Goal: Task Accomplishment & Management: Use online tool/utility

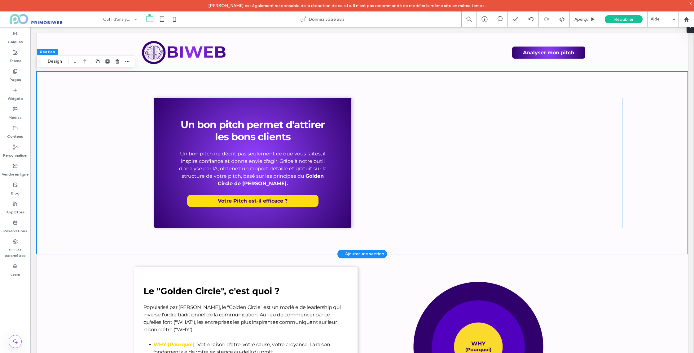
click at [76, 105] on div "Un bon pitch permet d'attirer les bons clients Un bon pitch ne décrit pas seule…" at bounding box center [362, 163] width 651 height 182
click at [164, 103] on div "Un bon pitch permet d'attirer les bons clients Un bon pitch ne décrit pas seule…" at bounding box center [253, 163] width 198 height 130
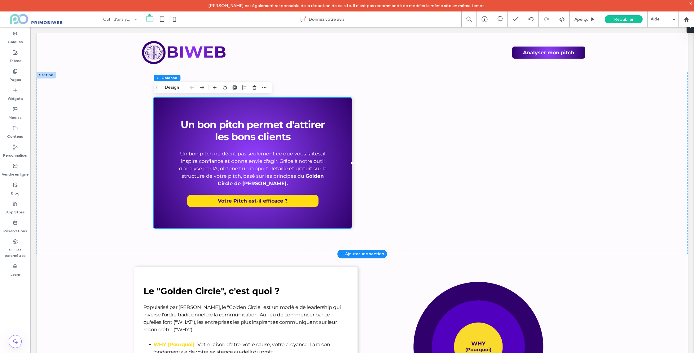
click at [84, 89] on div "Un bon pitch permet d'attirer les bons clients Un bon pitch ne décrit pas seule…" at bounding box center [362, 163] width 651 height 182
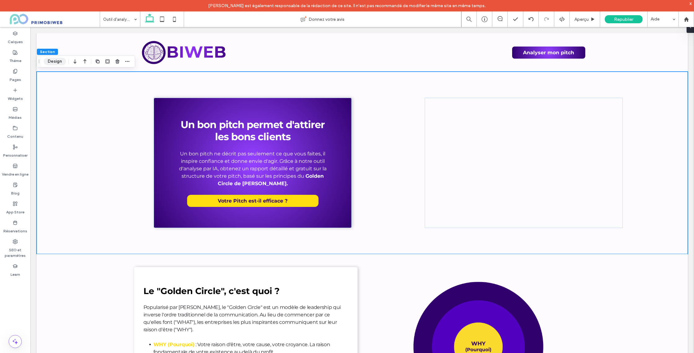
click at [57, 62] on button "Design" at bounding box center [55, 61] width 22 height 7
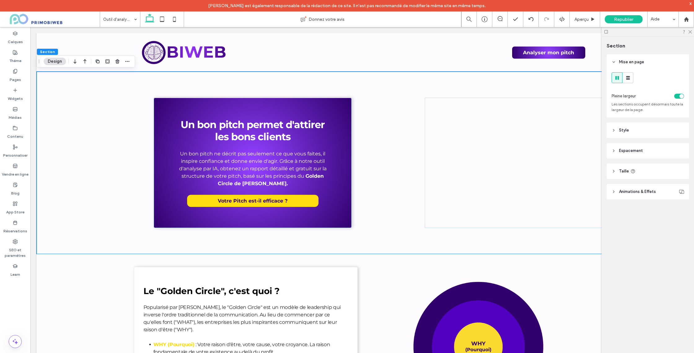
click at [615, 130] on icon at bounding box center [614, 130] width 4 height 4
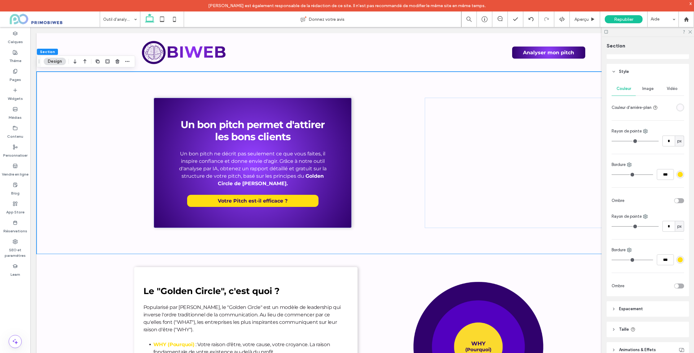
scroll to position [20, 0]
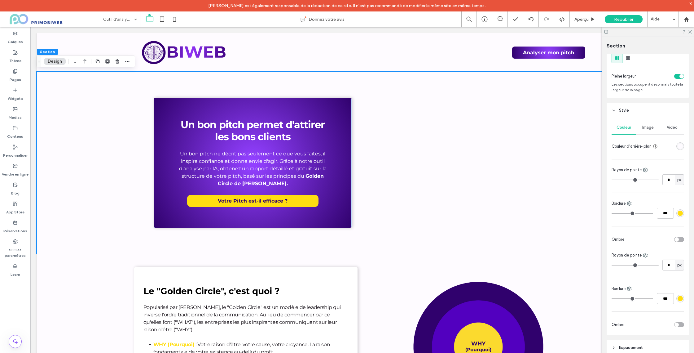
click at [680, 147] on div "rgba(254,251,255,1)" at bounding box center [680, 145] width 5 height 5
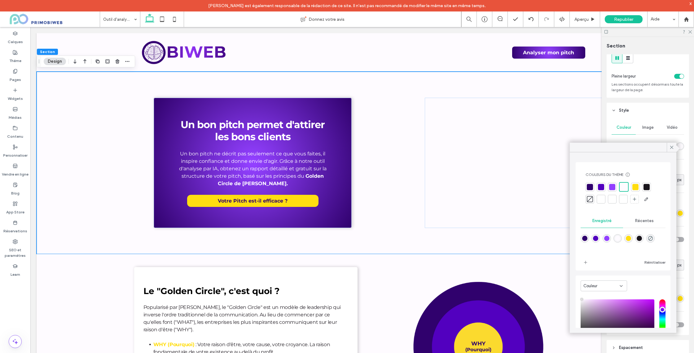
scroll to position [51, 0]
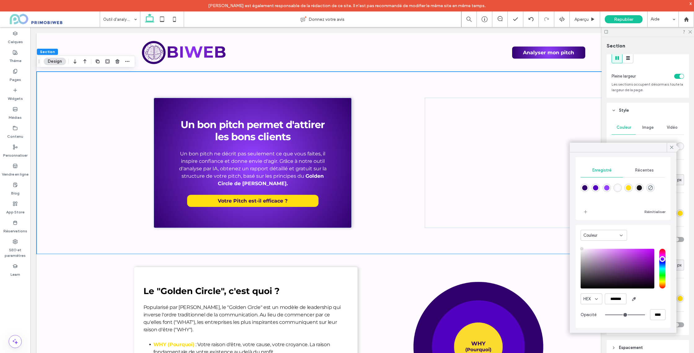
click at [612, 234] on div "Couleur" at bounding box center [601, 235] width 36 height 6
click at [601, 253] on div "Dégradé" at bounding box center [604, 256] width 46 height 11
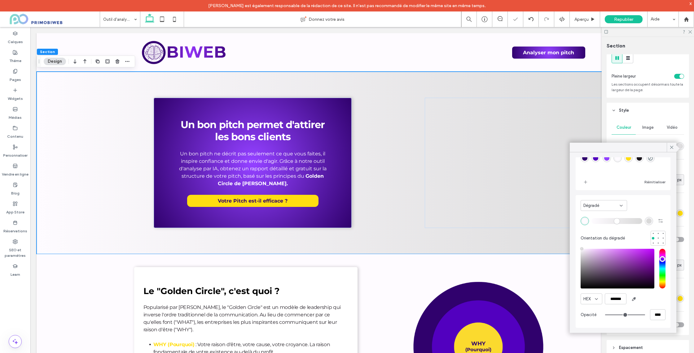
scroll to position [0, 0]
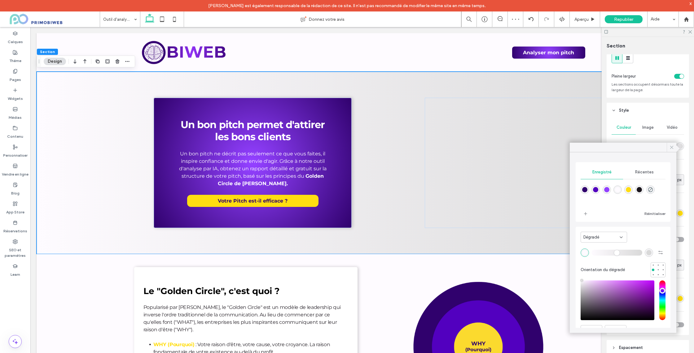
click at [669, 147] on icon at bounding box center [672, 147] width 6 height 6
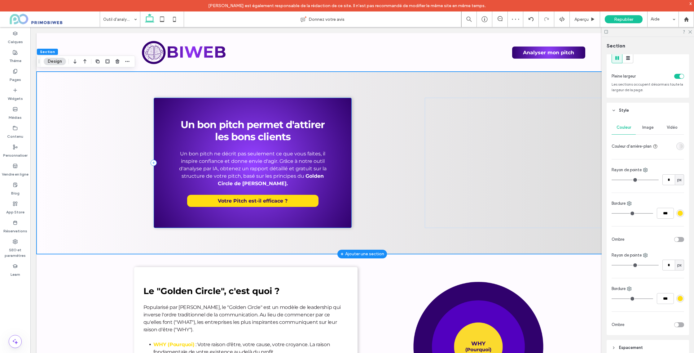
click at [324, 102] on div "Un bon pitch permet d'attirer les bons clients Un bon pitch ne décrit pas seule…" at bounding box center [253, 163] width 198 height 130
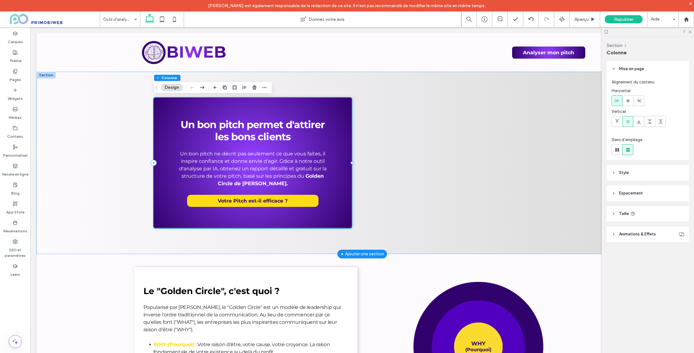
click at [180, 103] on div "Un bon pitch permet d'attirer les bons clients Un bon pitch ne décrit pas seule…" at bounding box center [253, 163] width 198 height 130
click at [618, 172] on header "Style" at bounding box center [648, 172] width 82 height 15
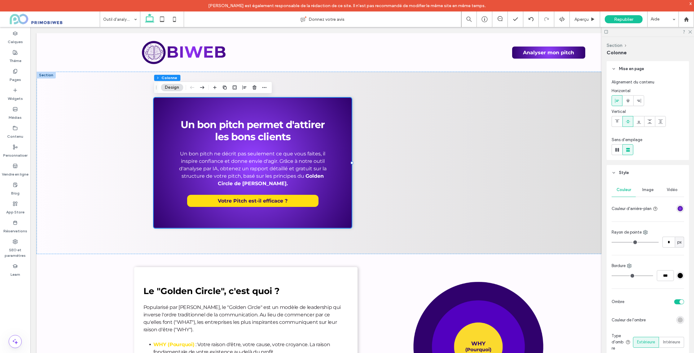
click at [680, 209] on div "radial-gradient(circle, rgba(146, 64, 255, 1) 3%, rgba(48, 1, 109, 1) 100%)" at bounding box center [680, 208] width 5 height 5
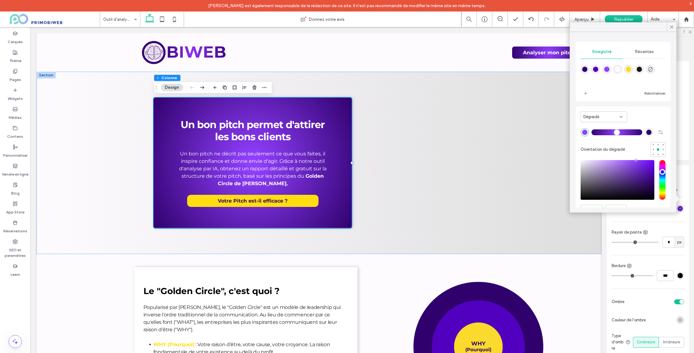
click at [652, 133] on div "rgba(48, 1, 109, 1)" at bounding box center [649, 132] width 8 height 8
type input "*******"
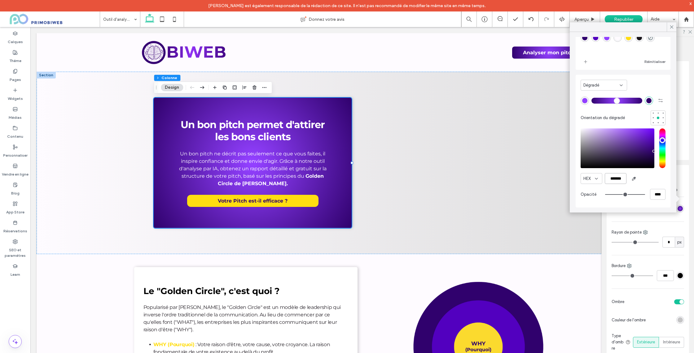
click at [618, 178] on input "*******" at bounding box center [616, 178] width 22 height 11
click at [672, 29] on icon at bounding box center [672, 27] width 6 height 6
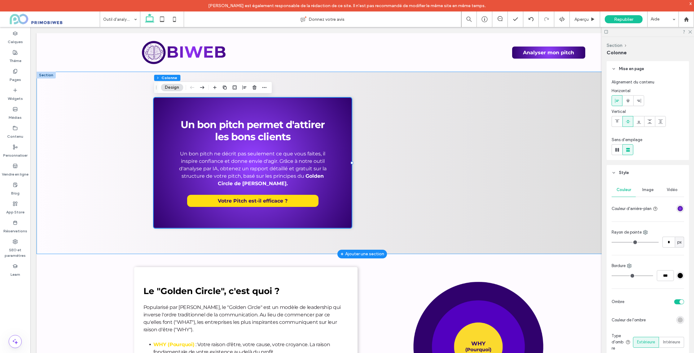
drag, startPoint x: 96, startPoint y: 106, endPoint x: 110, endPoint y: 75, distance: 33.3
click at [96, 106] on div "Un bon pitch permet d'attirer les bons clients Un bon pitch ne décrit pas seule…" at bounding box center [362, 163] width 651 height 182
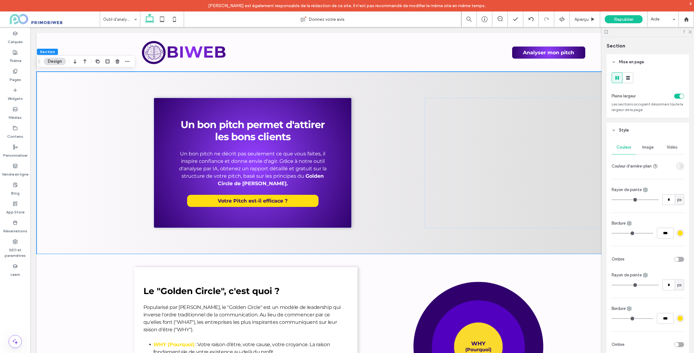
click at [684, 165] on div "linear-gradient(90deg, rgba(254, 251, 255, 1) 0%, rgba(217, 217, 217, 1) 100%)" at bounding box center [680, 166] width 8 height 8
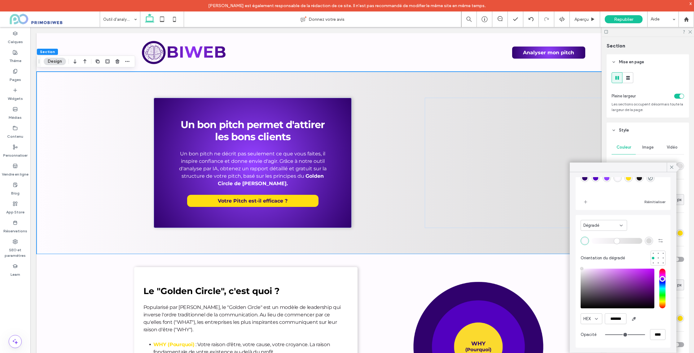
click at [647, 240] on div "rgba(217, 217, 217, 1)" at bounding box center [648, 240] width 5 height 5
click at [615, 315] on input "*******" at bounding box center [616, 318] width 22 height 11
paste input "color picker textbox"
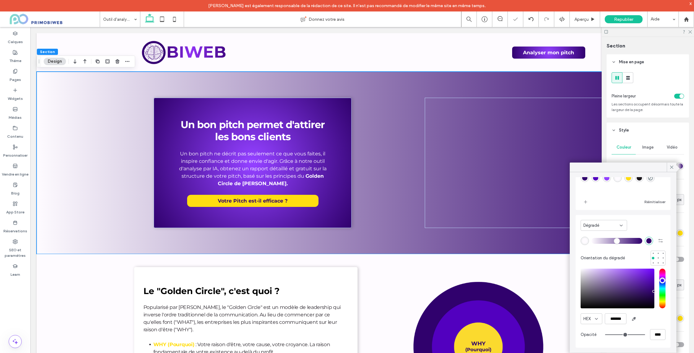
click at [585, 241] on div "rgba(254, 251, 255, 1)" at bounding box center [584, 240] width 5 height 5
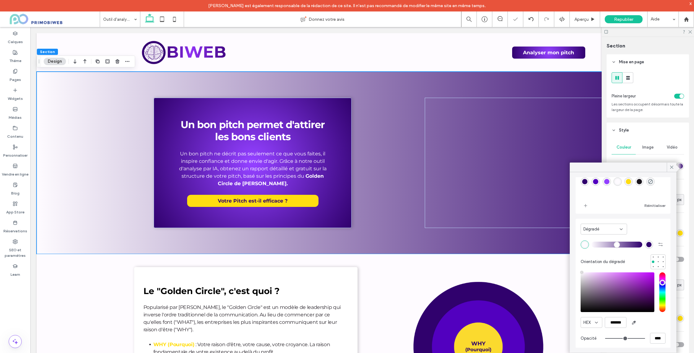
click at [606, 182] on div "rgba(146,64,255,1)" at bounding box center [606, 181] width 5 height 5
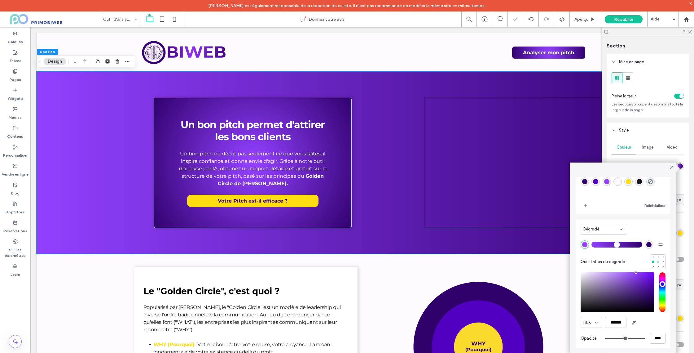
click at [657, 261] on div at bounding box center [658, 261] width 2 height 2
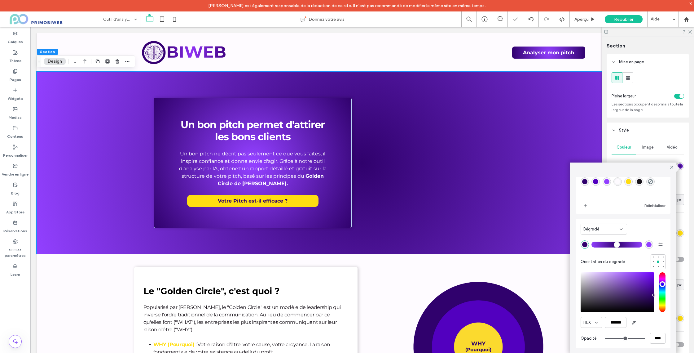
scroll to position [32, 0]
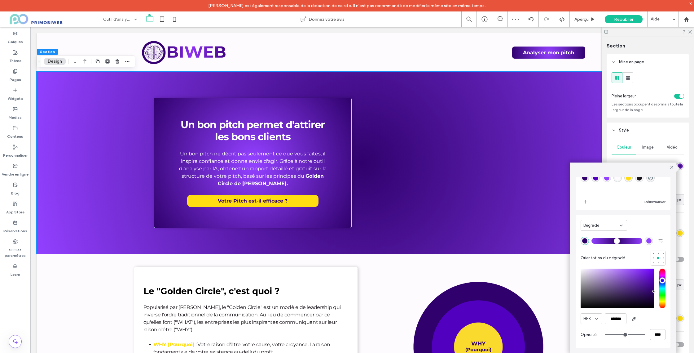
click at [585, 242] on div "rgba(48, 1, 109, 1)" at bounding box center [584, 240] width 5 height 5
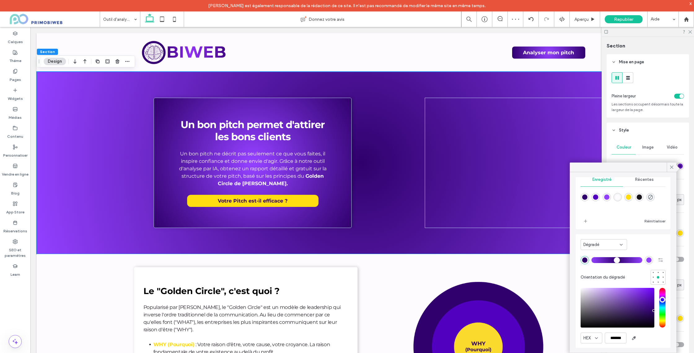
click at [605, 198] on div "rgba(146,64,255,1)" at bounding box center [606, 196] width 5 height 5
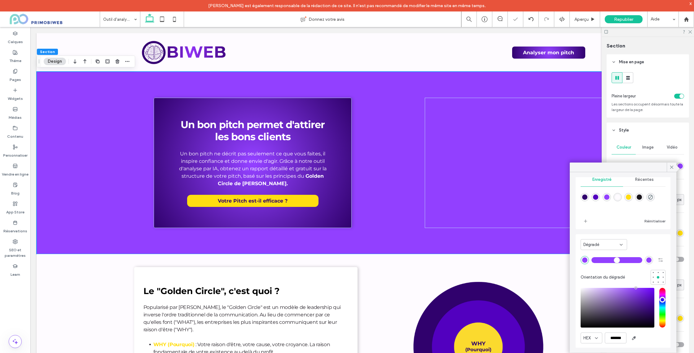
click at [647, 259] on div "rgba(146,64,255,1)" at bounding box center [648, 259] width 5 height 5
click at [595, 197] on div "rgba(82,0,191,1)" at bounding box center [595, 196] width 5 height 5
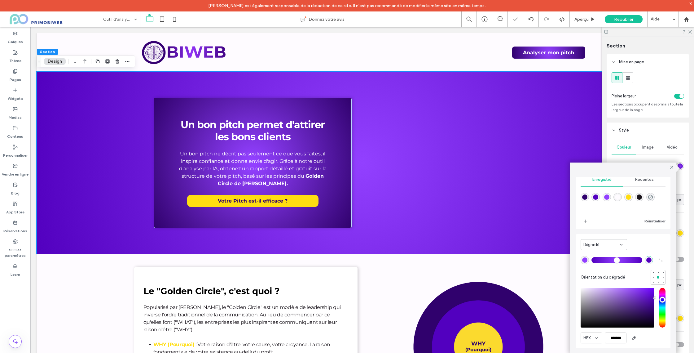
scroll to position [32, 0]
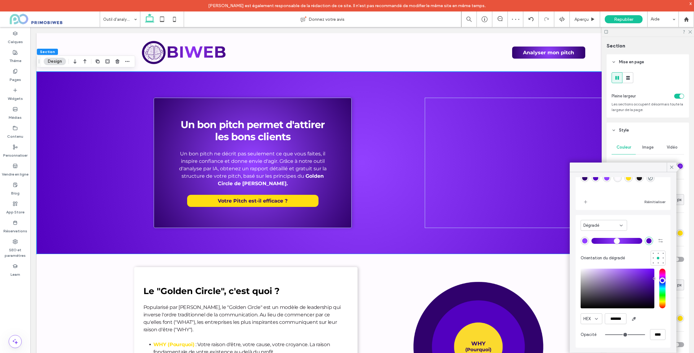
click at [649, 238] on div "rgba(82,0,191,1)" at bounding box center [648, 240] width 5 height 5
click at [623, 316] on input "*******" at bounding box center [616, 318] width 22 height 11
paste input "color picker textbox"
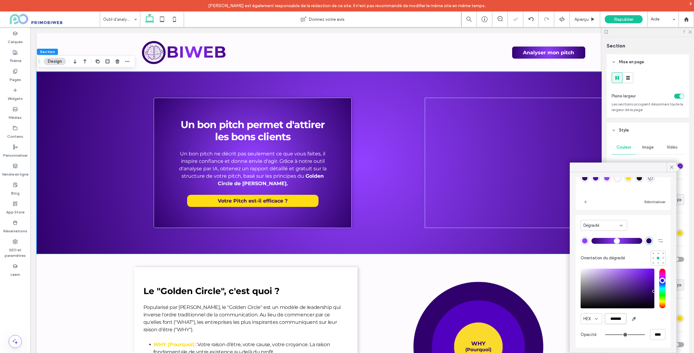
type input "*******"
click at [629, 262] on div "Orientation du dégradé" at bounding box center [623, 257] width 85 height 15
click at [674, 168] on icon at bounding box center [672, 167] width 6 height 6
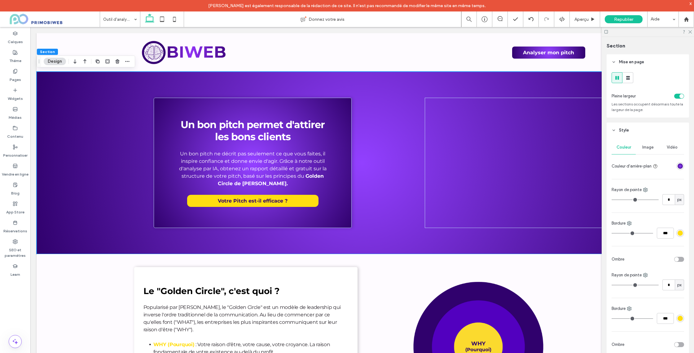
click at [692, 32] on div at bounding box center [648, 32] width 92 height 10
click at [691, 33] on use at bounding box center [690, 31] width 3 height 3
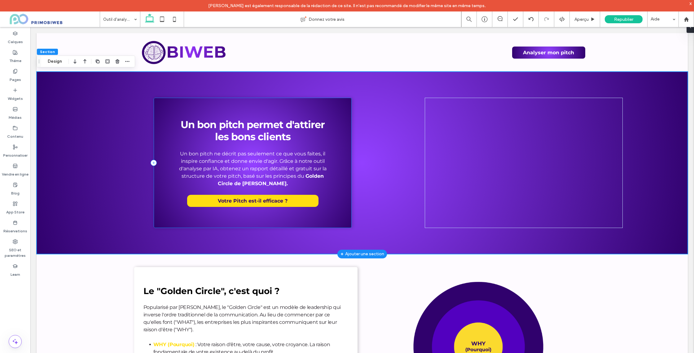
click at [307, 107] on div "Un bon pitch permet d'attirer les bons clients Un bon pitch ne décrit pas seule…" at bounding box center [253, 163] width 198 height 130
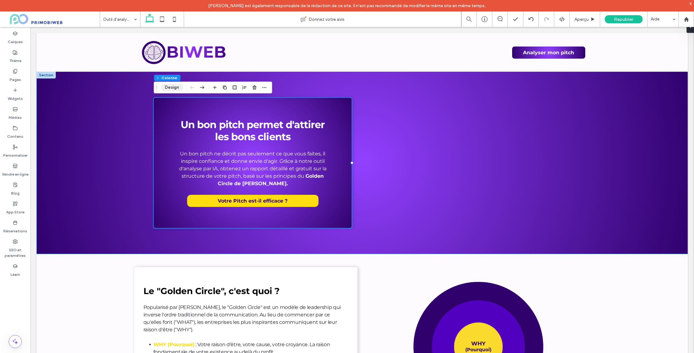
click at [175, 87] on button "Design" at bounding box center [172, 87] width 22 height 7
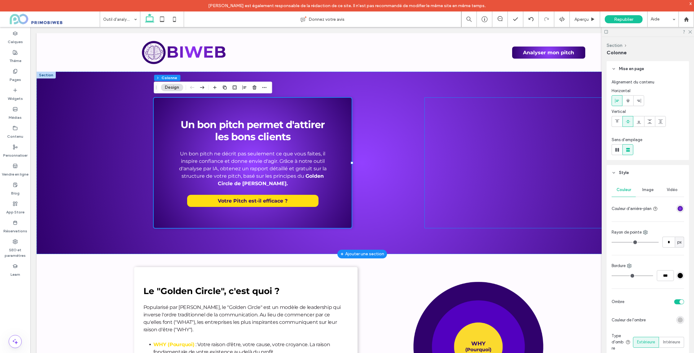
scroll to position [0, 0]
click at [681, 208] on div "radial-gradient(circle, rgba(146, 64, 255, 1) 3%, rgba(48, 1, 109, 1) 100%)" at bounding box center [680, 208] width 5 height 5
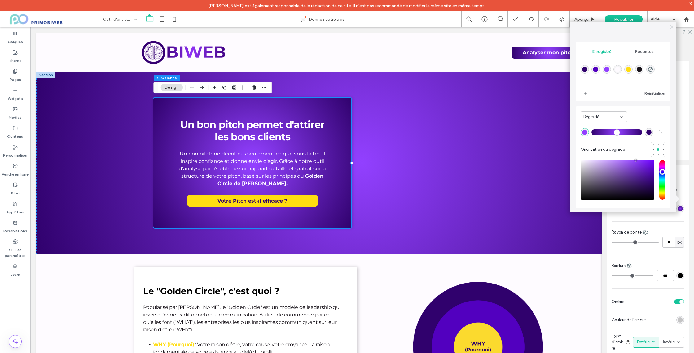
click at [672, 26] on icon at bounding box center [672, 27] width 6 height 6
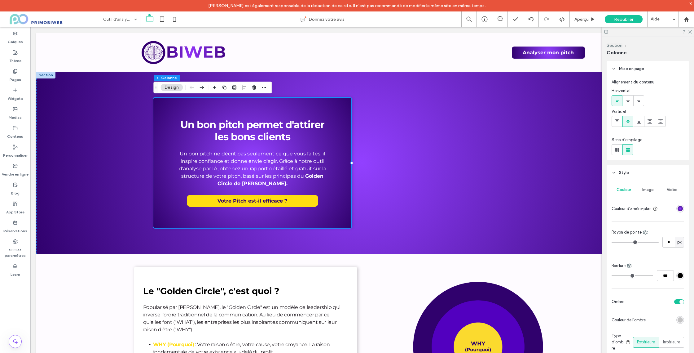
drag, startPoint x: 681, startPoint y: 209, endPoint x: 676, endPoint y: 209, distance: 5.3
click at [680, 209] on div "radial-gradient(circle, rgba(146, 64, 255, 1) 3%, rgba(48, 1, 109, 1) 100%)" at bounding box center [680, 208] width 5 height 5
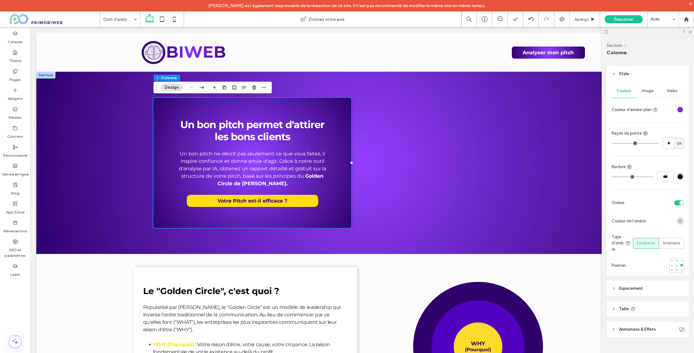
click at [680, 112] on div "radial-gradient(circle, rgba(146, 64, 255, 1) 3%, rgba(48, 1, 109, 1) 100%)" at bounding box center [680, 110] width 8 height 8
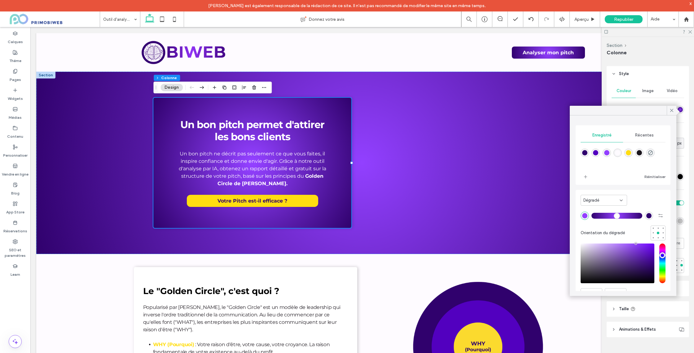
click at [606, 199] on div "Dégradé" at bounding box center [601, 200] width 36 height 6
click at [602, 209] on div "Couleur" at bounding box center [604, 210] width 46 height 11
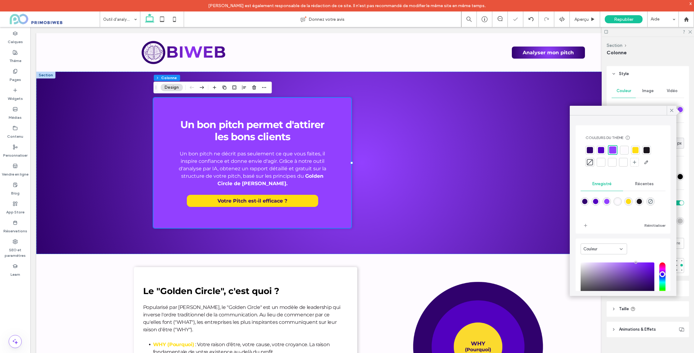
scroll to position [51, 0]
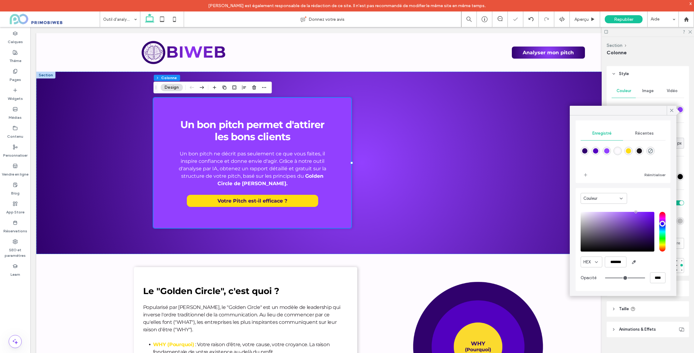
type input "**"
type input "***"
type input "**"
type input "***"
type input "**"
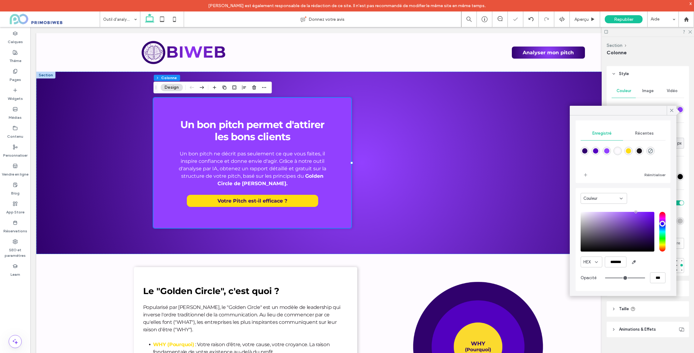
type input "***"
type input "*"
type input "**"
type input "*"
type input "**"
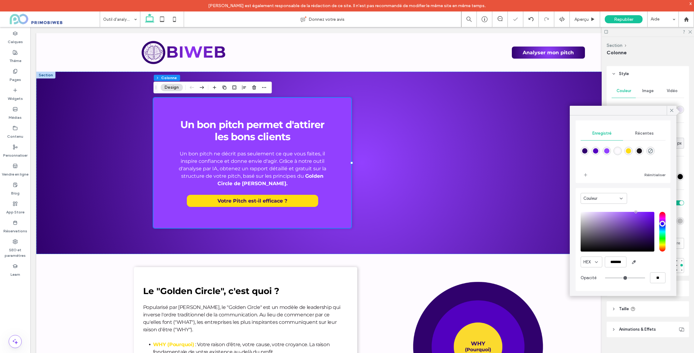
scroll to position [50, 0]
type input "*"
drag, startPoint x: 670, startPoint y: 305, endPoint x: 596, endPoint y: 309, distance: 73.8
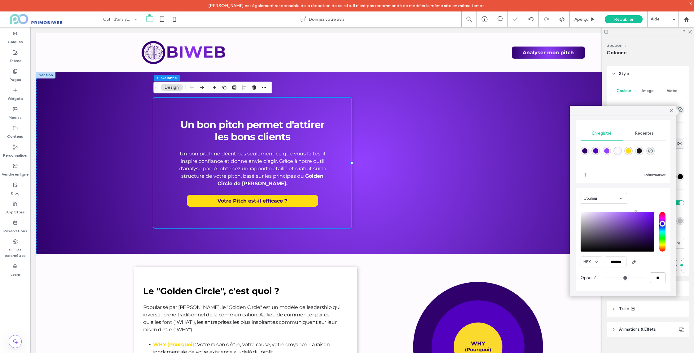
type input "*******"
type input "***"
type input "****"
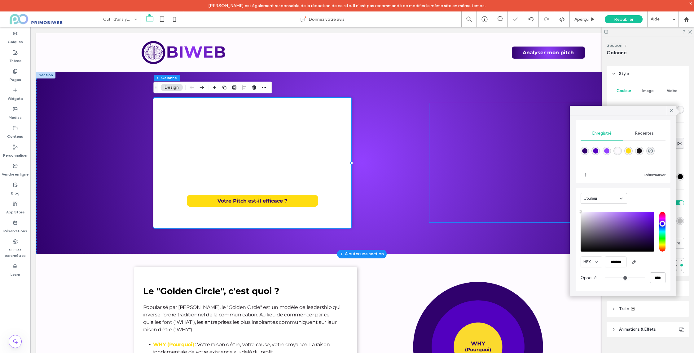
drag, startPoint x: 624, startPoint y: 247, endPoint x: 561, endPoint y: 201, distance: 77.5
type input "*******"
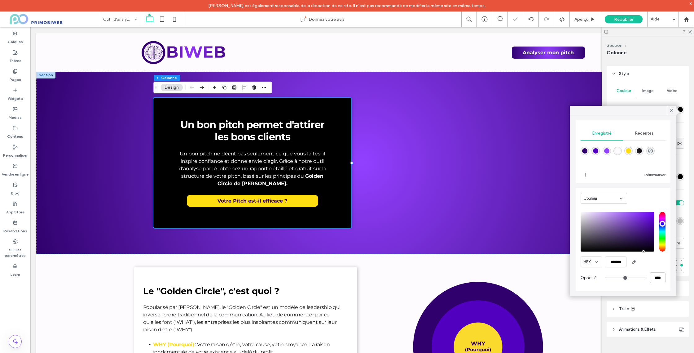
type input "**"
type input "***"
type input "**"
type input "***"
type input "**"
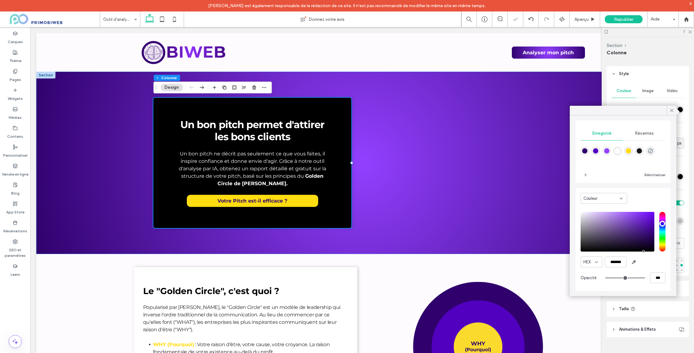
type input "***"
type input "**"
type input "***"
type input "*"
type input "**"
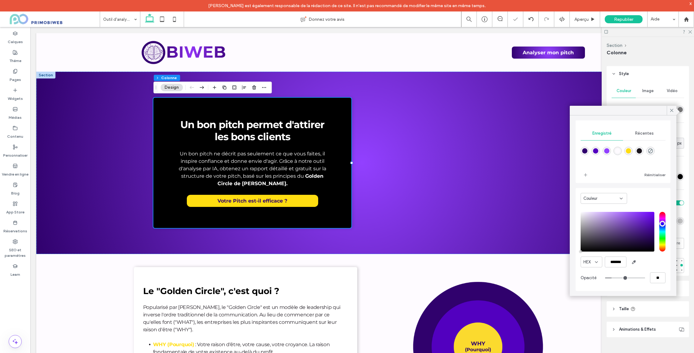
type input "*"
drag, startPoint x: 637, startPoint y: 276, endPoint x: 582, endPoint y: 276, distance: 55.2
click at [582, 276] on div "Opacité **" at bounding box center [623, 277] width 85 height 11
type input "**"
type input "***"
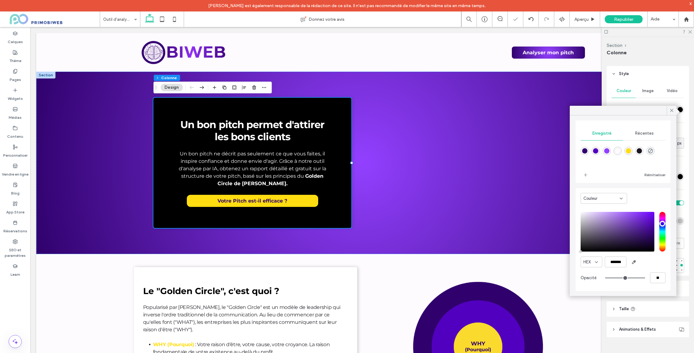
type input "****"
type input "*******"
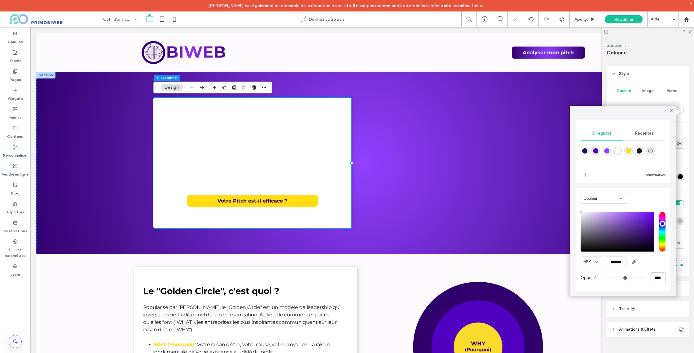
drag, startPoint x: 584, startPoint y: 214, endPoint x: 577, endPoint y: 207, distance: 9.7
click at [577, 207] on div "Couleur HEX ******* Opacité ****" at bounding box center [623, 239] width 95 height 103
type input "**"
type input "***"
type input "**"
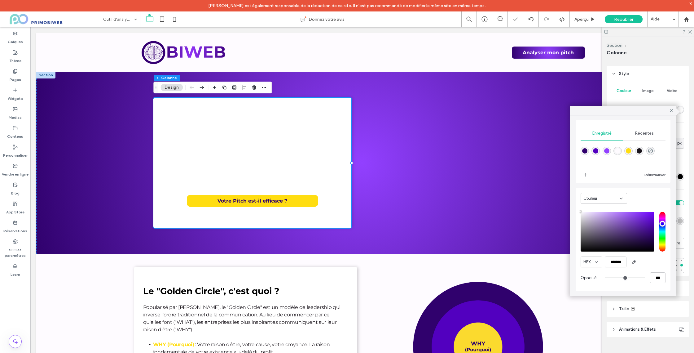
type input "***"
type input "**"
type input "***"
type input "**"
type input "***"
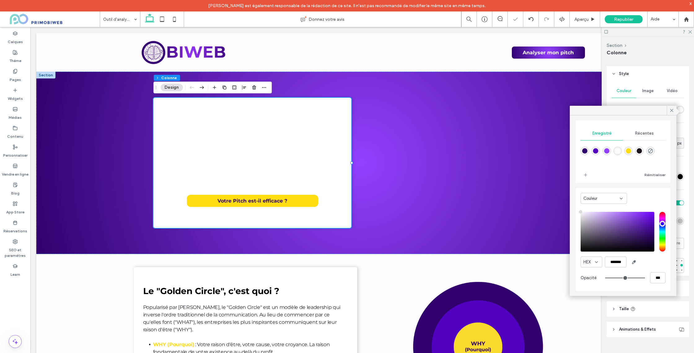
type input "**"
type input "***"
type input "**"
type input "***"
type input "**"
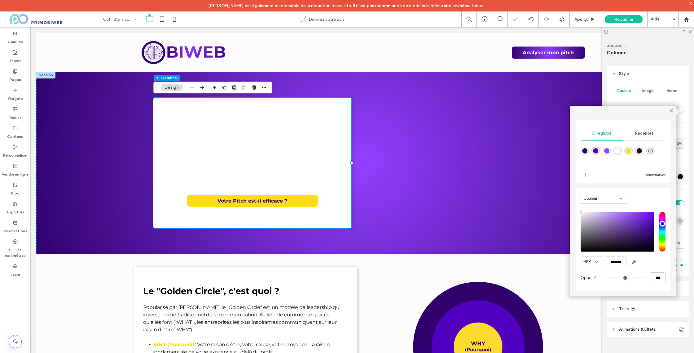
type input "***"
type input "**"
type input "***"
type input "*"
type input "**"
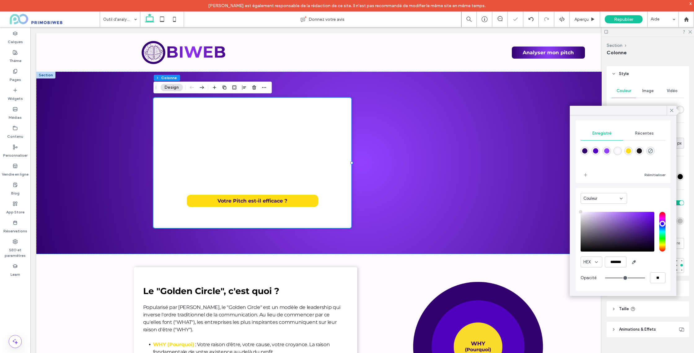
type input "*"
type input "**"
type input "*"
type input "**"
drag, startPoint x: 642, startPoint y: 277, endPoint x: 599, endPoint y: 276, distance: 42.5
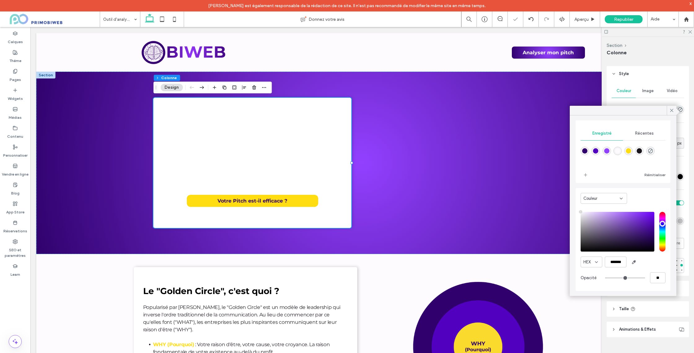
type input "*"
click at [605, 277] on input "range" at bounding box center [625, 277] width 40 height 1
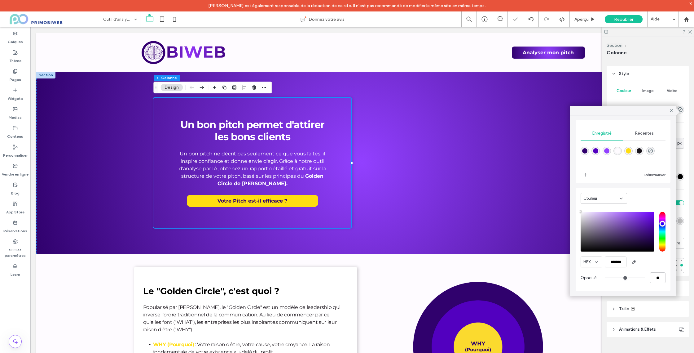
click at [655, 267] on div "HEX ******* Opacité **" at bounding box center [623, 248] width 85 height 79
click at [671, 112] on icon at bounding box center [672, 111] width 6 height 6
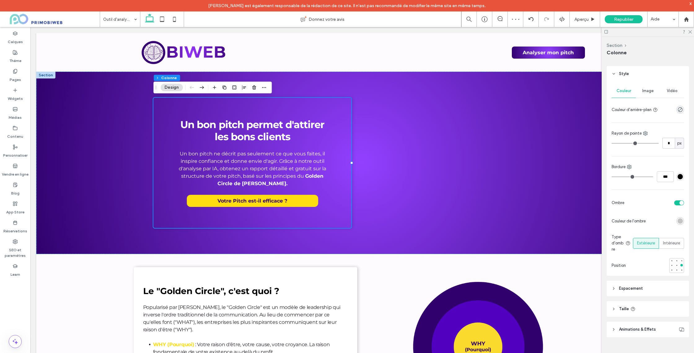
click at [693, 31] on div at bounding box center [648, 32] width 92 height 10
click at [689, 32] on use at bounding box center [690, 31] width 3 height 3
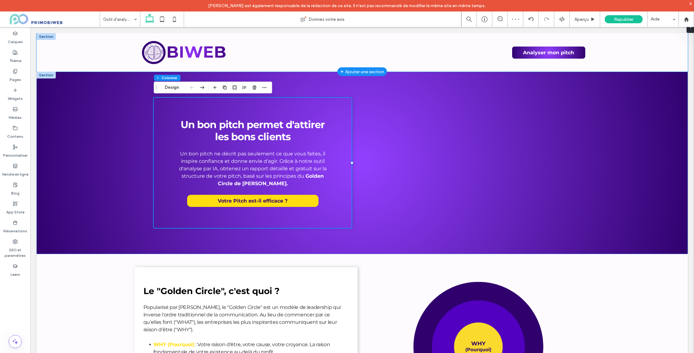
scroll to position [0, 0]
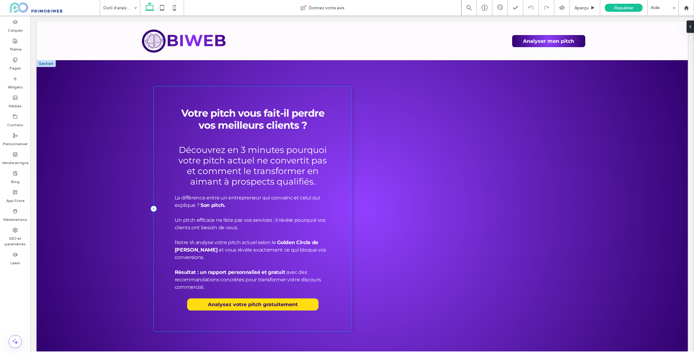
drag, startPoint x: 246, startPoint y: 90, endPoint x: 228, endPoint y: 92, distance: 17.7
click at [246, 90] on div "Votre pitch vous fait-il perdre vos meilleurs clients ? Découvrez en 3 minutes …" at bounding box center [253, 208] width 198 height 245
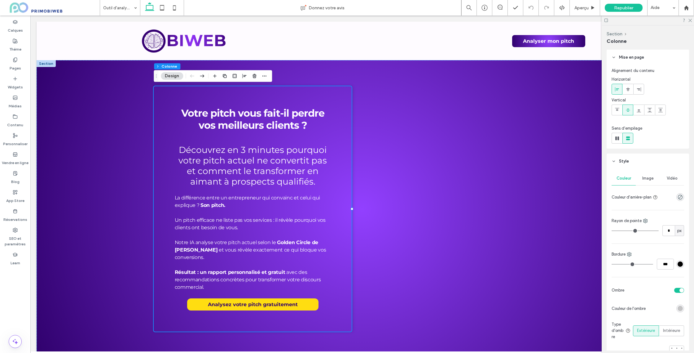
click at [170, 75] on button "Design" at bounding box center [172, 75] width 22 height 7
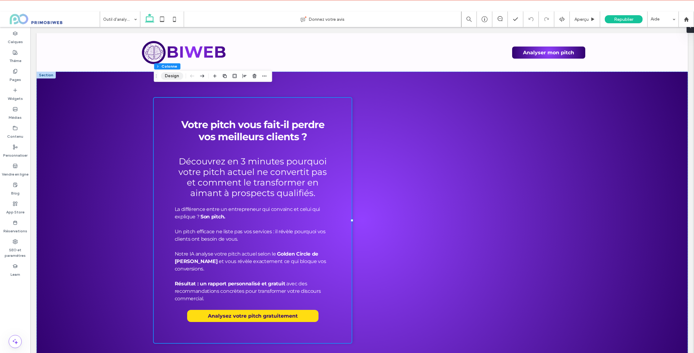
click at [173, 76] on button "Design" at bounding box center [172, 75] width 22 height 7
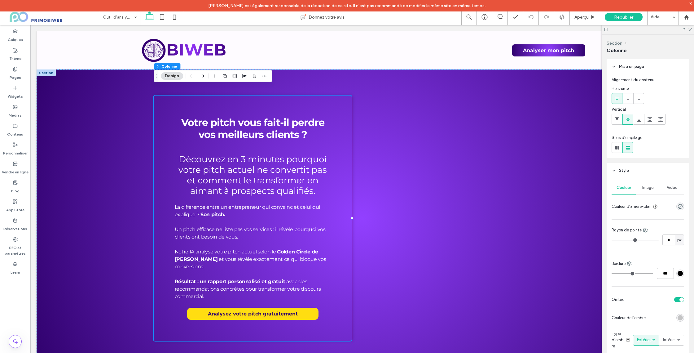
scroll to position [99, 0]
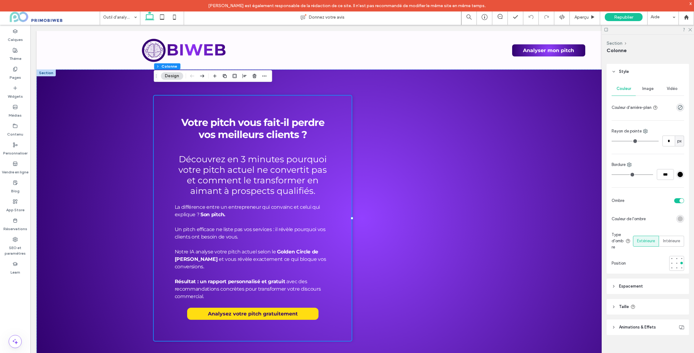
click at [677, 200] on div "toggle" at bounding box center [679, 200] width 10 height 5
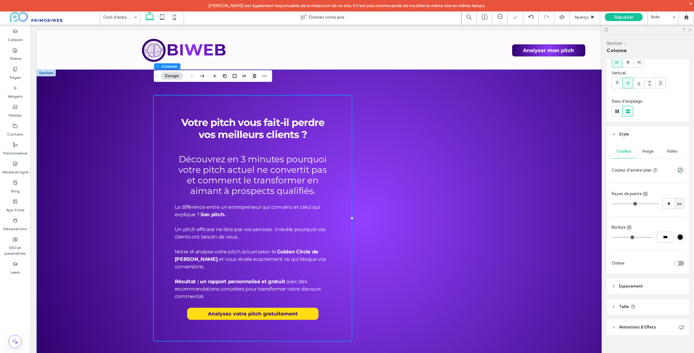
click at [689, 30] on icon at bounding box center [690, 29] width 4 height 4
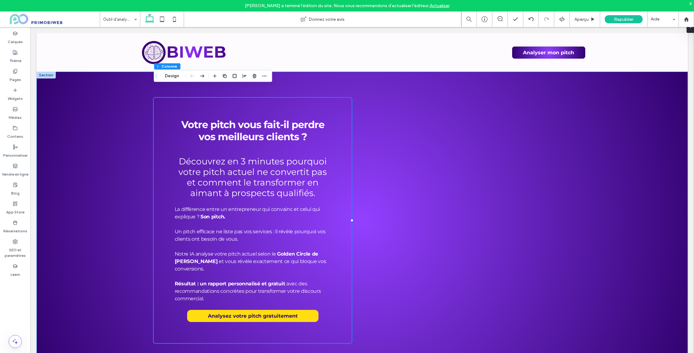
click at [111, 101] on div "Votre pitch vous fait-il perdre vos meilleurs clients ? Découvrez en 3 minutes …" at bounding box center [362, 220] width 651 height 297
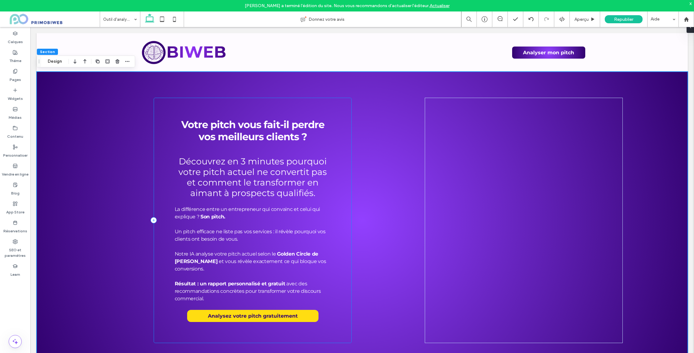
click at [169, 105] on div "Votre pitch vous fait-il perdre vos meilleurs clients ? Découvrez en 3 minutes …" at bounding box center [253, 220] width 198 height 245
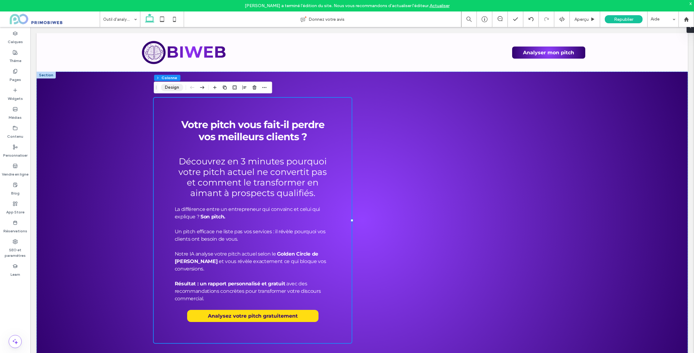
click at [174, 87] on button "Design" at bounding box center [172, 87] width 22 height 7
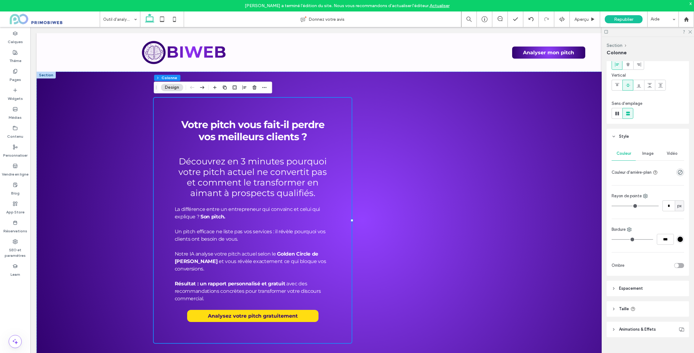
click at [691, 35] on div at bounding box center [648, 32] width 92 height 10
click at [691, 32] on use at bounding box center [690, 31] width 3 height 3
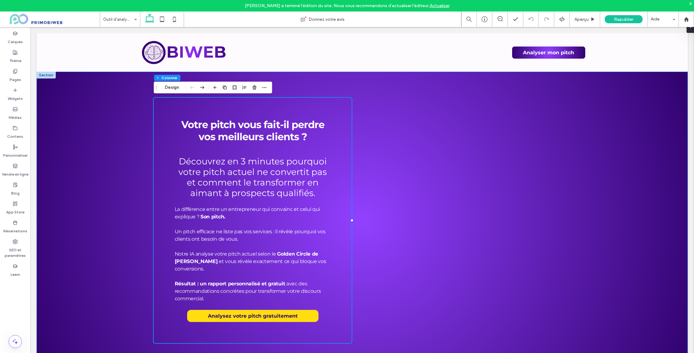
click at [89, 108] on div "Votre pitch vous fait-il perdre vos meilleurs clients ? Découvrez en 3 minutes …" at bounding box center [362, 220] width 651 height 297
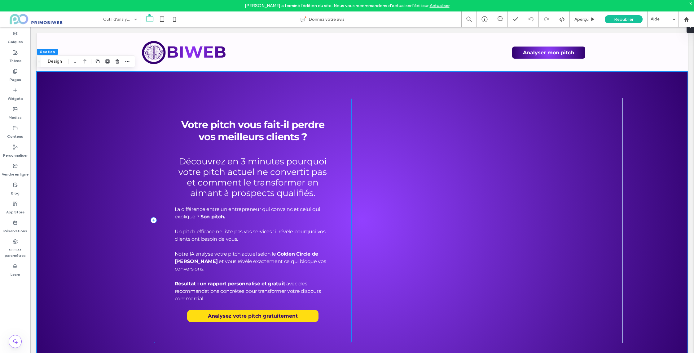
click at [166, 100] on div "Votre pitch vous fait-il perdre vos meilleurs clients ? Découvrez en 3 minutes …" at bounding box center [253, 220] width 198 height 245
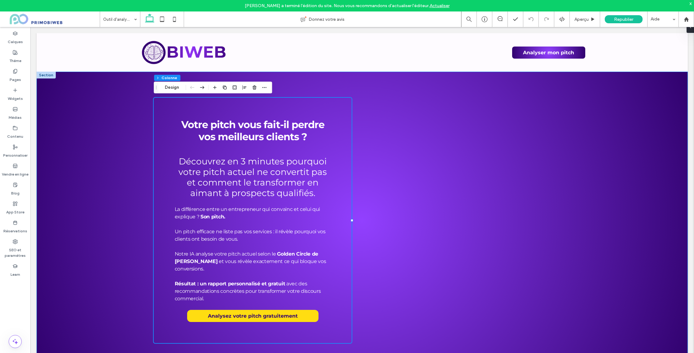
scroll to position [10, 0]
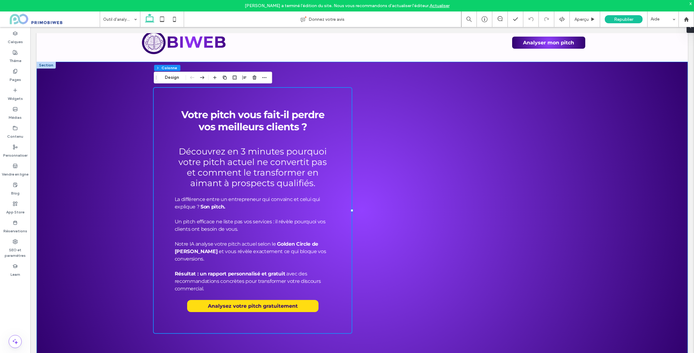
click at [386, 126] on div "Votre pitch vous fait-il perdre vos meilleurs clients ? Découvrez en 3 minutes …" at bounding box center [362, 210] width 651 height 297
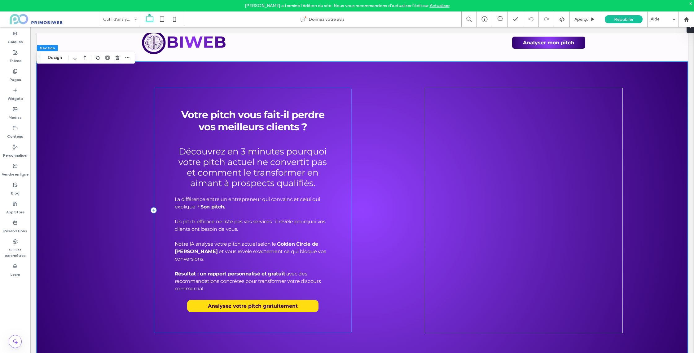
click at [317, 90] on div "Votre pitch vous fait-il perdre vos meilleurs clients ? Découvrez en 3 minutes …" at bounding box center [253, 210] width 198 height 245
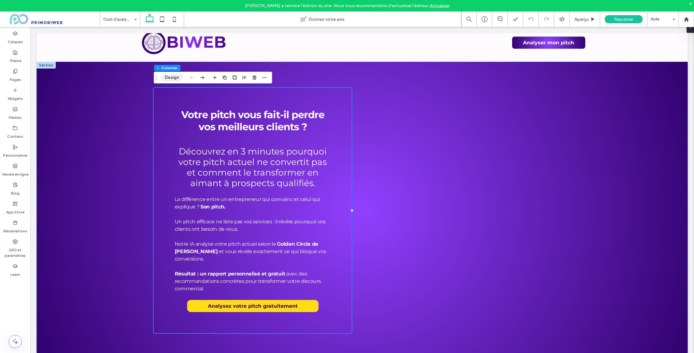
drag, startPoint x: 169, startPoint y: 78, endPoint x: 192, endPoint y: 76, distance: 22.4
click at [169, 78] on button "Design" at bounding box center [172, 77] width 22 height 7
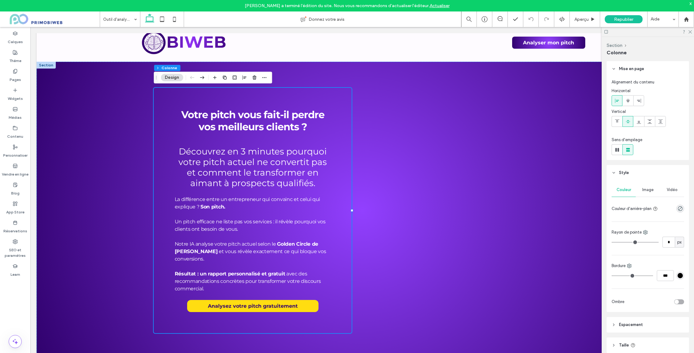
scroll to position [36, 0]
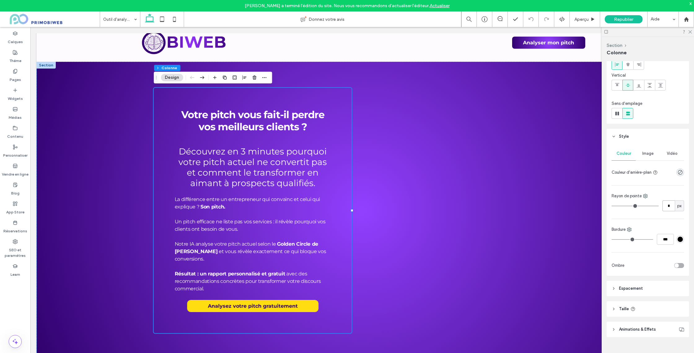
click at [667, 210] on input "*" at bounding box center [669, 205] width 12 height 11
type input "*"
click at [688, 30] on icon at bounding box center [690, 31] width 4 height 4
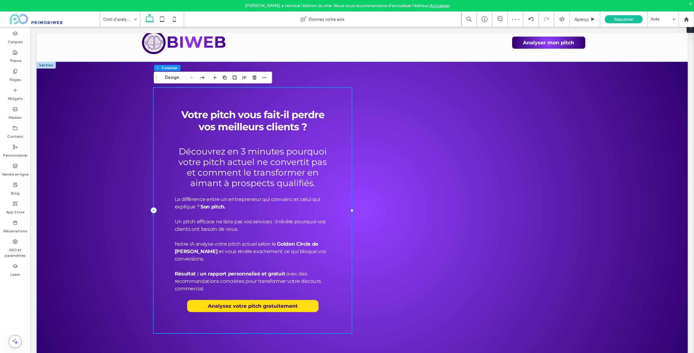
drag, startPoint x: 293, startPoint y: 103, endPoint x: 182, endPoint y: 86, distance: 112.2
click at [289, 102] on div "Votre pitch vous fait-il perdre vos meilleurs clients ? Découvrez en 3 minutes …" at bounding box center [253, 210] width 198 height 245
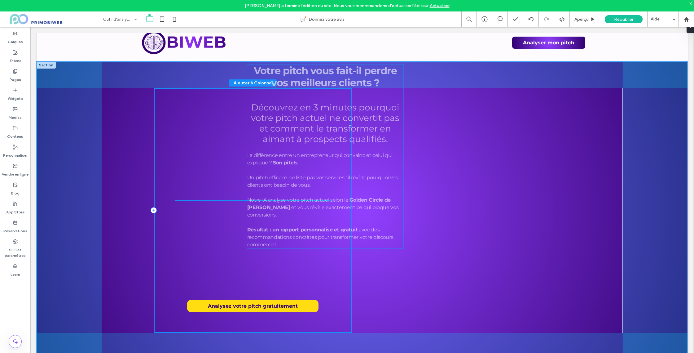
drag, startPoint x: 260, startPoint y: 130, endPoint x: 286, endPoint y: 132, distance: 26.5
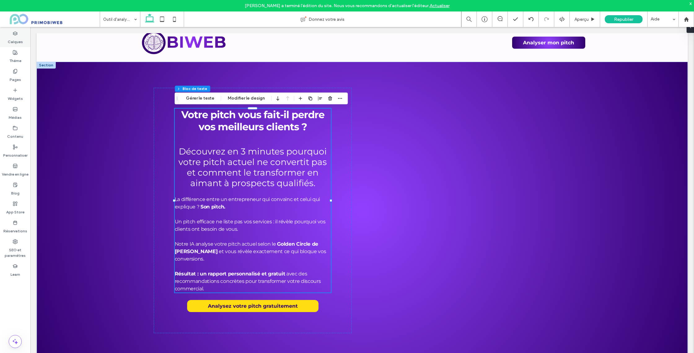
click at [16, 38] on label "Calques" at bounding box center [15, 40] width 15 height 9
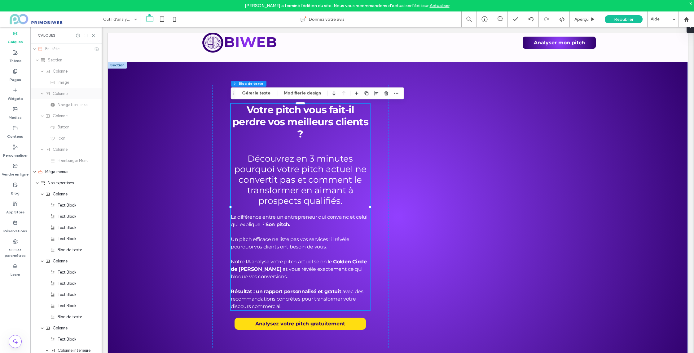
scroll to position [637, 0]
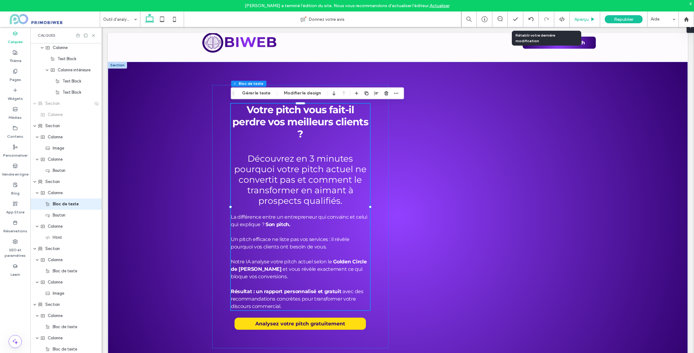
click at [571, 23] on div "Aperçu" at bounding box center [585, 18] width 30 height 15
click at [580, 24] on div "Aperçu" at bounding box center [585, 18] width 30 height 15
click at [580, 20] on span "Aperçu" at bounding box center [582, 19] width 14 height 5
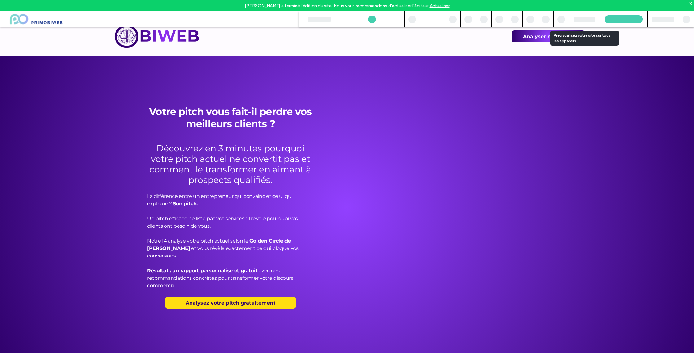
scroll to position [4, 0]
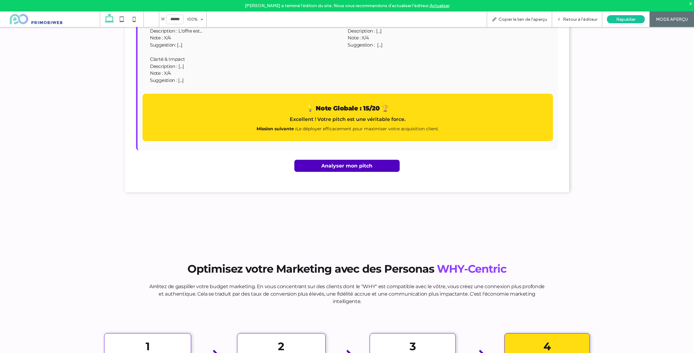
click at [359, 160] on link "Analyser mon pitch" at bounding box center [346, 166] width 105 height 12
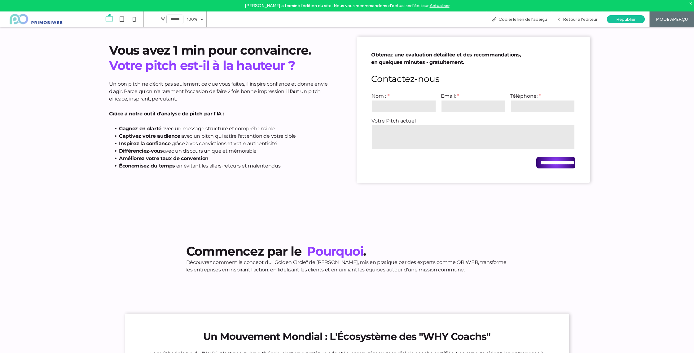
scroll to position [561, 0]
click at [557, 19] on div "Retour à l'éditeur" at bounding box center [577, 19] width 50 height 5
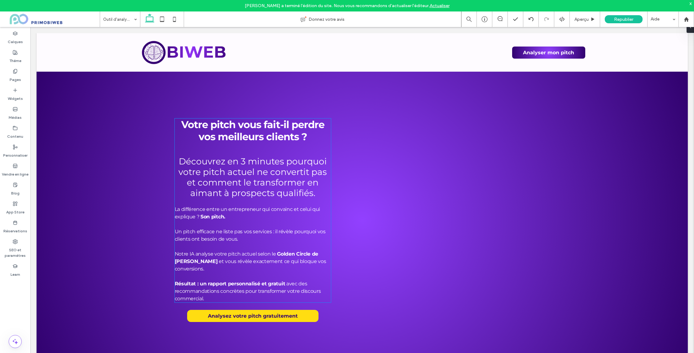
click at [262, 136] on strong "Votre pitch vous fait-il perdre vos meilleurs clients ?" at bounding box center [252, 130] width 143 height 24
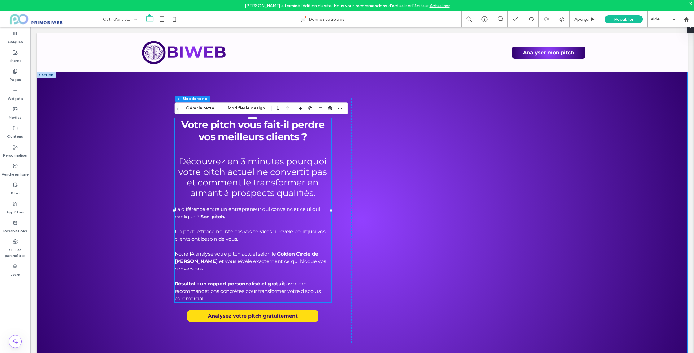
click at [390, 116] on div "Votre pitch vous fait-il perdre vos meilleurs clients ? Découvrez en 3 minutes …" at bounding box center [362, 220] width 651 height 297
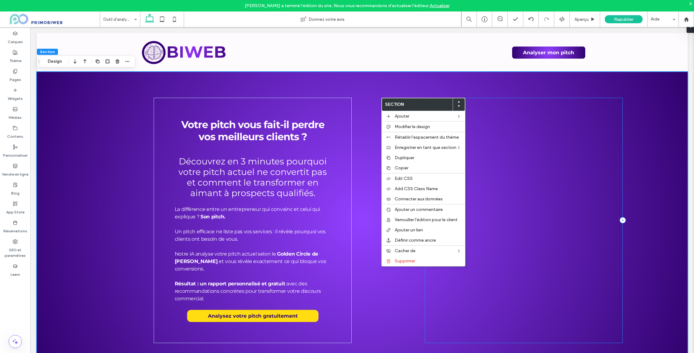
click at [600, 122] on div at bounding box center [524, 220] width 198 height 245
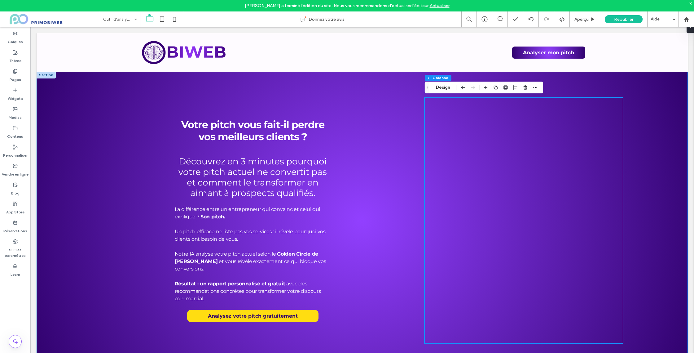
scroll to position [27, 0]
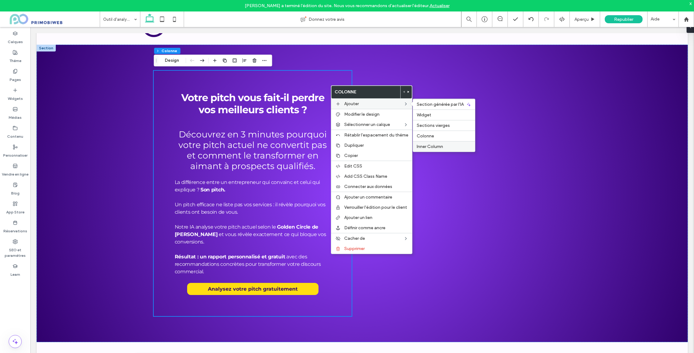
drag, startPoint x: 436, startPoint y: 147, endPoint x: 405, endPoint y: 121, distance: 40.9
click at [436, 147] on span "Inner Column" at bounding box center [430, 146] width 26 height 5
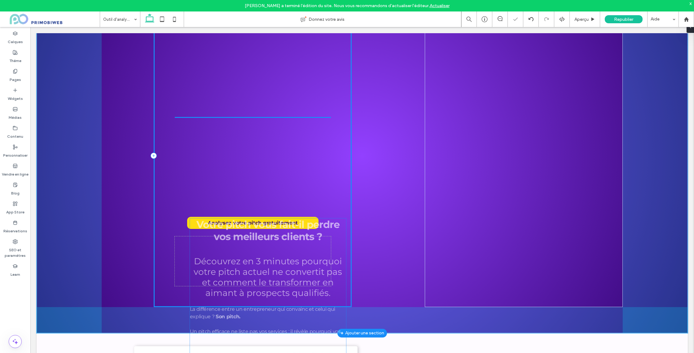
scroll to position [0, 0]
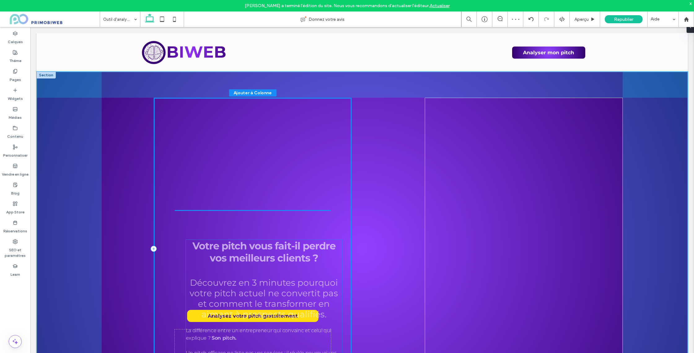
drag, startPoint x: 258, startPoint y: 142, endPoint x: 257, endPoint y: 200, distance: 57.6
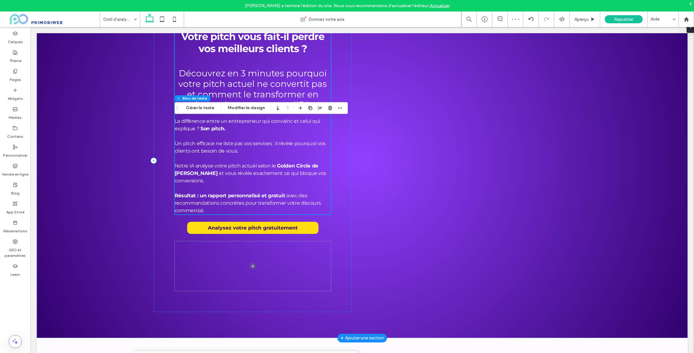
scroll to position [163, 0]
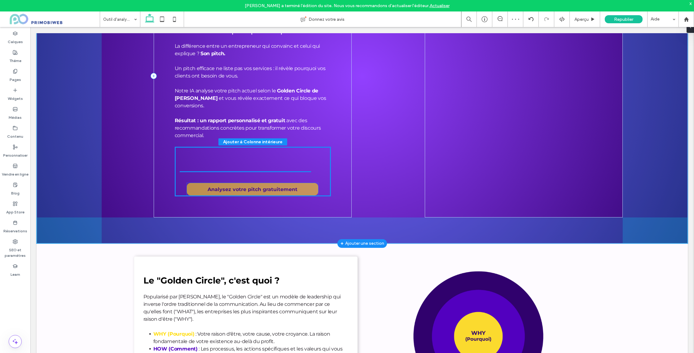
drag, startPoint x: 260, startPoint y: 155, endPoint x: 259, endPoint y: 190, distance: 35.0
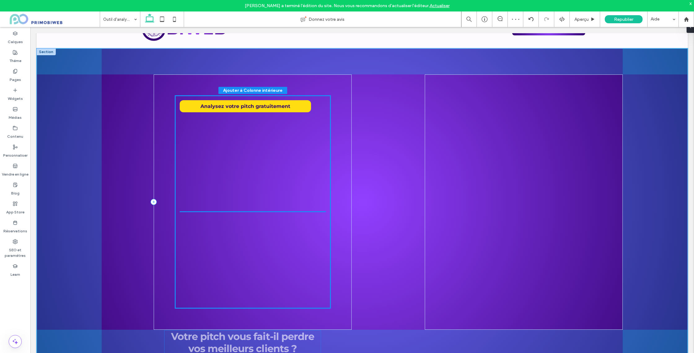
scroll to position [33, 0]
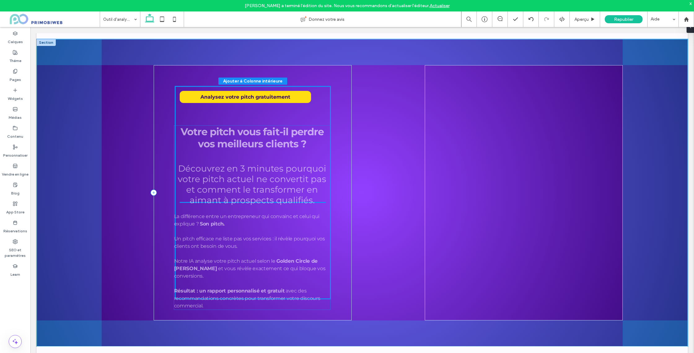
drag, startPoint x: 258, startPoint y: 102, endPoint x: 258, endPoint y: 109, distance: 7.2
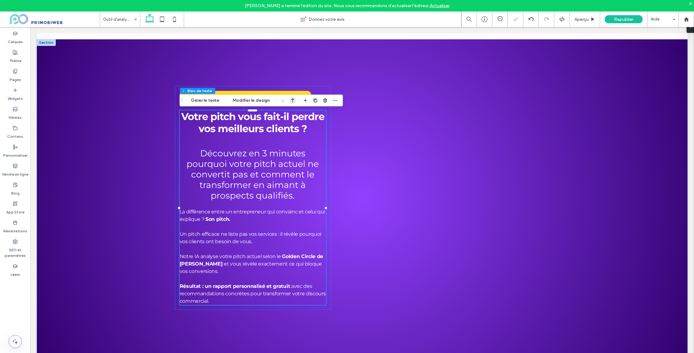
drag, startPoint x: 287, startPoint y: 101, endPoint x: 275, endPoint y: 81, distance: 22.9
click at [289, 101] on icon "button" at bounding box center [292, 100] width 7 height 11
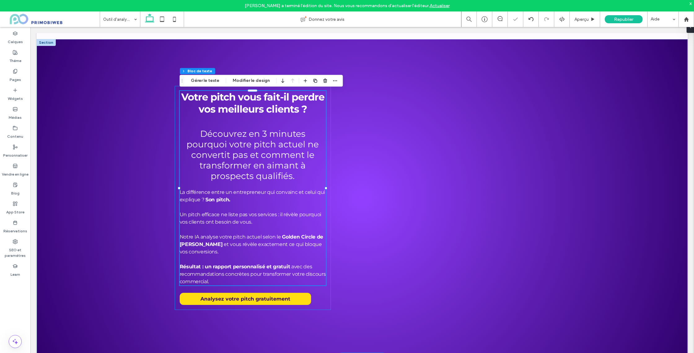
click at [328, 138] on div "Votre pitch vous fait-il perdre vos meilleurs clients ? Découvrez en 3 minutes …" at bounding box center [253, 198] width 156 height 224
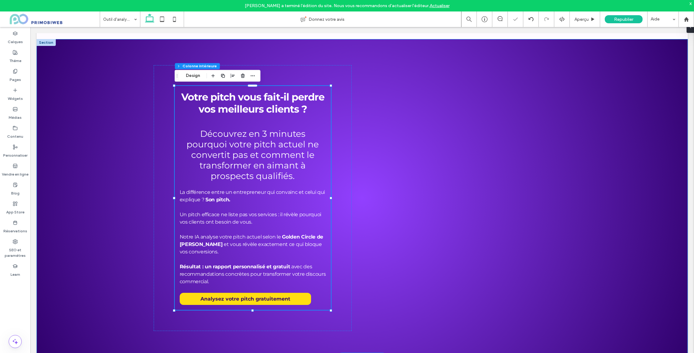
click at [388, 115] on div "Votre pitch vous fait-il perdre vos meilleurs clients ? Découvrez en 3 minutes …" at bounding box center [362, 198] width 651 height 318
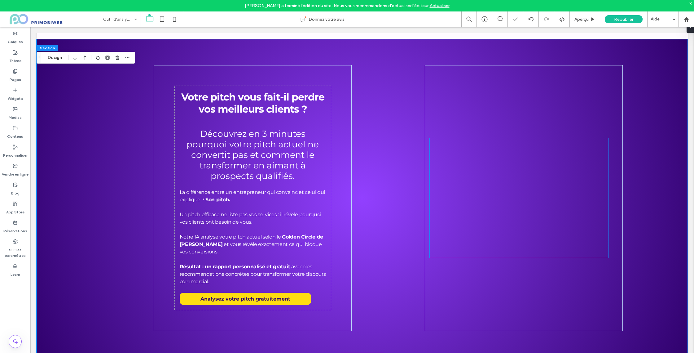
drag, startPoint x: 477, startPoint y: 193, endPoint x: 496, endPoint y: 184, distance: 20.8
click at [477, 193] on div at bounding box center [519, 188] width 178 height 100
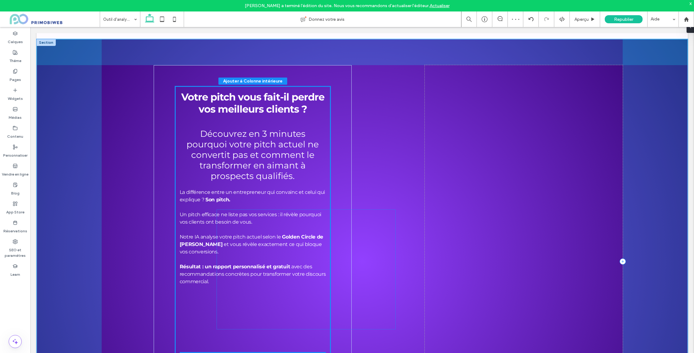
drag, startPoint x: 382, startPoint y: 186, endPoint x: 275, endPoint y: 232, distance: 117.4
type input "***"
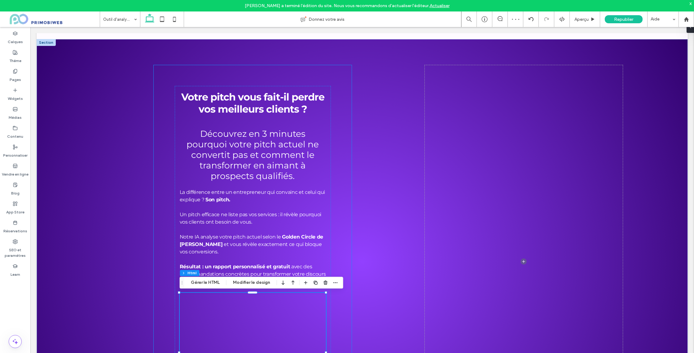
click at [331, 80] on div "Votre pitch vous fait-il perdre vos meilleurs clients ? Découvrez en 3 minutes …" at bounding box center [253, 261] width 198 height 392
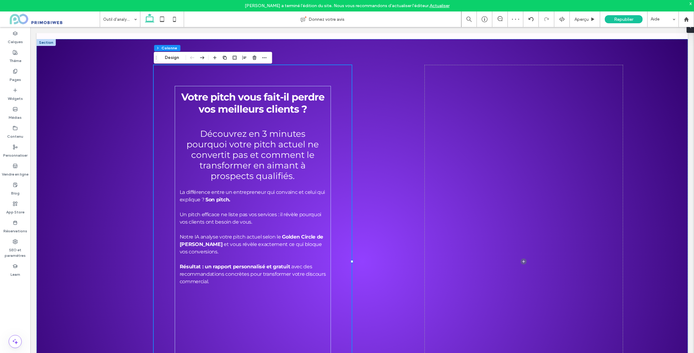
click at [497, 85] on span at bounding box center [524, 261] width 198 height 392
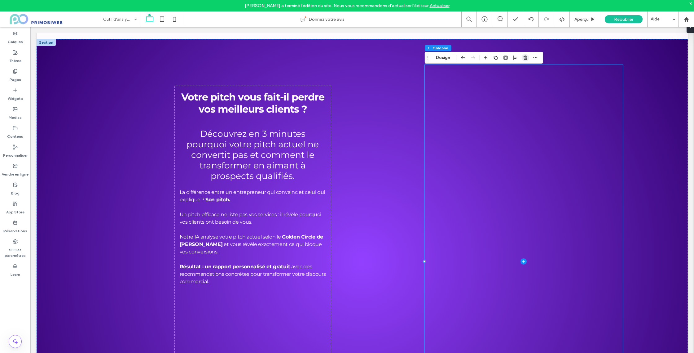
click at [525, 56] on use "button" at bounding box center [526, 57] width 4 height 4
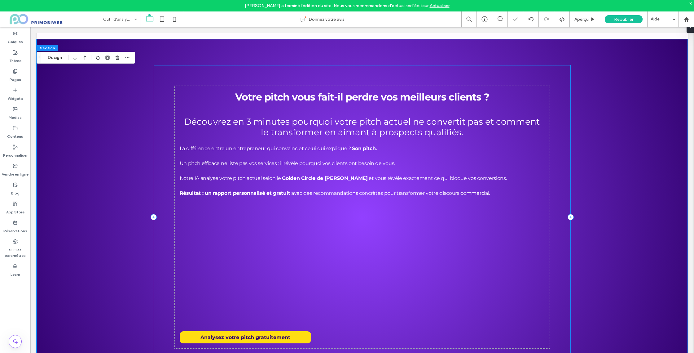
click at [325, 74] on div "Votre pitch vous fait-il perdre vos meilleurs clients ? Découvrez en 3 minutes …" at bounding box center [362, 217] width 417 height 304
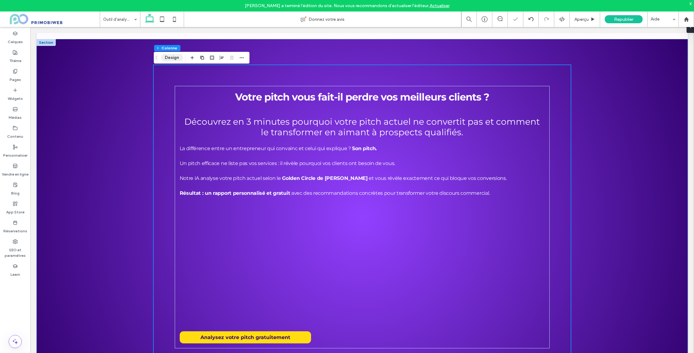
drag, startPoint x: 177, startPoint y: 58, endPoint x: 199, endPoint y: 47, distance: 24.8
click at [177, 58] on button "Design" at bounding box center [172, 57] width 22 height 7
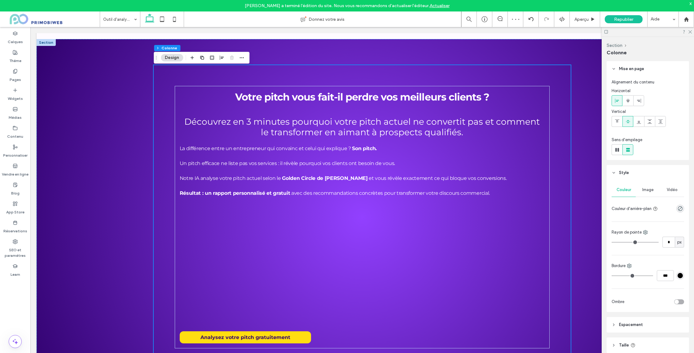
scroll to position [36, 0]
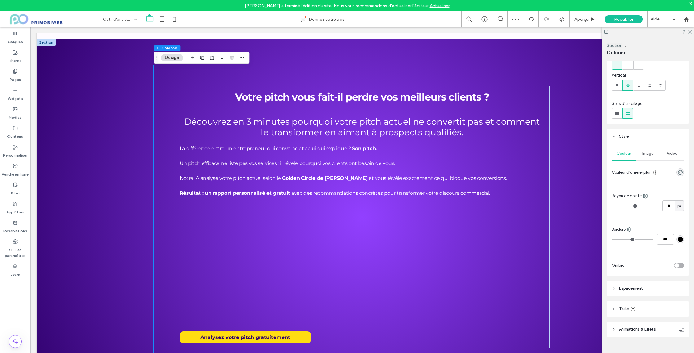
click at [628, 288] on span "Espacement" at bounding box center [631, 288] width 24 height 6
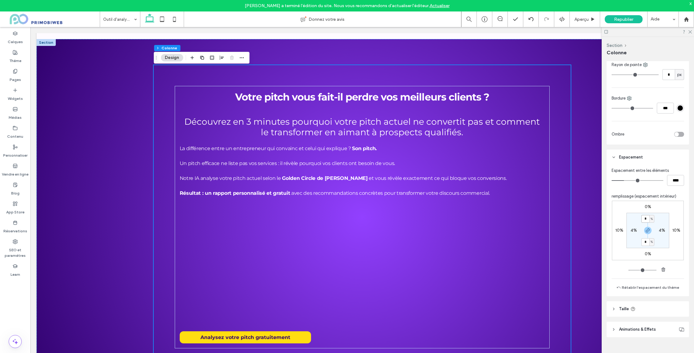
click at [649, 218] on input "*" at bounding box center [645, 219] width 8 height 8
type input "*"
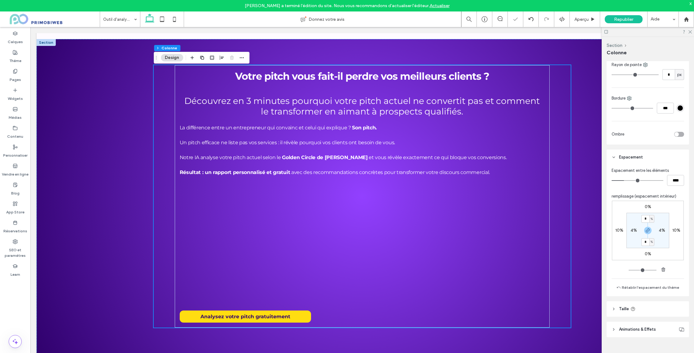
click at [635, 230] on label "4%" at bounding box center [634, 229] width 7 height 5
type input "*"
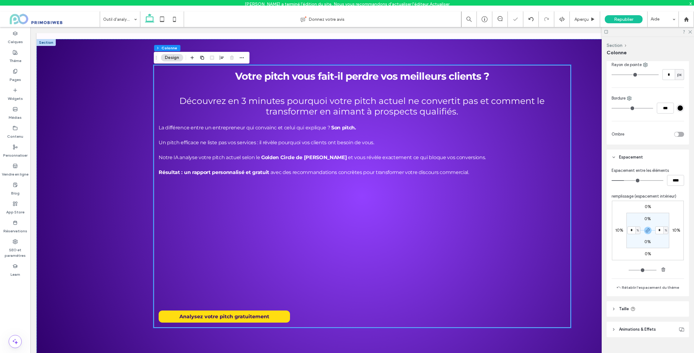
click at [622, 230] on label "10%" at bounding box center [619, 229] width 8 height 5
type input "**"
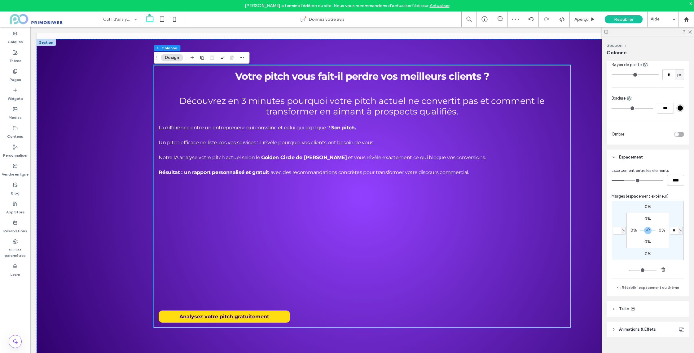
type input "*"
type input "***"
type input "****"
type input "*"
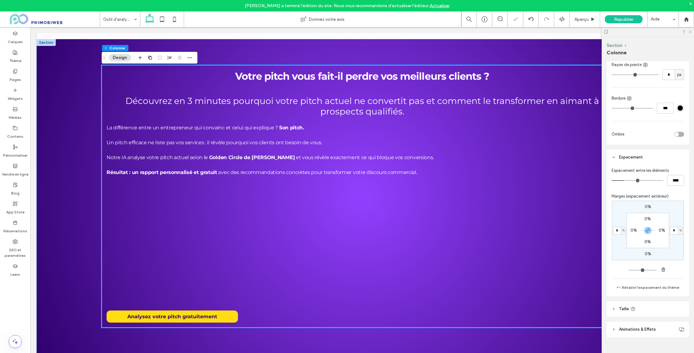
click at [690, 30] on icon at bounding box center [690, 31] width 4 height 4
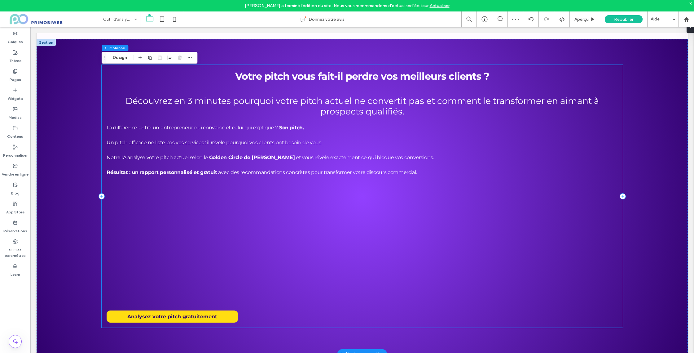
click at [488, 150] on p at bounding box center [362, 149] width 511 height 7
click at [657, 207] on div "Votre pitch vous fait-il perdre vos meilleurs clients ? Découvrez en 3 minutes …" at bounding box center [362, 196] width 651 height 314
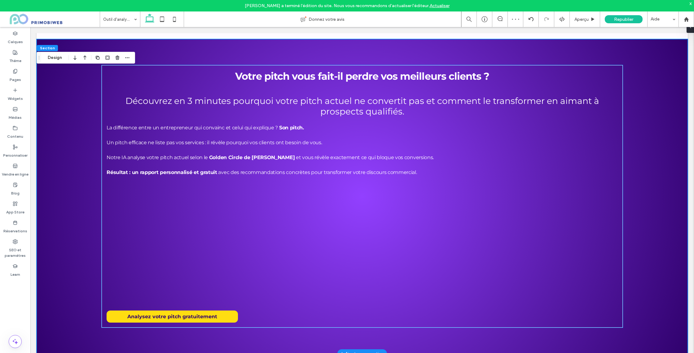
click at [403, 130] on p "La différence entre un entrepreneur qui convainc et celui qui explique ? Son pi…" at bounding box center [362, 127] width 511 height 7
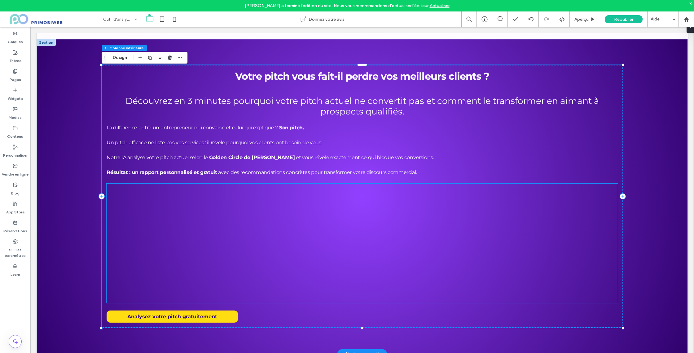
click at [513, 193] on div at bounding box center [362, 242] width 511 height 119
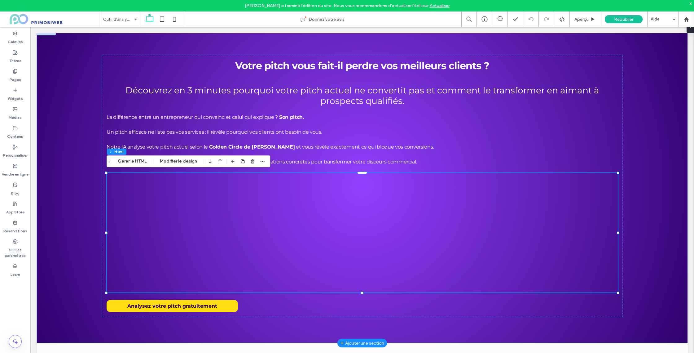
scroll to position [24, 0]
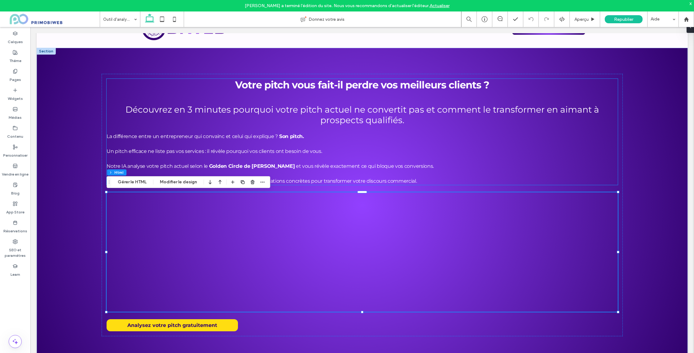
click at [128, 126] on p at bounding box center [362, 128] width 511 height 7
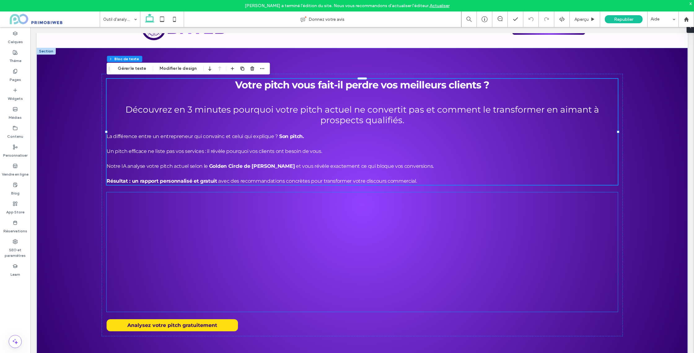
click at [456, 237] on div at bounding box center [362, 251] width 511 height 119
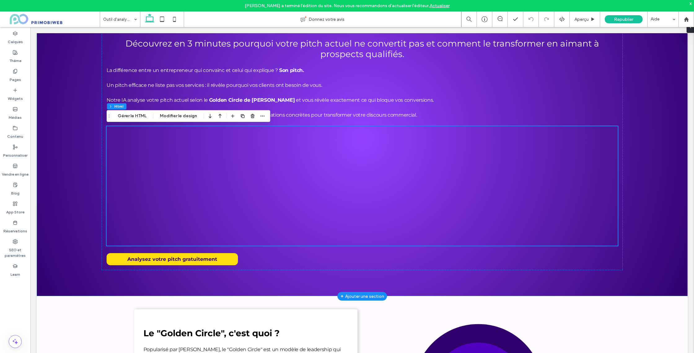
scroll to position [91, 0]
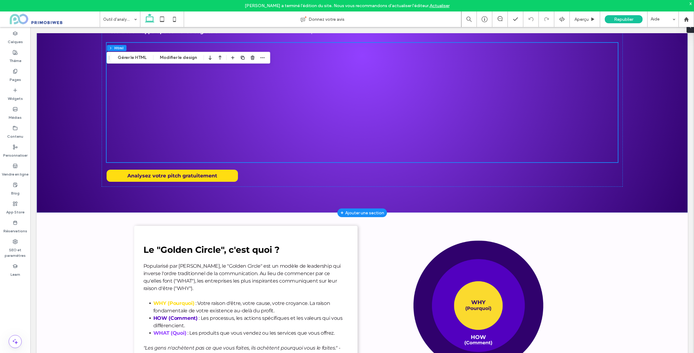
click at [451, 150] on div at bounding box center [362, 102] width 511 height 119
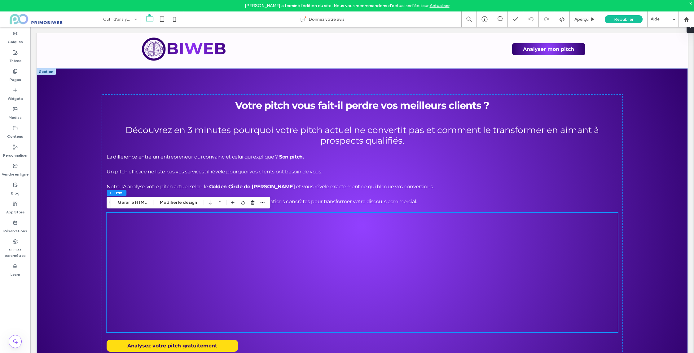
scroll to position [0, 0]
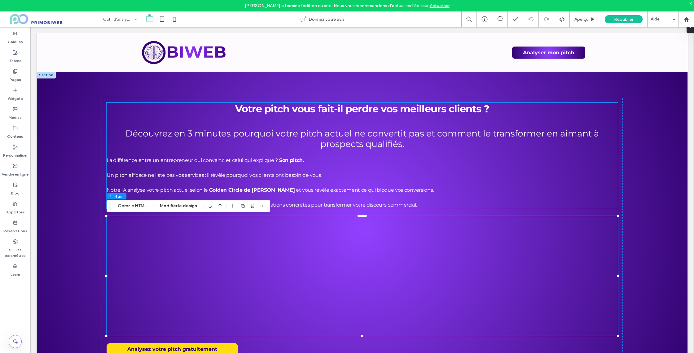
click at [181, 109] on h2 "Votre pitch vous fait-il perdre vos meilleurs clients ?" at bounding box center [362, 109] width 511 height 12
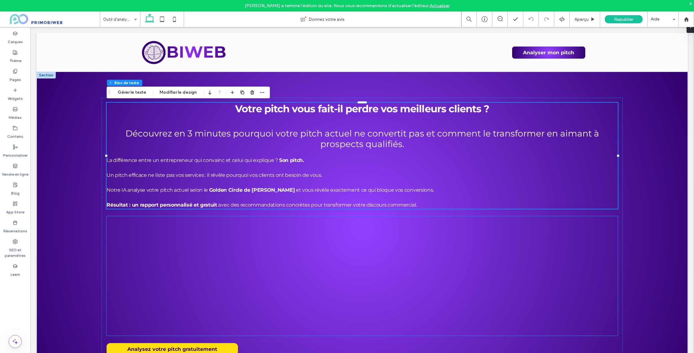
click at [457, 240] on div at bounding box center [362, 275] width 511 height 119
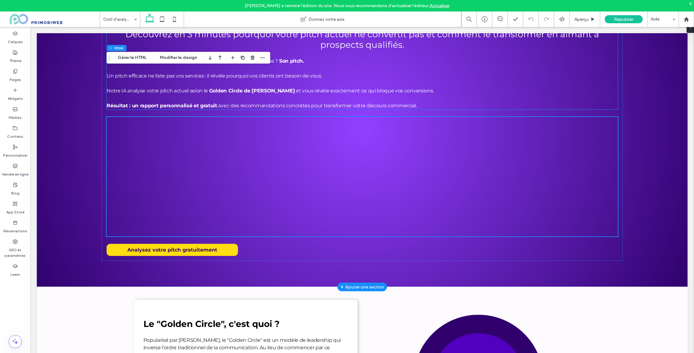
scroll to position [191, 0]
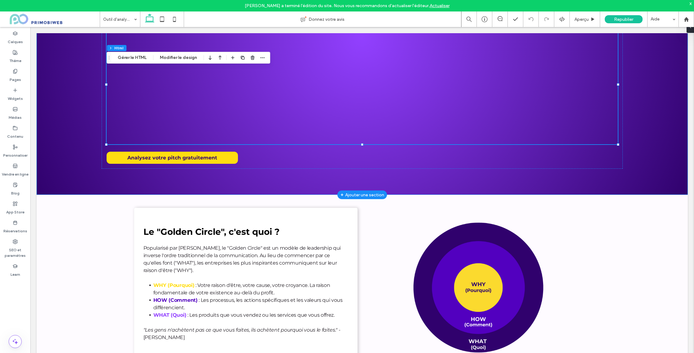
click at [498, 186] on div "Votre pitch vous fait-il perdre vos meilleurs clients ? Découvrez en 3 minutes …" at bounding box center [362, 37] width 651 height 314
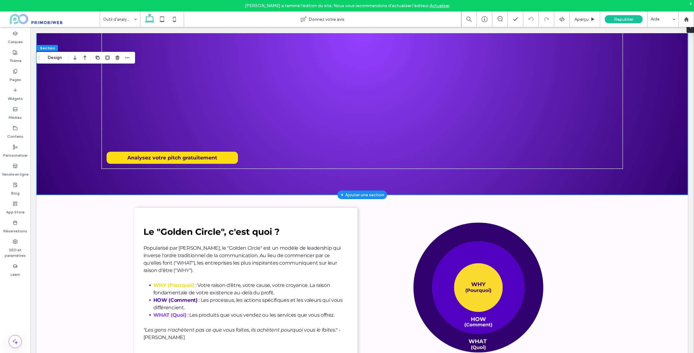
click at [368, 198] on div "+ Ajouter une section" at bounding box center [363, 194] width 44 height 7
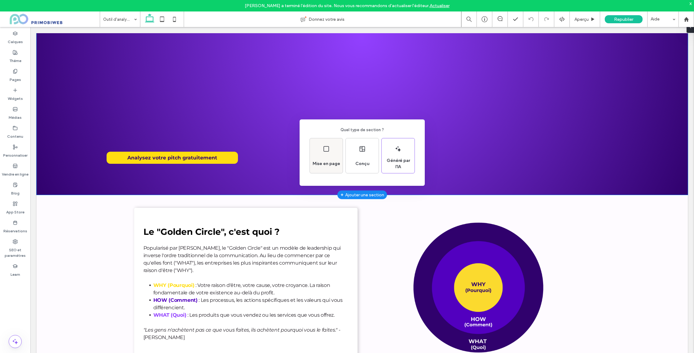
click at [320, 158] on div "Mise en page" at bounding box center [326, 164] width 33 height 14
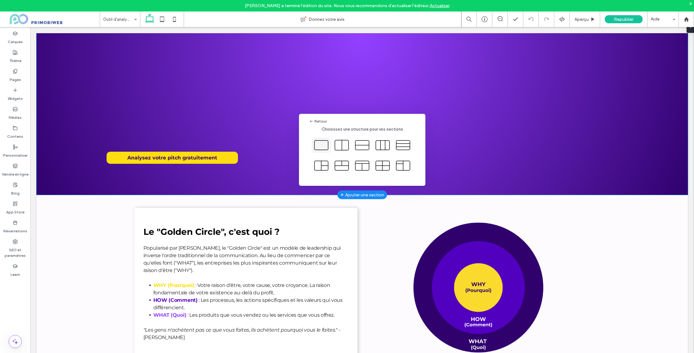
click at [324, 146] on icon at bounding box center [321, 144] width 15 height 15
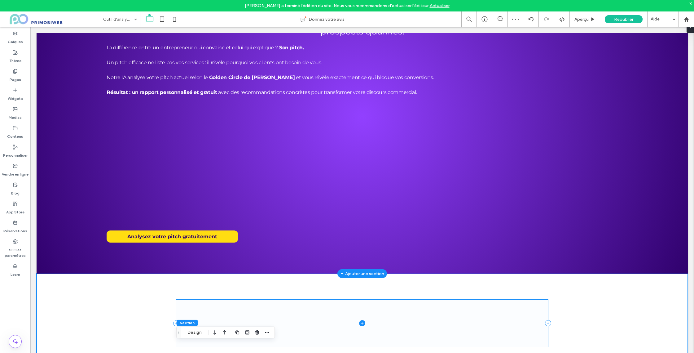
scroll to position [0, 0]
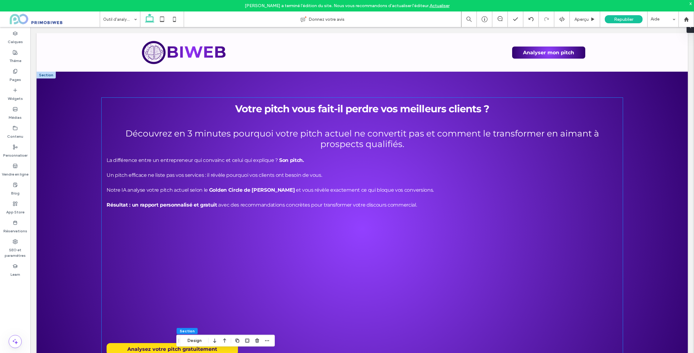
drag, startPoint x: 388, startPoint y: 124, endPoint x: 389, endPoint y: 116, distance: 8.1
click at [388, 124] on h2 at bounding box center [362, 121] width 511 height 13
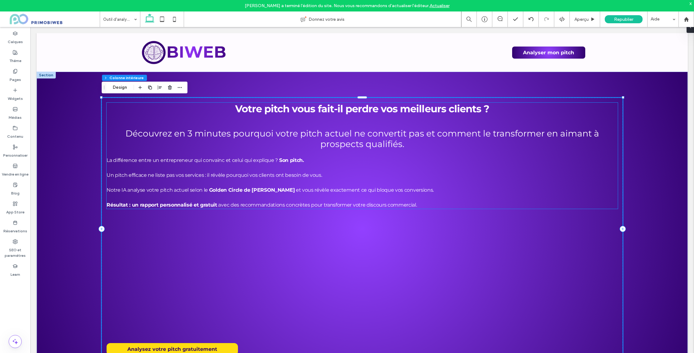
click at [391, 111] on strong "Votre pitch vous fait-il perdre vos meilleurs clients ?" at bounding box center [362, 109] width 254 height 12
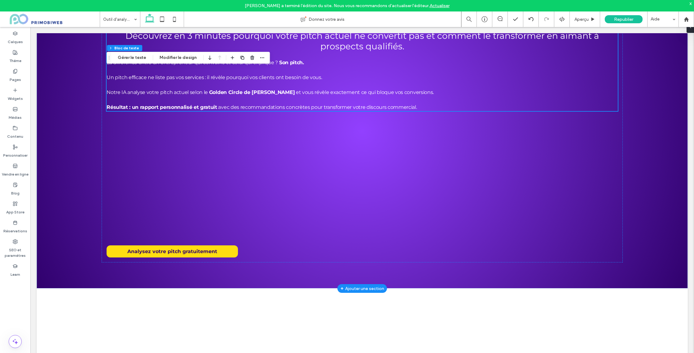
scroll to position [305, 0]
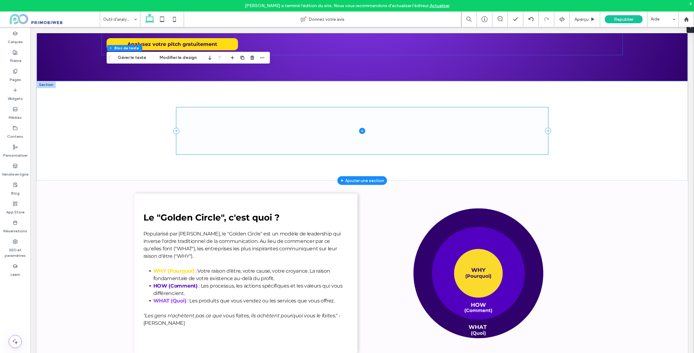
click at [280, 115] on span at bounding box center [362, 130] width 372 height 47
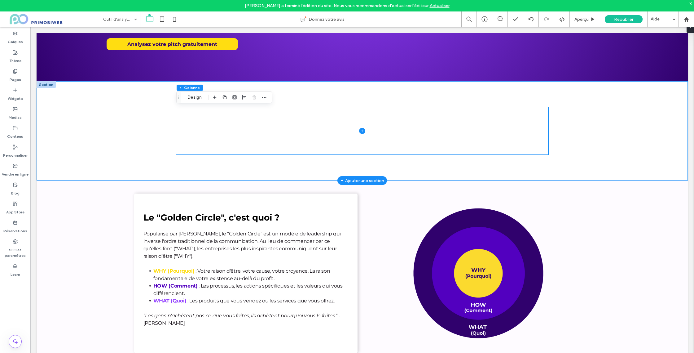
click at [140, 117] on div at bounding box center [362, 130] width 651 height 99
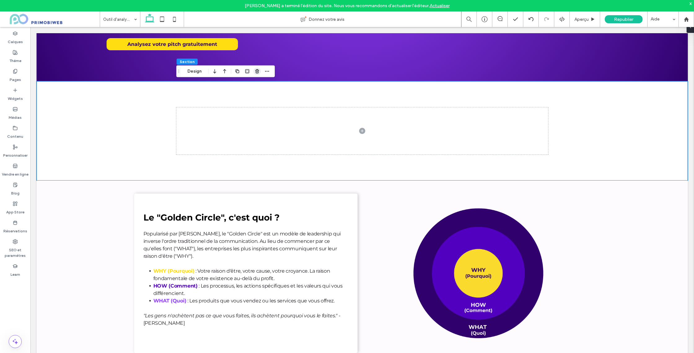
click at [258, 72] on use "button" at bounding box center [257, 71] width 4 height 4
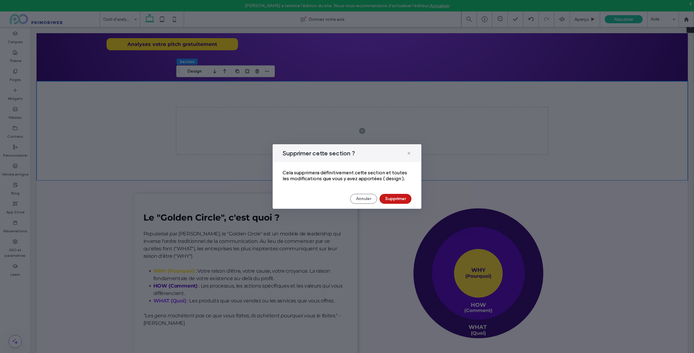
click at [387, 197] on button "Supprimer" at bounding box center [396, 199] width 32 height 10
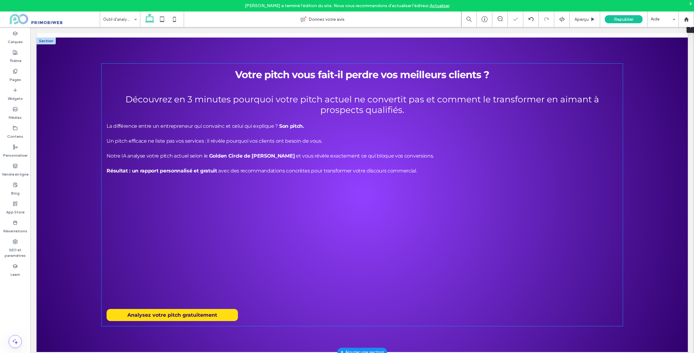
scroll to position [0, 0]
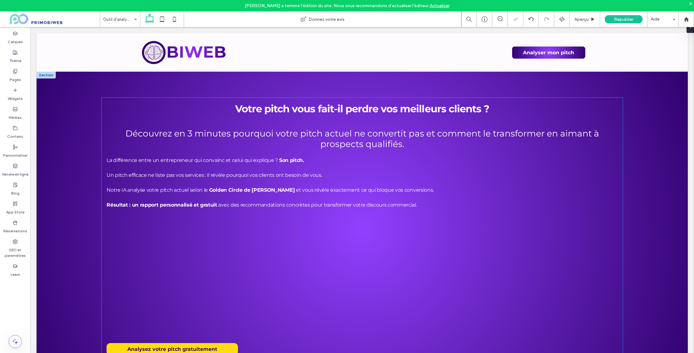
click at [357, 113] on strong "Votre pitch vous fait-il perdre vos meilleurs clients ?" at bounding box center [362, 109] width 254 height 12
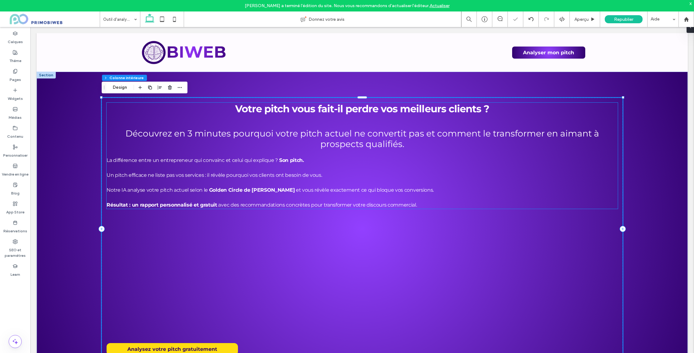
click at [198, 113] on h2 "Votre pitch vous fait-il perdre vos meilleurs clients ?" at bounding box center [362, 109] width 511 height 12
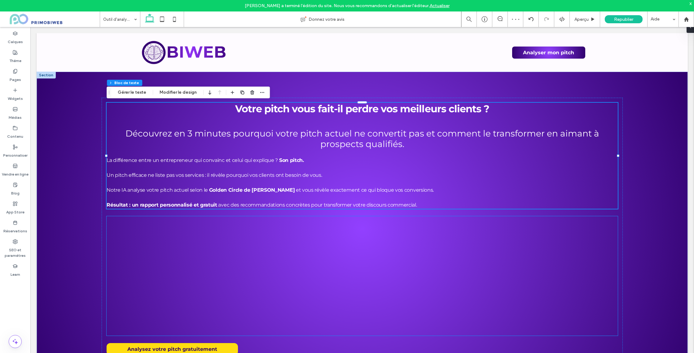
click at [445, 225] on div at bounding box center [362, 275] width 511 height 119
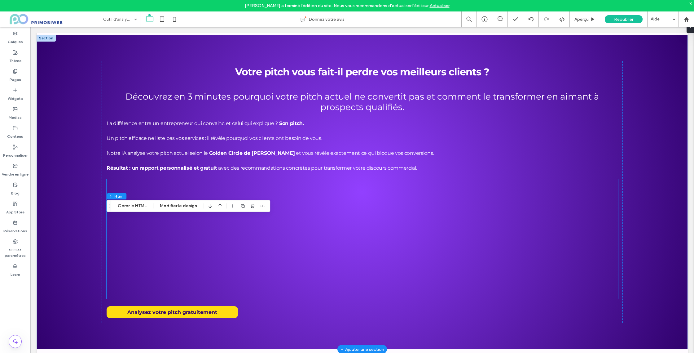
scroll to position [45, 0]
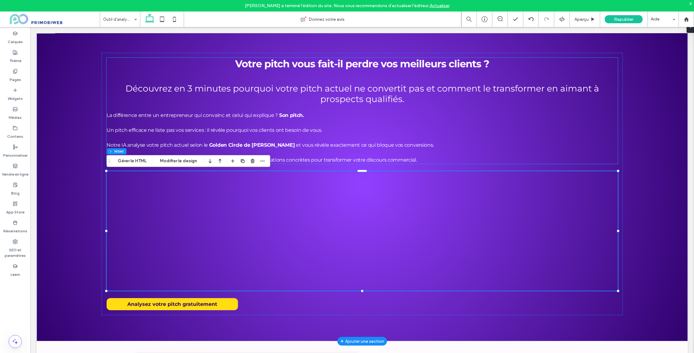
click at [443, 162] on p "Résultat : un rapport personnalisé et gratuit avec des recommandations concrète…" at bounding box center [362, 159] width 511 height 7
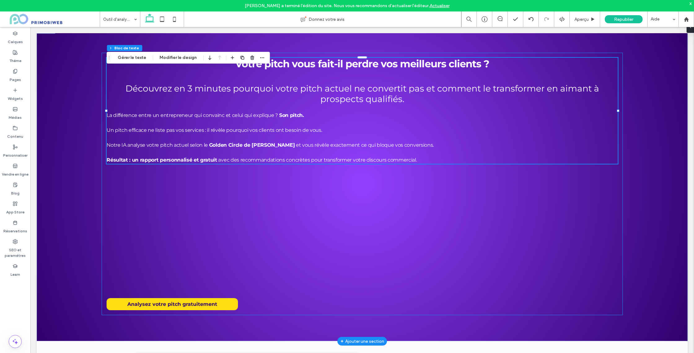
click at [444, 171] on div "Votre pitch vous fait-il perdre vos meilleurs clients ? Découvrez en 3 minutes …" at bounding box center [362, 184] width 521 height 262
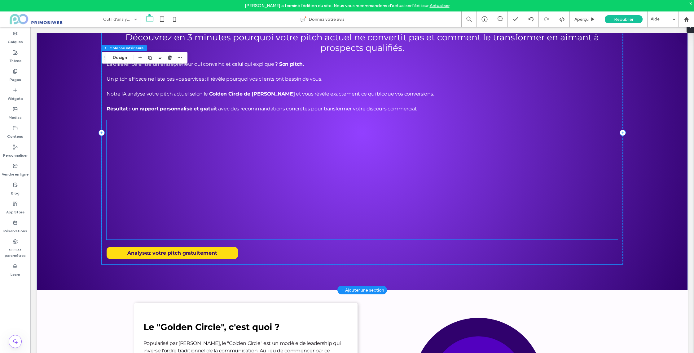
scroll to position [132, 0]
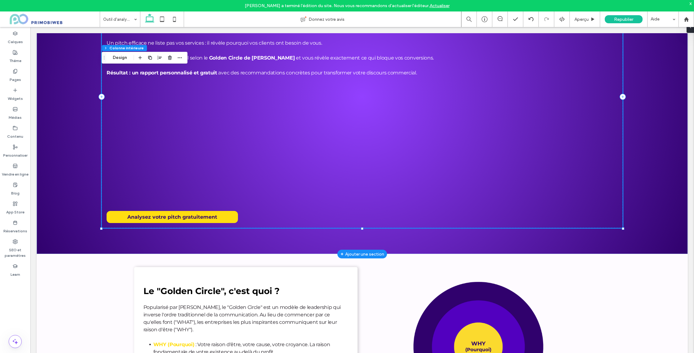
click at [471, 221] on div "Votre pitch vous fait-il perdre vos meilleurs clients ? Découvrez en 3 minutes …" at bounding box center [362, 97] width 521 height 262
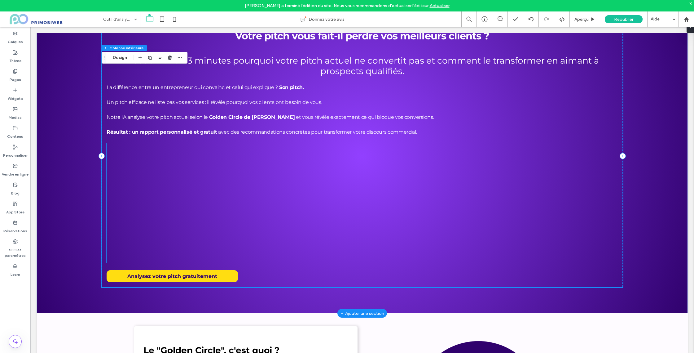
scroll to position [9, 0]
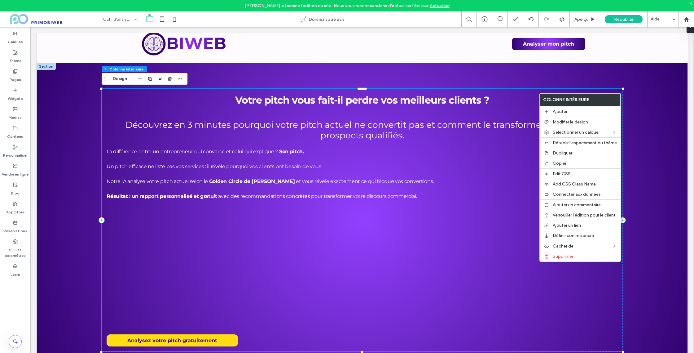
click at [629, 90] on div "Votre pitch vous fait-il perdre vos meilleurs clients ? Découvrez en 3 minutes …" at bounding box center [362, 220] width 651 height 314
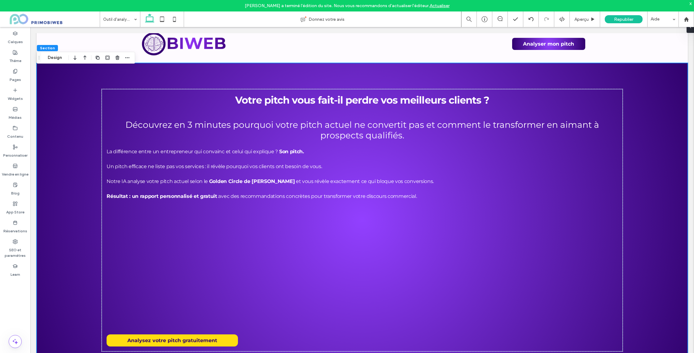
click at [603, 82] on div "Votre pitch vous fait-il perdre vos meilleurs clients ? Découvrez en 3 minutes …" at bounding box center [362, 220] width 651 height 314
drag, startPoint x: 567, startPoint y: 85, endPoint x: 566, endPoint y: 90, distance: 5.1
click at [567, 85] on div "Votre pitch vous fait-il perdre vos meilleurs clients ? Découvrez en 3 minutes …" at bounding box center [362, 220] width 651 height 314
click at [105, 73] on div "Votre pitch vous fait-il perdre vos meilleurs clients ? Découvrez en 3 minutes …" at bounding box center [362, 220] width 651 height 314
click at [129, 88] on div "Votre pitch vous fait-il perdre vos meilleurs clients ? Découvrez en 3 minutes …" at bounding box center [362, 220] width 651 height 314
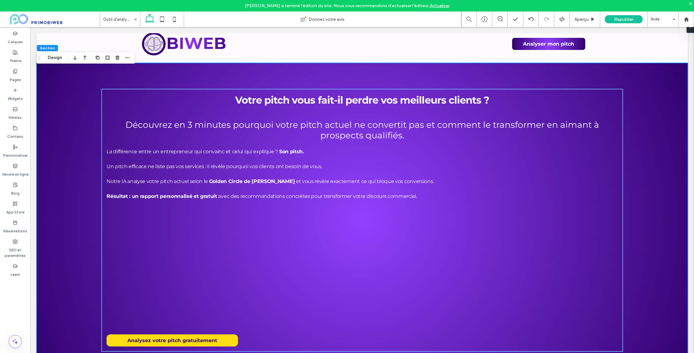
click at [133, 90] on div "Votre pitch vous fait-il perdre vos meilleurs clients ? Découvrez en 3 minutes …" at bounding box center [362, 220] width 521 height 262
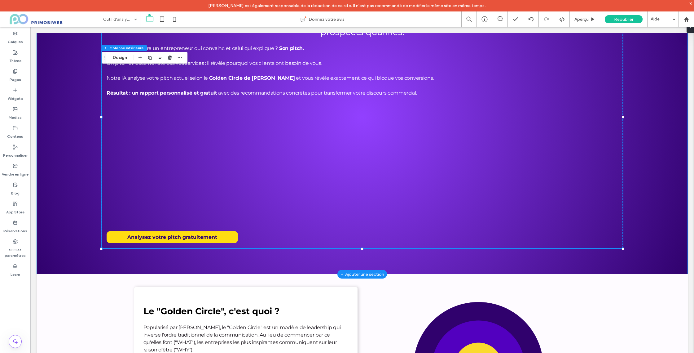
scroll to position [111, 0]
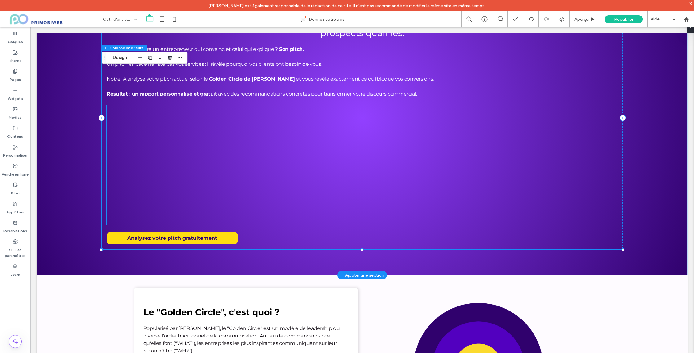
click at [362, 213] on div at bounding box center [265, 194] width 317 height 178
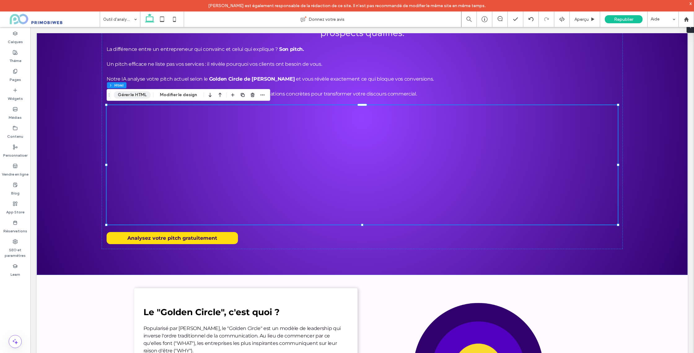
click at [130, 95] on button "Gérer le HTML" at bounding box center [132, 94] width 37 height 7
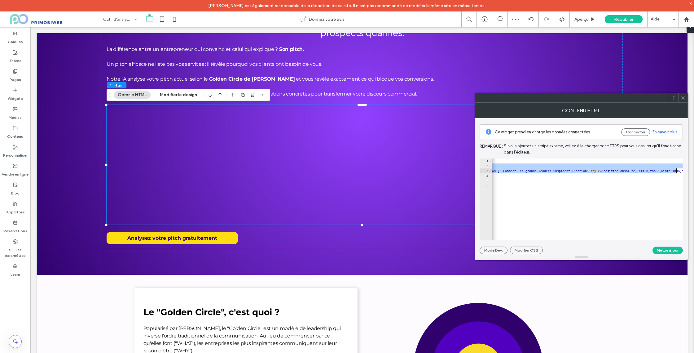
drag, startPoint x: 591, startPoint y: 168, endPoint x: 686, endPoint y: 172, distance: 95.2
click at [686, 172] on div "**********" at bounding box center [581, 186] width 213 height 136
click at [661, 171] on div "< div style = "max-width:1024px" > < div style = "position:relative;height:0;pa…" at bounding box center [695, 204] width 839 height 92
type textarea "**********"
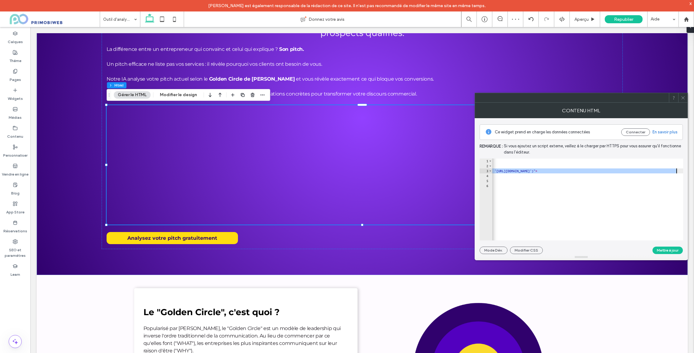
drag, startPoint x: 685, startPoint y: 171, endPoint x: 660, endPoint y: 145, distance: 35.7
click at [694, 171] on body "gilles dandel est également responsable de la rédaction de ce site. Il n'est pa…" at bounding box center [347, 176] width 694 height 353
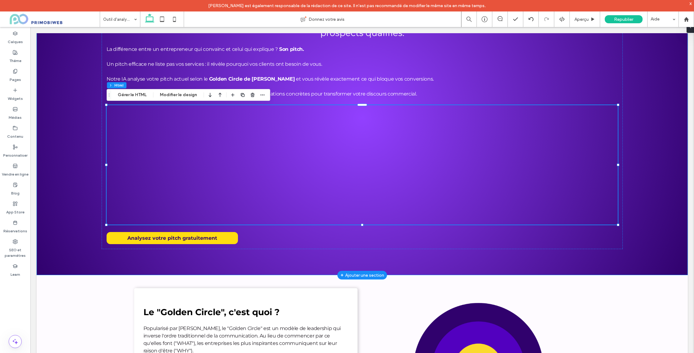
click at [644, 115] on div "Votre pitch vous fait-il perdre vos meilleurs clients ? Découvrez en 3 minutes …" at bounding box center [362, 118] width 651 height 314
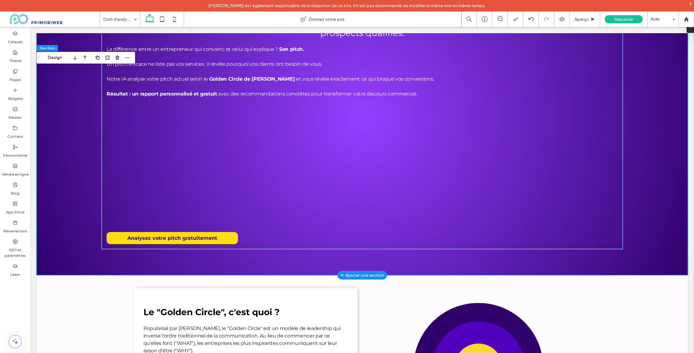
drag, startPoint x: 422, startPoint y: 141, endPoint x: 421, endPoint y: 166, distance: 24.8
click at [422, 141] on div at bounding box center [265, 194] width 317 height 178
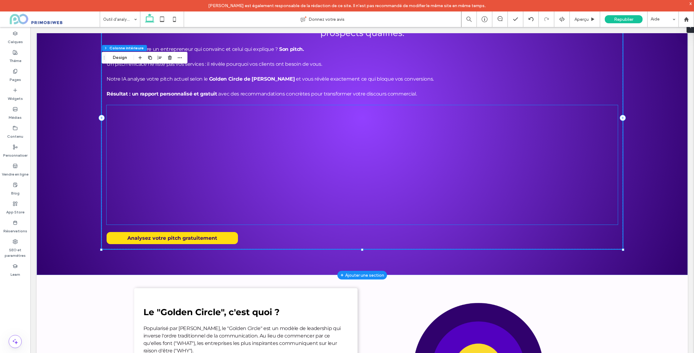
click at [381, 121] on div at bounding box center [265, 194] width 317 height 178
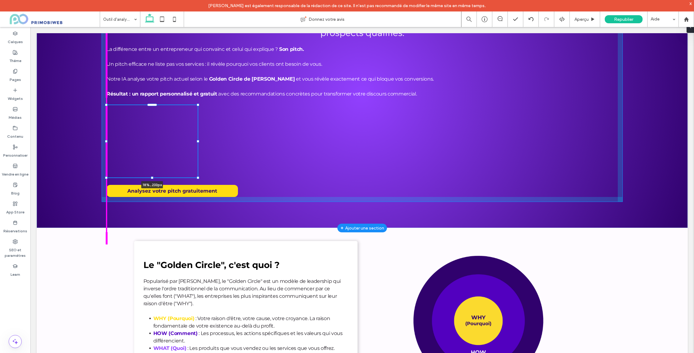
drag, startPoint x: 618, startPoint y: 104, endPoint x: 216, endPoint y: 137, distance: 402.9
click at [107, 105] on div at bounding box center [107, 105] width 0 height 0
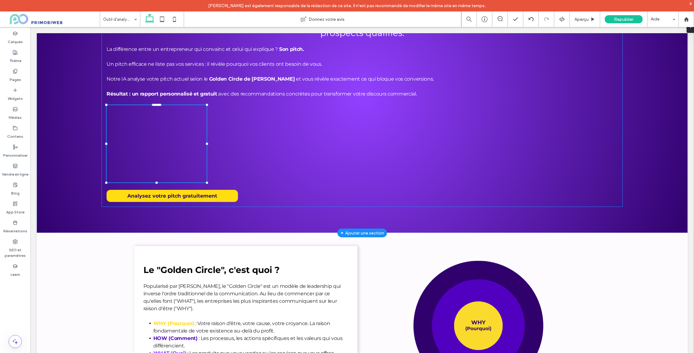
type input "**"
type input "****"
type input "***"
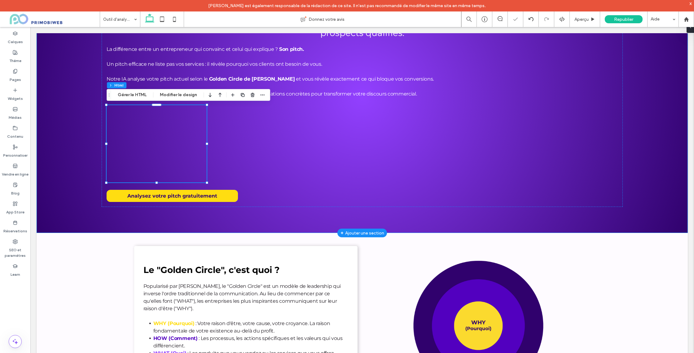
click at [496, 208] on div "Votre pitch vous fait-il perdre vos meilleurs clients ? Découvrez en 3 minutes …" at bounding box center [362, 97] width 651 height 272
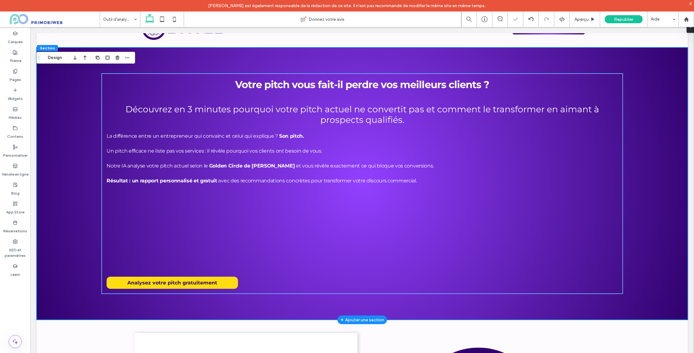
scroll to position [17, 0]
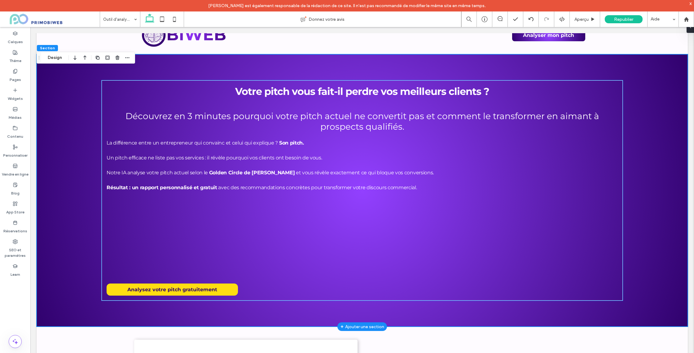
click at [597, 84] on div "Votre pitch vous fait-il perdre vos meilleurs clients ? Découvrez en 3 minutes …" at bounding box center [362, 190] width 521 height 220
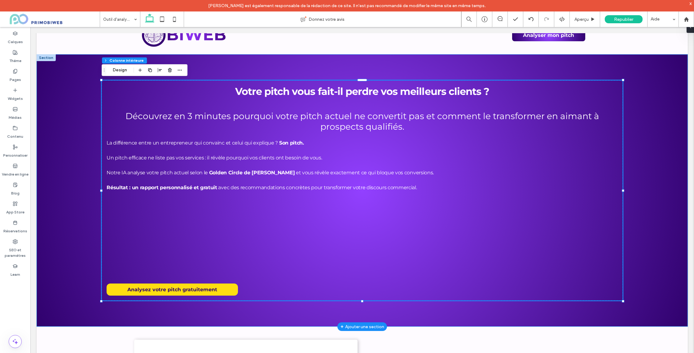
click at [634, 187] on div "Votre pitch vous fait-il perdre vos meilleurs clients ? Découvrez en 3 minutes …" at bounding box center [362, 190] width 651 height 272
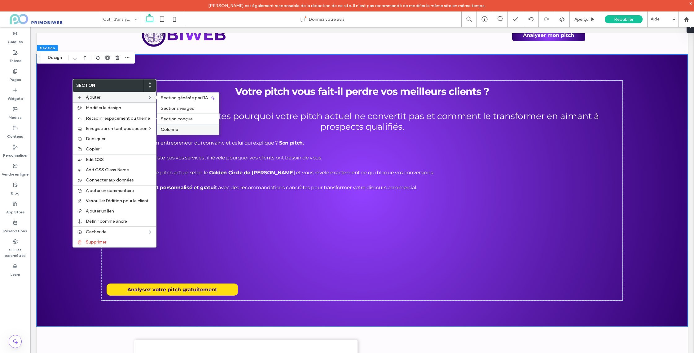
drag, startPoint x: 179, startPoint y: 104, endPoint x: 178, endPoint y: 127, distance: 22.4
click at [178, 127] on label "Colonne" at bounding box center [188, 129] width 55 height 5
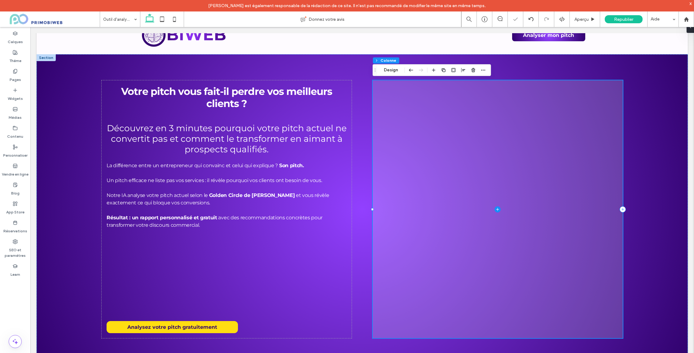
click at [405, 110] on span at bounding box center [498, 209] width 250 height 258
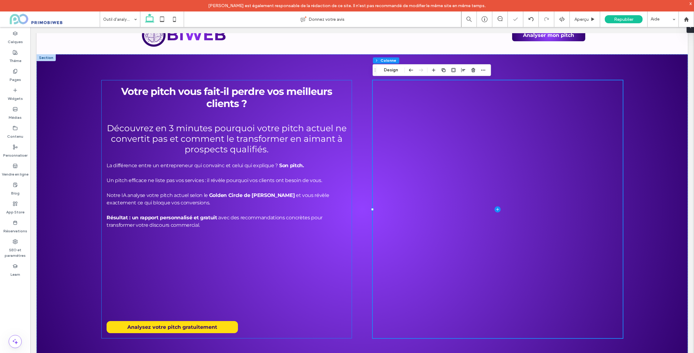
click at [258, 101] on h2 "Votre pitch vous fait-il perdre vos meilleurs clients ?" at bounding box center [227, 97] width 240 height 24
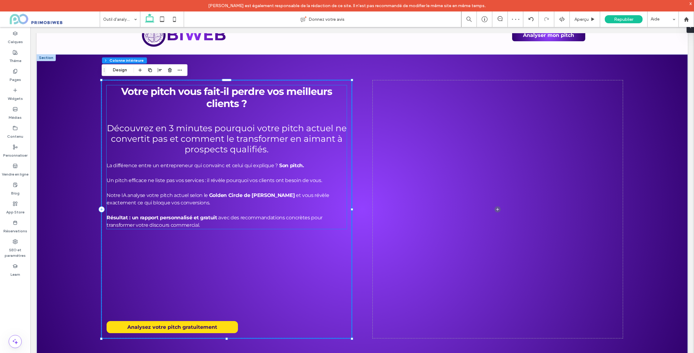
click at [245, 96] on strong "Votre pitch vous fait-il perdre vos meilleurs clients ?" at bounding box center [226, 97] width 211 height 24
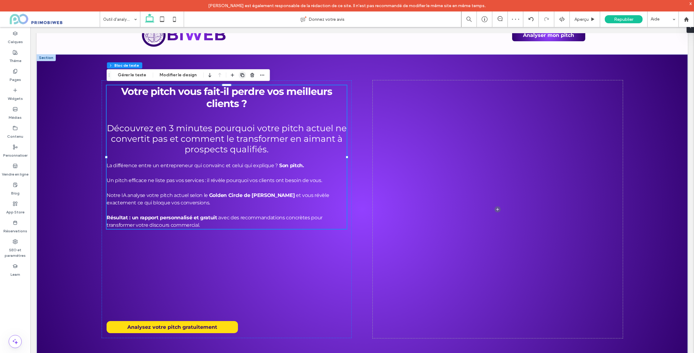
click at [241, 76] on use "button" at bounding box center [242, 75] width 4 height 4
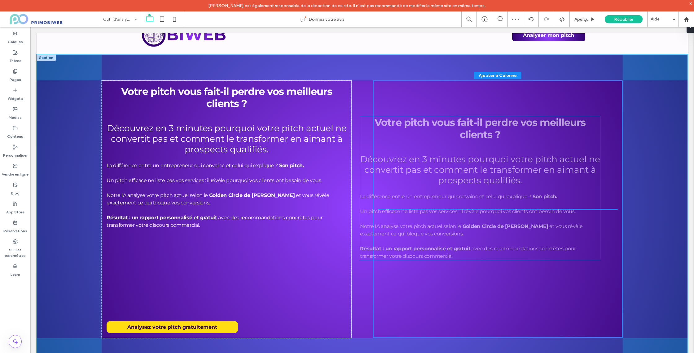
drag, startPoint x: 370, startPoint y: 217, endPoint x: 477, endPoint y: 128, distance: 139.1
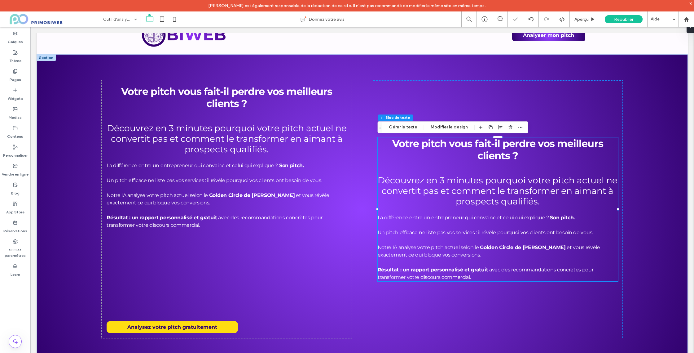
click at [490, 171] on h2 at bounding box center [498, 167] width 240 height 13
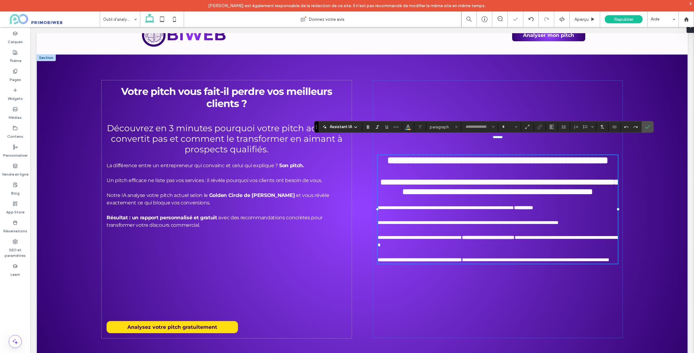
click at [522, 166] on h2 at bounding box center [498, 171] width 240 height 11
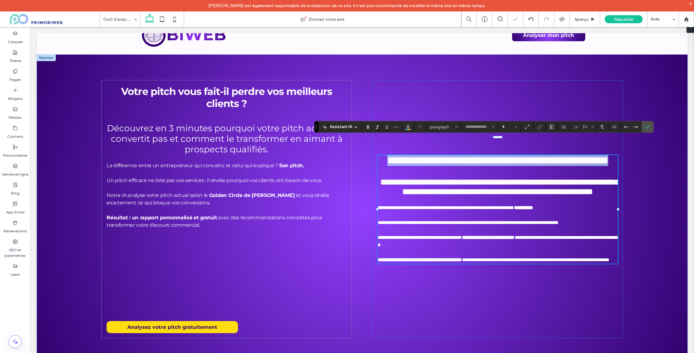
type input "**********"
click at [531, 157] on h2 "**********" at bounding box center [498, 160] width 240 height 11
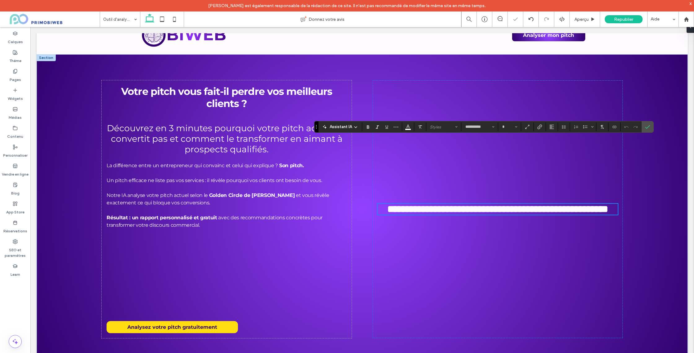
type input "**"
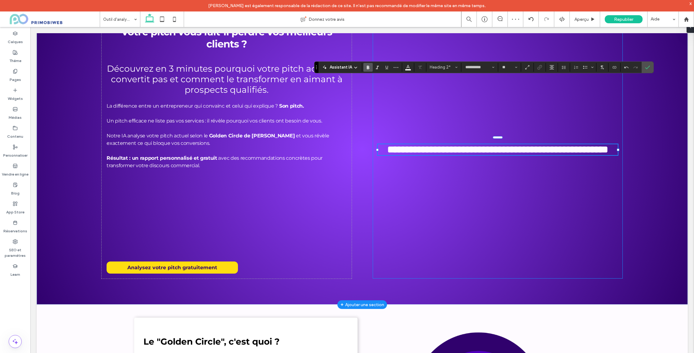
click at [584, 183] on div "**********" at bounding box center [498, 150] width 250 height 258
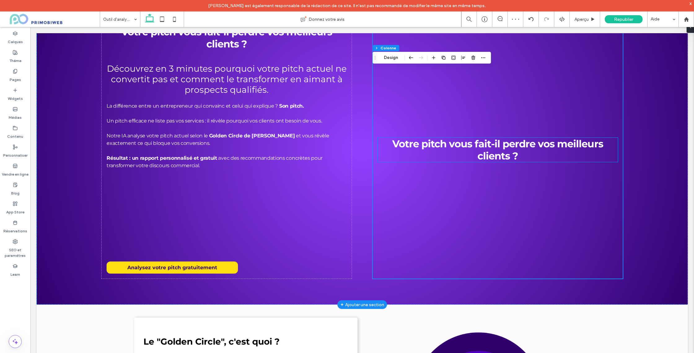
scroll to position [77, 0]
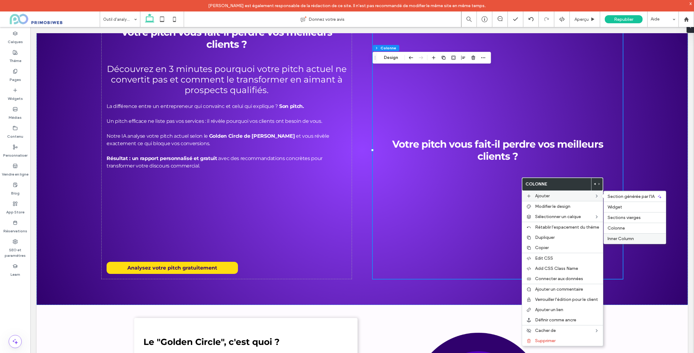
drag, startPoint x: 619, startPoint y: 236, endPoint x: 589, endPoint y: 209, distance: 39.9
click at [619, 236] on span "Inner Column" at bounding box center [621, 238] width 26 height 5
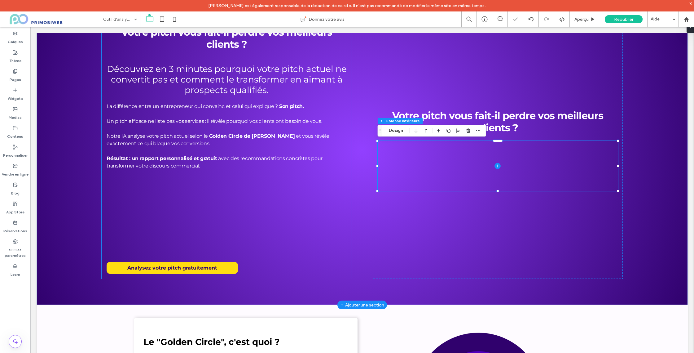
click at [212, 98] on p at bounding box center [227, 98] width 240 height 7
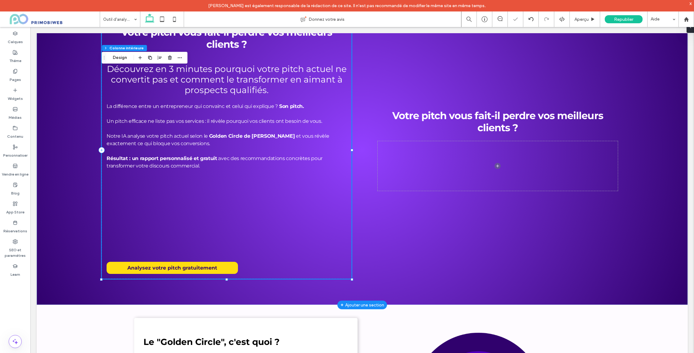
click at [231, 99] on p at bounding box center [227, 98] width 240 height 7
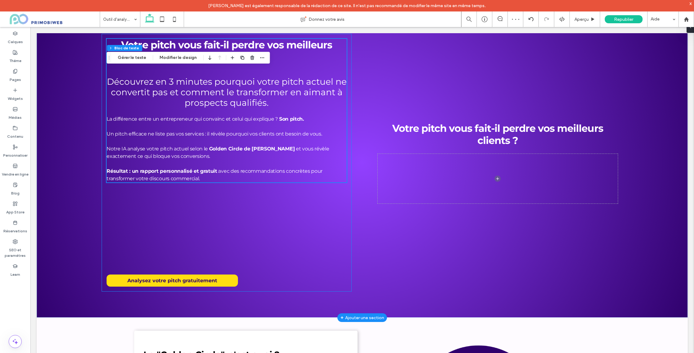
scroll to position [57, 0]
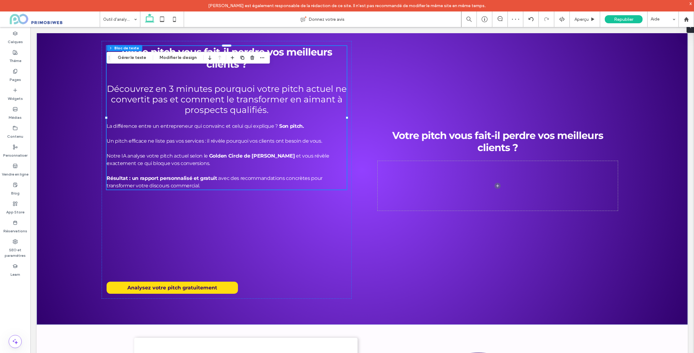
click at [240, 57] on icon "button" at bounding box center [242, 57] width 5 height 5
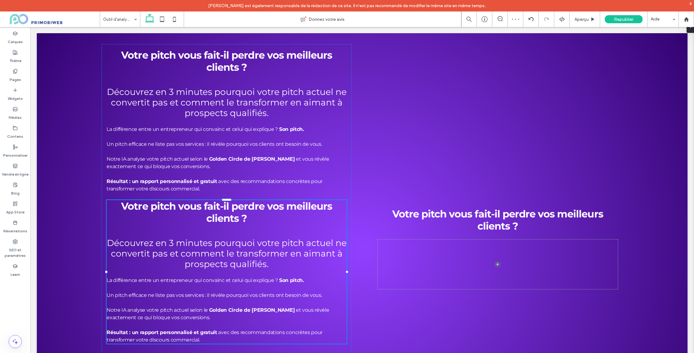
scroll to position [54, 0]
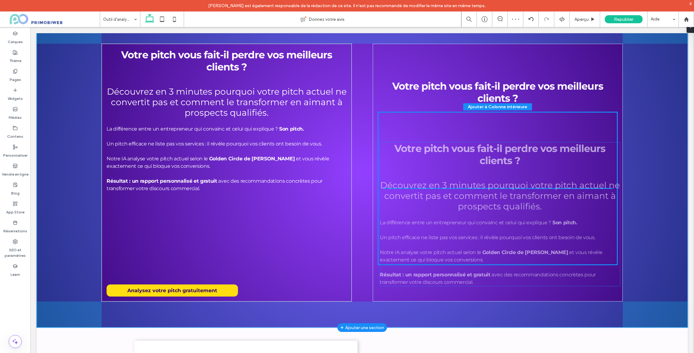
drag, startPoint x: 417, startPoint y: 242, endPoint x: 495, endPoint y: 170, distance: 106.4
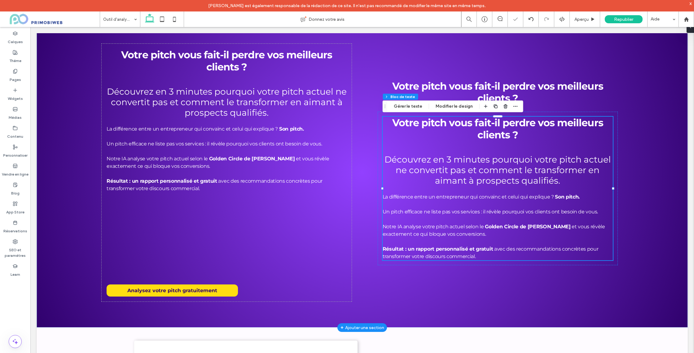
click at [521, 133] on h2 "Votre pitch vous fait-il perdre vos meilleurs clients ?" at bounding box center [498, 129] width 230 height 24
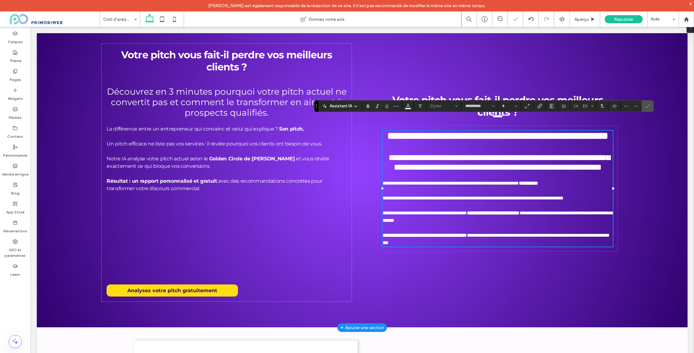
click at [491, 133] on strong "**********" at bounding box center [497, 136] width 221 height 10
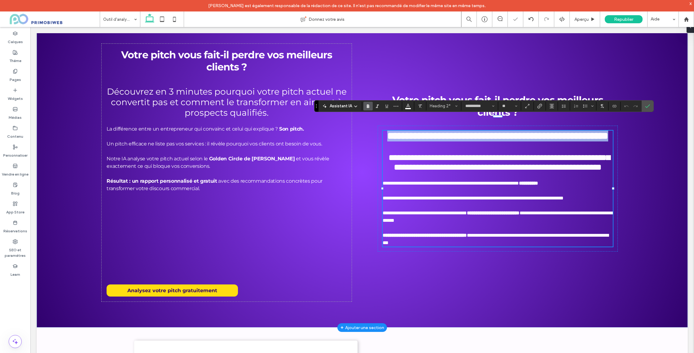
click at [491, 133] on strong "**********" at bounding box center [497, 136] width 221 height 10
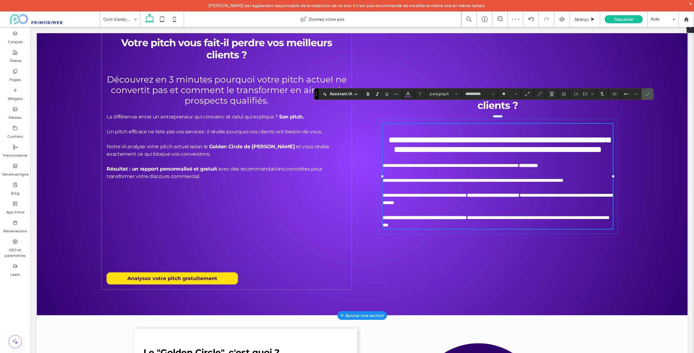
click at [389, 135] on span "**********" at bounding box center [500, 144] width 222 height 18
type input "**"
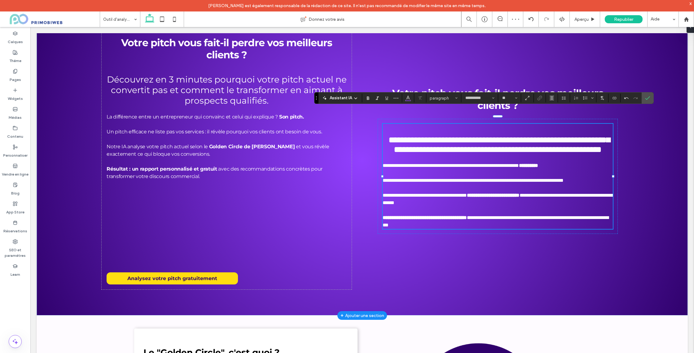
scroll to position [62, 0]
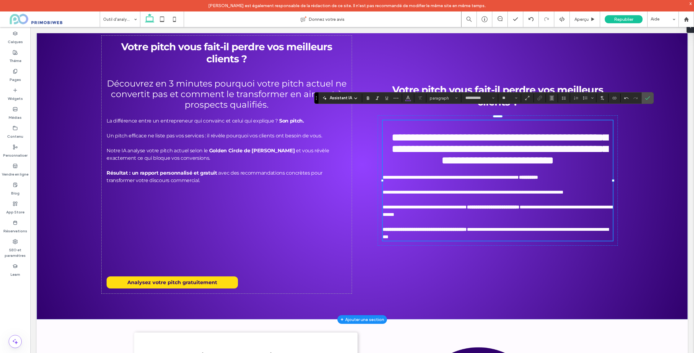
drag, startPoint x: 395, startPoint y: 134, endPoint x: 397, endPoint y: 119, distance: 15.3
click at [397, 120] on h2 "**********" at bounding box center [498, 143] width 230 height 46
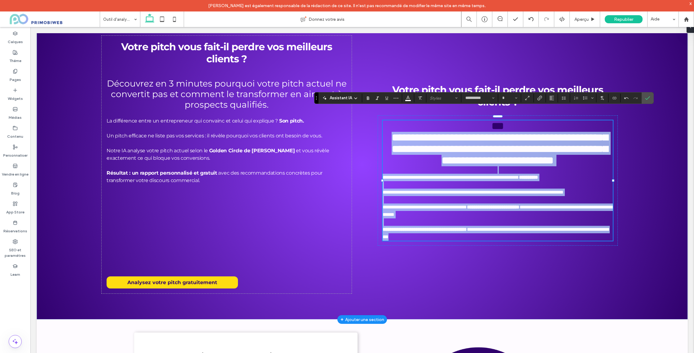
drag, startPoint x: 403, startPoint y: 139, endPoint x: 488, endPoint y: 233, distance: 127.0
click at [486, 240] on div "**********" at bounding box center [498, 180] width 230 height 120
copy div "**********"
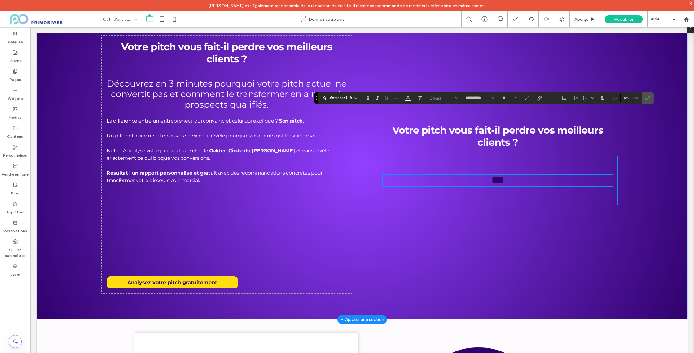
scroll to position [119, 0]
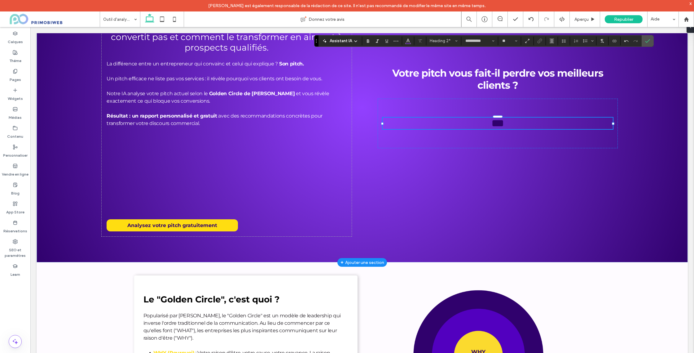
click at [513, 124] on h2 "***" at bounding box center [498, 122] width 230 height 11
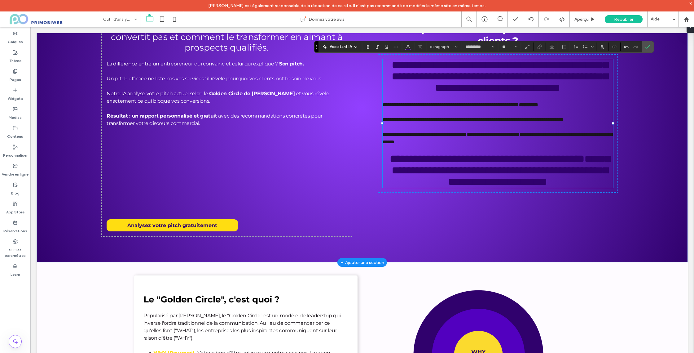
scroll to position [102, 0]
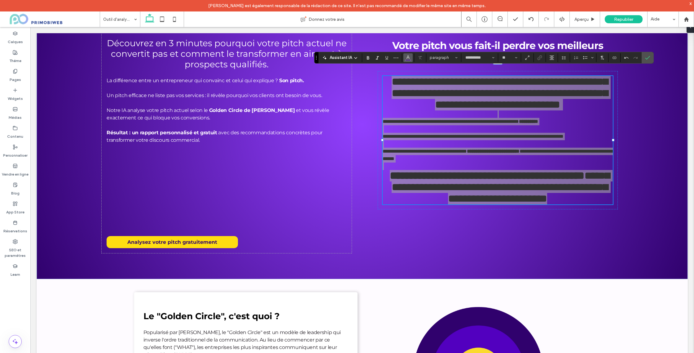
click at [410, 58] on icon "Couleur" at bounding box center [408, 57] width 5 height 5
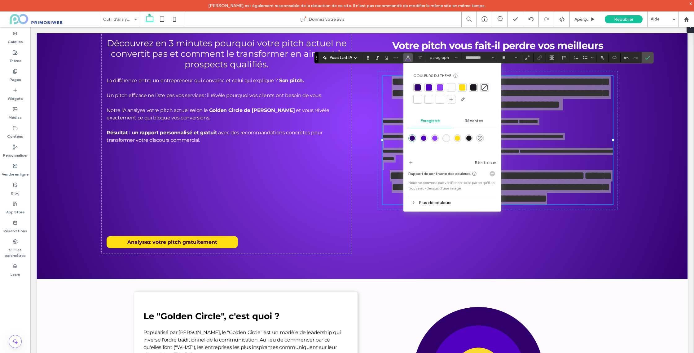
click at [439, 99] on div at bounding box center [440, 99] width 6 height 6
type input "*"
click at [645, 58] on icon "Confirmer" at bounding box center [647, 57] width 5 height 5
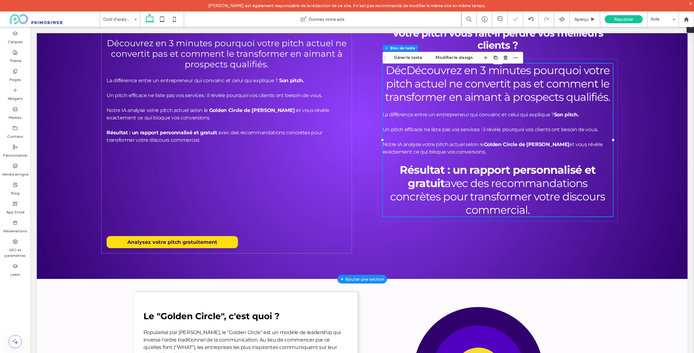
click at [516, 89] on span "DécDécouvrez en 3 minutes pourquoi votre pitch actuel ne convertit pas et comme…" at bounding box center [497, 84] width 225 height 40
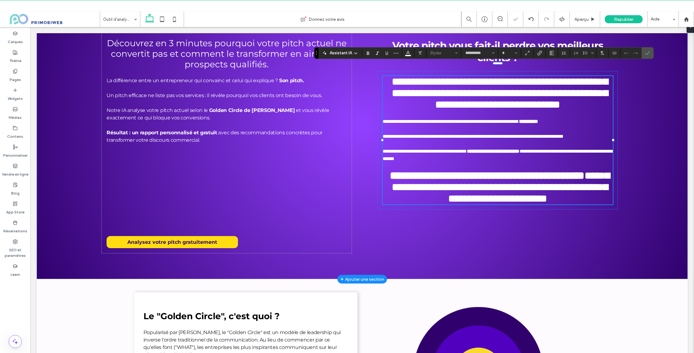
type input "**"
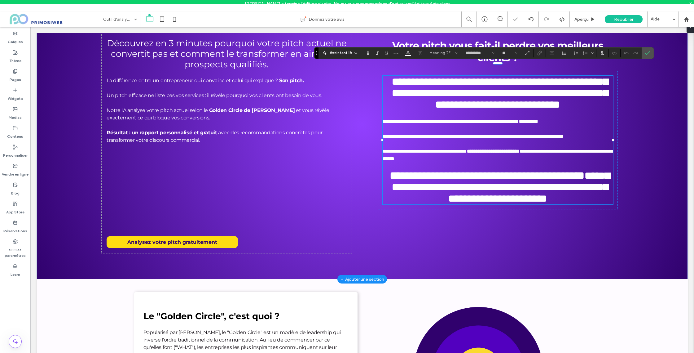
click at [407, 76] on span "**********" at bounding box center [500, 92] width 216 height 33
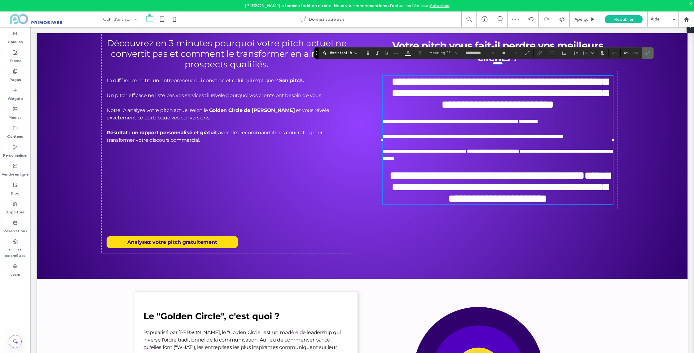
click at [649, 55] on icon "Confirmer" at bounding box center [647, 53] width 5 height 5
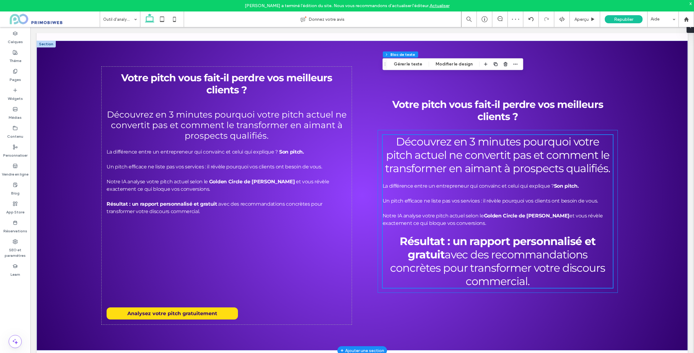
scroll to position [17, 0]
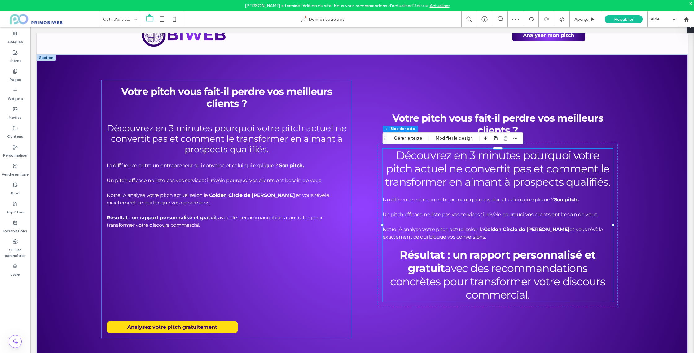
drag, startPoint x: 143, startPoint y: 252, endPoint x: 151, endPoint y: 253, distance: 8.2
click at [143, 252] on div at bounding box center [130, 249] width 47 height 26
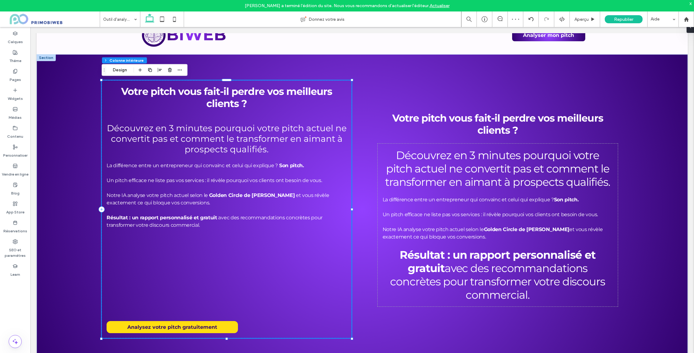
click at [150, 252] on div at bounding box center [130, 249] width 47 height 26
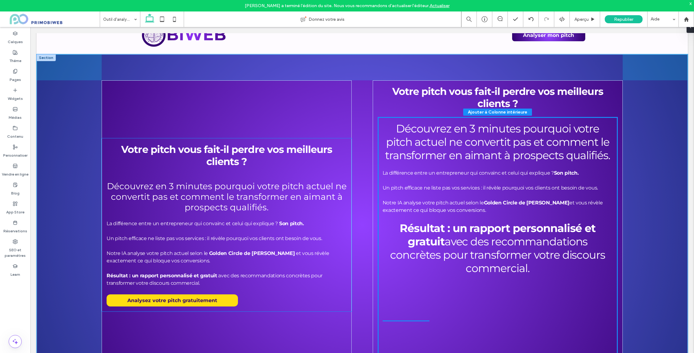
drag, startPoint x: 246, startPoint y: 255, endPoint x: 503, endPoint y: 287, distance: 259.4
type input "****"
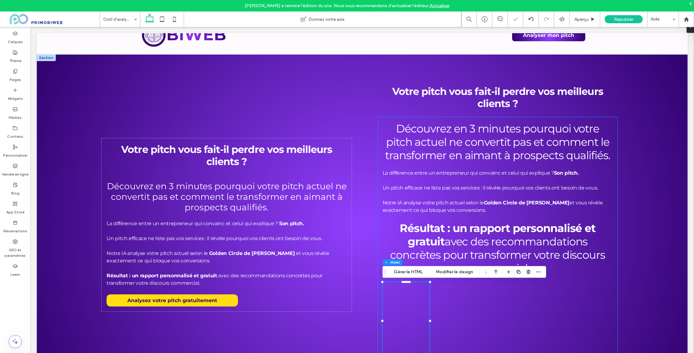
click at [612, 120] on div "Découvrez en 3 minutes pourquoi votre pitch actuel ne convertit pas et comment …" at bounding box center [498, 240] width 240 height 247
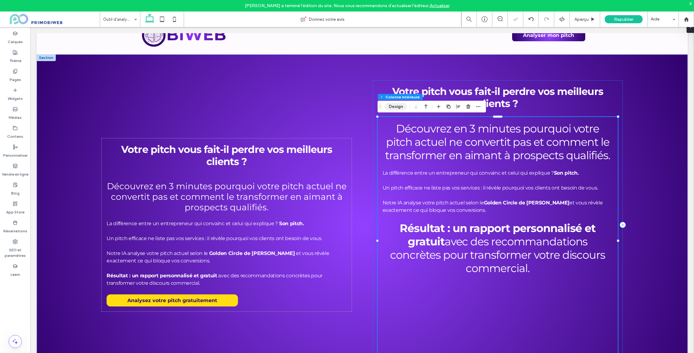
drag, startPoint x: 399, startPoint y: 104, endPoint x: 495, endPoint y: 67, distance: 103.7
click at [399, 104] on button "Design" at bounding box center [396, 106] width 22 height 7
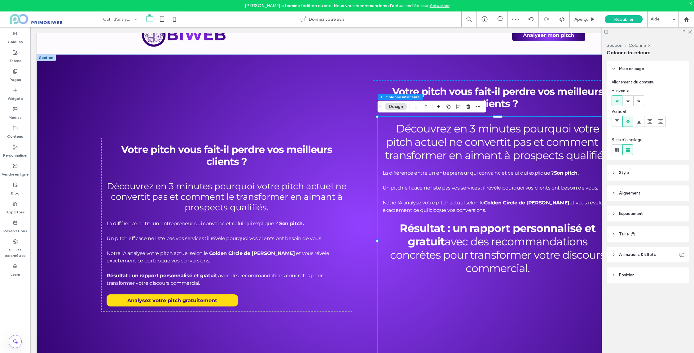
click at [621, 151] on div at bounding box center [617, 149] width 10 height 10
type input "*"
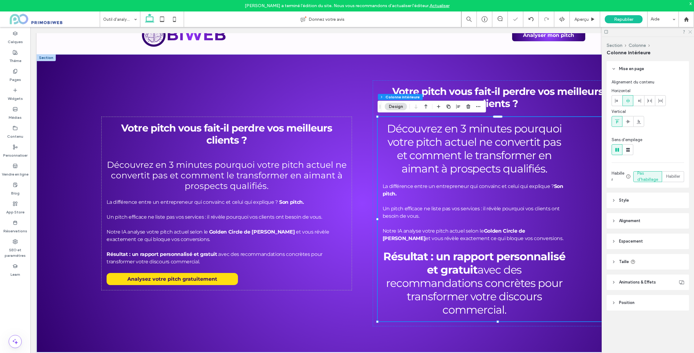
click at [690, 32] on use at bounding box center [690, 31] width 3 height 3
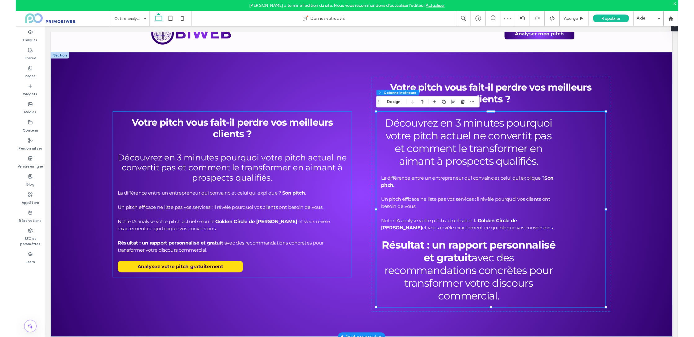
scroll to position [16, 0]
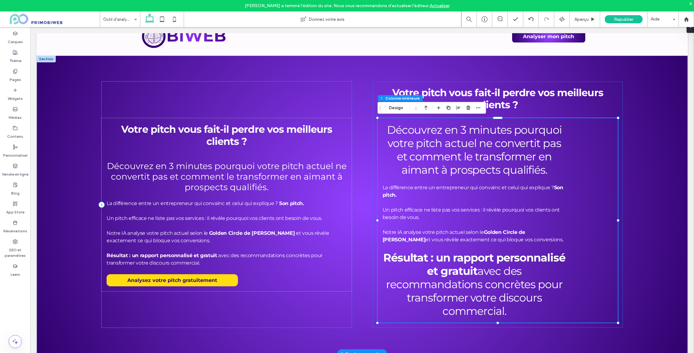
click at [320, 95] on div "Votre pitch vous fait-il perdre vos meilleurs clients ? Découvrez en 3 minutes …" at bounding box center [227, 204] width 250 height 246
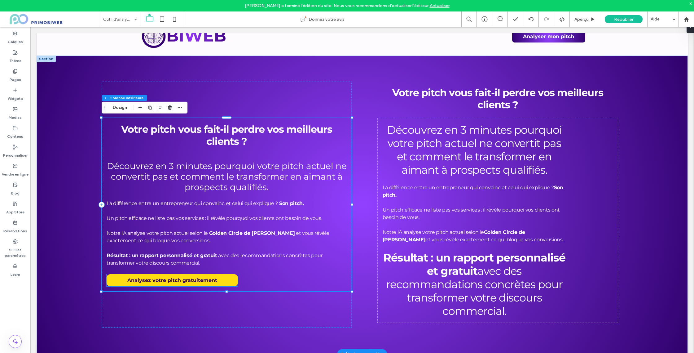
drag, startPoint x: 218, startPoint y: 279, endPoint x: 224, endPoint y: 280, distance: 6.8
click at [218, 279] on link "Analysez votre pitch gratuitement" at bounding box center [172, 280] width 131 height 12
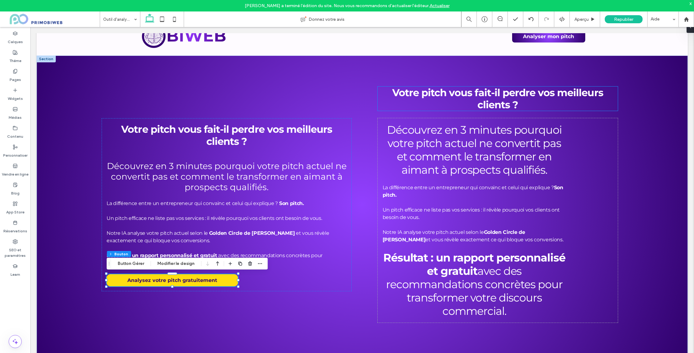
click at [508, 103] on strong "Votre pitch vous fait-il perdre vos meilleurs clients ?" at bounding box center [497, 98] width 211 height 24
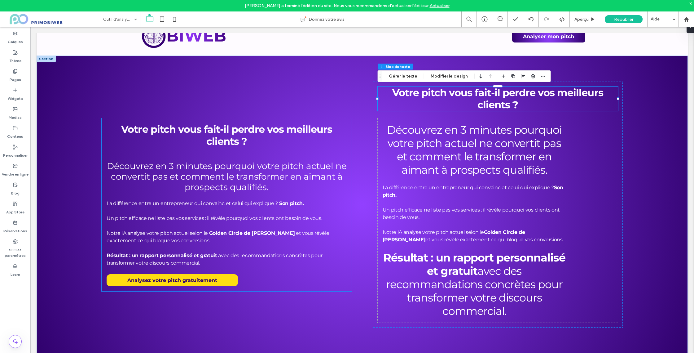
click at [189, 281] on span "Analysez votre pitch gratuitement" at bounding box center [172, 280] width 90 height 6
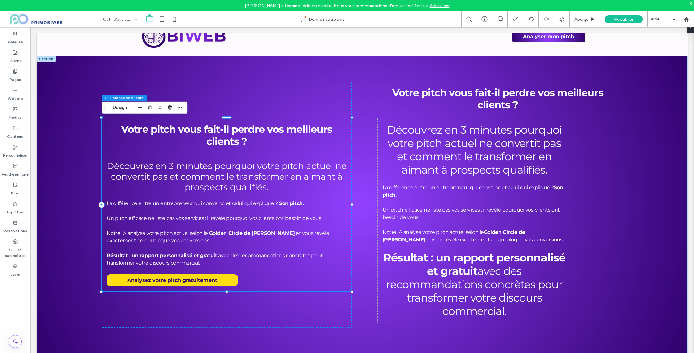
click at [185, 280] on span "Analysez votre pitch gratuitement" at bounding box center [172, 280] width 90 height 6
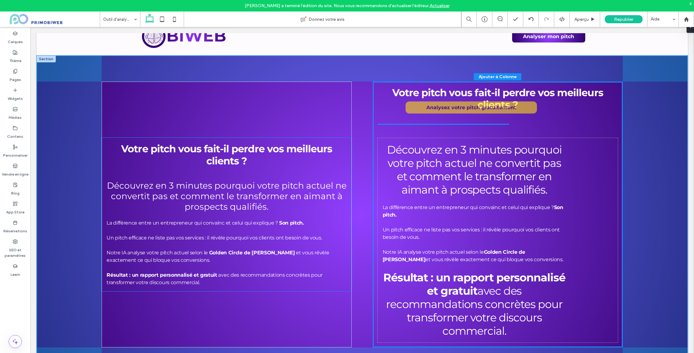
drag, startPoint x: 178, startPoint y: 280, endPoint x: 478, endPoint y: 108, distance: 345.1
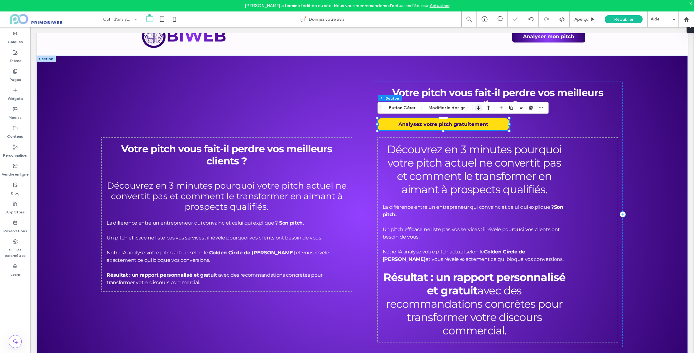
click at [476, 108] on icon "button" at bounding box center [478, 107] width 7 height 11
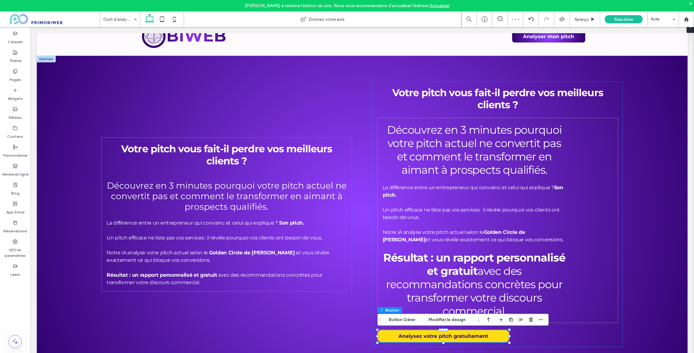
click at [313, 147] on strong "Votre pitch vous fait-il perdre vos meilleurs clients ?" at bounding box center [226, 155] width 211 height 24
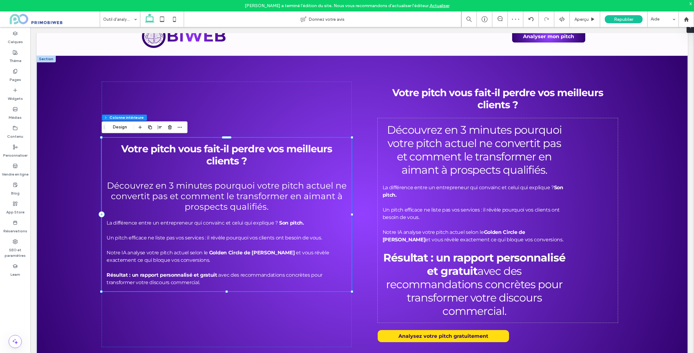
click at [321, 139] on div "Votre pitch vous fait-il perdre vos meilleurs clients ? Découvrez en 3 minutes …" at bounding box center [227, 214] width 250 height 153
click at [343, 113] on div "Votre pitch vous fait-il perdre vos meilleurs clients ? Découvrez en 3 minutes …" at bounding box center [227, 213] width 250 height 265
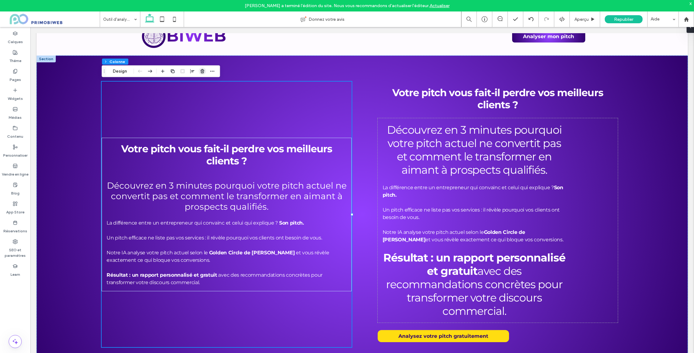
click at [203, 70] on use "button" at bounding box center [202, 71] width 4 height 4
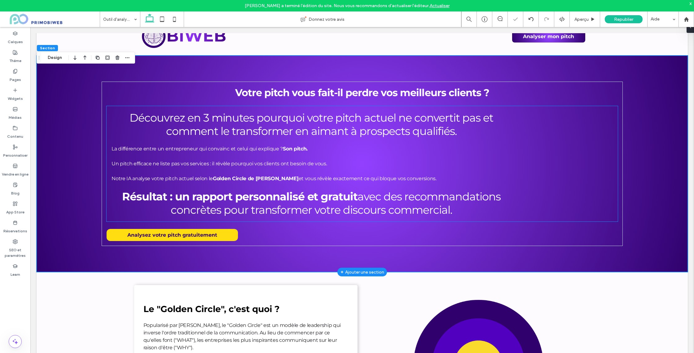
click at [480, 133] on h2 "Découvrez en 3 minutes pourquoi votre pitch actuel ne convertit pas et comment …" at bounding box center [312, 124] width 400 height 27
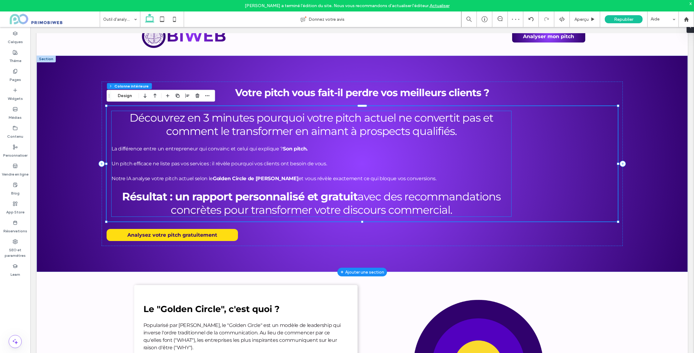
drag, startPoint x: 403, startPoint y: 147, endPoint x: 449, endPoint y: 147, distance: 45.2
click at [403, 147] on p "La différence entre un entrepreneur qui convainc et celui qui explique ? Son pi…" at bounding box center [312, 148] width 400 height 7
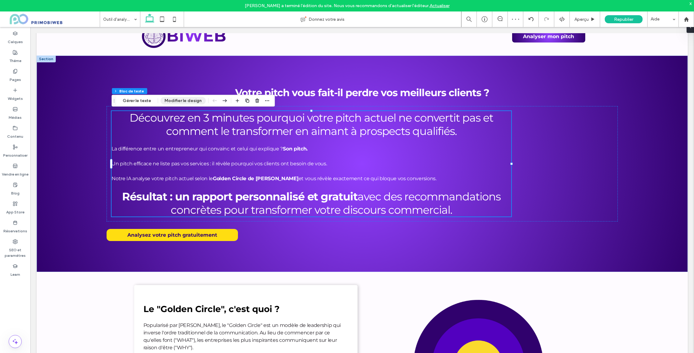
click at [168, 103] on button "Modifier le design" at bounding box center [183, 100] width 45 height 7
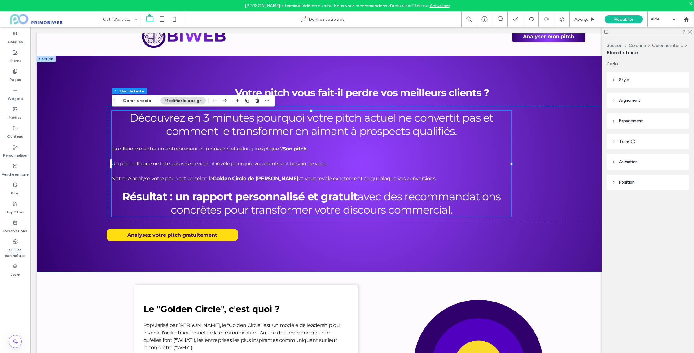
click at [624, 139] on span "Taille" at bounding box center [624, 141] width 10 height 6
click at [666, 156] on input "***" at bounding box center [669, 157] width 12 height 11
type input "**"
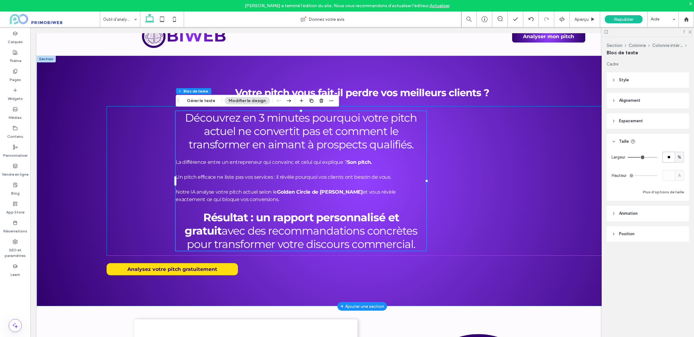
click at [127, 125] on div "Découvrez en 3 minutes pourquoi votre pitch actuel ne convertit pas et comment …" at bounding box center [362, 180] width 511 height 149
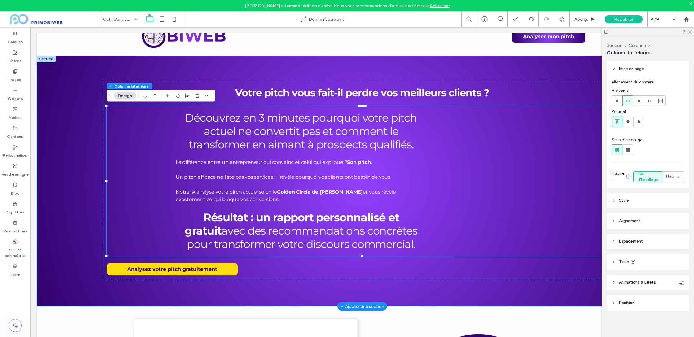
click at [62, 123] on div "Votre pitch vous fait-il perdre vos meilleurs clients ? Découvrez en 3 minutes …" at bounding box center [362, 180] width 651 height 250
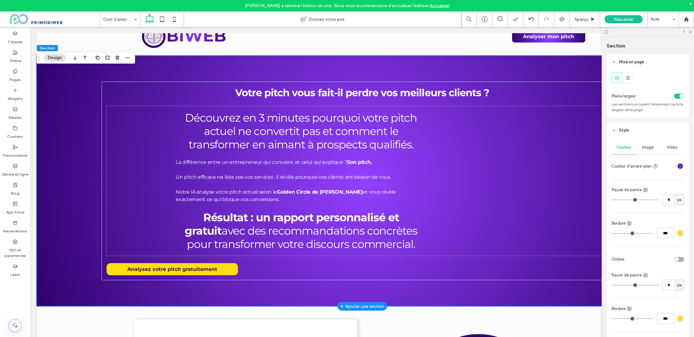
scroll to position [252, 0]
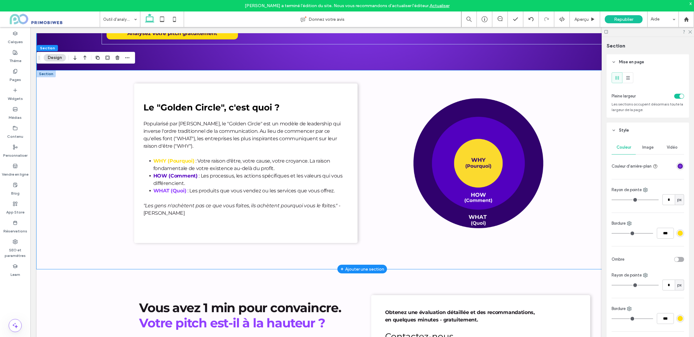
drag, startPoint x: 84, startPoint y: 140, endPoint x: 99, endPoint y: 134, distance: 15.9
click at [84, 140] on div "Le "Golden Circle", c'est quoi ? Popularisé par Simon Sinek, le "Golden Circle"…" at bounding box center [362, 169] width 651 height 198
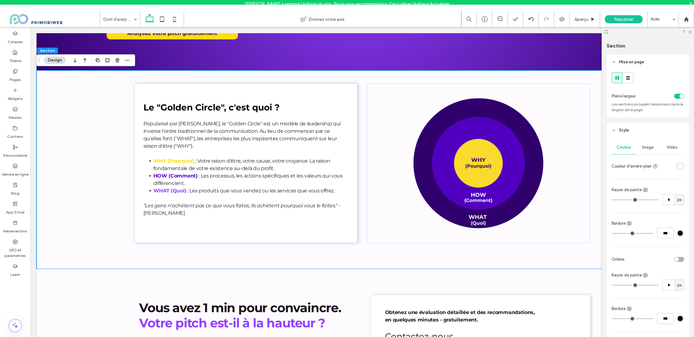
click at [53, 55] on div "Section Design" at bounding box center [86, 60] width 99 height 12
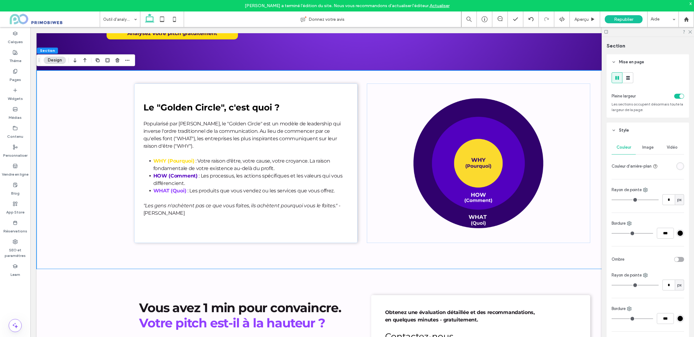
click at [54, 63] on button "Design" at bounding box center [55, 59] width 22 height 7
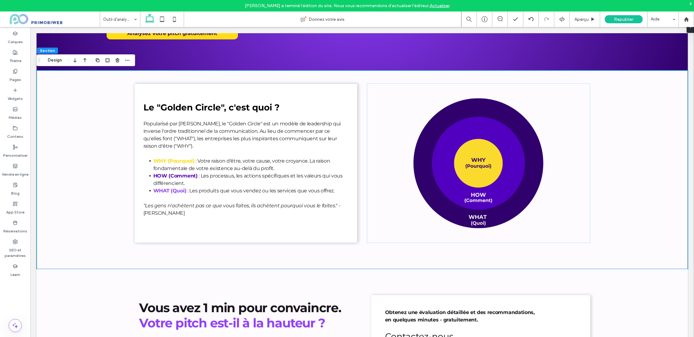
drag, startPoint x: 54, startPoint y: 59, endPoint x: 94, endPoint y: 65, distance: 41.1
click at [54, 59] on button "Design" at bounding box center [55, 59] width 22 height 7
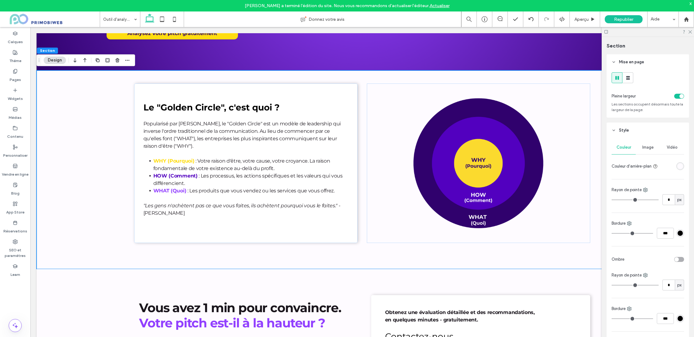
click at [623, 133] on span "Style" at bounding box center [624, 130] width 10 height 6
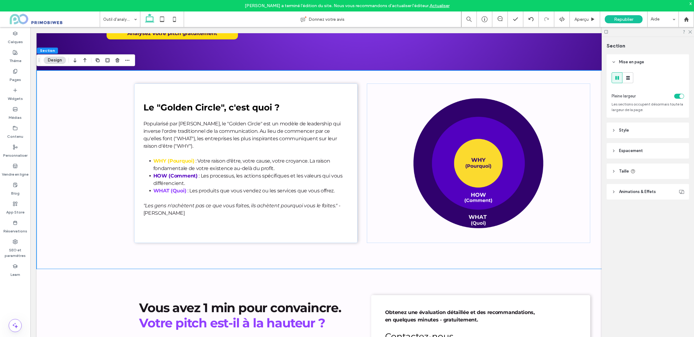
click at [625, 150] on span "Espacement" at bounding box center [631, 151] width 24 height 6
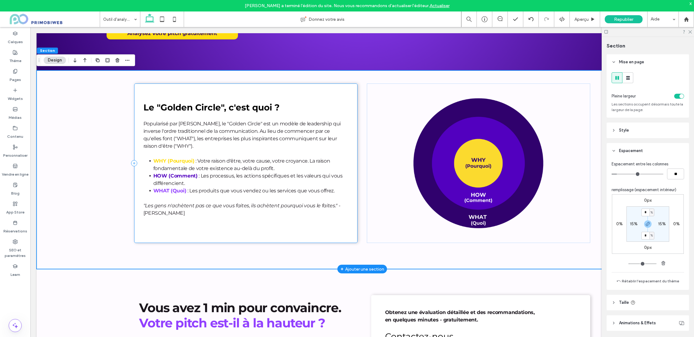
click at [148, 91] on div "Le "Golden Circle", c'est quoi ? Popularisé par Simon Sinek, le "Golden Circle"…" at bounding box center [245, 162] width 223 height 159
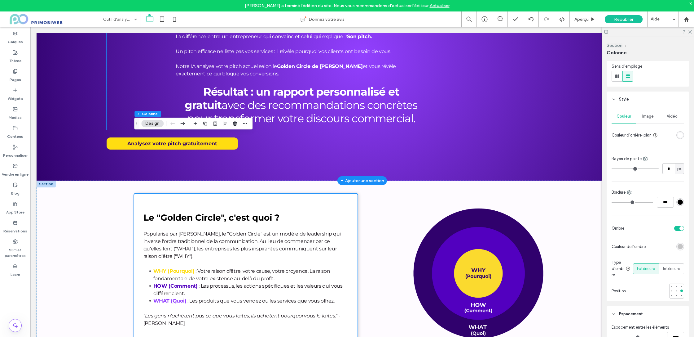
scroll to position [0, 0]
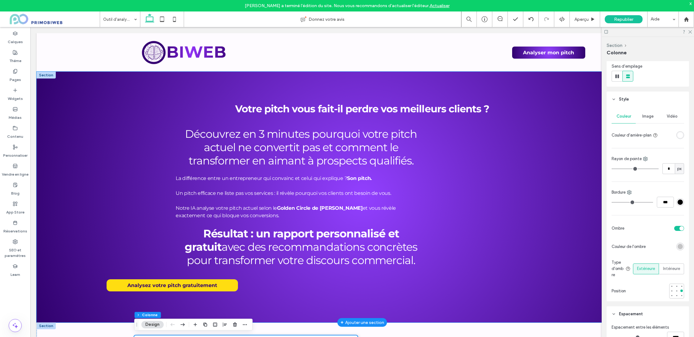
click at [88, 115] on div "Votre pitch vous fait-il perdre vos meilleurs clients ? Découvrez en 3 minutes …" at bounding box center [362, 197] width 651 height 250
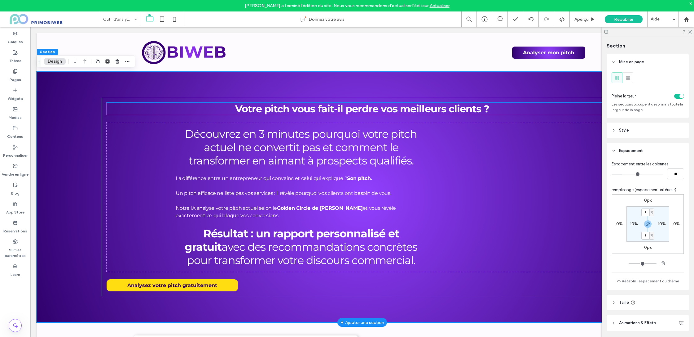
click at [187, 110] on h2 "Votre pitch vous fait-il perdre vos meilleurs clients ?" at bounding box center [362, 109] width 511 height 12
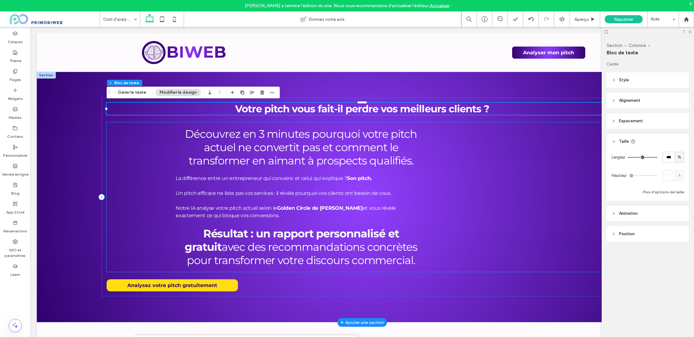
click at [121, 140] on div "Découvrez en 3 minutes pourquoi votre pitch actuel ne convertit pas et comment …" at bounding box center [362, 196] width 511 height 149
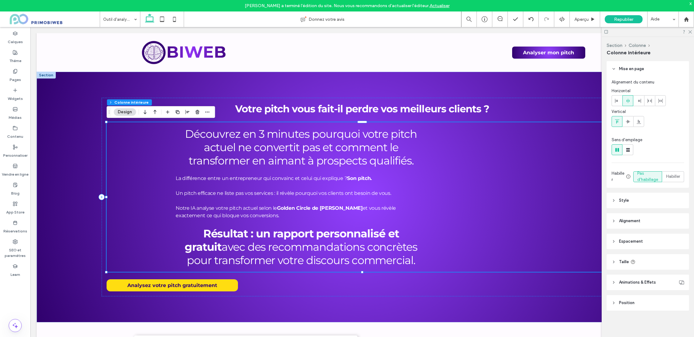
click at [129, 113] on button "Design" at bounding box center [125, 111] width 22 height 7
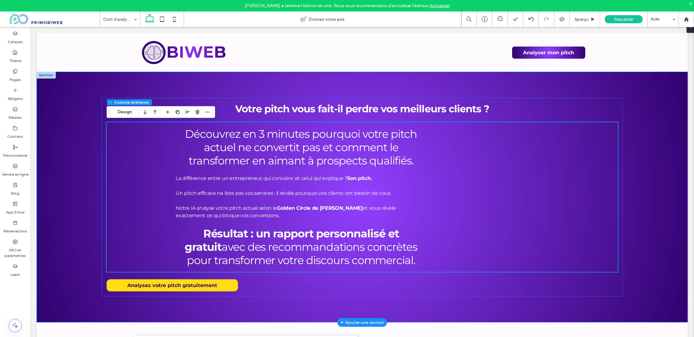
scroll to position [7, 0]
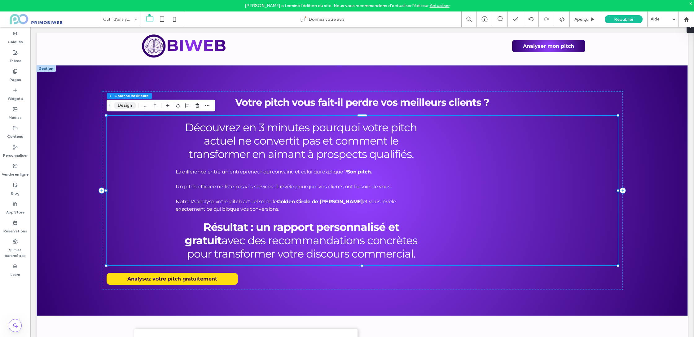
click at [123, 105] on button "Design" at bounding box center [125, 105] width 22 height 7
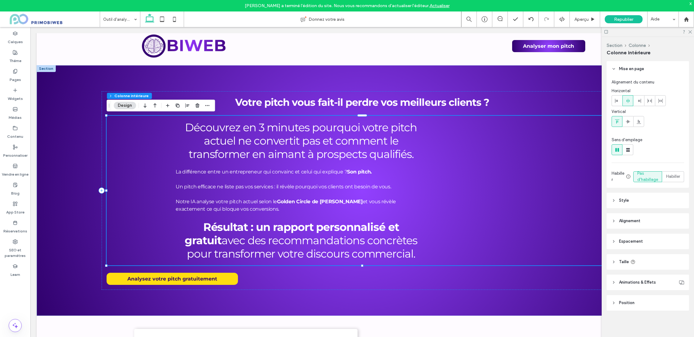
click at [629, 239] on span "Espacement" at bounding box center [631, 241] width 24 height 6
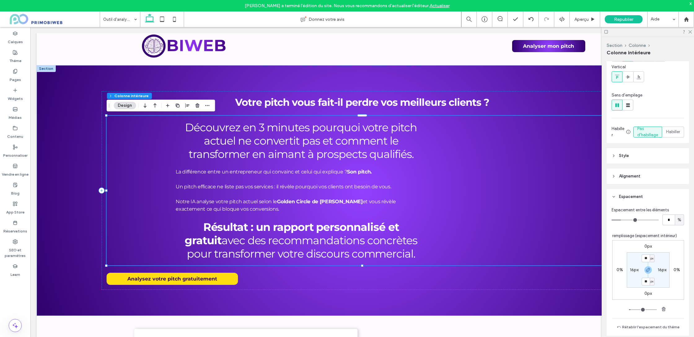
scroll to position [49, 0]
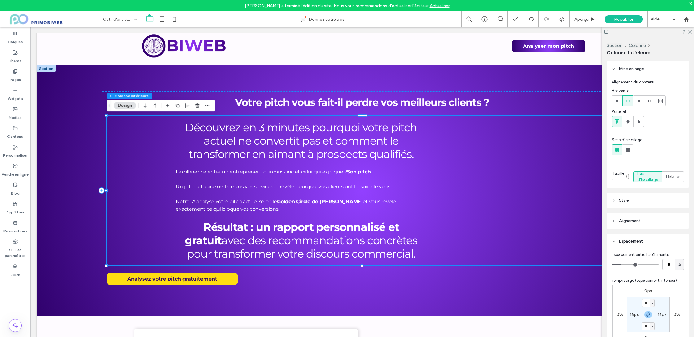
scroll to position [51, 0]
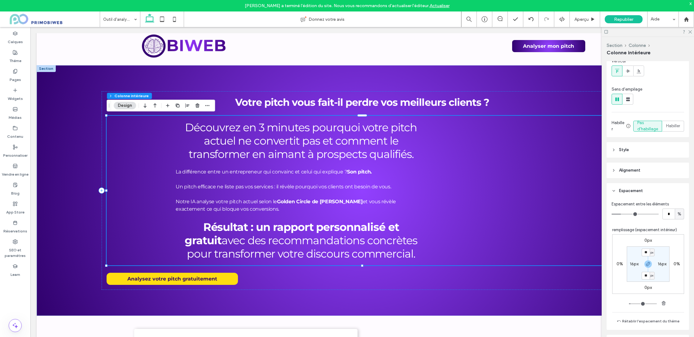
click at [632, 266] on label "16px" at bounding box center [634, 263] width 9 height 5
type input "*"
click at [645, 253] on label "16px" at bounding box center [648, 251] width 9 height 5
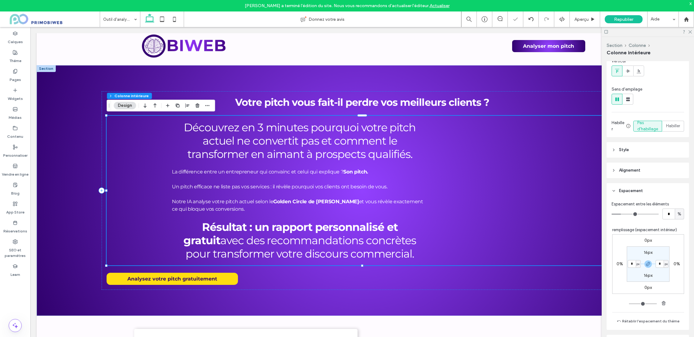
type input "**"
click at [645, 253] on input "**" at bounding box center [646, 252] width 8 height 8
type input "*"
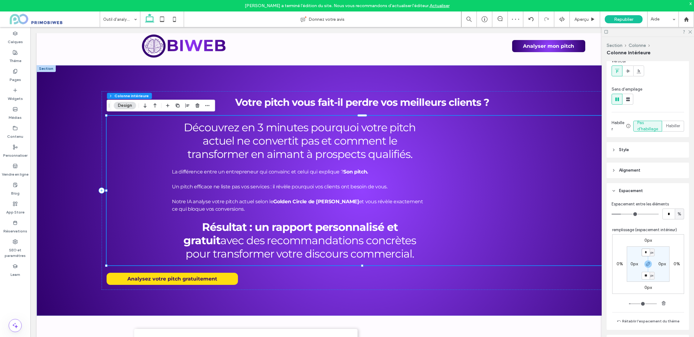
type input "*"
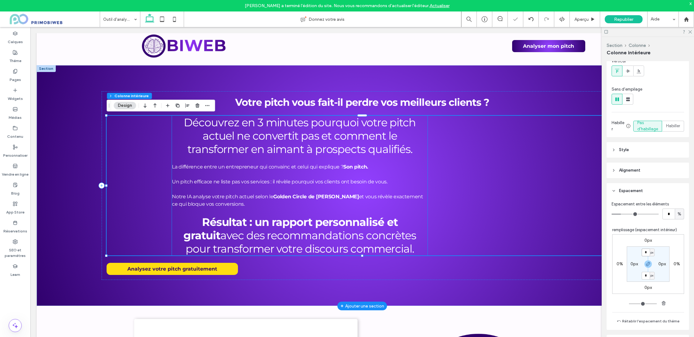
click at [350, 189] on p at bounding box center [300, 188] width 256 height 7
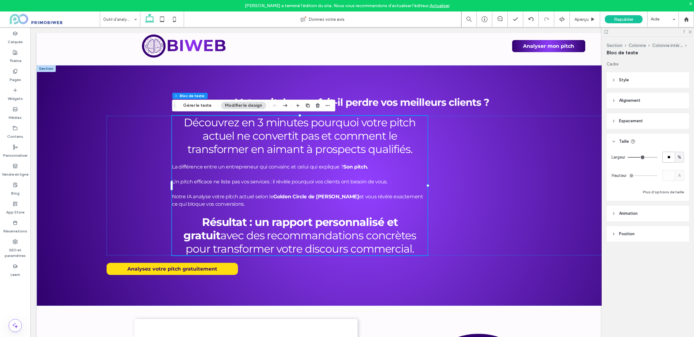
click at [670, 156] on input "**" at bounding box center [669, 157] width 12 height 11
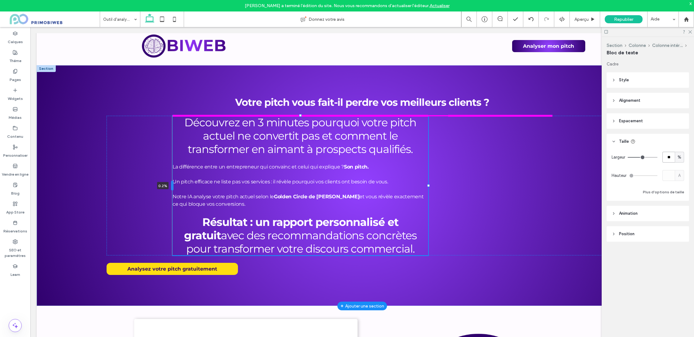
click at [173, 185] on div at bounding box center [172, 185] width 2 height 10
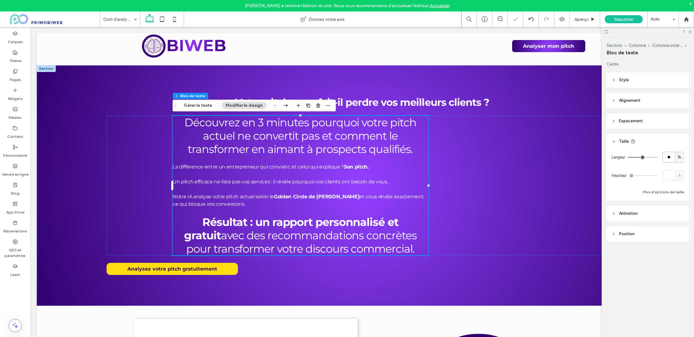
click at [669, 158] on input "**" at bounding box center [669, 157] width 12 height 11
type input "**"
click at [624, 121] on span "Espacement" at bounding box center [631, 121] width 24 height 6
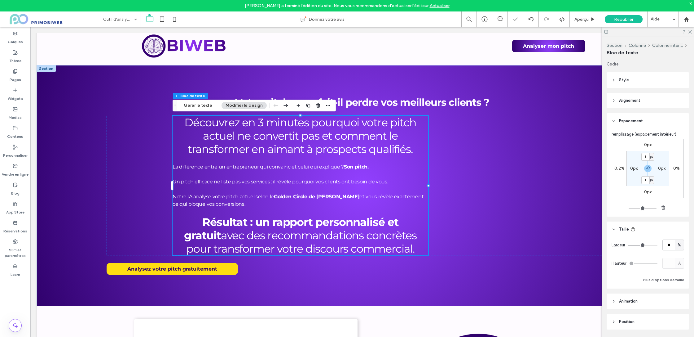
click at [619, 168] on label "0.2%" at bounding box center [619, 167] width 10 height 5
type input "*"
click at [630, 93] on header "Alignement" at bounding box center [648, 100] width 82 height 15
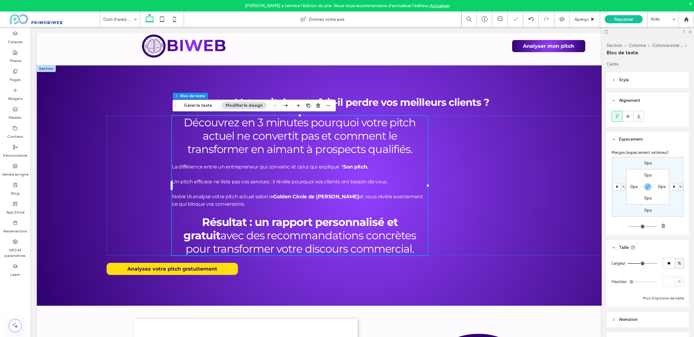
click at [630, 100] on span "Alignement" at bounding box center [629, 100] width 21 height 6
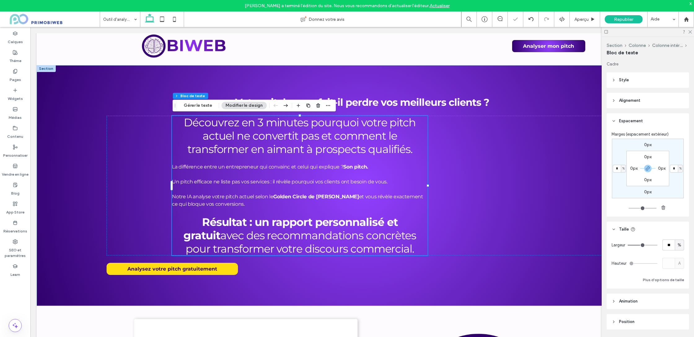
click at [633, 101] on span "Alignement" at bounding box center [629, 100] width 21 height 6
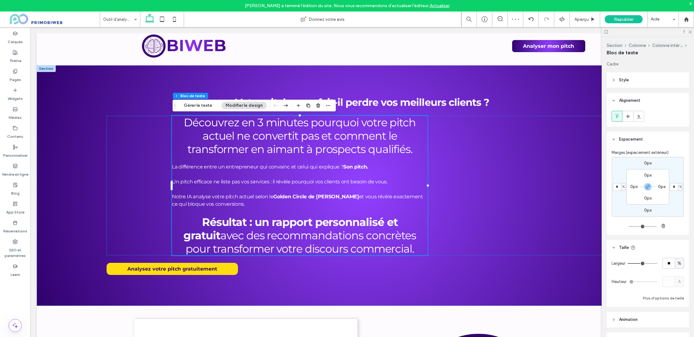
click at [633, 84] on header "Style" at bounding box center [648, 79] width 82 height 15
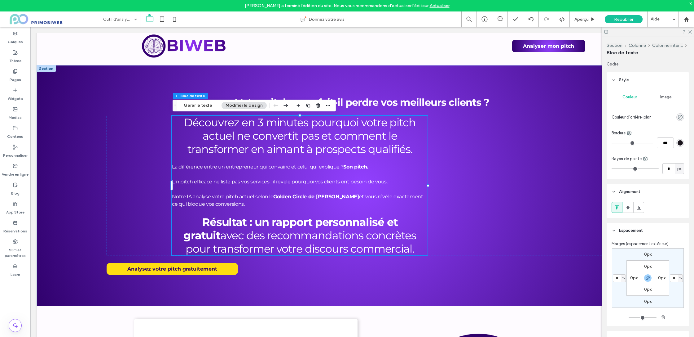
click at [615, 83] on header "Style" at bounding box center [648, 79] width 82 height 15
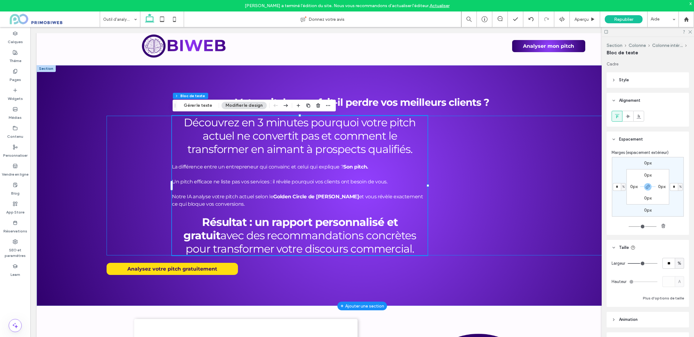
click at [110, 174] on div "Découvrez en 3 minutes pourquoi votre pitch actuel ne convertit pas et comment …" at bounding box center [362, 185] width 511 height 139
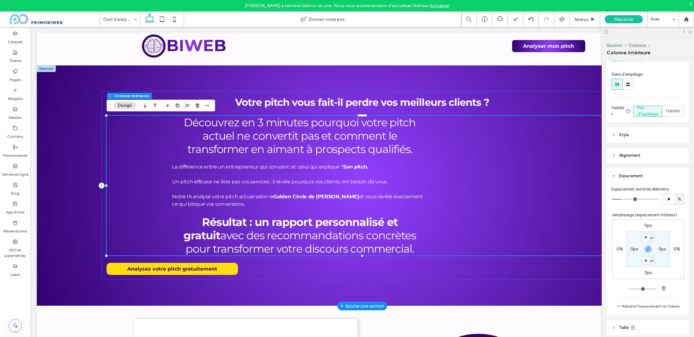
click at [624, 134] on span "Style" at bounding box center [624, 135] width 10 height 6
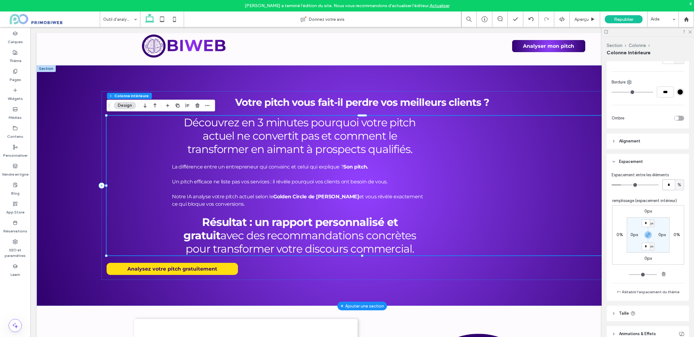
click at [666, 184] on input "*" at bounding box center [669, 184] width 12 height 11
type input "*"
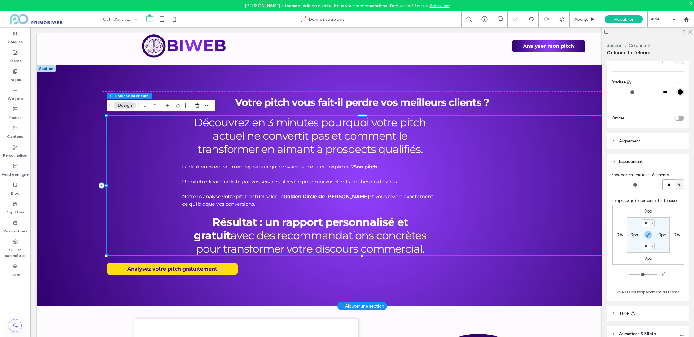
scroll to position [252, 0]
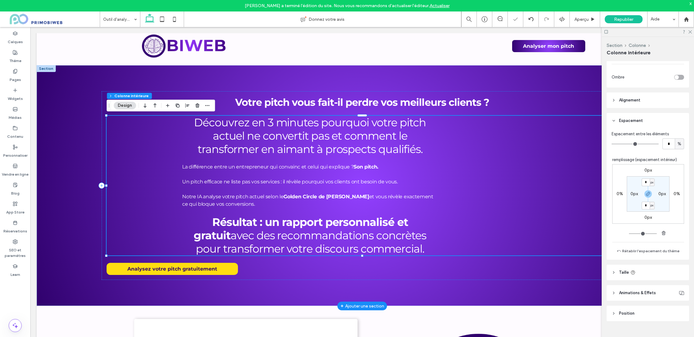
click at [621, 273] on span "Taille" at bounding box center [624, 272] width 10 height 6
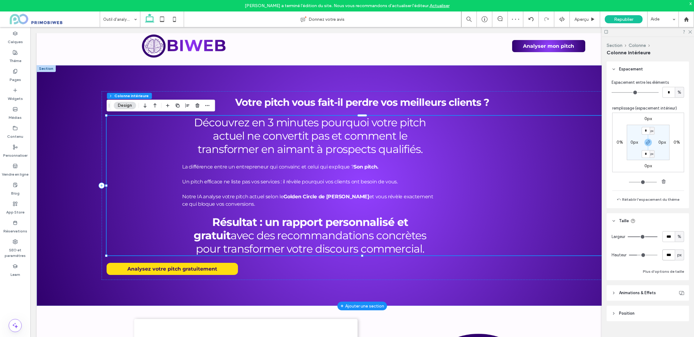
click at [667, 256] on input "***" at bounding box center [669, 254] width 12 height 11
type input "*"
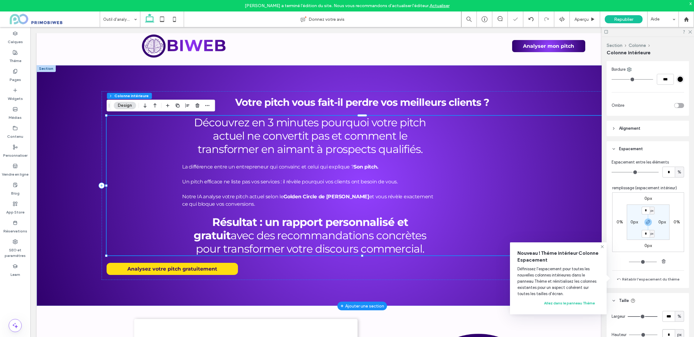
scroll to position [220, 0]
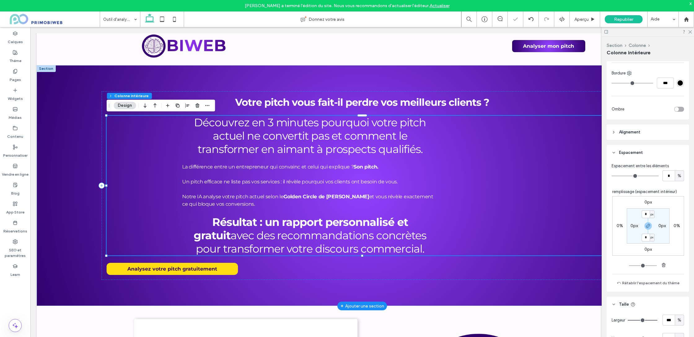
click at [635, 139] on header "Alignement" at bounding box center [648, 131] width 82 height 15
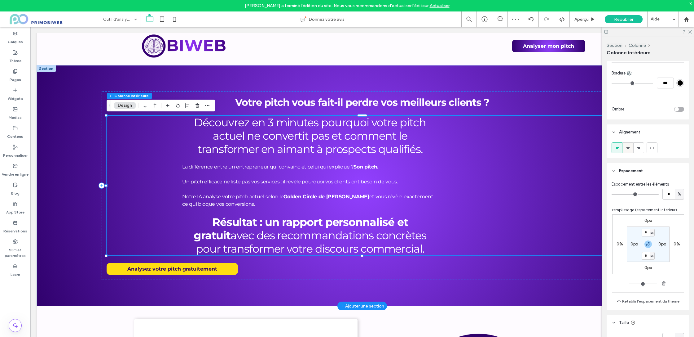
click at [627, 150] on icon at bounding box center [628, 147] width 5 height 5
drag, startPoint x: 618, startPoint y: 150, endPoint x: 623, endPoint y: 152, distance: 5.4
click at [618, 150] on icon at bounding box center [617, 147] width 5 height 5
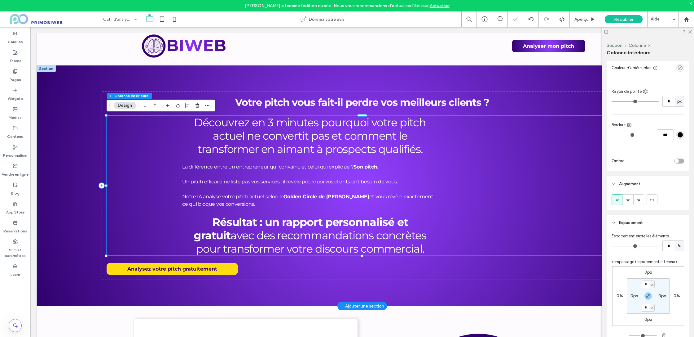
scroll to position [166, 0]
drag, startPoint x: 690, startPoint y: 31, endPoint x: 564, endPoint y: 96, distance: 141.5
click at [690, 31] on use at bounding box center [690, 31] width 3 height 3
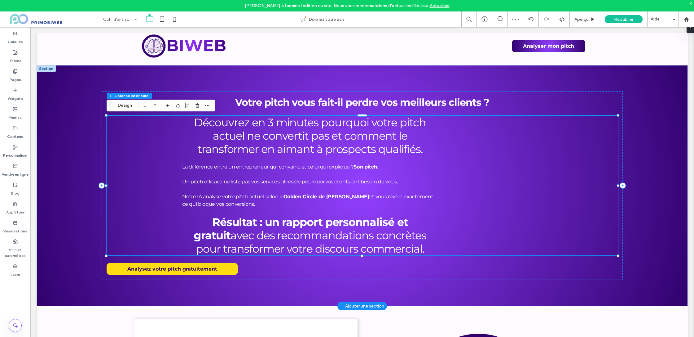
click at [543, 156] on div "Découvrez en 3 minutes pourquoi votre pitch actuel ne convertit pas et comment …" at bounding box center [362, 185] width 511 height 139
click at [527, 152] on div at bounding box center [490, 145] width 104 height 59
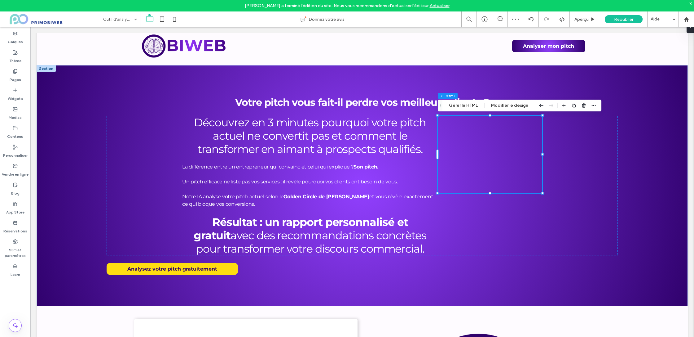
drag, startPoint x: 511, startPoint y: 108, endPoint x: 665, endPoint y: 166, distance: 165.2
click at [511, 108] on button "Modifier le design" at bounding box center [509, 105] width 45 height 7
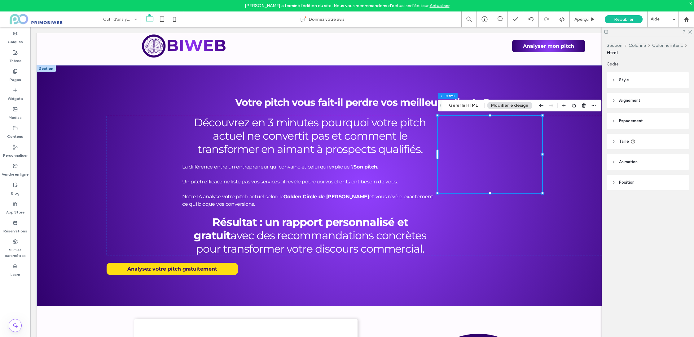
click at [625, 99] on span "Alignement" at bounding box center [629, 100] width 21 height 6
click at [630, 116] on icon at bounding box center [628, 116] width 5 height 5
click at [616, 78] on header "Style" at bounding box center [648, 79] width 82 height 15
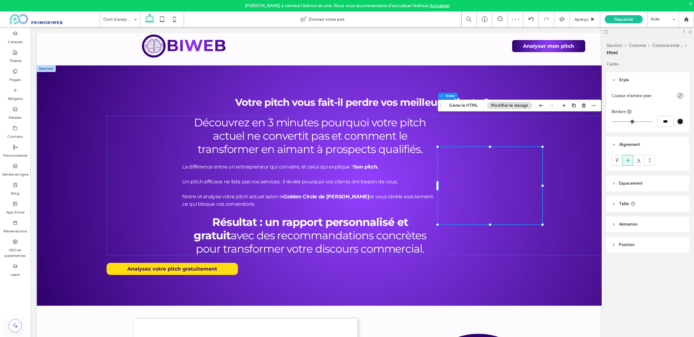
click at [620, 184] on span "Espacement" at bounding box center [631, 183] width 24 height 6
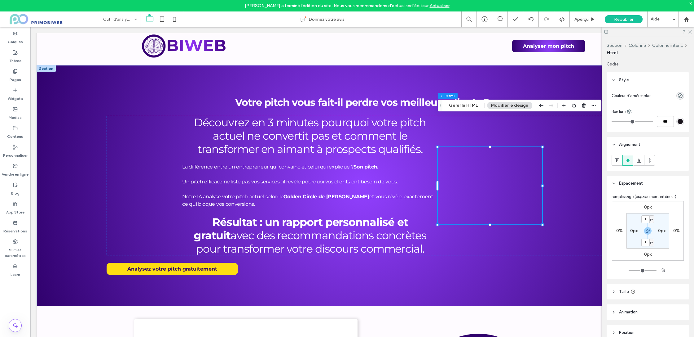
click at [690, 32] on use at bounding box center [690, 31] width 3 height 3
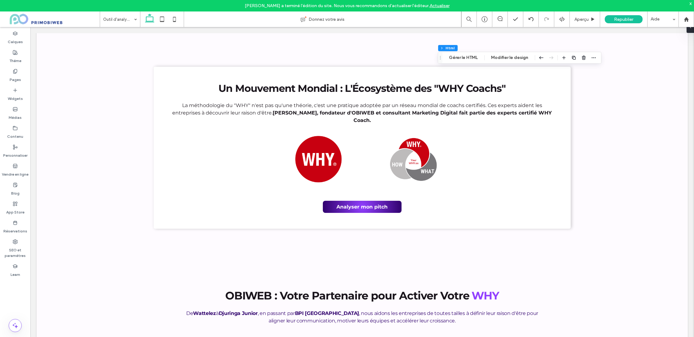
scroll to position [0, 0]
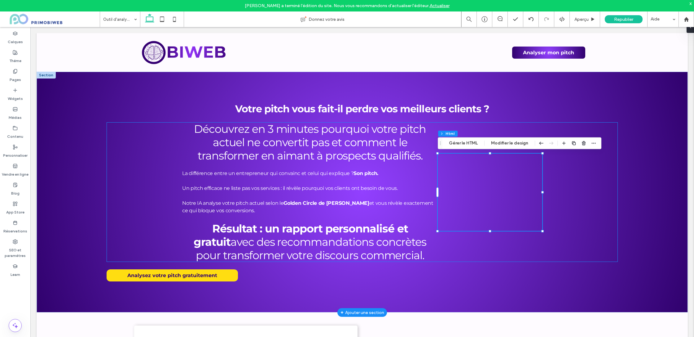
click at [123, 133] on div "Découvrez en 3 minutes pourquoi votre pitch actuel ne convertit pas et comment …" at bounding box center [362, 191] width 511 height 139
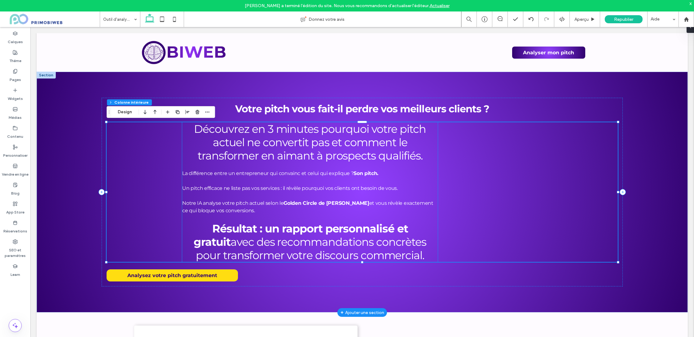
drag, startPoint x: 316, startPoint y: 180, endPoint x: 308, endPoint y: 179, distance: 8.1
click at [316, 180] on p at bounding box center [310, 180] width 256 height 7
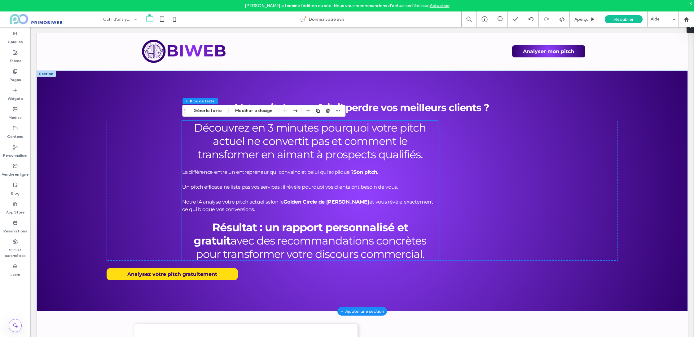
scroll to position [1, 0]
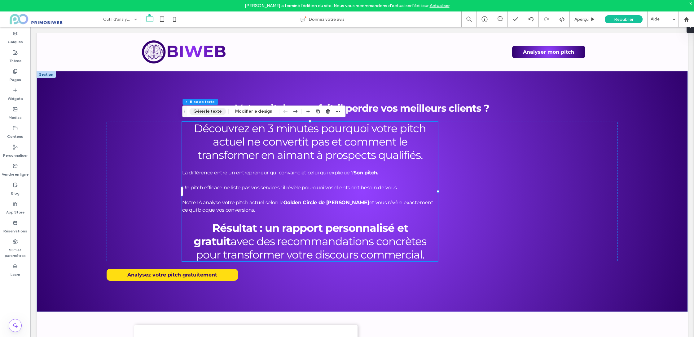
click at [211, 112] on button "Gérer le texte" at bounding box center [207, 111] width 37 height 7
click at [243, 111] on strong "Votre pitch vous fait-il perdre vos meilleurs clients ?" at bounding box center [362, 108] width 254 height 12
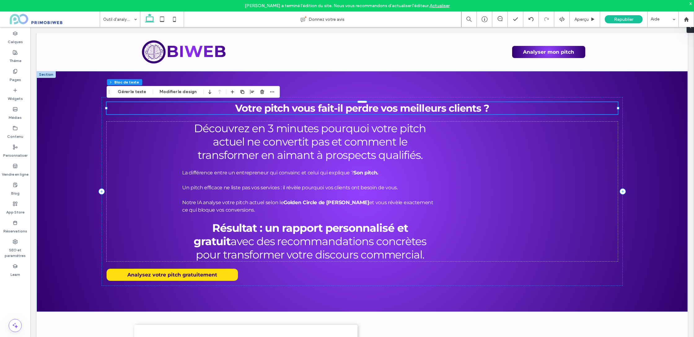
click at [182, 95] on div "Section Colonne Bloc de texte Gérer le texte Modifier le design" at bounding box center [193, 92] width 173 height 12
click at [183, 91] on button "Modifier le design" at bounding box center [178, 91] width 45 height 7
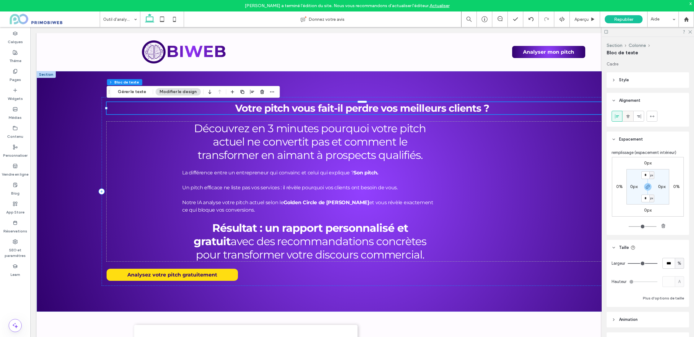
click at [628, 116] on icon at bounding box center [628, 116] width 5 height 5
click at [619, 117] on div at bounding box center [617, 116] width 10 height 10
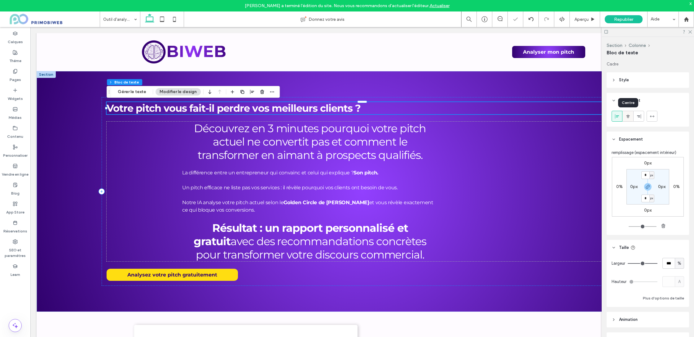
scroll to position [1, 0]
click at [625, 117] on div at bounding box center [628, 115] width 10 height 10
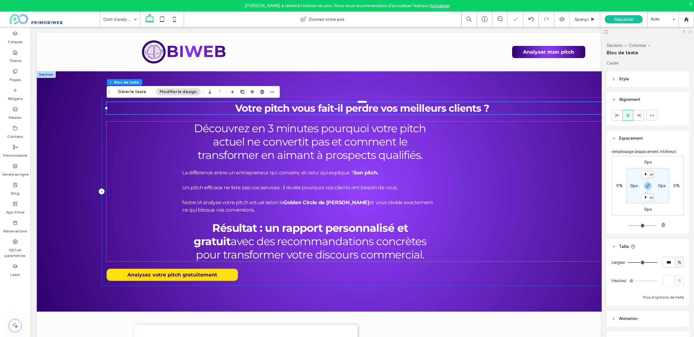
click at [692, 32] on icon at bounding box center [690, 31] width 4 height 4
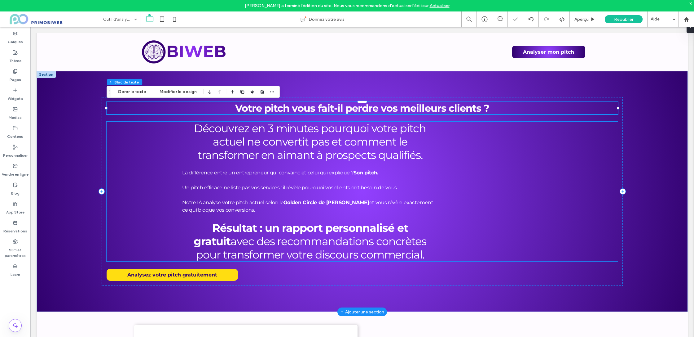
click at [382, 154] on span "Découvrez en 3 minutes pourquoi votre pitch actuel ne convertit pas et comment …" at bounding box center [310, 141] width 232 height 40
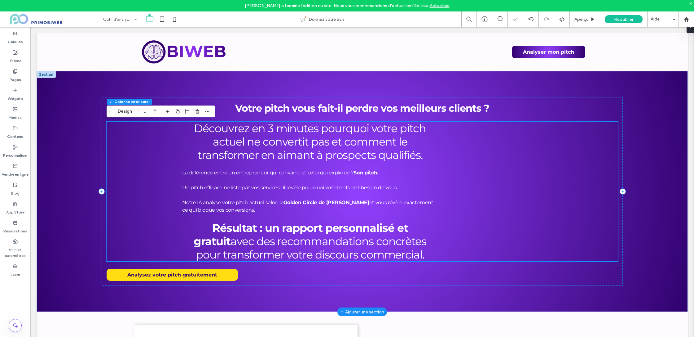
scroll to position [0, 0]
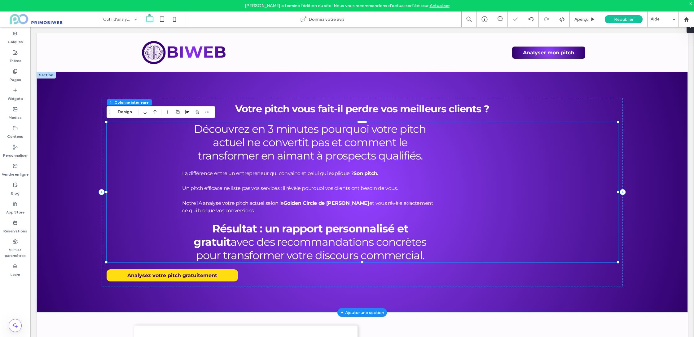
click at [310, 157] on span "Découvrez en 3 minutes pourquoi votre pitch actuel ne convertit pas et comment …" at bounding box center [310, 142] width 232 height 40
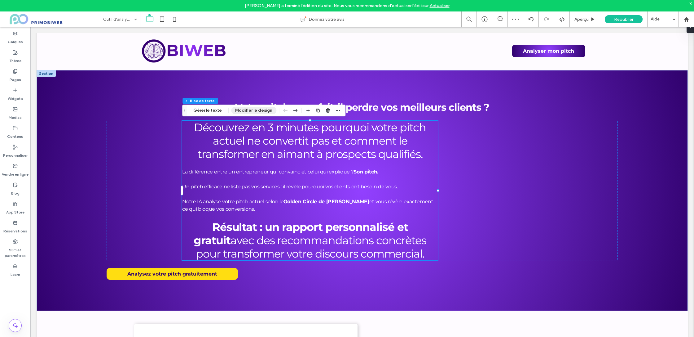
click at [245, 111] on button "Modifier le design" at bounding box center [253, 110] width 45 height 7
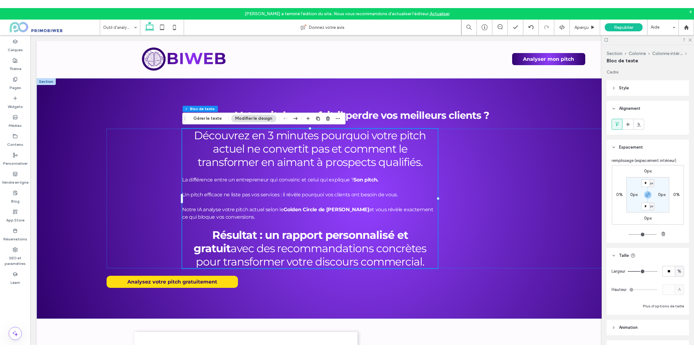
scroll to position [27, 0]
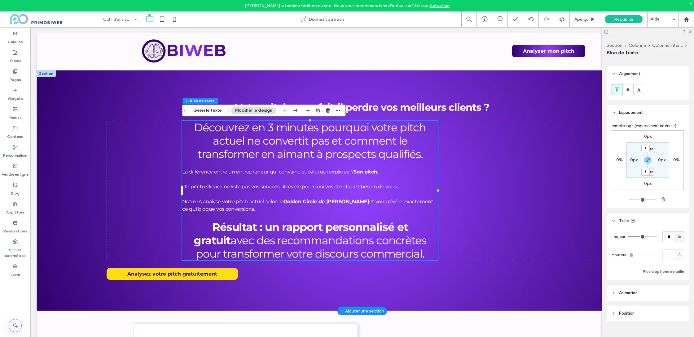
click at [295, 136] on span "Découvrez en 3 minutes pourquoi votre pitch actuel ne convertit pas et comment …" at bounding box center [310, 141] width 232 height 40
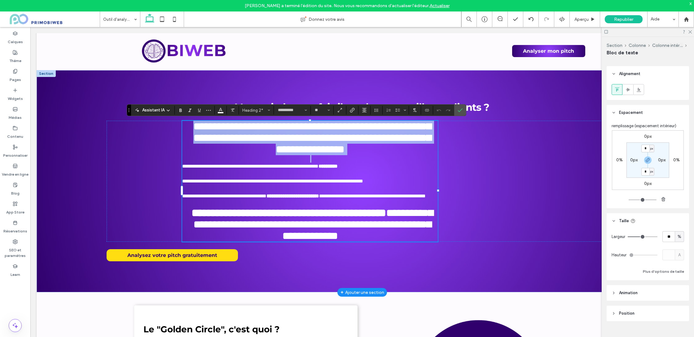
type input "*"
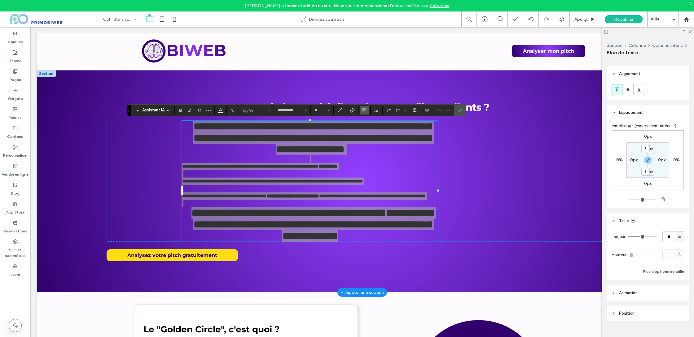
click at [367, 112] on button "Alignement" at bounding box center [364, 110] width 9 height 9
click at [367, 122] on use "ui.textEditor.alignment.left" at bounding box center [369, 120] width 4 height 4
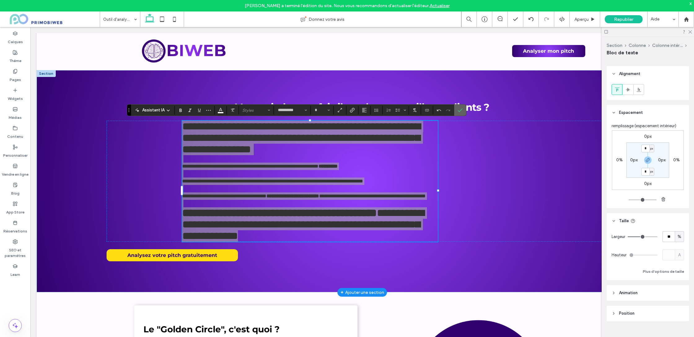
click at [463, 111] on label "Confirmer" at bounding box center [460, 109] width 9 height 11
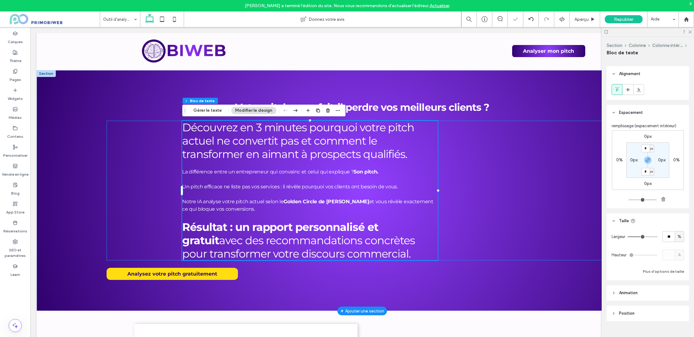
click at [449, 138] on div "Découvrez en 3 minutes pourquoi votre pitch actuel ne convertit pas et comment …" at bounding box center [362, 190] width 511 height 139
click at [433, 146] on h2 "Découvrez en 3 minutes pourquoi votre pitch actuel ne convertit pas et comment …" at bounding box center [310, 141] width 256 height 40
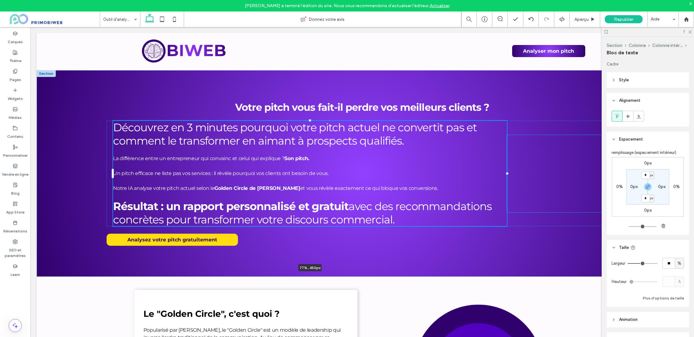
drag, startPoint x: 438, startPoint y: 191, endPoint x: 478, endPoint y: 191, distance: 40.6
click at [113, 121] on div at bounding box center [113, 121] width 0 height 0
type input "**"
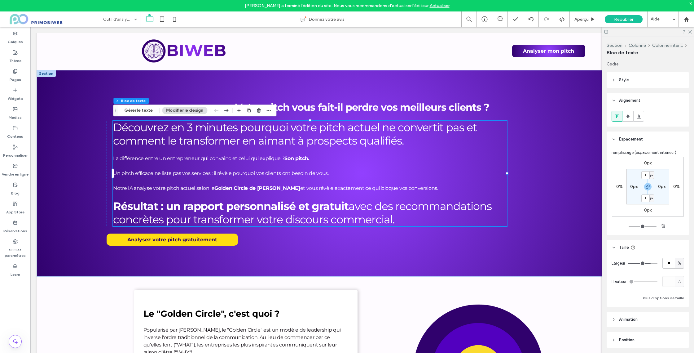
click at [693, 30] on div at bounding box center [648, 32] width 92 height 10
click at [689, 33] on use at bounding box center [690, 31] width 3 height 3
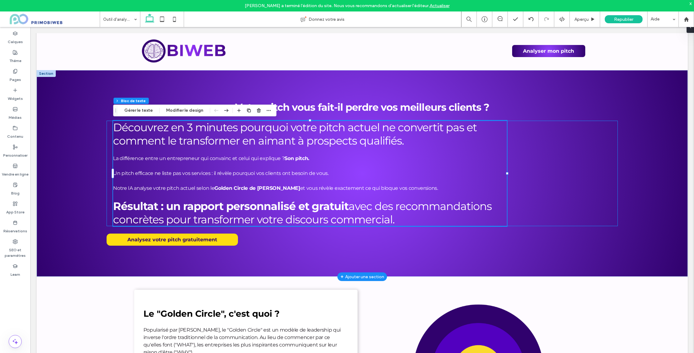
click at [527, 128] on div "Découvrez en 3 minutes pourquoi votre pitch actuel ne convertit pas et comment …" at bounding box center [362, 173] width 511 height 105
click at [490, 135] on h2 "Découvrez en 3 minutes pourquoi votre pitch actuel ne convertit pas et comment …" at bounding box center [310, 134] width 394 height 27
click at [163, 109] on button "Modifier le design" at bounding box center [184, 110] width 45 height 7
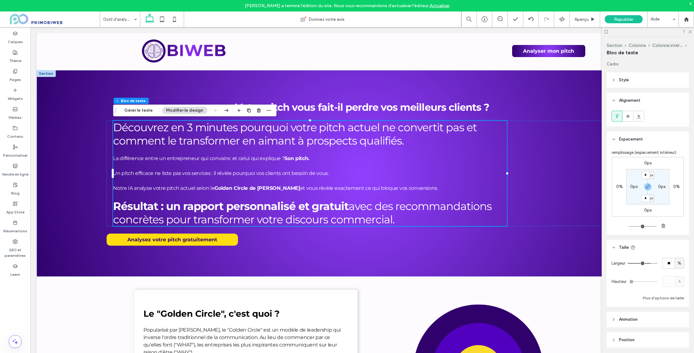
scroll to position [11, 0]
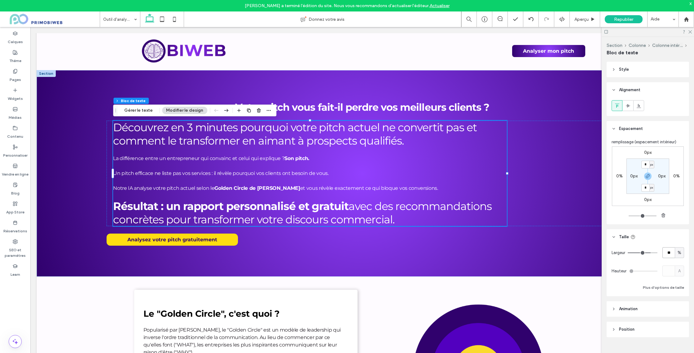
click at [666, 253] on input "**" at bounding box center [669, 252] width 12 height 11
type input "**"
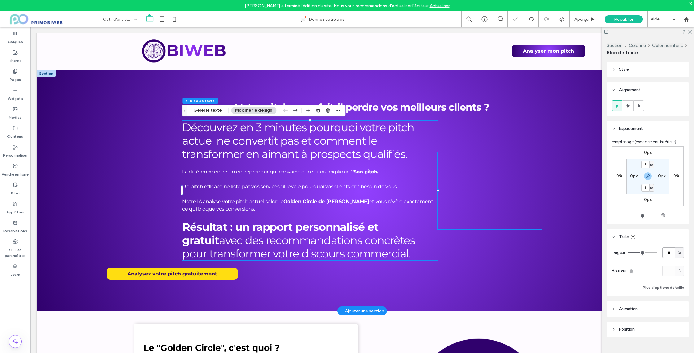
click at [491, 192] on div at bounding box center [490, 181] width 104 height 59
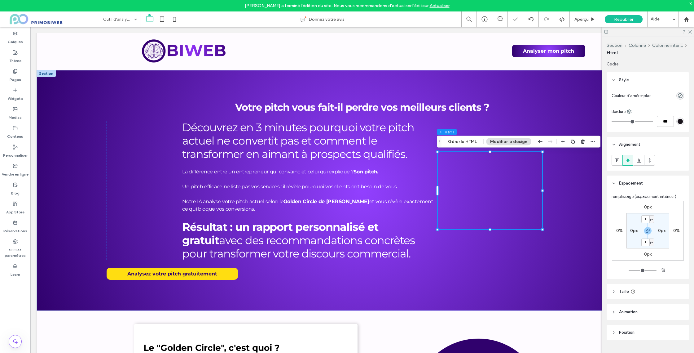
scroll to position [3, 0]
click at [623, 287] on span "Taille" at bounding box center [624, 288] width 10 height 6
click at [668, 305] on input "****" at bounding box center [669, 303] width 12 height 11
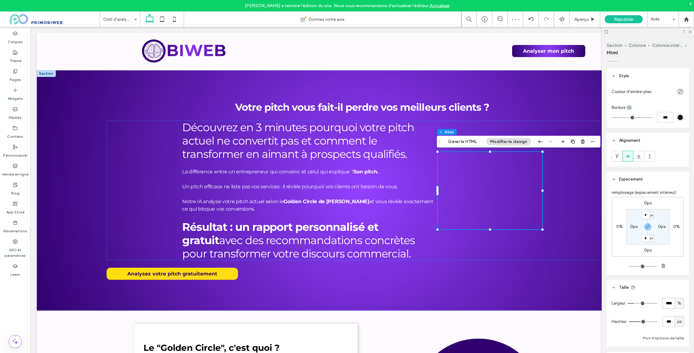
scroll to position [3, 0]
type input "**"
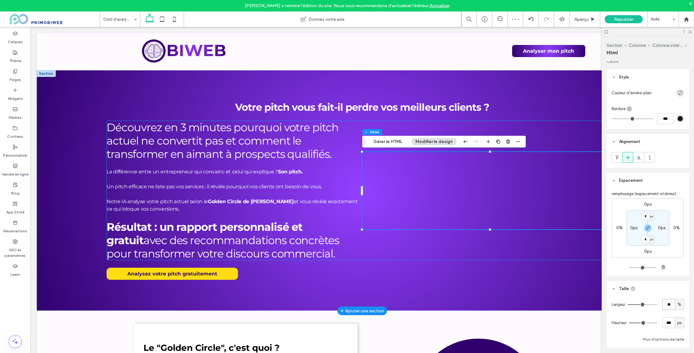
click at [427, 126] on div "Découvrez en 3 minutes pourquoi votre pitch actuel ne convertit pas et comment …" at bounding box center [362, 190] width 511 height 139
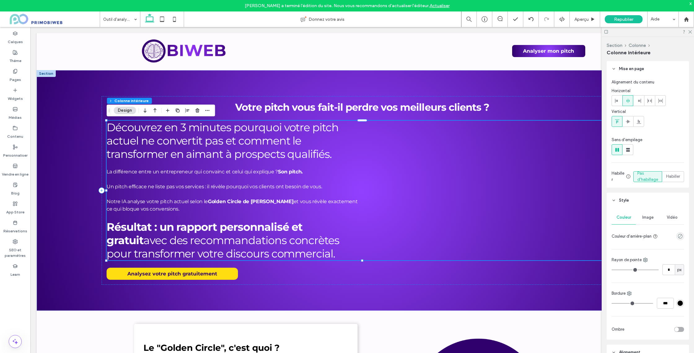
click at [625, 201] on span "Style" at bounding box center [624, 200] width 10 height 6
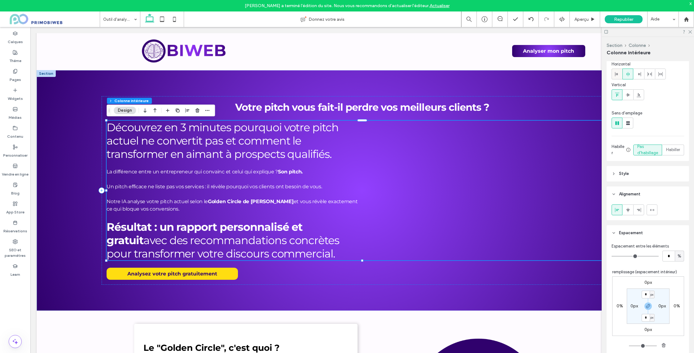
scroll to position [0, 0]
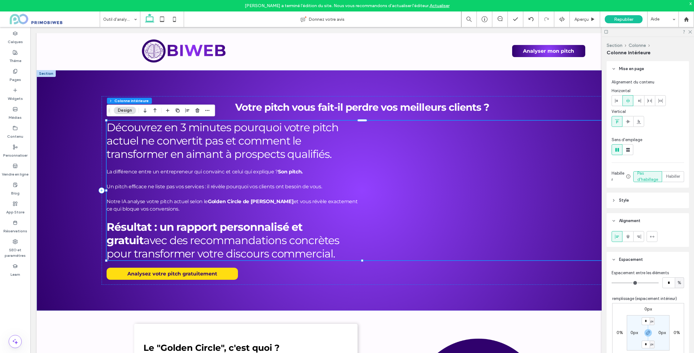
click at [625, 69] on span "Mise en page" at bounding box center [631, 69] width 25 height 6
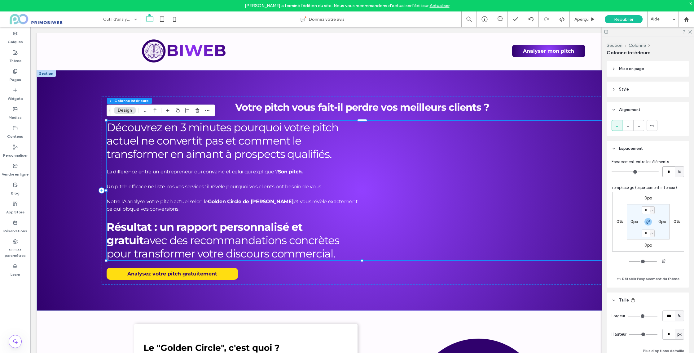
click at [673, 171] on input "*" at bounding box center [669, 171] width 12 height 11
type input "*"
drag, startPoint x: 690, startPoint y: 33, endPoint x: 505, endPoint y: 135, distance: 211.2
click at [690, 33] on icon at bounding box center [690, 31] width 4 height 4
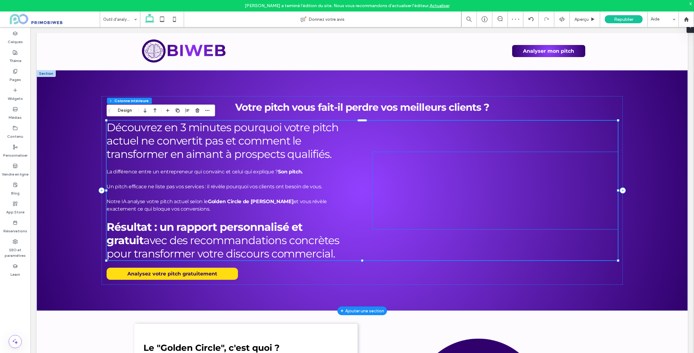
click at [483, 196] on div at bounding box center [494, 221] width 245 height 138
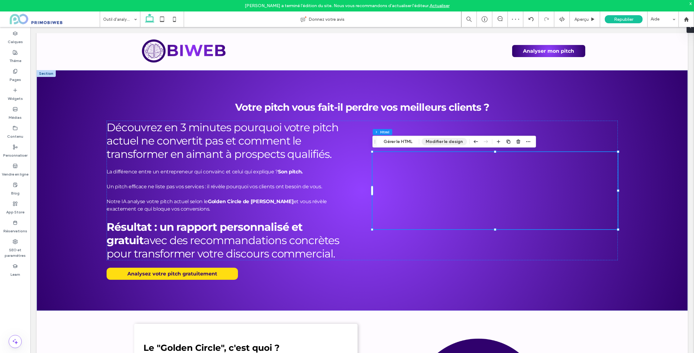
click at [440, 141] on button "Modifier le design" at bounding box center [444, 141] width 45 height 7
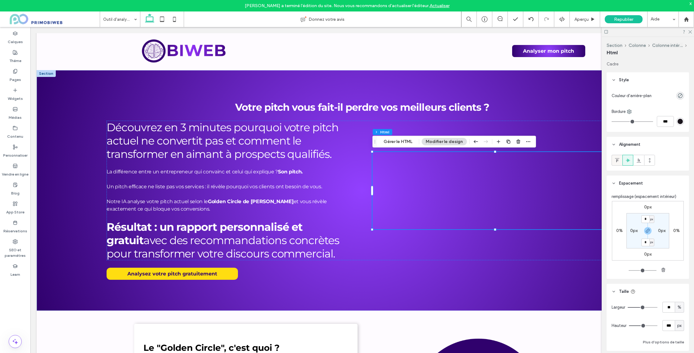
click at [621, 161] on div at bounding box center [617, 160] width 10 height 10
click at [690, 30] on icon at bounding box center [690, 31] width 4 height 4
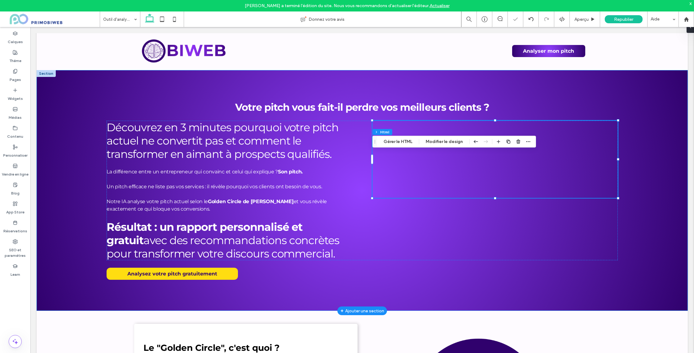
click at [646, 221] on div "Votre pitch vous fait-il perdre vos meilleurs clients ? Découvrez en 3 minutes …" at bounding box center [362, 190] width 651 height 240
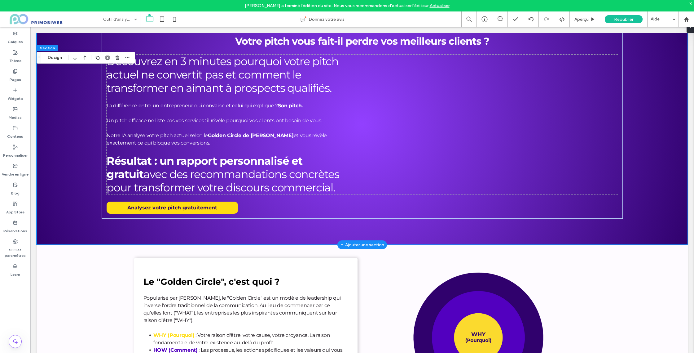
click at [82, 121] on div "Votre pitch vous fait-il perdre vos meilleurs clients ? Découvrez en 3 minutes …" at bounding box center [362, 124] width 651 height 240
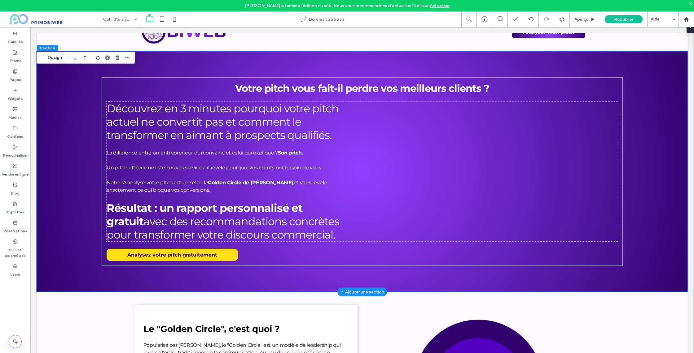
scroll to position [8, 0]
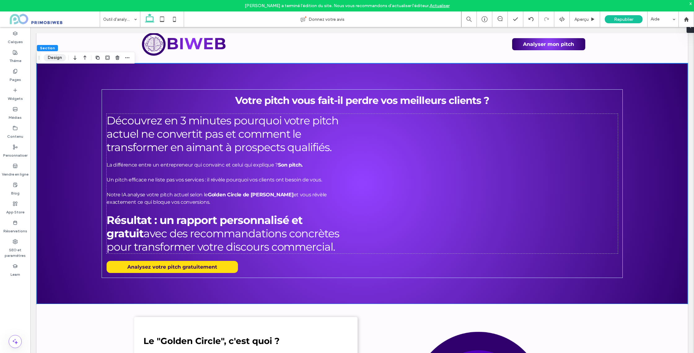
drag, startPoint x: 60, startPoint y: 58, endPoint x: 92, endPoint y: 41, distance: 36.1
click at [60, 58] on button "Design" at bounding box center [55, 57] width 22 height 7
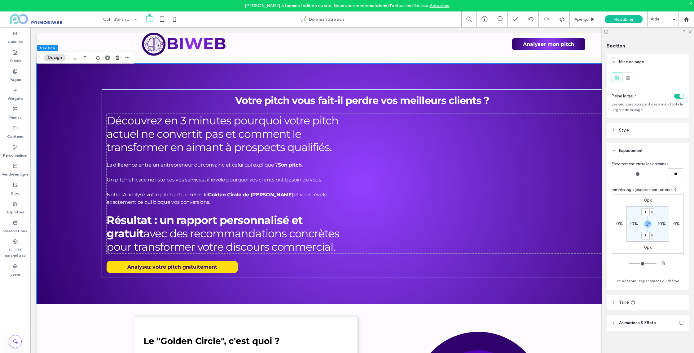
click at [630, 222] on label "10%" at bounding box center [634, 223] width 8 height 5
type input "**"
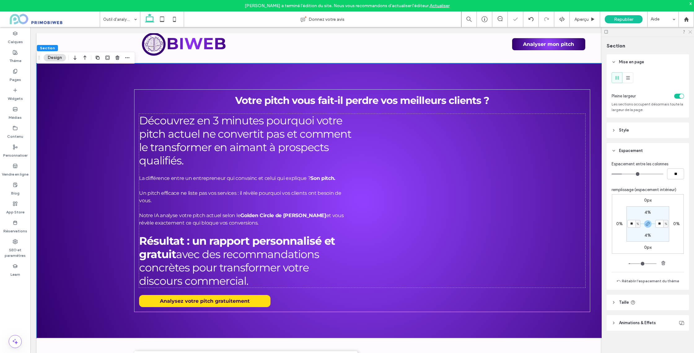
drag, startPoint x: 690, startPoint y: 31, endPoint x: 641, endPoint y: 24, distance: 49.1
click at [690, 31] on use at bounding box center [690, 31] width 3 height 3
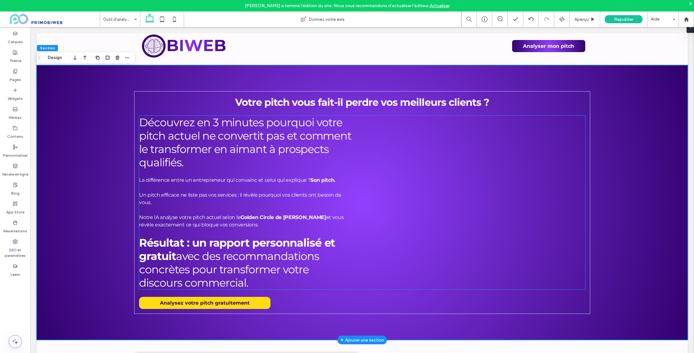
scroll to position [7, 0]
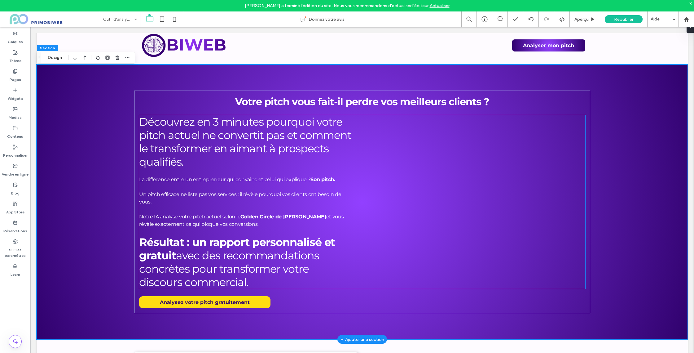
drag, startPoint x: 296, startPoint y: 145, endPoint x: 290, endPoint y: 145, distance: 5.6
click at [296, 145] on span "Découvrez en 3 minutes pourquoi votre pitch actuel ne convertit pas et comment …" at bounding box center [245, 141] width 212 height 53
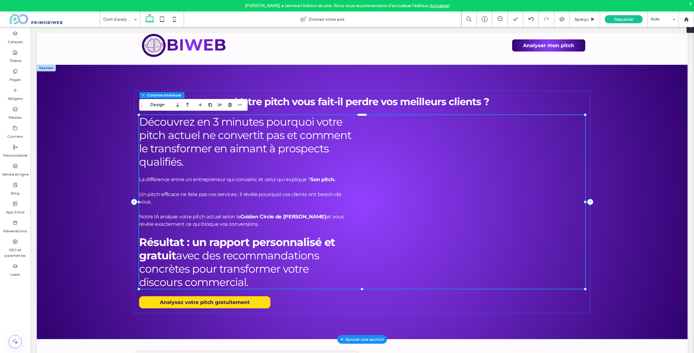
click at [270, 136] on span "Découvrez en 3 minutes pourquoi votre pitch actuel ne convertit pas et comment …" at bounding box center [245, 141] width 212 height 53
click at [270, 136] on div "Découvrez en 3 minutes pourquoi votre pitch actuel ne convertit pas et comment …" at bounding box center [246, 202] width 214 height 174
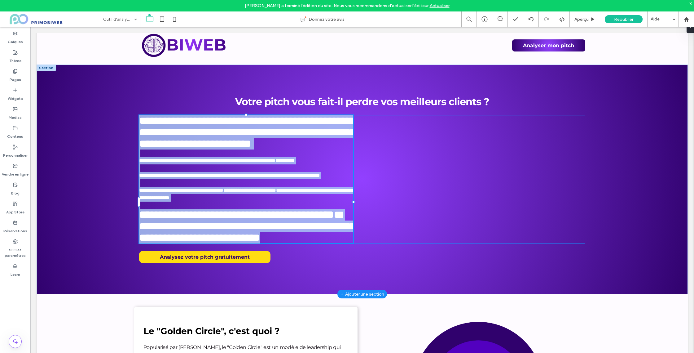
type input "**********"
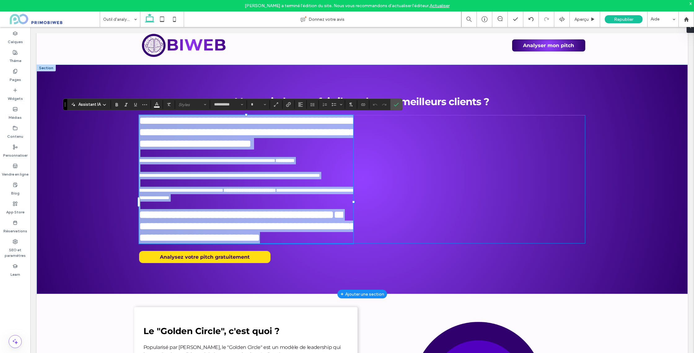
drag, startPoint x: 257, startPoint y: 147, endPoint x: 249, endPoint y: 148, distance: 7.5
click at [257, 147] on span "**********" at bounding box center [247, 131] width 217 height 33
type input "**"
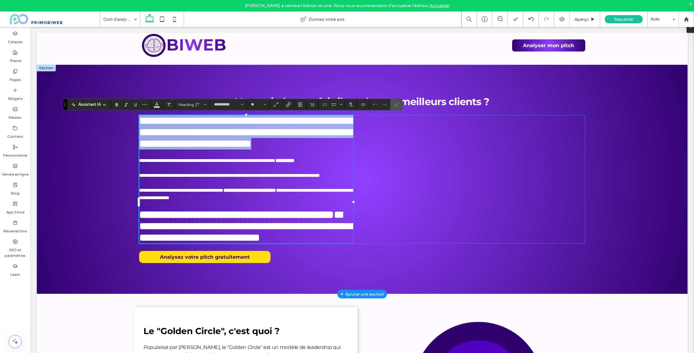
drag, startPoint x: 186, startPoint y: 164, endPoint x: 142, endPoint y: 124, distance: 59.7
click at [142, 124] on h2 "**********" at bounding box center [246, 132] width 214 height 34
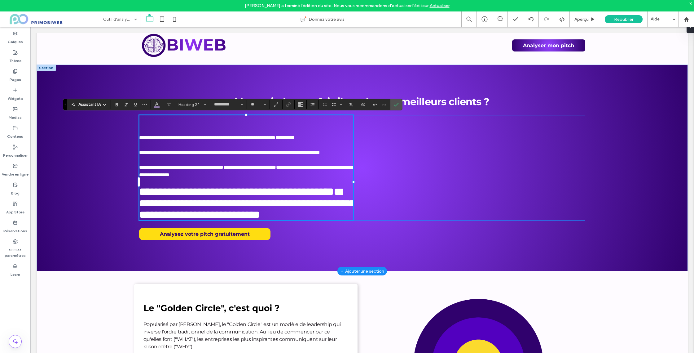
type input "**"
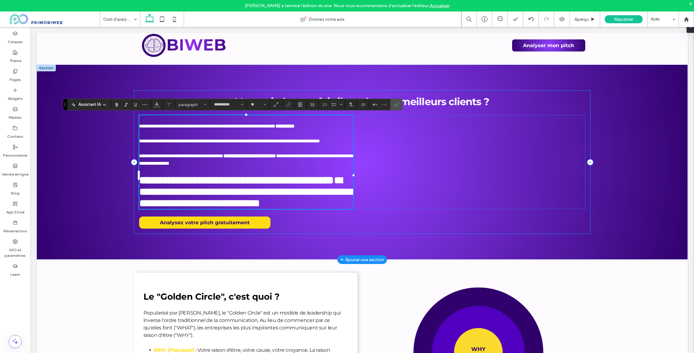
drag, startPoint x: 418, startPoint y: 112, endPoint x: 473, endPoint y: 97, distance: 56.4
click at [418, 112] on div "**********" at bounding box center [362, 161] width 456 height 143
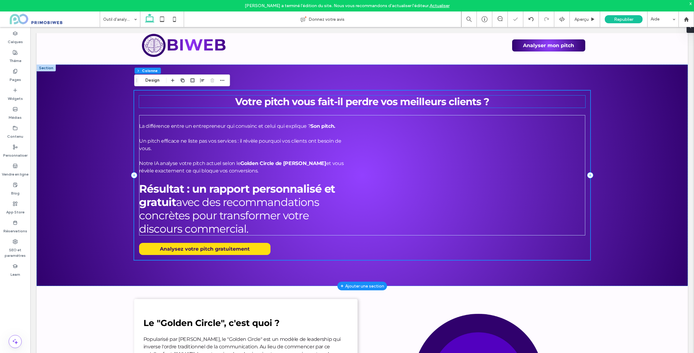
click at [473, 97] on strong "Votre pitch vous fait-il perdre vos meilleurs clients ?" at bounding box center [362, 101] width 254 height 12
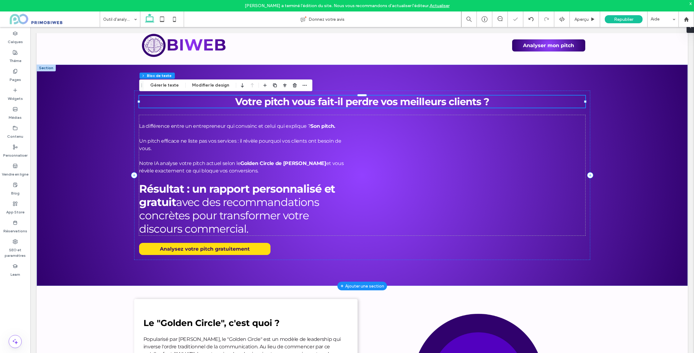
click at [487, 101] on strong "Votre pitch vous fait-il perdre vos meilleurs clients ?" at bounding box center [362, 101] width 254 height 12
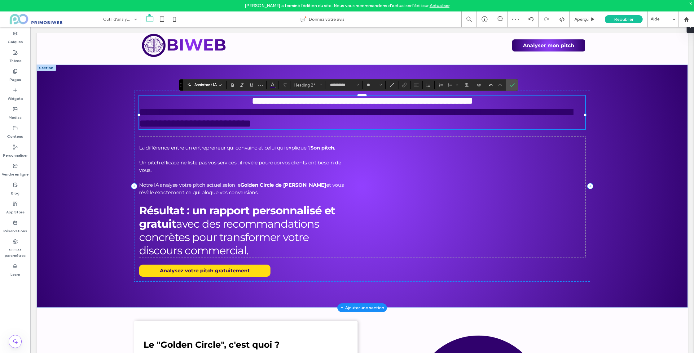
click at [314, 103] on strong "**********" at bounding box center [362, 101] width 221 height 10
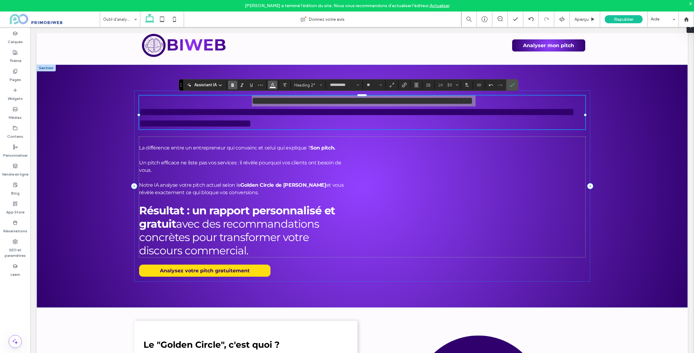
click at [271, 83] on icon "Couleur" at bounding box center [272, 84] width 5 height 5
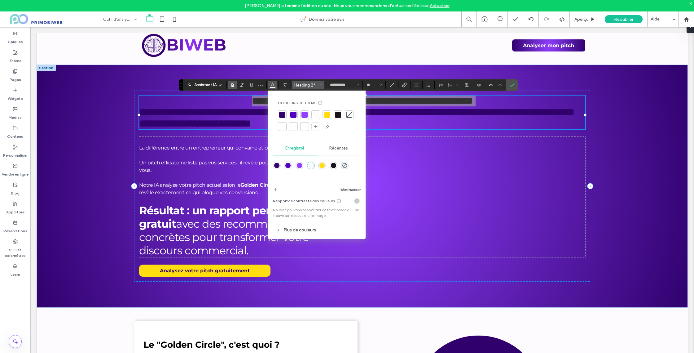
click at [304, 83] on span "Heading 2*" at bounding box center [306, 85] width 24 height 5
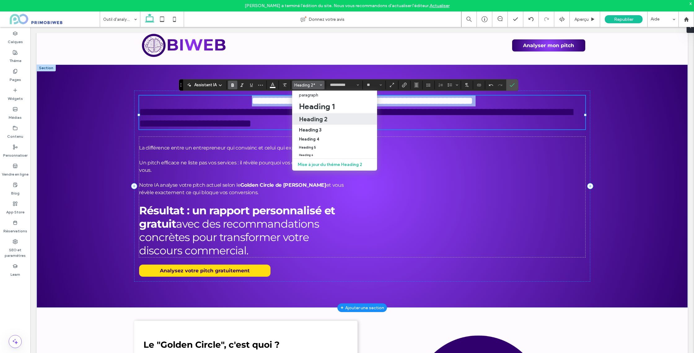
click at [239, 121] on span "**********" at bounding box center [356, 118] width 434 height 22
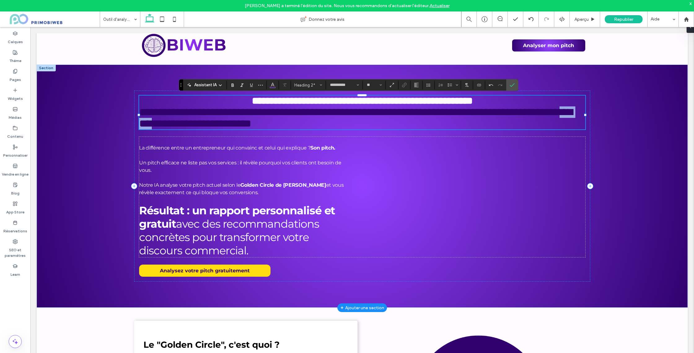
click at [239, 121] on span "**********" at bounding box center [356, 118] width 434 height 22
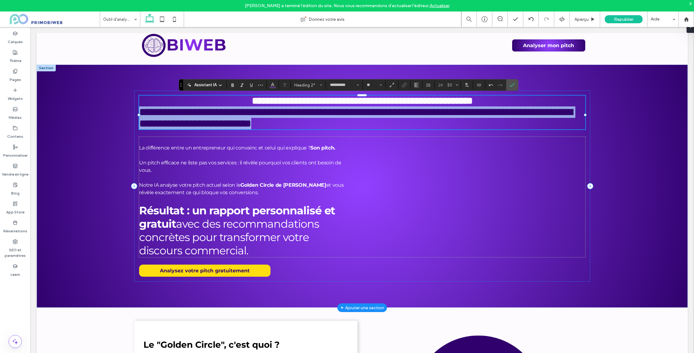
click at [239, 121] on span "**********" at bounding box center [356, 118] width 434 height 22
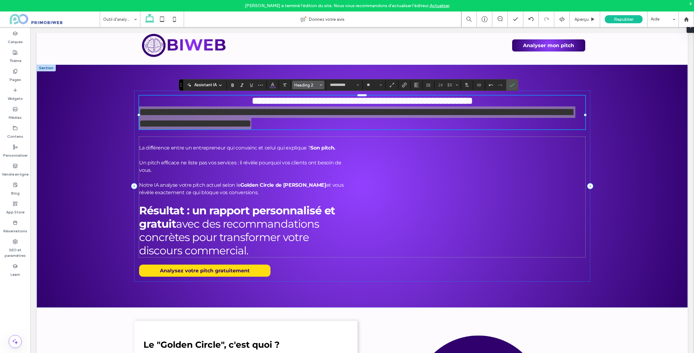
click at [313, 85] on span "Heading 2" at bounding box center [306, 85] width 24 height 5
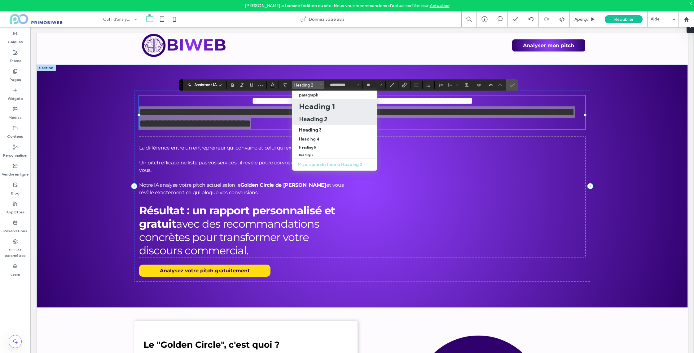
click at [319, 108] on h1 "Heading 1" at bounding box center [317, 106] width 36 height 10
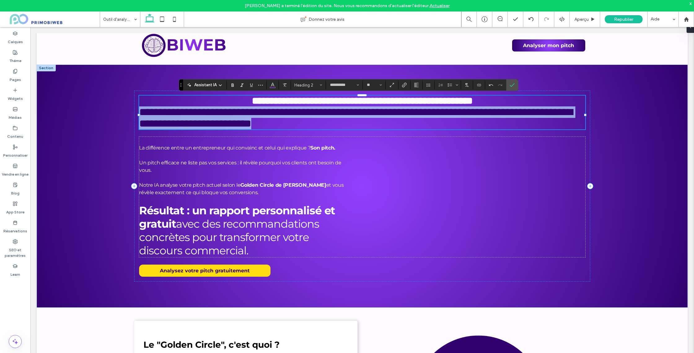
type input "**"
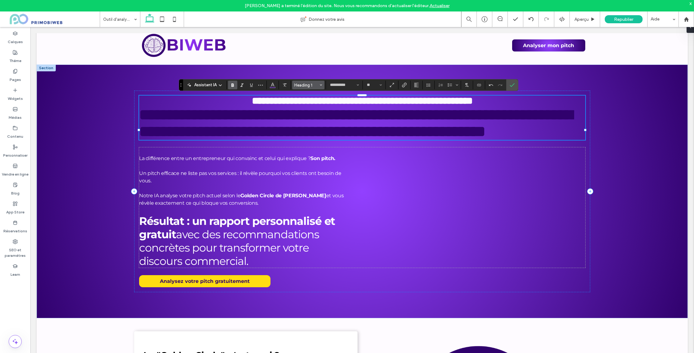
click at [311, 86] on span "Heading 1" at bounding box center [306, 85] width 24 height 5
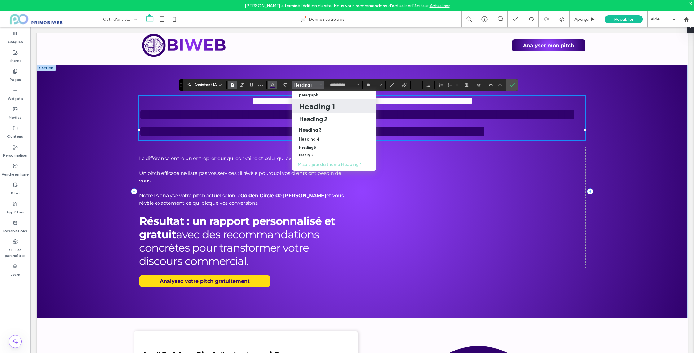
click at [276, 84] on button "Couleur" at bounding box center [272, 85] width 9 height 9
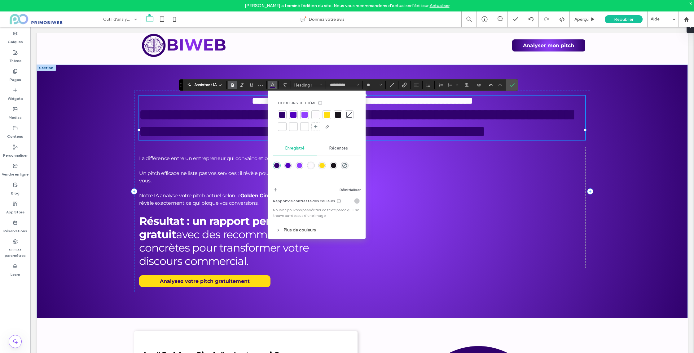
click at [308, 128] on div at bounding box center [304, 126] width 9 height 9
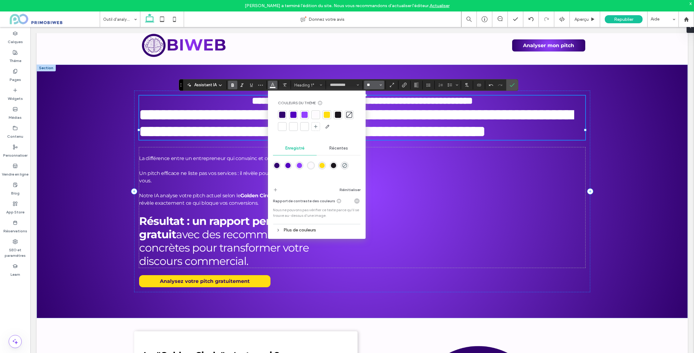
click at [372, 86] on input "**" at bounding box center [372, 84] width 12 height 5
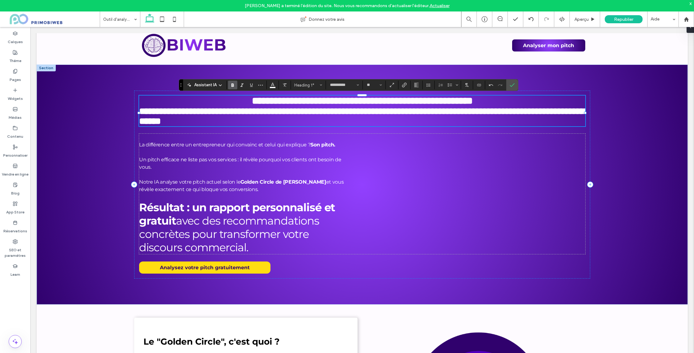
click at [231, 84] on use "Gras" at bounding box center [232, 84] width 2 height 3
click at [270, 101] on strong "**********" at bounding box center [362, 101] width 221 height 10
type input "**"
click at [270, 101] on strong "**********" at bounding box center [362, 101] width 221 height 10
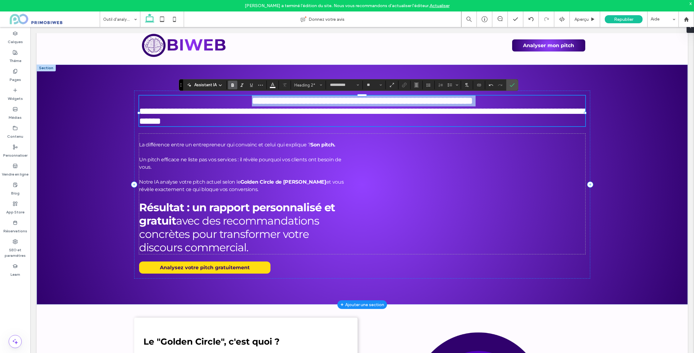
click at [270, 101] on strong "**********" at bounding box center [362, 101] width 221 height 10
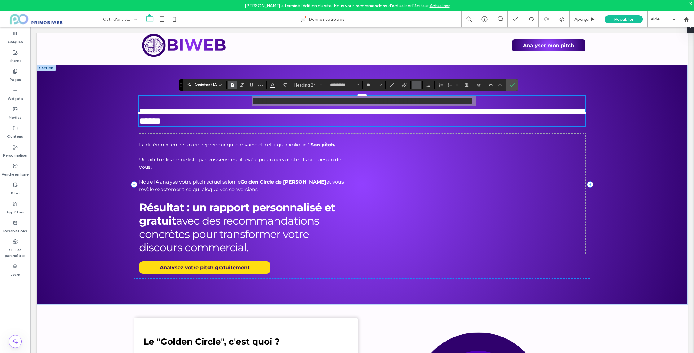
drag, startPoint x: 416, startPoint y: 85, endPoint x: 385, endPoint y: 65, distance: 36.5
click at [416, 85] on icon "Alignement" at bounding box center [416, 84] width 5 height 5
click at [415, 95] on icon "ui.textEditor.alignment.left" at bounding box center [415, 95] width 3 height 2
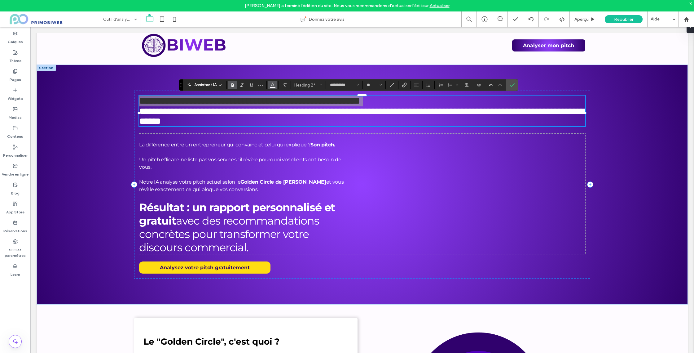
click at [273, 85] on use "Couleur" at bounding box center [272, 84] width 3 height 3
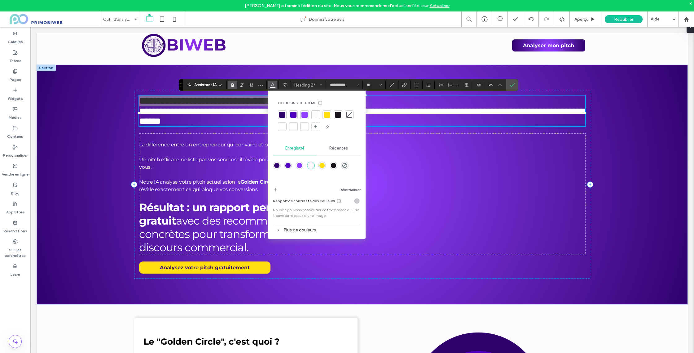
click at [329, 115] on div at bounding box center [327, 115] width 6 height 6
click at [510, 86] on icon "Confirmer" at bounding box center [512, 84] width 5 height 5
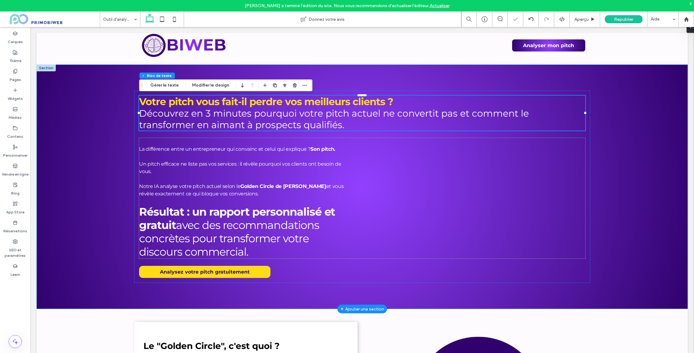
click at [638, 111] on div "Votre pitch vous fait-il perdre vos meilleurs clients ? Découvrez en 3 minutes …" at bounding box center [362, 186] width 651 height 244
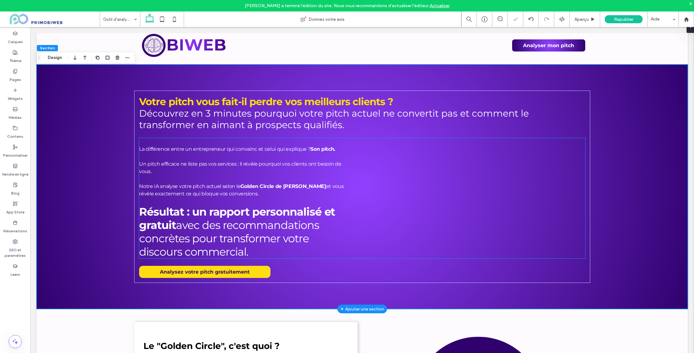
click at [310, 155] on p at bounding box center [246, 156] width 214 height 7
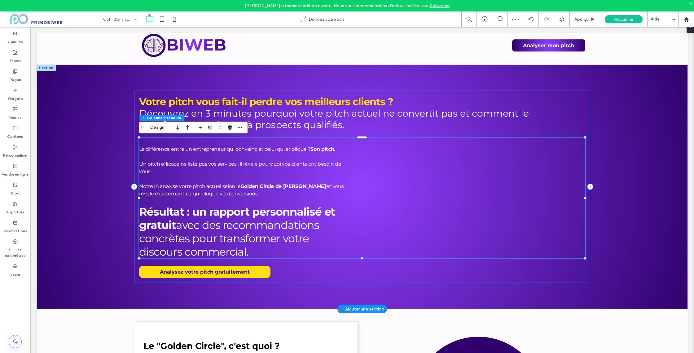
click at [137, 153] on div "Votre pitch vous fait-il perdre vos meilleurs clients ? Découvrez en 3 minutes …" at bounding box center [362, 186] width 456 height 192
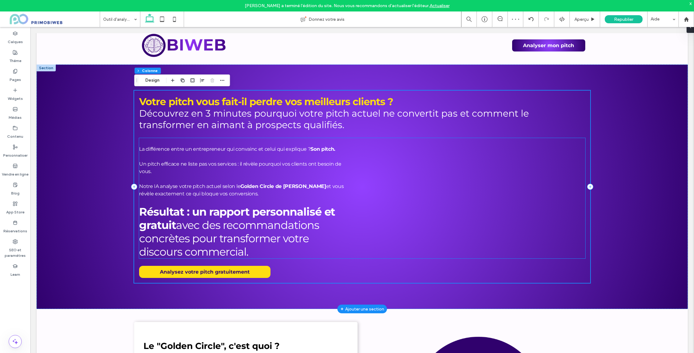
click at [146, 150] on span "La différence entre un entrepreneur qui convainc et celui qui explique ?" at bounding box center [224, 149] width 171 height 6
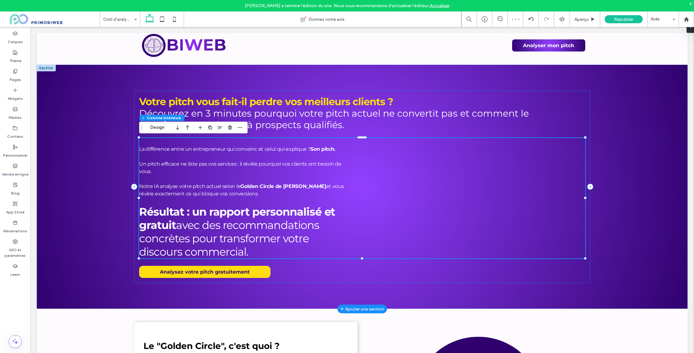
click at [142, 149] on span "La différence entre un entrepreneur qui convainc et celui qui explique ?" at bounding box center [224, 149] width 171 height 6
click at [145, 144] on p at bounding box center [246, 141] width 214 height 7
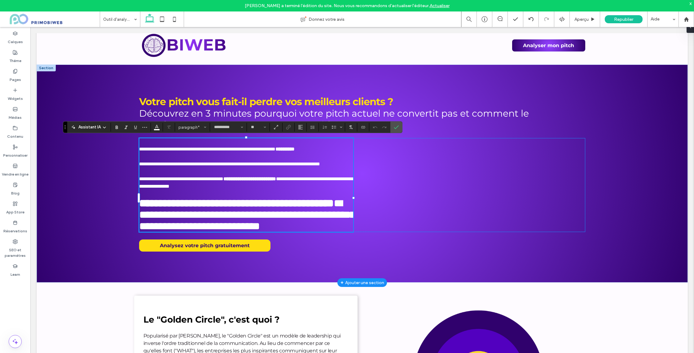
click at [140, 149] on span "**********" at bounding box center [207, 149] width 136 height 5
type input "*"
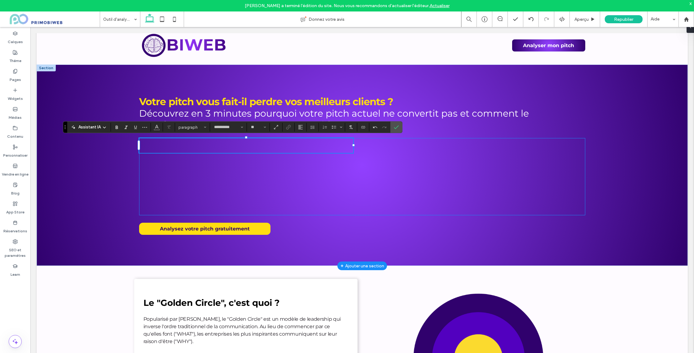
click at [151, 142] on p at bounding box center [246, 141] width 214 height 7
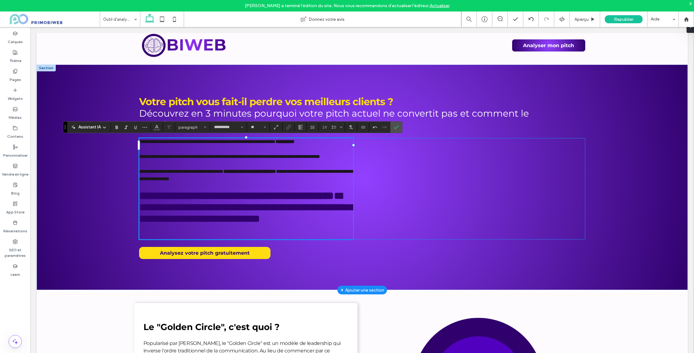
scroll to position [0, 0]
click at [194, 239] on p "﻿" at bounding box center [246, 235] width 214 height 7
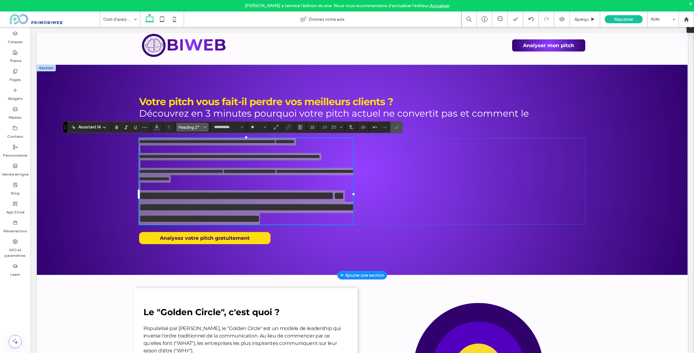
click at [185, 129] on span "Heading 2*" at bounding box center [190, 127] width 24 height 5
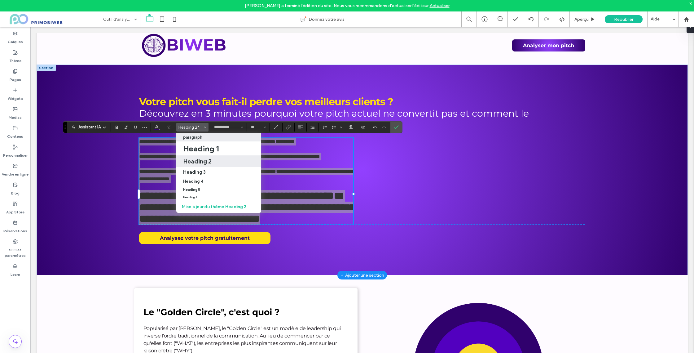
click at [193, 135] on p "paragraph" at bounding box center [192, 137] width 19 height 5
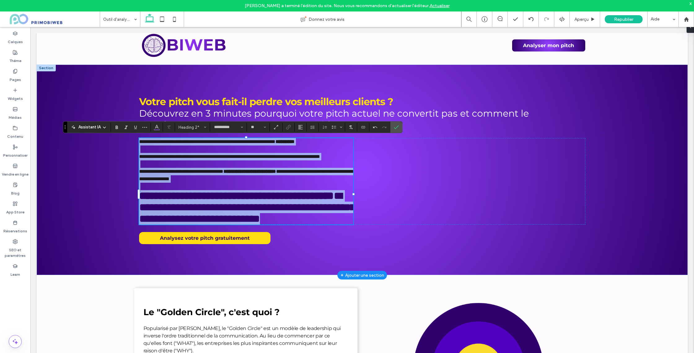
type input "**"
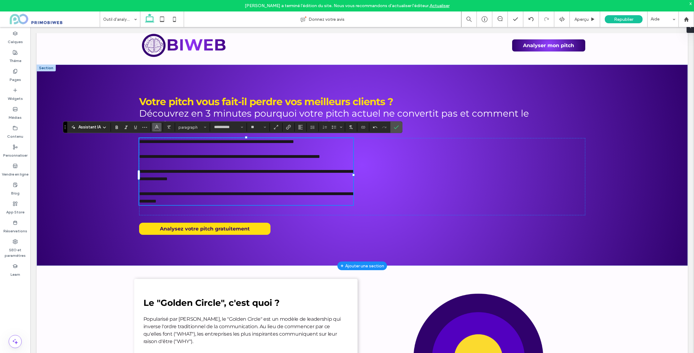
click at [154, 128] on button "Couleur" at bounding box center [156, 127] width 9 height 9
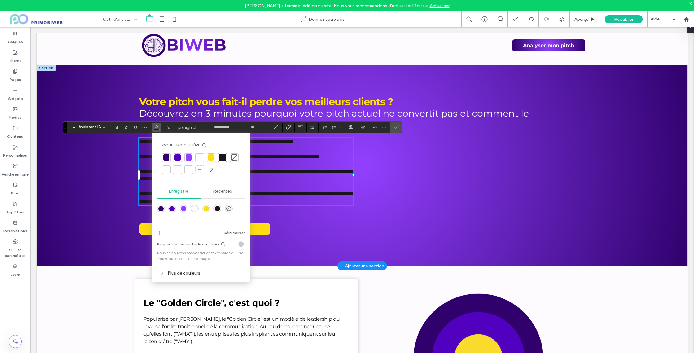
click at [190, 168] on div at bounding box center [189, 169] width 6 height 6
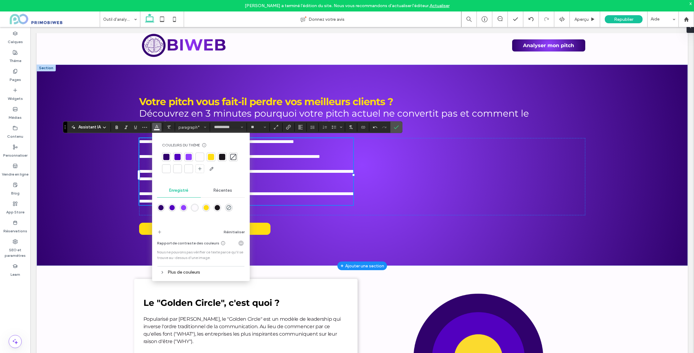
click at [147, 142] on span "**********" at bounding box center [216, 141] width 155 height 5
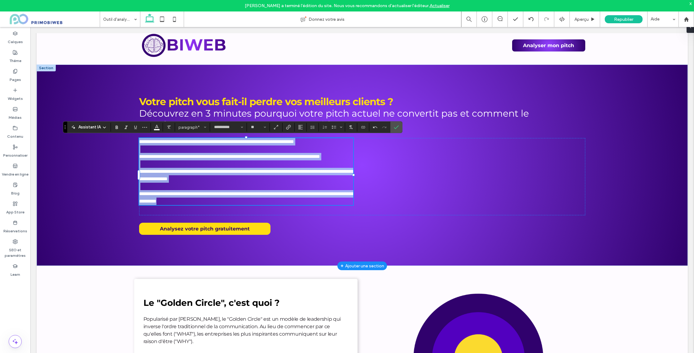
click at [154, 141] on span "**********" at bounding box center [216, 141] width 155 height 5
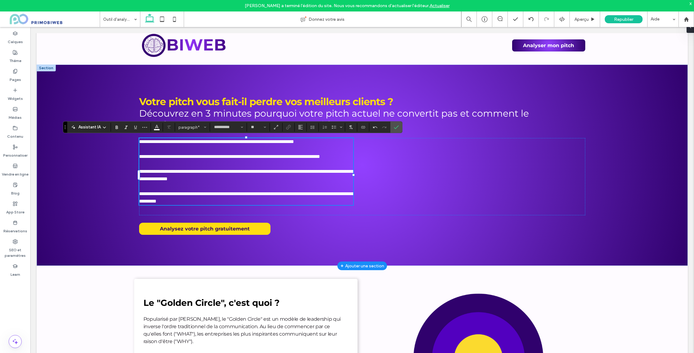
click at [170, 203] on span "**********" at bounding box center [246, 197] width 214 height 12
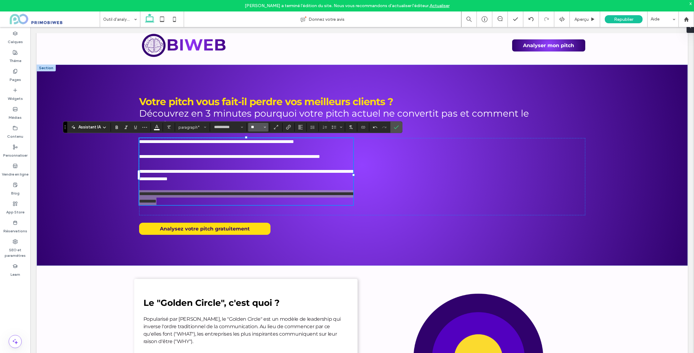
click at [258, 125] on input "**" at bounding box center [256, 127] width 12 height 5
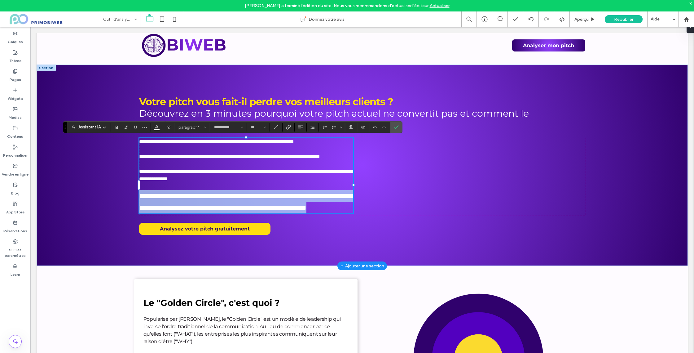
click at [170, 203] on span "**********" at bounding box center [247, 202] width 217 height 20
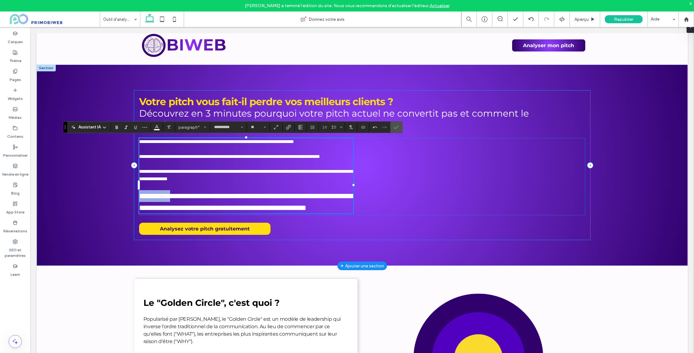
drag, startPoint x: 173, startPoint y: 203, endPoint x: 134, endPoint y: 204, distance: 38.7
click at [136, 204] on div "**********" at bounding box center [362, 164] width 456 height 149
click at [115, 128] on icon "Gras" at bounding box center [116, 127] width 5 height 5
click at [186, 168] on p at bounding box center [246, 163] width 214 height 7
type input "**"
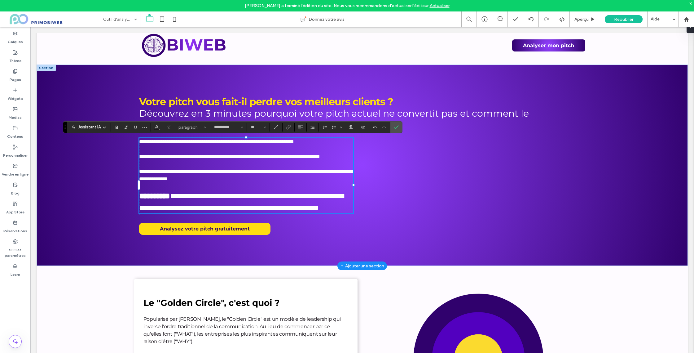
drag, startPoint x: 218, startPoint y: 184, endPoint x: 147, endPoint y: 146, distance: 81.2
click at [147, 146] on div "**********" at bounding box center [246, 175] width 214 height 75
drag, startPoint x: 174, startPoint y: 156, endPoint x: 226, endPoint y: 185, distance: 59.0
click at [175, 156] on span "**********" at bounding box center [229, 156] width 181 height 5
click at [114, 203] on div "**********" at bounding box center [362, 164] width 651 height 201
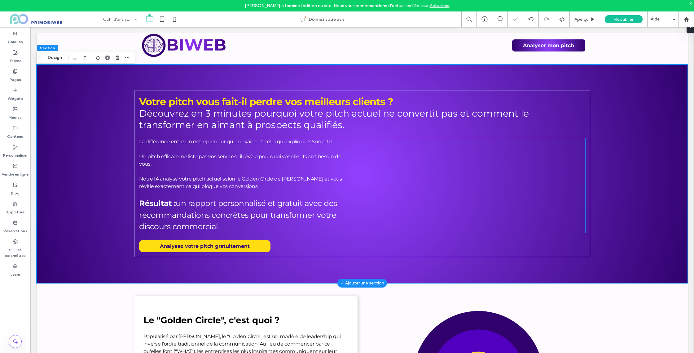
click at [262, 183] on p "Notre IA analyse votre pitch actuel selon le Golden Circle de [PERSON_NAME] et …" at bounding box center [246, 182] width 214 height 15
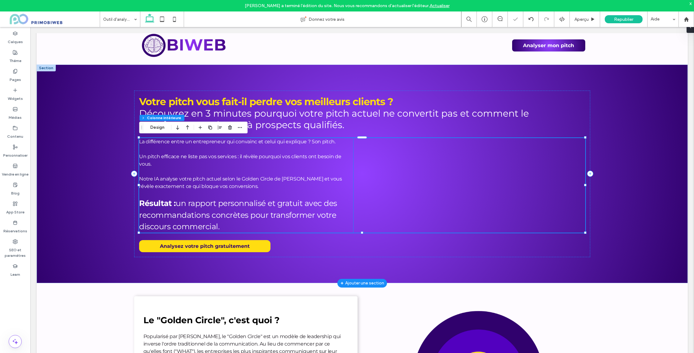
click at [221, 165] on p "Un pitch efficace ne liste pas vos services : il révèle pourquoi vos clients on…" at bounding box center [246, 160] width 214 height 15
click at [163, 141] on span "La différence entre un entrepreneur qui convainc et celui qui explique ? Son pi…" at bounding box center [237, 142] width 196 height 6
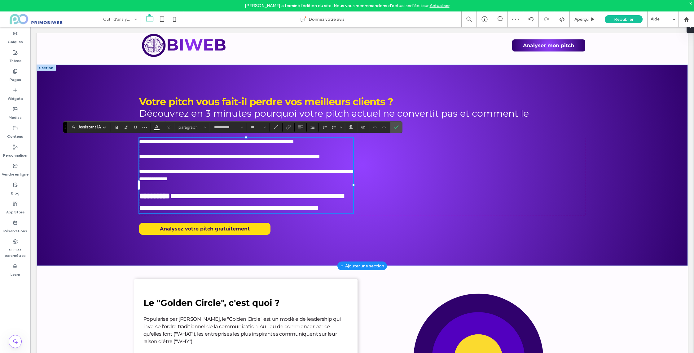
drag, startPoint x: 204, startPoint y: 141, endPoint x: 235, endPoint y: 143, distance: 31.0
click at [204, 141] on span "**********" at bounding box center [216, 141] width 155 height 5
click at [241, 143] on span "**********" at bounding box center [216, 141] width 155 height 5
click at [250, 142] on span "**********" at bounding box center [216, 141] width 155 height 5
click at [287, 143] on span "**********" at bounding box center [216, 141] width 155 height 5
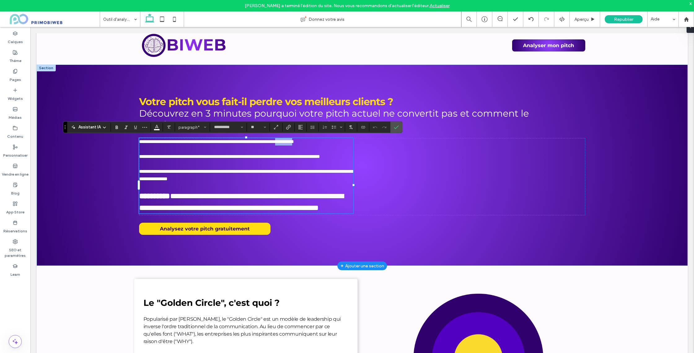
drag, startPoint x: 311, startPoint y: 142, endPoint x: 332, endPoint y: 141, distance: 20.8
click at [294, 141] on span "**********" at bounding box center [216, 141] width 155 height 5
click at [165, 156] on span "**********" at bounding box center [229, 156] width 181 height 5
drag, startPoint x: 252, startPoint y: 157, endPoint x: 334, endPoint y: 158, distance: 81.5
click at [320, 158] on span "**********" at bounding box center [229, 156] width 181 height 5
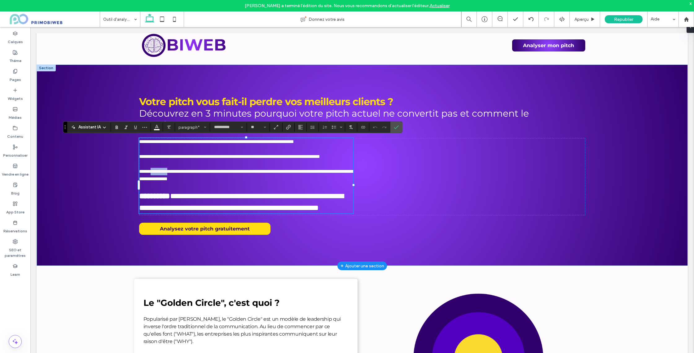
drag, startPoint x: 154, startPoint y: 179, endPoint x: 176, endPoint y: 179, distance: 22.3
click at [176, 179] on span "**********" at bounding box center [246, 175] width 214 height 12
click at [183, 179] on span "**********" at bounding box center [246, 175] width 214 height 12
drag, startPoint x: 241, startPoint y: 179, endPoint x: 328, endPoint y: 179, distance: 86.5
click at [328, 179] on span "**********" at bounding box center [246, 175] width 214 height 12
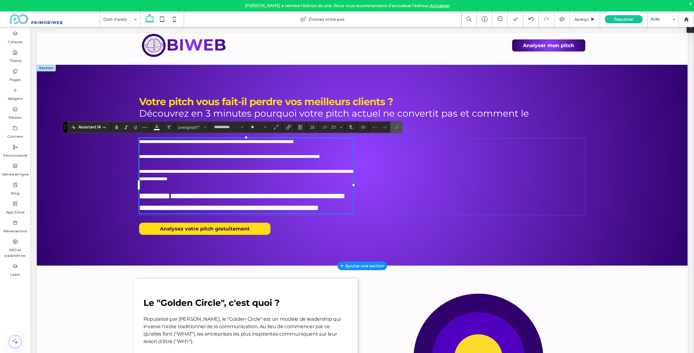
click at [187, 183] on p "**********" at bounding box center [246, 175] width 214 height 15
click at [247, 183] on p "**********" at bounding box center [246, 175] width 214 height 15
type input "**"
drag, startPoint x: 196, startPoint y: 205, endPoint x: 329, endPoint y: 204, distance: 132.3
click at [329, 204] on span "**********" at bounding box center [241, 202] width 205 height 20
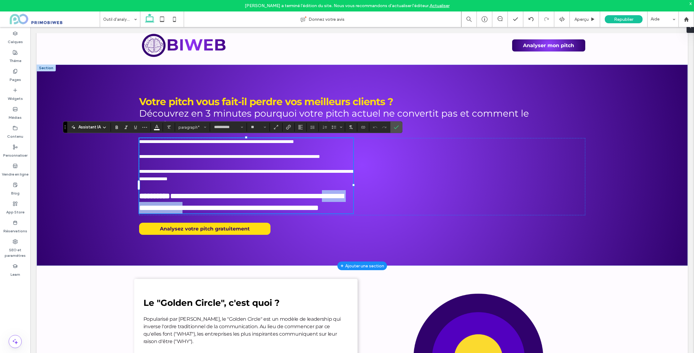
drag, startPoint x: 161, startPoint y: 216, endPoint x: 254, endPoint y: 216, distance: 93.3
click at [250, 211] on span "**********" at bounding box center [241, 202] width 205 height 20
drag, startPoint x: 265, startPoint y: 216, endPoint x: 307, endPoint y: 221, distance: 42.7
click at [266, 211] on span "**********" at bounding box center [241, 202] width 205 height 20
click at [312, 239] on div "**********" at bounding box center [362, 164] width 456 height 149
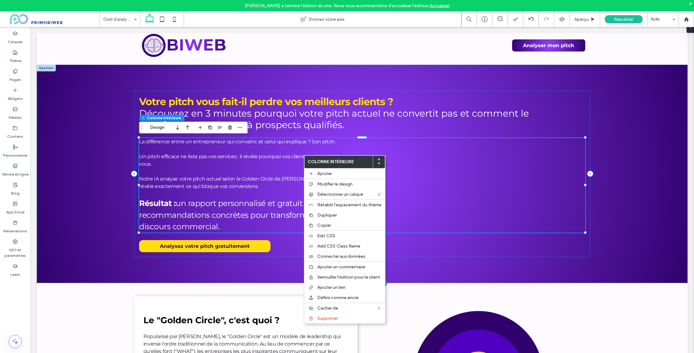
click at [350, 149] on p at bounding box center [246, 148] width 214 height 7
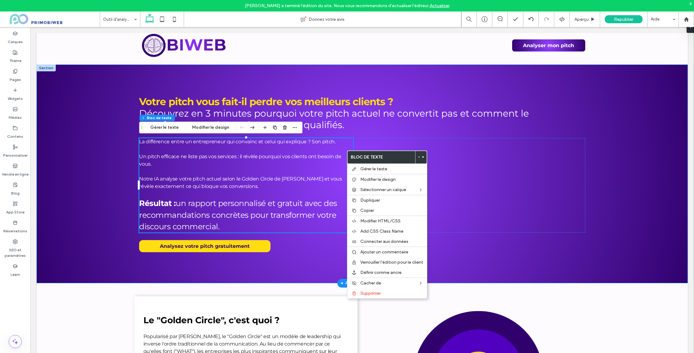
click at [681, 172] on div "Votre pitch vous fait-il perdre vos meilleurs clients ? Découvrez en 3 minutes …" at bounding box center [362, 173] width 651 height 218
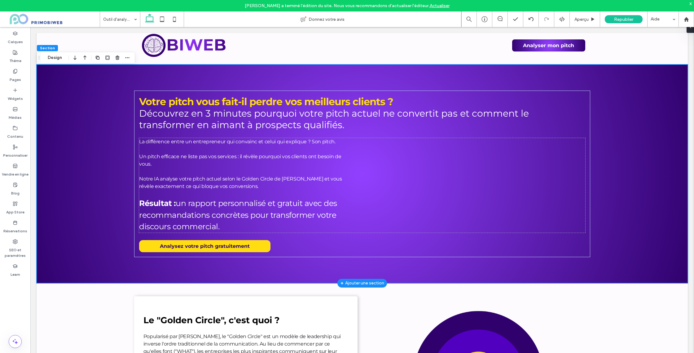
click at [648, 168] on div "Votre pitch vous fait-il perdre vos meilleurs clients ? Découvrez en 3 minutes …" at bounding box center [362, 173] width 651 height 218
click at [536, 220] on div at bounding box center [478, 198] width 214 height 121
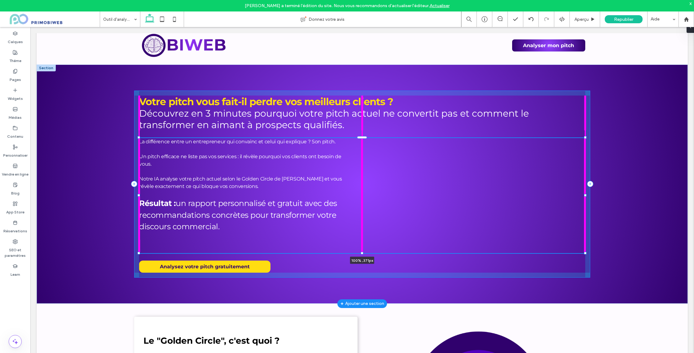
scroll to position [41, 0]
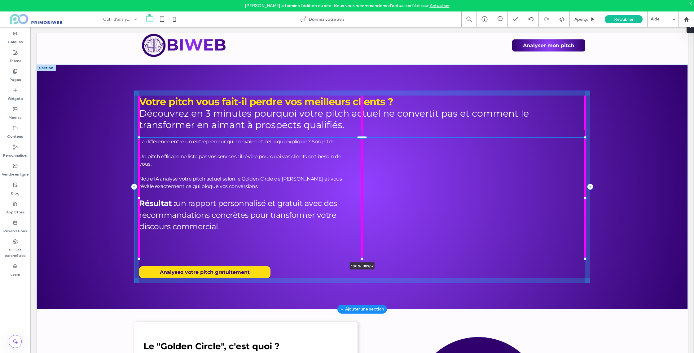
drag, startPoint x: 363, startPoint y: 232, endPoint x: 363, endPoint y: 245, distance: 13.0
click at [363, 245] on div "Votre pitch vous fait-il perdre vos meilleurs clients ? Découvrez en 3 minutes …" at bounding box center [362, 186] width 651 height 244
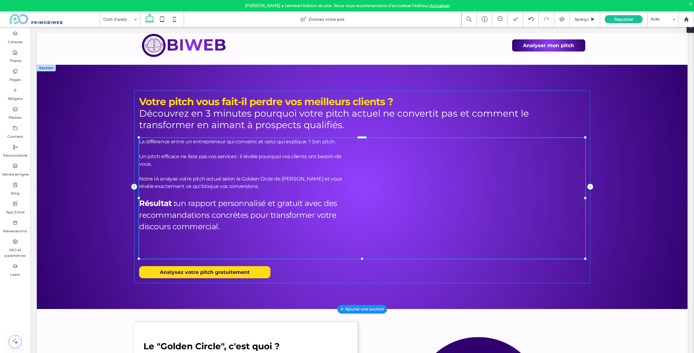
type input "***"
click at [603, 195] on div "Votre pitch vous fait-il perdre vos meilleurs clients ? Découvrez en 3 minutes …" at bounding box center [362, 186] width 651 height 244
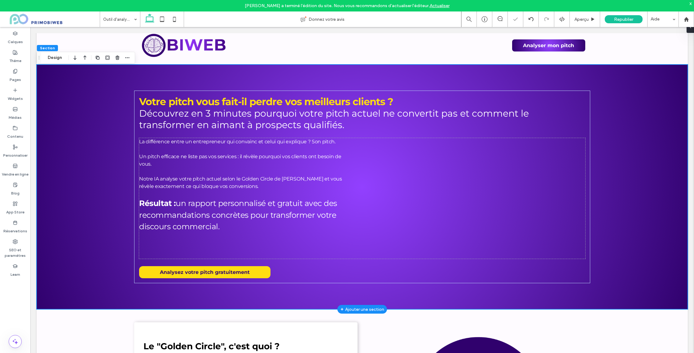
click at [622, 178] on div "Votre pitch vous fait-il perdre vos meilleurs clients ? Découvrez en 3 minutes …" at bounding box center [362, 186] width 651 height 244
click at [643, 178] on div "Votre pitch vous fait-il perdre vos meilleurs clients ? Découvrez en 3 minutes …" at bounding box center [362, 186] width 651 height 244
click at [543, 121] on h1 "Découvrez en 3 minutes pourquoi votre pitch actuel ne convertit pas et comment …" at bounding box center [362, 119] width 446 height 23
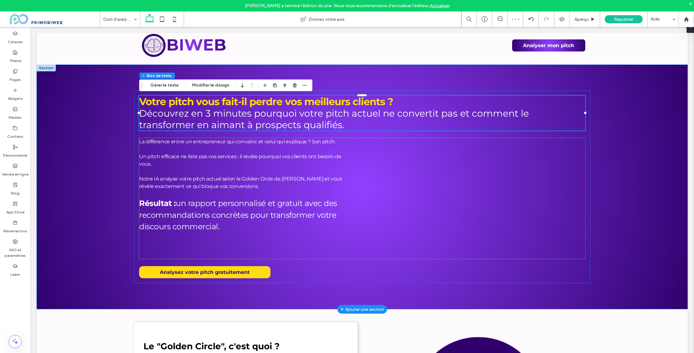
click at [444, 75] on div "Votre pitch vous fait-il perdre vos meilleurs clients ? Découvrez en 3 minutes …" at bounding box center [362, 186] width 651 height 244
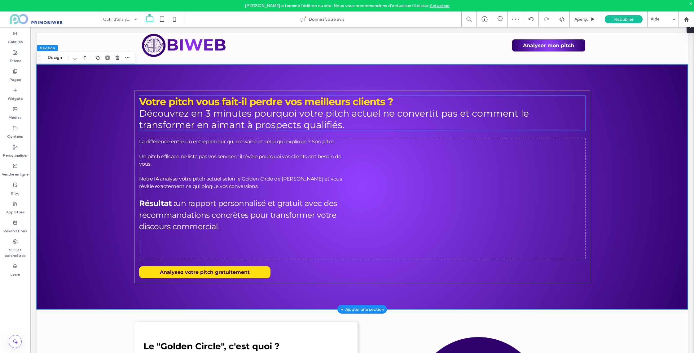
click at [160, 114] on span "Découvrez en 3 minutes pourquoi votre pitch actuel ne convertit pas et comment …" at bounding box center [334, 119] width 390 height 23
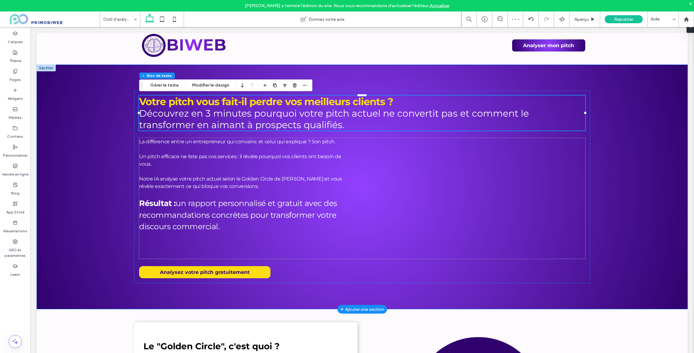
click at [116, 118] on div "Votre pitch vous fait-il perdre vos meilleurs clients ? Découvrez en 3 minutes …" at bounding box center [362, 186] width 651 height 244
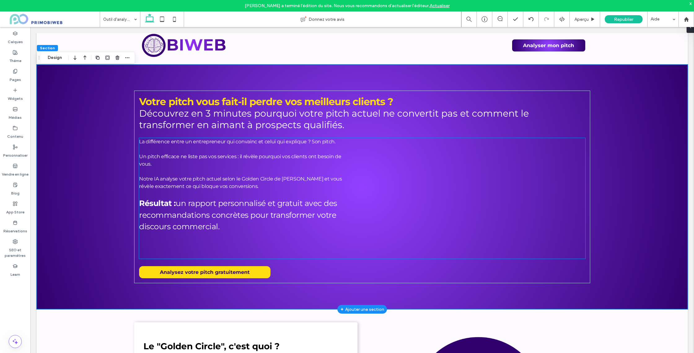
click at [362, 143] on div "La différence entre un entrepreneur qui convainc et celui qui explique ? Son pi…" at bounding box center [362, 198] width 446 height 121
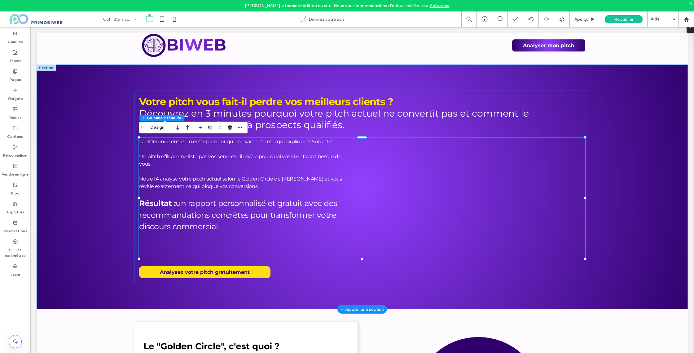
click at [657, 131] on div "Votre pitch vous fait-il perdre vos meilleurs clients ? Découvrez en 3 minutes …" at bounding box center [362, 186] width 651 height 244
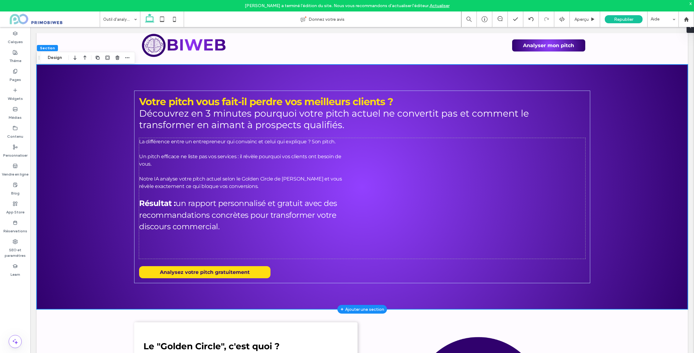
click at [645, 136] on div "Votre pitch vous fait-il perdre vos meilleurs clients ? Découvrez en 3 minutes …" at bounding box center [362, 186] width 651 height 244
click at [220, 271] on span "Analysez votre pitch gratuitement" at bounding box center [205, 272] width 90 height 6
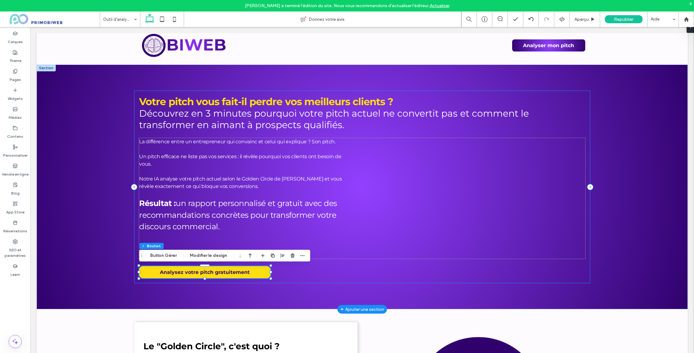
click at [337, 269] on div "Votre pitch vous fait-il perdre vos meilleurs clients ? Découvrez en 3 minutes …" at bounding box center [362, 186] width 456 height 192
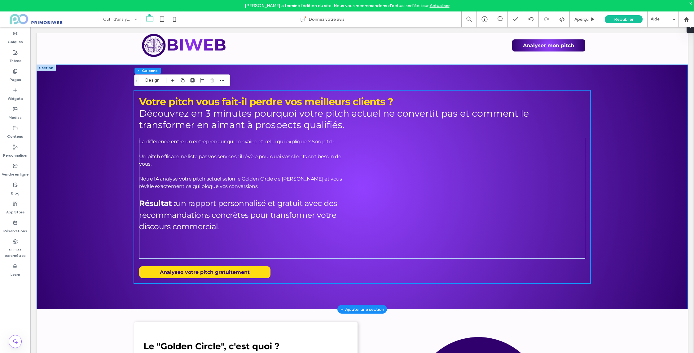
click at [608, 191] on div "Votre pitch vous fait-il perdre vos meilleurs clients ? Découvrez en 3 minutes …" at bounding box center [362, 186] width 651 height 244
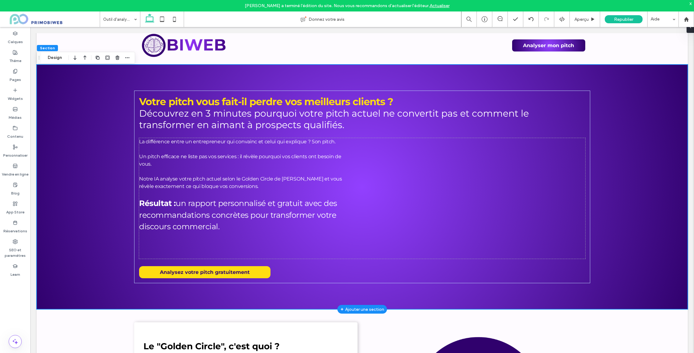
click at [293, 83] on div "Votre pitch vous fait-il perdre vos meilleurs clients ? Découvrez en 3 minutes …" at bounding box center [362, 186] width 651 height 244
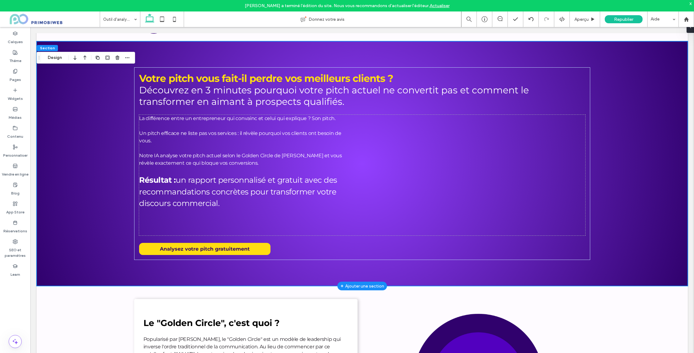
scroll to position [0, 0]
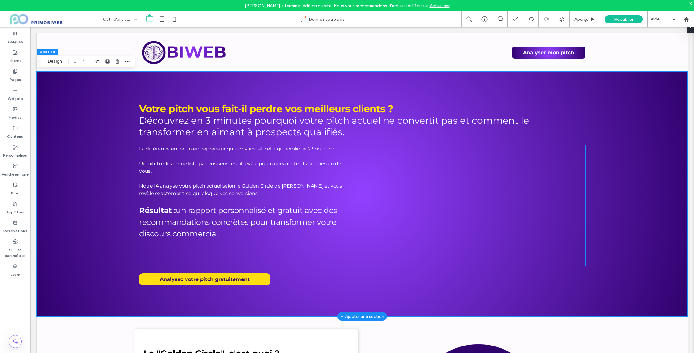
click at [482, 201] on div at bounding box center [478, 205] width 214 height 121
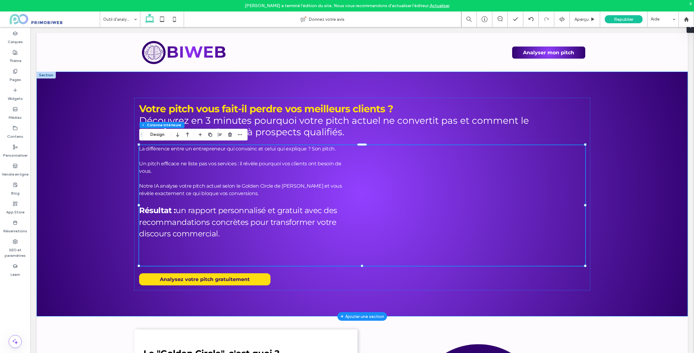
click at [602, 155] on div "Votre pitch vous fait-il perdre vos meilleurs clients ? Découvrez en 3 minutes …" at bounding box center [362, 194] width 651 height 244
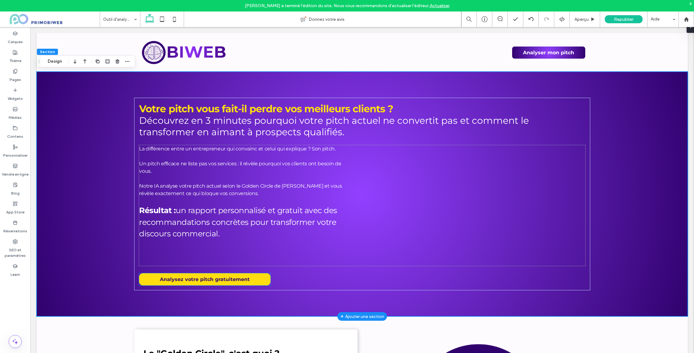
click at [222, 280] on span "Analysez votre pitch gratuitement" at bounding box center [205, 279] width 90 height 6
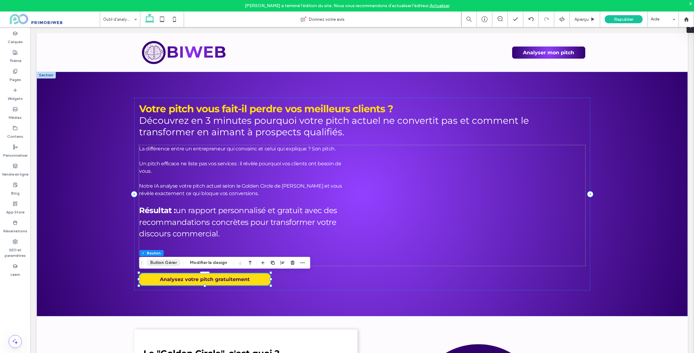
click at [175, 263] on button "Button Gérer" at bounding box center [163, 262] width 34 height 7
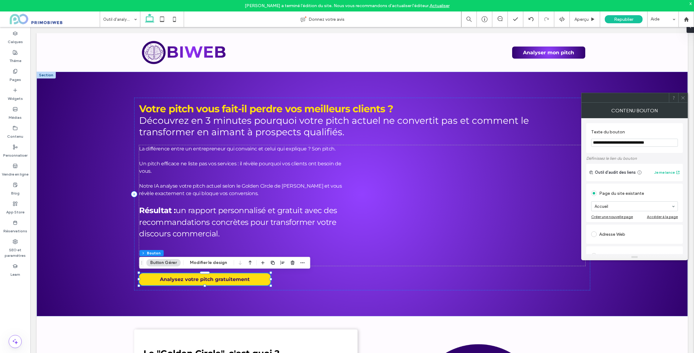
scroll to position [43, 0]
drag, startPoint x: 630, startPoint y: 161, endPoint x: 646, endPoint y: 152, distance: 18.8
click at [630, 161] on div at bounding box center [635, 162] width 86 height 9
drag, startPoint x: 647, startPoint y: 150, endPoint x: 651, endPoint y: 154, distance: 6.0
click at [647, 150] on div "Page du site existante" at bounding box center [634, 150] width 87 height 10
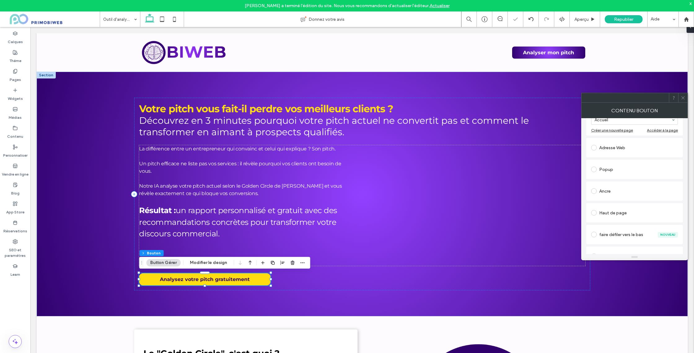
click at [622, 196] on div "Ancre" at bounding box center [634, 190] width 87 height 13
click at [684, 98] on icon at bounding box center [683, 97] width 5 height 5
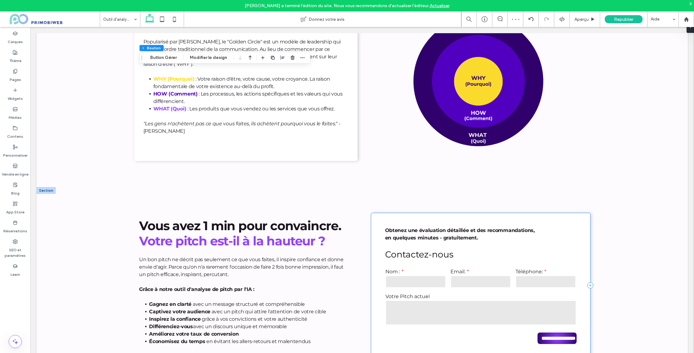
scroll to position [387, 0]
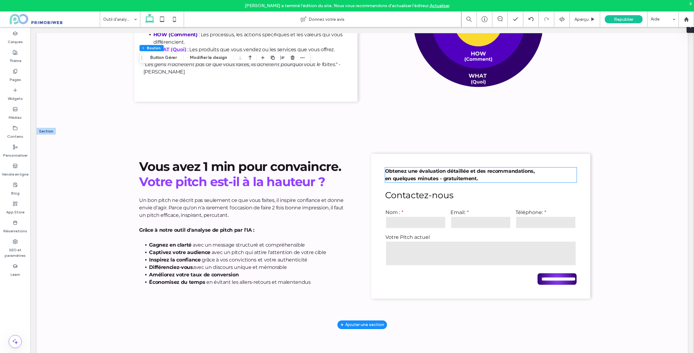
click at [446, 173] on strong "Obtenez une évaluation détaillée et des recommandations," at bounding box center [460, 171] width 150 height 6
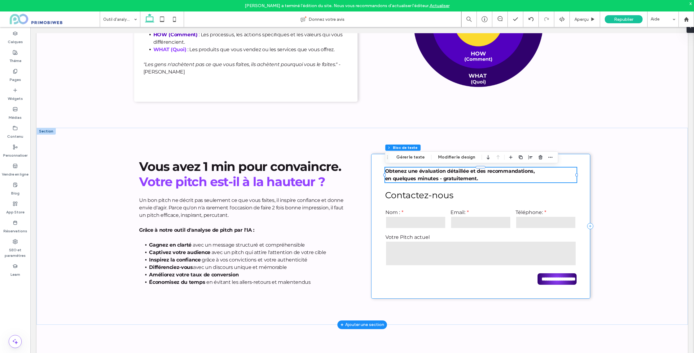
click at [378, 160] on div "**********" at bounding box center [480, 226] width 219 height 144
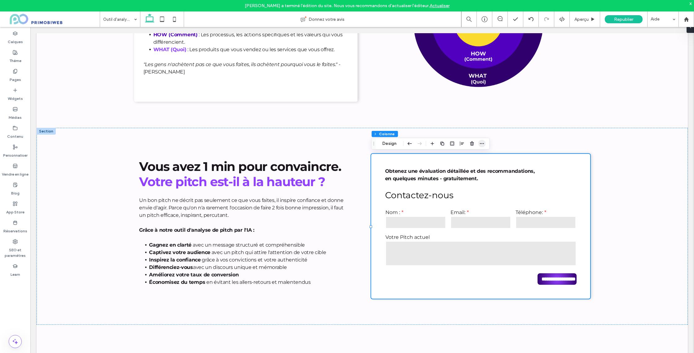
click at [482, 144] on icon "button" at bounding box center [481, 143] width 5 height 5
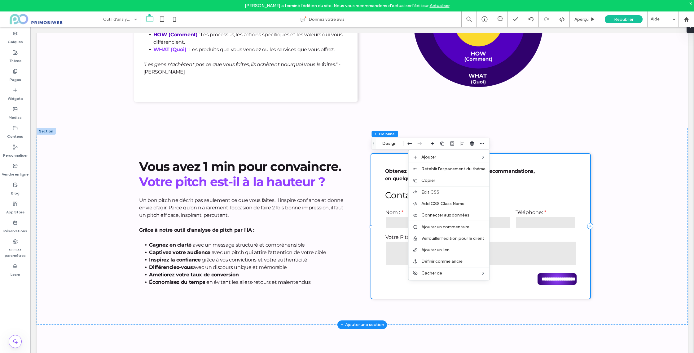
click at [510, 162] on div "**********" at bounding box center [480, 226] width 219 height 144
click at [499, 171] on strong "Obtenez une évaluation détaillée et des recommandations," at bounding box center [460, 171] width 150 height 6
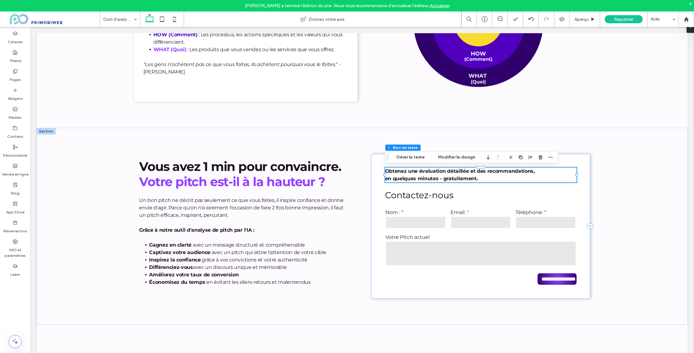
click at [553, 158] on div "Section Colonne Bloc de texte Gérer le texte Modifier le design" at bounding box center [471, 157] width 173 height 12
click at [549, 158] on icon "button" at bounding box center [550, 157] width 5 height 5
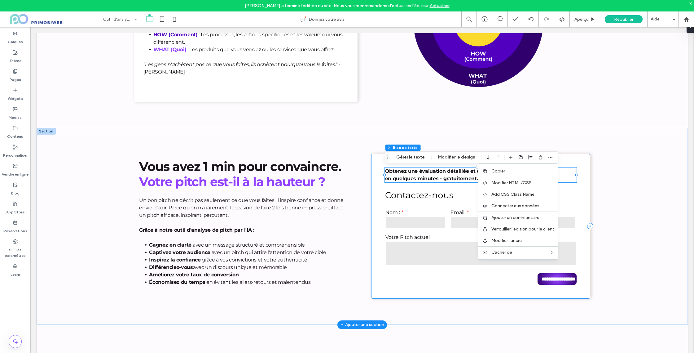
click at [617, 195] on div "**********" at bounding box center [362, 226] width 651 height 196
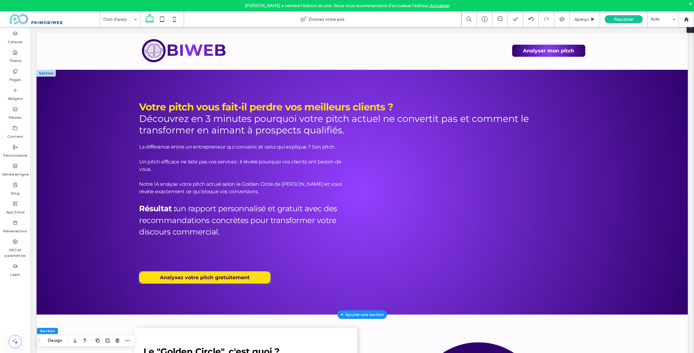
scroll to position [2, 0]
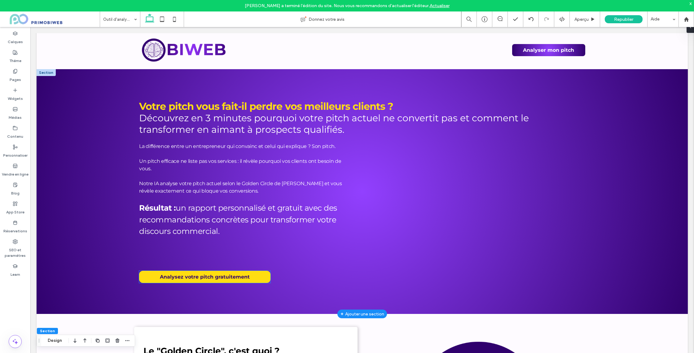
click at [224, 276] on span "Analysez votre pitch gratuitement" at bounding box center [205, 277] width 90 height 6
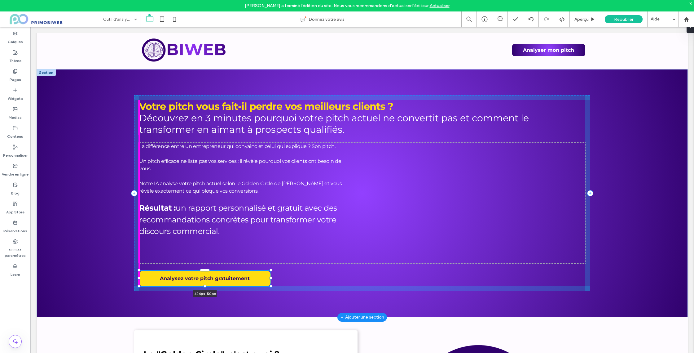
click at [205, 284] on div "Votre pitch vous fait-il perdre vos meilleurs clients ? Découvrez en 3 minutes …" at bounding box center [362, 193] width 651 height 248
type input "**"
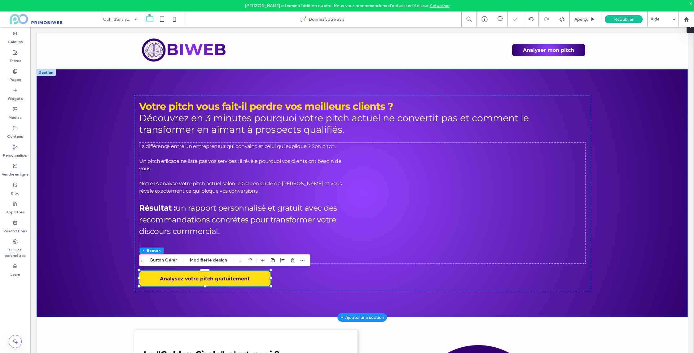
click at [592, 210] on div "Votre pitch vous fait-il perdre vos meilleurs clients ? Découvrez en 3 minutes …" at bounding box center [362, 193] width 651 height 248
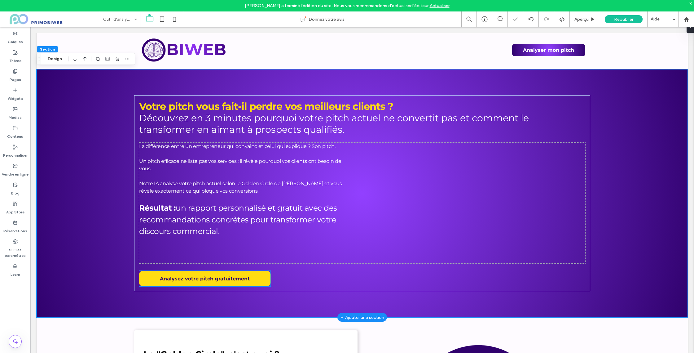
click at [197, 280] on span "Analysez votre pitch gratuitement" at bounding box center [205, 278] width 90 height 6
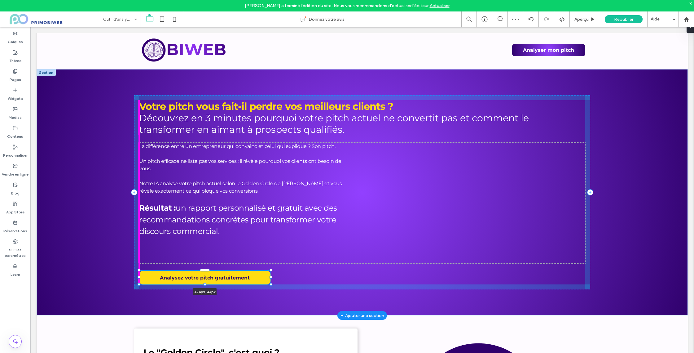
click at [205, 284] on div at bounding box center [205, 284] width 2 height 2
type input "**"
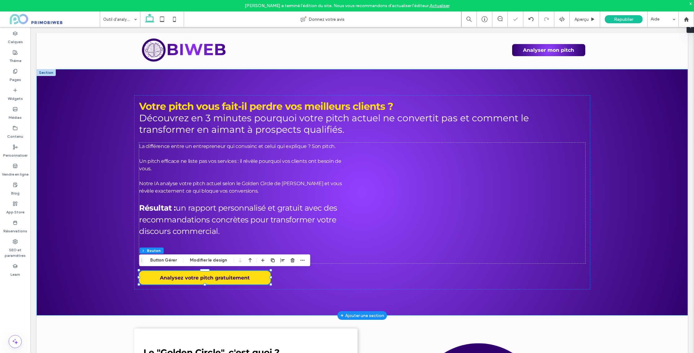
click at [644, 237] on div "Votre pitch vous fait-il perdre vos meilleurs clients ? Découvrez en 3 minutes …" at bounding box center [362, 192] width 651 height 246
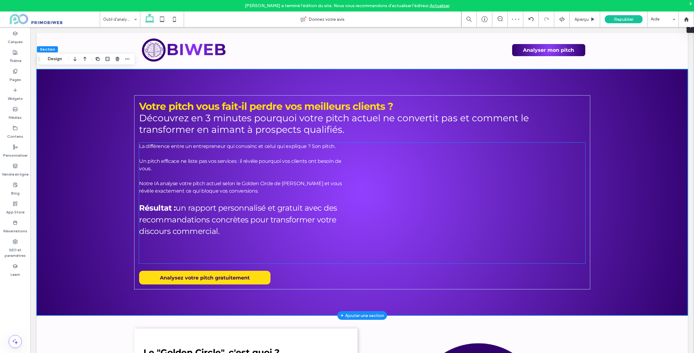
click at [322, 178] on p at bounding box center [246, 175] width 214 height 7
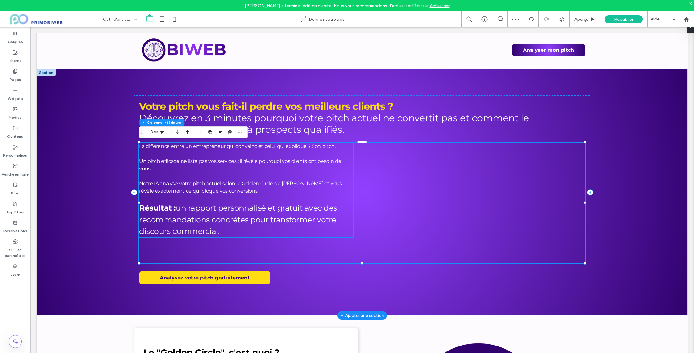
click at [288, 184] on span "Notre IA analyse votre pitch actuel selon le Golden Circle de [PERSON_NAME] et …" at bounding box center [240, 186] width 203 height 13
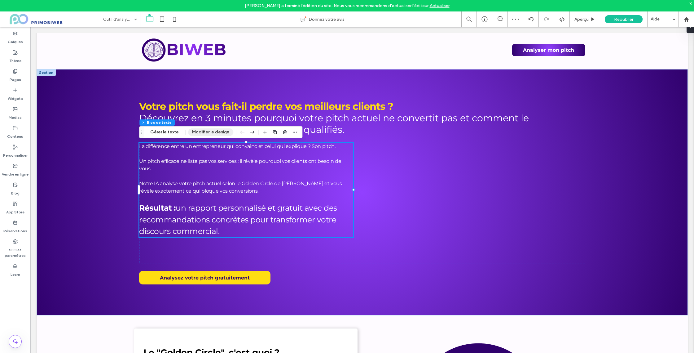
click at [201, 131] on button "Modifier le design" at bounding box center [210, 131] width 45 height 7
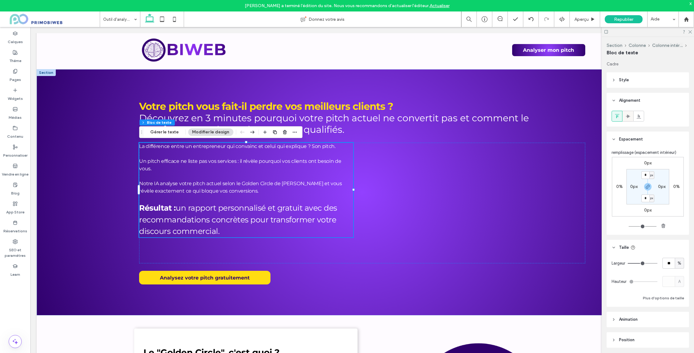
click at [629, 117] on icon at bounding box center [628, 116] width 5 height 5
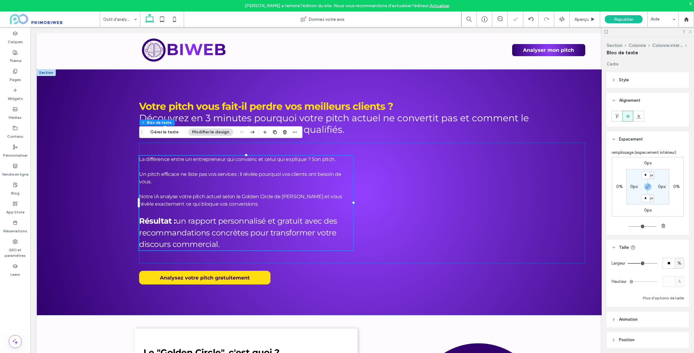
click at [689, 32] on icon at bounding box center [690, 31] width 4 height 4
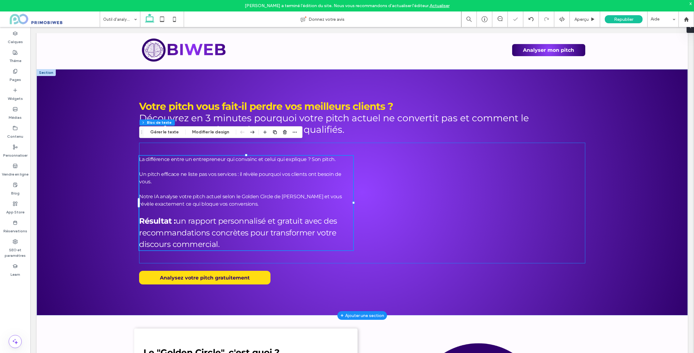
click at [354, 259] on div "La différence entre un entrepreneur qui convainc et celui qui explique ? Son pi…" at bounding box center [362, 203] width 446 height 121
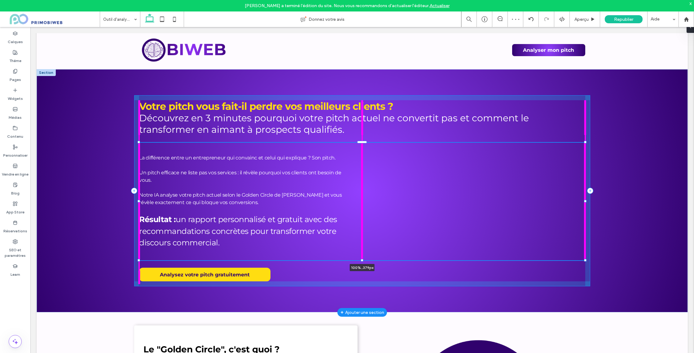
scroll to position [41, 0]
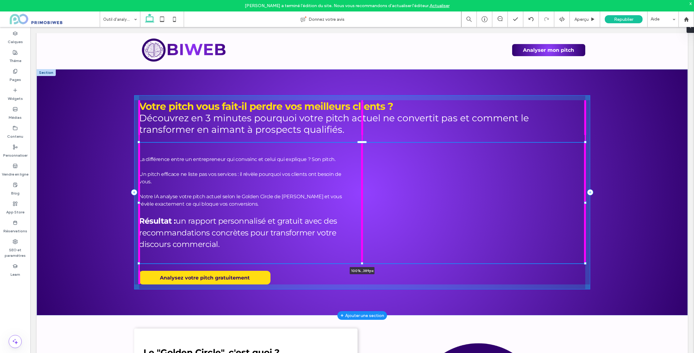
drag, startPoint x: 361, startPoint y: 263, endPoint x: 663, endPoint y: 212, distance: 307.1
click at [361, 263] on div at bounding box center [362, 263] width 2 height 2
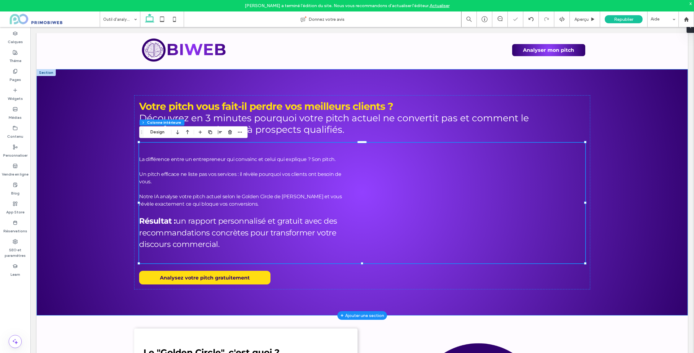
click at [665, 211] on div "Votre pitch vous fait-il perdre vos meilleurs clients ? Découvrez en 3 minutes …" at bounding box center [362, 192] width 651 height 246
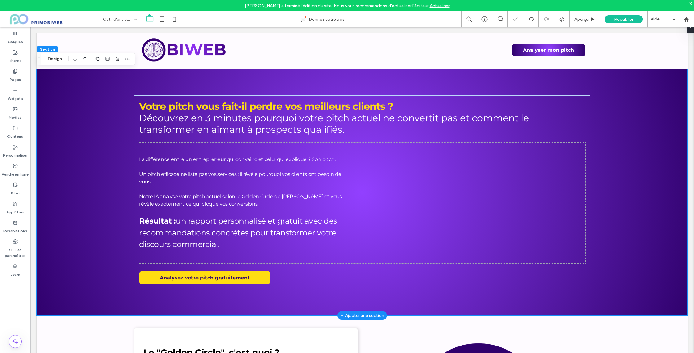
click at [654, 208] on div "Votre pitch vous fait-il perdre vos meilleurs clients ? Découvrez en 3 minutes …" at bounding box center [362, 192] width 651 height 246
click at [659, 200] on div "Votre pitch vous fait-il perdre vos meilleurs clients ? Découvrez en 3 minutes …" at bounding box center [362, 192] width 651 height 246
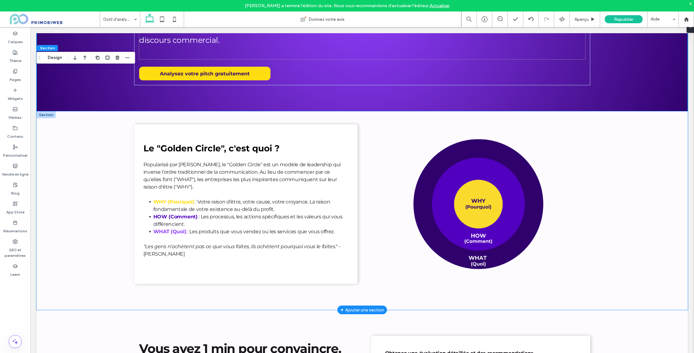
scroll to position [208, 0]
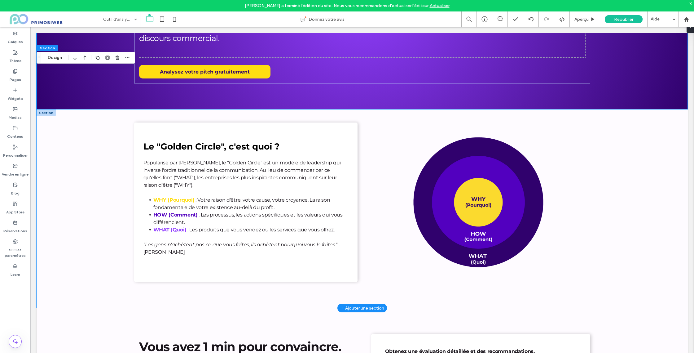
click at [72, 152] on div "Le "Golden Circle", c'est quoi ? Popularisé par Simon Sinek, le "Golden Circle"…" at bounding box center [362, 208] width 651 height 198
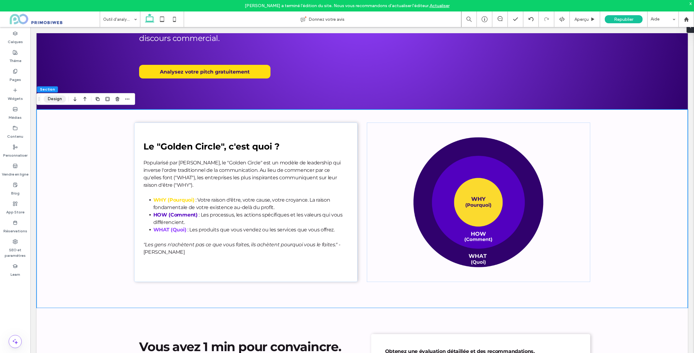
click at [60, 100] on button "Design" at bounding box center [55, 98] width 22 height 7
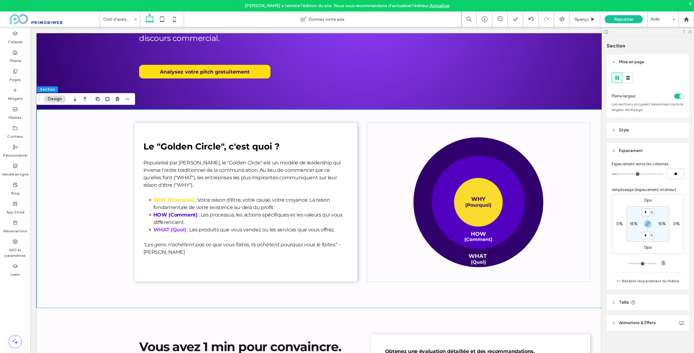
click at [645, 210] on input "*" at bounding box center [645, 212] width 8 height 8
type input "*"
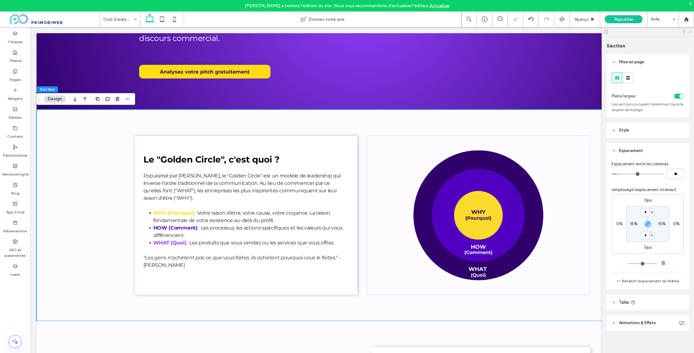
click at [688, 30] on icon at bounding box center [690, 31] width 4 height 4
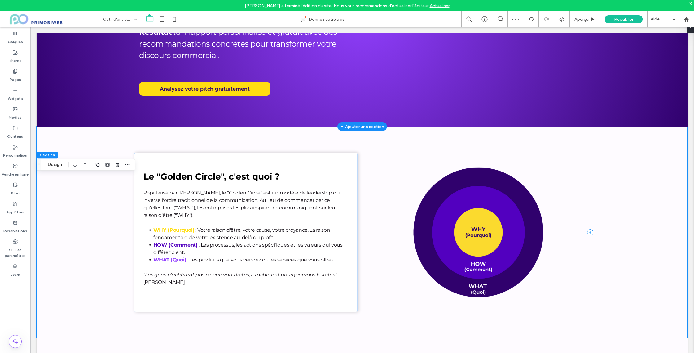
scroll to position [224, 0]
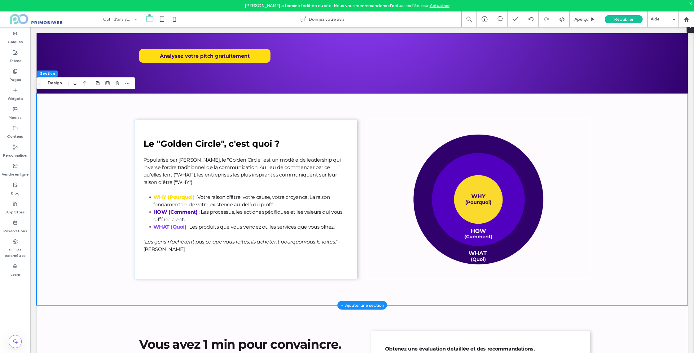
click at [621, 165] on div "Le "Golden Circle", c'est quoi ? Popularisé par Simon Sinek, le "Golden Circle"…" at bounding box center [362, 199] width 651 height 211
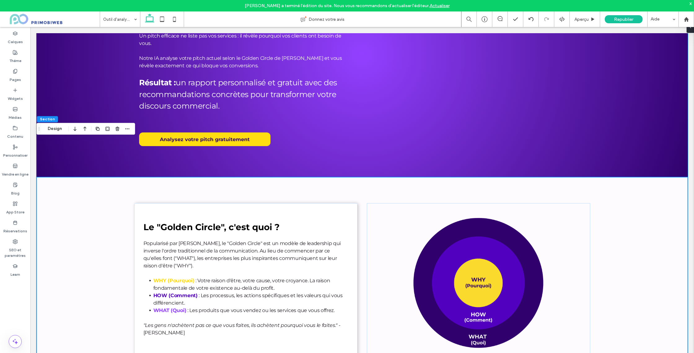
scroll to position [197, 0]
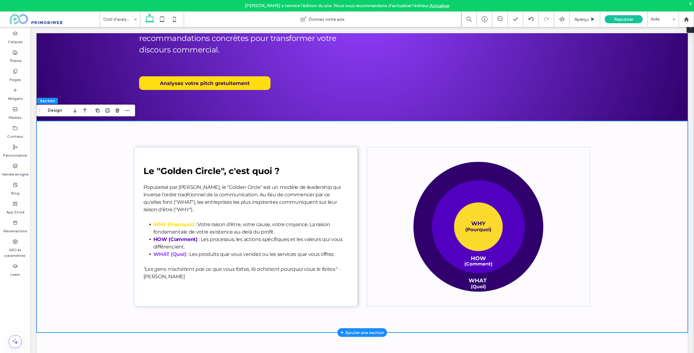
click at [612, 160] on div "Le "Golden Circle", c'est quoi ? Popularisé par Simon Sinek, le "Golden Circle"…" at bounding box center [362, 226] width 651 height 211
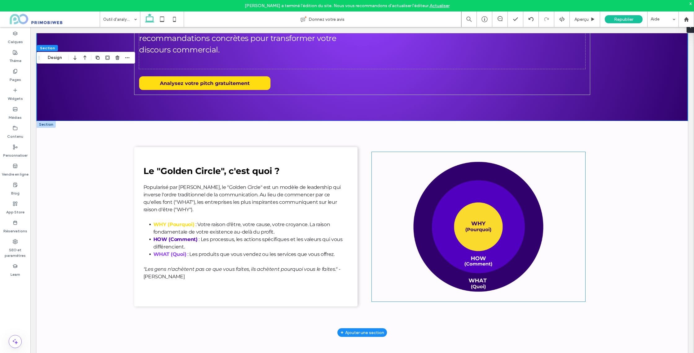
click at [541, 179] on img at bounding box center [479, 226] width 214 height 149
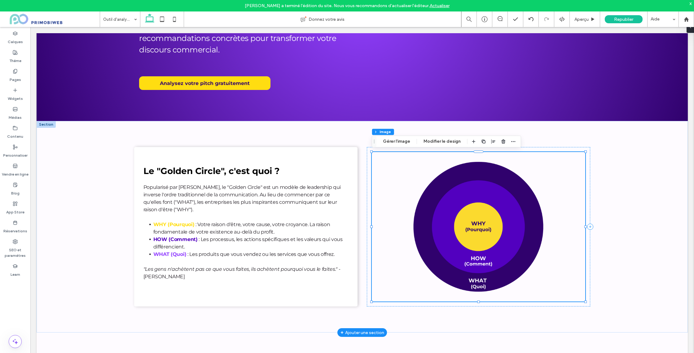
click at [505, 198] on img at bounding box center [479, 226] width 214 height 149
click at [494, 140] on span "button" at bounding box center [493, 141] width 7 height 7
click at [487, 155] on icon "center" at bounding box center [487, 153] width 5 height 5
click at [626, 174] on div "Le "Golden Circle", c'est quoi ? Popularisé par Simon Sinek, le "Golden Circle"…" at bounding box center [362, 226] width 651 height 211
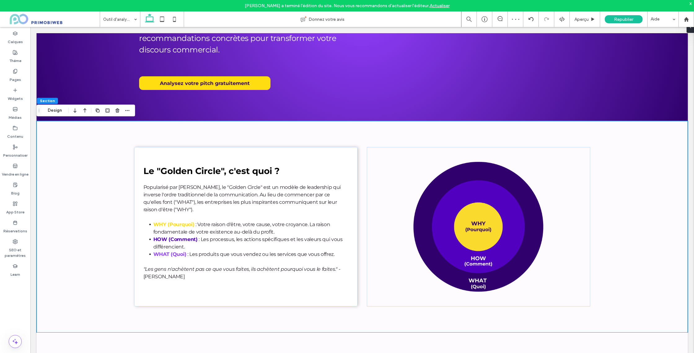
click at [54, 106] on div "Section Design" at bounding box center [86, 110] width 99 height 12
click at [53, 109] on button "Design" at bounding box center [55, 110] width 22 height 7
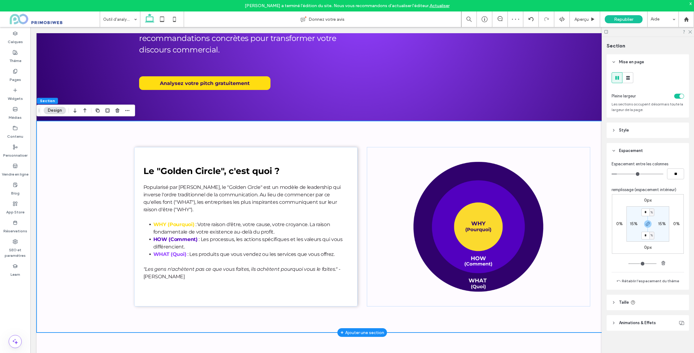
drag, startPoint x: 71, startPoint y: 174, endPoint x: 98, endPoint y: 173, distance: 26.4
click at [71, 174] on div "Le "Golden Circle", c'est quoi ? Popularisé par Simon Sinek, le "Golden Circle"…" at bounding box center [362, 226] width 651 height 211
click at [115, 160] on div "Le "Golden Circle", c'est quoi ? Popularisé par Simon Sinek, le "Golden Circle"…" at bounding box center [362, 226] width 651 height 211
click at [183, 147] on div "Le "Golden Circle", c'est quoi ? Popularisé par Simon Sinek, le "Golden Circle"…" at bounding box center [245, 226] width 223 height 159
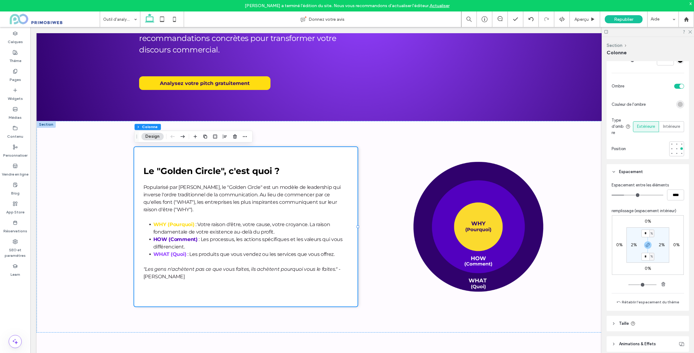
scroll to position [230, 0]
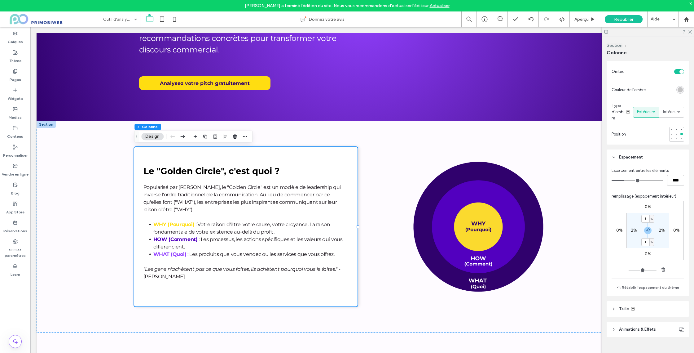
click at [634, 231] on label "2%" at bounding box center [634, 229] width 6 height 5
type input "*"
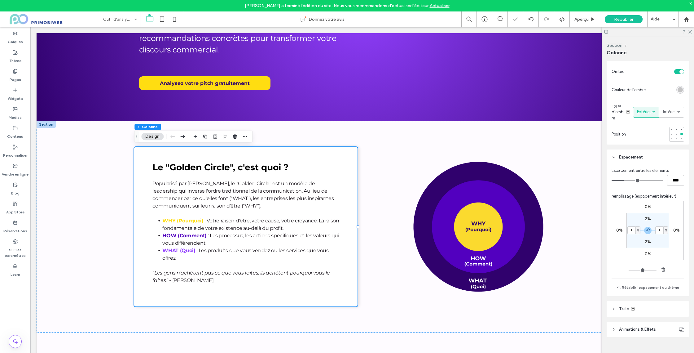
drag, startPoint x: 633, startPoint y: 231, endPoint x: 629, endPoint y: 231, distance: 4.0
click at [629, 231] on input "*" at bounding box center [632, 230] width 8 height 8
type input "*"
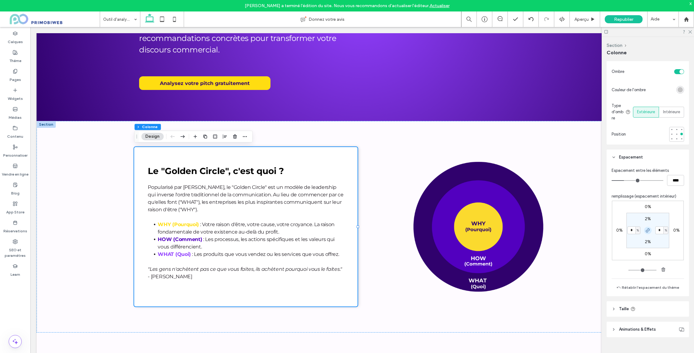
click at [648, 231] on icon "button" at bounding box center [647, 230] width 5 height 5
click at [649, 221] on label "2%" at bounding box center [648, 218] width 6 height 5
type input "*"
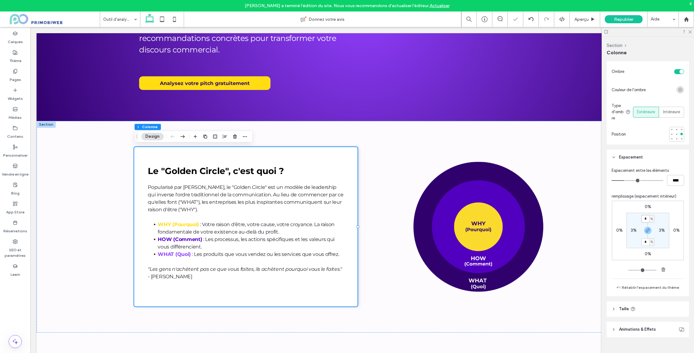
click at [644, 218] on input "*" at bounding box center [645, 219] width 8 height 8
type input "*"
click at [657, 239] on section "* % 3% * % 3%" at bounding box center [648, 230] width 43 height 35
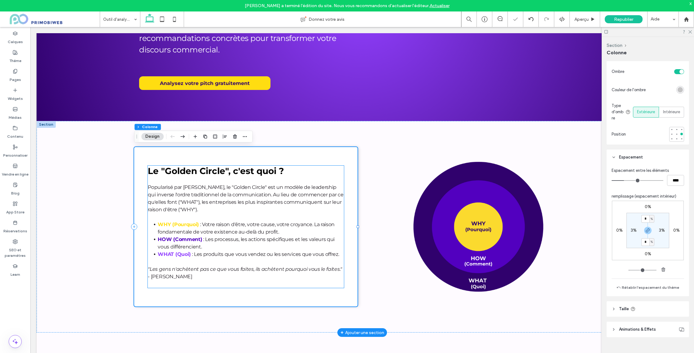
click at [313, 168] on h3 "Le "Golden Circle", c'est quoi ?" at bounding box center [246, 170] width 196 height 11
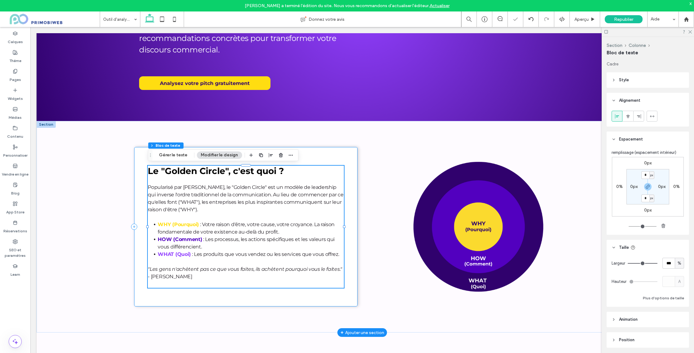
click at [301, 159] on div "Le "Golden Circle", c'est quoi ? Popularisé par Simon Sinek, le "Golden Circle"…" at bounding box center [245, 226] width 223 height 159
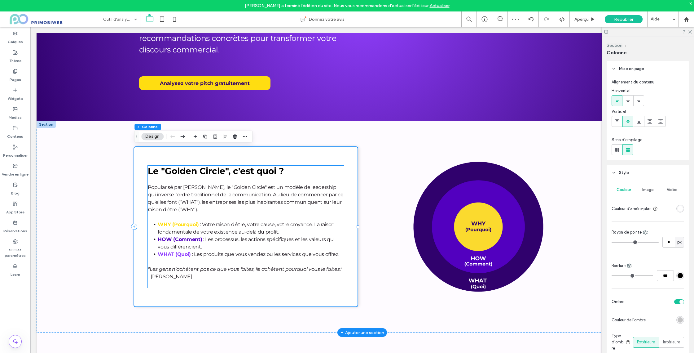
click at [311, 192] on span "Popularisé par [PERSON_NAME], le "Golden Circle" est un modèle de leadership qu…" at bounding box center [246, 198] width 196 height 28
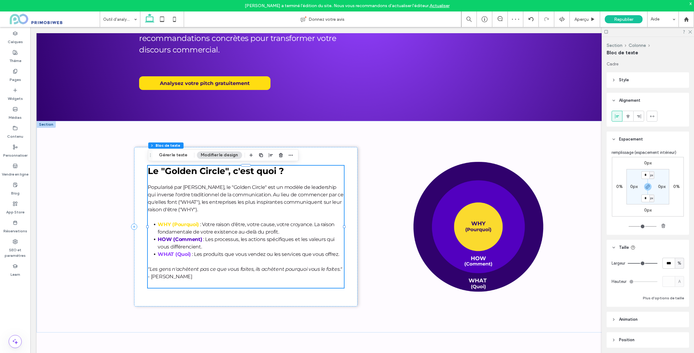
click at [213, 152] on button "Modifier le design" at bounding box center [219, 154] width 45 height 7
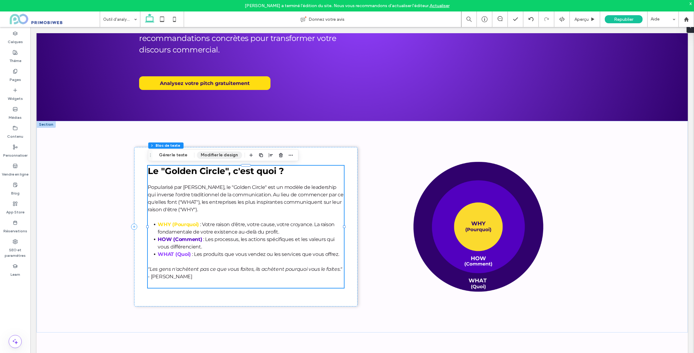
click at [214, 153] on button "Modifier le design" at bounding box center [219, 154] width 45 height 7
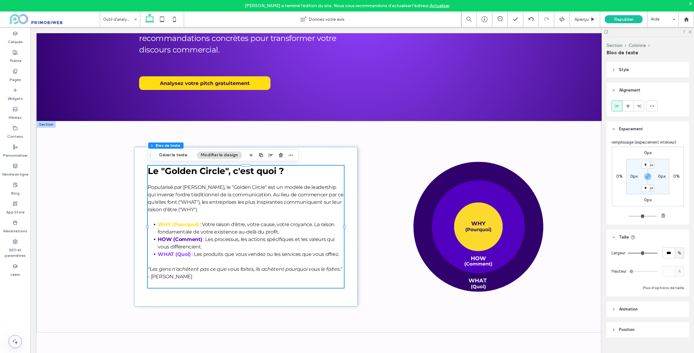
click at [630, 306] on span "Animation" at bounding box center [628, 309] width 19 height 6
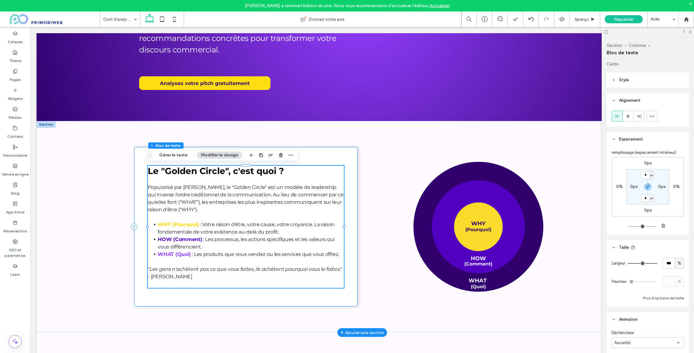
click at [319, 156] on div "Le "Golden Circle", c'est quoi ? Popularisé par [PERSON_NAME], le "Golden Circl…" at bounding box center [245, 226] width 223 height 159
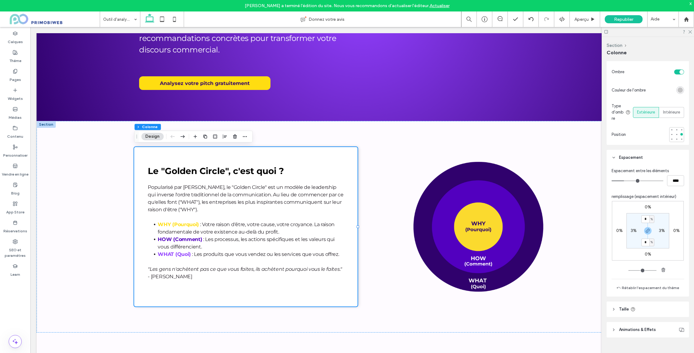
click at [629, 312] on header "Taille" at bounding box center [648, 308] width 82 height 15
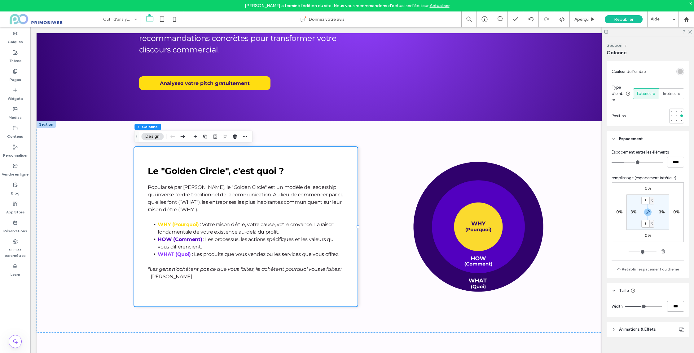
click at [672, 306] on input "***" at bounding box center [675, 306] width 17 height 11
type input "**"
type input "***"
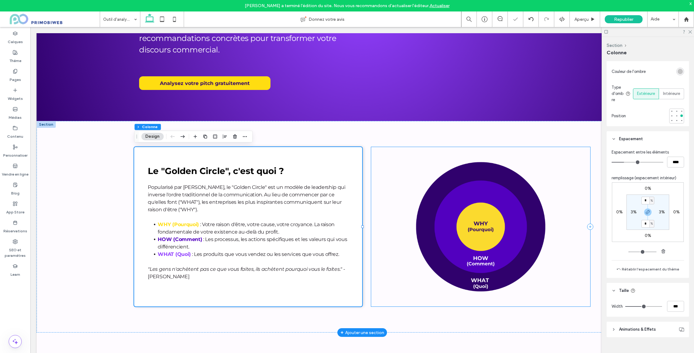
click at [435, 149] on div at bounding box center [480, 226] width 219 height 159
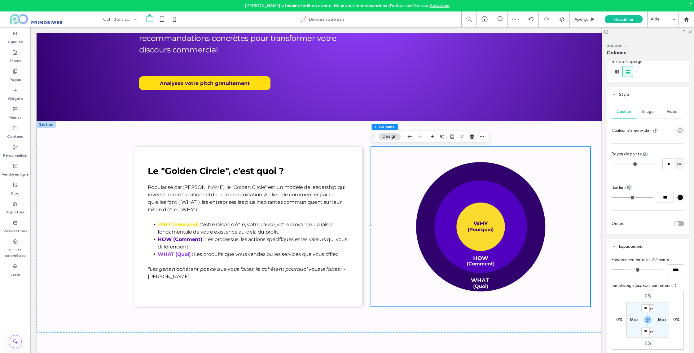
scroll to position [182, 0]
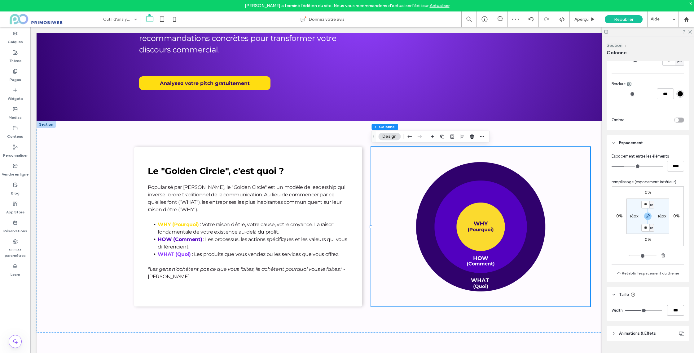
click at [677, 312] on input "***" at bounding box center [675, 310] width 17 height 11
type input "**"
type input "***"
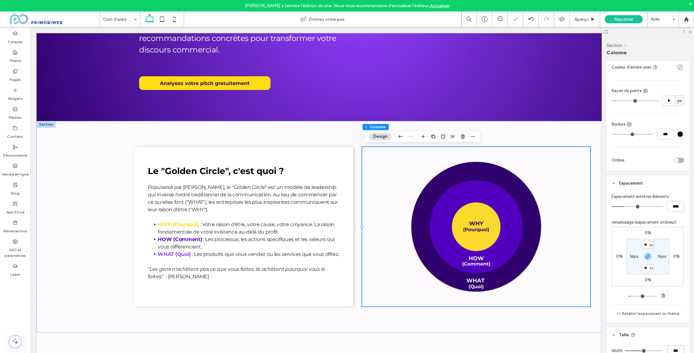
scroll to position [136, 0]
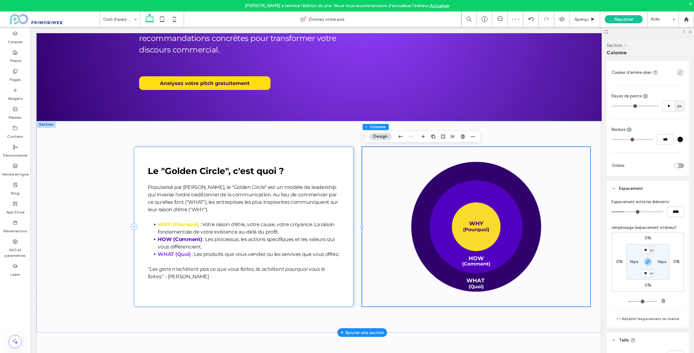
click at [322, 152] on div "Le "Golden Circle", c'est quoi ? Popularisé par [PERSON_NAME], le "Golden Circl…" at bounding box center [243, 226] width 219 height 159
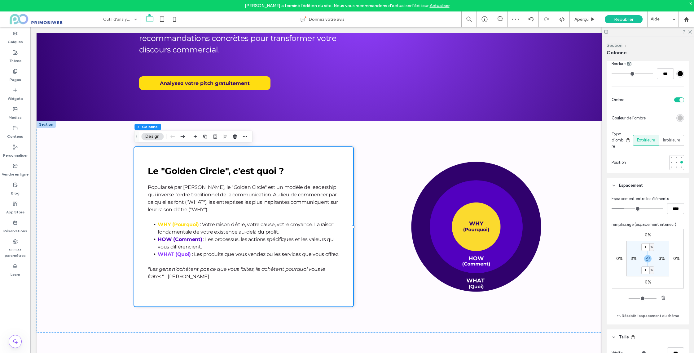
scroll to position [248, 0]
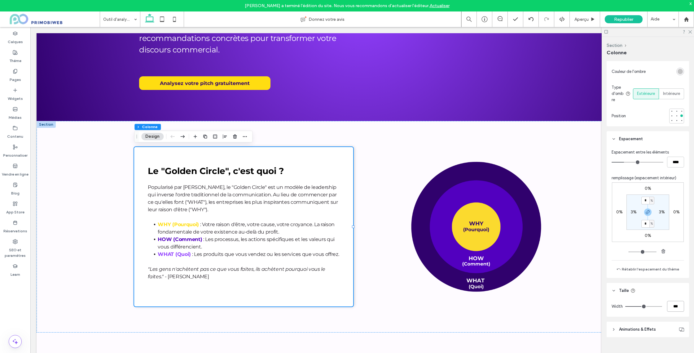
click at [672, 307] on input "***" at bounding box center [675, 306] width 17 height 11
type input "**"
type input "***"
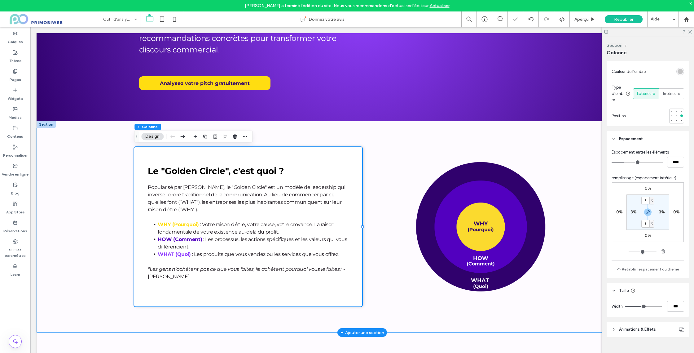
click at [567, 141] on div "Le "Golden Circle", c'est quoi ? Popularisé par [PERSON_NAME], le "Golden Circl…" at bounding box center [362, 226] width 651 height 211
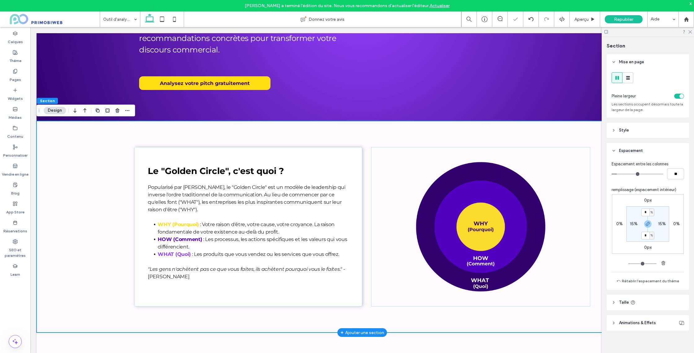
drag, startPoint x: 368, startPoint y: 148, endPoint x: 373, endPoint y: 149, distance: 5.9
click at [368, 148] on div "Le "Golden Circle", c'est quoi ? Popularisé par [PERSON_NAME], le "Golden Circl…" at bounding box center [362, 226] width 651 height 211
click at [367, 137] on div "Le "Golden Circle", c'est quoi ? Popularisé par [PERSON_NAME], le "Golden Circl…" at bounding box center [362, 226] width 651 height 211
click at [677, 174] on input "**" at bounding box center [675, 173] width 17 height 11
type input "*"
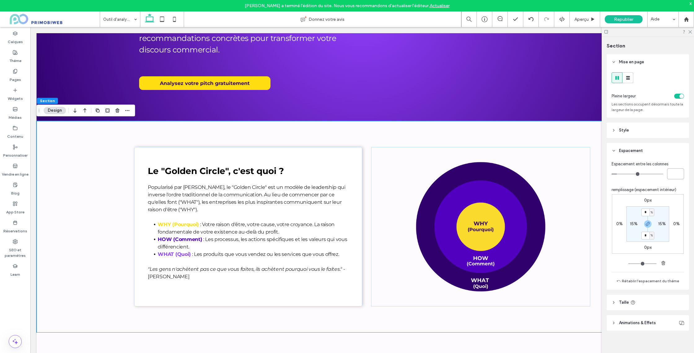
type input "**"
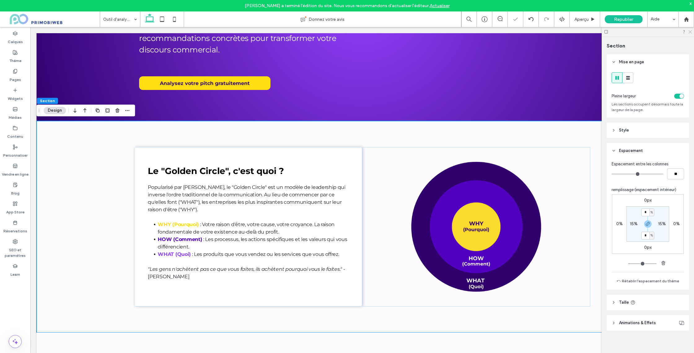
click at [688, 32] on icon at bounding box center [690, 31] width 4 height 4
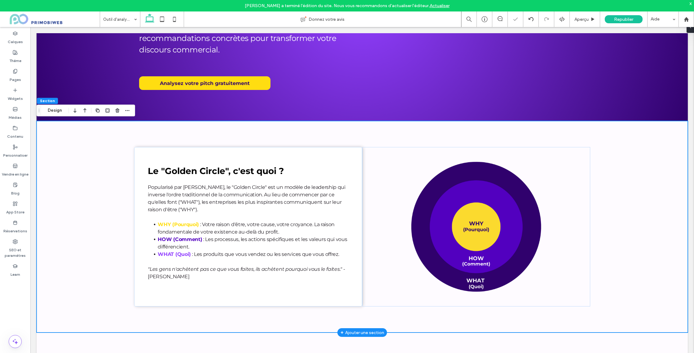
click at [627, 143] on div "Le "Golden Circle", c'est quoi ? Popularisé par [PERSON_NAME], le "Golden Circl…" at bounding box center [362, 226] width 651 height 211
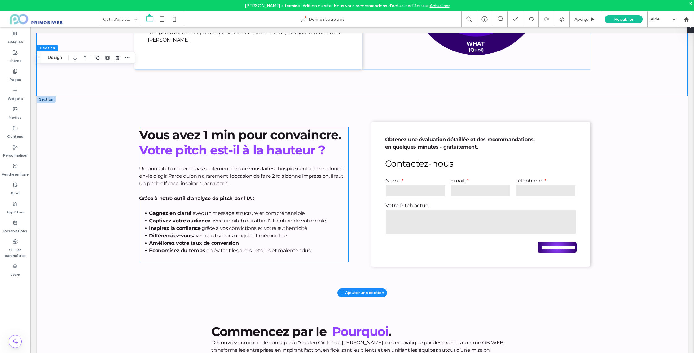
scroll to position [434, 0]
click at [472, 187] on input "email" at bounding box center [481, 190] width 60 height 12
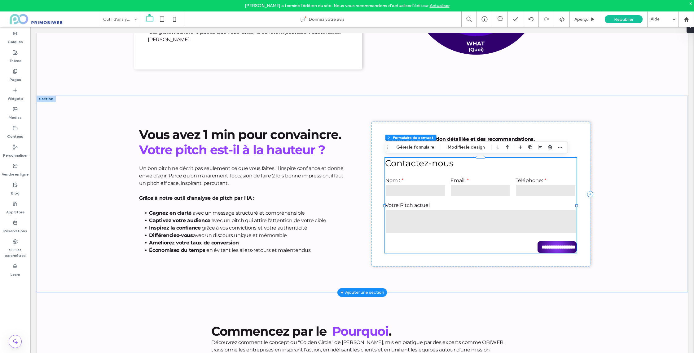
type input "*"
type input "***"
click at [455, 147] on button "Modifier le design" at bounding box center [466, 146] width 45 height 7
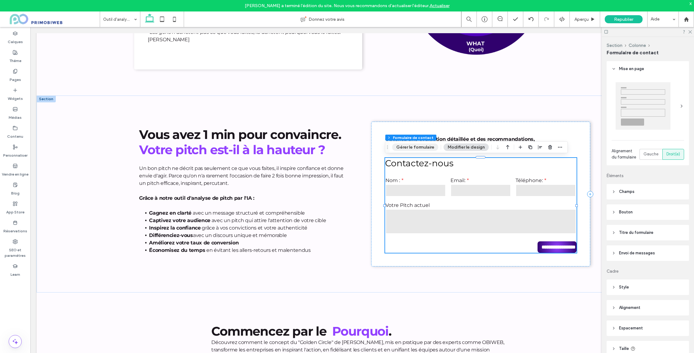
click at [409, 146] on button "Gérer le formulaire" at bounding box center [415, 146] width 46 height 7
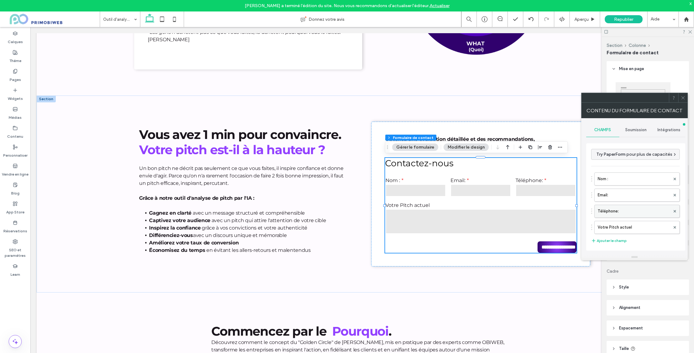
click at [626, 214] on label "Téléphone:" at bounding box center [634, 211] width 73 height 12
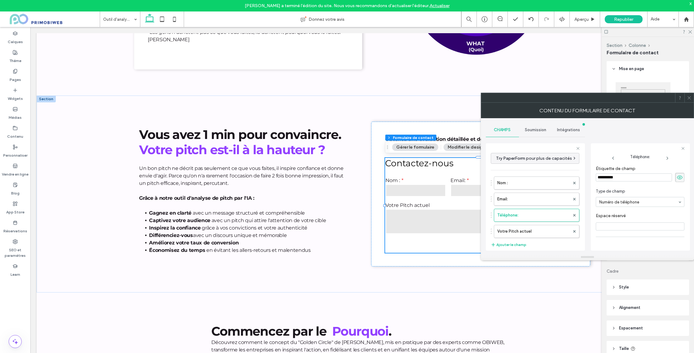
scroll to position [46, 0]
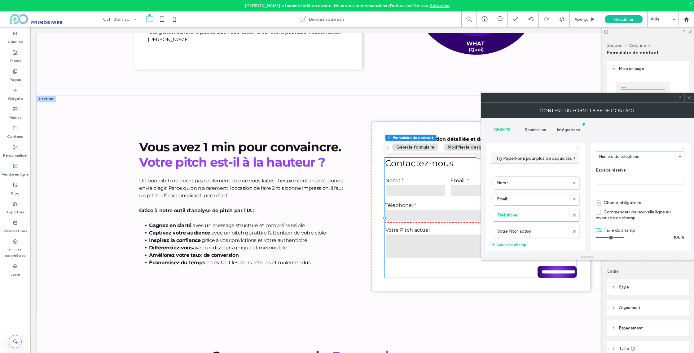
drag, startPoint x: 602, startPoint y: 236, endPoint x: 627, endPoint y: 237, distance: 25.1
type input "**"
click at [624, 237] on input "range" at bounding box center [610, 237] width 28 height 1
click at [690, 98] on icon at bounding box center [689, 97] width 5 height 5
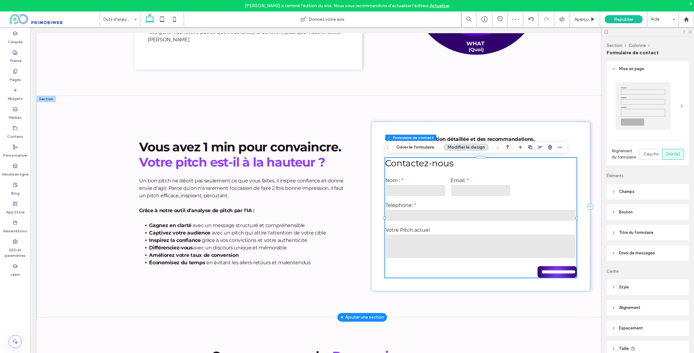
click at [411, 190] on input "text" at bounding box center [415, 190] width 60 height 12
click at [455, 149] on button "Modifier le design" at bounding box center [466, 146] width 45 height 7
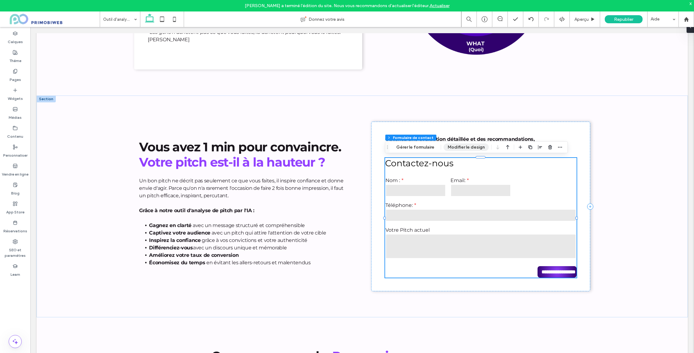
click at [453, 147] on button "Modifier le design" at bounding box center [466, 146] width 45 height 7
click at [426, 147] on button "Gérer le formulaire" at bounding box center [415, 146] width 46 height 7
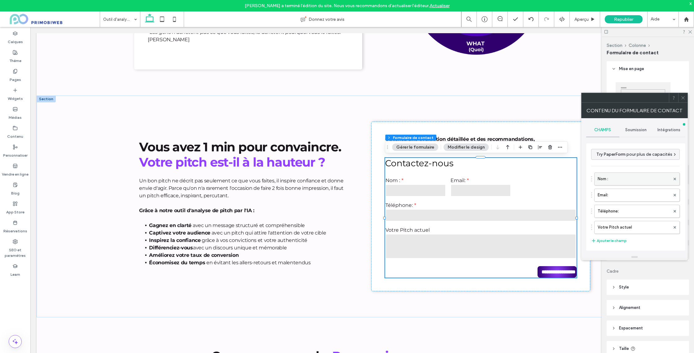
click at [624, 180] on label "Nom :" at bounding box center [634, 179] width 73 height 12
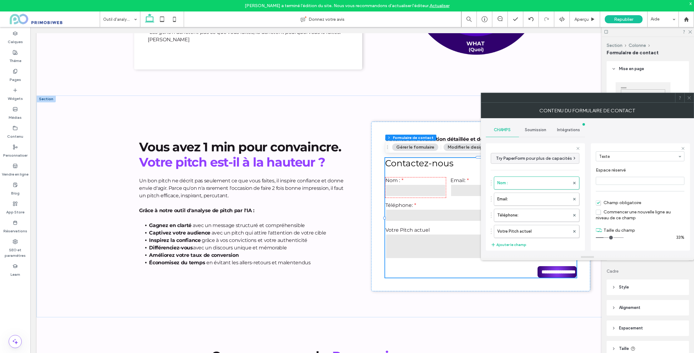
click at [676, 237] on label "33%" at bounding box center [680, 237] width 10 height 5
click at [608, 237] on input "range" at bounding box center [610, 237] width 28 height 1
click at [609, 237] on input "range" at bounding box center [610, 237] width 28 height 1
click at [516, 203] on label "Email:" at bounding box center [533, 199] width 73 height 12
click at [610, 237] on input "range" at bounding box center [610, 237] width 28 height 1
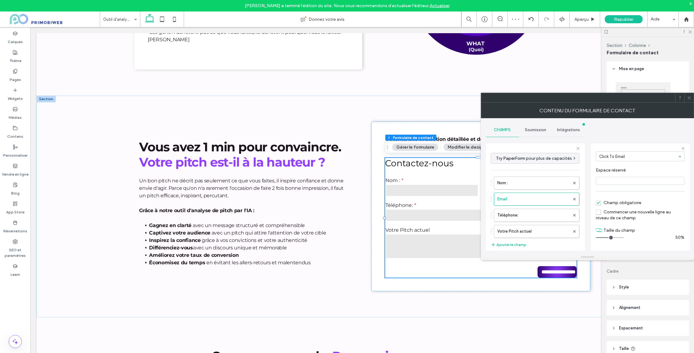
type input "*"
click at [609, 237] on input "range" at bounding box center [610, 237] width 28 height 1
click at [691, 98] on icon at bounding box center [689, 97] width 5 height 5
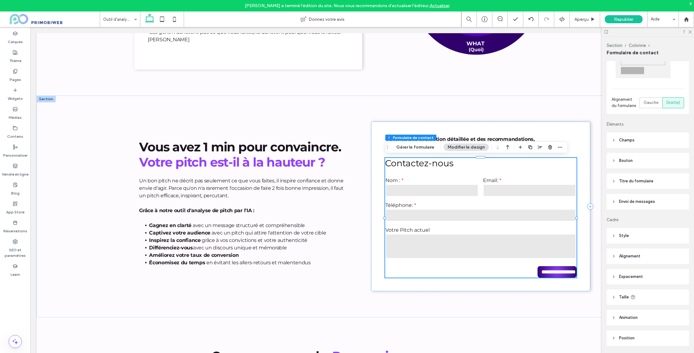
scroll to position [60, 0]
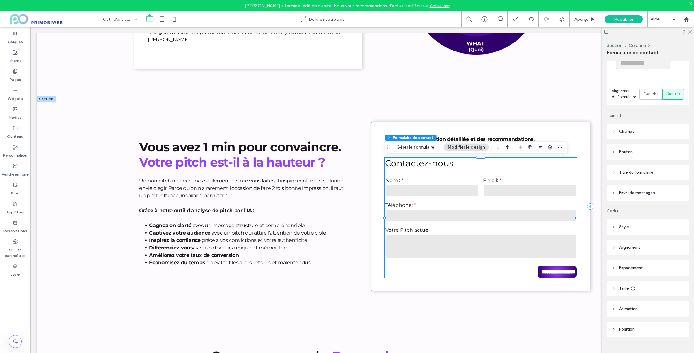
click at [620, 152] on span "Bouton" at bounding box center [626, 152] width 14 height 6
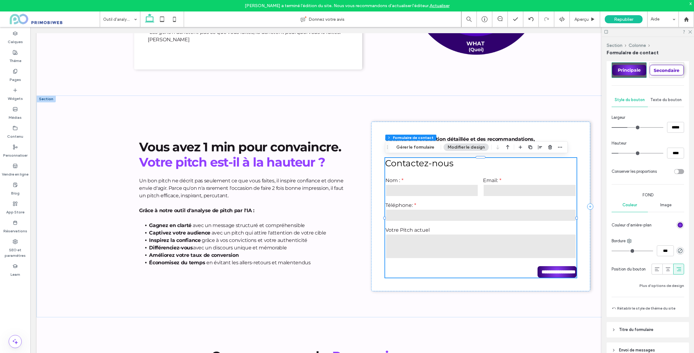
scroll to position [157, 0]
drag, startPoint x: 676, startPoint y: 130, endPoint x: 676, endPoint y: 134, distance: 3.7
click at [676, 130] on input "*****" at bounding box center [675, 129] width 17 height 11
drag, startPoint x: 676, startPoint y: 131, endPoint x: 667, endPoint y: 132, distance: 8.4
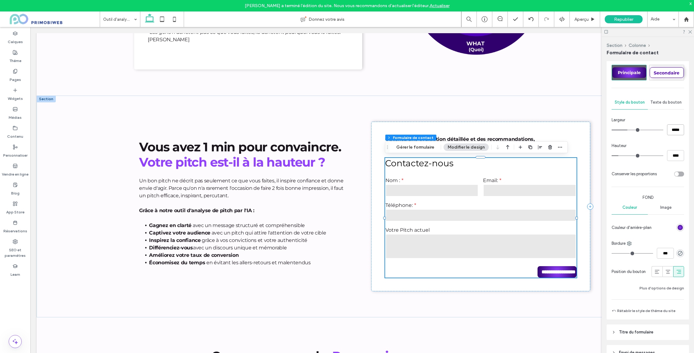
click at [667, 132] on input "*****" at bounding box center [675, 129] width 17 height 11
type input "*****"
type input "***"
click at [665, 143] on div "Hauteur" at bounding box center [648, 146] width 73 height 6
click at [676, 161] on div "Largeur ***** Hauteur **** Conserver les proportions Fond Couleur Image Couleur…" at bounding box center [648, 204] width 73 height 175
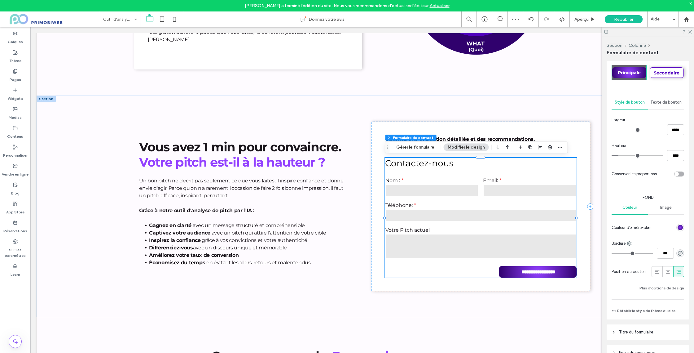
click at [689, 32] on icon at bounding box center [690, 31] width 4 height 4
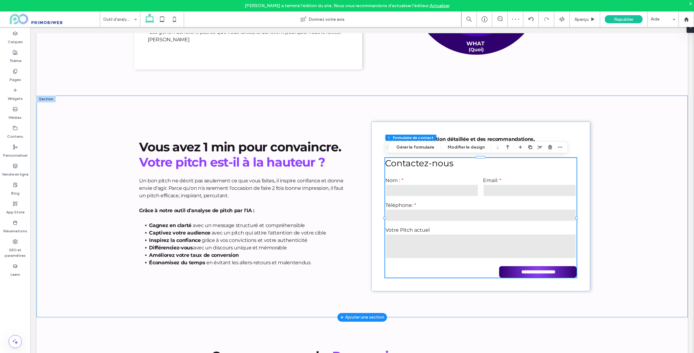
click at [622, 102] on div "**********" at bounding box center [362, 205] width 651 height 221
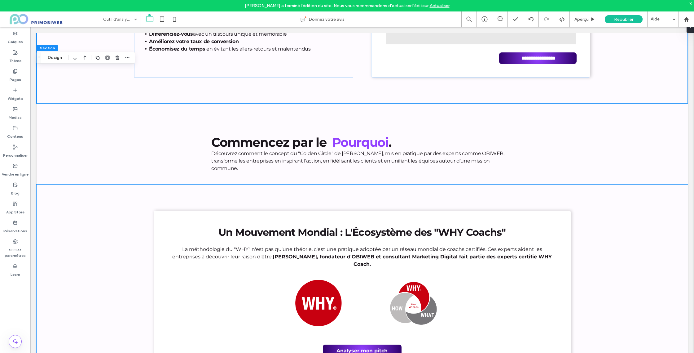
scroll to position [623, 0]
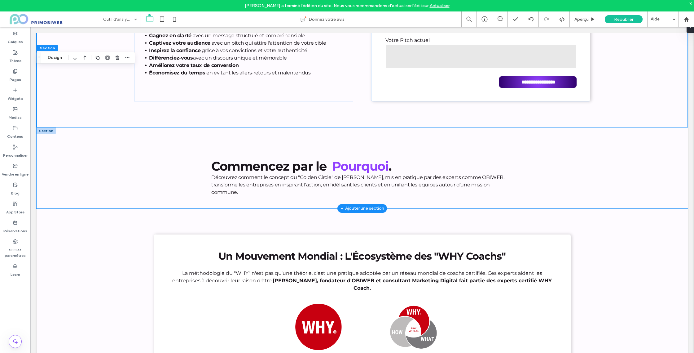
click at [193, 173] on div "Commencez par le Pourquoi . Découvrez comment le concept du "Golden Circle" de …" at bounding box center [362, 180] width 456 height 55
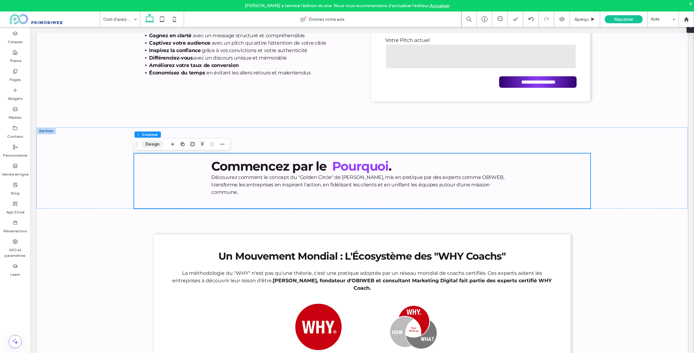
click at [155, 143] on button "Design" at bounding box center [152, 143] width 22 height 7
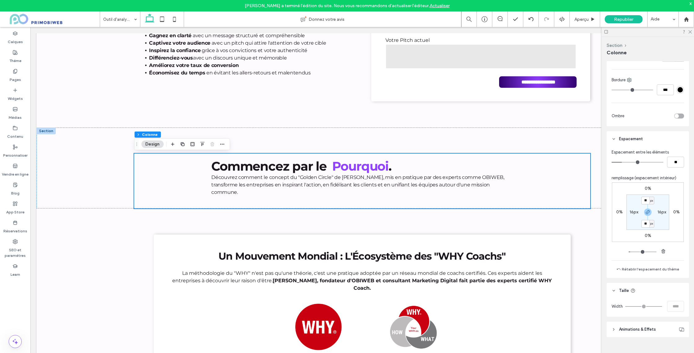
scroll to position [213, 0]
click at [630, 211] on label "16px" at bounding box center [634, 211] width 9 height 5
type input "*"
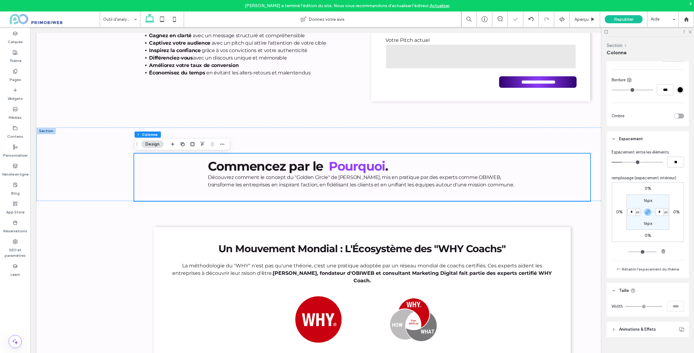
click at [646, 201] on label "16px" at bounding box center [648, 200] width 9 height 5
type input "**"
type input "*"
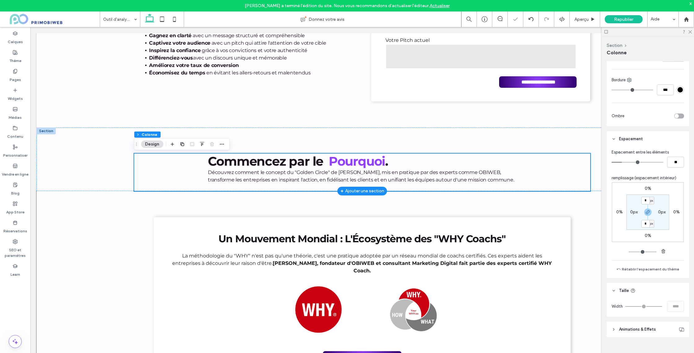
scroll to position [0, 0]
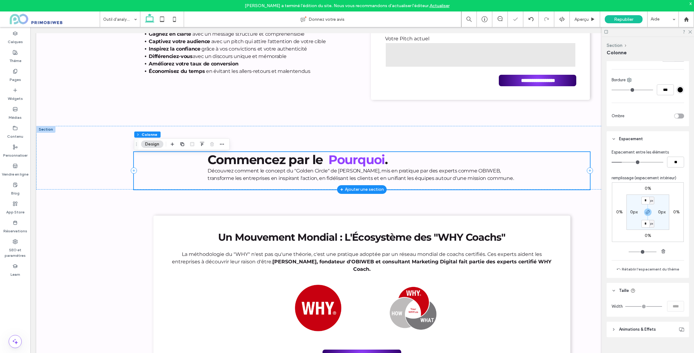
click at [169, 163] on div "Commencez par le Pourquoi . Découvrez comment le concept du "Golden Circle" de …" at bounding box center [362, 170] width 456 height 37
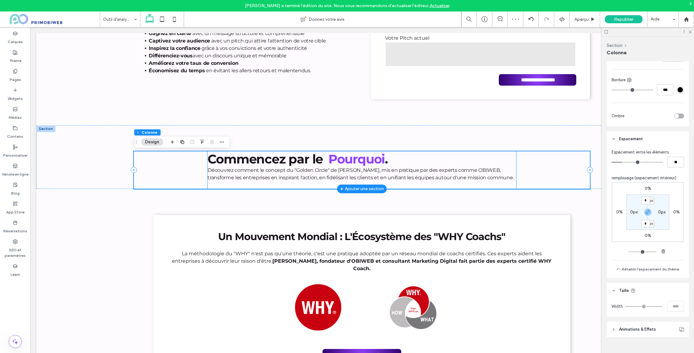
click at [218, 163] on strong "Commencez par le" at bounding box center [265, 158] width 115 height 15
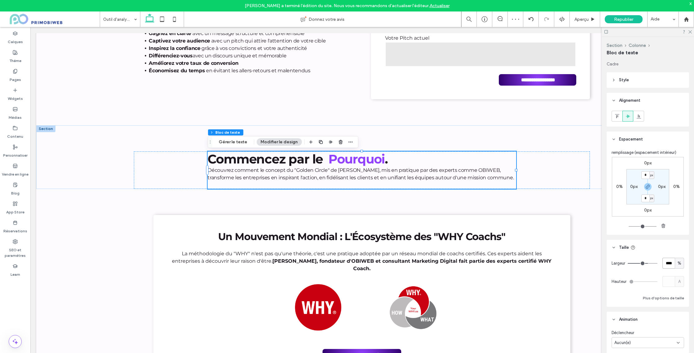
click at [671, 264] on input "****" at bounding box center [669, 263] width 12 height 11
type input "***"
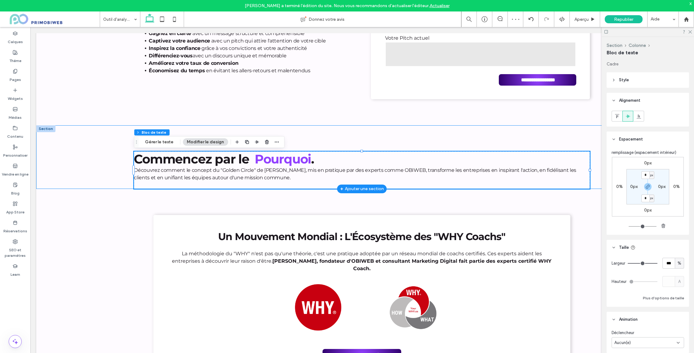
click at [102, 152] on div "Commencez par le Pourquoi . Découvrez comment le concept du "Golden Circle" de …" at bounding box center [361, 157] width 651 height 64
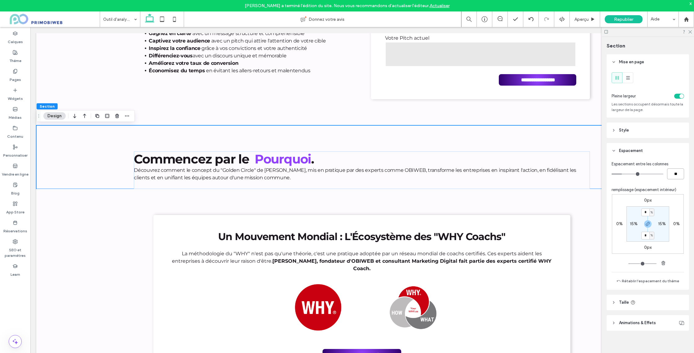
click at [673, 174] on input "**" at bounding box center [675, 173] width 17 height 11
type input "*"
type input "**"
type input "***"
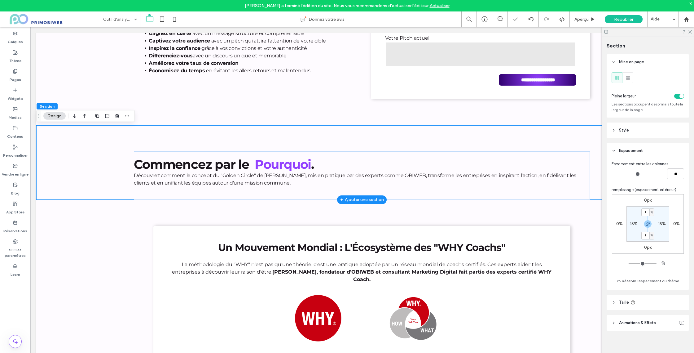
click at [108, 164] on div "Commencez par le Pourquoi . Découvrez comment le concept du "Golden Circle" de …" at bounding box center [361, 162] width 651 height 74
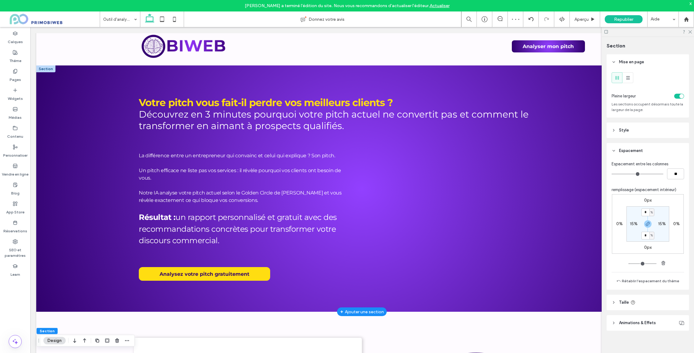
scroll to position [0, 0]
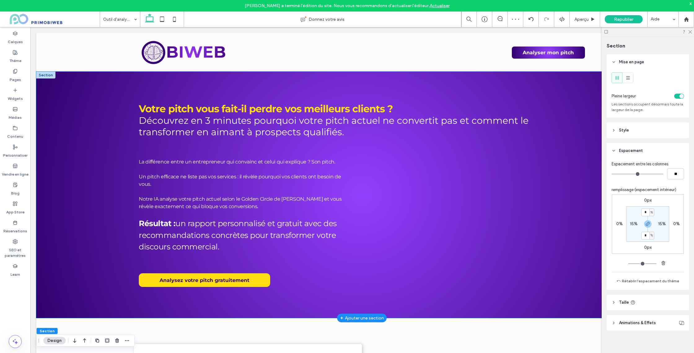
click at [74, 158] on div "Votre pitch vous fait-il perdre vos meilleurs clients ? Découvrez en 3 minutes …" at bounding box center [361, 195] width 651 height 246
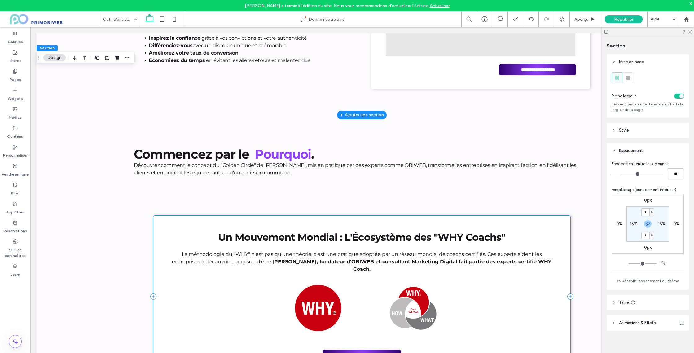
scroll to position [657, 0]
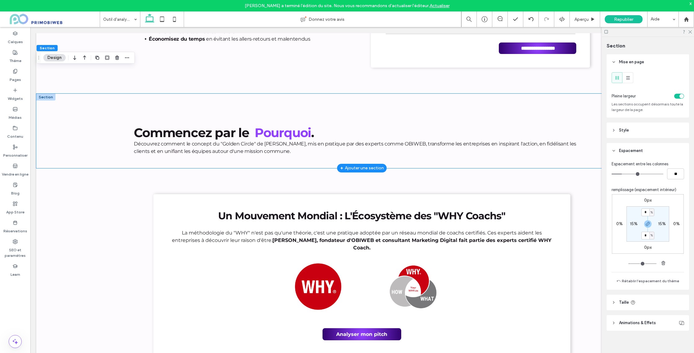
click at [77, 135] on div "Commencez par le Pourquoi . Découvrez comment le concept du "Golden Circle" de …" at bounding box center [361, 131] width 651 height 74
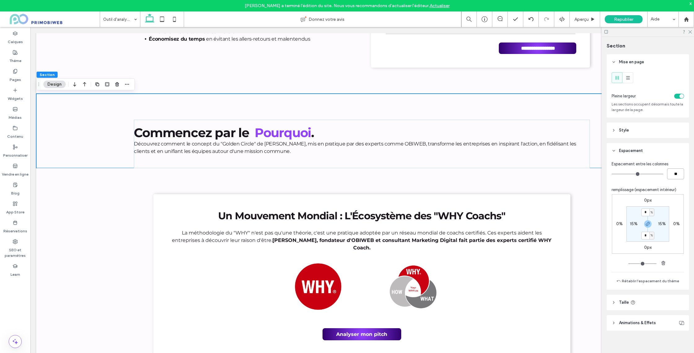
click at [671, 175] on input "**" at bounding box center [675, 173] width 17 height 11
type input "*"
type input "**"
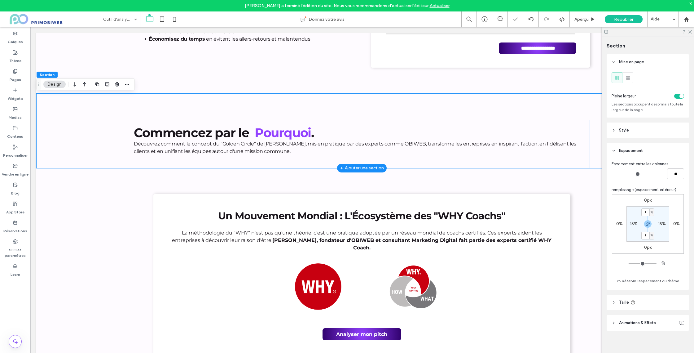
click at [592, 114] on div "Commencez par le Pourquoi . Découvrez comment le concept du "Golden Circle" de …" at bounding box center [361, 131] width 651 height 74
click at [588, 125] on div "Commencez par le Pourquoi . Découvrez comment le concept du "Golden Circle" de …" at bounding box center [362, 144] width 456 height 48
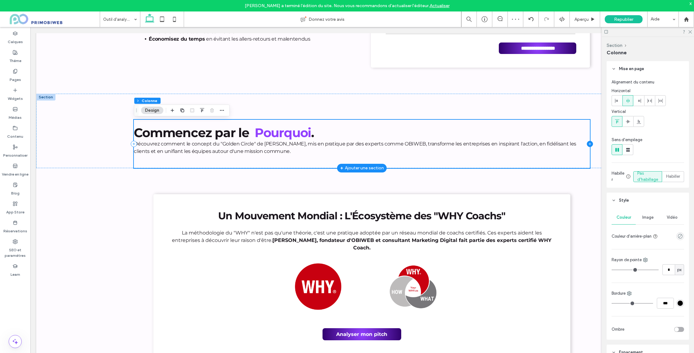
click at [589, 144] on icon at bounding box center [590, 144] width 6 height 6
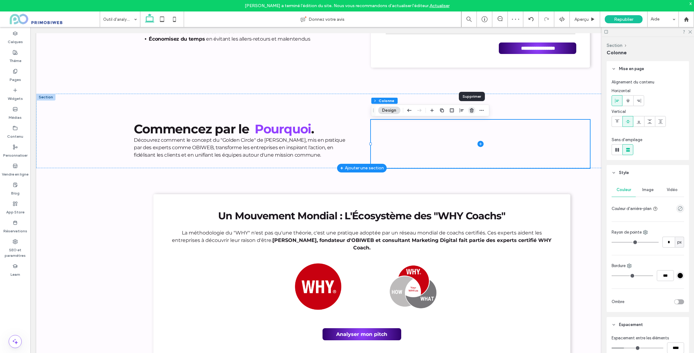
click at [473, 111] on icon "button" at bounding box center [471, 110] width 5 height 5
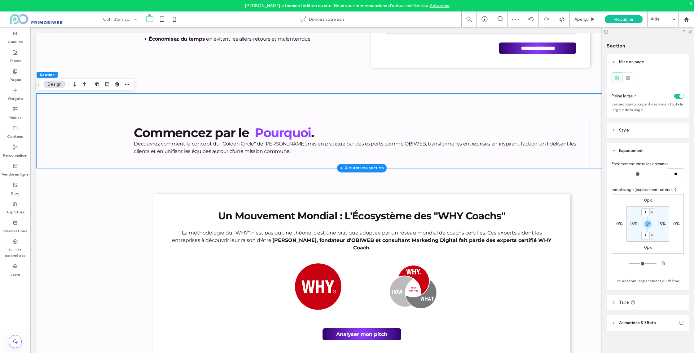
click at [473, 111] on div "Commencez par le Pourquoi . Découvrez comment le concept du "Golden Circle" de …" at bounding box center [361, 131] width 651 height 74
click at [632, 224] on label "15%" at bounding box center [634, 223] width 8 height 5
type input "**"
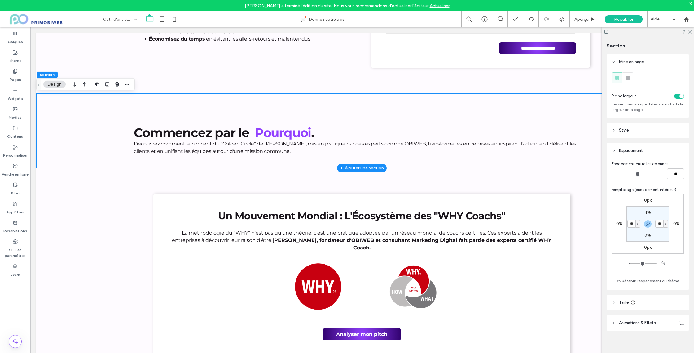
type input "**"
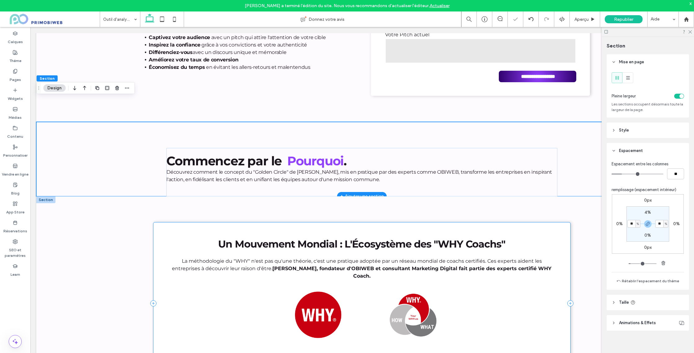
scroll to position [626, 0]
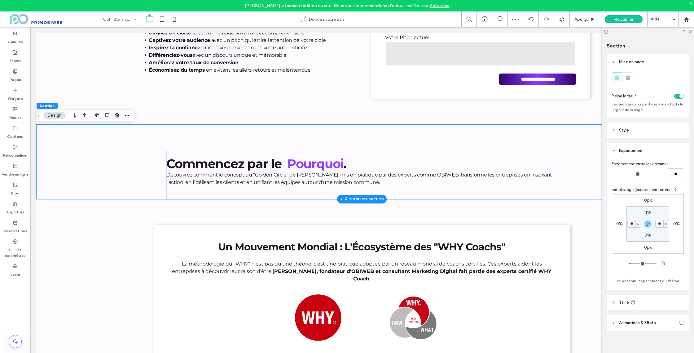
click at [629, 223] on input "**" at bounding box center [632, 224] width 8 height 8
type input "**"
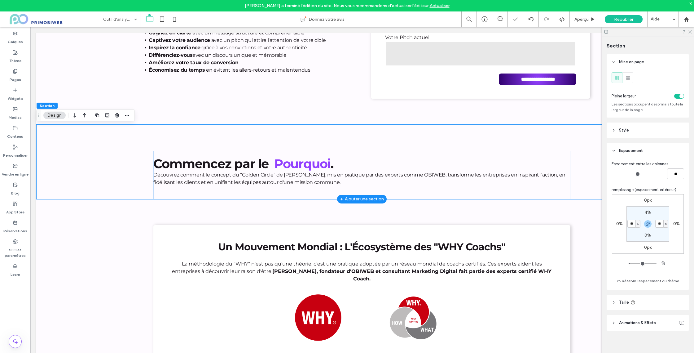
click at [691, 31] on use at bounding box center [690, 31] width 3 height 3
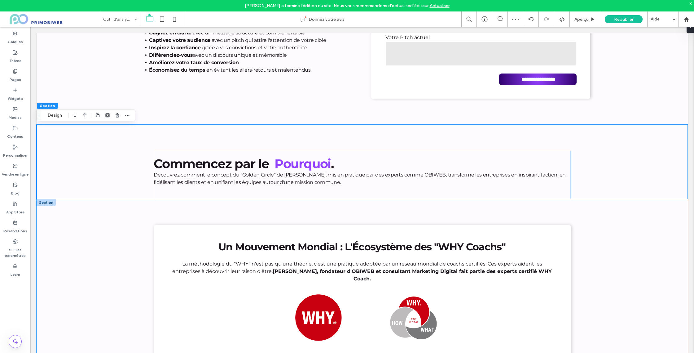
drag, startPoint x: 653, startPoint y: 233, endPoint x: 655, endPoint y: 237, distance: 4.4
click at [653, 234] on div "Un Mouvement Mondial : L'Écosystème des "WHY Coachs" La méthodologie du "WHY" n…" at bounding box center [362, 306] width 651 height 214
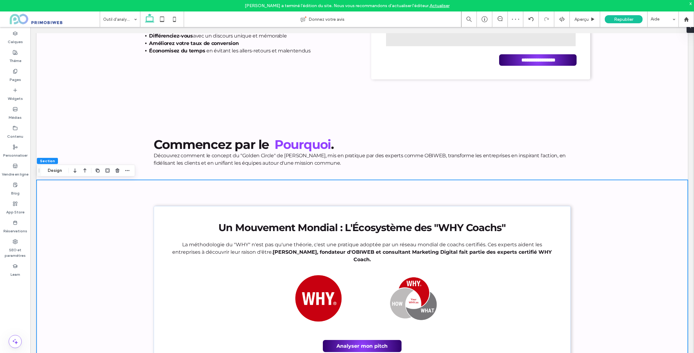
scroll to position [650, 0]
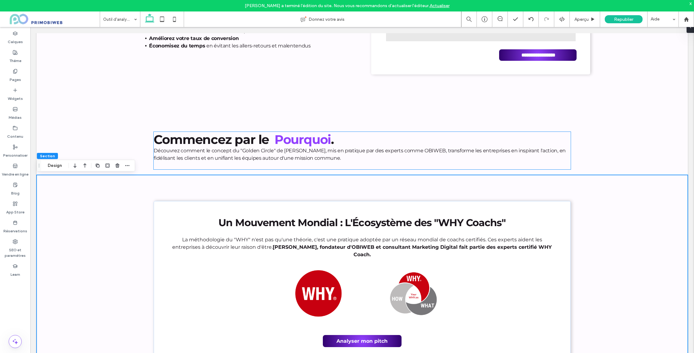
click at [258, 139] on strong "Commencez par le" at bounding box center [211, 139] width 115 height 15
click at [258, 139] on div "Commencez par le Pourquoi . Découvrez comment le concept du "Golden Circle" de …" at bounding box center [362, 150] width 417 height 37
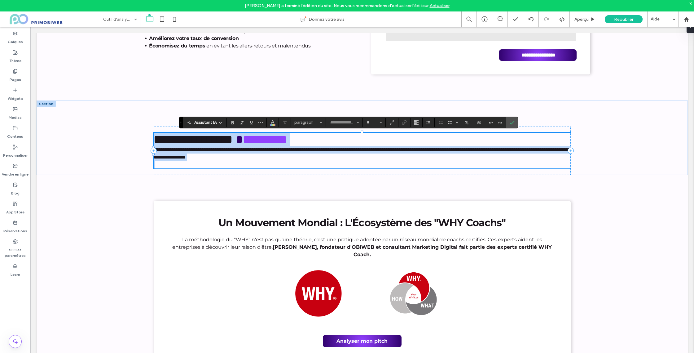
type input "**********"
drag, startPoint x: 254, startPoint y: 145, endPoint x: 240, endPoint y: 149, distance: 14.8
click at [232, 145] on strong "**********" at bounding box center [193, 139] width 79 height 12
type input "**"
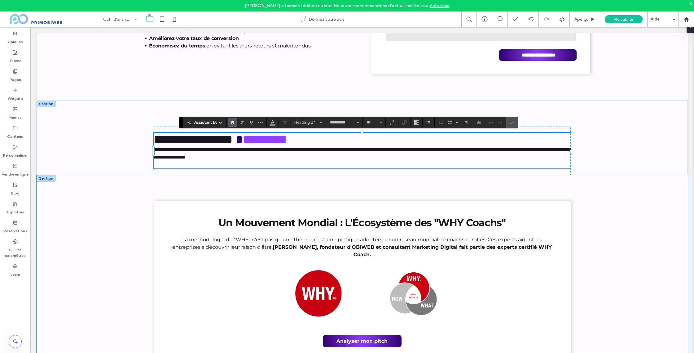
click at [600, 202] on div "Un Mouvement Mondial : L'Écosystème des "WHY Coachs" La méthodologie du "WHY" n…" at bounding box center [362, 282] width 651 height 214
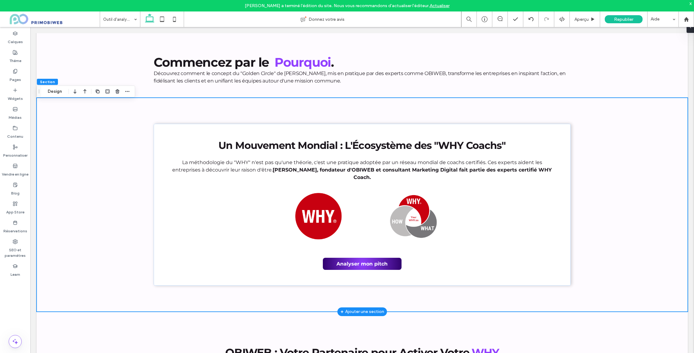
scroll to position [742, 0]
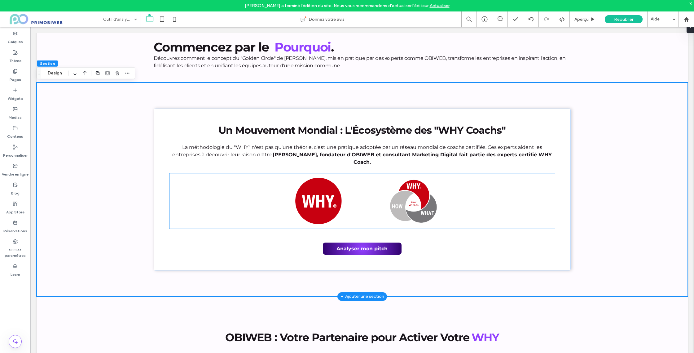
click at [367, 218] on img at bounding box center [318, 201] width 103 height 50
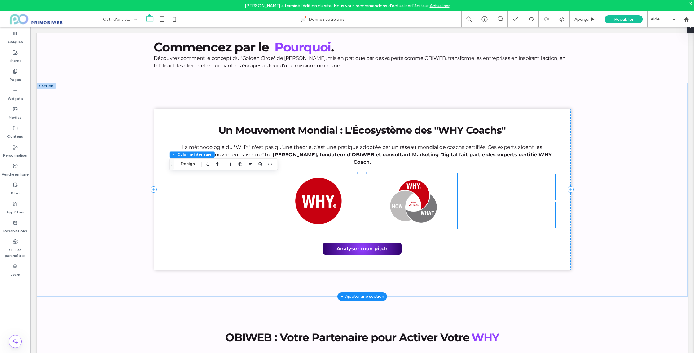
click at [414, 205] on img at bounding box center [413, 200] width 87 height 55
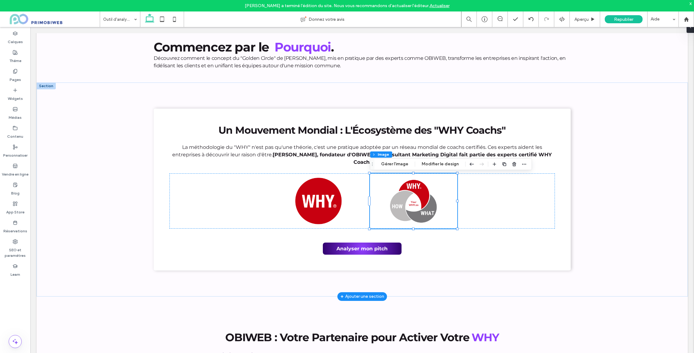
click at [488, 204] on div at bounding box center [362, 200] width 385 height 55
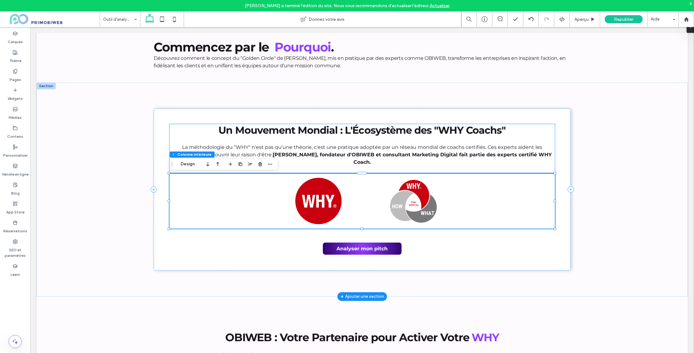
click at [297, 128] on strong "Un Mouvement Mondial : L'Écosystème des "WHY Coachs"" at bounding box center [361, 130] width 287 height 12
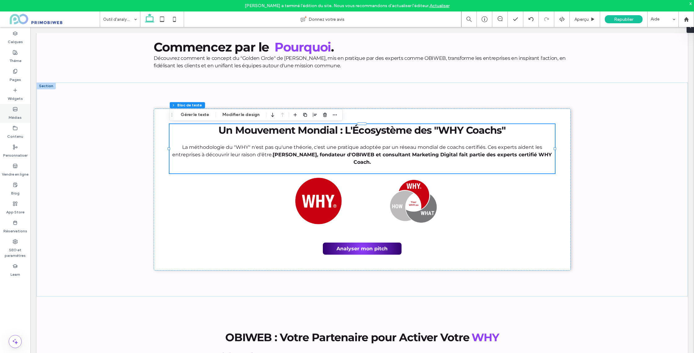
click at [15, 110] on icon at bounding box center [15, 109] width 5 height 5
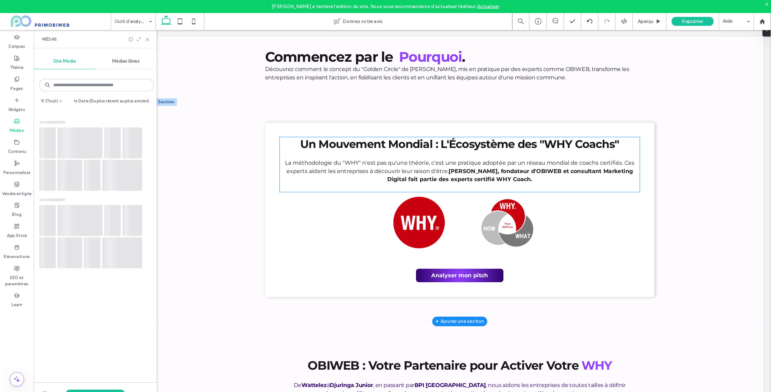
scroll to position [732, 0]
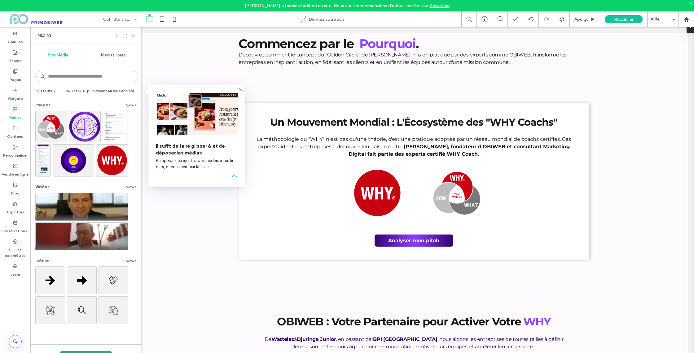
click at [91, 352] on button "Télécharger les médias" at bounding box center [85, 353] width 53 height 7
click at [138, 340] on div "(Tout) Date (Du plus récent au plus ancien) Images View all Vidéos View all Icô…" at bounding box center [85, 204] width 111 height 280
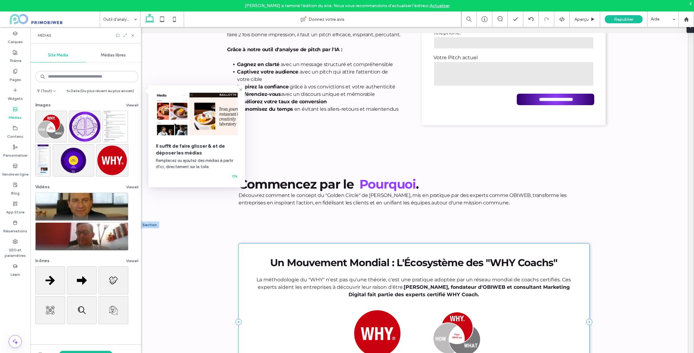
scroll to position [724, 0]
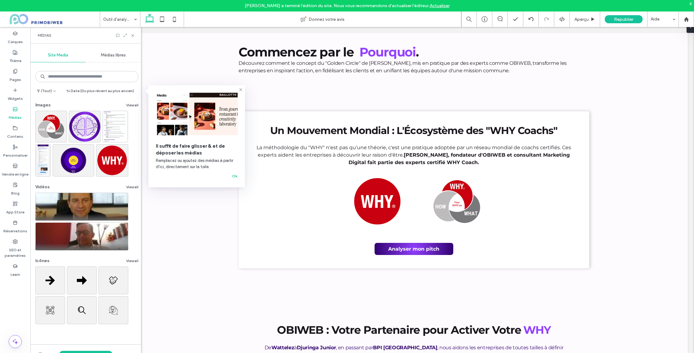
drag, startPoint x: 14, startPoint y: 95, endPoint x: 65, endPoint y: 103, distance: 51.7
click at [15, 95] on label "Widgets" at bounding box center [15, 97] width 15 height 9
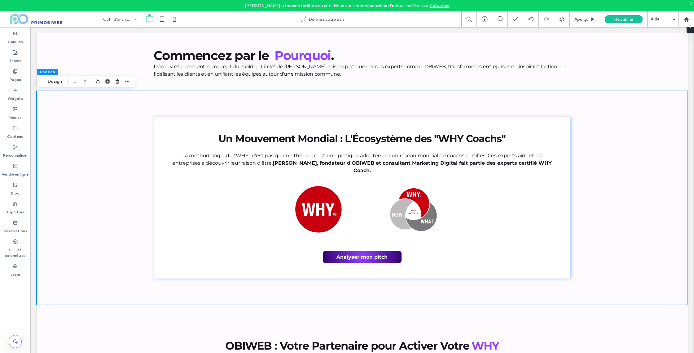
scroll to position [733, 0]
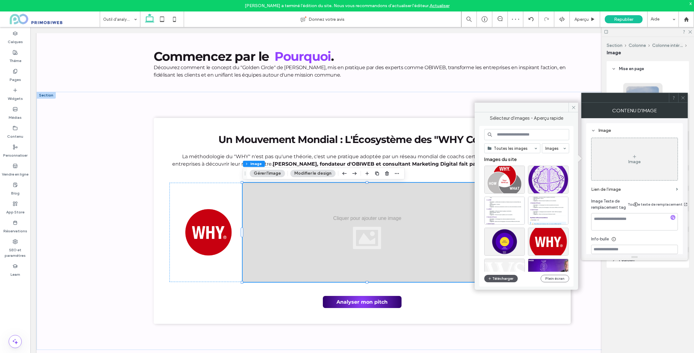
click at [510, 276] on button "Télécharger" at bounding box center [500, 278] width 33 height 7
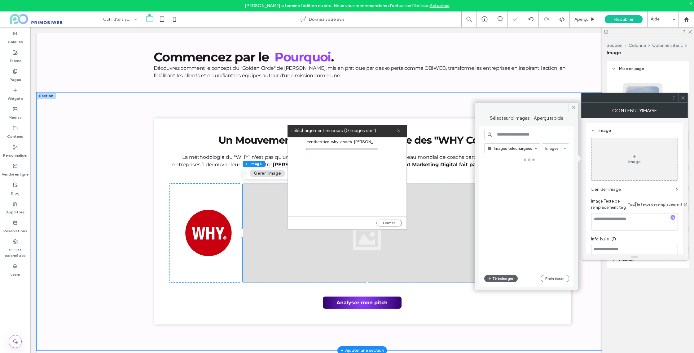
scroll to position [731, 0]
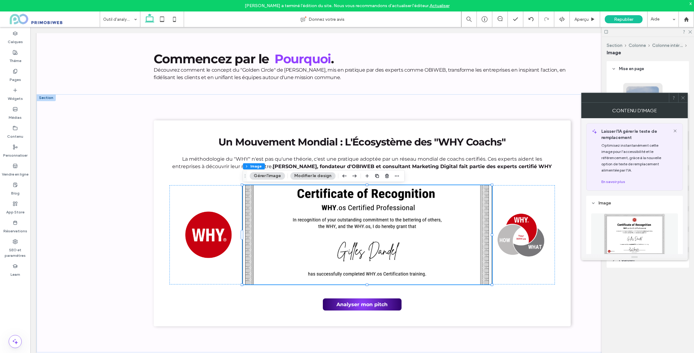
click at [682, 96] on icon at bounding box center [683, 97] width 5 height 5
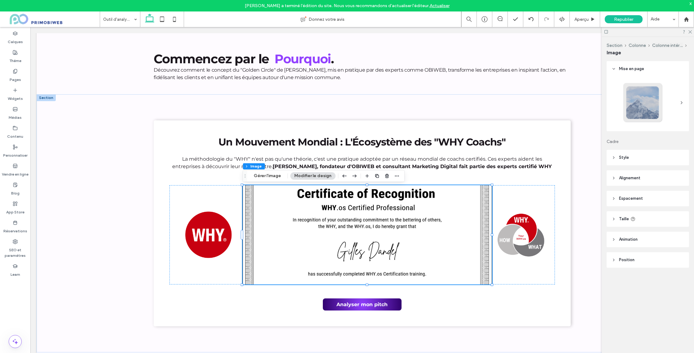
click at [627, 156] on span "Style" at bounding box center [624, 157] width 10 height 6
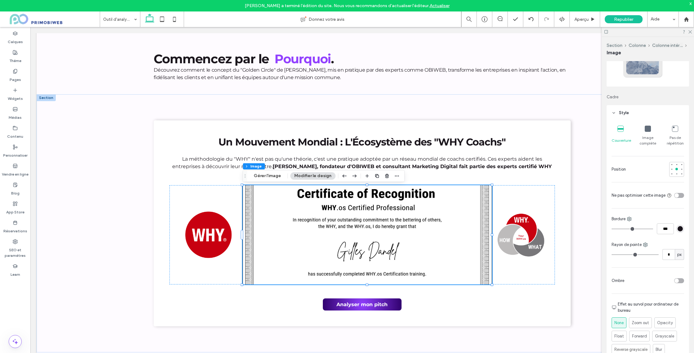
click at [646, 135] on span "Image complète" at bounding box center [648, 140] width 18 height 11
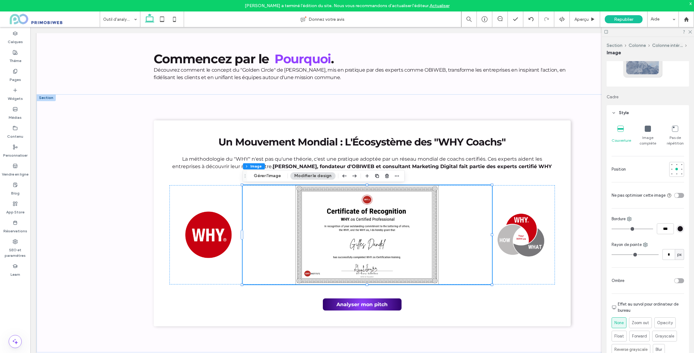
scroll to position [45, 0]
click at [689, 31] on icon at bounding box center [690, 31] width 4 height 4
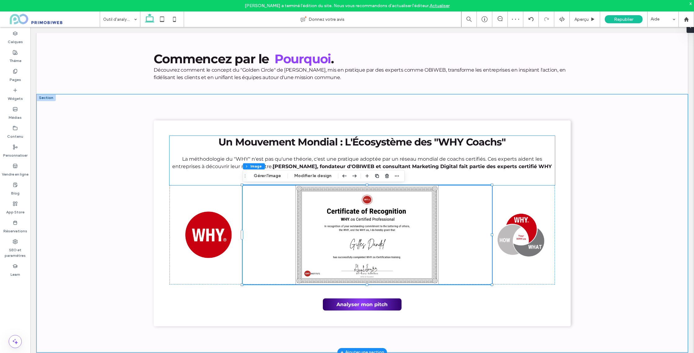
click at [412, 161] on span "La méthodologie du "WHY" n'est pas qu'une théorie, c'est une pratique adoptée p…" at bounding box center [357, 162] width 370 height 13
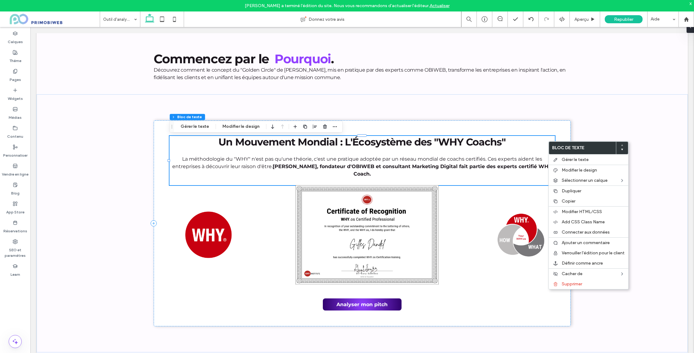
click at [525, 157] on span "La méthodologie du "WHY" n'est pas qu'une théorie, c'est une pratique adoptée p…" at bounding box center [357, 162] width 370 height 13
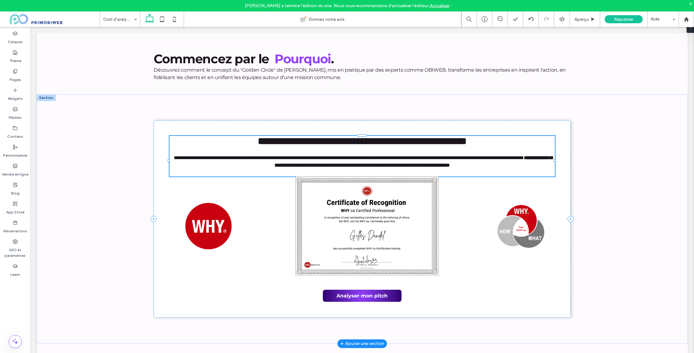
type input "**********"
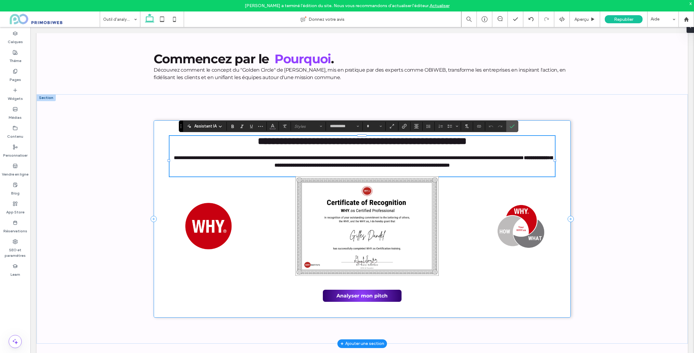
click at [561, 133] on div "**********" at bounding box center [362, 218] width 417 height 197
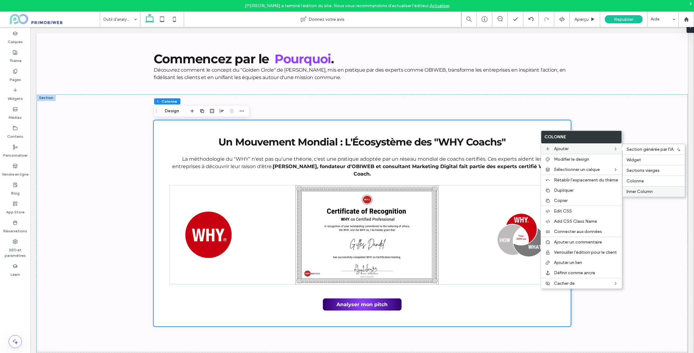
drag, startPoint x: 636, startPoint y: 191, endPoint x: 438, endPoint y: 166, distance: 199.5
click at [636, 191] on span "Inner Column" at bounding box center [640, 191] width 26 height 5
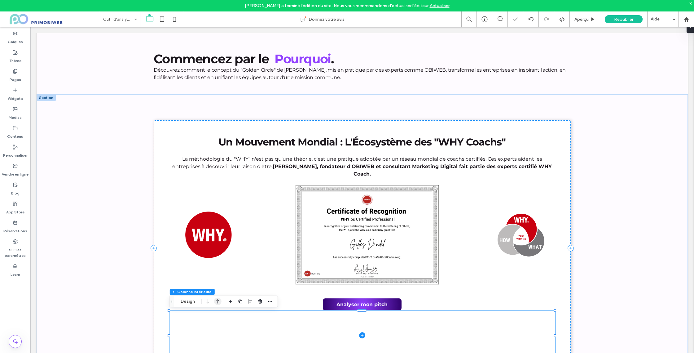
click at [218, 302] on use "button" at bounding box center [217, 301] width 3 height 4
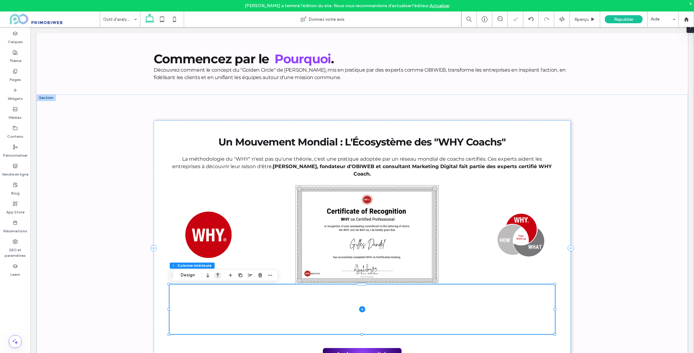
click at [216, 276] on icon "button" at bounding box center [217, 274] width 7 height 11
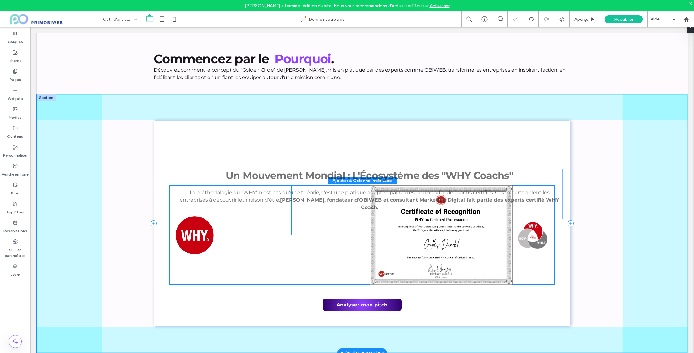
scroll to position [32, 0]
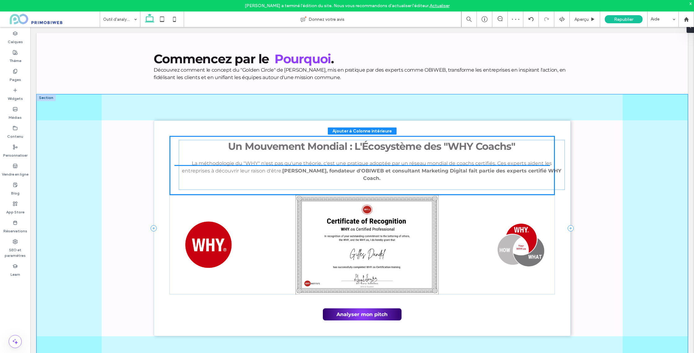
drag, startPoint x: 350, startPoint y: 163, endPoint x: 359, endPoint y: 167, distance: 10.2
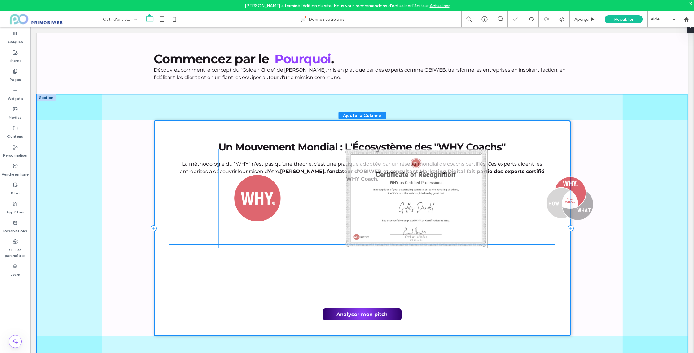
scroll to position [41, 0]
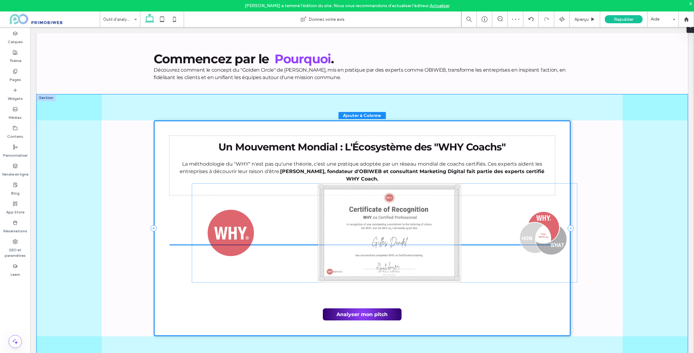
drag, startPoint x: 208, startPoint y: 251, endPoint x: 232, endPoint y: 241, distance: 26.7
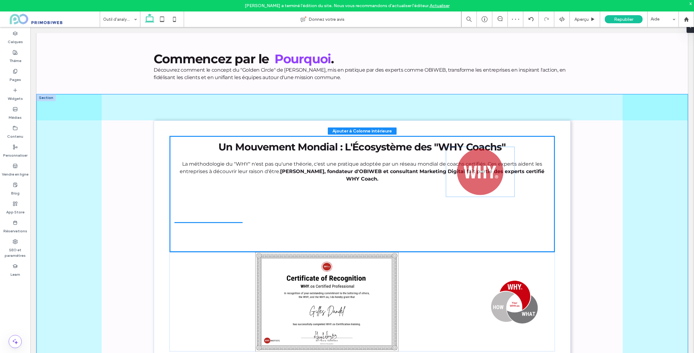
drag, startPoint x: 214, startPoint y: 245, endPoint x: 486, endPoint y: 171, distance: 281.6
type input "**"
type input "****"
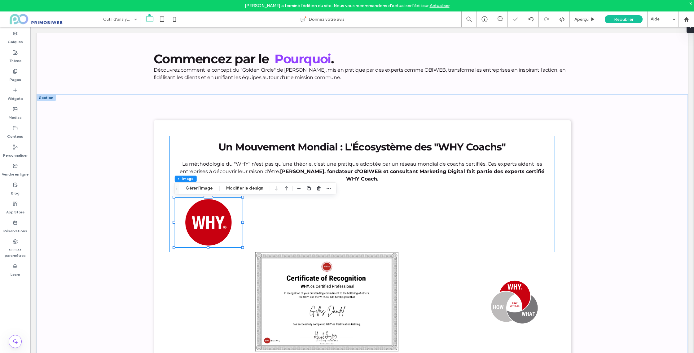
click at [209, 141] on div "Un Mouvement Mondial : L'Écosystème des "WHY Coachs" La méthodologie du "WHY" n…" at bounding box center [362, 194] width 385 height 116
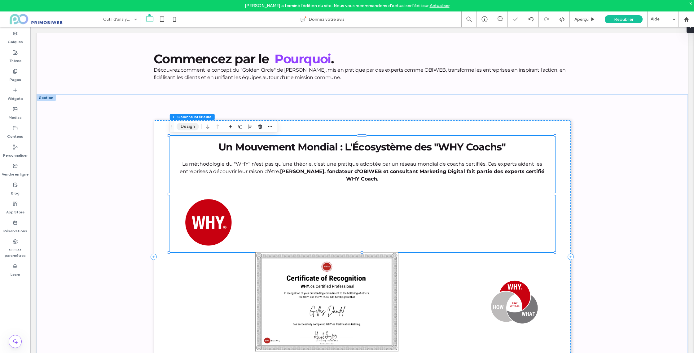
click at [195, 127] on button "Design" at bounding box center [188, 126] width 22 height 7
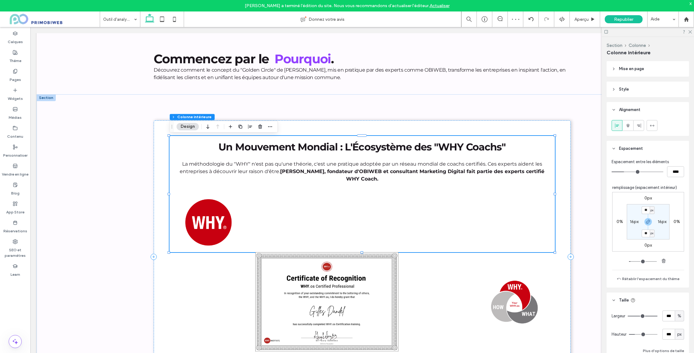
click at [625, 90] on span "Style" at bounding box center [624, 89] width 10 height 6
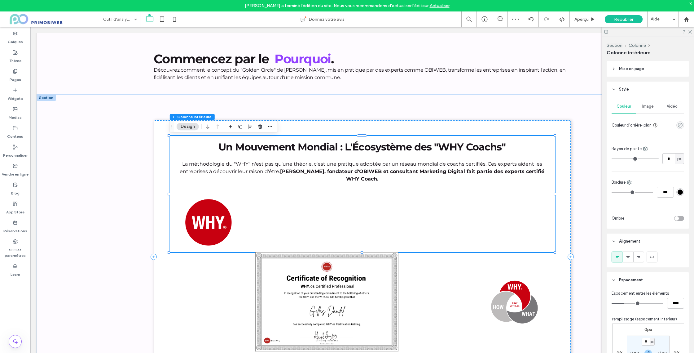
click at [618, 72] on header "Mise en page" at bounding box center [648, 68] width 82 height 15
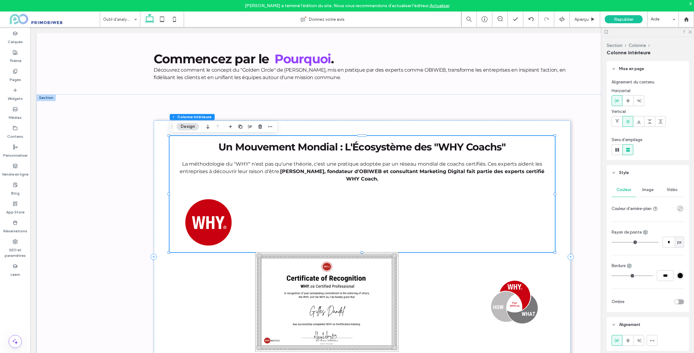
drag, startPoint x: 617, startPoint y: 147, endPoint x: 623, endPoint y: 150, distance: 6.9
click at [616, 148] on icon at bounding box center [617, 150] width 6 height 6
type input "*"
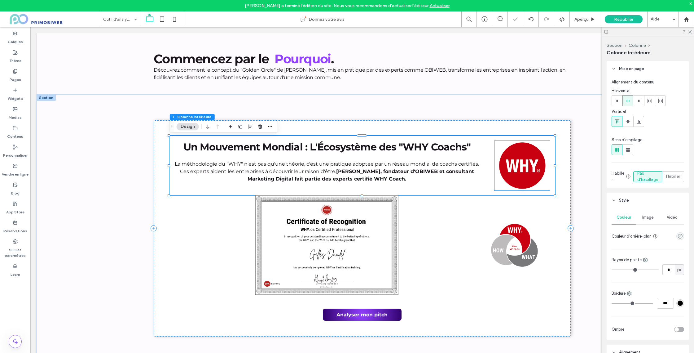
click at [539, 161] on img at bounding box center [522, 166] width 55 height 50
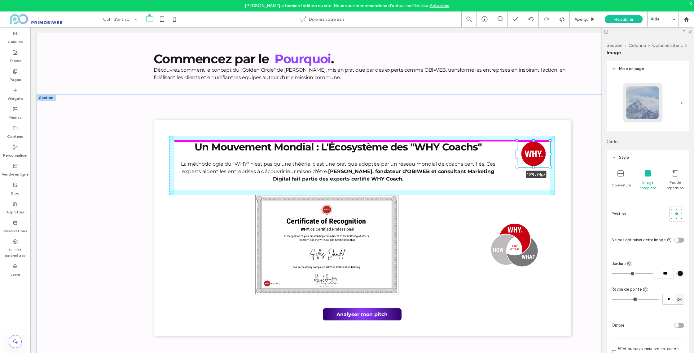
drag, startPoint x: 549, startPoint y: 190, endPoint x: 540, endPoint y: 166, distance: 25.2
click at [540, 166] on div "Un Mouvement Mondial : L'Écosystème des "WHY Coachs" La méthodologie du "WHY" n…" at bounding box center [362, 228] width 651 height 268
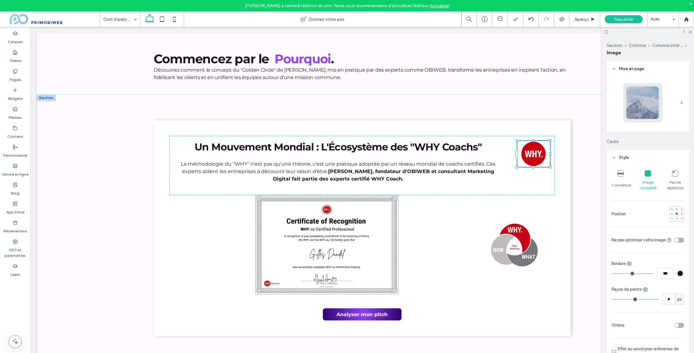
type input "*"
type input "***"
type input "**"
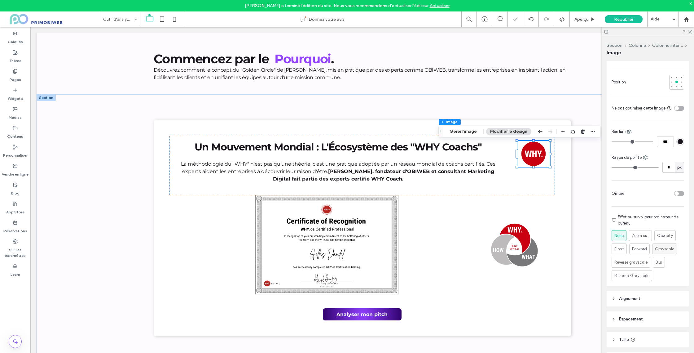
scroll to position [183, 0]
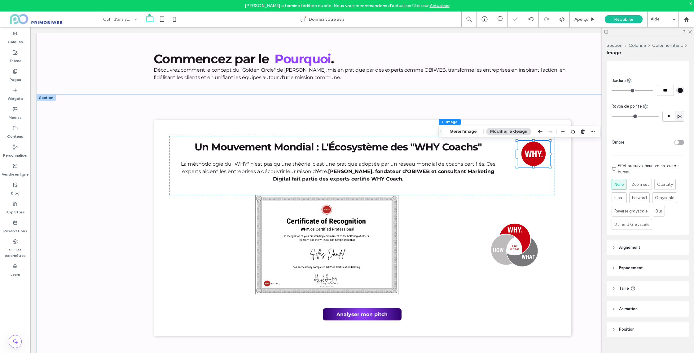
click at [692, 31] on div at bounding box center [648, 32] width 92 height 10
click at [689, 32] on icon at bounding box center [690, 31] width 4 height 4
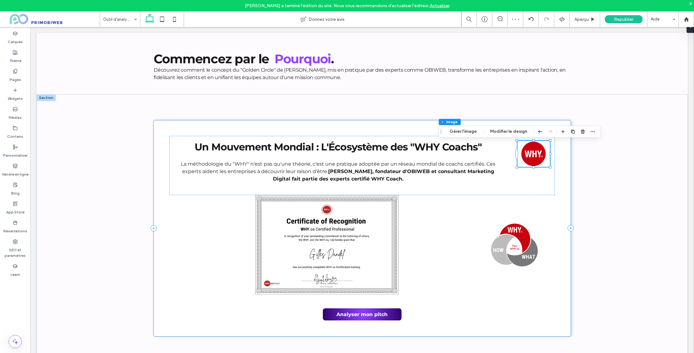
click at [570, 154] on div "Un Mouvement Mondial : L'Écosystème des "WHY Coachs" La méthodologie du "WHY" n…" at bounding box center [362, 228] width 651 height 268
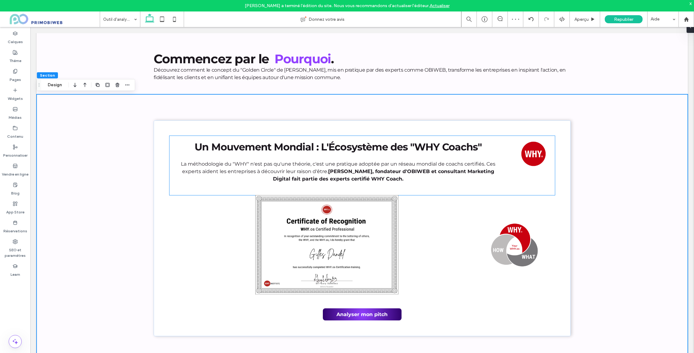
click at [534, 153] on img at bounding box center [533, 154] width 33 height 26
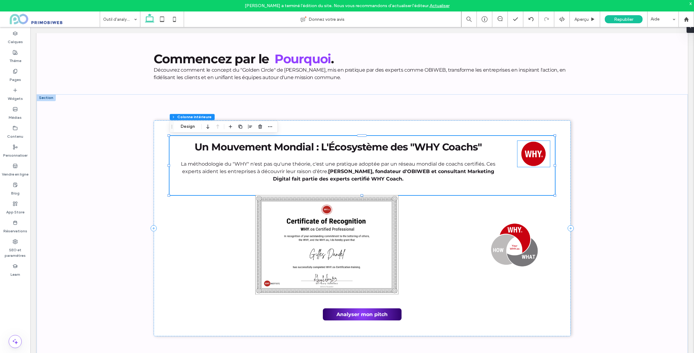
click at [536, 155] on img at bounding box center [533, 154] width 33 height 26
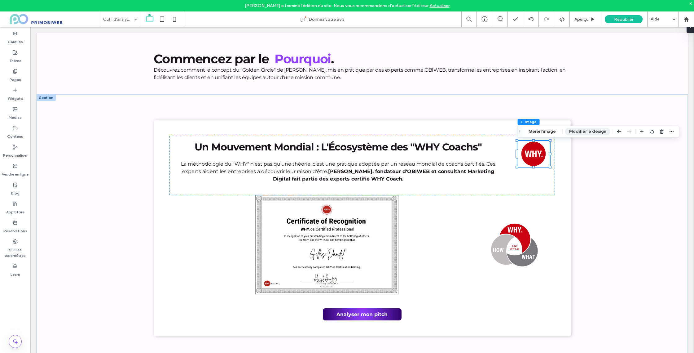
click at [583, 131] on button "Modifier le design" at bounding box center [587, 131] width 45 height 7
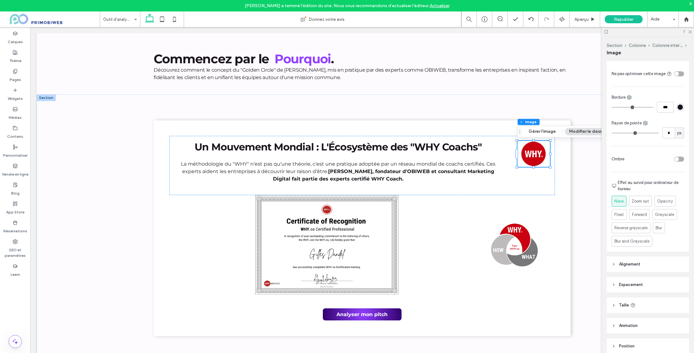
click at [620, 307] on span "Taille" at bounding box center [624, 305] width 10 height 6
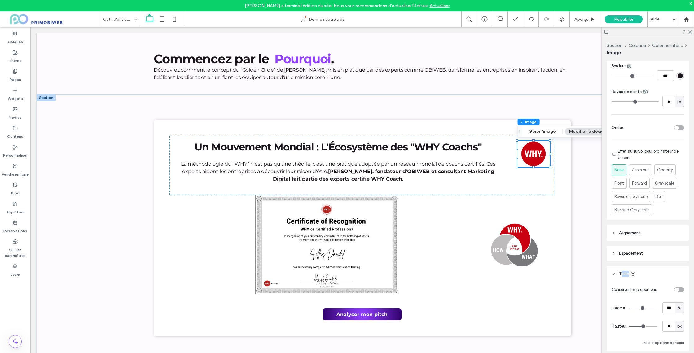
scroll to position [202, 0]
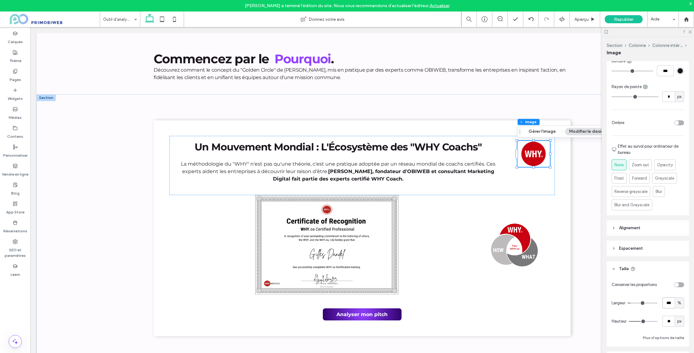
click at [667, 302] on input "***" at bounding box center [669, 302] width 12 height 11
type input "*"
click at [690, 30] on icon at bounding box center [690, 31] width 4 height 4
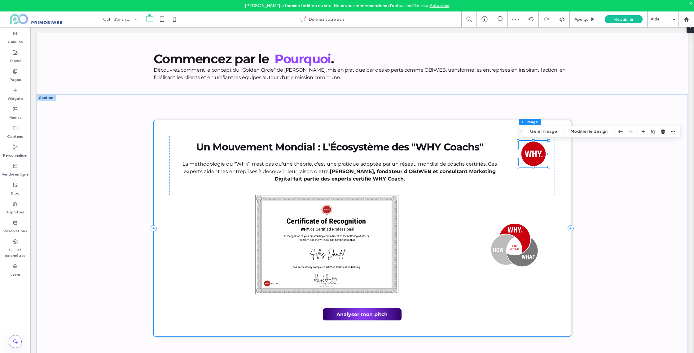
click at [561, 203] on div "Un Mouvement Mondial : L'Écosystème des "WHY Coachs" La méthodologie du "WHY" n…" at bounding box center [362, 228] width 417 height 216
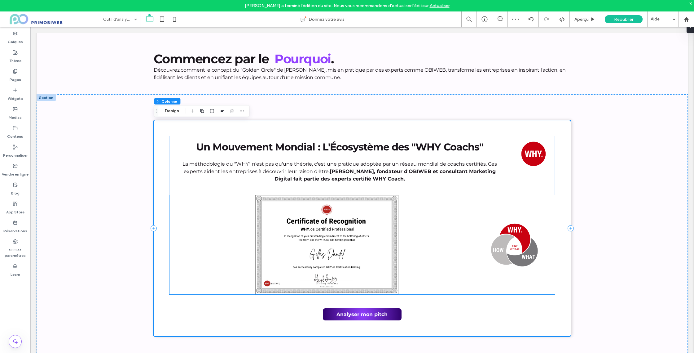
click at [358, 243] on img at bounding box center [326, 244] width 305 height 99
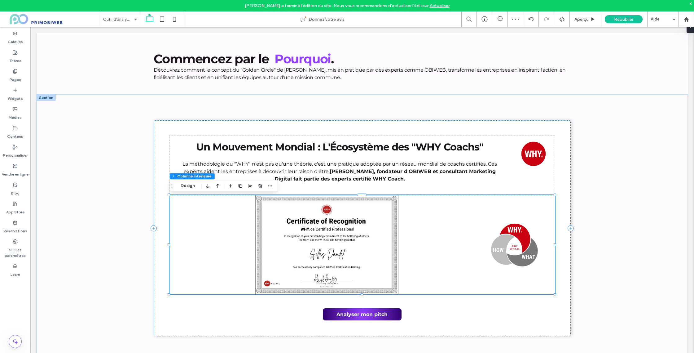
click at [377, 243] on img at bounding box center [326, 244] width 305 height 99
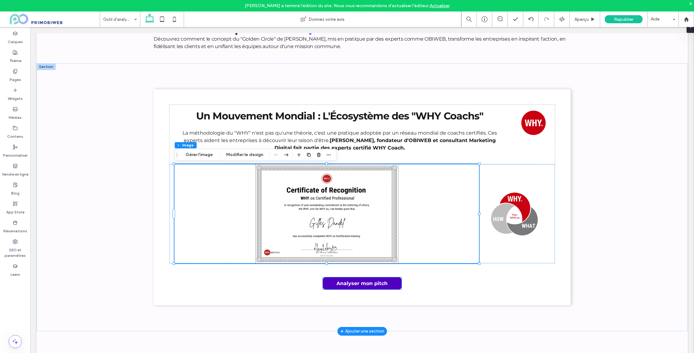
click at [385, 282] on span "Analyser mon pitch" at bounding box center [362, 283] width 51 height 6
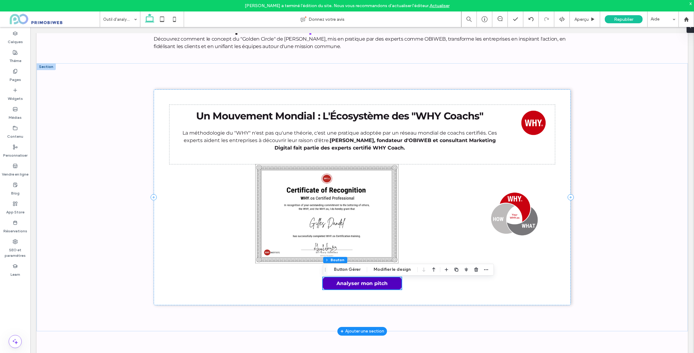
scroll to position [760, 0]
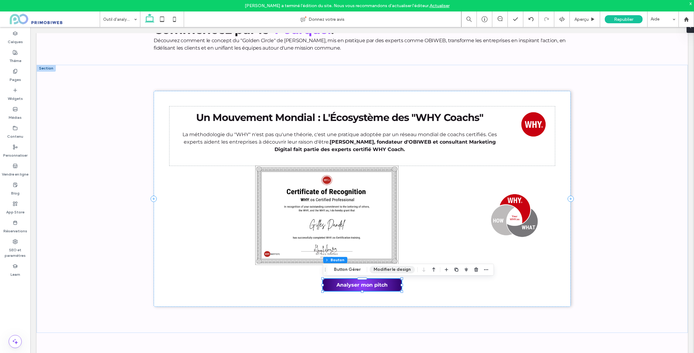
drag, startPoint x: 354, startPoint y: 272, endPoint x: 397, endPoint y: 268, distance: 43.0
click at [354, 272] on button "Button Gérer" at bounding box center [347, 269] width 34 height 7
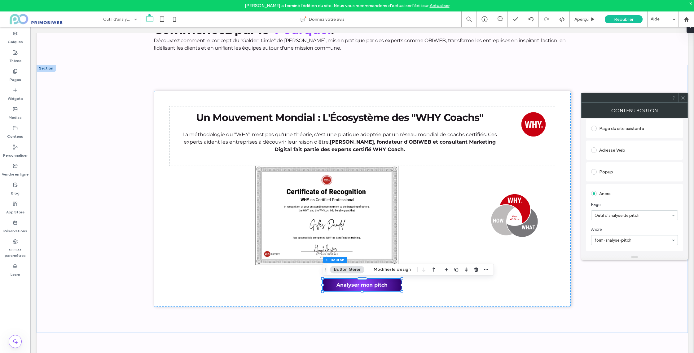
scroll to position [66, 0]
click at [685, 95] on icon at bounding box center [683, 97] width 5 height 5
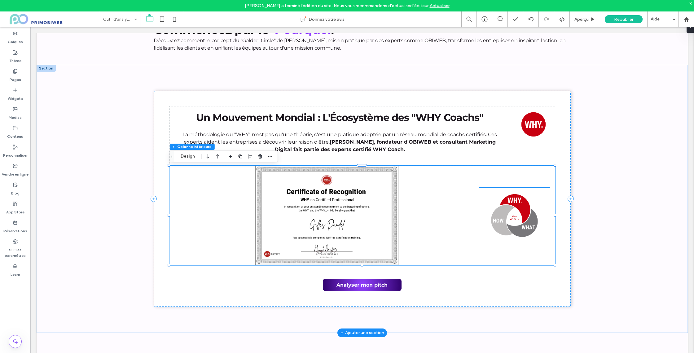
drag, startPoint x: 500, startPoint y: 216, endPoint x: 511, endPoint y: 218, distance: 10.7
click at [500, 216] on img at bounding box center [514, 214] width 71 height 55
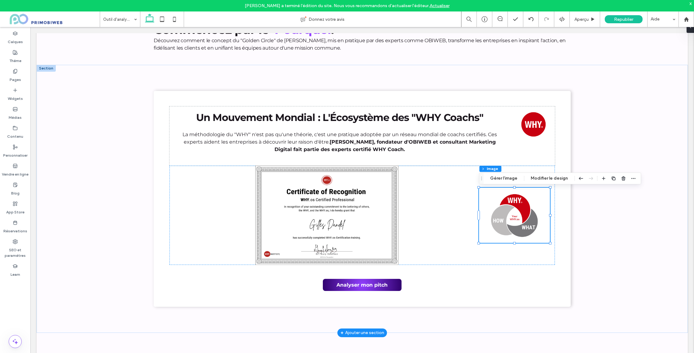
click at [517, 218] on img at bounding box center [514, 214] width 71 height 55
click at [621, 178] on icon "button" at bounding box center [623, 178] width 5 height 5
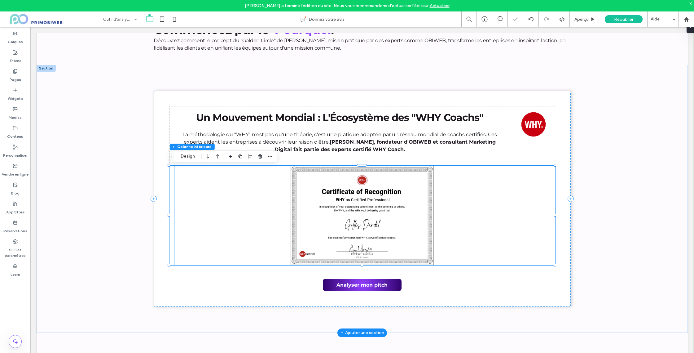
click at [404, 205] on img at bounding box center [362, 214] width 376 height 99
click at [581, 156] on div "Un Mouvement Mondial : L'Écosystème des "WHY Coachs" La méthodologie du "WHY" n…" at bounding box center [362, 199] width 651 height 268
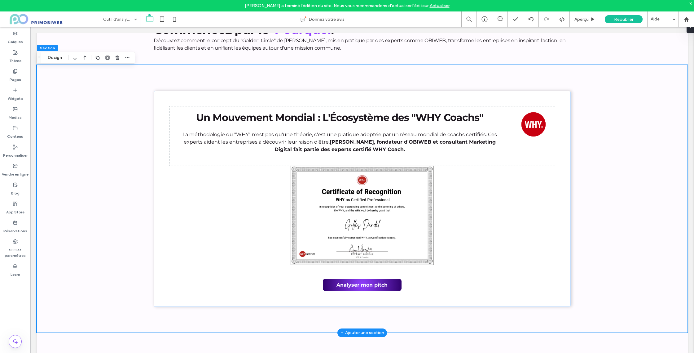
click at [596, 149] on div "Un Mouvement Mondial : L'Écosystème des "WHY Coachs" La méthodologie du "WHY" n…" at bounding box center [362, 199] width 651 height 268
click at [473, 57] on p at bounding box center [362, 55] width 417 height 7
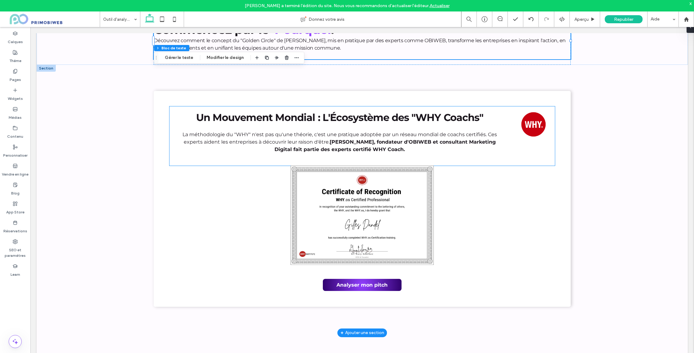
click at [510, 110] on div "Un Mouvement Mondial : L'Écosystème des "WHY Coachs" La méthodologie du "WHY" n…" at bounding box center [362, 135] width 385 height 59
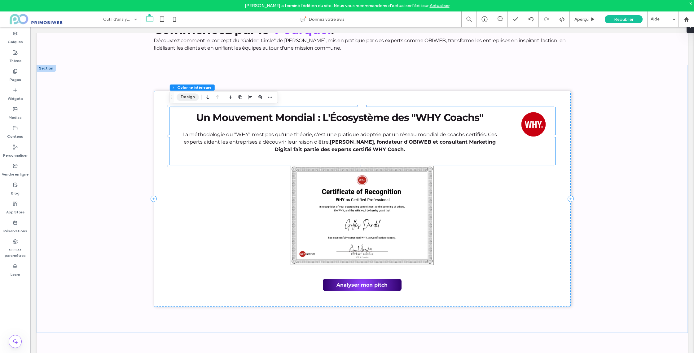
click at [178, 96] on button "Design" at bounding box center [188, 96] width 22 height 7
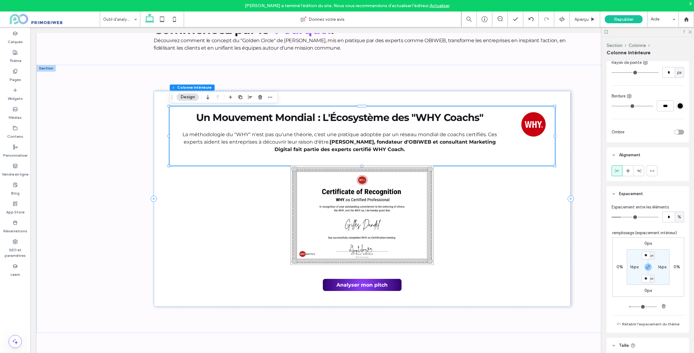
scroll to position [200, 0]
click at [670, 216] on input "*" at bounding box center [669, 214] width 12 height 11
type input "*"
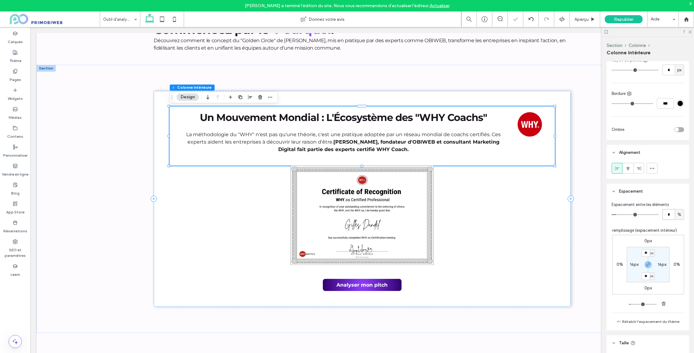
click at [670, 216] on input "*" at bounding box center [669, 214] width 12 height 11
click at [668, 216] on input "*" at bounding box center [669, 214] width 12 height 11
type input "*"
drag, startPoint x: 692, startPoint y: 31, endPoint x: 680, endPoint y: 49, distance: 22.3
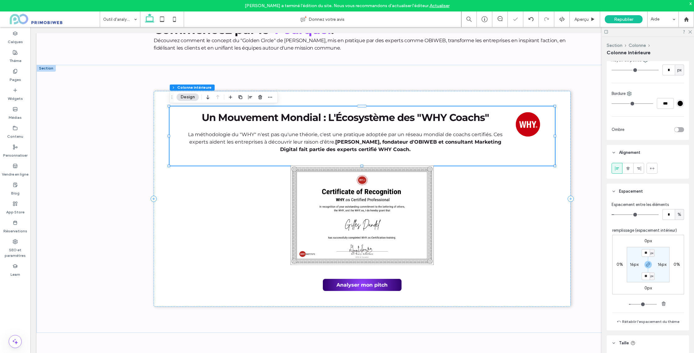
click at [693, 31] on div at bounding box center [648, 32] width 92 height 10
click at [581, 87] on div "Un Mouvement Mondial : L'Écosystème des "WHY Coachs" La méthodologie du "WHY" n…" at bounding box center [362, 199] width 651 height 268
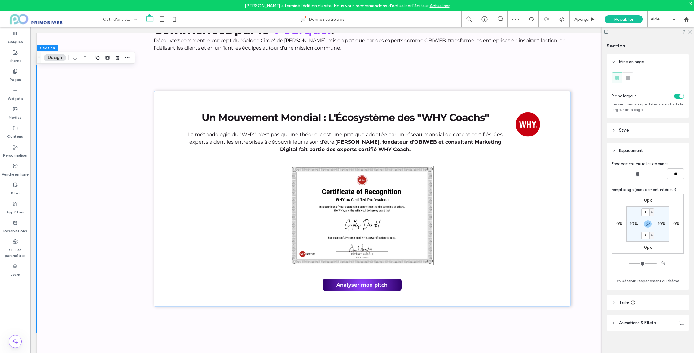
click at [691, 33] on use at bounding box center [690, 31] width 3 height 3
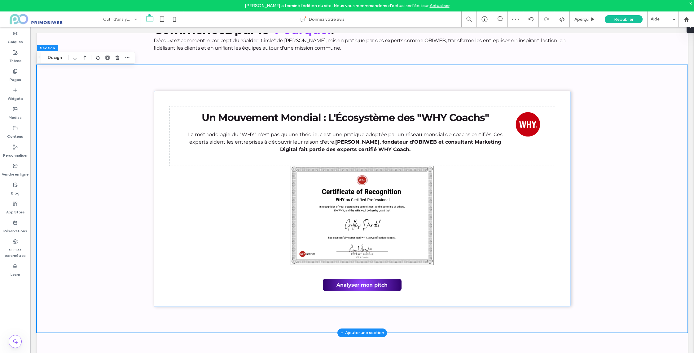
click at [614, 114] on div "Un Mouvement Mondial : L'Écosystème des "WHY Coachs" La méthodologie du "WHY" n…" at bounding box center [362, 199] width 651 height 268
click at [501, 108] on div "Un Mouvement Mondial : L'Écosystème des "WHY Coachs" La méthodologie du "WHY" n…" at bounding box center [362, 135] width 385 height 59
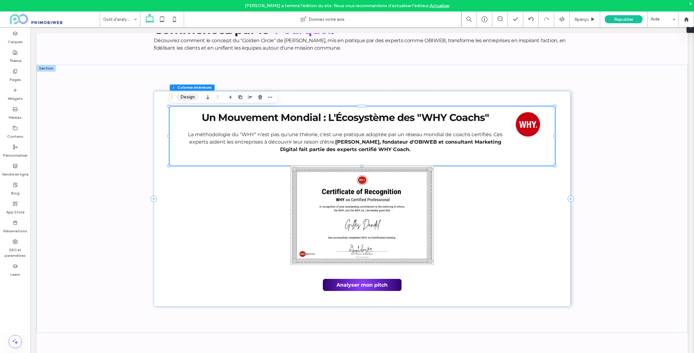
drag, startPoint x: 189, startPoint y: 98, endPoint x: 298, endPoint y: 101, distance: 108.8
click at [189, 98] on button "Design" at bounding box center [188, 96] width 22 height 7
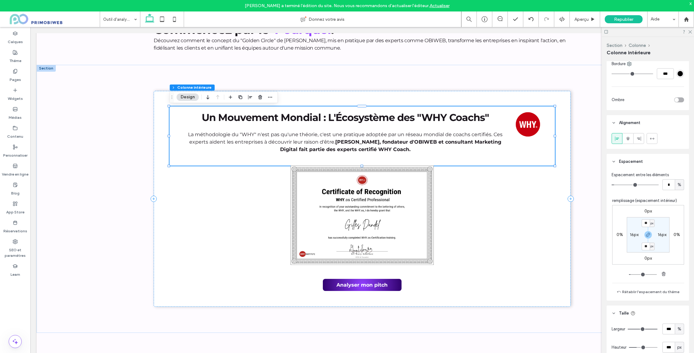
scroll to position [277, 0]
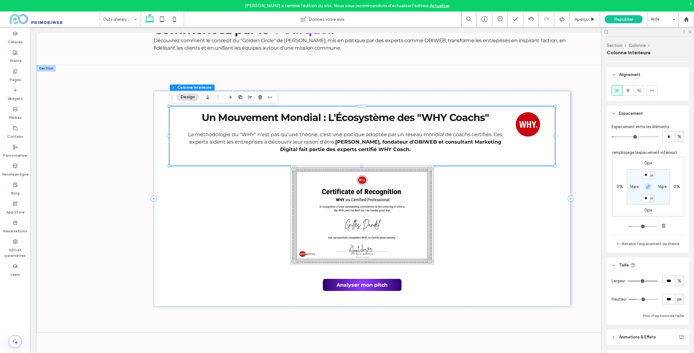
click at [646, 187] on icon "button" at bounding box center [648, 186] width 5 height 5
click at [661, 187] on label "16px" at bounding box center [662, 186] width 9 height 5
click at [661, 187] on input "**" at bounding box center [660, 187] width 8 height 8
drag, startPoint x: 648, startPoint y: 187, endPoint x: 654, endPoint y: 190, distance: 7.0
click at [648, 187] on use "button" at bounding box center [648, 187] width 4 height 4
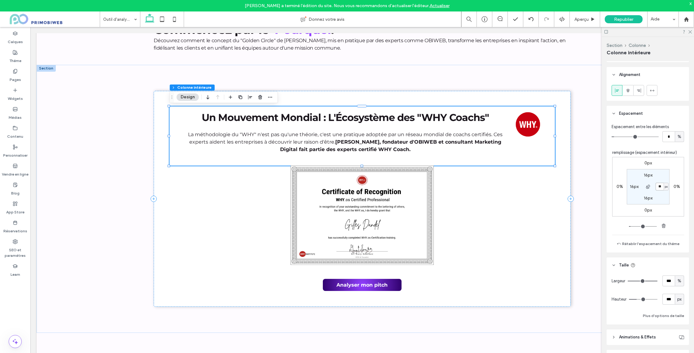
click at [661, 187] on input "**" at bounding box center [660, 187] width 8 height 8
type input "*"
click at [690, 32] on icon at bounding box center [690, 31] width 4 height 4
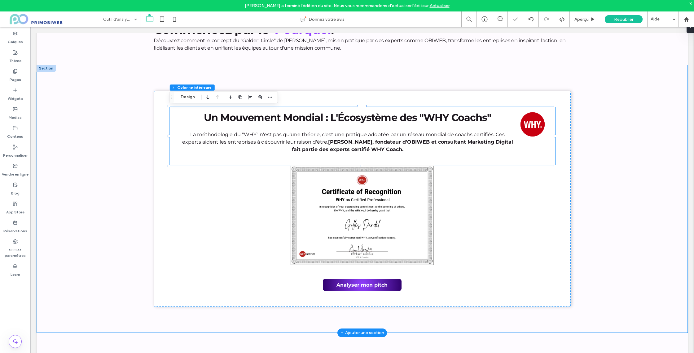
drag, startPoint x: 644, startPoint y: 143, endPoint x: 641, endPoint y: 144, distance: 3.1
click at [645, 143] on div "Un Mouvement Mondial : L'Écosystème des "WHY Coachs" La méthodologie du "WHY" n…" at bounding box center [362, 199] width 651 height 268
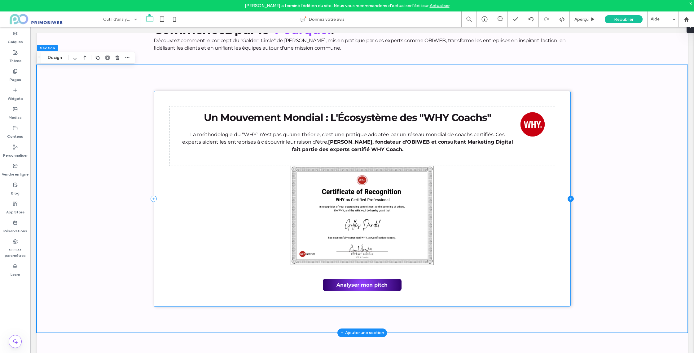
click at [568, 197] on icon at bounding box center [571, 199] width 6 height 6
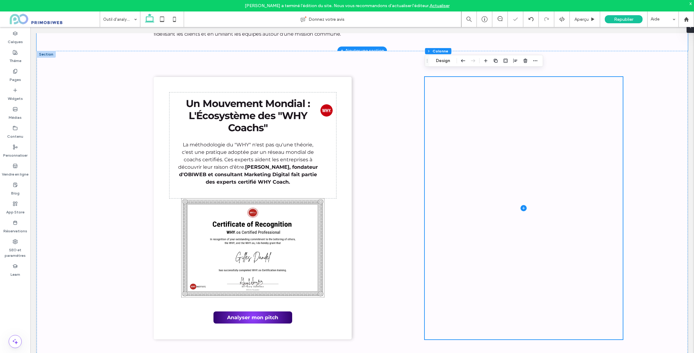
scroll to position [748, 0]
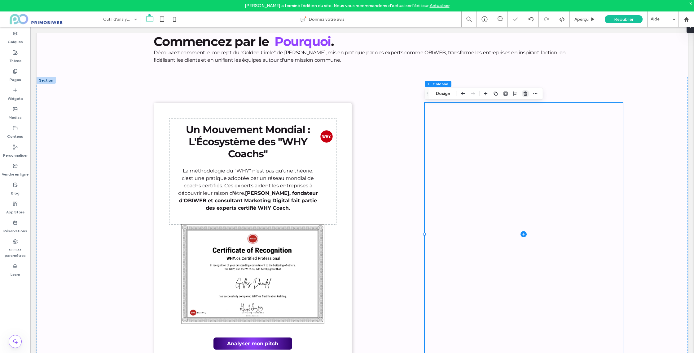
click at [524, 95] on use "button" at bounding box center [526, 93] width 4 height 4
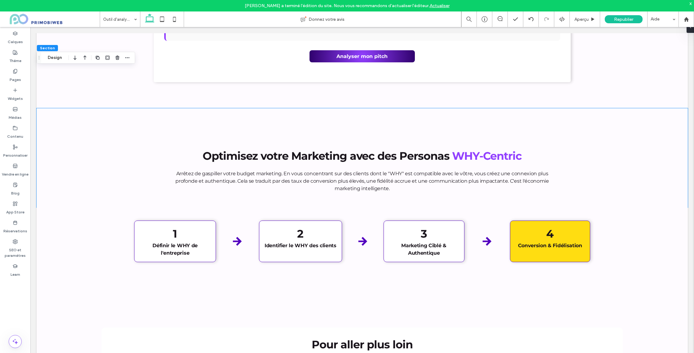
scroll to position [1759, 0]
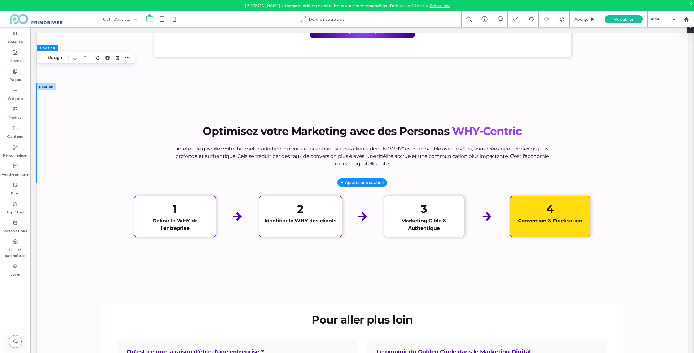
click at [57, 102] on div "Optimisez votre Marketing avec des Personas WHY-Centric Arrêtez de gaspiller vo…" at bounding box center [362, 132] width 651 height 99
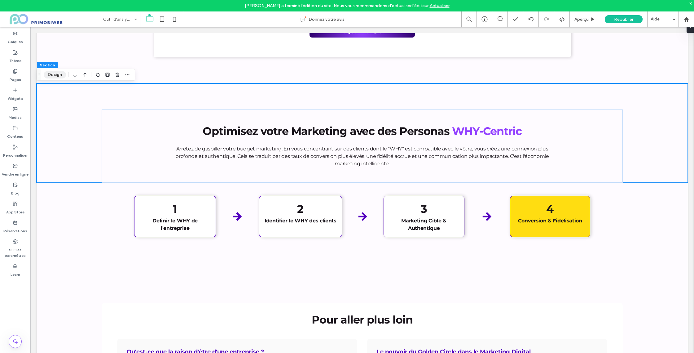
click at [60, 76] on button "Design" at bounding box center [55, 74] width 22 height 7
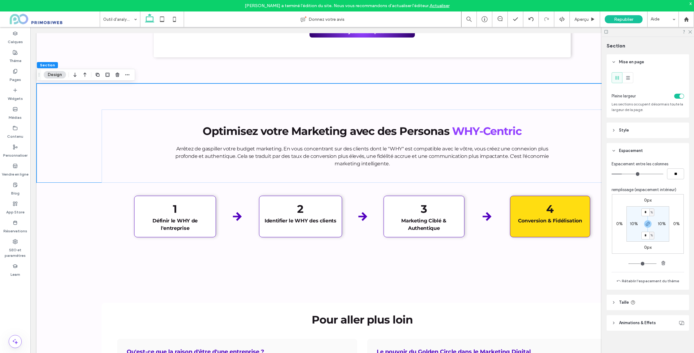
click at [625, 130] on span "Style" at bounding box center [624, 130] width 10 height 6
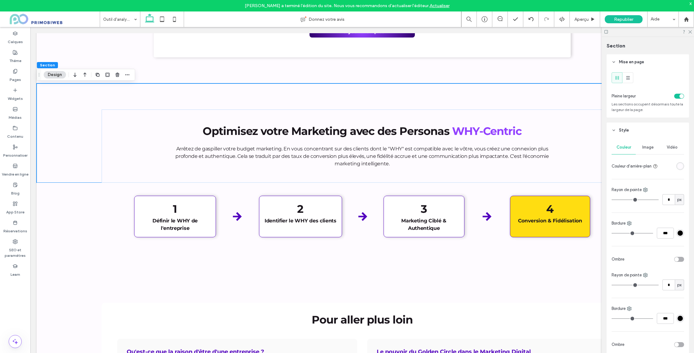
click at [680, 166] on div "rgba(254,251,255,1)" at bounding box center [680, 165] width 5 height 5
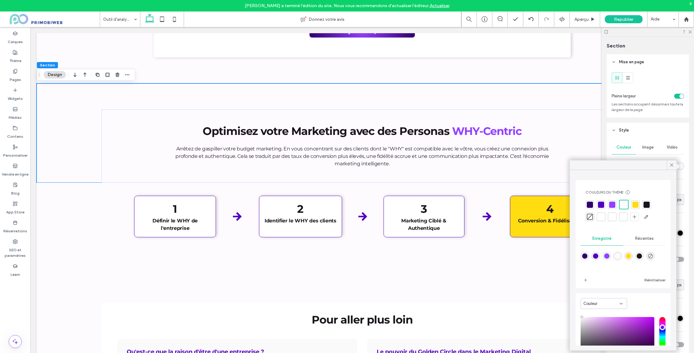
scroll to position [51, 0]
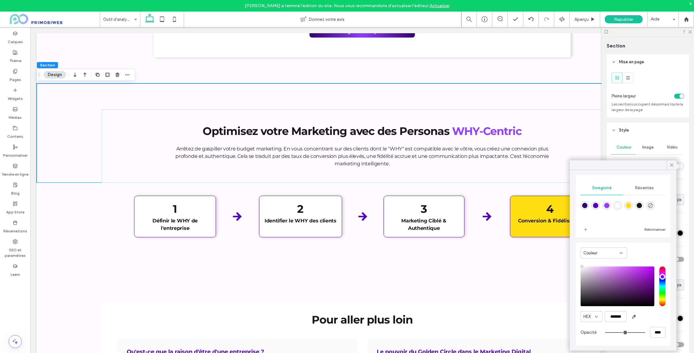
click at [615, 253] on div "Couleur" at bounding box center [601, 253] width 36 height 6
click at [608, 275] on div "Dégradé" at bounding box center [604, 274] width 46 height 11
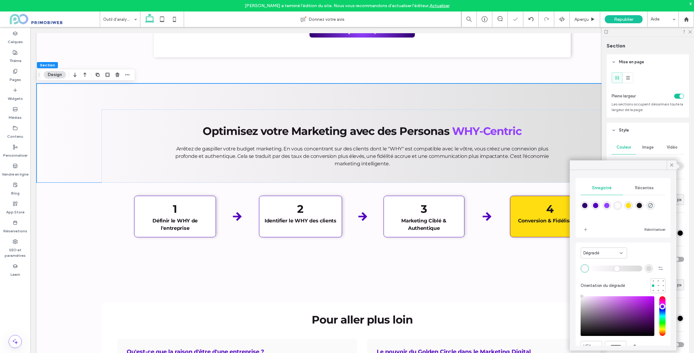
click at [648, 267] on div "rgba(217, 217, 217, 1)" at bounding box center [648, 268] width 5 height 5
click at [584, 206] on div "rgba(48,1,109,1)" at bounding box center [584, 205] width 5 height 5
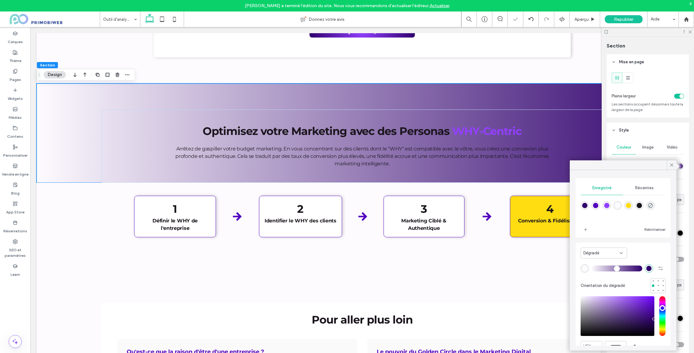
click at [585, 267] on div "rgba(254, 251, 255, 1)" at bounding box center [584, 268] width 5 height 5
click at [607, 206] on div "rgba(146,64,255,1)" at bounding box center [606, 205] width 5 height 5
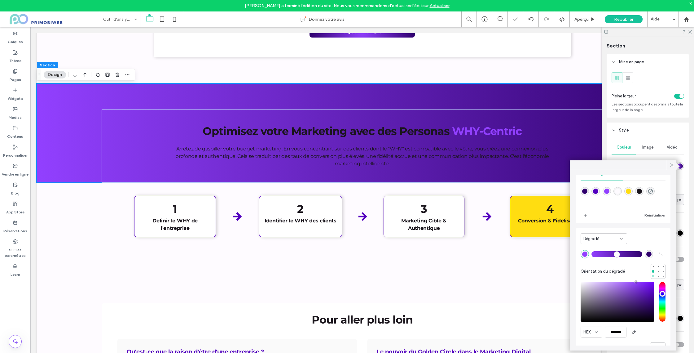
scroll to position [20, 0]
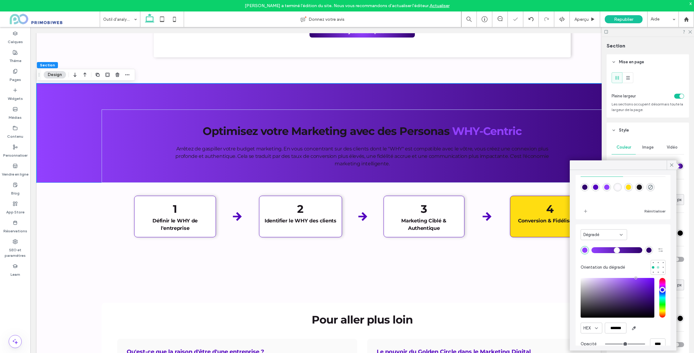
click at [659, 267] on div at bounding box center [658, 267] width 2 height 2
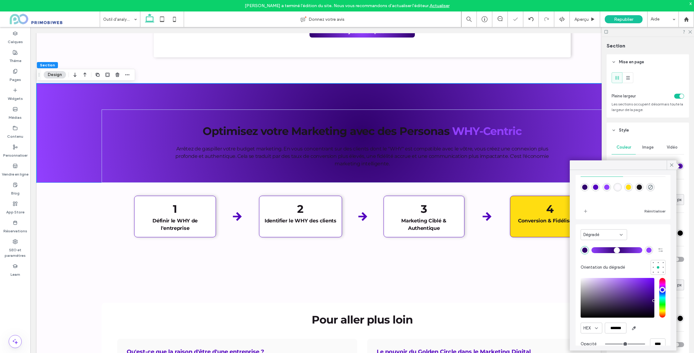
scroll to position [32, 0]
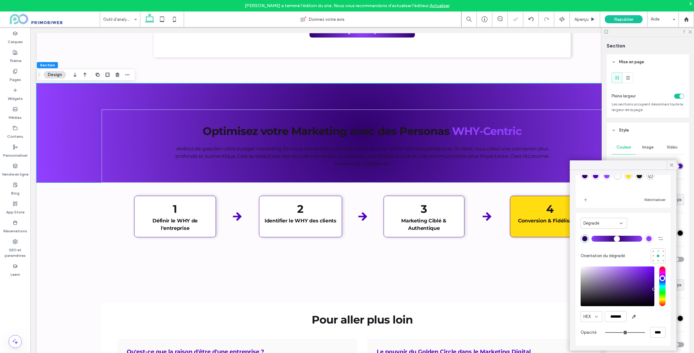
click at [650, 237] on div "rgba(146,64,255,1)" at bounding box center [648, 238] width 5 height 5
click at [586, 177] on div "rgba(48,1,109,1)" at bounding box center [584, 175] width 5 height 5
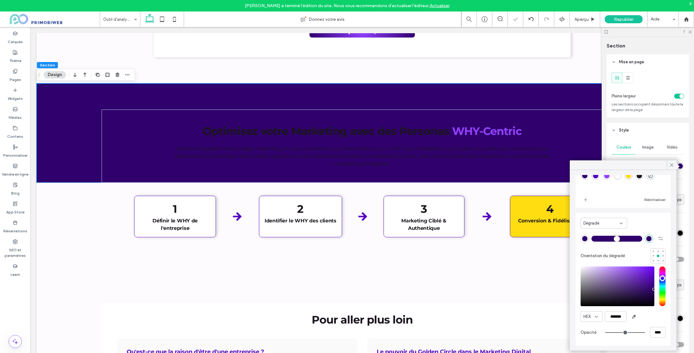
click at [587, 239] on div "rgba(48,1,109,1)" at bounding box center [584, 238] width 5 height 5
click at [606, 178] on div "rgba(146,64,255,1)" at bounding box center [607, 175] width 8 height 8
type input "*******"
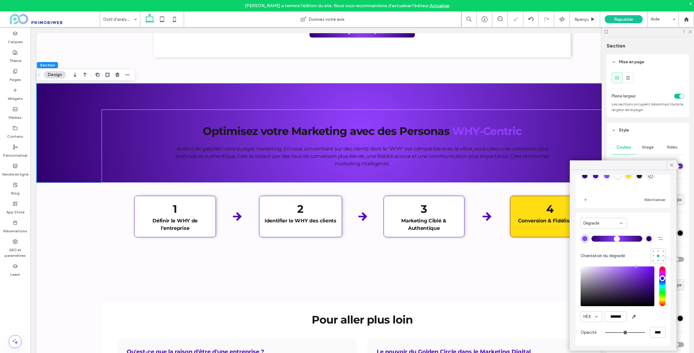
click at [672, 164] on use at bounding box center [671, 164] width 3 height 3
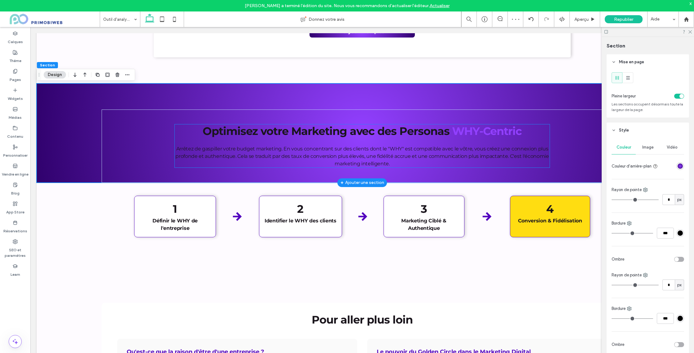
click at [411, 136] on strong "Optimisez votre Marketing avec des Personas" at bounding box center [326, 130] width 247 height 13
click at [411, 136] on div "Optimisez votre Marketing avec des Personas WHY-Centric Arrêtez de gaspiller vo…" at bounding box center [362, 145] width 375 height 43
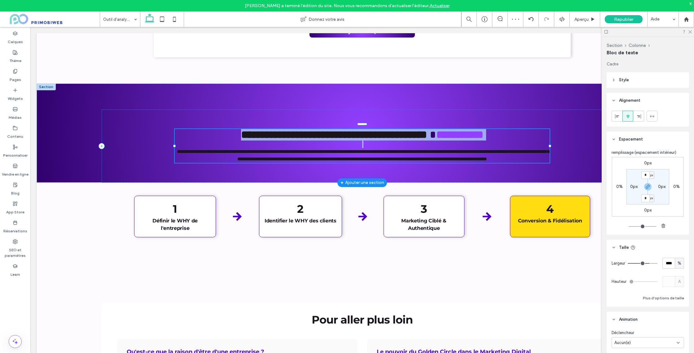
type input "**********"
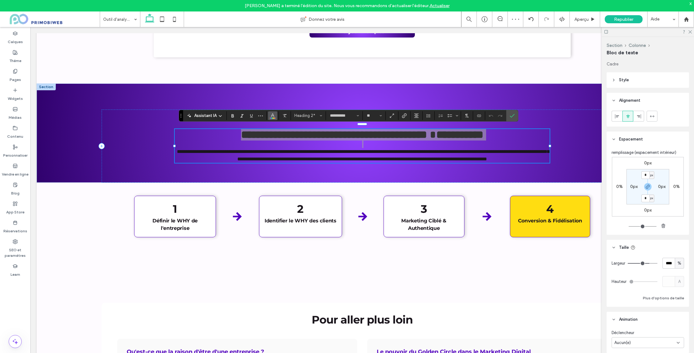
click at [271, 117] on icon "Couleur" at bounding box center [272, 114] width 5 height 5
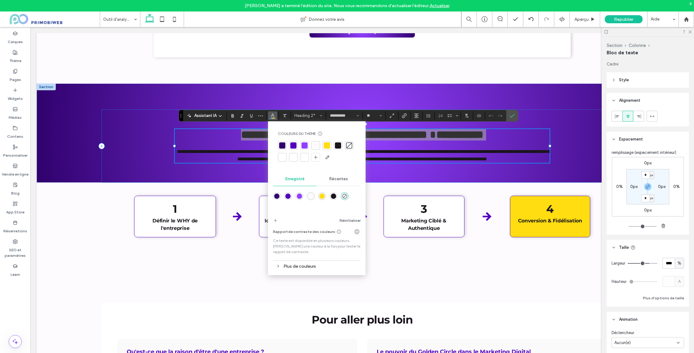
click at [301, 159] on div at bounding box center [304, 157] width 9 height 9
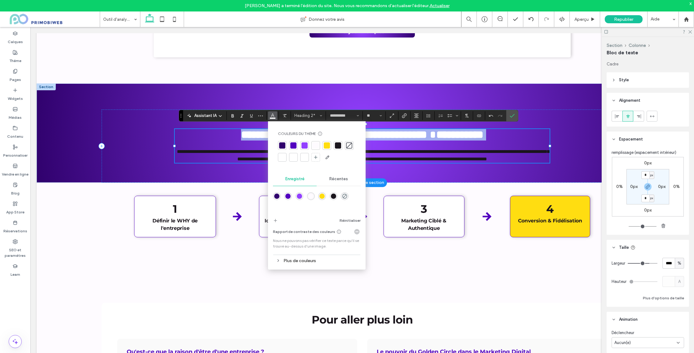
click at [249, 151] on span "**********" at bounding box center [363, 155] width 372 height 12
type input "**"
click at [249, 151] on span "**********" at bounding box center [363, 155] width 372 height 12
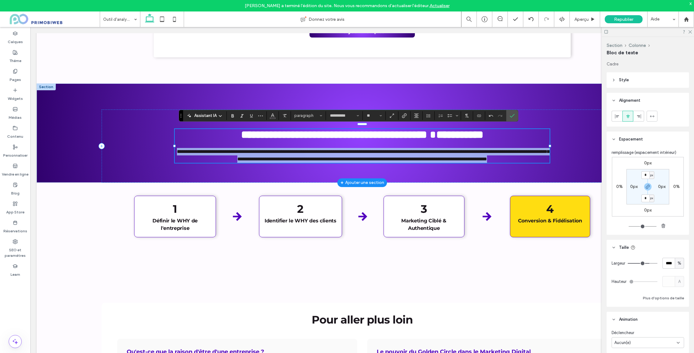
click at [249, 151] on span "**********" at bounding box center [363, 155] width 372 height 12
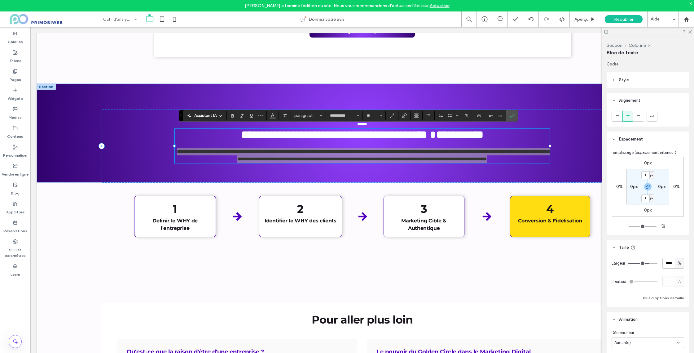
drag, startPoint x: 274, startPoint y: 116, endPoint x: 279, endPoint y: 120, distance: 6.6
click at [274, 116] on use "Couleur" at bounding box center [272, 114] width 3 height 3
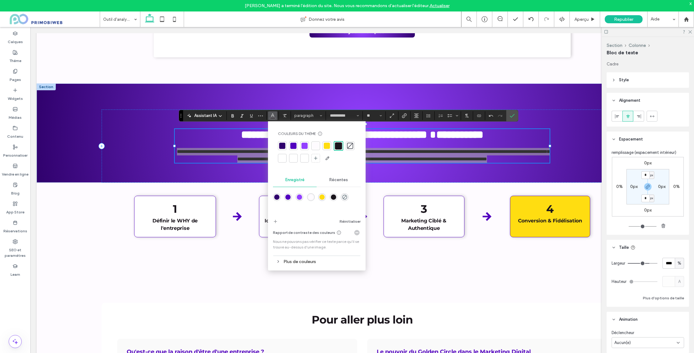
click at [305, 157] on div at bounding box center [305, 158] width 6 height 6
click at [515, 117] on label "Confirmer" at bounding box center [512, 115] width 9 height 11
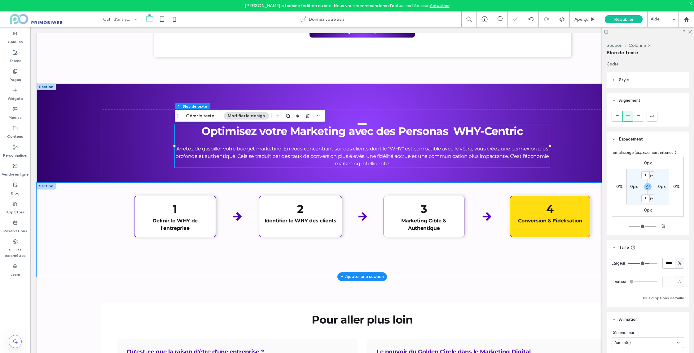
click at [52, 204] on div "1 Définir le WHY de l'entreprise 2 Identifier le WHY des clients 3 Marketing Ci…" at bounding box center [362, 230] width 651 height 94
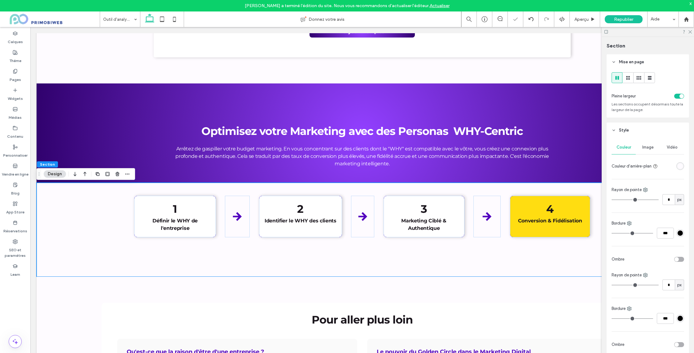
click at [60, 174] on button "Design" at bounding box center [55, 173] width 22 height 7
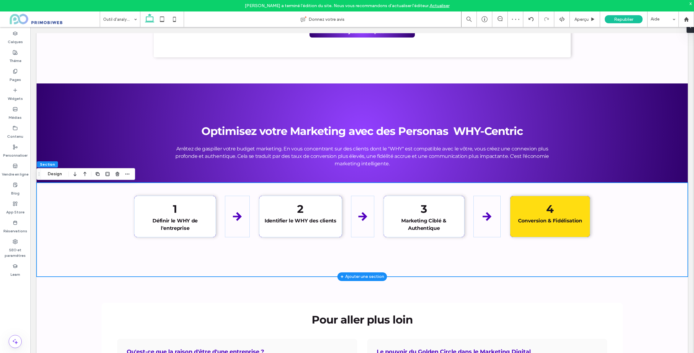
click at [262, 193] on div "1 Définir le WHY de l'entreprise 2 Identifier le WHY des clients 3 Marketing Ci…" at bounding box center [362, 230] width 651 height 94
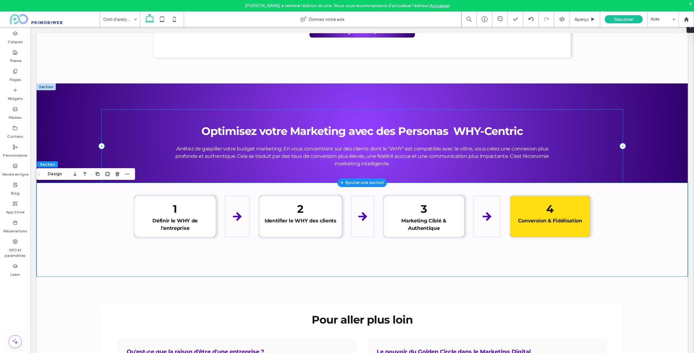
click at [271, 171] on div "Optimisez votre Marketing avec des Personas WHY-Centric Arrêtez de gaspiller vo…" at bounding box center [362, 145] width 521 height 73
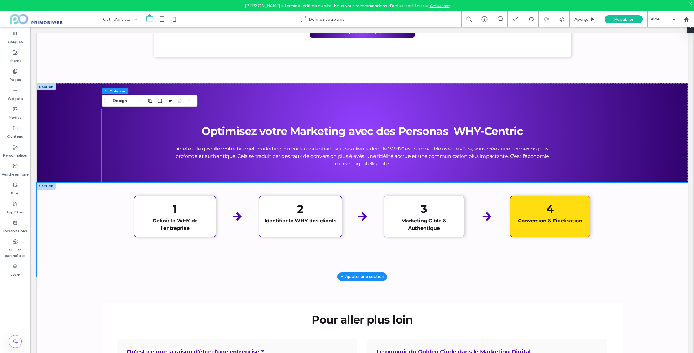
click at [283, 195] on div "1 Définir le WHY de l'entreprise 2 Identifier le WHY des clients 3 Marketing Ci…" at bounding box center [362, 230] width 651 height 94
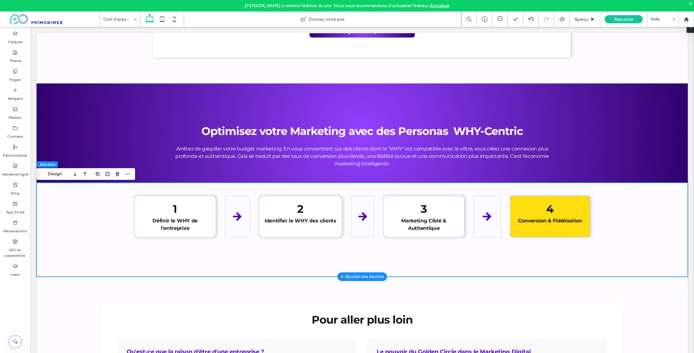
click at [198, 193] on div "1 Définir le WHY de l'entreprise 2 Identifier le WHY des clients 3 Marketing Ci…" at bounding box center [362, 230] width 651 height 94
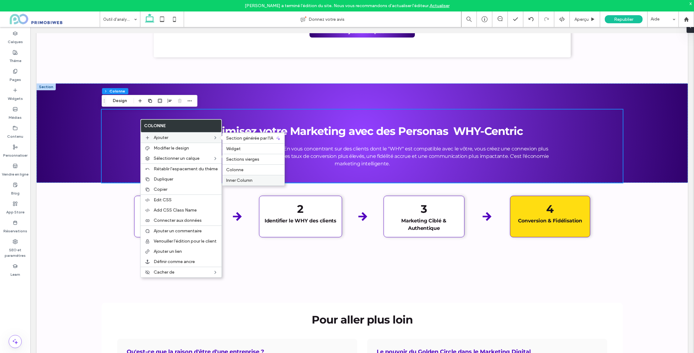
click at [239, 180] on span "Inner Column" at bounding box center [239, 180] width 26 height 5
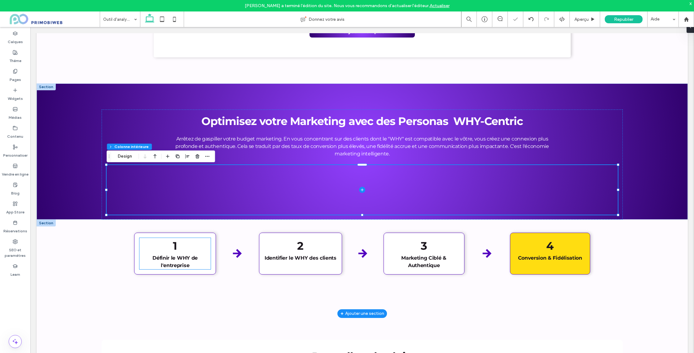
click at [168, 257] on strong "Définir le WHY de l'entreprise" at bounding box center [174, 261] width 45 height 13
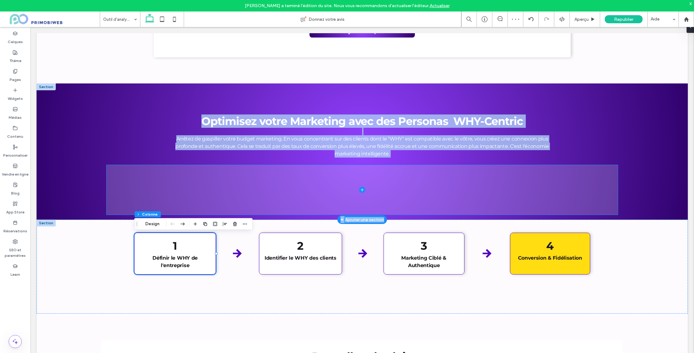
drag, startPoint x: 211, startPoint y: 239, endPoint x: 222, endPoint y: 208, distance: 33.0
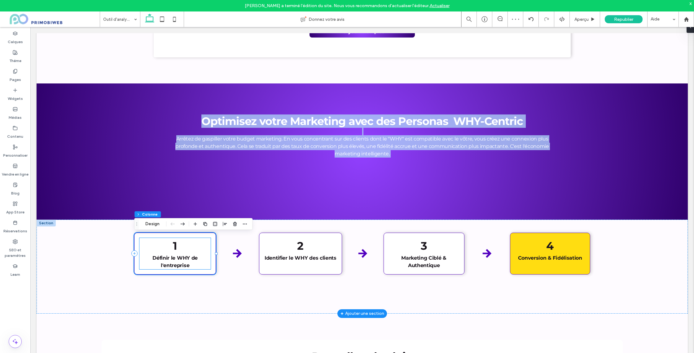
click at [200, 249] on p "1 Définir le WHY de l'entreprise" at bounding box center [174, 253] width 71 height 31
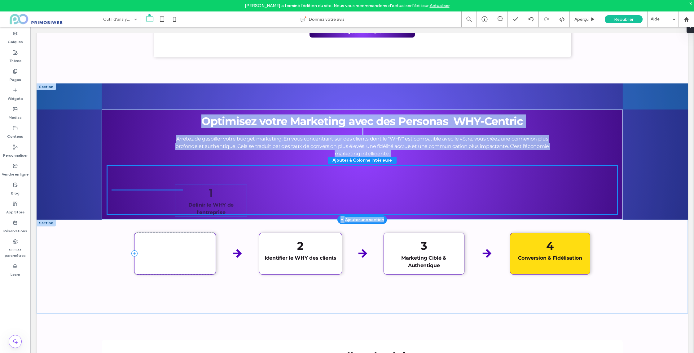
drag, startPoint x: 194, startPoint y: 251, endPoint x: 230, endPoint y: 196, distance: 65.3
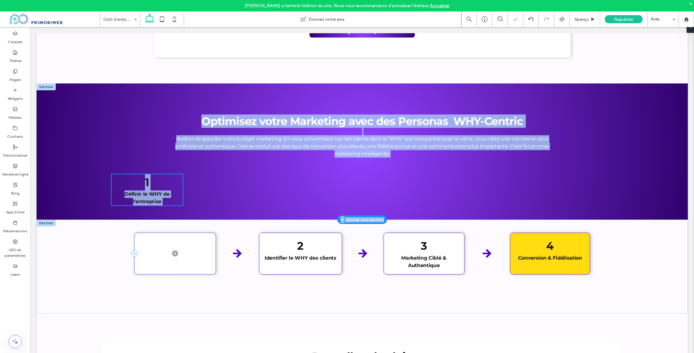
type input "**"
type input "****"
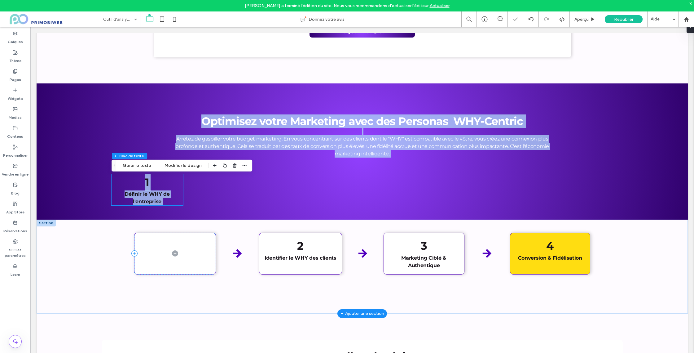
click at [237, 253] on icon at bounding box center [237, 253] width 9 height 9
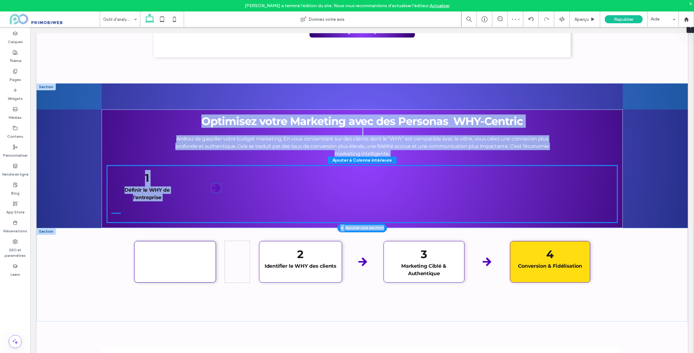
drag, startPoint x: 237, startPoint y: 255, endPoint x: 216, endPoint y: 188, distance: 70.2
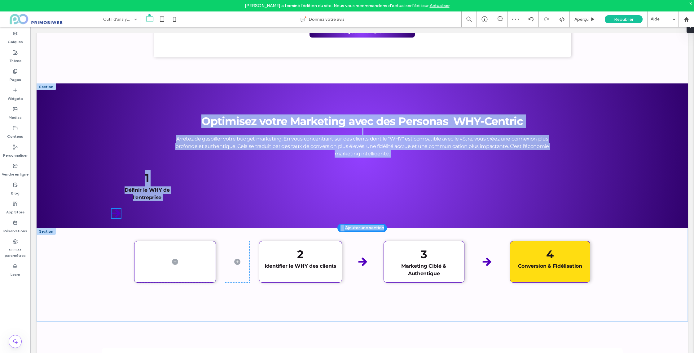
click at [249, 181] on div "1 Définir le WHY de l'entreprise" at bounding box center [362, 194] width 511 height 58
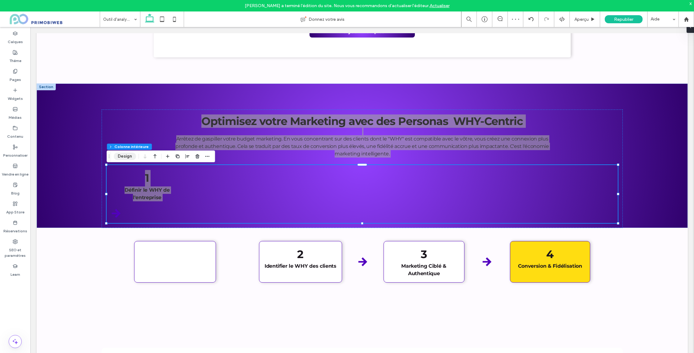
drag, startPoint x: 130, startPoint y: 157, endPoint x: 126, endPoint y: 138, distance: 19.3
click at [130, 157] on button "Design" at bounding box center [125, 155] width 22 height 7
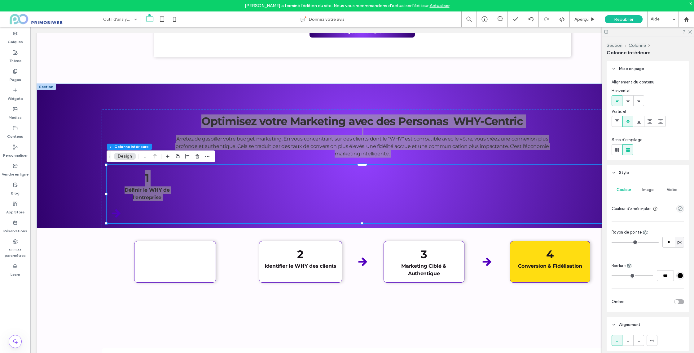
drag, startPoint x: 615, startPoint y: 152, endPoint x: 623, endPoint y: 144, distance: 11.4
click at [615, 152] on icon at bounding box center [617, 150] width 6 height 6
type input "*"
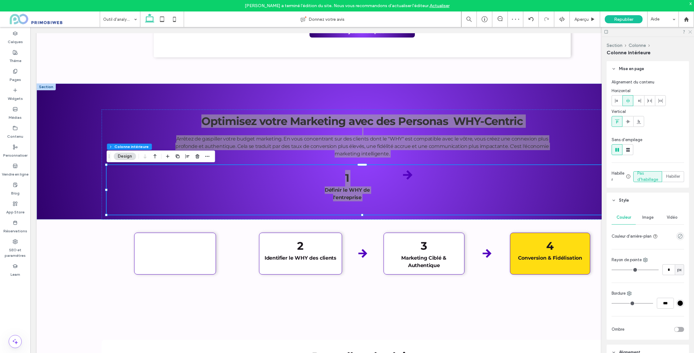
click at [690, 31] on icon at bounding box center [690, 31] width 4 height 4
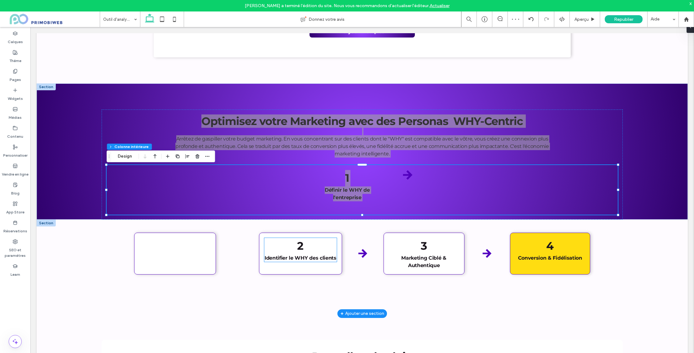
click at [297, 247] on strong "2" at bounding box center [300, 245] width 7 height 13
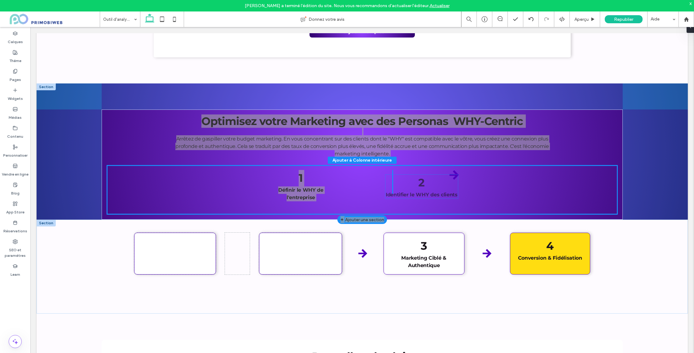
drag, startPoint x: 300, startPoint y: 250, endPoint x: 421, endPoint y: 186, distance: 137.4
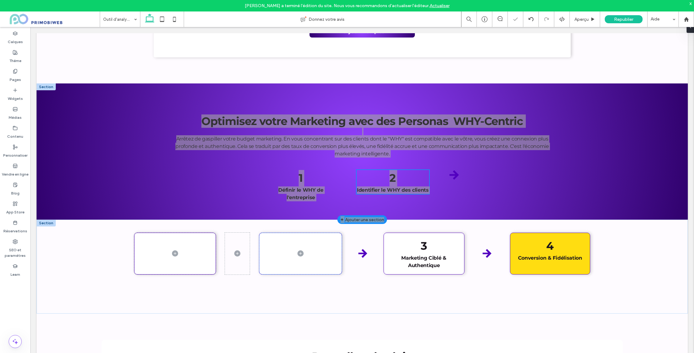
type input "**"
type input "****"
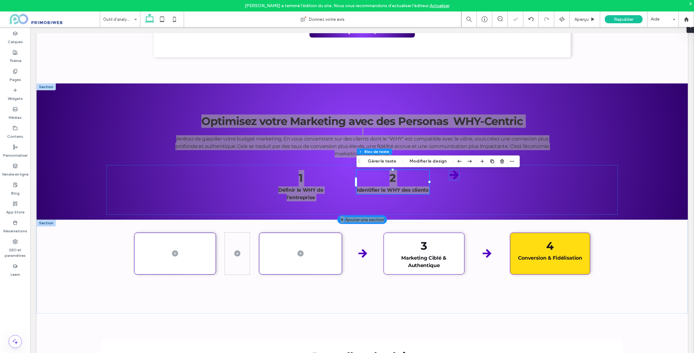
click at [449, 178] on icon at bounding box center [454, 175] width 10 height 10
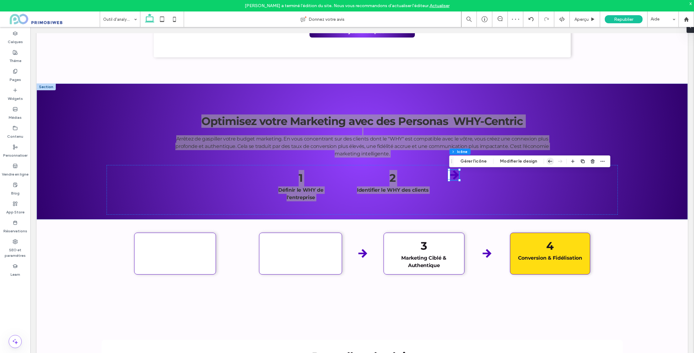
click at [547, 164] on icon "button" at bounding box center [550, 161] width 7 height 11
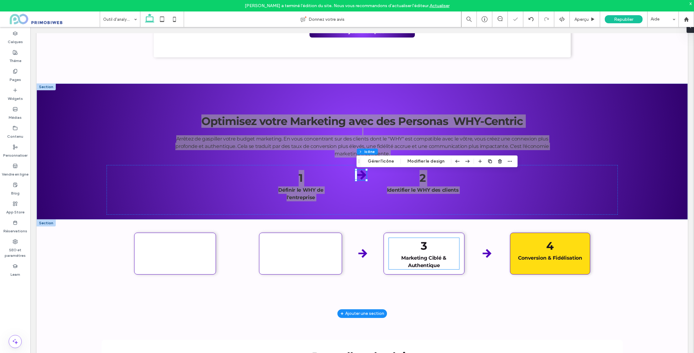
click at [433, 254] on p "3 Marketing Ciblé & Authentique" at bounding box center [424, 253] width 70 height 31
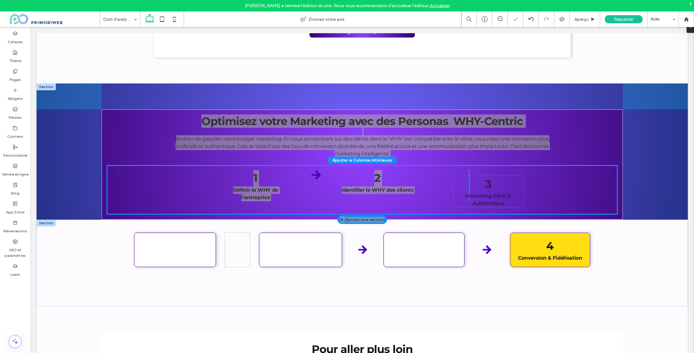
drag, startPoint x: 440, startPoint y: 236, endPoint x: 519, endPoint y: 259, distance: 81.9
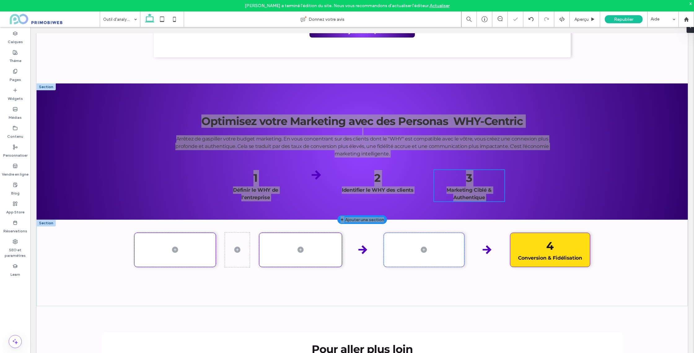
type input "**"
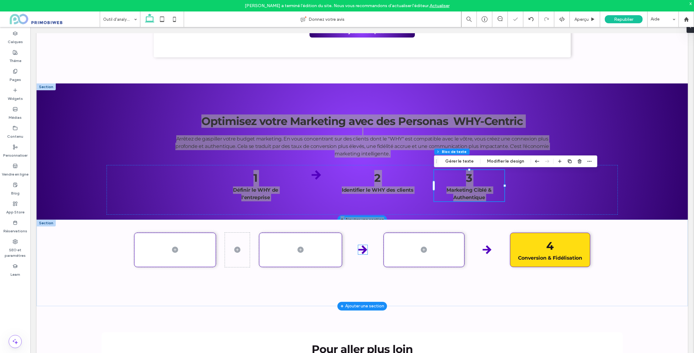
click at [364, 252] on icon at bounding box center [363, 249] width 9 height 9
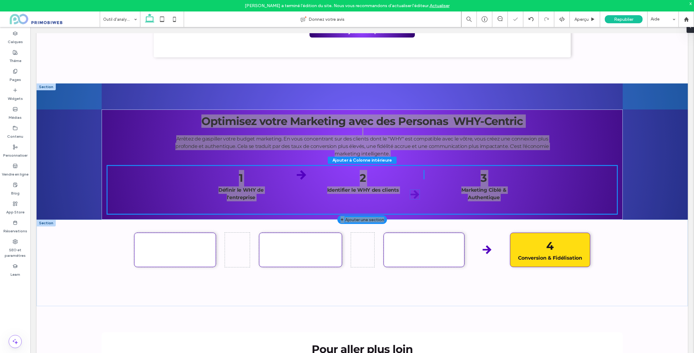
drag, startPoint x: 364, startPoint y: 251, endPoint x: 417, endPoint y: 194, distance: 78.3
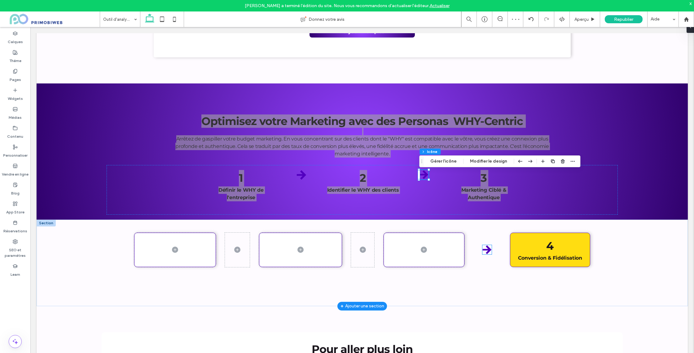
drag, startPoint x: 484, startPoint y: 248, endPoint x: 487, endPoint y: 249, distance: 3.2
click at [484, 248] on icon at bounding box center [486, 249] width 9 height 9
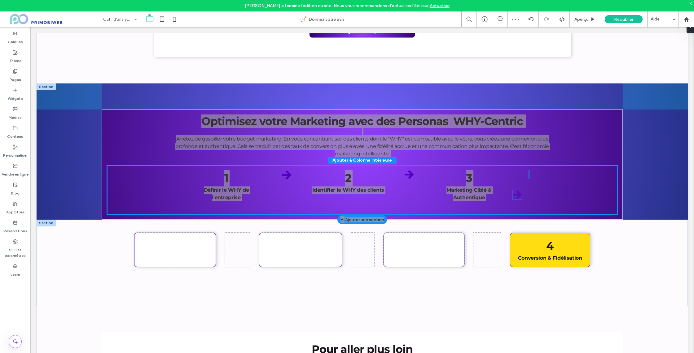
drag, startPoint x: 487, startPoint y: 251, endPoint x: 517, endPoint y: 194, distance: 64.1
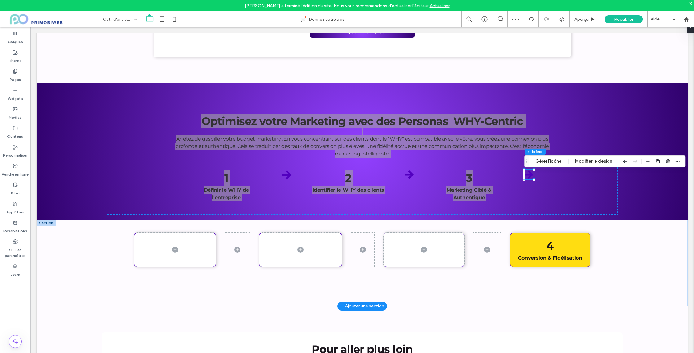
click at [536, 248] on p "4 Conversion & Fidélisation" at bounding box center [550, 250] width 70 height 24
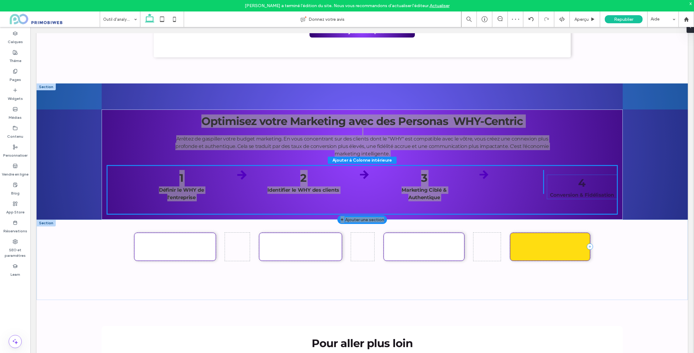
drag, startPoint x: 545, startPoint y: 249, endPoint x: 577, endPoint y: 185, distance: 71.9
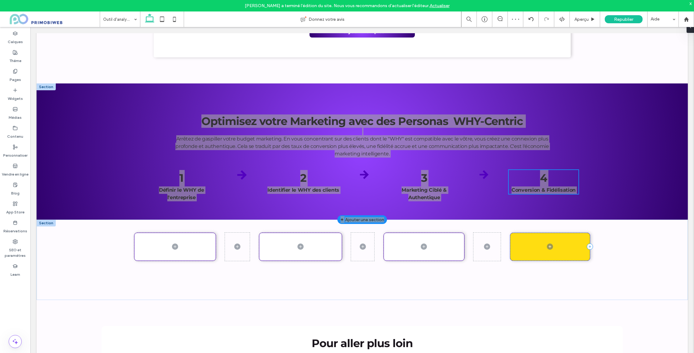
type input "**"
type input "****"
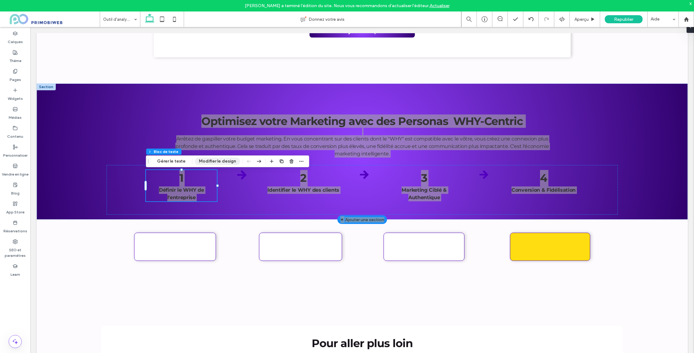
click at [200, 161] on button "Modifier le design" at bounding box center [217, 160] width 45 height 7
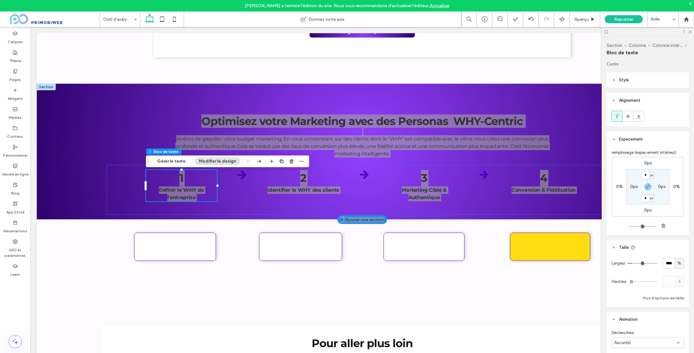
click at [625, 99] on span "Alignement" at bounding box center [629, 100] width 21 height 6
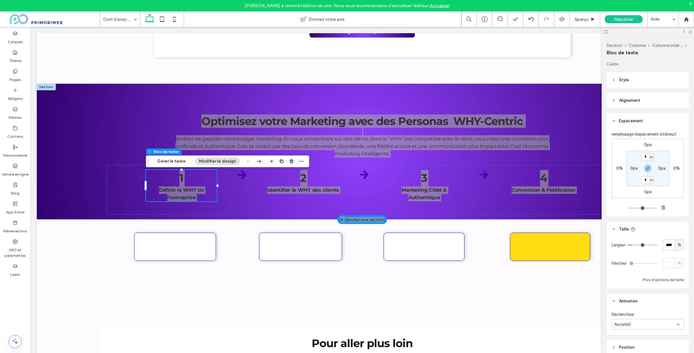
click at [625, 83] on header "Style" at bounding box center [648, 79] width 82 height 15
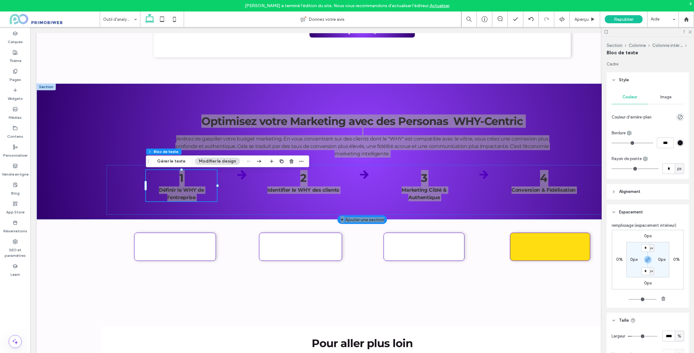
click at [625, 83] on header "Style" at bounding box center [648, 79] width 82 height 15
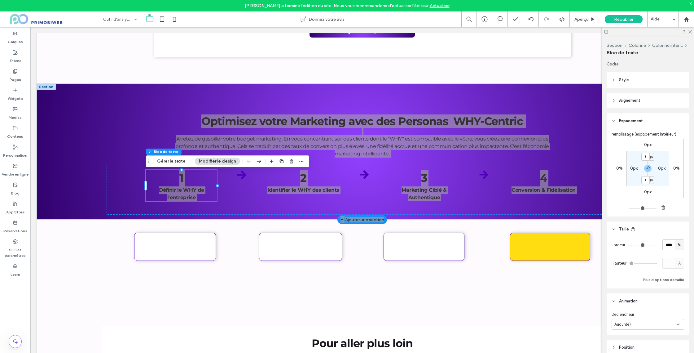
click at [625, 83] on header "Style" at bounding box center [648, 79] width 82 height 15
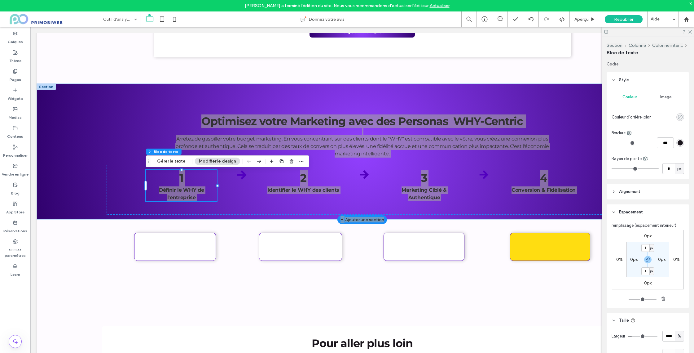
click at [681, 115] on use "rgba(0, 0, 0, 0)" at bounding box center [680, 117] width 5 height 5
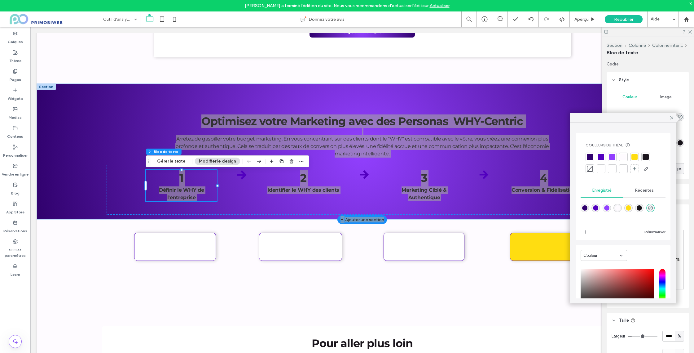
click at [622, 170] on div at bounding box center [623, 168] width 6 height 6
click at [673, 117] on icon at bounding box center [672, 118] width 6 height 6
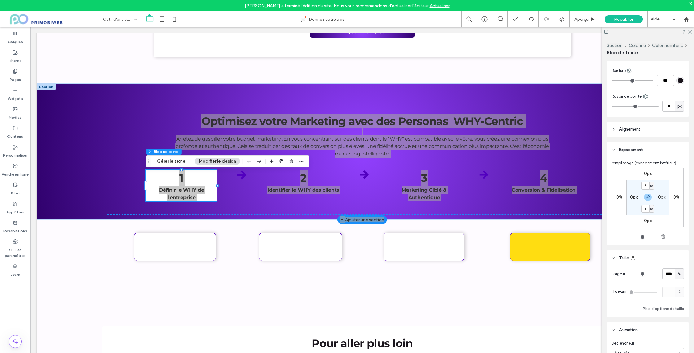
scroll to position [61, 0]
click at [623, 149] on span "Espacement" at bounding box center [631, 151] width 24 height 6
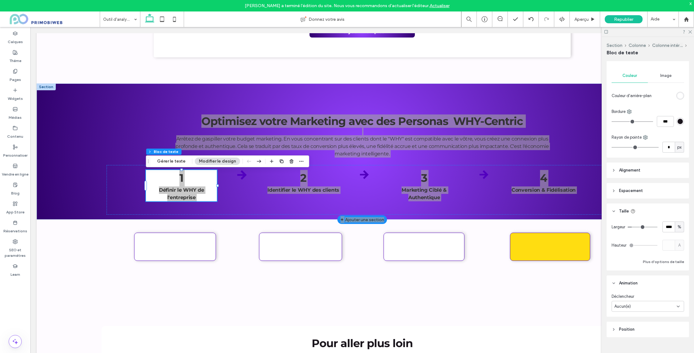
scroll to position [21, 0]
click at [666, 121] on input "***" at bounding box center [665, 121] width 17 height 11
click at [667, 145] on input "*" at bounding box center [669, 147] width 12 height 11
type input "*"
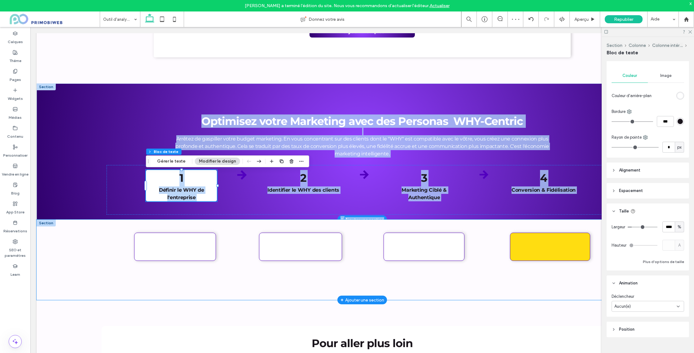
click at [219, 281] on div at bounding box center [362, 259] width 651 height 80
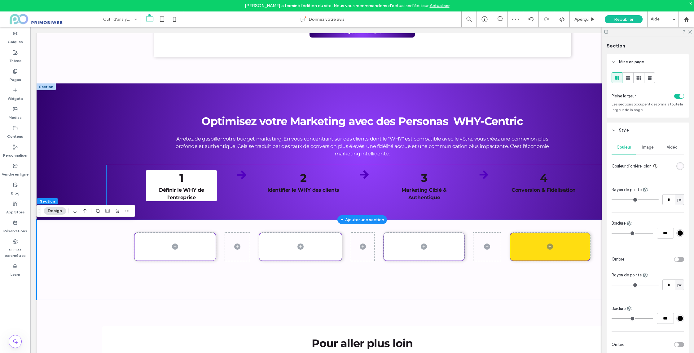
click at [215, 181] on p "1 Définir le WHY de l'entreprise" at bounding box center [181, 185] width 71 height 31
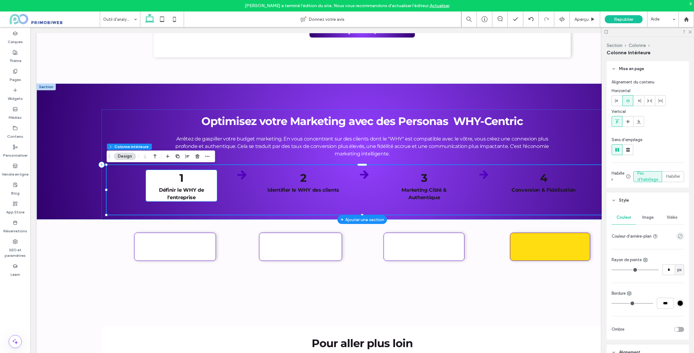
click at [209, 179] on p "1 Définir le WHY de l'entreprise" at bounding box center [181, 185] width 71 height 31
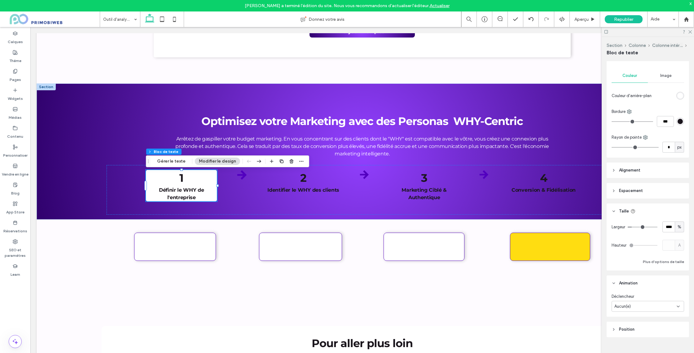
click at [625, 330] on span "Position" at bounding box center [626, 329] width 15 height 6
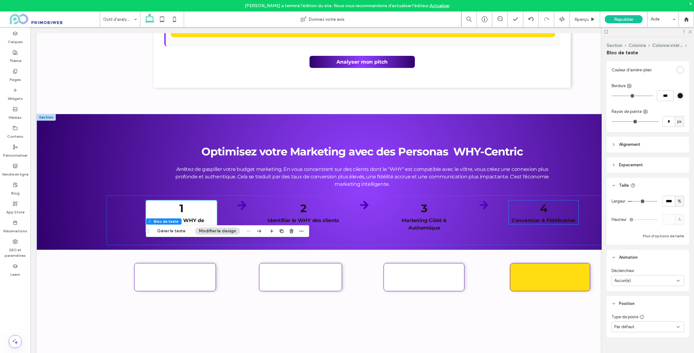
scroll to position [1746, 0]
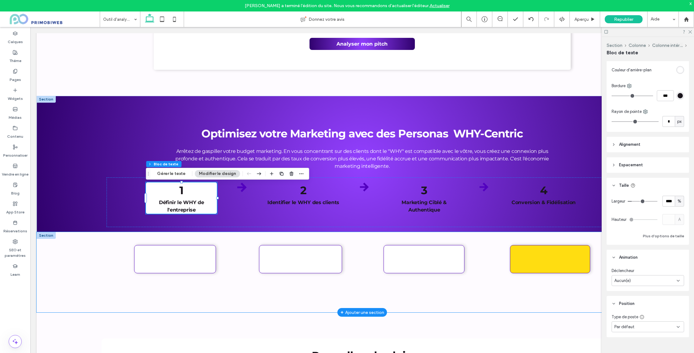
click at [503, 306] on div at bounding box center [362, 272] width 651 height 80
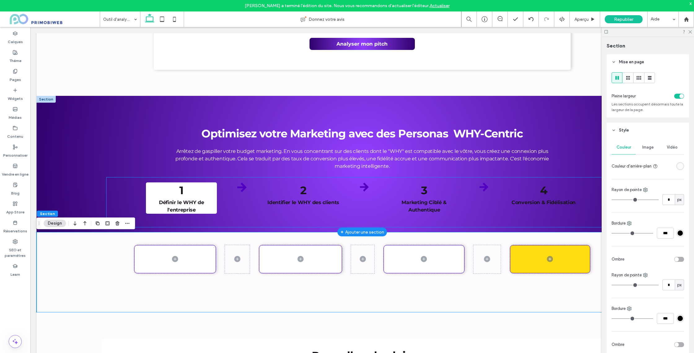
click at [211, 188] on p "1 Définir le WHY de l'entreprise" at bounding box center [181, 197] width 71 height 31
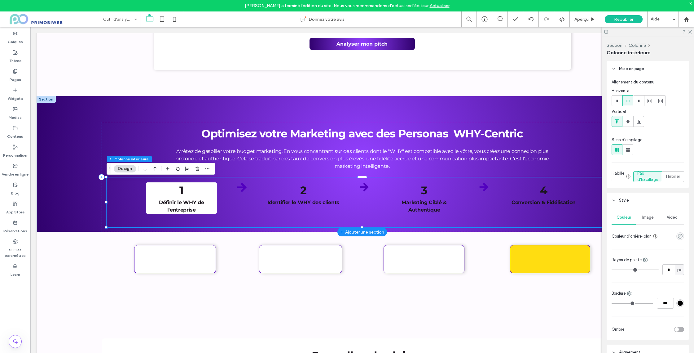
click at [211, 191] on p "1 Définir le WHY de l'entreprise" at bounding box center [181, 197] width 71 height 31
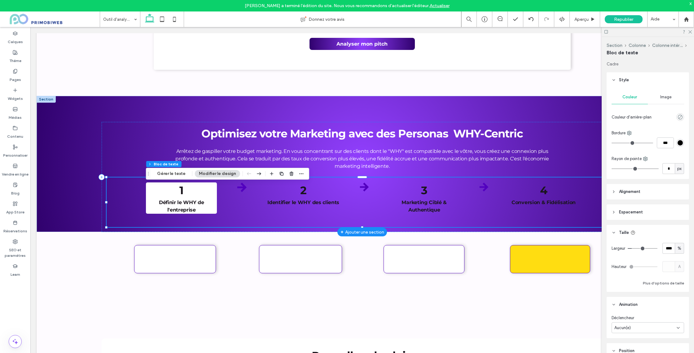
type input "*"
click at [178, 175] on button "Gérer le texte" at bounding box center [171, 173] width 37 height 7
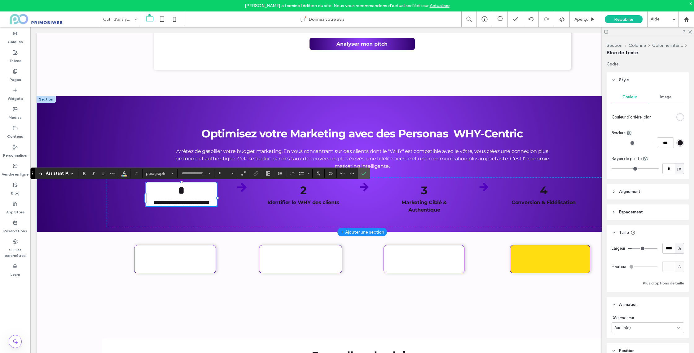
type input "**********"
click at [364, 176] on span "Confirmer" at bounding box center [363, 173] width 5 height 11
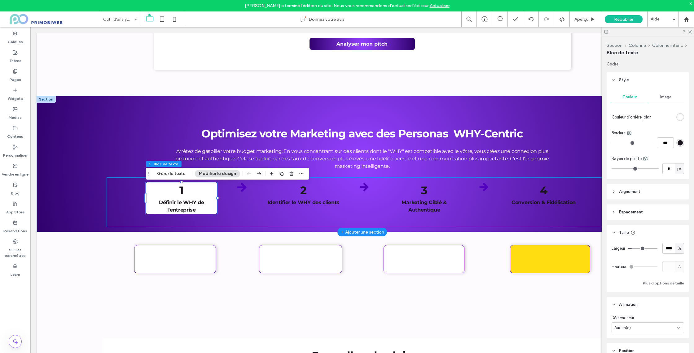
click at [238, 194] on div "1 Définir le WHY de l'entreprise 2 Identifier le WHY des clients 3 Marketing Ci…" at bounding box center [362, 202] width 511 height 50
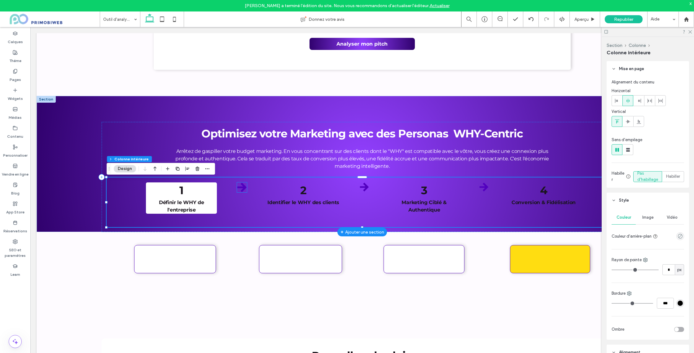
click at [244, 190] on icon at bounding box center [241, 187] width 9 height 9
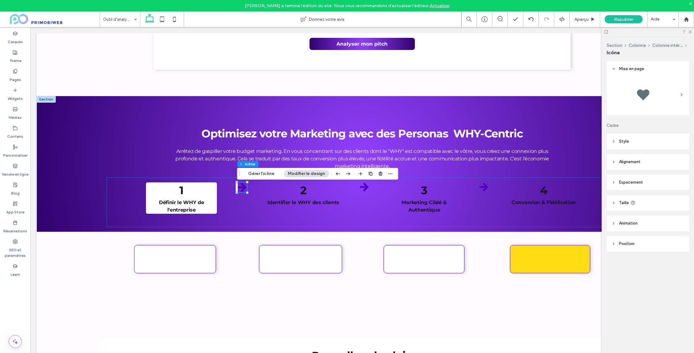
click at [629, 167] on header "Alignement" at bounding box center [648, 161] width 82 height 15
click at [629, 179] on icon at bounding box center [628, 177] width 5 height 5
click at [269, 175] on button "Gérer l'icône" at bounding box center [261, 173] width 34 height 7
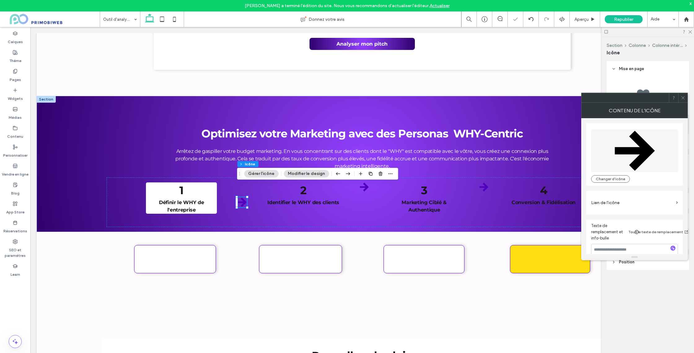
click at [298, 175] on button "Modifier le design" at bounding box center [306, 173] width 45 height 7
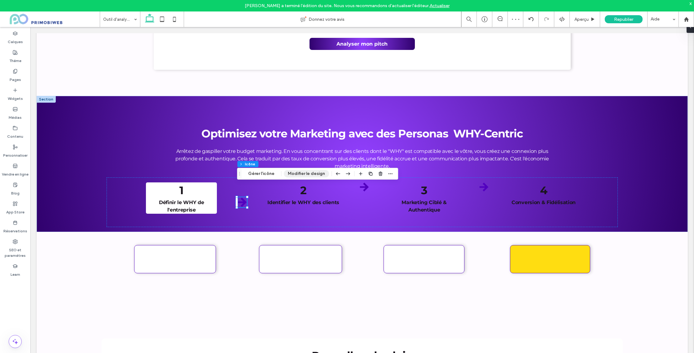
click at [320, 170] on button "Modifier le design" at bounding box center [306, 173] width 45 height 7
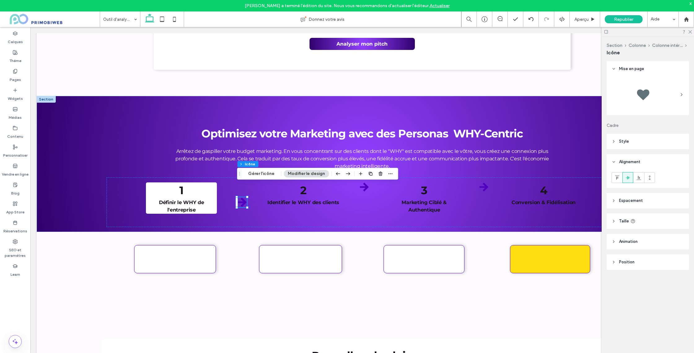
drag, startPoint x: 628, startPoint y: 139, endPoint x: 636, endPoint y: 143, distance: 9.3
click at [628, 139] on span "Style" at bounding box center [624, 141] width 10 height 6
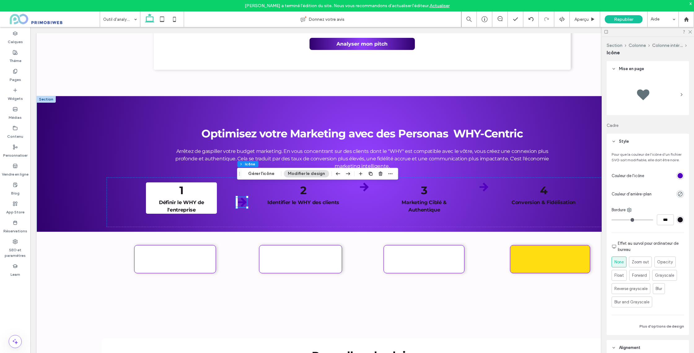
click at [677, 171] on div at bounding box center [665, 175] width 37 height 11
click at [679, 174] on div "rgb(82, 0, 191)" at bounding box center [680, 175] width 5 height 5
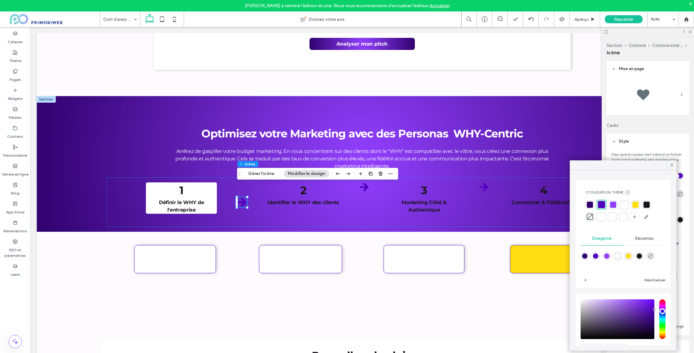
click at [650, 182] on div "Couleurs du thème Gagnez du temps avec les couleurs de thème Créez une palette …" at bounding box center [623, 234] width 95 height 108
click at [623, 216] on div at bounding box center [623, 217] width 6 height 6
click at [674, 166] on icon at bounding box center [672, 165] width 6 height 6
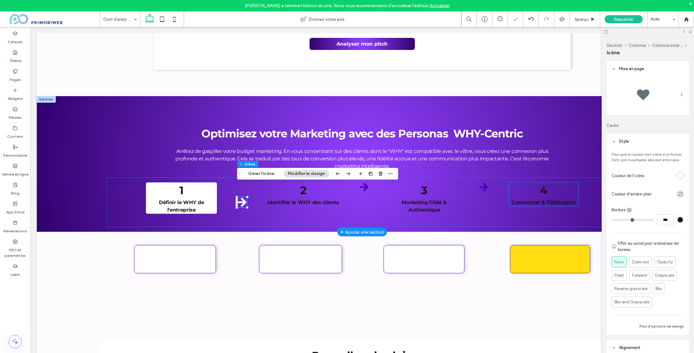
click at [573, 198] on p "4 Conversion & Fidélisation" at bounding box center [544, 194] width 70 height 24
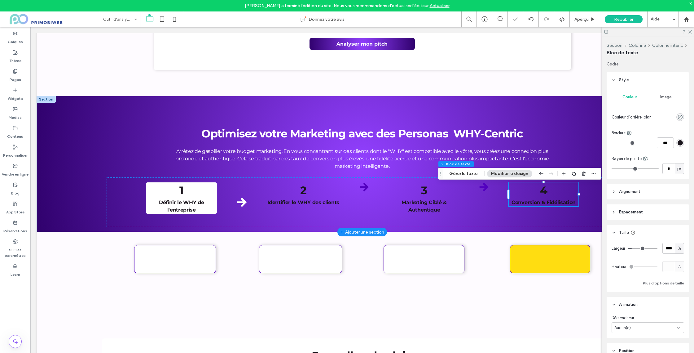
click at [570, 192] on p "4 Conversion & Fidélisation" at bounding box center [544, 194] width 70 height 24
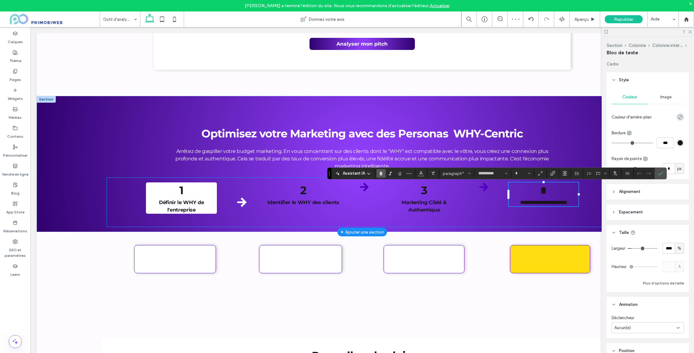
click at [586, 189] on div "**********" at bounding box center [362, 202] width 511 height 50
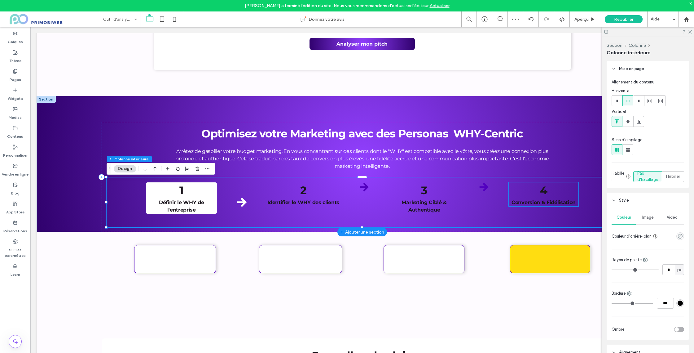
click at [575, 191] on p "4 Conversion & Fidélisation" at bounding box center [544, 194] width 70 height 24
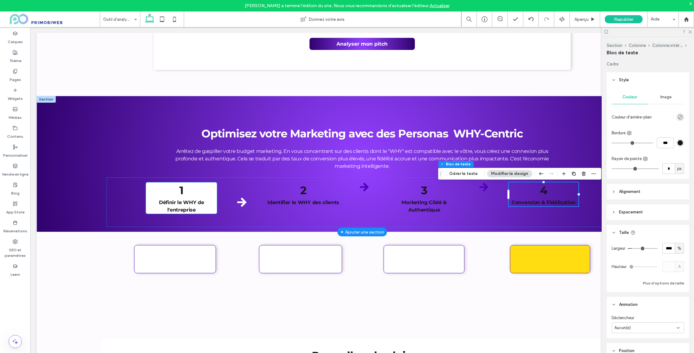
drag, startPoint x: 201, startPoint y: 194, endPoint x: 207, endPoint y: 192, distance: 6.1
click at [201, 194] on p "1 Définir le WHY de l'entreprise" at bounding box center [181, 197] width 71 height 31
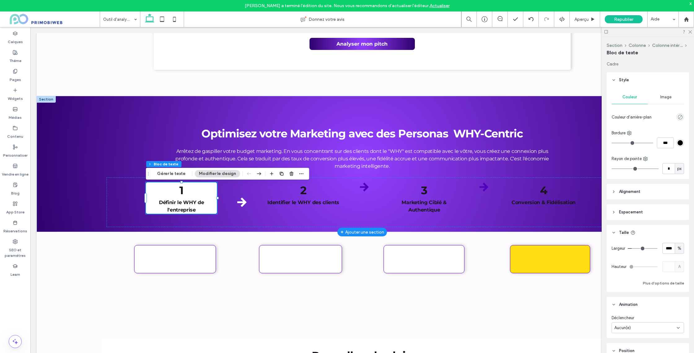
type input "*"
click at [207, 192] on p "1 Définir le WHY de l'entreprise" at bounding box center [181, 197] width 71 height 31
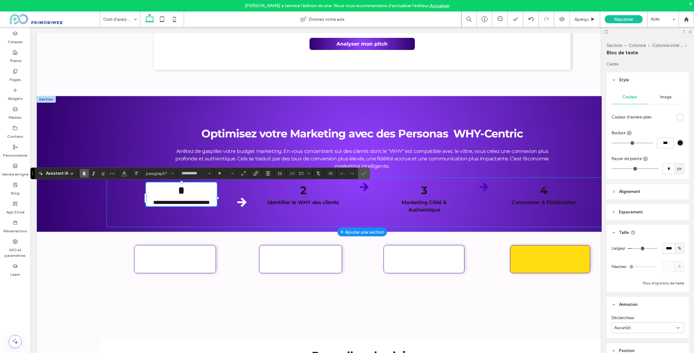
click at [238, 194] on div "**********" at bounding box center [362, 202] width 511 height 50
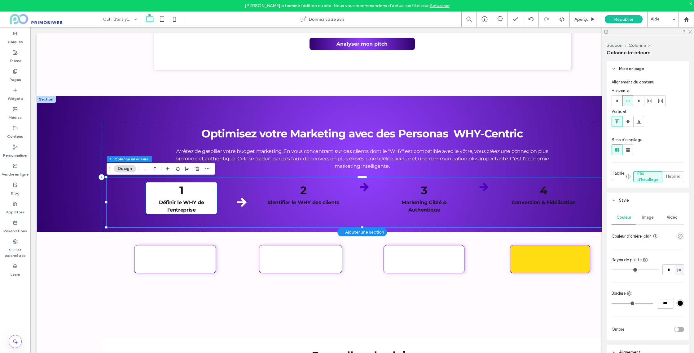
click at [211, 192] on p "1 Définir le WHY de l'entreprise" at bounding box center [181, 197] width 71 height 31
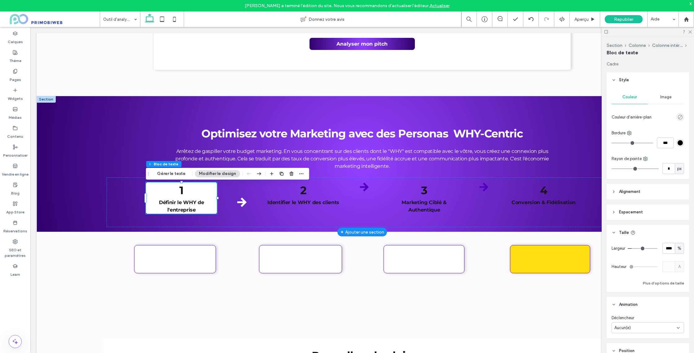
type input "*"
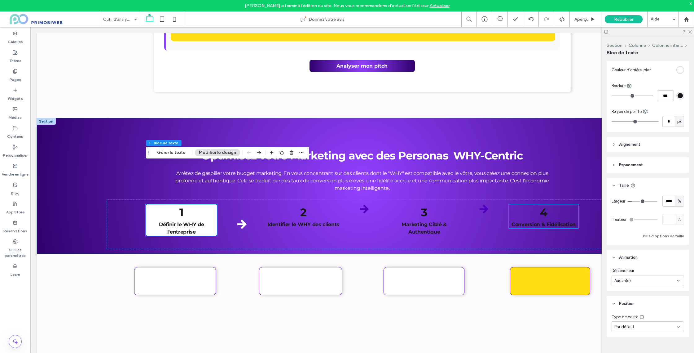
scroll to position [1703, 0]
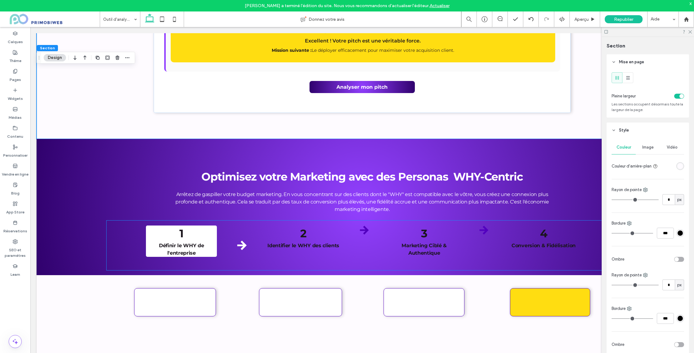
click at [214, 236] on p "1 Définir le WHY de l'entreprise" at bounding box center [181, 240] width 71 height 31
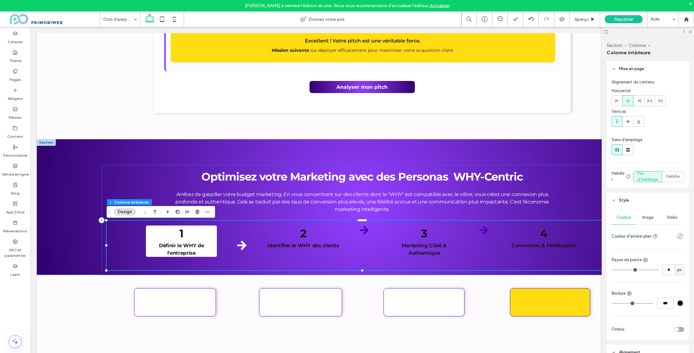
click at [209, 235] on p "1 Définir le WHY de l'entreprise" at bounding box center [181, 240] width 71 height 31
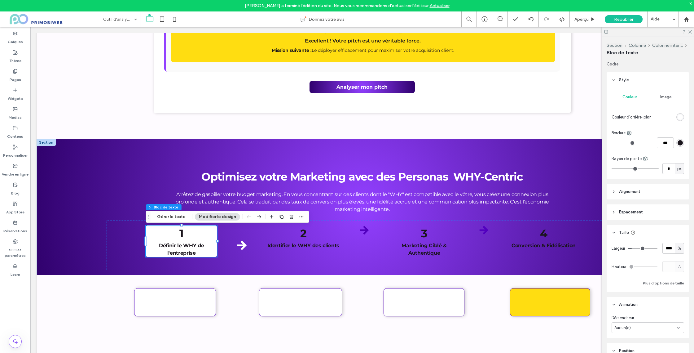
click at [680, 117] on div "rgb(255, 255, 255)" at bounding box center [680, 116] width 5 height 5
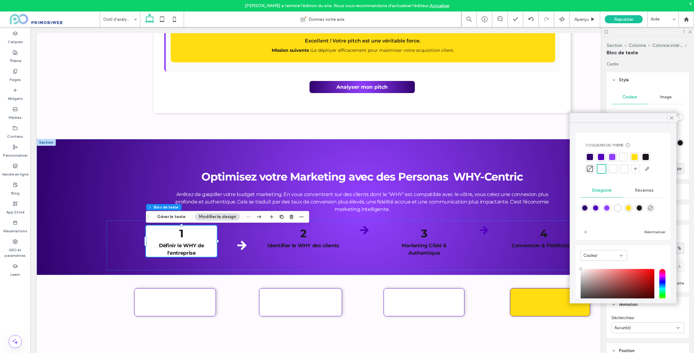
drag, startPoint x: 623, startPoint y: 157, endPoint x: 626, endPoint y: 163, distance: 6.8
click at [623, 157] on div at bounding box center [623, 157] width 6 height 6
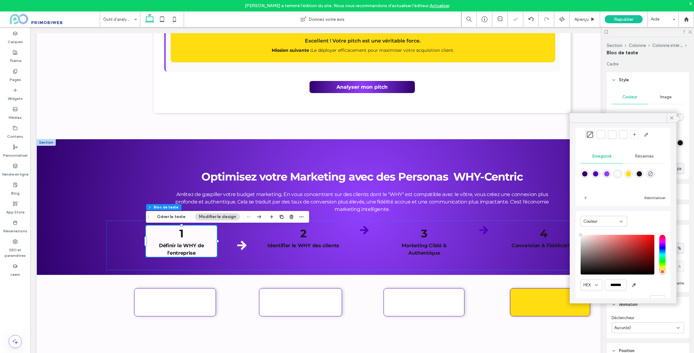
scroll to position [51, 0]
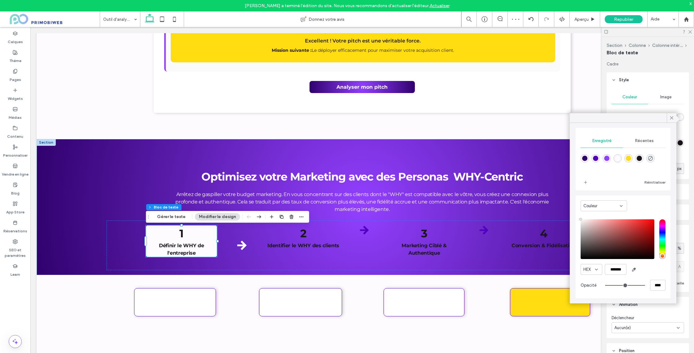
click at [620, 157] on div "rgba(254,251,255,1)" at bounding box center [617, 158] width 5 height 5
type input "*******"
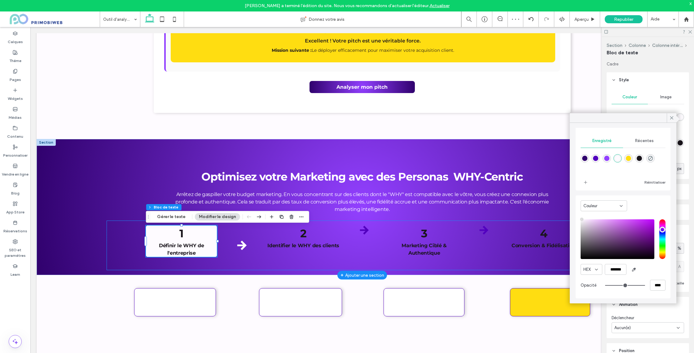
click at [279, 263] on div "1 Définir le WHY de l'entreprise 2 Identifier le WHY des clients 3 Marketing Ci…" at bounding box center [362, 245] width 511 height 50
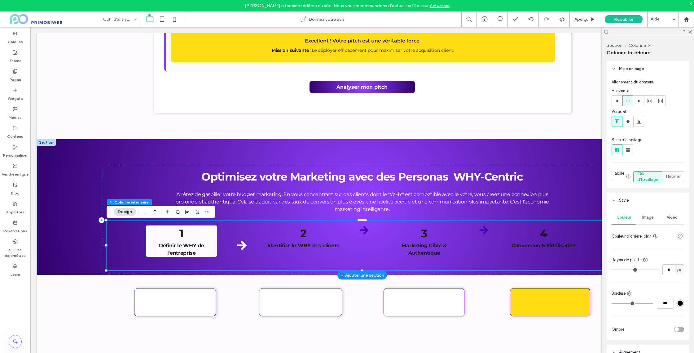
click at [185, 250] on p "1 Définir le WHY de l'entreprise" at bounding box center [181, 240] width 71 height 31
click at [185, 250] on div "1 Définir le WHY de l'entreprise" at bounding box center [181, 240] width 71 height 31
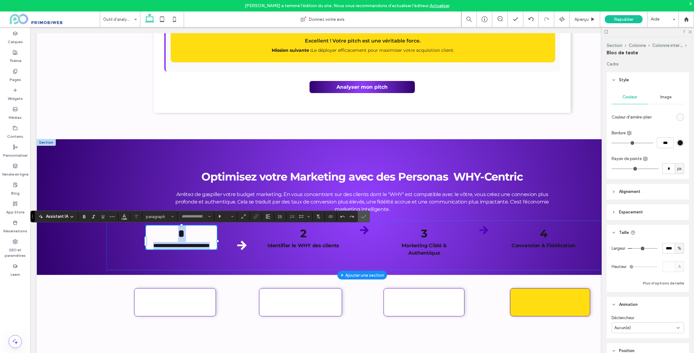
type input "*"
type input "**********"
click at [122, 218] on icon "Couleur" at bounding box center [124, 215] width 5 height 5
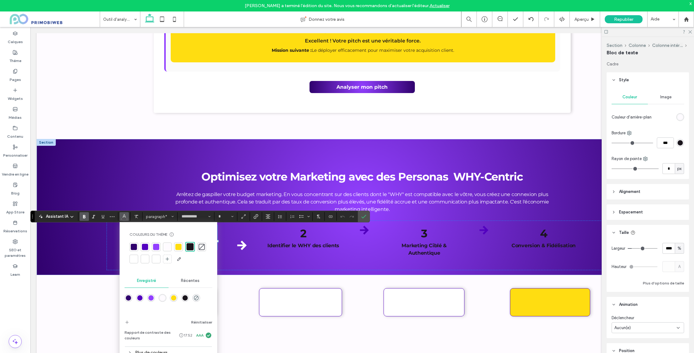
click at [134, 247] on div at bounding box center [134, 247] width 6 height 6
click at [254, 265] on div "**********" at bounding box center [362, 245] width 511 height 50
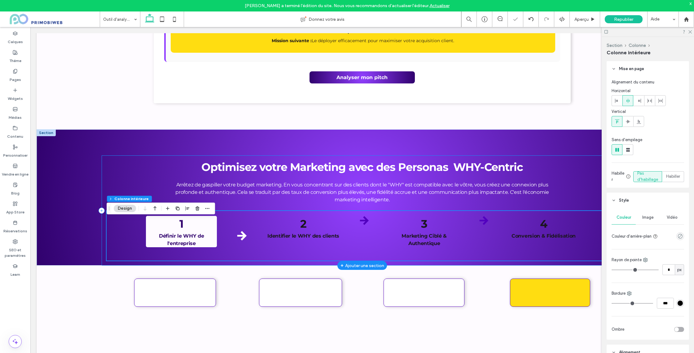
scroll to position [1718, 0]
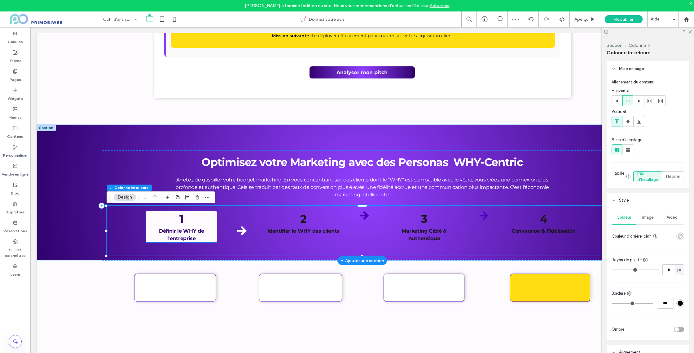
click at [212, 229] on p "1 Définir le WHY de l'entreprise" at bounding box center [181, 226] width 71 height 31
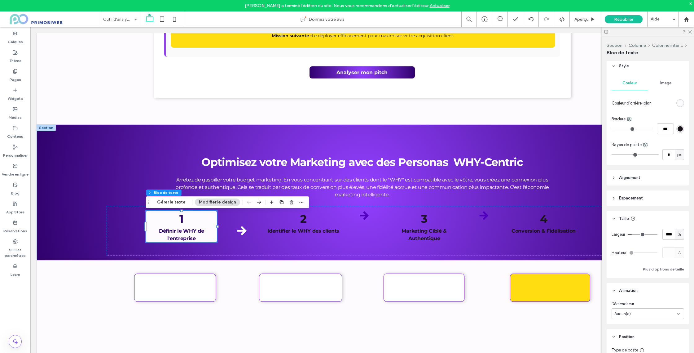
scroll to position [15, 0]
click at [631, 196] on span "Espacement" at bounding box center [631, 197] width 24 height 6
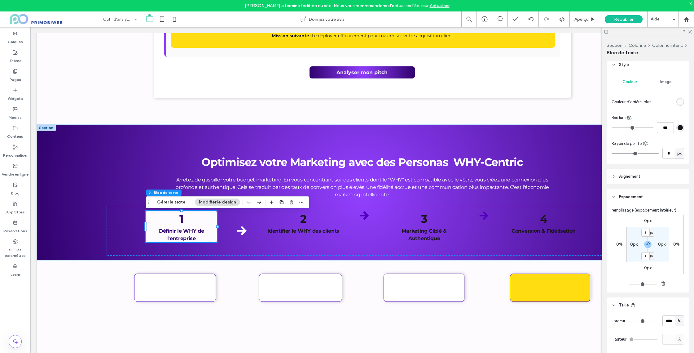
scroll to position [17, 0]
click at [378, 172] on p at bounding box center [362, 172] width 375 height 7
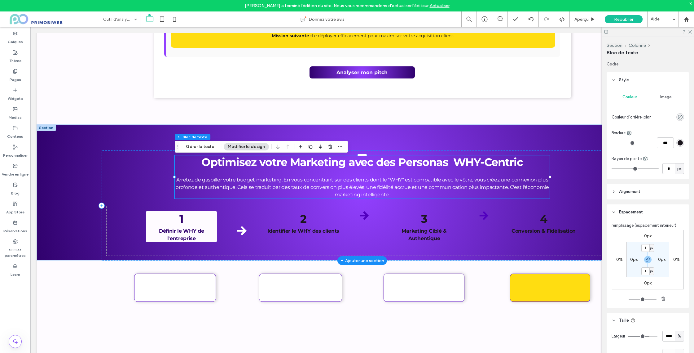
click at [370, 171] on p at bounding box center [362, 172] width 375 height 7
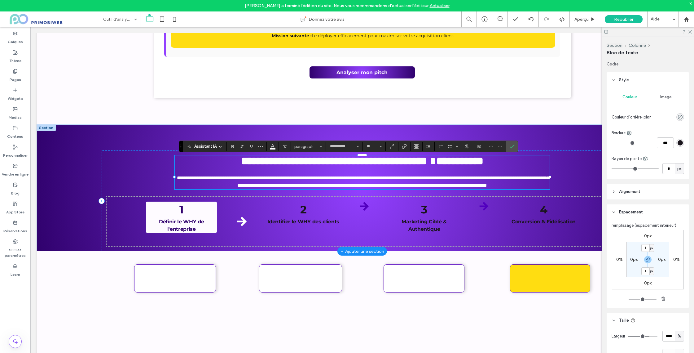
click at [274, 165] on strong "**********" at bounding box center [334, 161] width 186 height 11
type input "**"
click at [202, 165] on h2 "**********" at bounding box center [362, 160] width 375 height 11
drag, startPoint x: 497, startPoint y: 165, endPoint x: 519, endPoint y: 165, distance: 21.4
click at [483, 165] on strong "**********" at bounding box center [459, 161] width 47 height 11
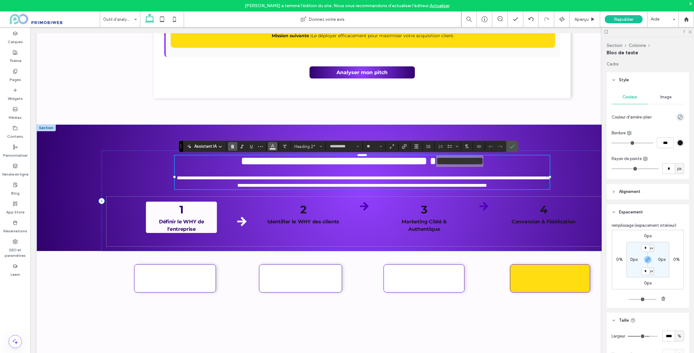
click at [273, 144] on use "Couleur" at bounding box center [272, 145] width 3 height 3
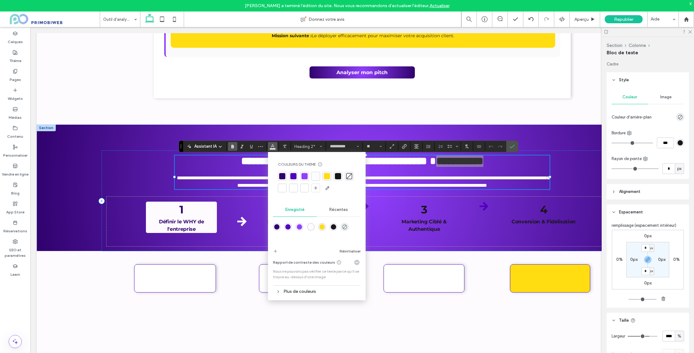
drag, startPoint x: 329, startPoint y: 178, endPoint x: 336, endPoint y: 178, distance: 6.8
click at [329, 178] on div at bounding box center [327, 176] width 6 height 6
drag, startPoint x: 514, startPoint y: 144, endPoint x: 492, endPoint y: 114, distance: 37.2
click at [514, 144] on use "Confirmer" at bounding box center [512, 146] width 5 height 4
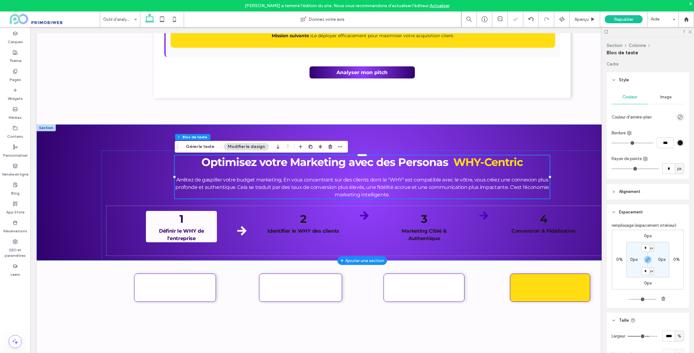
click at [540, 130] on div "Optimisez votre Marketing avec des Personas WHY-Centric Arrêtez de gaspiller vo…" at bounding box center [362, 192] width 651 height 136
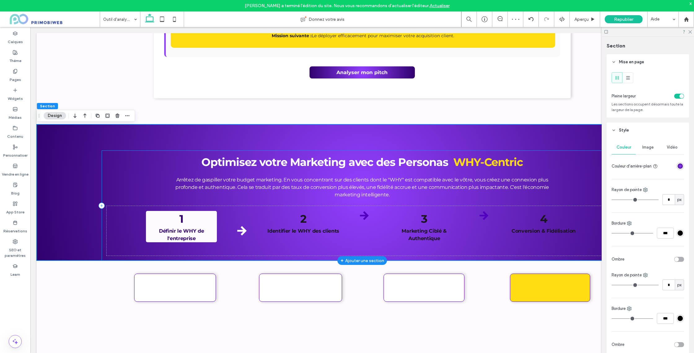
scroll to position [1741, 0]
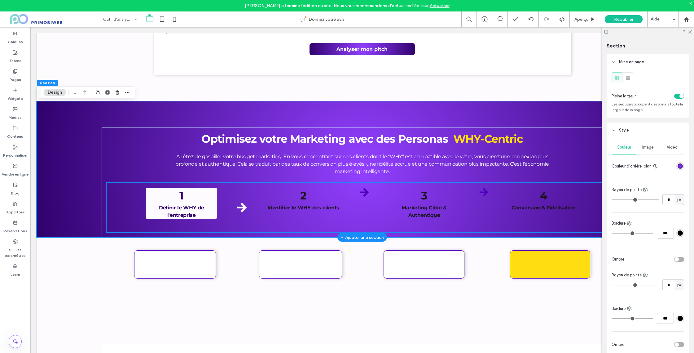
click at [213, 202] on p "1 Définir le WHY de l'entreprise" at bounding box center [181, 202] width 71 height 31
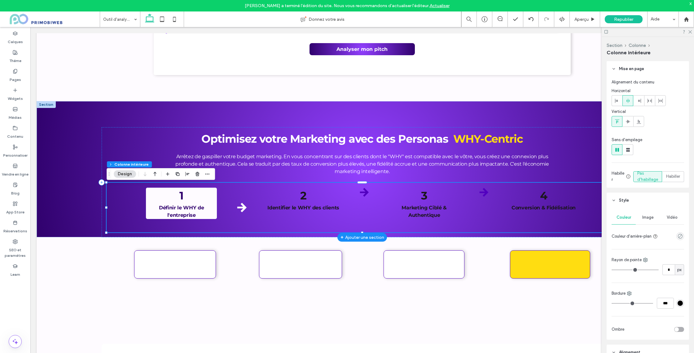
click at [208, 197] on p "1 Définir le WHY de l'entreprise" at bounding box center [181, 202] width 71 height 31
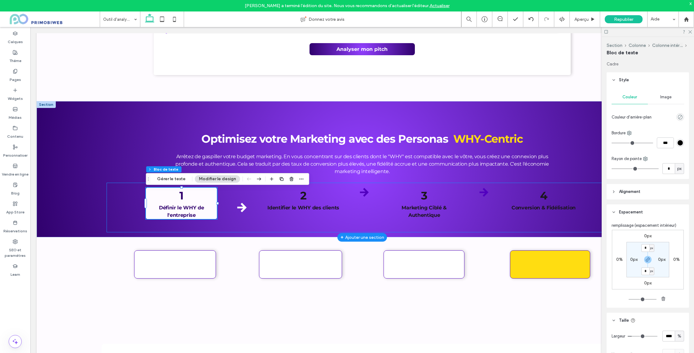
type input "*"
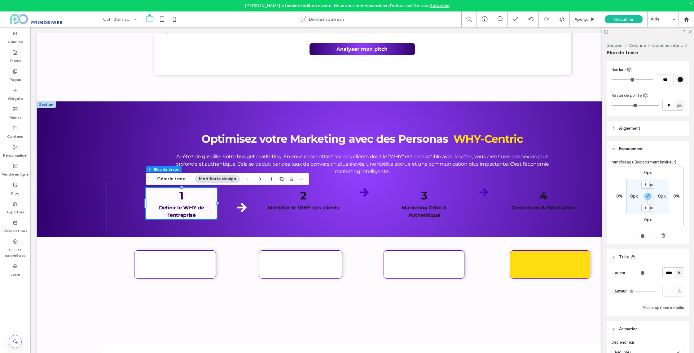
scroll to position [126, 0]
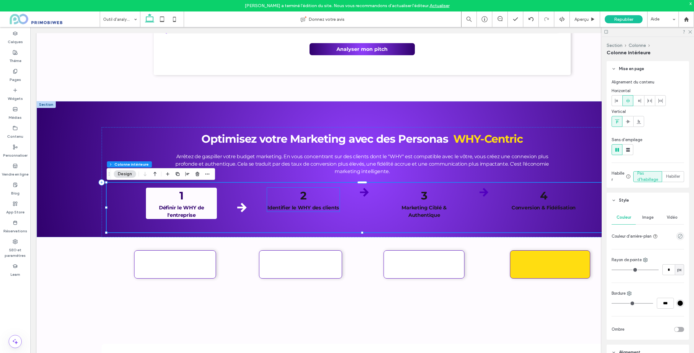
click at [332, 198] on p "2 Identifier le WHY des clients" at bounding box center [303, 199] width 73 height 24
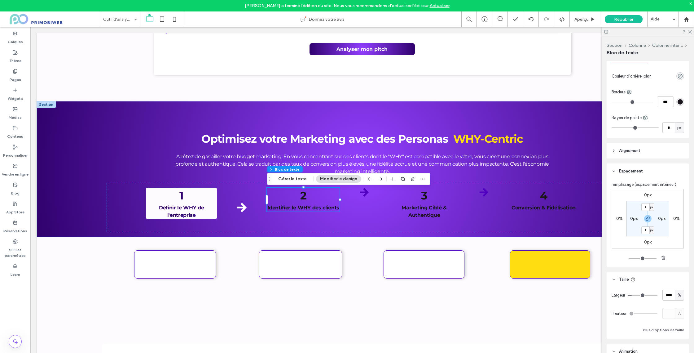
scroll to position [0, 0]
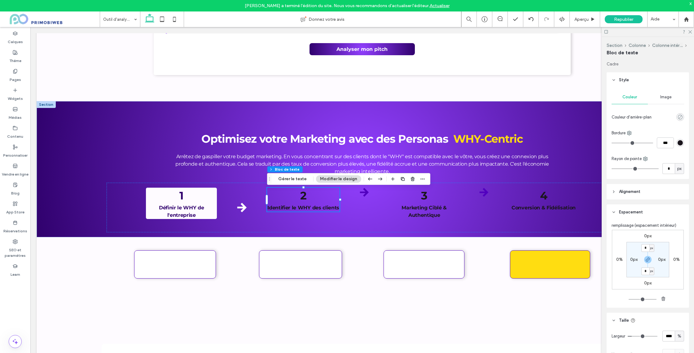
click at [682, 118] on icon "rgba(0, 0, 0, 0)" at bounding box center [680, 116] width 5 height 5
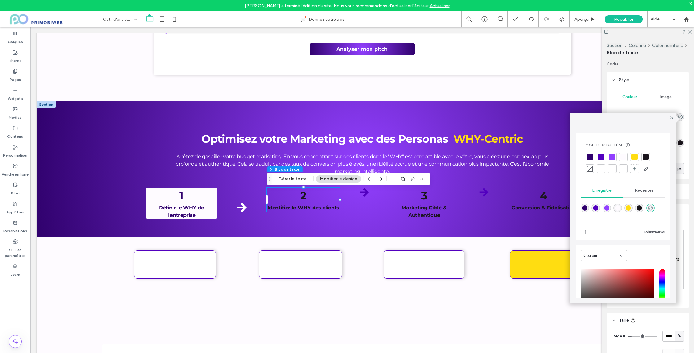
drag, startPoint x: 617, startPoint y: 205, endPoint x: 620, endPoint y: 206, distance: 3.2
click at [617, 205] on div "rgba(254,251,255,1)" at bounding box center [617, 207] width 5 height 5
type input "*******"
type input "***"
type input "****"
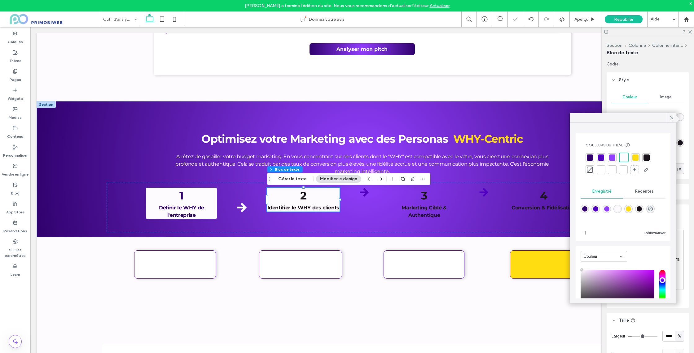
scroll to position [51, 0]
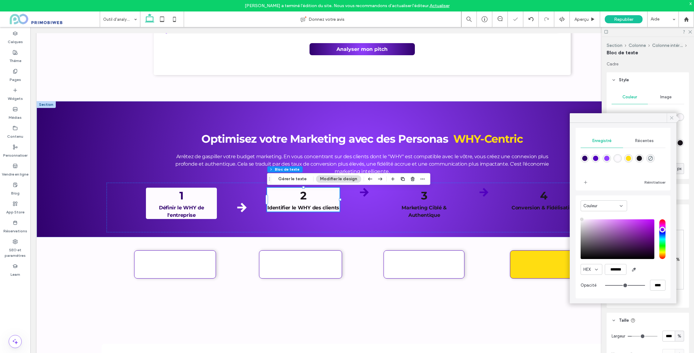
click at [674, 116] on icon at bounding box center [672, 118] width 6 height 6
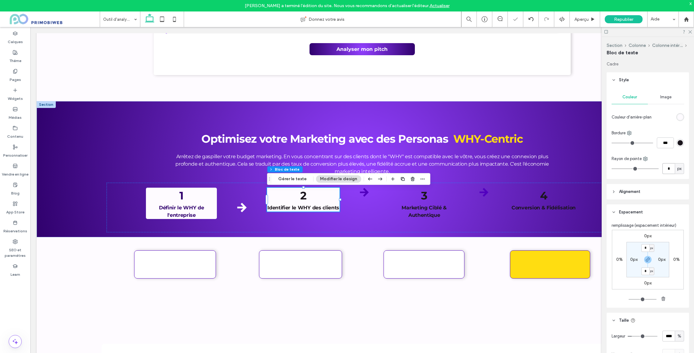
click at [671, 170] on input "*" at bounding box center [669, 168] width 12 height 11
type input "*"
click at [362, 196] on icon at bounding box center [364, 191] width 9 height 9
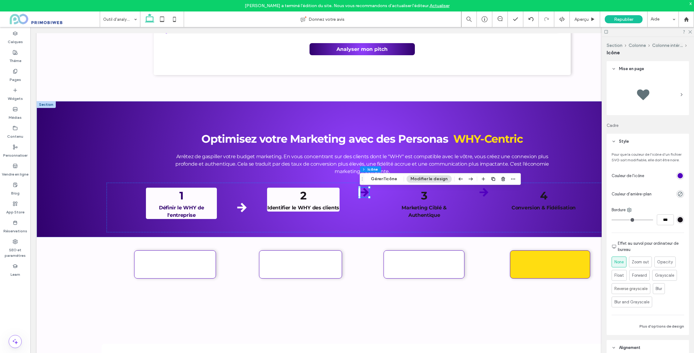
scroll to position [33, 0]
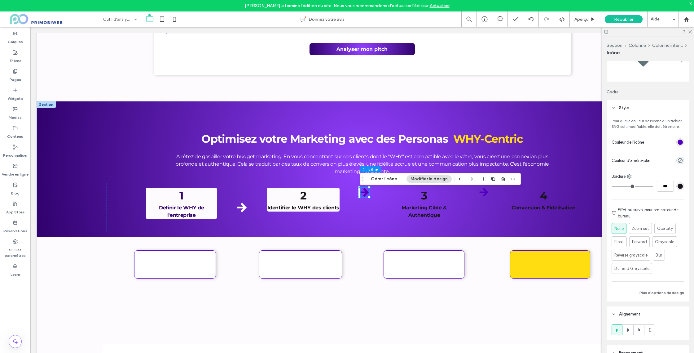
click at [683, 137] on div at bounding box center [665, 142] width 37 height 11
click at [680, 143] on div "rgb(82, 0, 191)" at bounding box center [680, 141] width 5 height 5
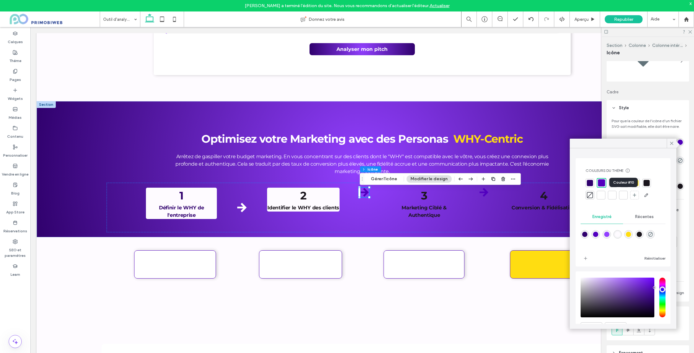
click at [622, 195] on div at bounding box center [623, 195] width 6 height 6
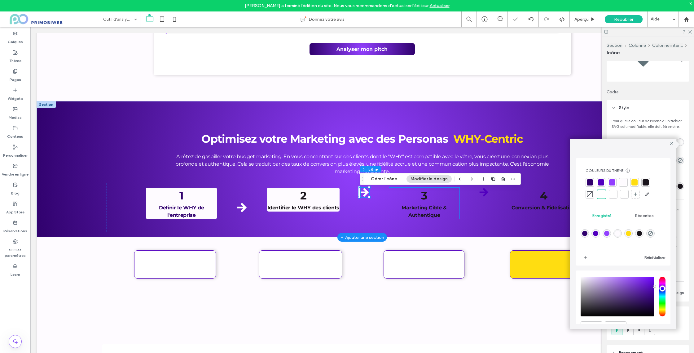
click at [407, 203] on p "3 Marketing Ciblé & Authentique" at bounding box center [424, 202] width 70 height 31
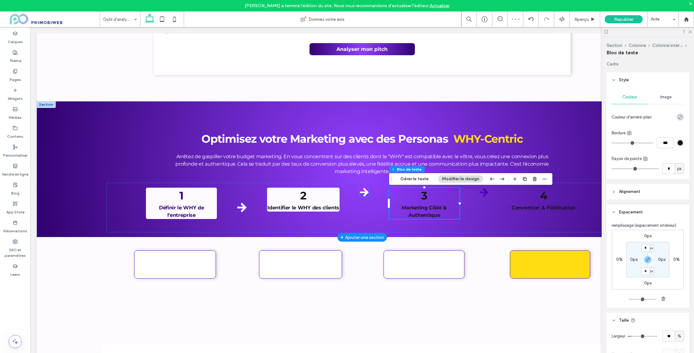
click at [369, 197] on icon at bounding box center [364, 191] width 9 height 9
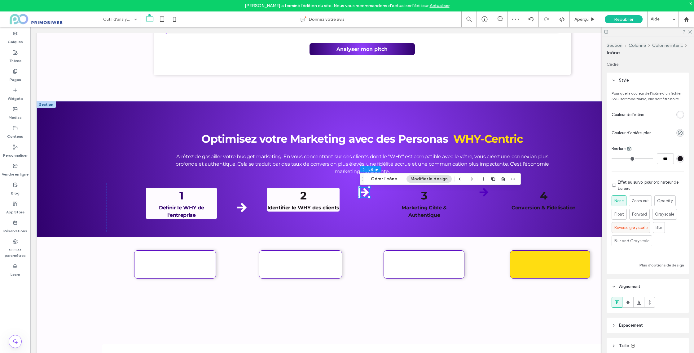
scroll to position [85, 0]
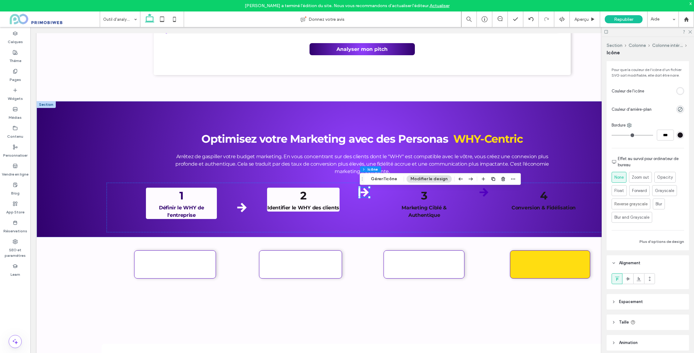
drag, startPoint x: 631, startPoint y: 278, endPoint x: 619, endPoint y: 277, distance: 11.2
click at [631, 278] on div at bounding box center [628, 278] width 10 height 10
click at [486, 194] on icon at bounding box center [484, 192] width 9 height 9
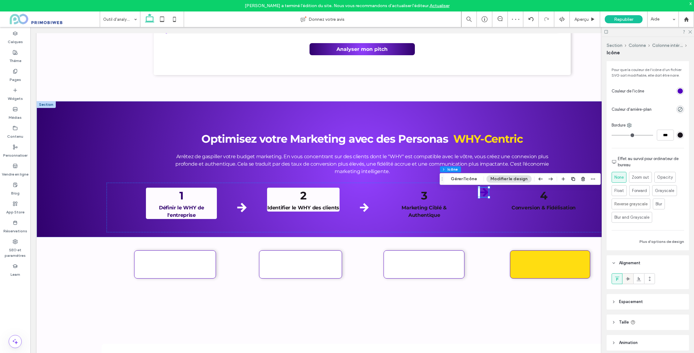
click at [629, 278] on icon at bounding box center [628, 278] width 5 height 5
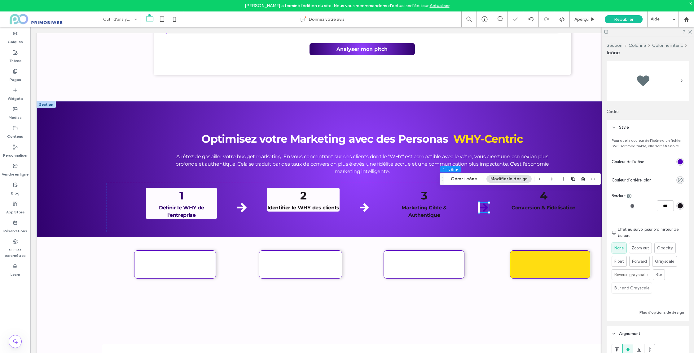
scroll to position [0, 0]
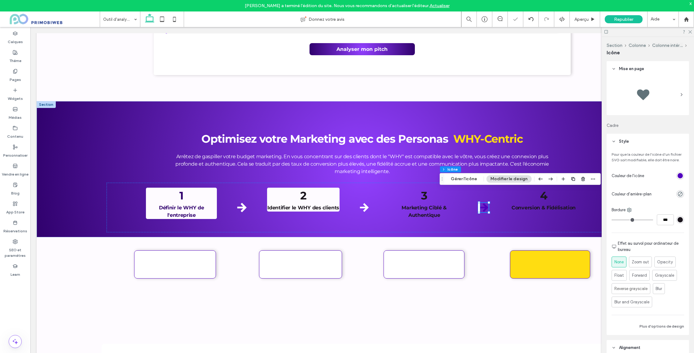
click at [680, 177] on div "rgb(82, 0, 191)" at bounding box center [680, 175] width 5 height 5
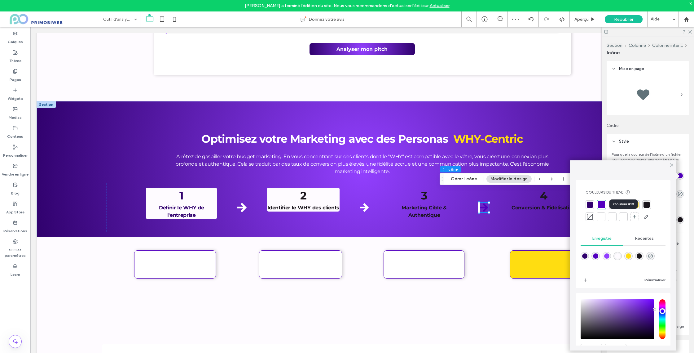
click at [623, 216] on div at bounding box center [623, 217] width 6 height 6
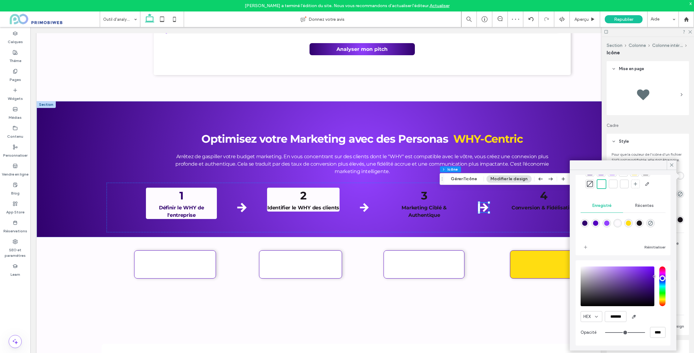
click at [613, 184] on div at bounding box center [613, 184] width 6 height 6
click at [622, 184] on div at bounding box center [624, 184] width 6 height 6
click at [368, 212] on icon at bounding box center [364, 207] width 9 height 9
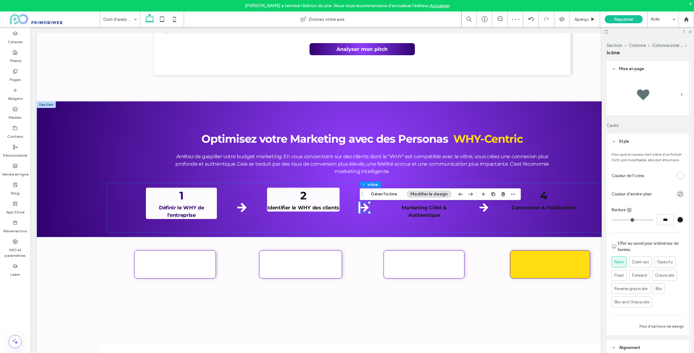
click at [678, 174] on div "rgb(255, 255, 255)" at bounding box center [680, 175] width 5 height 5
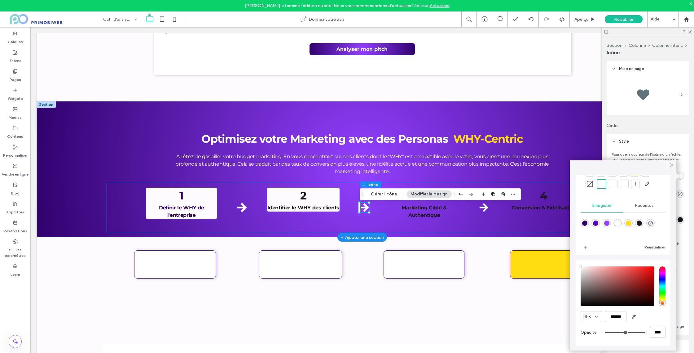
click at [487, 214] on div "1 Définir le WHY de l'entreprise 2 Identifier le WHY des clients 3 Marketing Ci…" at bounding box center [362, 208] width 511 height 50
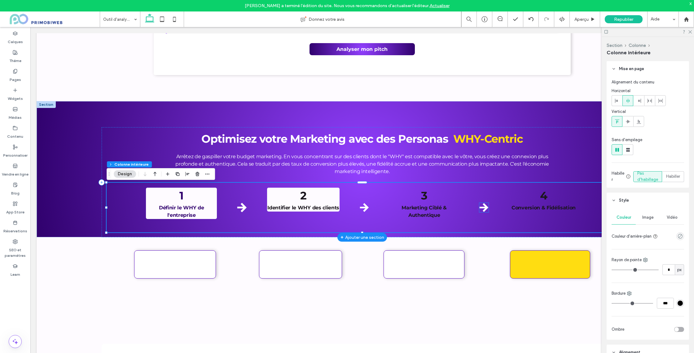
click at [487, 210] on icon at bounding box center [484, 207] width 9 height 9
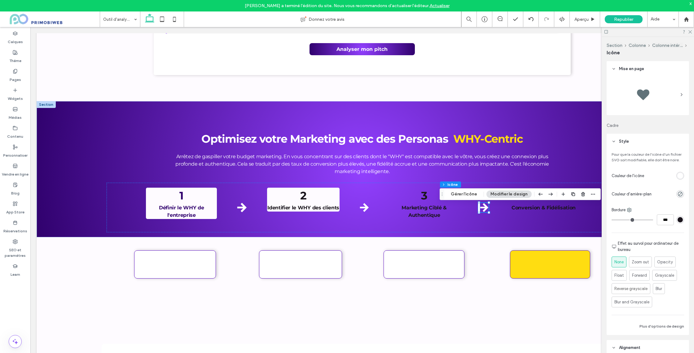
click at [681, 176] on div "rgb(255, 255, 255)" at bounding box center [680, 175] width 5 height 5
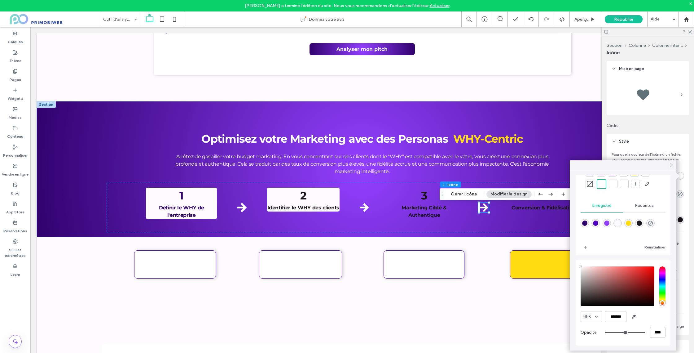
click at [672, 165] on icon at bounding box center [672, 165] width 6 height 6
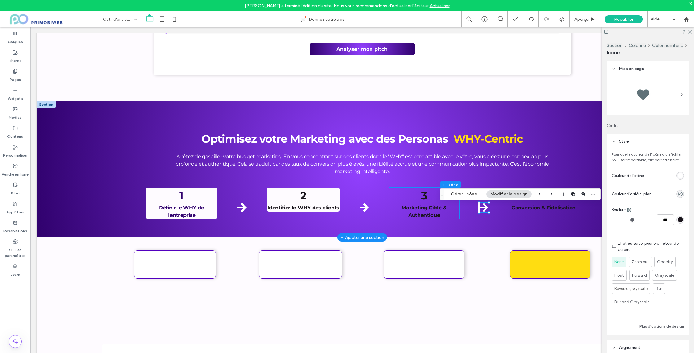
click at [520, 219] on div "1 Définir le WHY de l'entreprise 2 Identifier le WHY des clients 3 Marketing Ci…" at bounding box center [362, 208] width 511 height 50
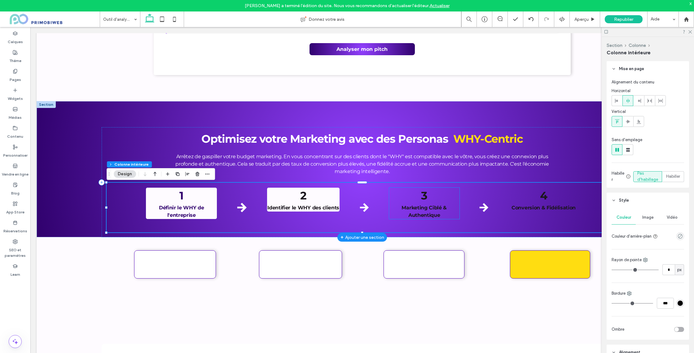
click at [415, 214] on strong "Marketing Ciblé & Authentique" at bounding box center [424, 211] width 45 height 13
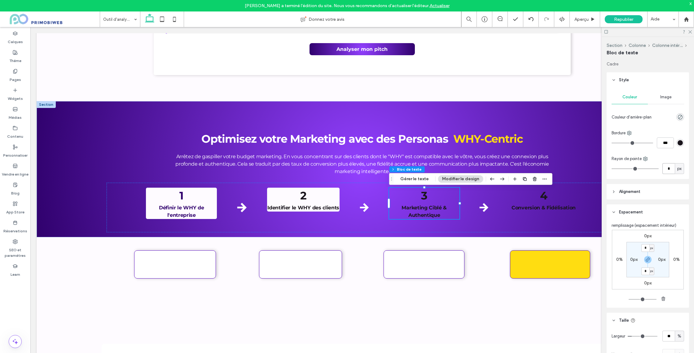
click at [668, 163] on input "*" at bounding box center [669, 168] width 12 height 11
type input "*"
click at [680, 116] on icon "rgba(0, 0, 0, 0)" at bounding box center [680, 116] width 5 height 5
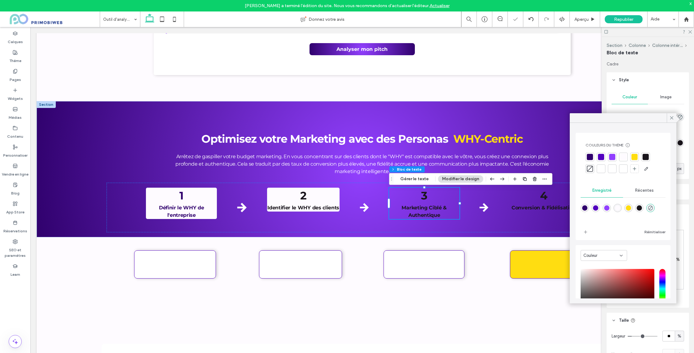
click at [616, 209] on div "rgba(254,251,255,1)" at bounding box center [617, 207] width 5 height 5
type input "*******"
type input "***"
type input "****"
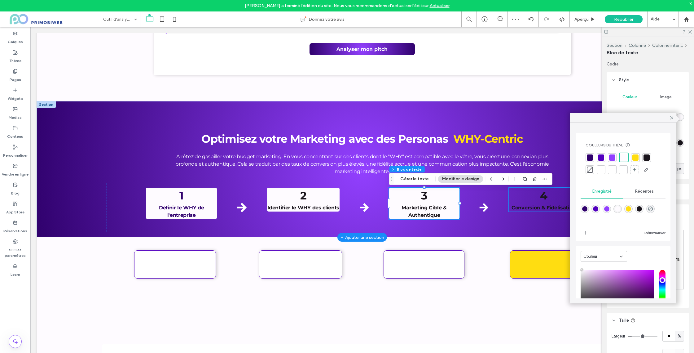
click at [558, 201] on p "4 Conversion & Fidélisation" at bounding box center [544, 199] width 70 height 24
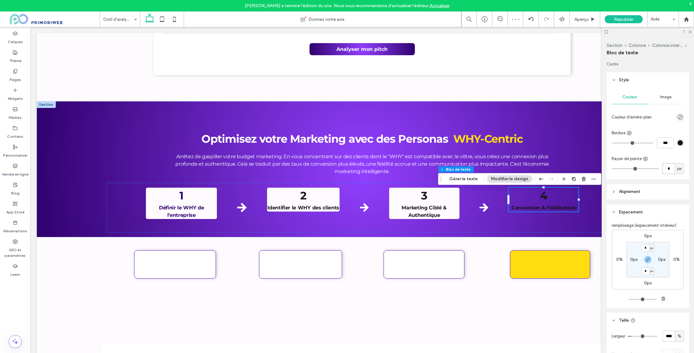
click at [670, 168] on input "*" at bounding box center [669, 168] width 12 height 11
type input "*"
click at [678, 117] on icon "rgba(0, 0, 0, 0)" at bounding box center [680, 116] width 5 height 5
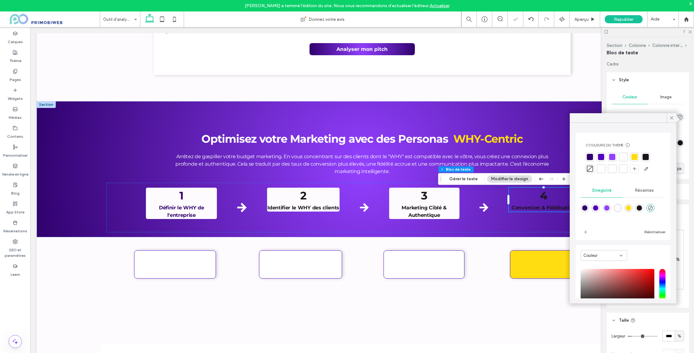
click at [634, 157] on div at bounding box center [635, 157] width 6 height 6
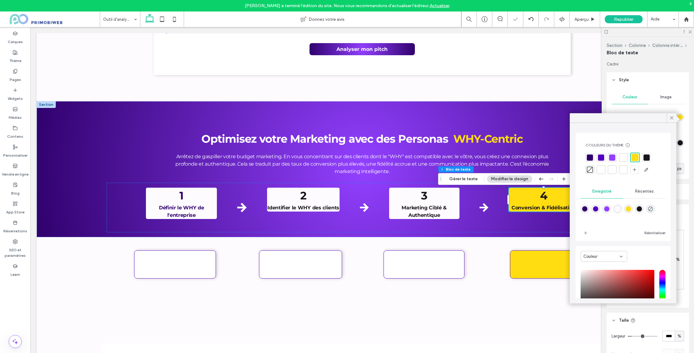
click at [671, 117] on icon at bounding box center [672, 118] width 6 height 6
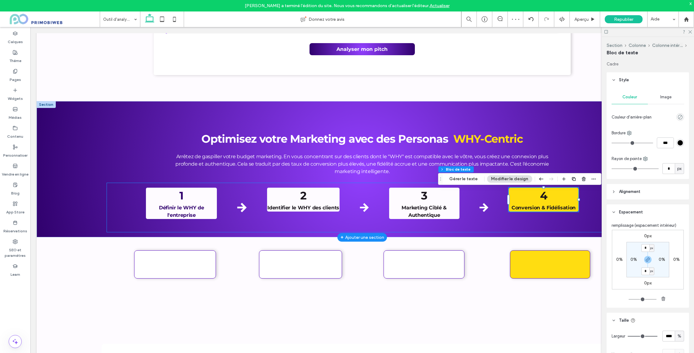
type input "*"
click at [547, 210] on strong "Conversion & Fidélisation" at bounding box center [544, 208] width 64 height 6
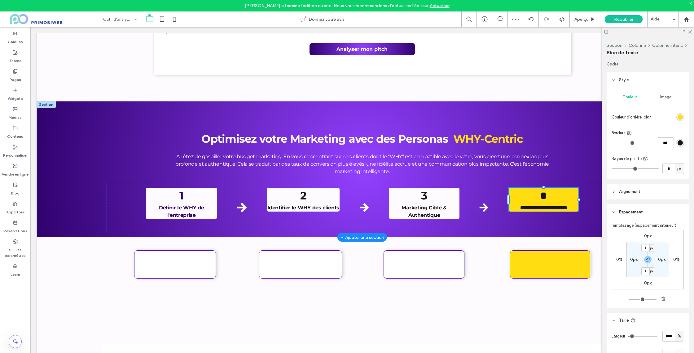
type input "**********"
click at [535, 203] on p "**********" at bounding box center [544, 199] width 70 height 24
type input "**"
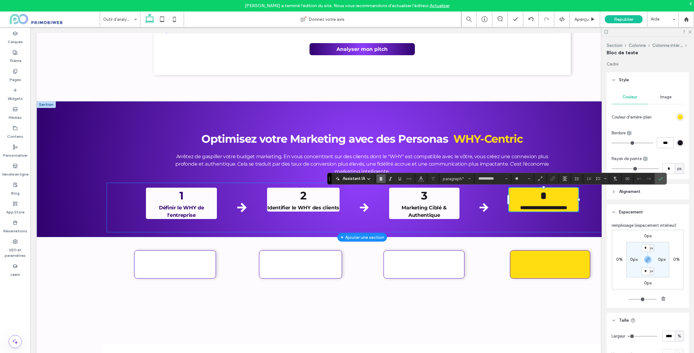
click at [569, 221] on div "**********" at bounding box center [362, 208] width 511 height 50
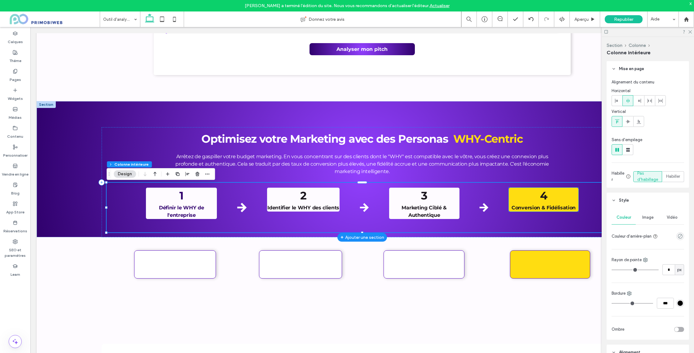
click at [555, 210] on strong "Conversion & Fidélisation" at bounding box center [544, 208] width 64 height 6
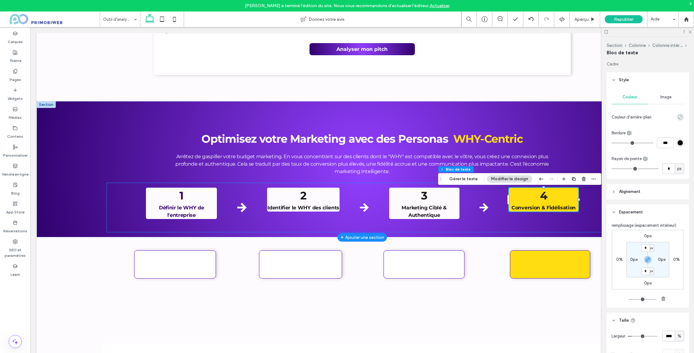
type input "*"
click at [691, 30] on icon at bounding box center [690, 31] width 4 height 4
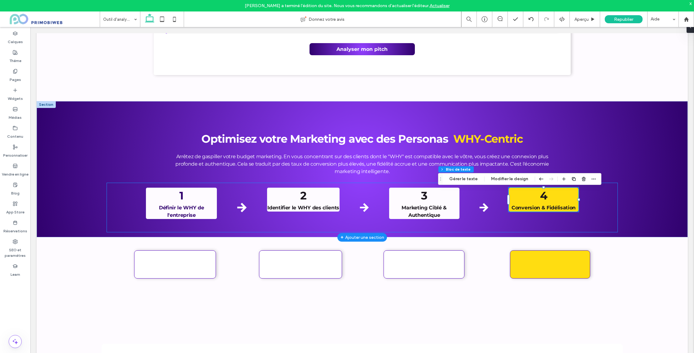
click at [116, 195] on div "1 Définir le WHY de l'entreprise 2 Identifier le WHY des clients 3 Marketing Ci…" at bounding box center [362, 208] width 511 height 50
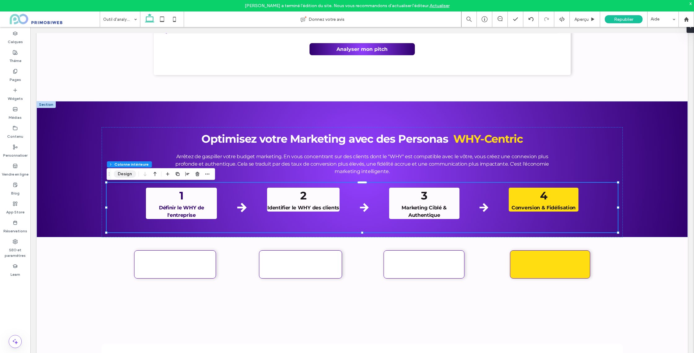
click at [131, 171] on button "Design" at bounding box center [125, 173] width 22 height 7
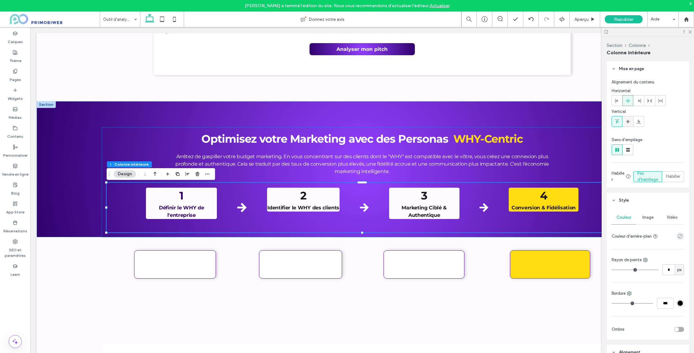
click at [627, 120] on use at bounding box center [628, 121] width 4 height 3
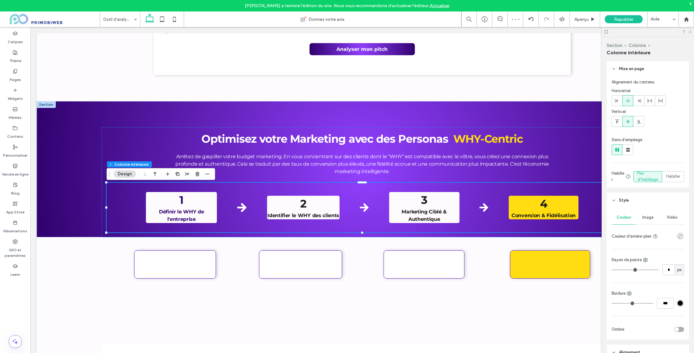
click at [689, 33] on icon at bounding box center [690, 31] width 4 height 4
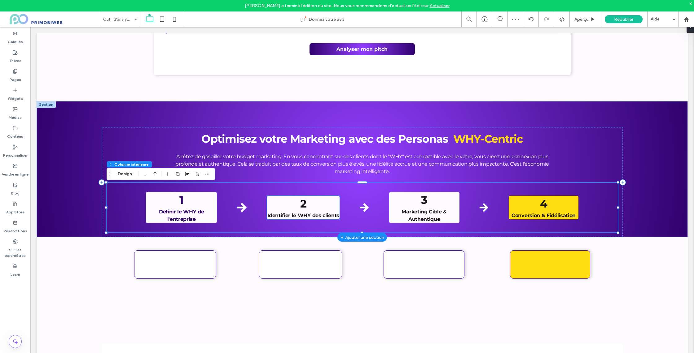
click at [290, 209] on p "2 Identifier le WHY des clients" at bounding box center [303, 208] width 73 height 24
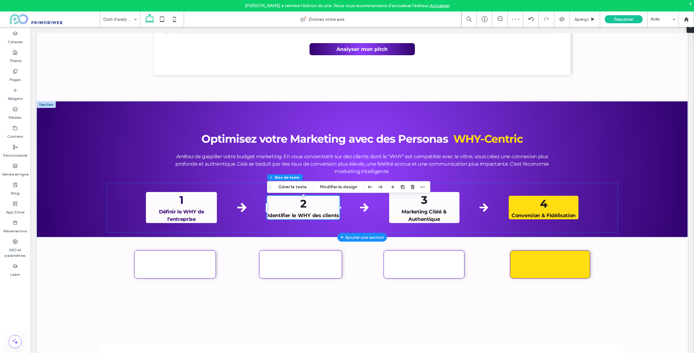
type input "*"
click at [320, 212] on p "2 Identifier le WHY des clients" at bounding box center [303, 208] width 73 height 24
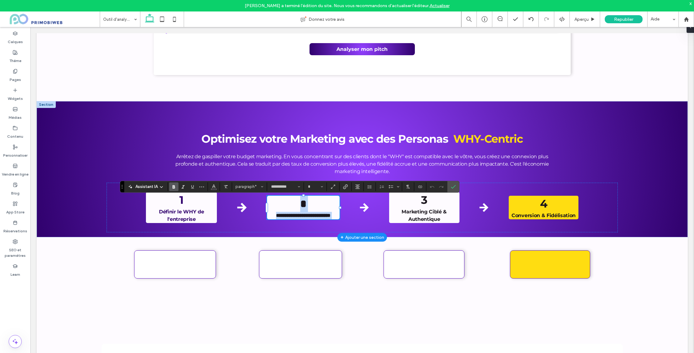
drag, startPoint x: 316, startPoint y: 208, endPoint x: 309, endPoint y: 211, distance: 7.8
click at [316, 208] on p "**********" at bounding box center [303, 208] width 73 height 24
type input "**"
click at [334, 229] on div "**********" at bounding box center [362, 208] width 511 height 50
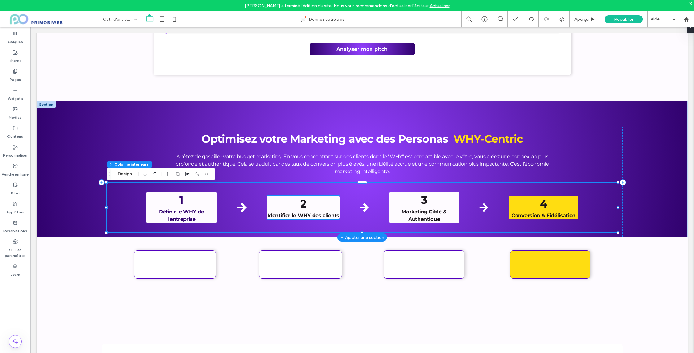
click at [326, 210] on p "2 Identifier le WHY des clients" at bounding box center [303, 208] width 73 height 24
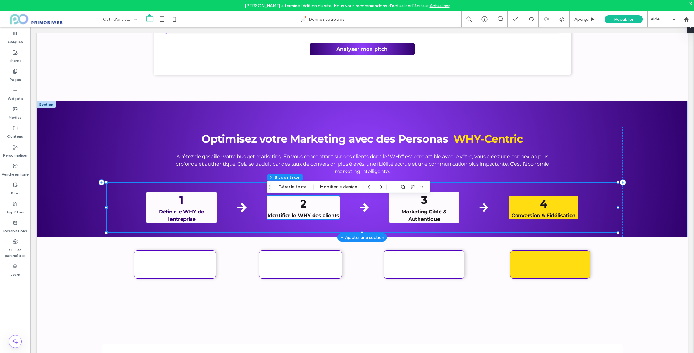
type input "*"
click at [322, 216] on strong "Identifier le WHY des clients" at bounding box center [303, 215] width 72 height 6
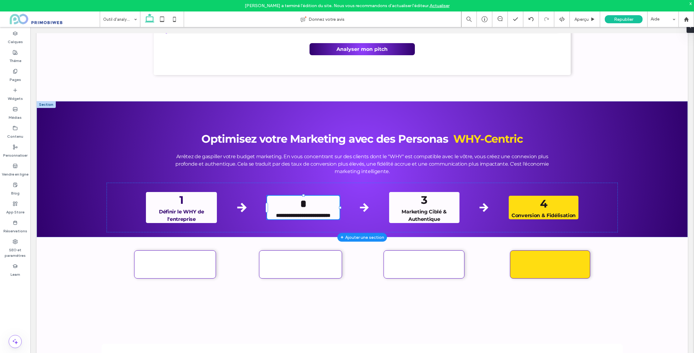
type input "**********"
click at [313, 218] on strong "**********" at bounding box center [303, 215] width 55 height 5
type input "**"
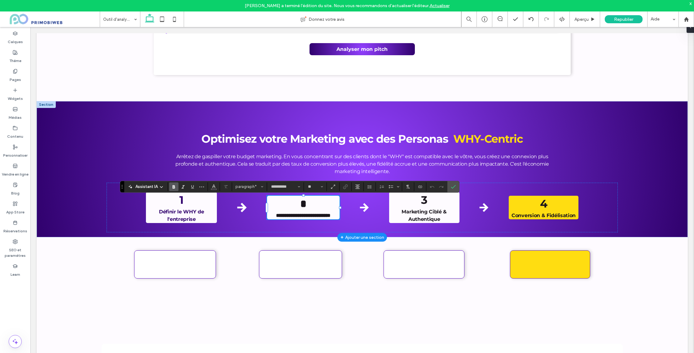
scroll to position [1737, 0]
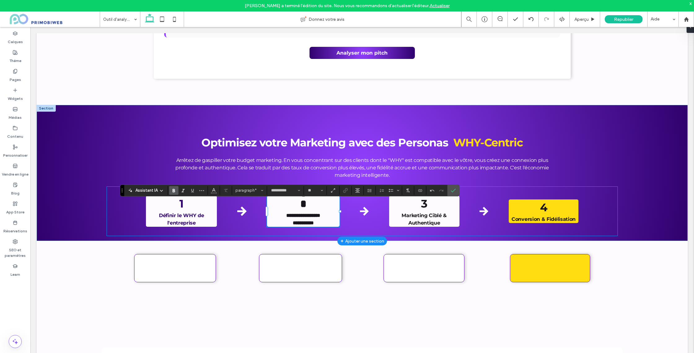
drag, startPoint x: 502, startPoint y: 228, endPoint x: 539, endPoint y: 218, distance: 38.3
click at [503, 228] on div "**********" at bounding box center [362, 211] width 511 height 50
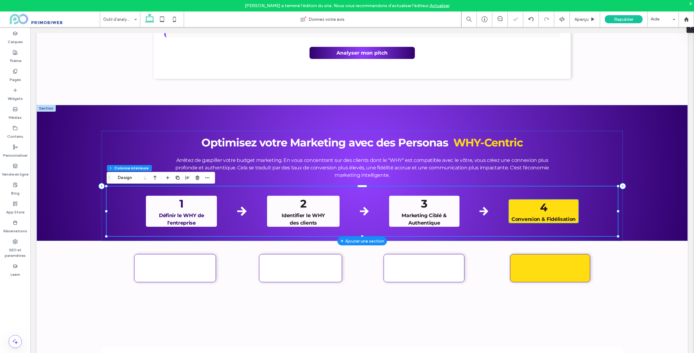
click at [539, 218] on strong "Conversion & Fidélisation" at bounding box center [544, 219] width 64 height 6
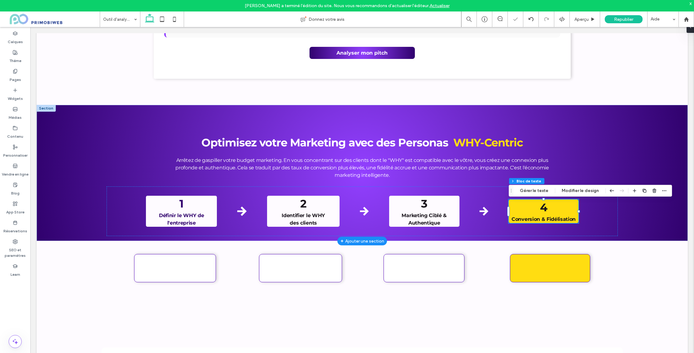
type input "*"
click at [548, 222] on strong "Conversion & Fidélisation" at bounding box center [544, 219] width 64 height 6
click at [547, 221] on strong "**********" at bounding box center [543, 219] width 47 height 5
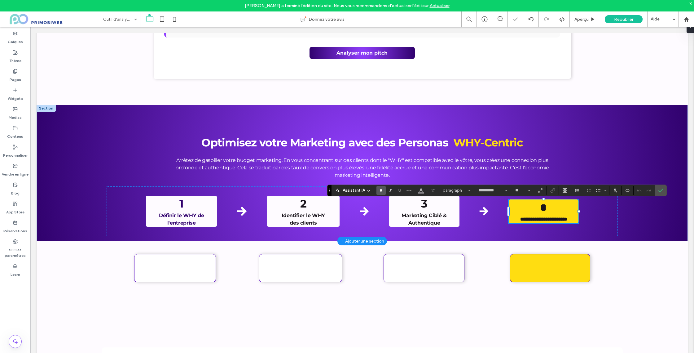
type input "**"
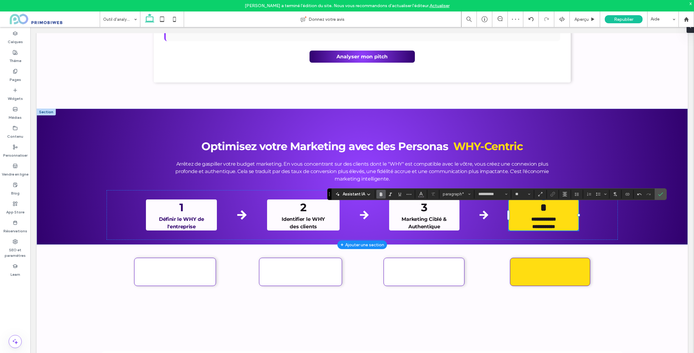
click at [575, 221] on p "**********" at bounding box center [544, 211] width 70 height 24
click at [634, 219] on div "**********" at bounding box center [362, 176] width 651 height 136
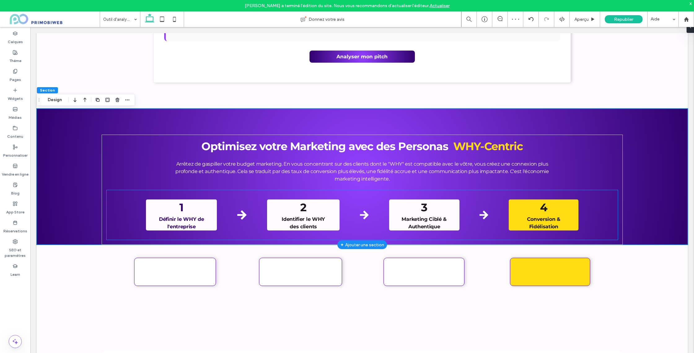
click at [200, 205] on p "1 Définir le WHY de l'entreprise" at bounding box center [181, 214] width 71 height 31
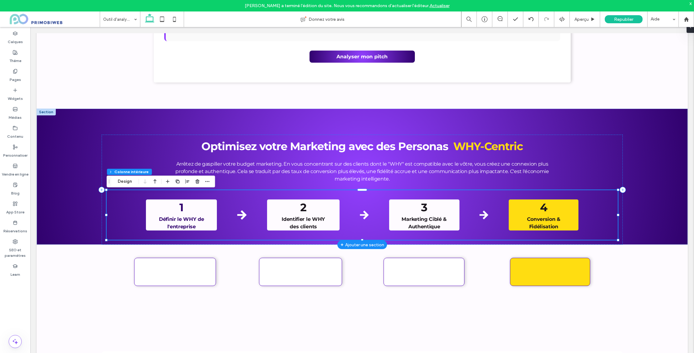
click at [198, 208] on p "1 Définir le WHY de l'entreprise" at bounding box center [181, 214] width 71 height 31
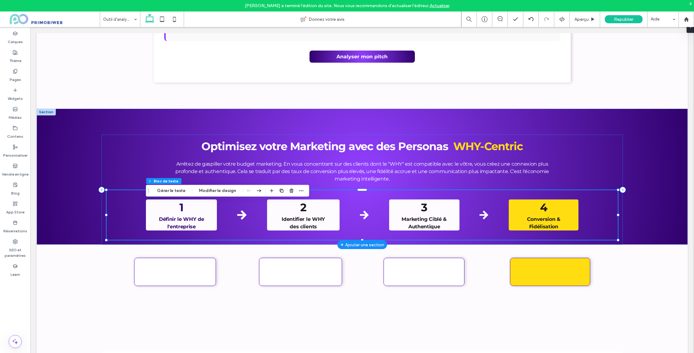
type input "*"
click at [164, 187] on button "Gérer le texte" at bounding box center [171, 190] width 37 height 7
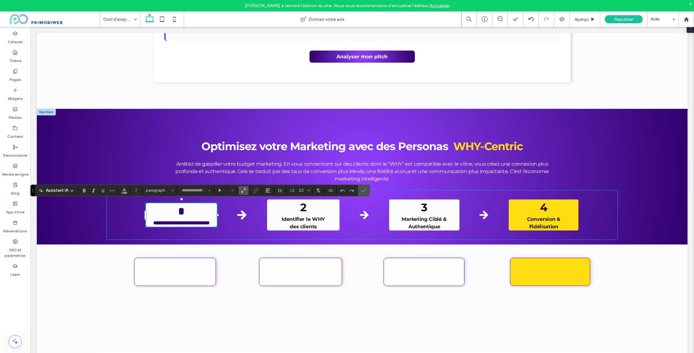
type input "**********"
click at [360, 193] on label "Confirmer" at bounding box center [363, 190] width 9 height 11
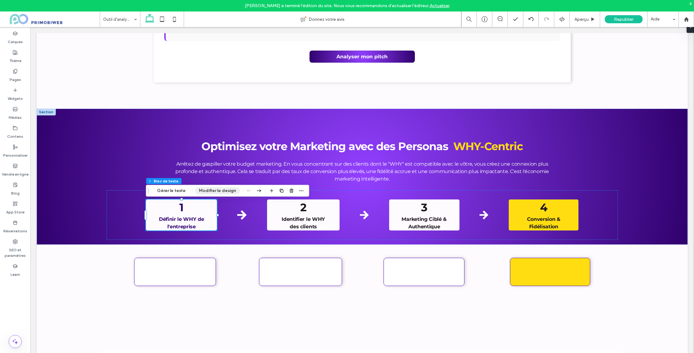
click at [205, 190] on button "Modifier le design" at bounding box center [217, 190] width 45 height 7
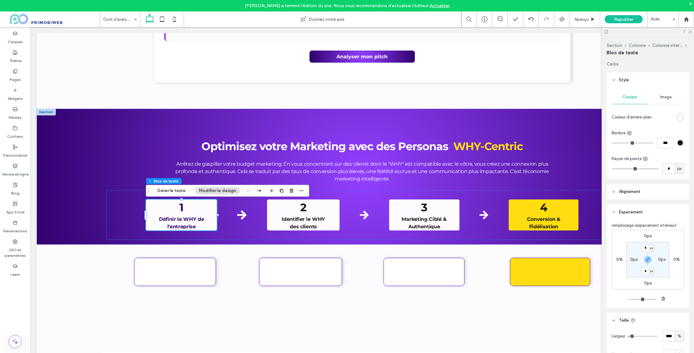
scroll to position [102, 0]
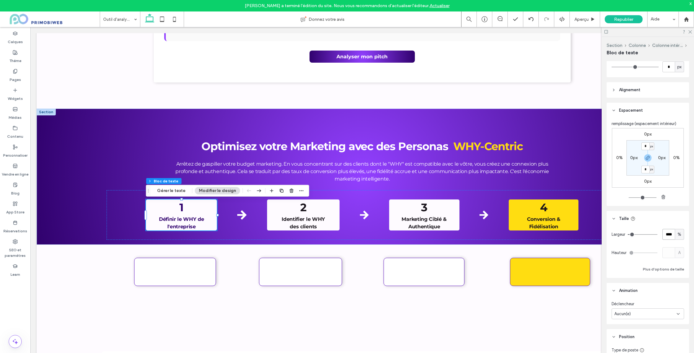
click at [669, 234] on input "****" at bounding box center [669, 234] width 12 height 11
click at [644, 147] on input "*" at bounding box center [645, 146] width 8 height 8
type input "**"
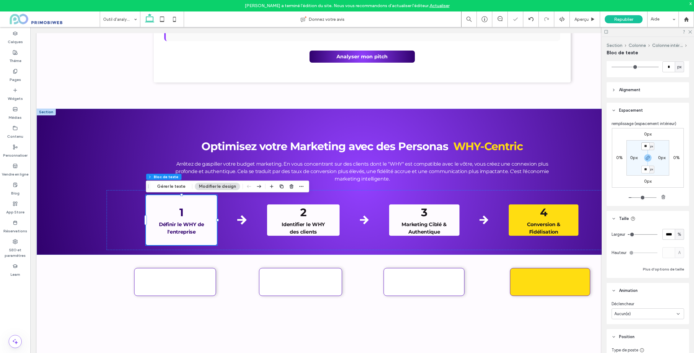
click at [646, 148] on input "**" at bounding box center [645, 146] width 8 height 8
drag, startPoint x: 650, startPoint y: 147, endPoint x: 641, endPoint y: 147, distance: 9.0
click at [641, 147] on div "** px" at bounding box center [647, 146] width 13 height 8
click at [660, 148] on section "** px 0px ** px 0px" at bounding box center [648, 157] width 43 height 35
click at [642, 147] on input "**" at bounding box center [645, 146] width 8 height 8
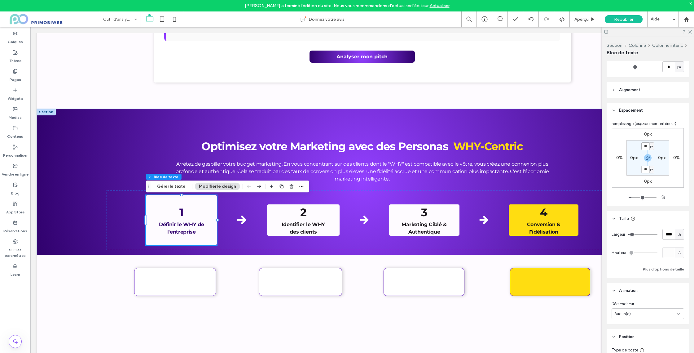
type input "**"
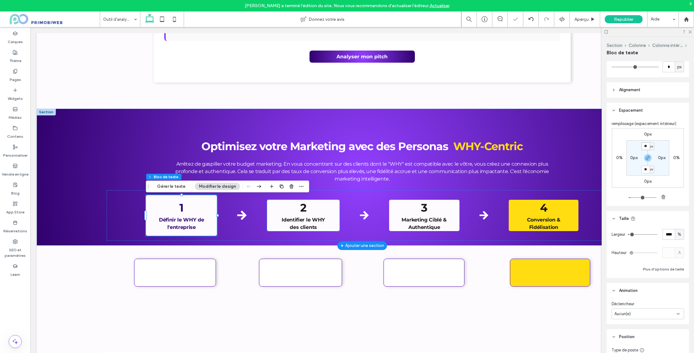
click at [326, 217] on p "2 Identifier le WHY" at bounding box center [303, 212] width 73 height 24
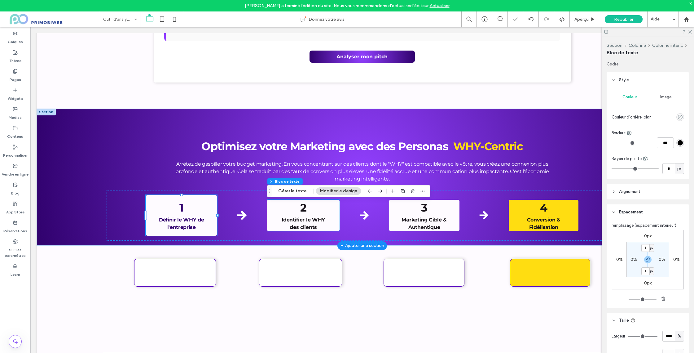
type input "*"
click at [644, 249] on input "*" at bounding box center [645, 248] width 8 height 8
type input "**"
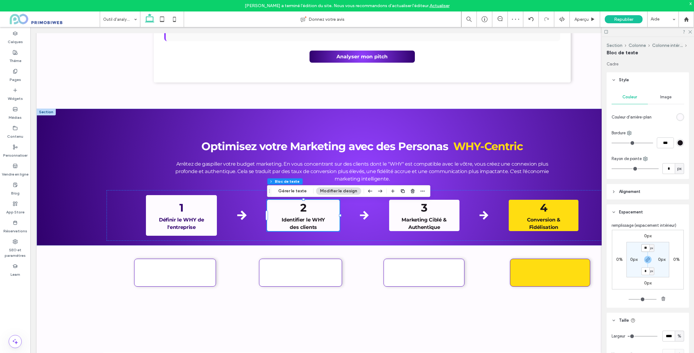
type input "**"
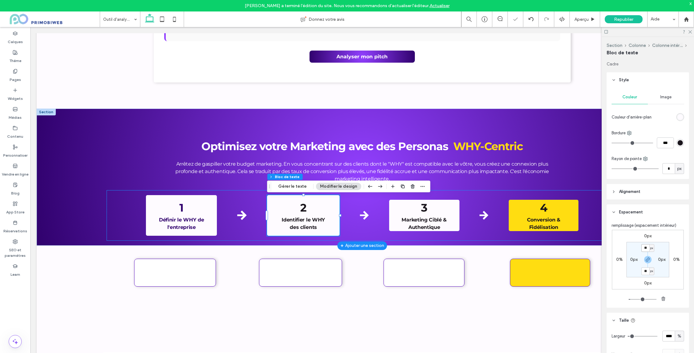
click at [456, 210] on p "3 Marketing Ciblé & Authentique" at bounding box center [424, 215] width 70 height 31
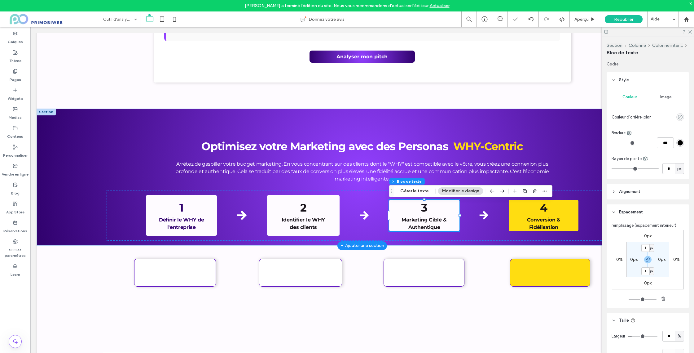
type input "*"
click at [443, 210] on p "3 Marketing Ciblé & Authentique" at bounding box center [424, 215] width 70 height 31
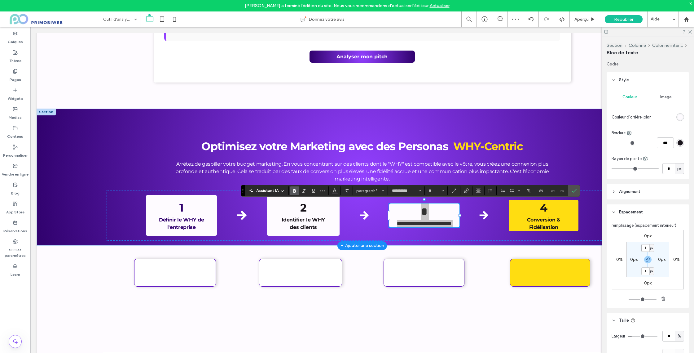
click at [642, 247] on input "*" at bounding box center [645, 248] width 8 height 8
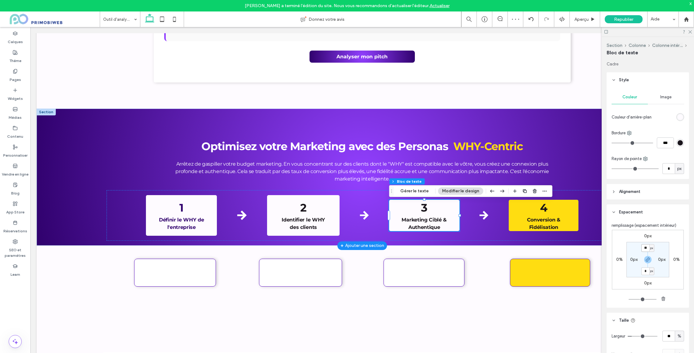
type input "**"
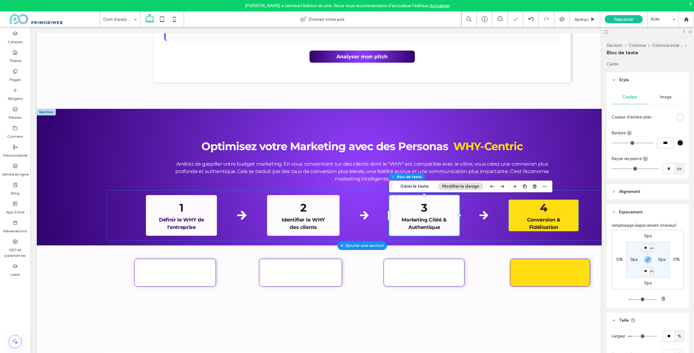
click at [561, 209] on p "4 Conversion &" at bounding box center [544, 212] width 70 height 24
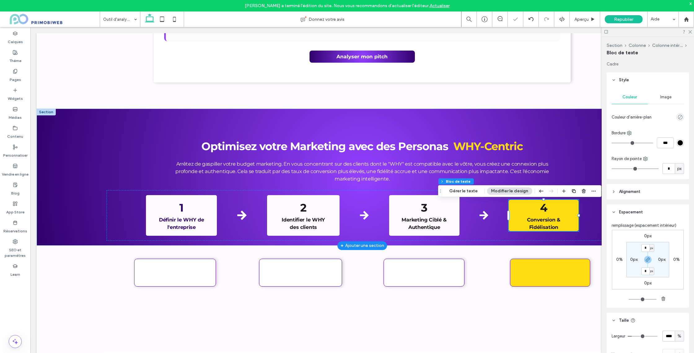
type input "*"
drag, startPoint x: 571, startPoint y: 209, endPoint x: 667, endPoint y: 233, distance: 98.3
click at [571, 209] on p "4 Conversion &" at bounding box center [544, 212] width 70 height 24
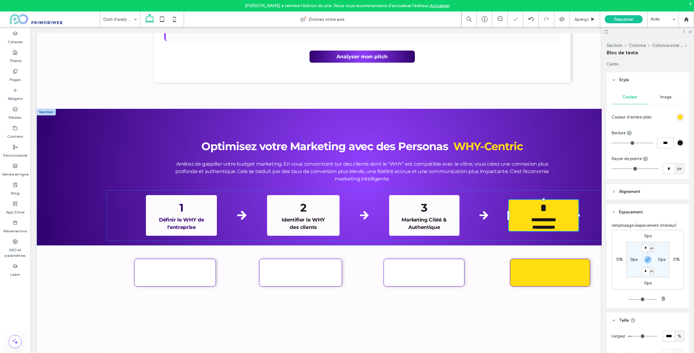
type input "**********"
type input "**"
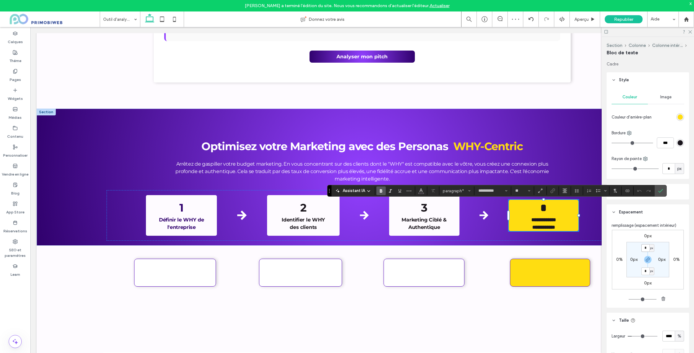
click at [647, 246] on input "*" at bounding box center [645, 248] width 8 height 8
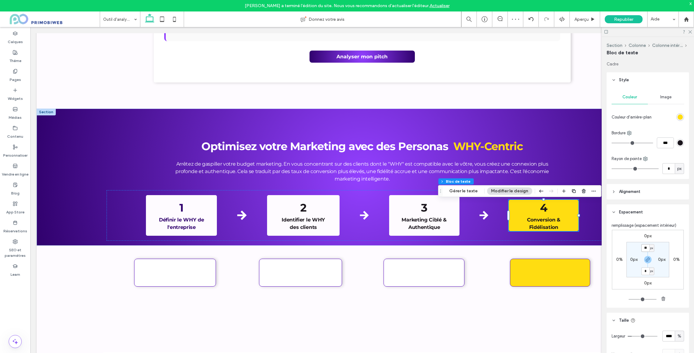
type input "**"
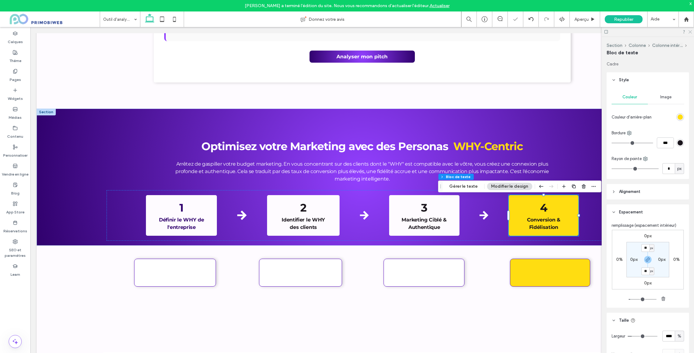
click at [689, 30] on icon at bounding box center [690, 31] width 4 height 4
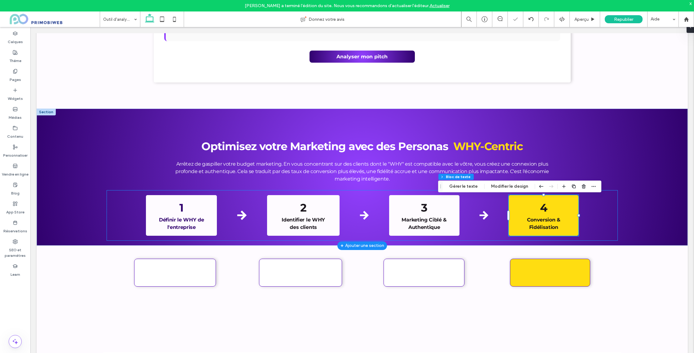
click at [606, 226] on div "1 Définir le WHY de l'entreprise 2 Identifier le WHY ﻿ des clients 3 Marketing …" at bounding box center [362, 215] width 511 height 51
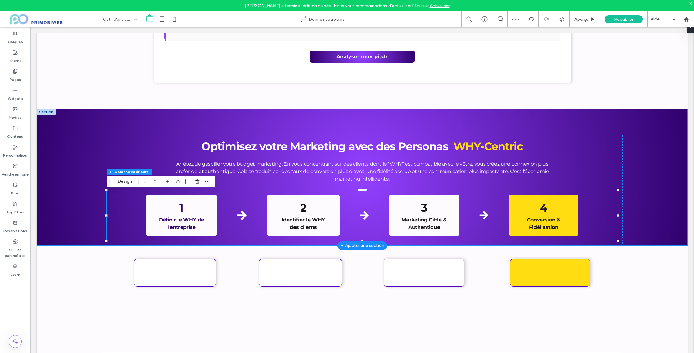
click at [71, 134] on div "Optimisez votre Marketing avec des Personas WHY-Centric Arrêtez de gaspiller vo…" at bounding box center [362, 176] width 651 height 137
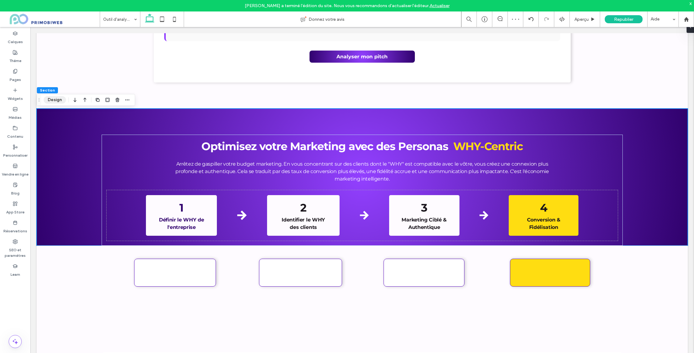
click at [53, 99] on button "Design" at bounding box center [55, 99] width 22 height 7
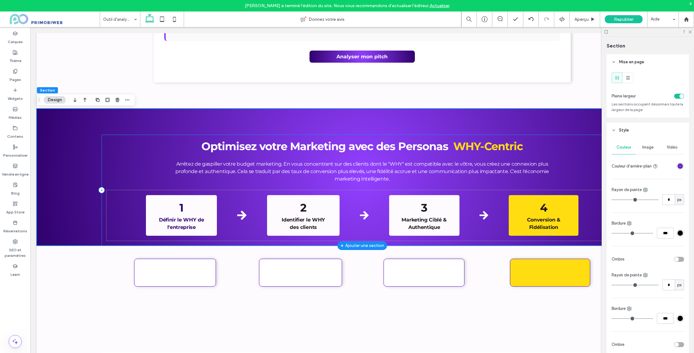
click at [102, 142] on div "Optimisez votre Marketing avec des Personas WHY-Centric Arrêtez de gaspiller vo…" at bounding box center [362, 189] width 521 height 111
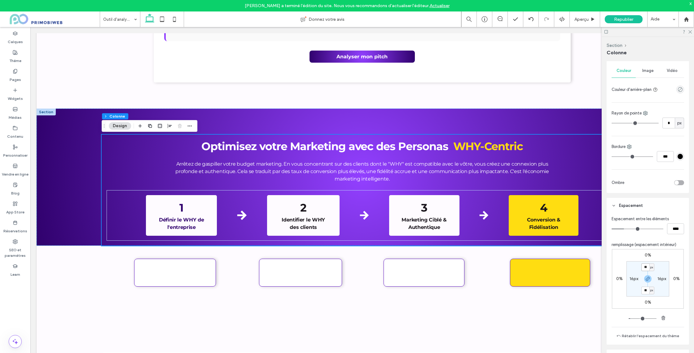
click at [646, 266] on input "**" at bounding box center [645, 267] width 8 height 8
type input "*"
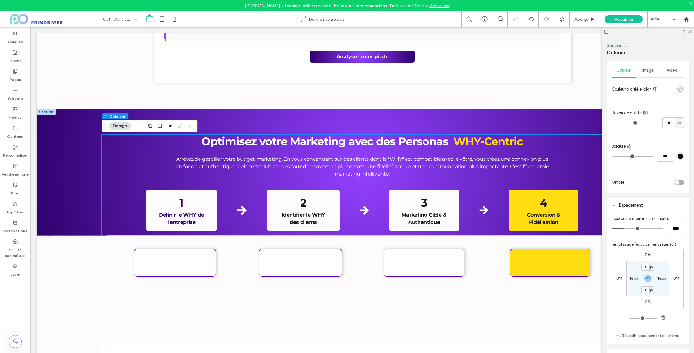
click at [629, 280] on div "16px" at bounding box center [634, 278] width 14 height 6
click at [632, 280] on label "16px" at bounding box center [634, 277] width 9 height 5
type input "**"
type input "*"
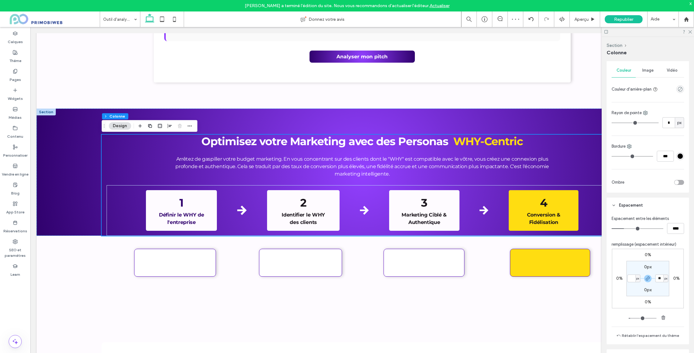
type input "*"
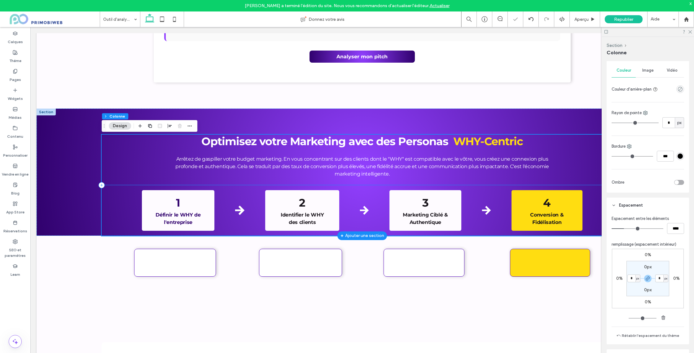
click at [121, 200] on div "1 Définir le WHY de l'entreprise 2 Identifier le WHY ﻿ des clients 3 Marketing …" at bounding box center [362, 210] width 521 height 51
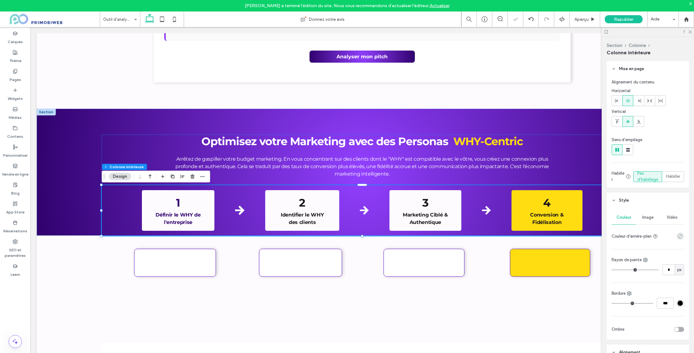
scroll to position [79, 0]
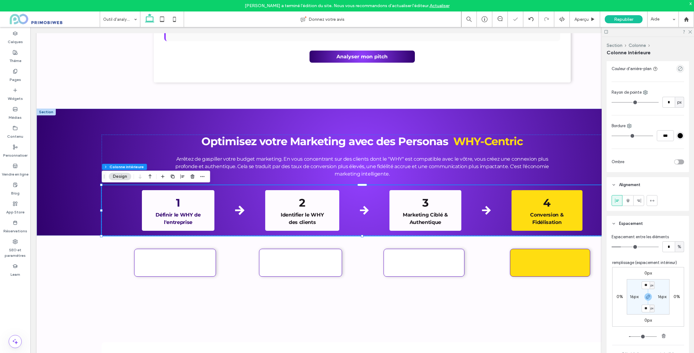
click at [635, 297] on label "16px" at bounding box center [634, 296] width 9 height 5
type input "*"
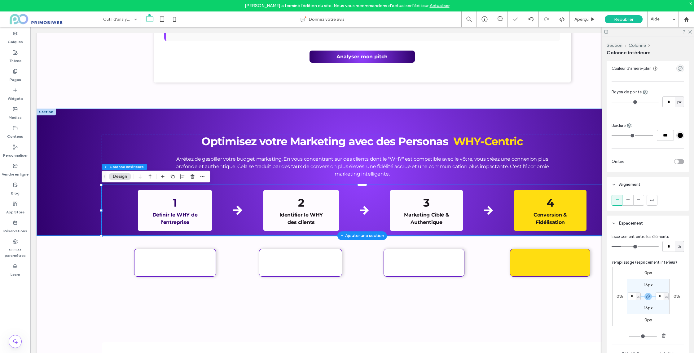
drag, startPoint x: 74, startPoint y: 148, endPoint x: 108, endPoint y: 140, distance: 34.2
click at [75, 147] on div "Optimisez votre Marketing avec des Personas WHY-Centric Arrêtez de gaspiller vo…" at bounding box center [362, 171] width 651 height 127
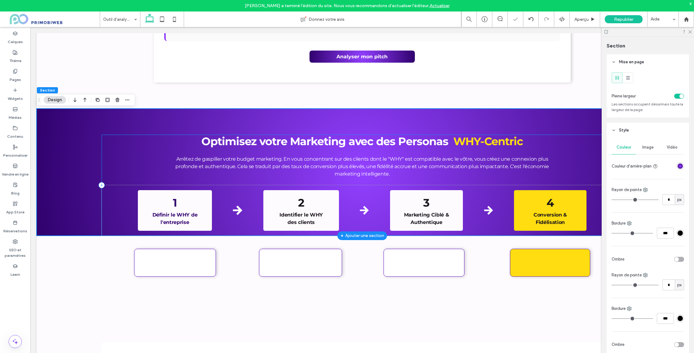
click at [115, 138] on div "Optimisez votre Marketing avec des Personas WHY-Centric Arrêtez de gaspiller vo…" at bounding box center [362, 184] width 521 height 101
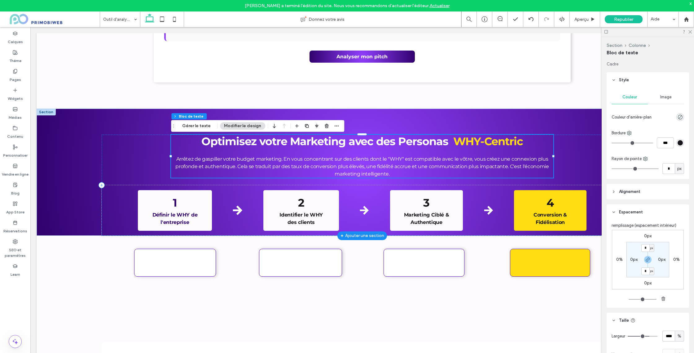
scroll to position [135, 0]
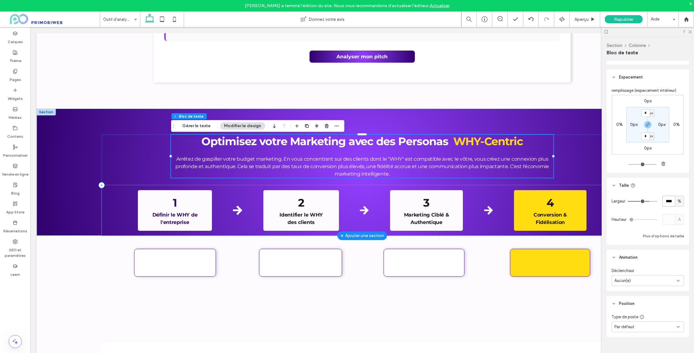
click at [673, 198] on input "****" at bounding box center [669, 201] width 12 height 11
type input "**"
click at [669, 201] on input "**" at bounding box center [669, 201] width 12 height 11
drag, startPoint x: 671, startPoint y: 200, endPoint x: 665, endPoint y: 200, distance: 5.6
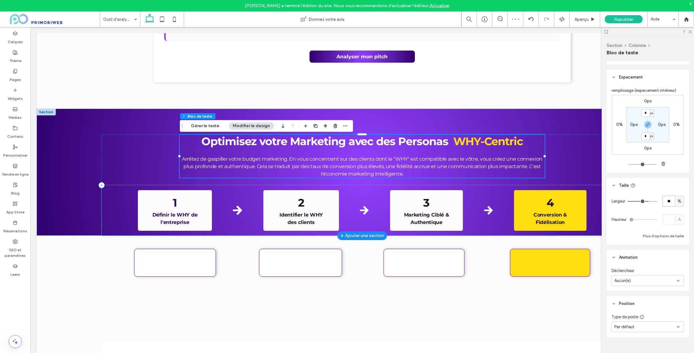
click at [665, 200] on input "**" at bounding box center [669, 201] width 12 height 11
type input "**"
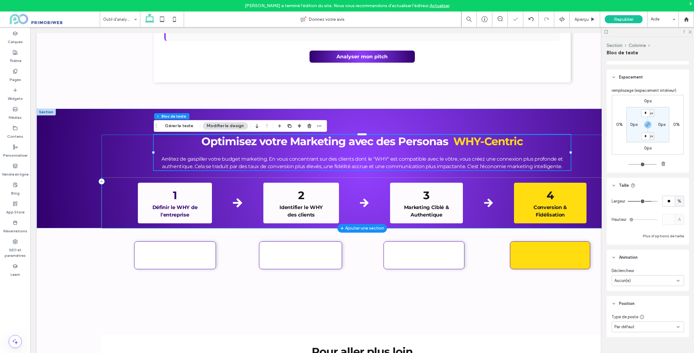
click at [113, 146] on div "Optimisez votre Marketing avec des Personas WHY-Centric Arrêtez de gaspiller vo…" at bounding box center [362, 181] width 521 height 94
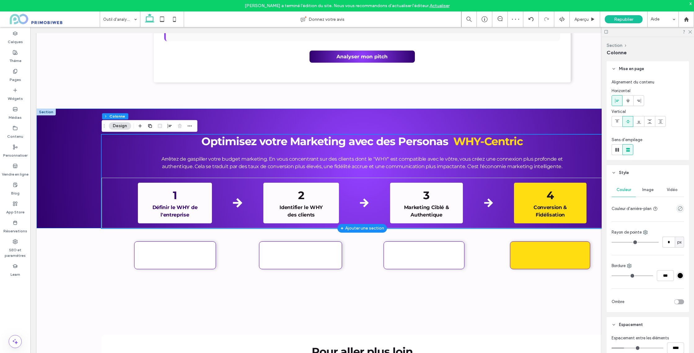
click at [74, 139] on div "Optimisez votre Marketing avec des Personas WHY-Centric Arrêtez de gaspiller vo…" at bounding box center [362, 168] width 651 height 120
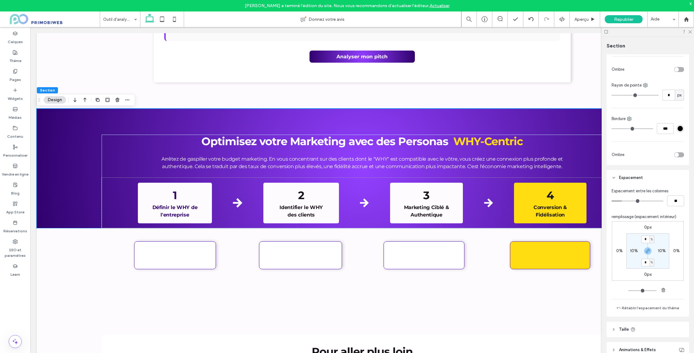
scroll to position [210, 0]
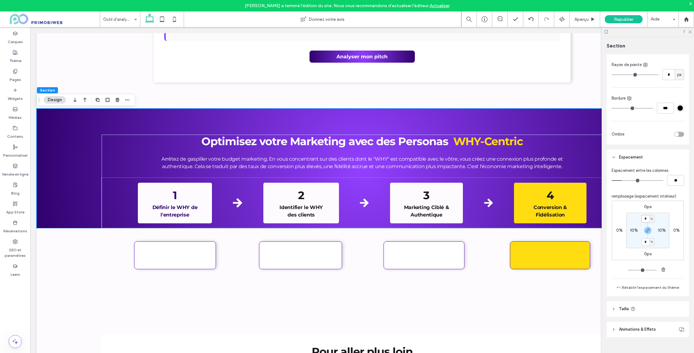
click at [645, 219] on input "*" at bounding box center [645, 219] width 8 height 8
type input "*"
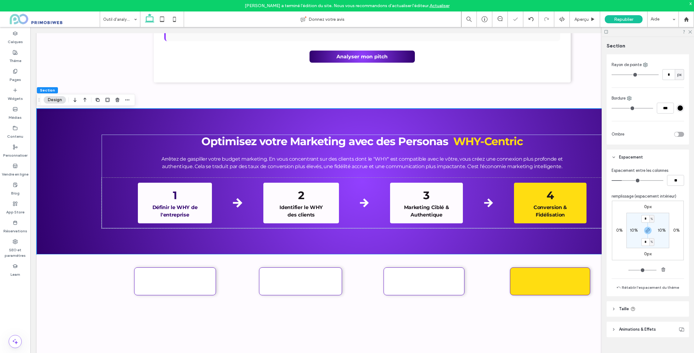
click at [633, 231] on label "10%" at bounding box center [634, 229] width 8 height 5
type input "**"
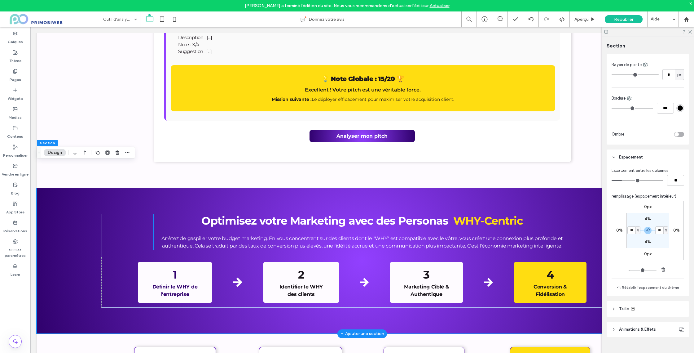
scroll to position [1689, 0]
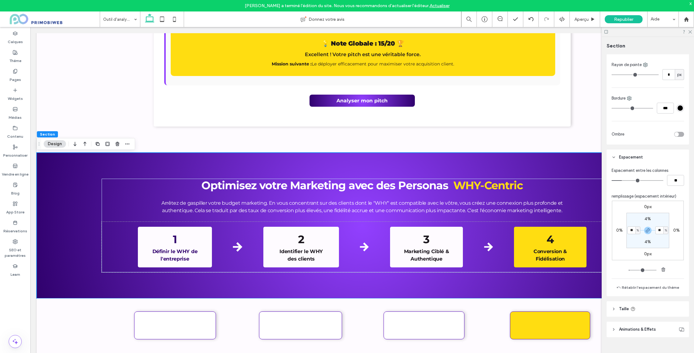
type input "**"
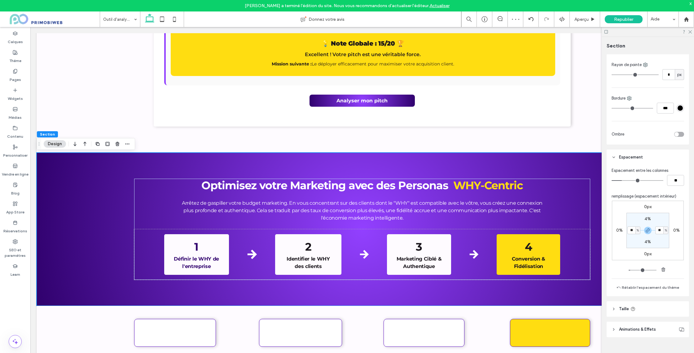
type input "**"
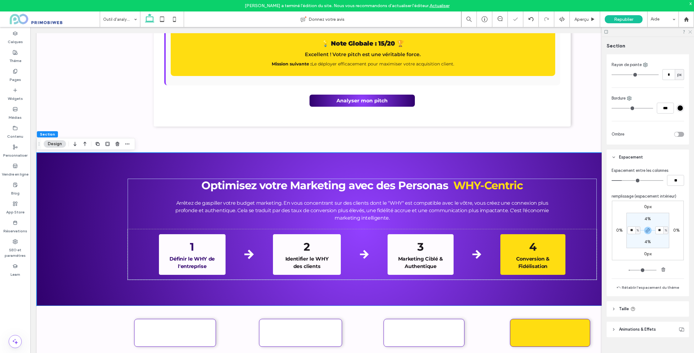
click at [689, 32] on icon at bounding box center [690, 31] width 4 height 4
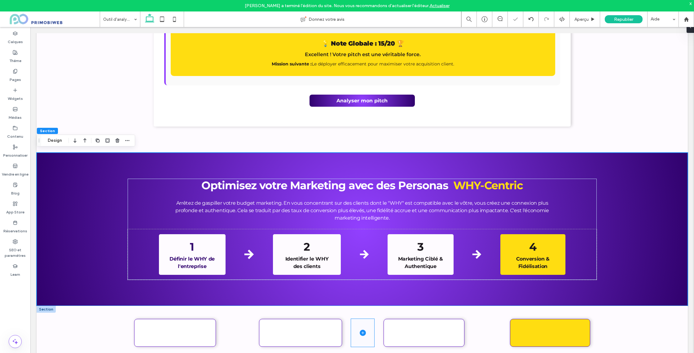
scroll to position [1752, 0]
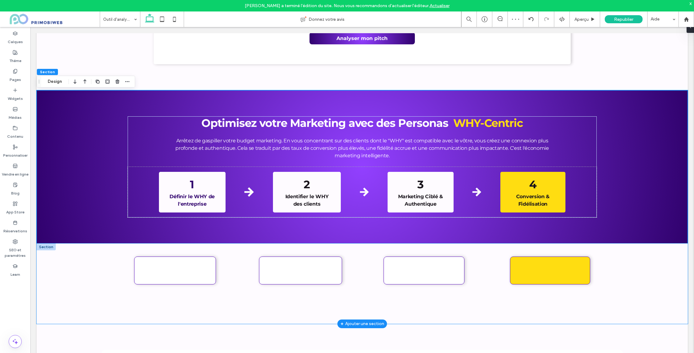
click at [71, 265] on div at bounding box center [362, 283] width 651 height 80
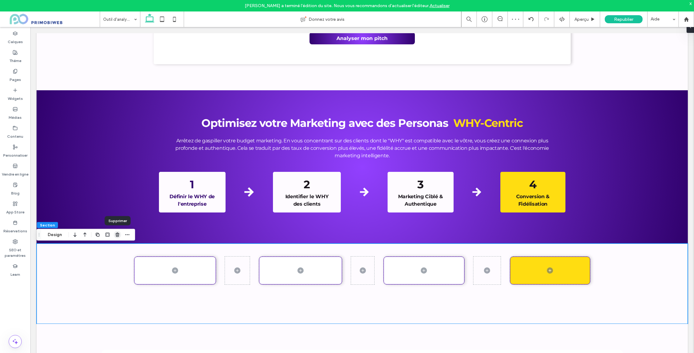
click at [117, 235] on use "button" at bounding box center [118, 234] width 4 height 4
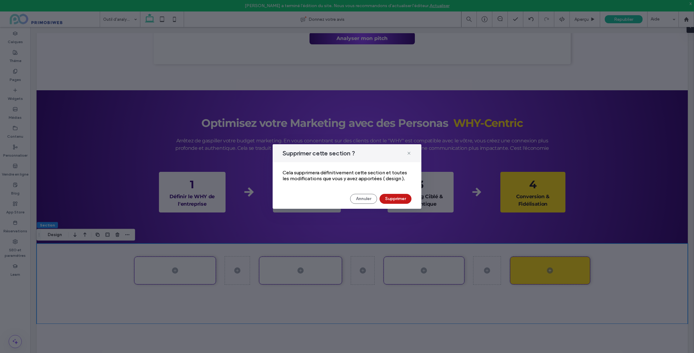
click at [393, 201] on button "Supprimer" at bounding box center [396, 199] width 32 height 10
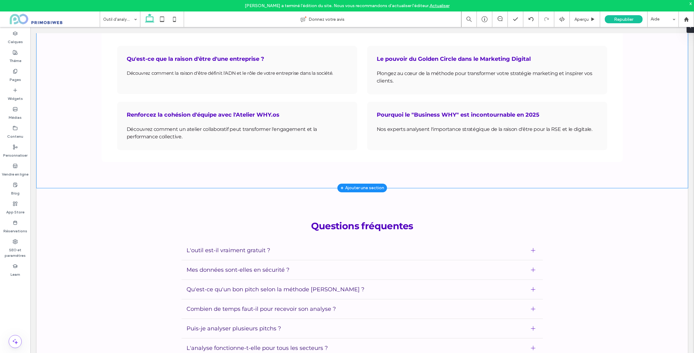
scroll to position [2143, 0]
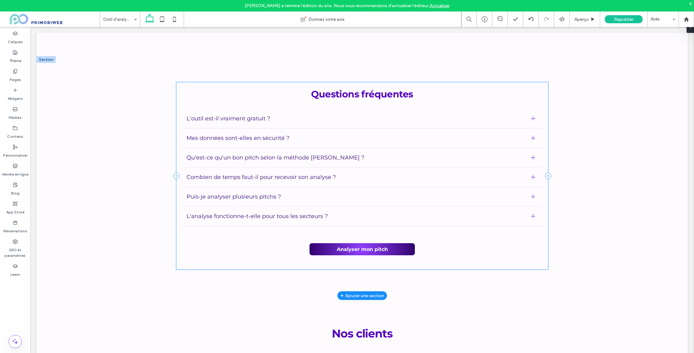
click at [215, 85] on div "Questions fréquentes L'outil est-il vraiment gratuit ? Oui, absolument ! Notre …" at bounding box center [362, 175] width 372 height 187
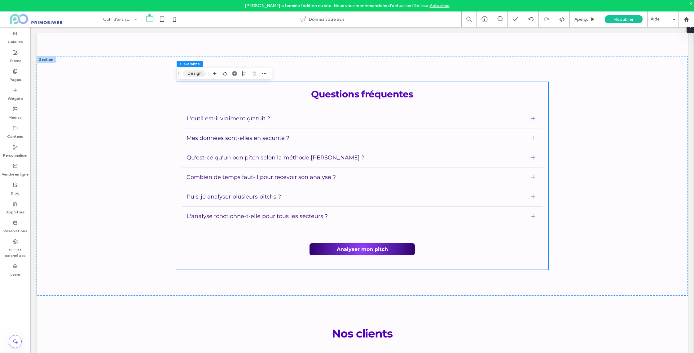
click at [200, 75] on button "Design" at bounding box center [194, 73] width 22 height 7
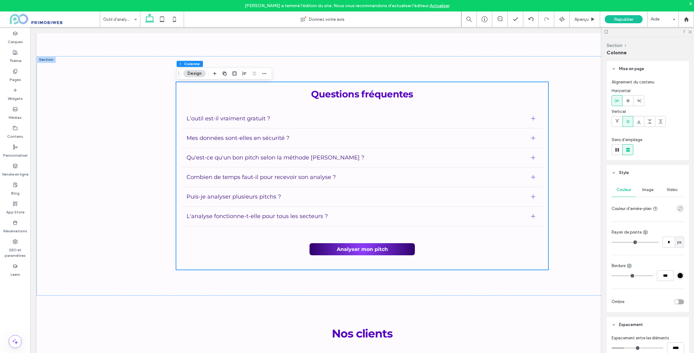
click at [194, 75] on button "Design" at bounding box center [194, 73] width 22 height 7
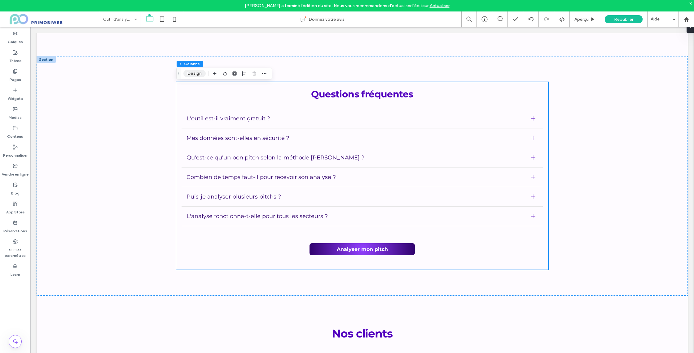
click at [194, 75] on button "Design" at bounding box center [194, 73] width 22 height 7
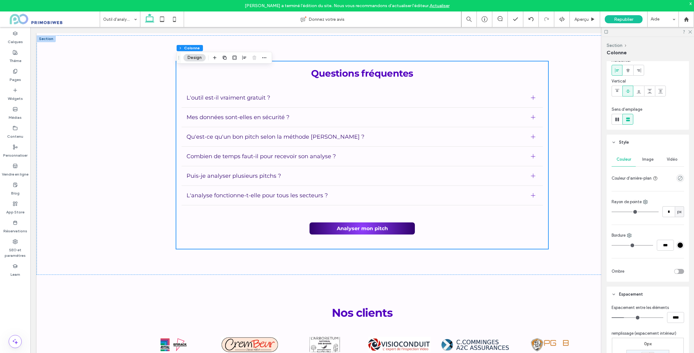
scroll to position [33, 0]
click at [678, 175] on use "empty color" at bounding box center [680, 176] width 5 height 5
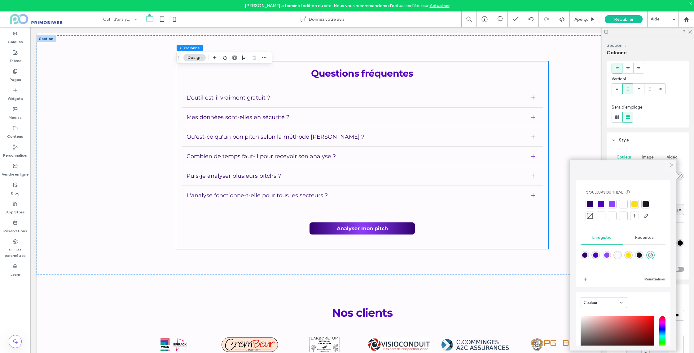
scroll to position [36, 0]
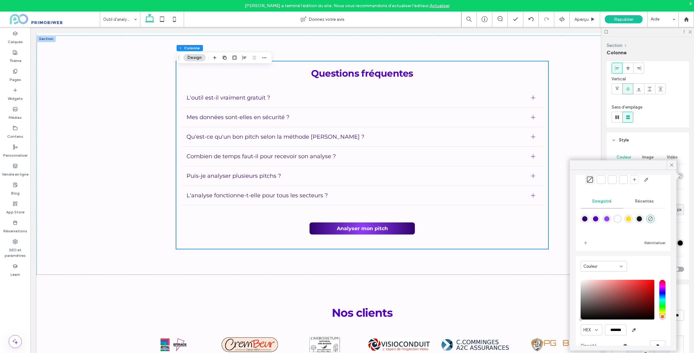
click at [592, 263] on div "Couleur" at bounding box center [604, 266] width 46 height 11
click at [600, 286] on div "Dégradé" at bounding box center [604, 287] width 46 height 11
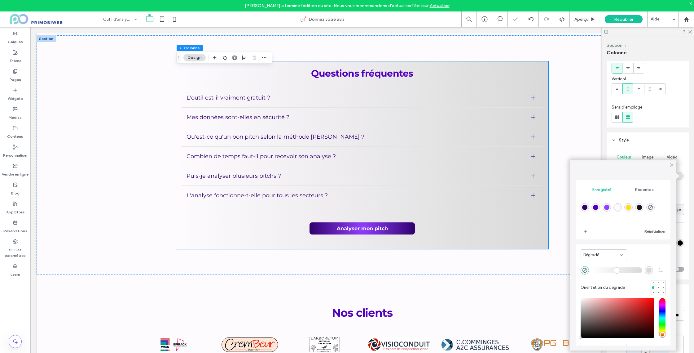
scroll to position [32, 0]
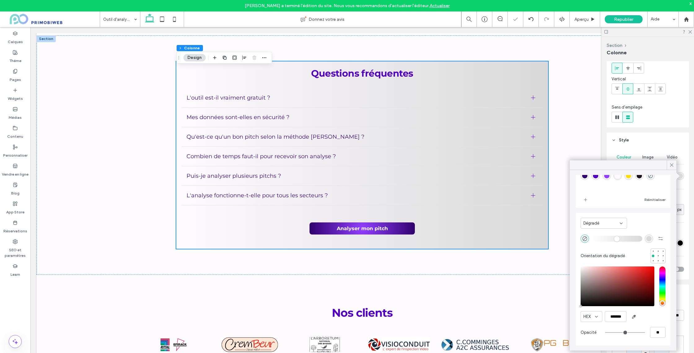
click at [606, 180] on div at bounding box center [623, 179] width 85 height 23
click at [607, 178] on div "rgba(146,64,255,1)" at bounding box center [607, 175] width 8 height 8
type input "*******"
type input "***"
type input "****"
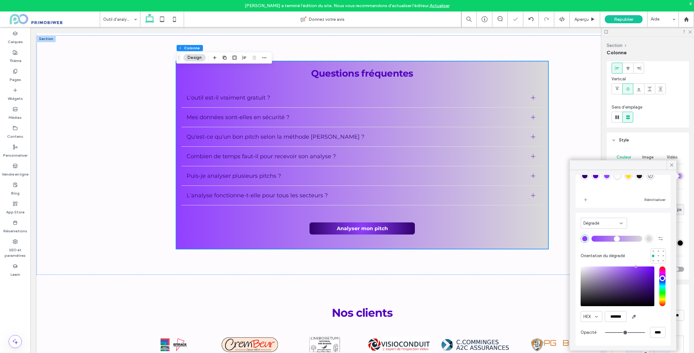
click at [649, 240] on div "rgba(217, 217, 217, 1)" at bounding box center [648, 238] width 5 height 5
click at [586, 176] on div "rgba(48,1,109,1)" at bounding box center [584, 175] width 5 height 5
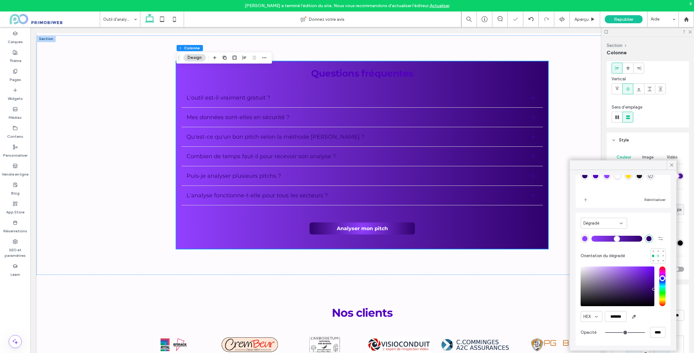
click at [657, 256] on div at bounding box center [658, 255] width 4 height 4
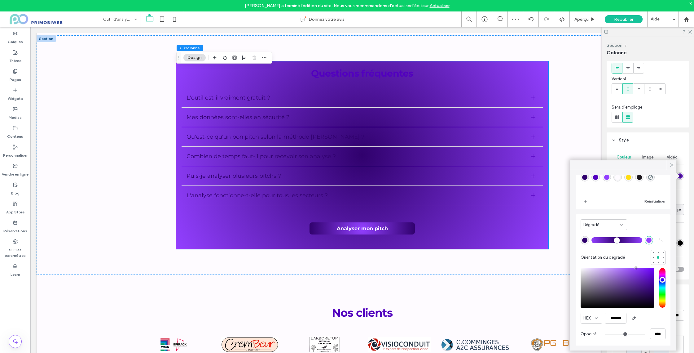
click at [582, 240] on div "rgba(48,1,109,1)" at bounding box center [584, 239] width 5 height 5
click at [607, 177] on div "rgba(146,64,255,1)" at bounding box center [606, 176] width 5 height 5
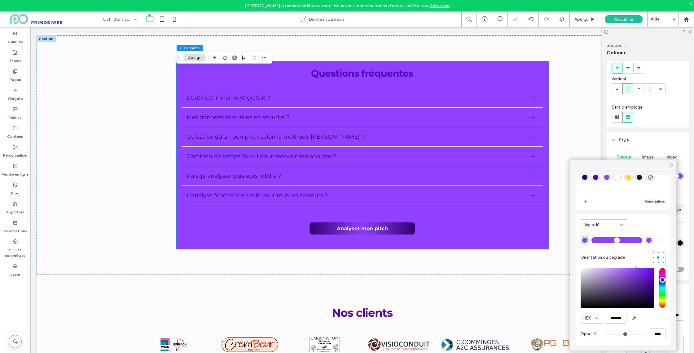
click at [649, 240] on div "rgba(146,64,255,1)" at bounding box center [648, 239] width 5 height 5
click at [586, 179] on div "rgba(48,1,109,1)" at bounding box center [584, 176] width 5 height 5
type input "*******"
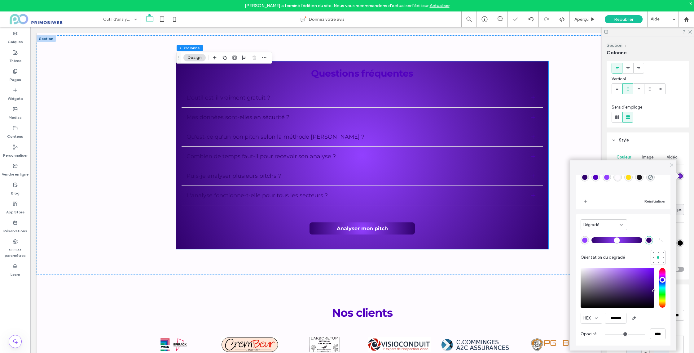
click at [671, 166] on icon at bounding box center [672, 165] width 6 height 6
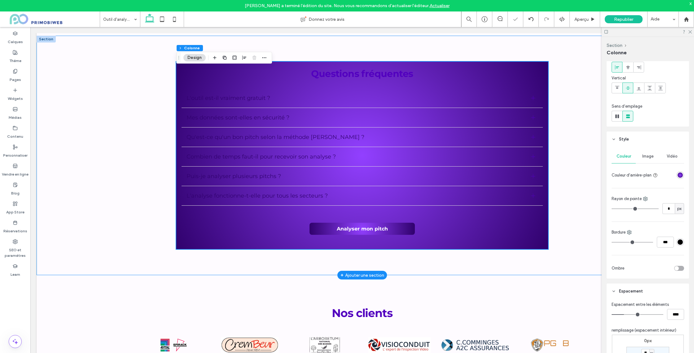
scroll to position [2163, 0]
click at [282, 73] on p "Questions fréquentes" at bounding box center [362, 74] width 362 height 14
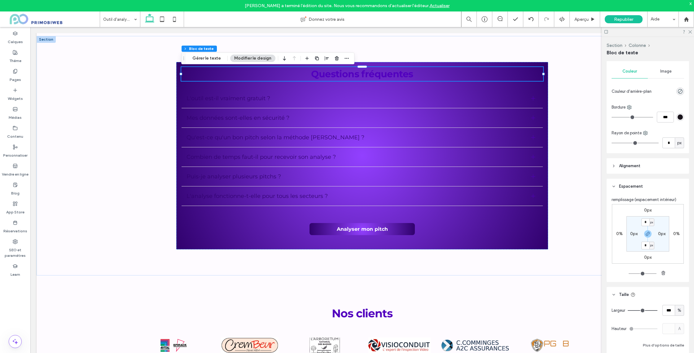
scroll to position [135, 0]
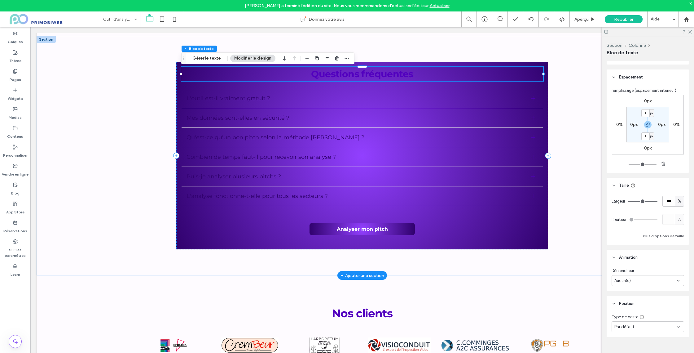
click at [386, 76] on strong "Questions fréquentes" at bounding box center [362, 73] width 102 height 11
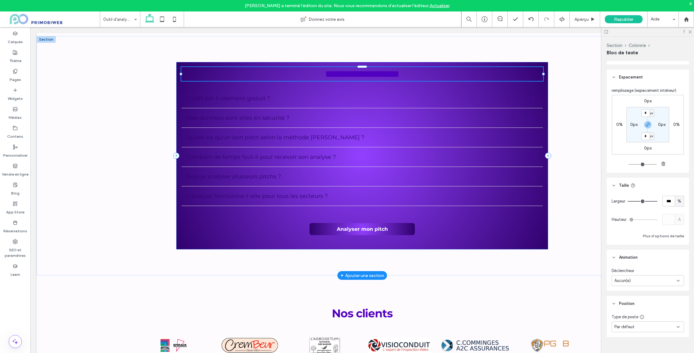
type input "**********"
type input "**"
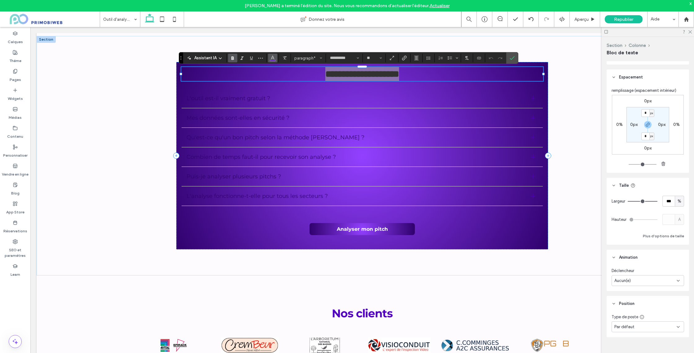
click at [273, 59] on icon "Couleur" at bounding box center [272, 57] width 5 height 5
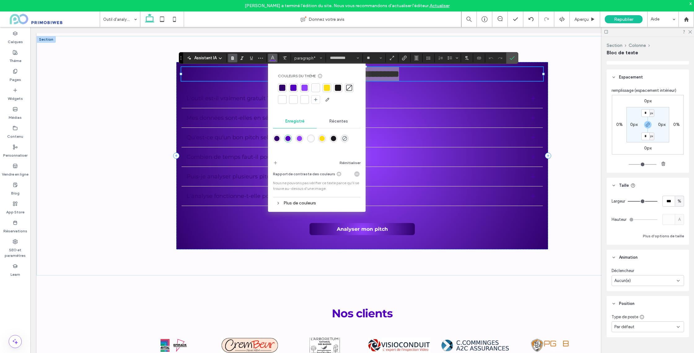
click at [306, 98] on div at bounding box center [305, 99] width 6 height 6
click at [513, 57] on icon "Confirmer" at bounding box center [512, 57] width 5 height 5
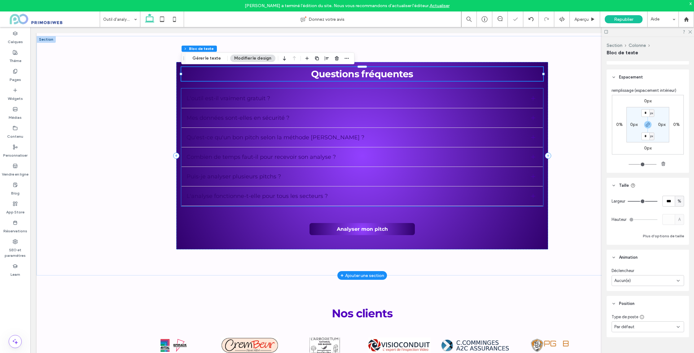
click at [327, 108] on div "L'outil est-il vraiment gratuit ?" at bounding box center [362, 99] width 361 height 20
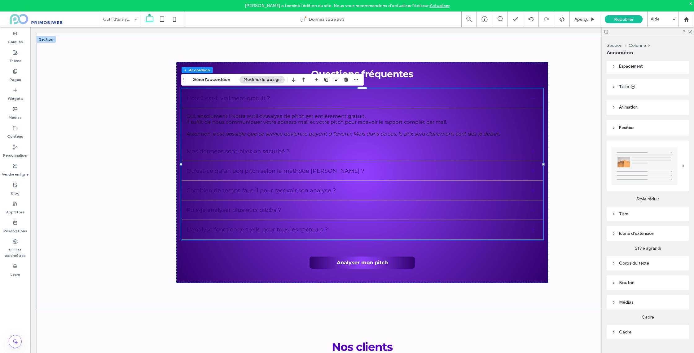
scroll to position [25, 0]
click at [631, 211] on div "Titre" at bounding box center [648, 211] width 73 height 5
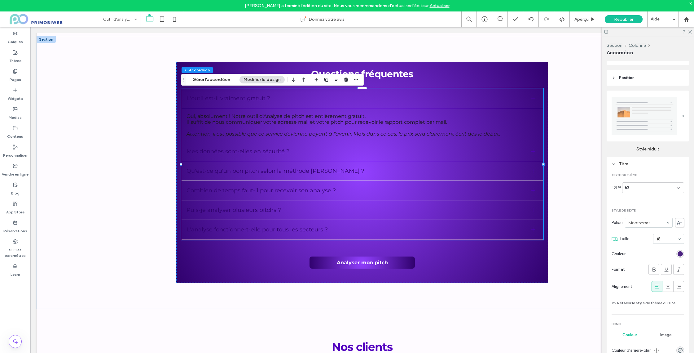
click at [679, 255] on div "rgb(48, 1, 109)" at bounding box center [680, 253] width 5 height 5
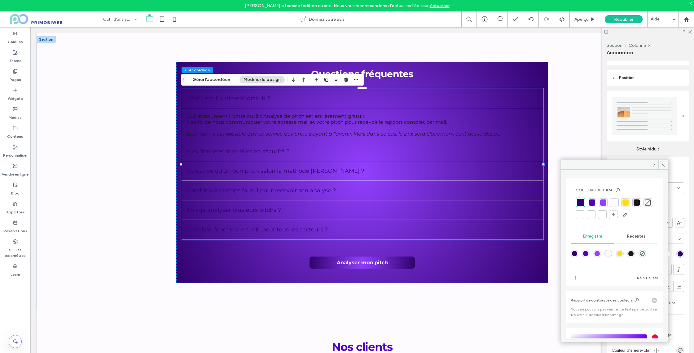
click at [606, 214] on div at bounding box center [602, 214] width 6 height 6
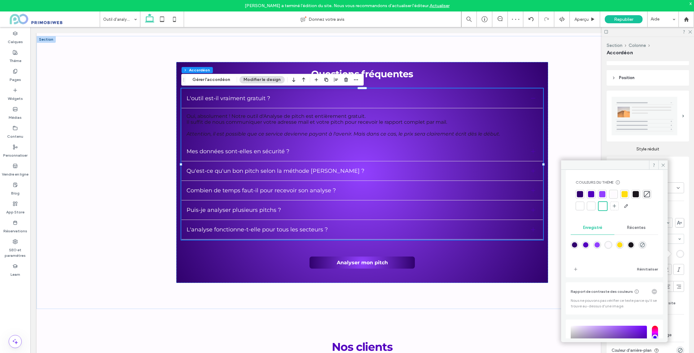
scroll to position [74, 0]
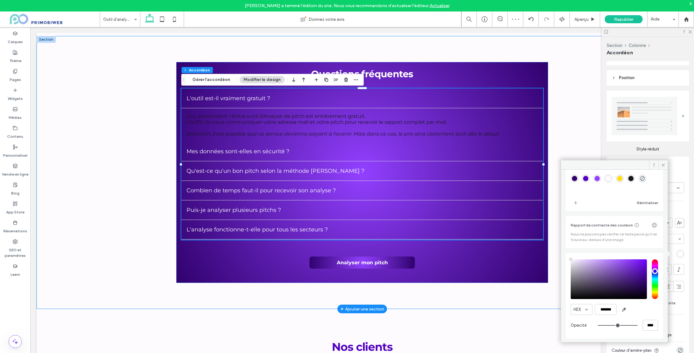
drag, startPoint x: 604, startPoint y: 290, endPoint x: 557, endPoint y: 249, distance: 63.0
type input "*******"
click at [570, 258] on div "HEX ******* Opacité ****" at bounding box center [614, 295] width 97 height 85
click at [661, 164] on icon at bounding box center [663, 165] width 5 height 5
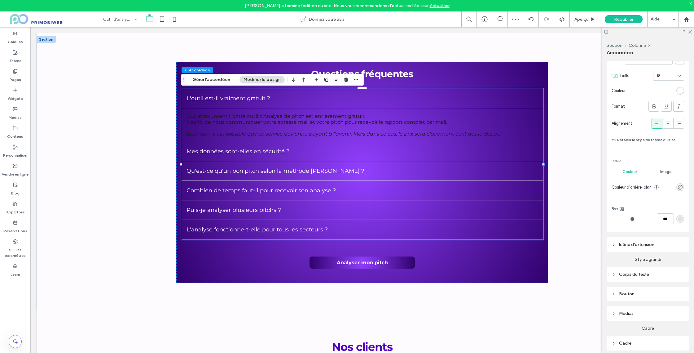
scroll to position [249, 0]
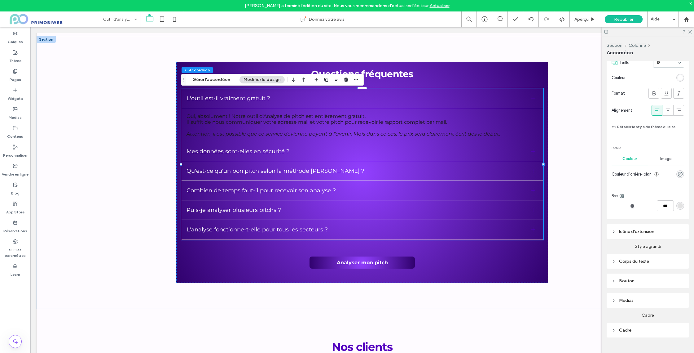
click at [681, 206] on div "rgb(227, 227, 227)" at bounding box center [680, 205] width 5 height 5
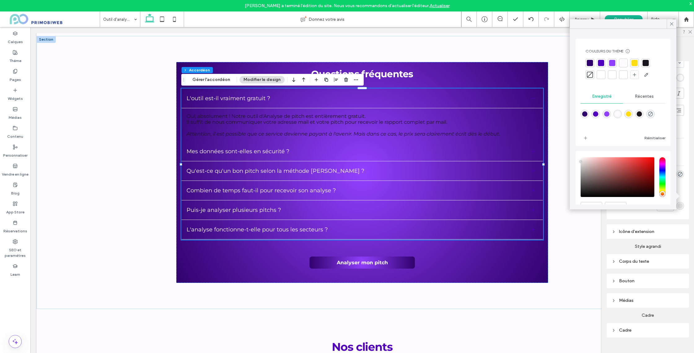
click at [625, 75] on div at bounding box center [623, 75] width 6 height 6
click at [670, 23] on icon at bounding box center [672, 24] width 6 height 6
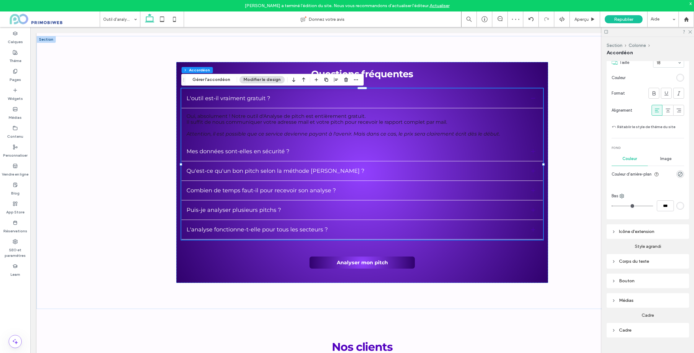
click at [638, 231] on div "Icône d'extension" at bounding box center [648, 231] width 73 height 5
click at [678, 252] on div "rgb(82, 0, 191)" at bounding box center [680, 253] width 5 height 5
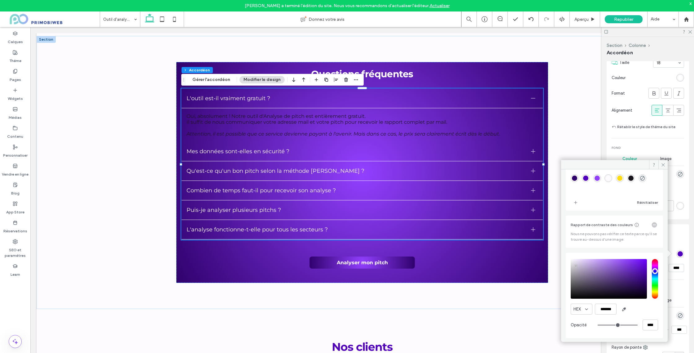
type input "*******"
drag, startPoint x: 575, startPoint y: 265, endPoint x: 562, endPoint y: 243, distance: 25.3
click at [562, 243] on div "Couleurs du thème Gagnez du temps avec les couleurs de thème Créez une palette …" at bounding box center [614, 253] width 107 height 169
click at [663, 164] on use at bounding box center [663, 164] width 3 height 3
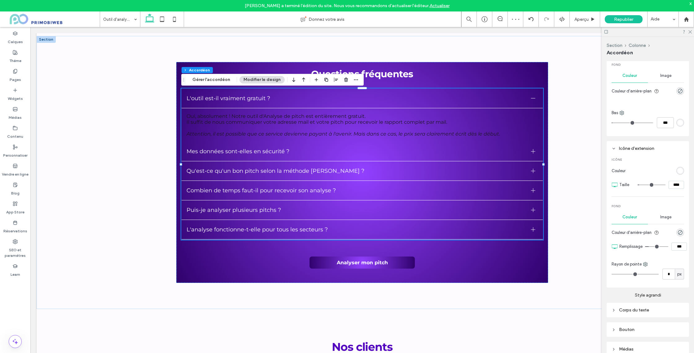
scroll to position [382, 0]
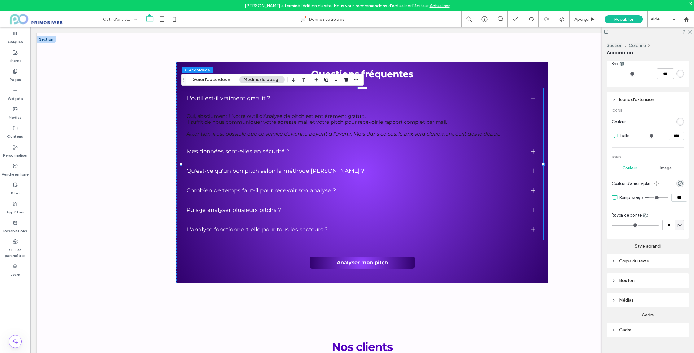
click at [632, 263] on div "Corps du texte" at bounding box center [648, 260] width 73 height 5
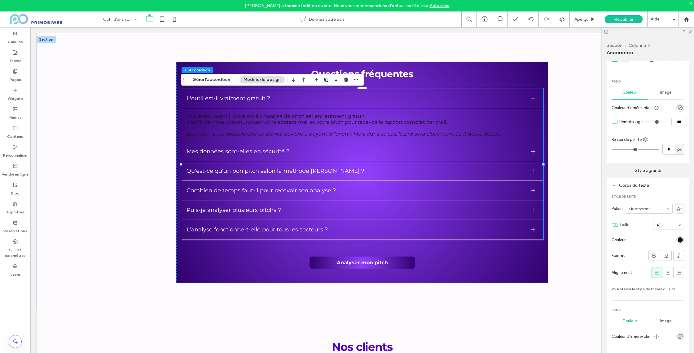
scroll to position [457, 0]
click at [680, 241] on div "rgb(26, 21, 28)" at bounding box center [680, 238] width 5 height 5
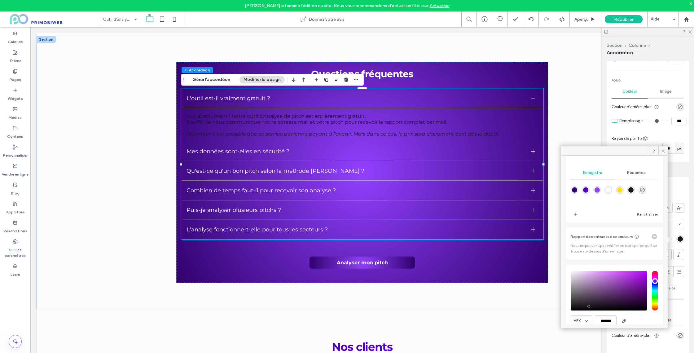
scroll to position [75, 0]
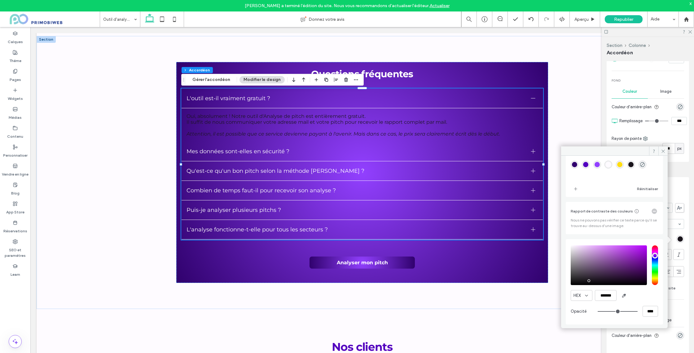
drag, startPoint x: 583, startPoint y: 244, endPoint x: 572, endPoint y: 245, distance: 10.6
click at [572, 245] on div "HEX ******* Opacité ****" at bounding box center [614, 281] width 87 height 79
type input "*******"
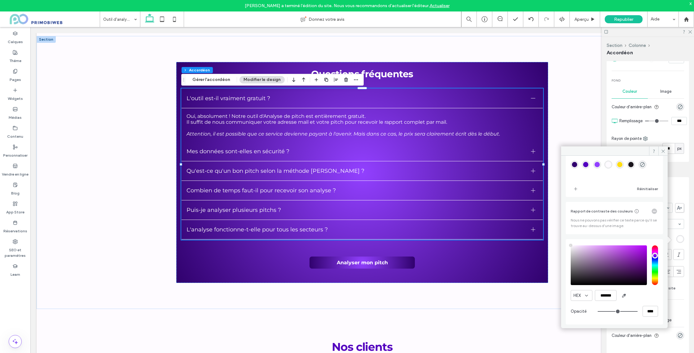
drag, startPoint x: 573, startPoint y: 247, endPoint x: 563, endPoint y: 235, distance: 15.9
click at [563, 234] on div "Couleurs du thème Gagnez du temps avec les couleurs de thème Créez une palette …" at bounding box center [614, 240] width 107 height 169
click at [660, 152] on span at bounding box center [662, 150] width 9 height 9
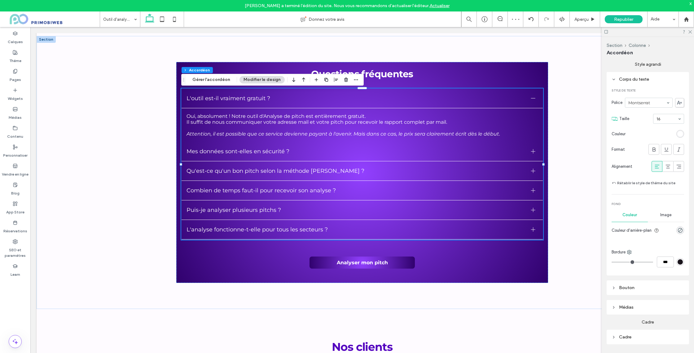
scroll to position [570, 0]
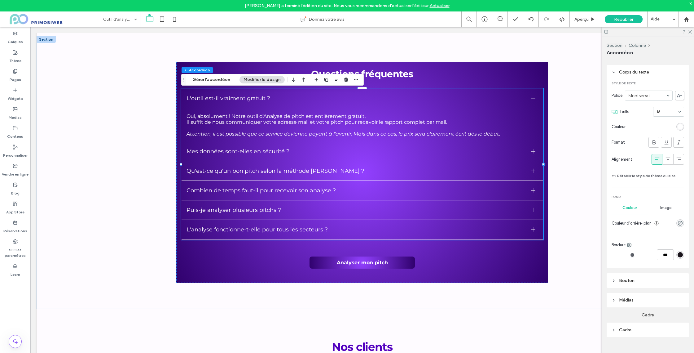
click at [626, 284] on div "Bouton" at bounding box center [648, 280] width 73 height 8
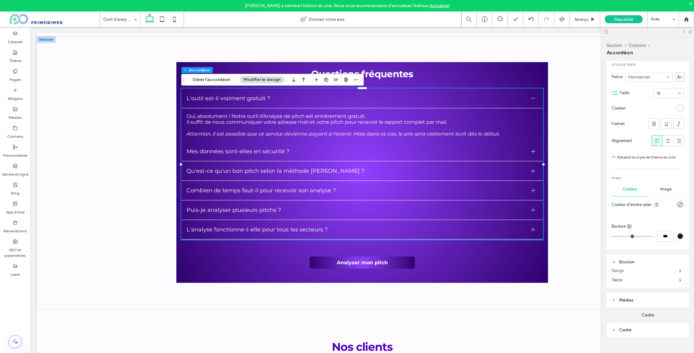
click at [626, 271] on label "Design" at bounding box center [646, 270] width 68 height 12
click at [617, 270] on label "Design" at bounding box center [646, 270] width 68 height 12
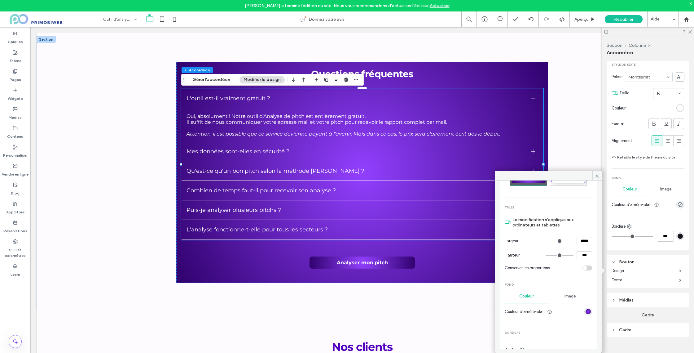
scroll to position [74, 0]
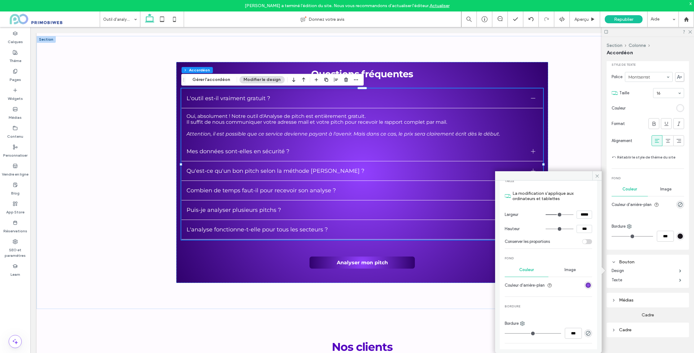
click at [586, 287] on div "radial-gradient(circle, rgb(146, 64, 255) 0%, rgb(48, 1, 109) 100%)" at bounding box center [588, 284] width 5 height 5
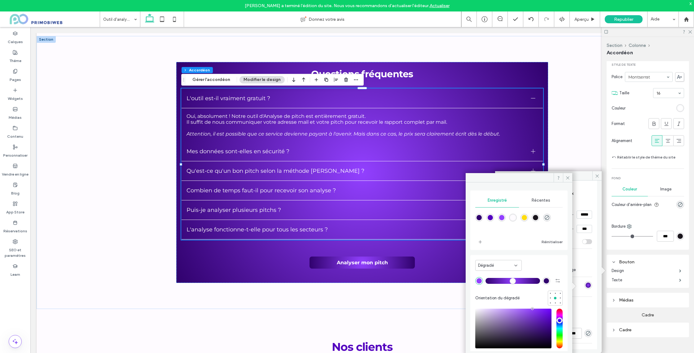
click at [527, 216] on div "rgba(255,221,17,1)" at bounding box center [524, 217] width 5 height 5
type input "*******"
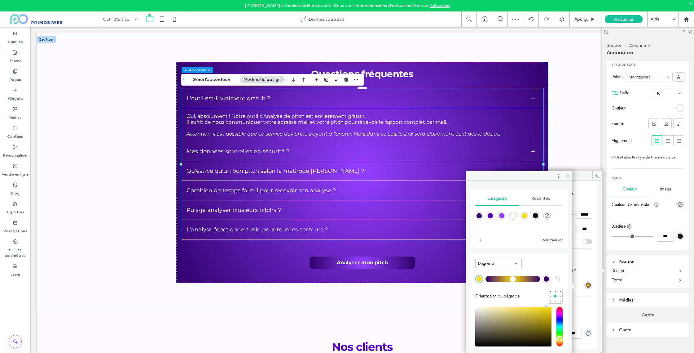
click at [568, 175] on use at bounding box center [567, 175] width 3 height 3
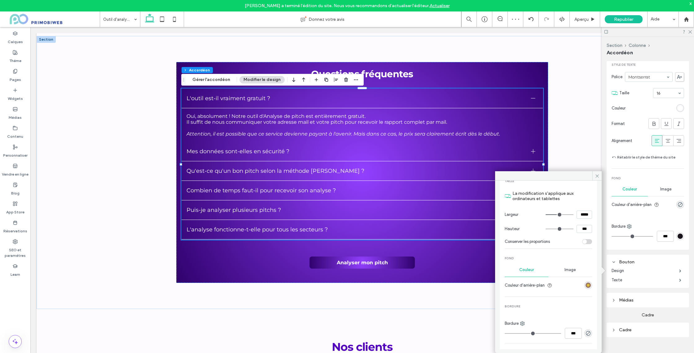
click at [586, 286] on div "radial-gradient(circle, rgb(255, 221, 17) 0%, rgb(48, 1, 109) 100%)" at bounding box center [588, 284] width 5 height 5
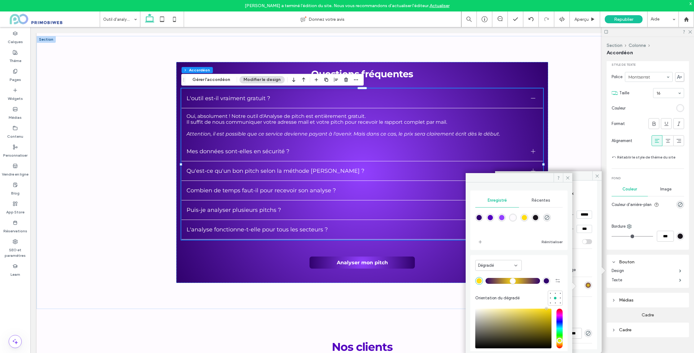
click at [500, 262] on div "Dégradé" at bounding box center [496, 265] width 36 height 6
click at [498, 268] on div "Dégradé" at bounding box center [498, 265] width 46 height 11
click at [501, 266] on div "Dégradé" at bounding box center [496, 265] width 36 height 6
click at [515, 264] on icon at bounding box center [515, 265] width 5 height 5
click at [517, 265] on icon at bounding box center [515, 265] width 5 height 5
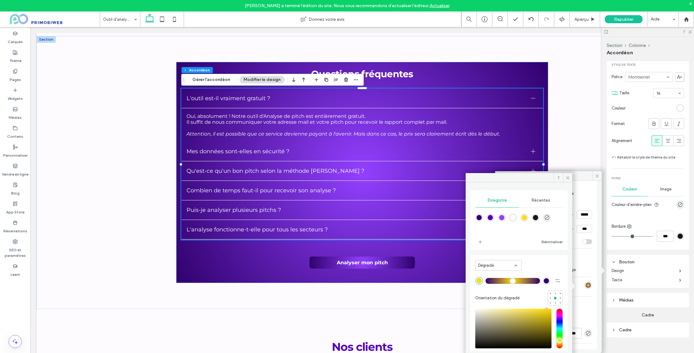
click at [517, 265] on icon at bounding box center [515, 265] width 5 height 5
click at [503, 277] on div at bounding box center [518, 280] width 87 height 10
click at [544, 281] on div "rgb(48, 1, 109)" at bounding box center [546, 280] width 5 height 5
click at [527, 218] on div "rgba(255,221,17,1)" at bounding box center [524, 217] width 5 height 5
type input "*******"
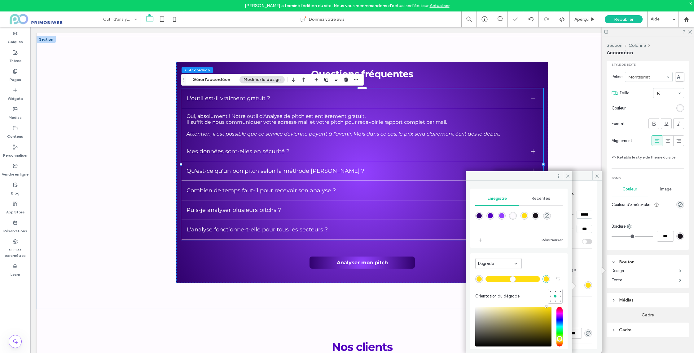
scroll to position [37, 0]
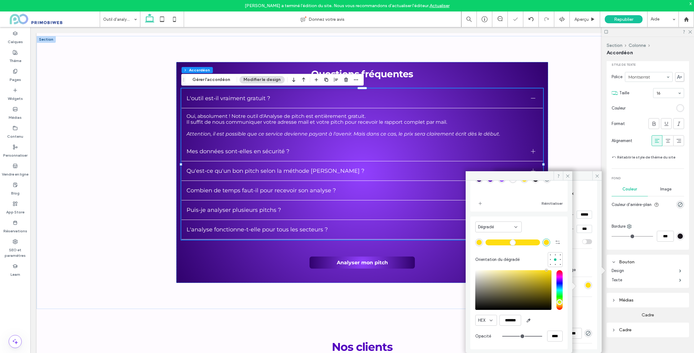
click at [533, 245] on div at bounding box center [518, 242] width 87 height 10
drag, startPoint x: 566, startPoint y: 175, endPoint x: 541, endPoint y: 205, distance: 39.4
click at [566, 175] on icon at bounding box center [568, 176] width 5 height 5
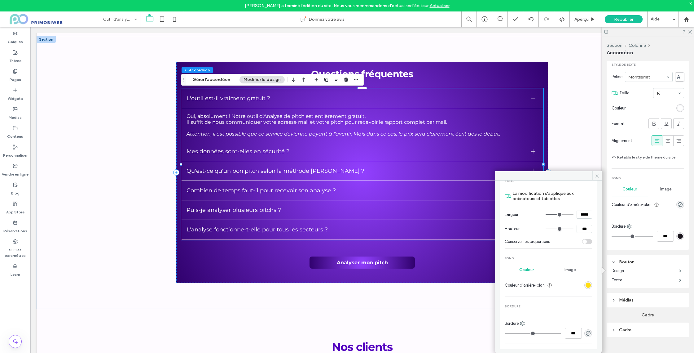
click at [598, 174] on icon at bounding box center [597, 176] width 5 height 5
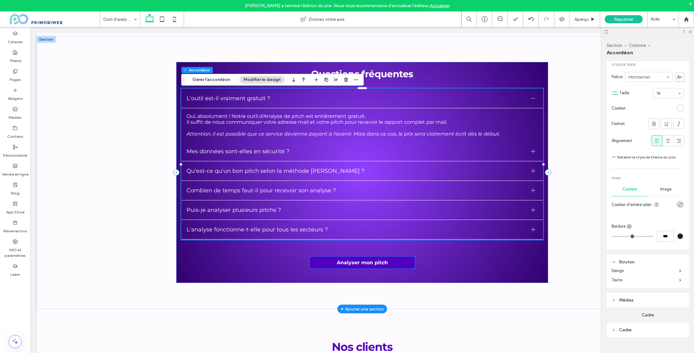
click at [391, 268] on link "Analyser mon pitch" at bounding box center [362, 262] width 105 height 12
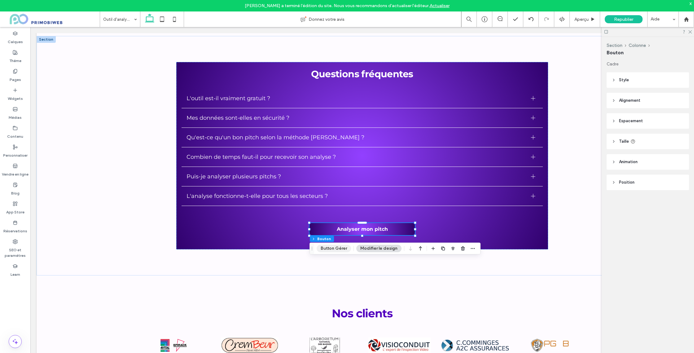
click at [327, 249] on button "Button Gérer" at bounding box center [334, 247] width 34 height 7
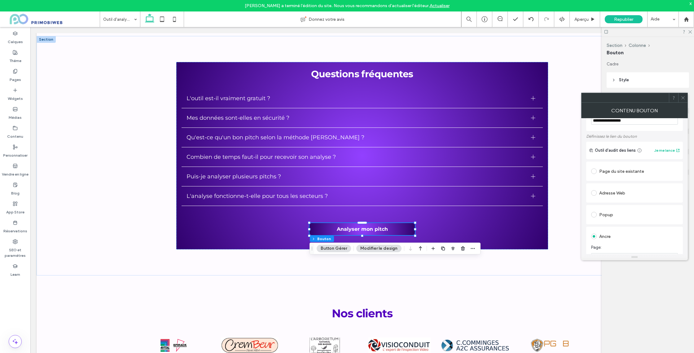
scroll to position [52, 0]
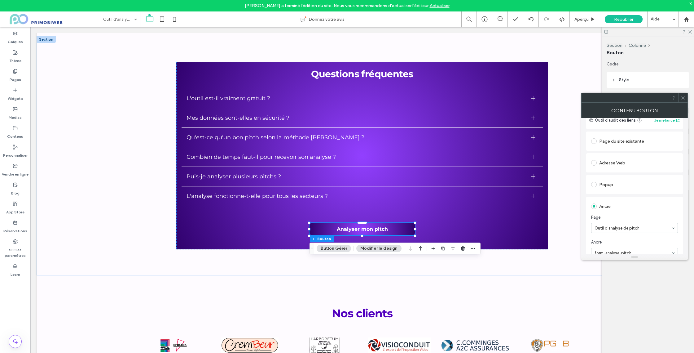
click at [682, 99] on icon at bounding box center [683, 97] width 5 height 5
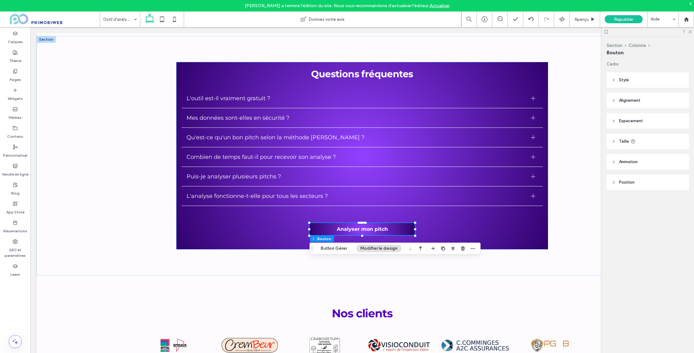
click at [624, 78] on span "Style" at bounding box center [624, 80] width 10 height 6
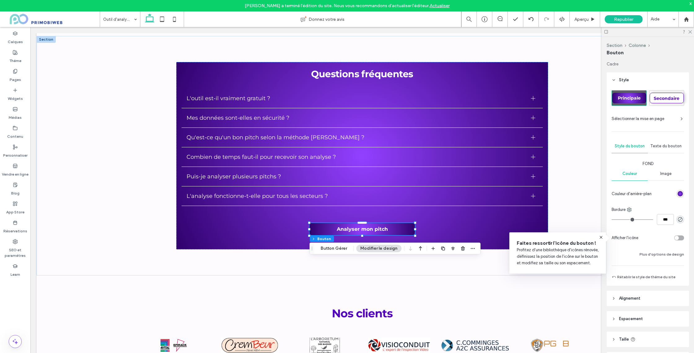
click at [681, 193] on div "radial-gradient(circle, rgb(146, 64, 255) 0%, rgb(48, 1, 109) 100%)" at bounding box center [680, 193] width 5 height 5
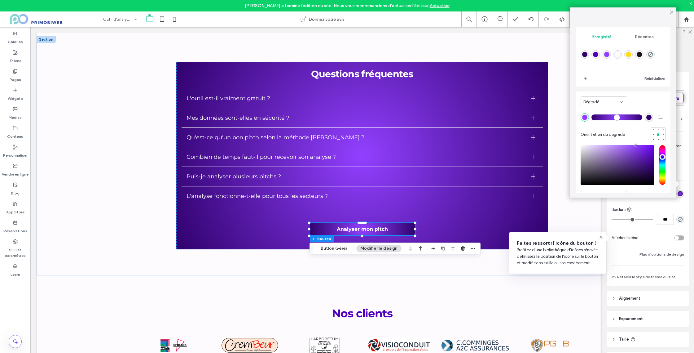
click at [599, 105] on div "Dégradé" at bounding box center [604, 101] width 46 height 11
click at [598, 125] on span "Dégradé" at bounding box center [591, 124] width 16 height 6
click at [607, 104] on div "Dégradé" at bounding box center [601, 102] width 36 height 6
click at [605, 113] on div "Couleur" at bounding box center [604, 112] width 46 height 11
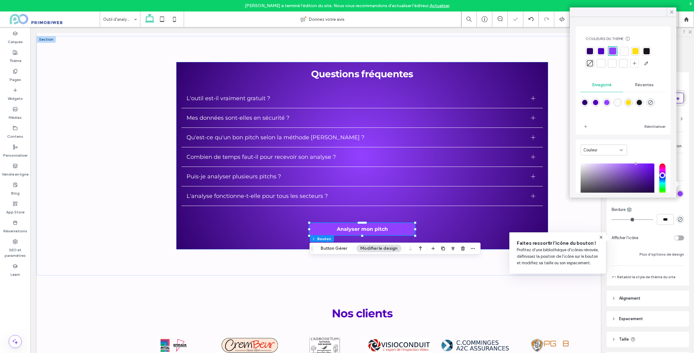
scroll to position [0, 0]
click at [635, 53] on div at bounding box center [635, 52] width 6 height 6
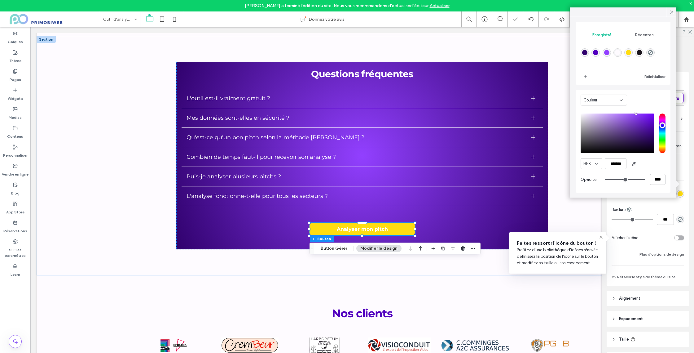
drag, startPoint x: 670, startPoint y: 13, endPoint x: 675, endPoint y: 27, distance: 15.3
click at [670, 13] on icon at bounding box center [672, 12] width 6 height 6
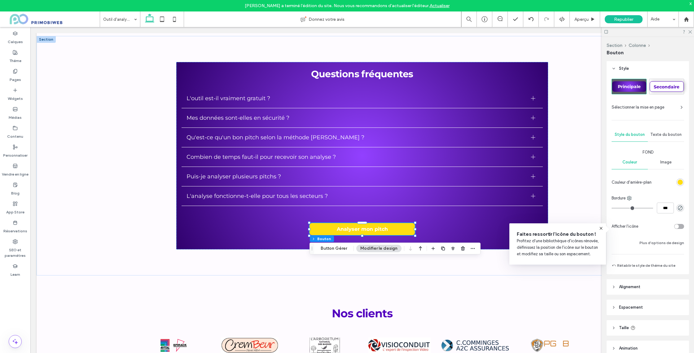
scroll to position [9, 0]
click at [671, 137] on span "Texte du bouton" at bounding box center [665, 136] width 31 height 5
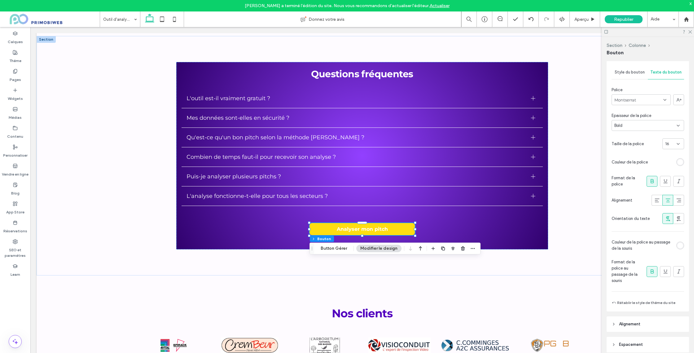
scroll to position [137, 0]
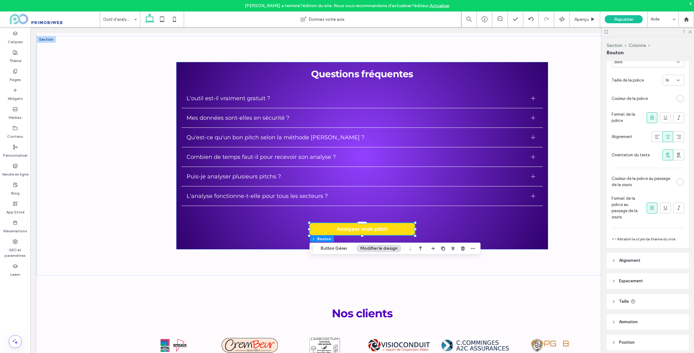
click at [679, 98] on div "rgb(255, 255, 255)" at bounding box center [680, 98] width 5 height 5
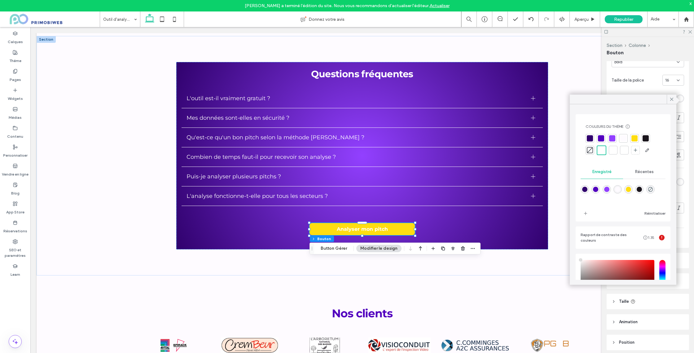
click at [592, 138] on div at bounding box center [590, 138] width 6 height 6
click at [598, 138] on div at bounding box center [602, 138] width 9 height 9
click at [673, 98] on icon at bounding box center [672, 99] width 6 height 6
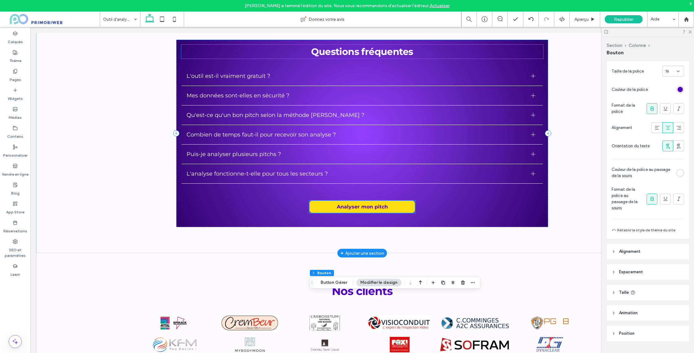
scroll to position [2246, 0]
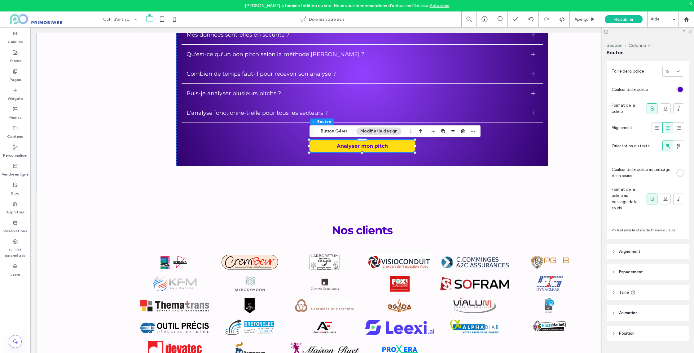
click at [689, 31] on icon at bounding box center [690, 31] width 4 height 4
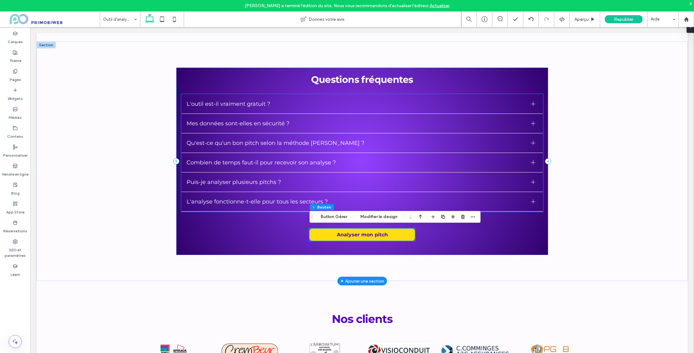
scroll to position [2152, 0]
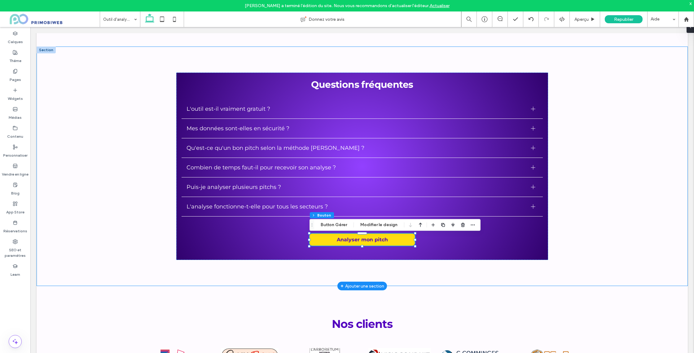
click at [145, 86] on div "Questions fréquentes L'outil est-il vraiment gratuit ? Oui, absolument ! Notre …" at bounding box center [362, 165] width 651 height 239
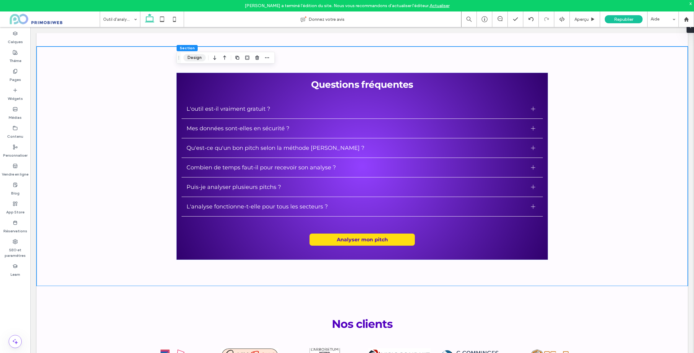
click at [202, 59] on button "Design" at bounding box center [194, 57] width 22 height 7
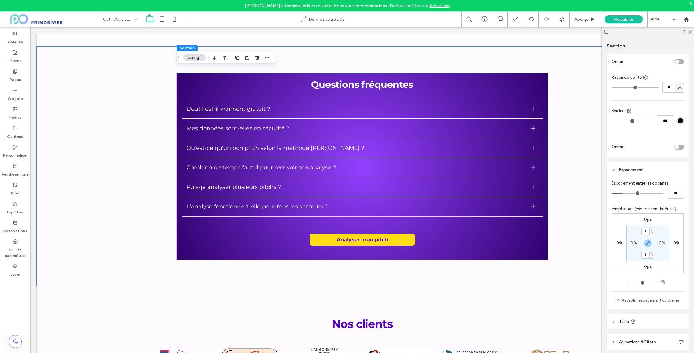
scroll to position [216, 0]
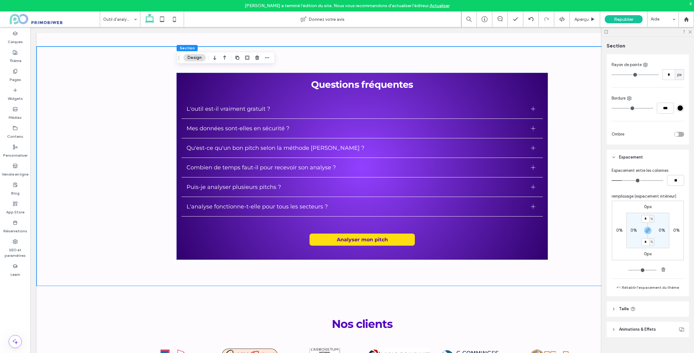
click at [624, 304] on header "Taille" at bounding box center [648, 308] width 82 height 15
click at [665, 322] on input "***" at bounding box center [669, 324] width 12 height 11
type input "*"
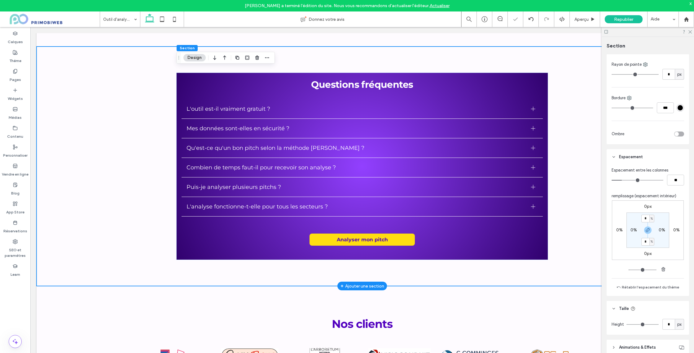
click at [145, 74] on div "Questions fréquentes L'outil est-il vraiment gratuit ? Oui, absolument ! Notre …" at bounding box center [362, 165] width 651 height 239
click at [185, 75] on div "Questions fréquentes L'outil est-il vraiment gratuit ? Oui, absolument ! Notre …" at bounding box center [362, 166] width 372 height 187
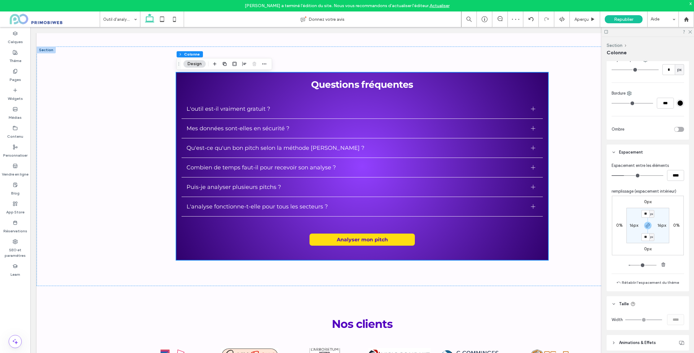
scroll to position [186, 0]
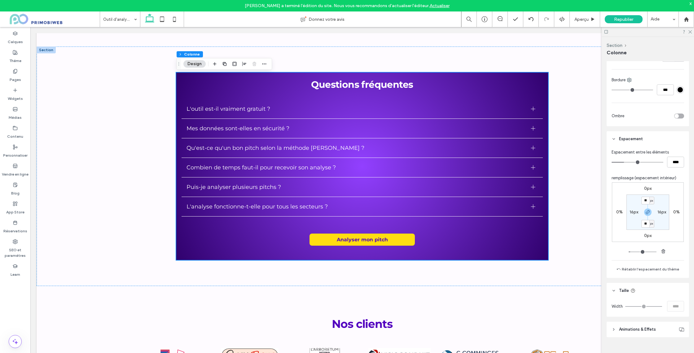
click at [635, 211] on label "16px" at bounding box center [634, 211] width 9 height 5
type input "*"
click at [647, 198] on label "16px" at bounding box center [648, 200] width 9 height 5
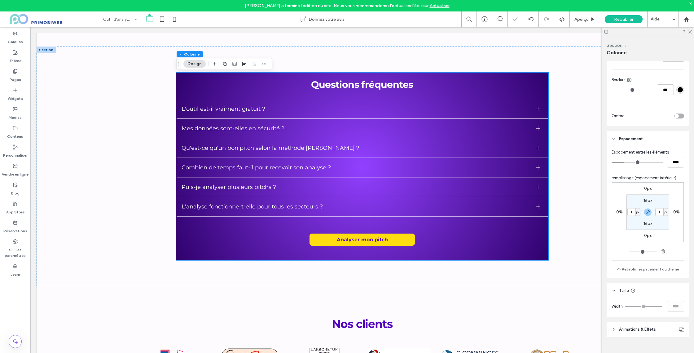
type input "**"
type input "*"
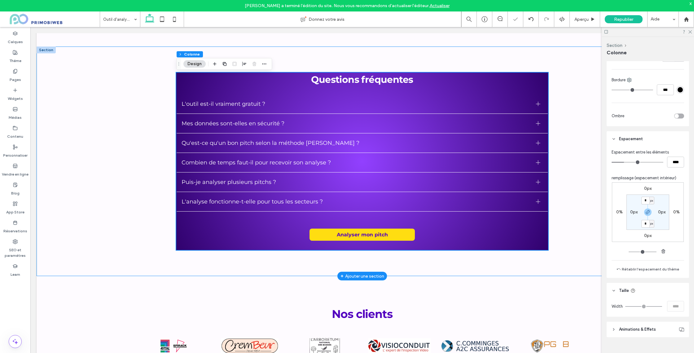
click at [572, 135] on div "Questions fréquentes L'outil est-il vraiment gratuit ? Oui, absolument ! Notre …" at bounding box center [362, 160] width 651 height 229
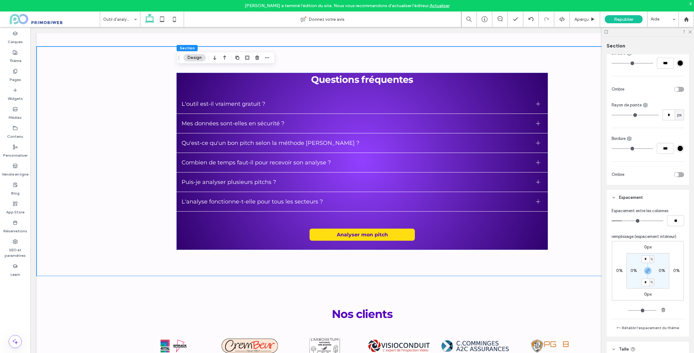
scroll to position [213, 0]
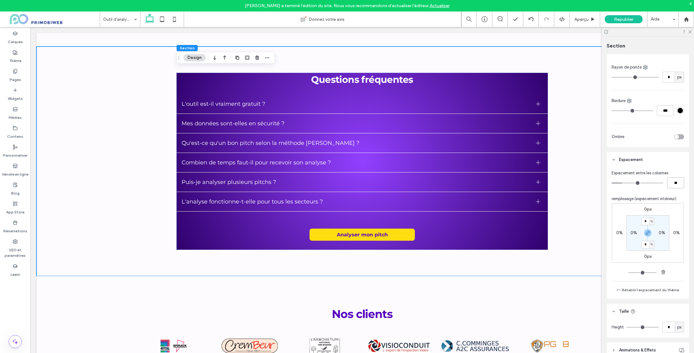
click at [676, 183] on input "**" at bounding box center [675, 182] width 17 height 11
type input "*"
type input "**"
type input "***"
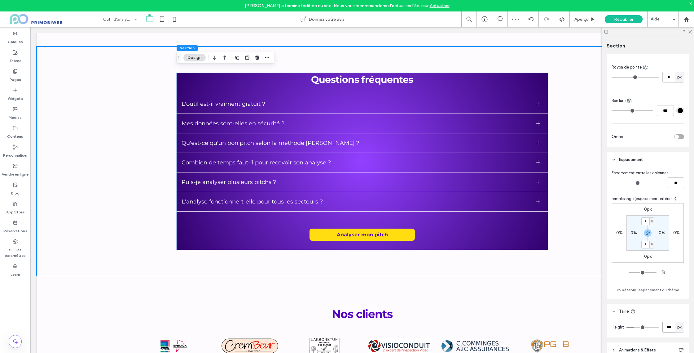
click at [668, 328] on input "***" at bounding box center [669, 326] width 12 height 11
type input "*"
click at [499, 239] on div "Questions fréquentes L'outil est-il vraiment gratuit ? Oui, absolument ! Notre …" at bounding box center [362, 161] width 372 height 177
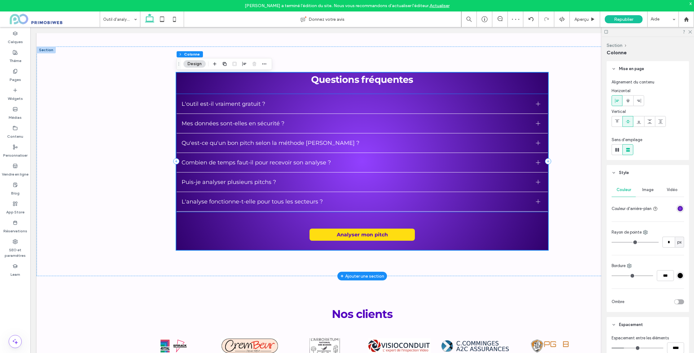
click at [210, 98] on div "L'outil est-il vraiment gratuit ?" at bounding box center [362, 104] width 371 height 20
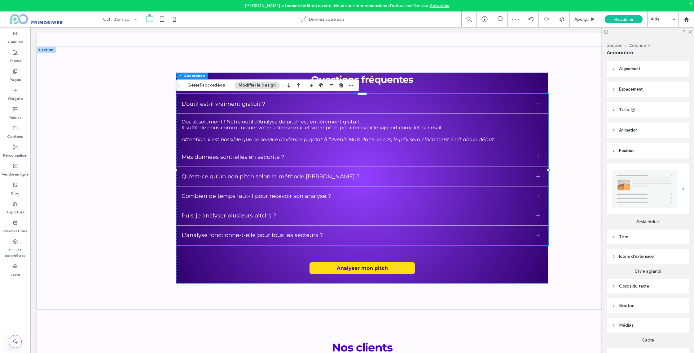
scroll to position [25, 0]
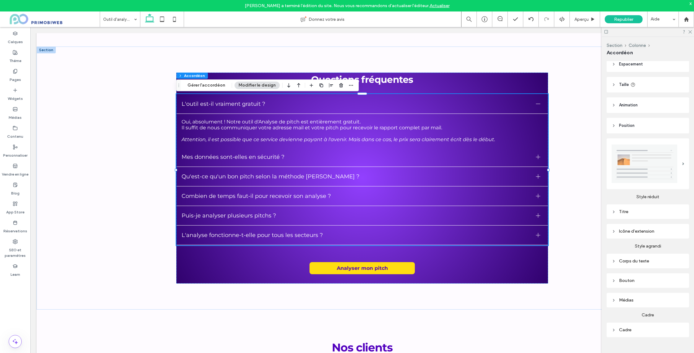
click at [619, 87] on span "Taille" at bounding box center [624, 84] width 10 height 6
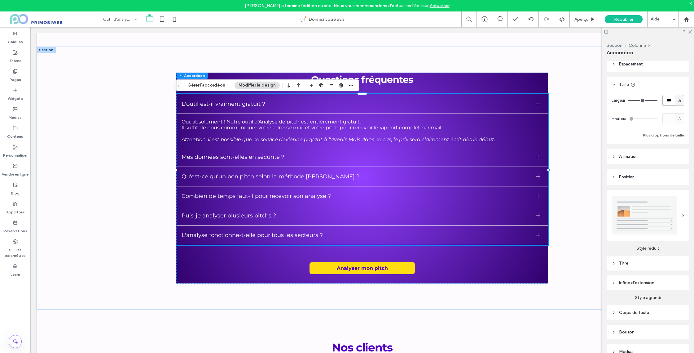
click at [663, 100] on input "***" at bounding box center [669, 100] width 12 height 11
type input "**"
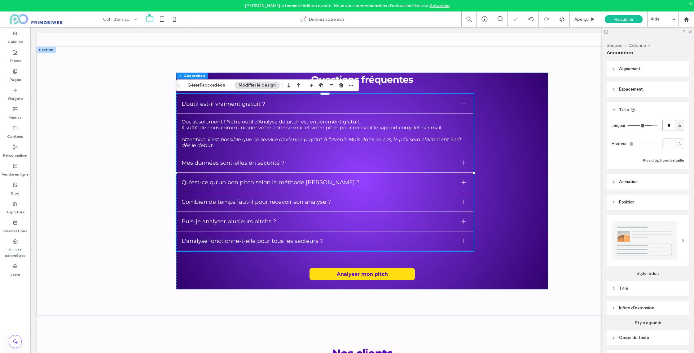
scroll to position [1, 0]
click at [629, 71] on header "Alignement" at bounding box center [648, 67] width 82 height 15
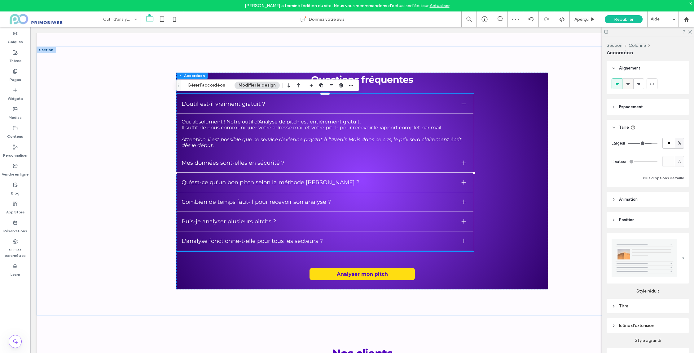
click at [630, 85] on icon at bounding box center [628, 83] width 5 height 5
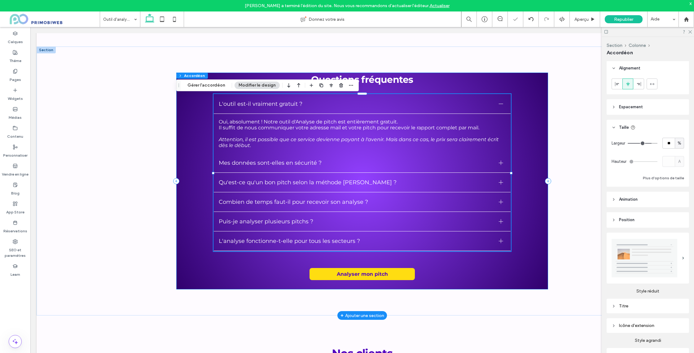
click at [491, 86] on p "Questions fréquentes" at bounding box center [362, 80] width 372 height 14
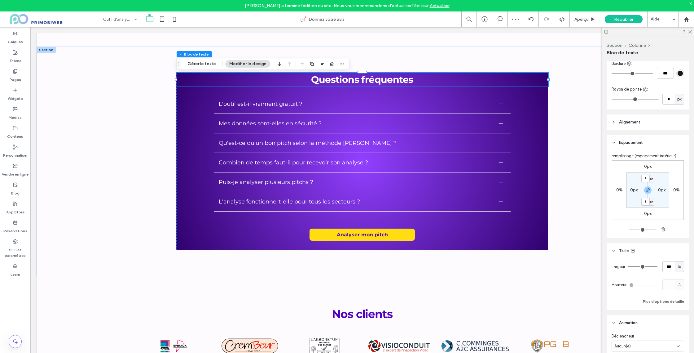
scroll to position [87, 0]
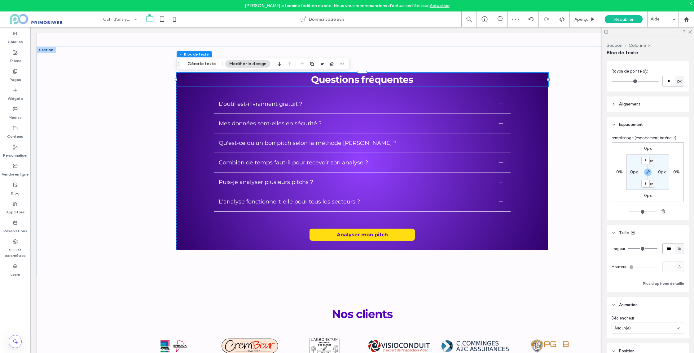
click at [665, 247] on input "***" at bounding box center [669, 248] width 12 height 11
type input "**"
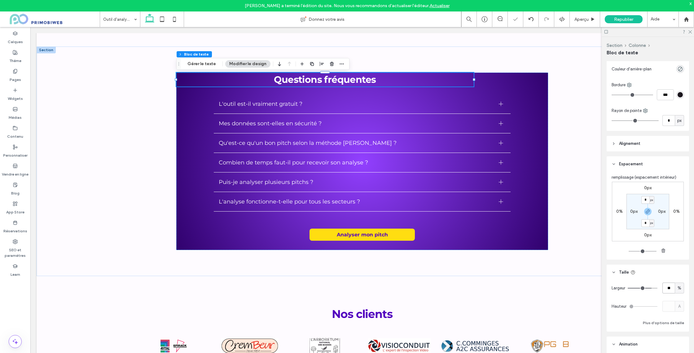
scroll to position [43, 0]
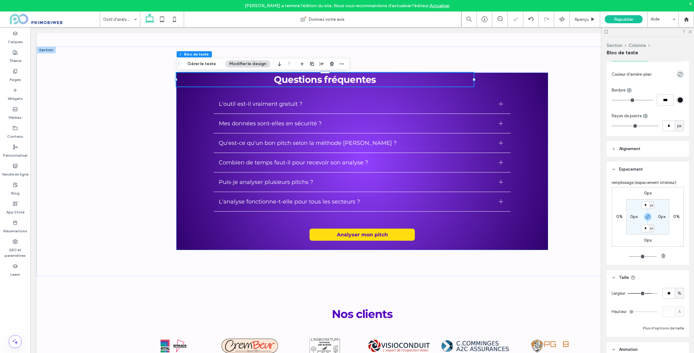
click at [628, 150] on span "Alignement" at bounding box center [629, 149] width 21 height 6
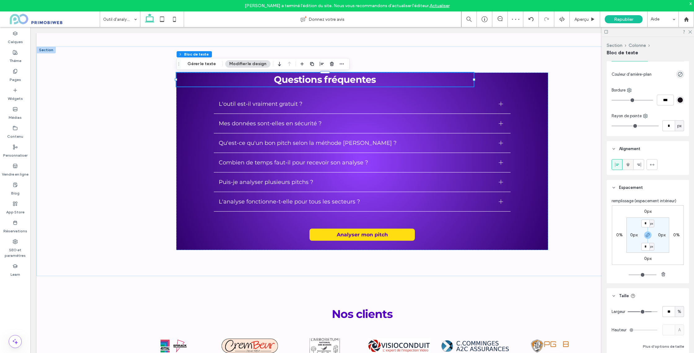
click at [626, 165] on icon at bounding box center [628, 164] width 5 height 5
click at [690, 29] on icon at bounding box center [690, 31] width 4 height 4
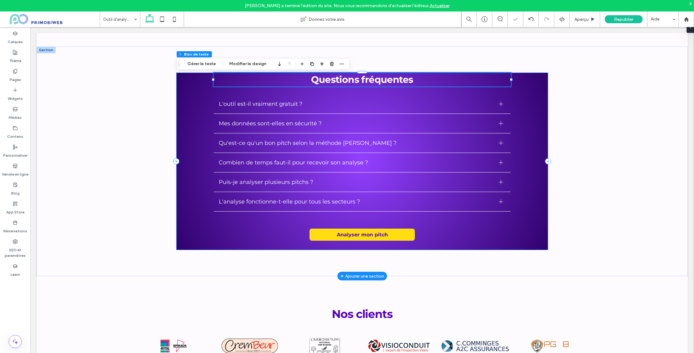
click at [537, 98] on div "Questions fréquentes L'outil est-il vraiment gratuit ? Oui, absolument ! Notre …" at bounding box center [362, 161] width 372 height 177
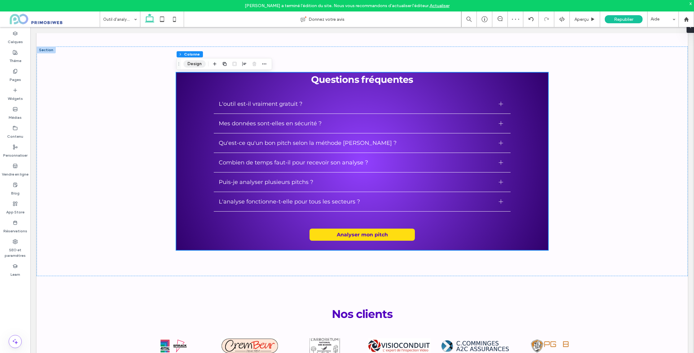
click at [189, 63] on button "Design" at bounding box center [194, 63] width 22 height 7
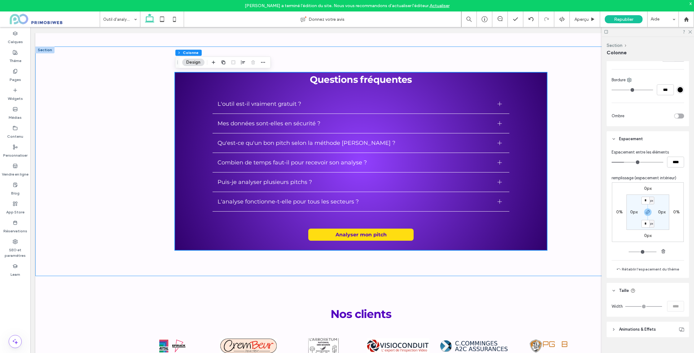
scroll to position [2154, 0]
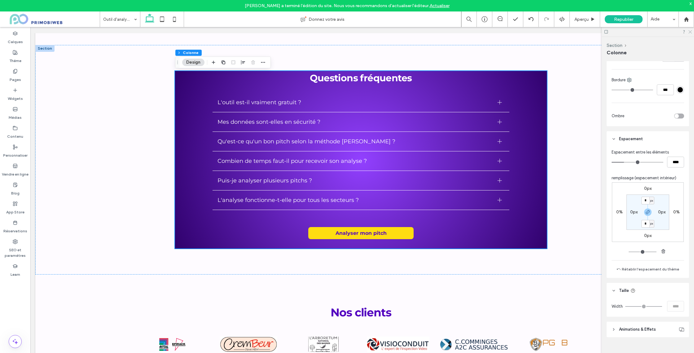
click at [691, 31] on icon at bounding box center [690, 31] width 4 height 4
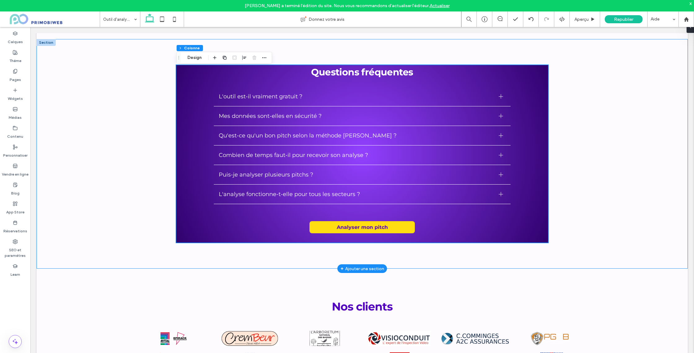
scroll to position [2160, 0]
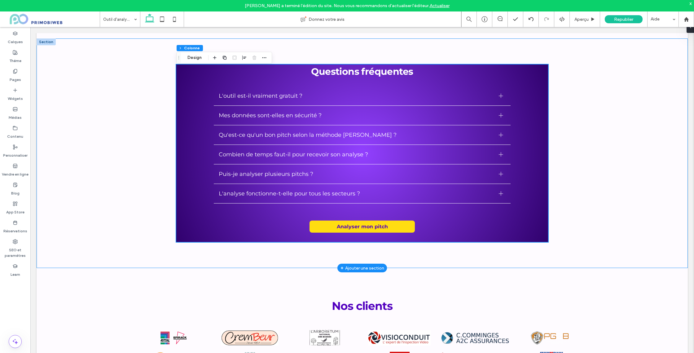
click at [623, 90] on div "Questions fréquentes L'outil est-il vraiment gratuit ? Oui, absolument ! Notre …" at bounding box center [362, 152] width 651 height 229
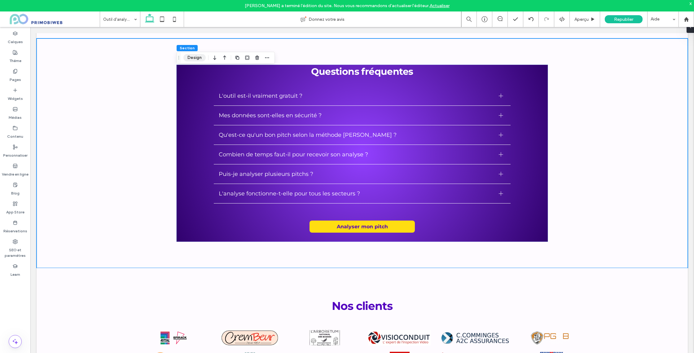
click at [191, 55] on button "Design" at bounding box center [194, 57] width 22 height 7
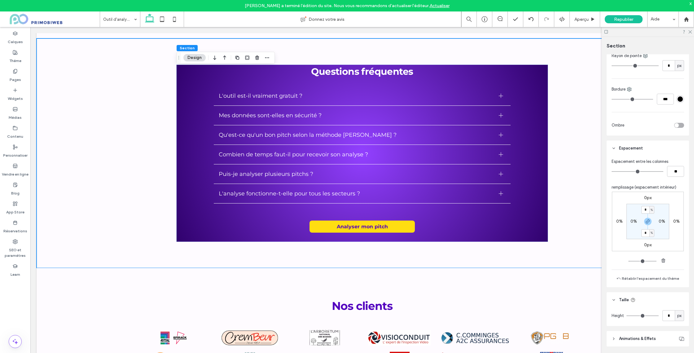
scroll to position [234, 0]
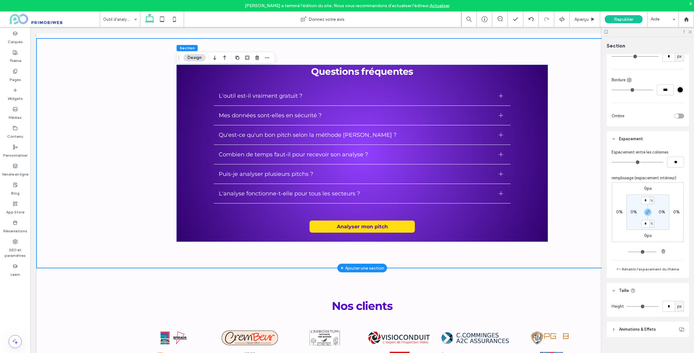
click at [552, 151] on div "Questions fréquentes L'outil est-il vraiment gratuit ? Oui, absolument ! Notre …" at bounding box center [362, 152] width 651 height 229
click at [537, 150] on div "Questions fréquentes L'outil est-il vraiment gratuit ? Oui, absolument ! Notre …" at bounding box center [362, 152] width 372 height 177
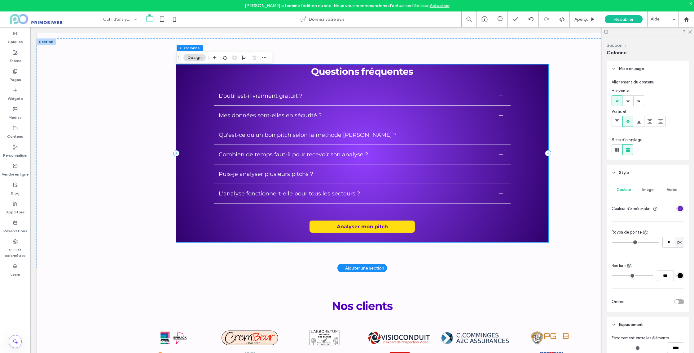
click at [191, 73] on div "Questions fréquentes L'outil est-il vraiment gratuit ? Oui, absolument ! Notre …" at bounding box center [362, 152] width 372 height 177
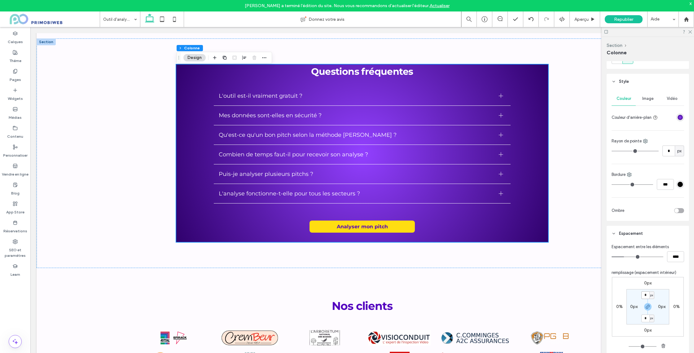
click at [646, 296] on input "*" at bounding box center [645, 295] width 8 height 8
click at [652, 296] on span "px" at bounding box center [651, 295] width 3 height 6
click at [649, 314] on span "%" at bounding box center [650, 315] width 4 height 6
click at [645, 293] on input "*" at bounding box center [645, 295] width 8 height 8
type input "*"
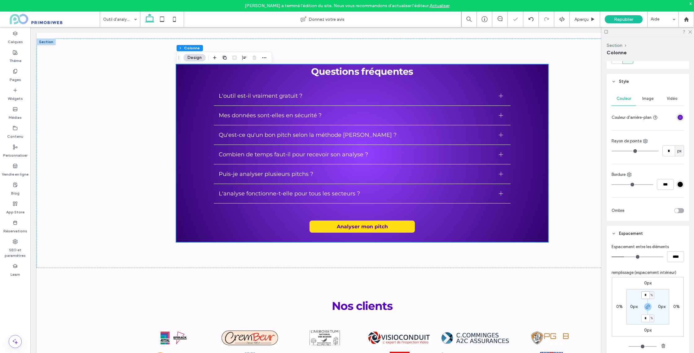
type input "*"
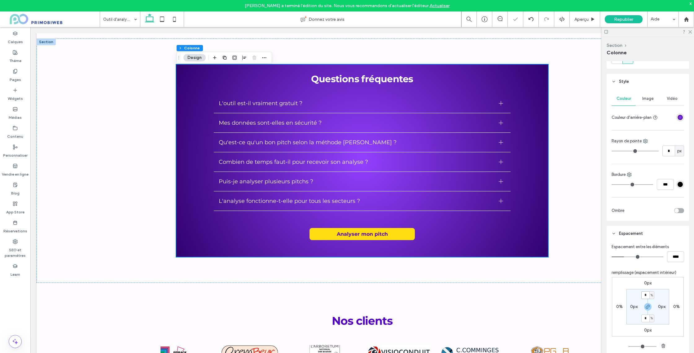
drag, startPoint x: 647, startPoint y: 295, endPoint x: 644, endPoint y: 295, distance: 3.2
click at [644, 295] on input "*" at bounding box center [645, 295] width 8 height 8
type input "*"
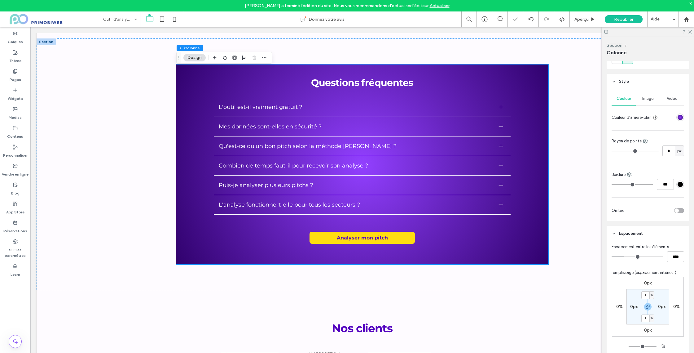
click at [634, 307] on label "0px" at bounding box center [633, 306] width 7 height 5
type input "*"
type input "**"
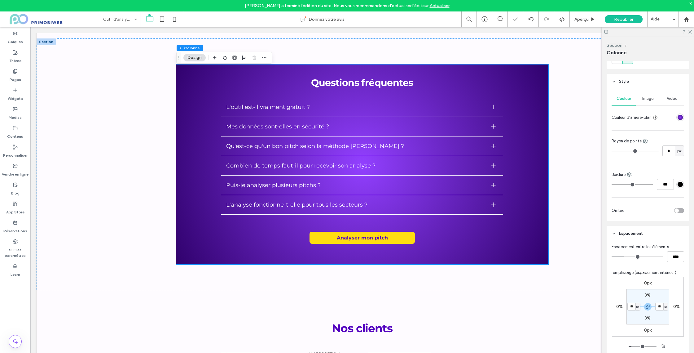
drag, startPoint x: 630, startPoint y: 305, endPoint x: 625, endPoint y: 305, distance: 5.3
click at [625, 305] on div "0px 0% 0px 0% 3% ** px 3% ** px" at bounding box center [648, 306] width 72 height 59
type input "**"
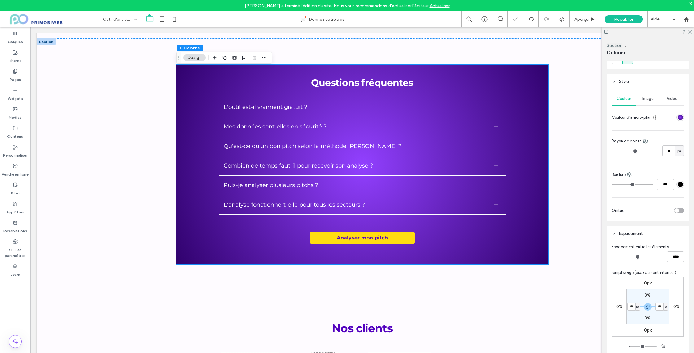
drag, startPoint x: 689, startPoint y: 31, endPoint x: 679, endPoint y: 41, distance: 14.3
click at [689, 31] on icon at bounding box center [690, 31] width 4 height 4
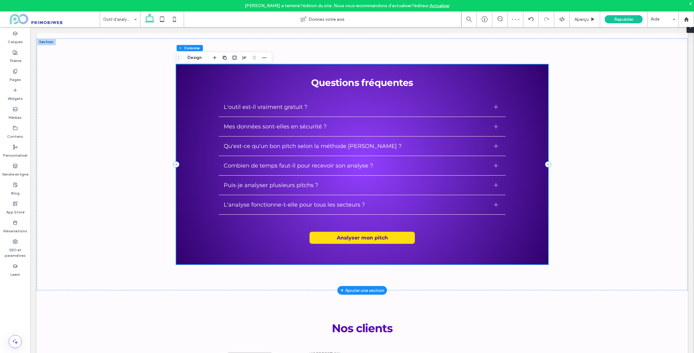
click at [538, 73] on div "Questions fréquentes L'outil est-il vraiment gratuit ? Oui, absolument ! Notre …" at bounding box center [362, 164] width 372 height 200
click at [193, 59] on button "Design" at bounding box center [194, 57] width 22 height 7
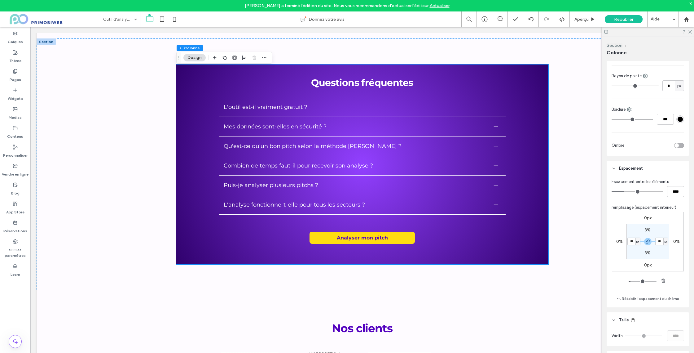
scroll to position [171, 0]
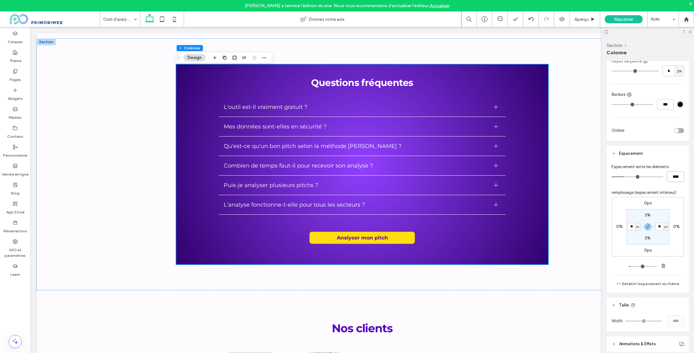
click at [675, 177] on input "****" at bounding box center [675, 176] width 17 height 11
type input "*"
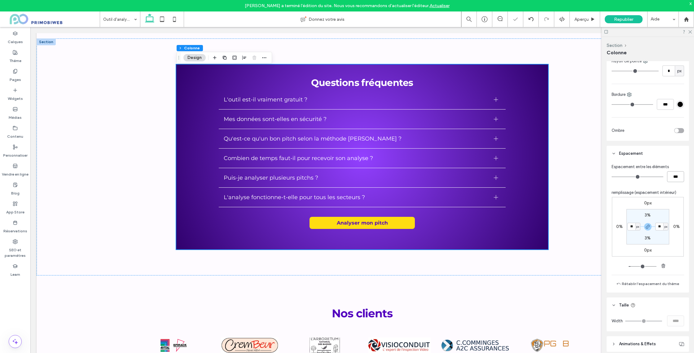
click at [675, 177] on input "***" at bounding box center [675, 176] width 17 height 11
type input "****"
type input "**"
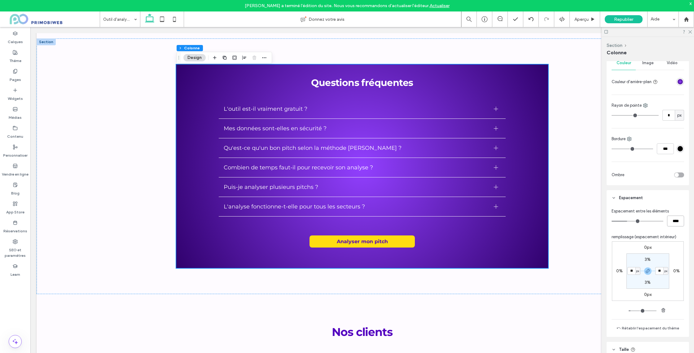
scroll to position [135, 0]
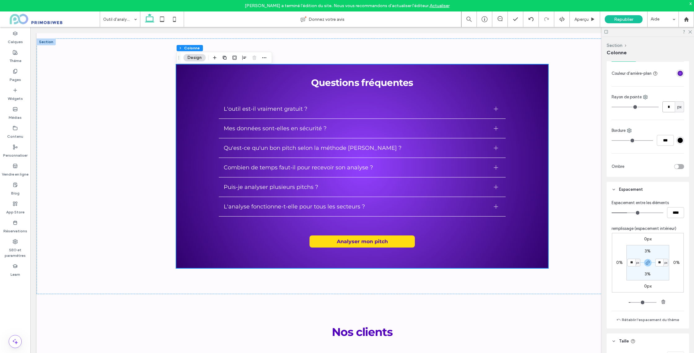
click at [668, 111] on input "*" at bounding box center [669, 106] width 12 height 11
type input "*"
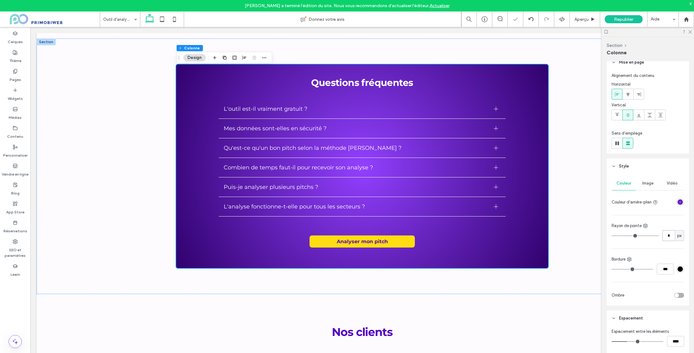
scroll to position [0, 0]
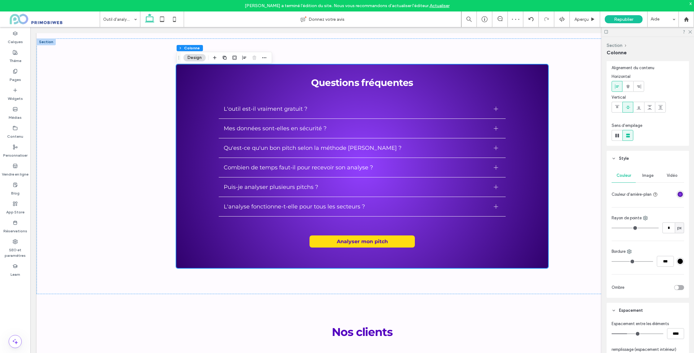
click at [620, 161] on span "Style" at bounding box center [624, 158] width 10 height 6
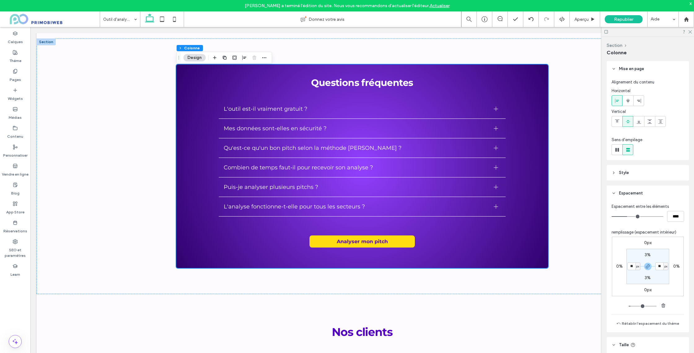
click at [618, 69] on header "Mise en page" at bounding box center [648, 68] width 82 height 15
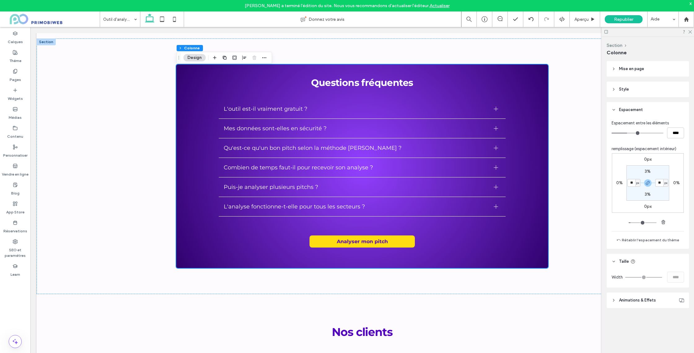
click at [620, 110] on span "Espacement" at bounding box center [631, 110] width 24 height 6
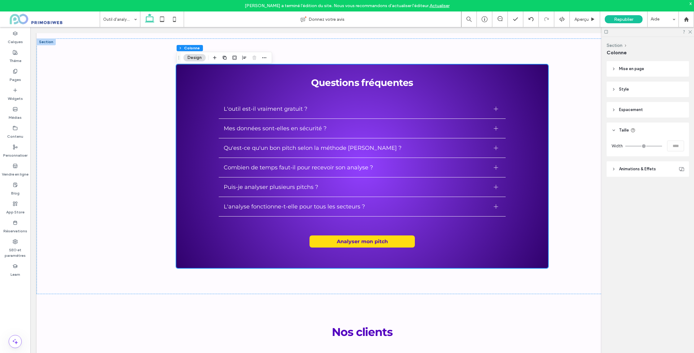
click at [622, 130] on span "Taille" at bounding box center [624, 130] width 10 height 6
click at [627, 128] on span "Taille" at bounding box center [624, 130] width 10 height 6
click at [663, 146] on div "Width ****" at bounding box center [648, 145] width 73 height 11
click at [693, 31] on div at bounding box center [648, 32] width 92 height 10
click at [690, 32] on use at bounding box center [690, 31] width 3 height 3
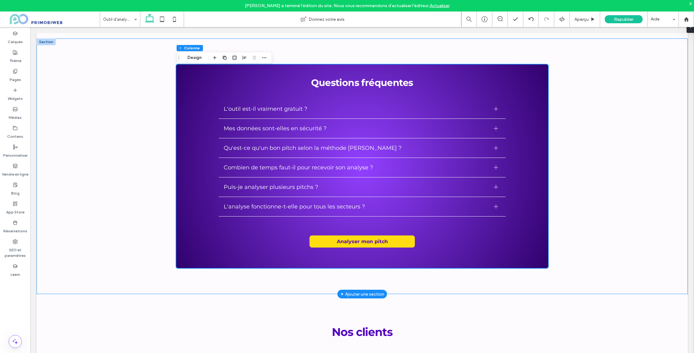
click at [108, 102] on div "Questions fréquentes L'outil est-il vraiment gratuit ? Oui, absolument ! Notre …" at bounding box center [362, 165] width 651 height 255
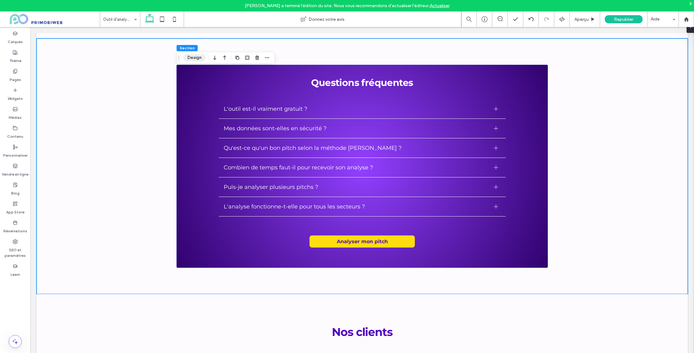
click at [198, 58] on button "Design" at bounding box center [194, 57] width 22 height 7
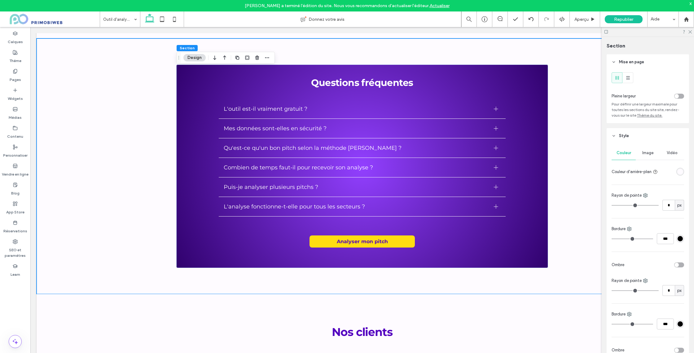
click at [682, 95] on div "toggle" at bounding box center [679, 96] width 10 height 5
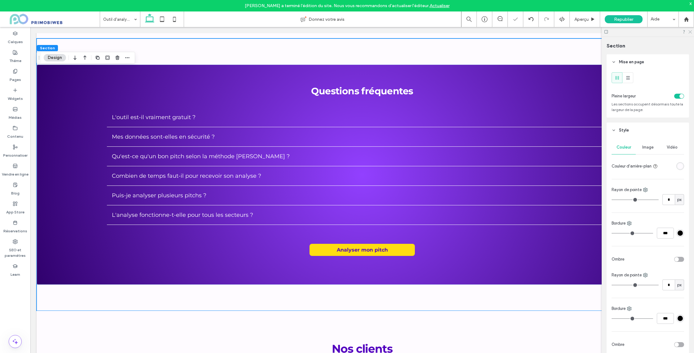
click at [691, 31] on use at bounding box center [690, 31] width 3 height 3
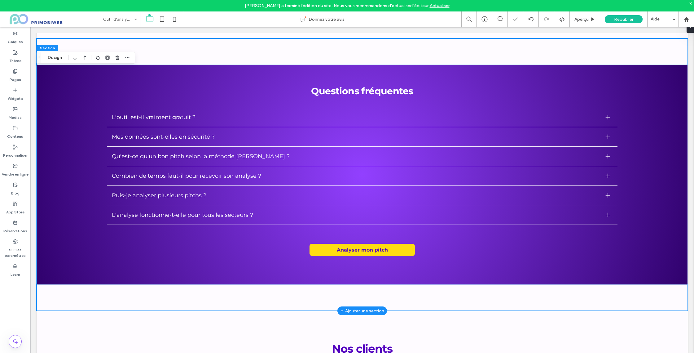
click at [388, 47] on div "Questions fréquentes L'outil est-il vraiment gratuit ? Oui, absolument ! Notre …" at bounding box center [362, 174] width 651 height 272
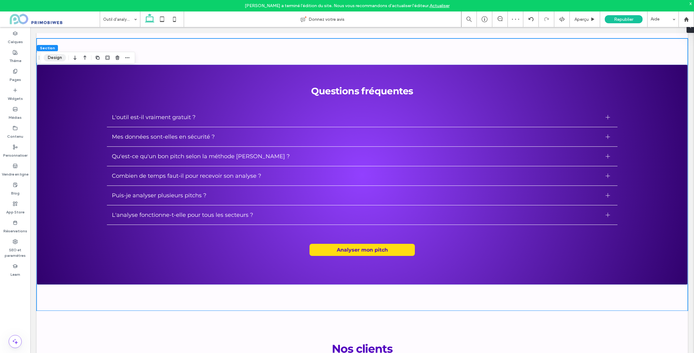
click at [48, 58] on button "Design" at bounding box center [55, 57] width 22 height 7
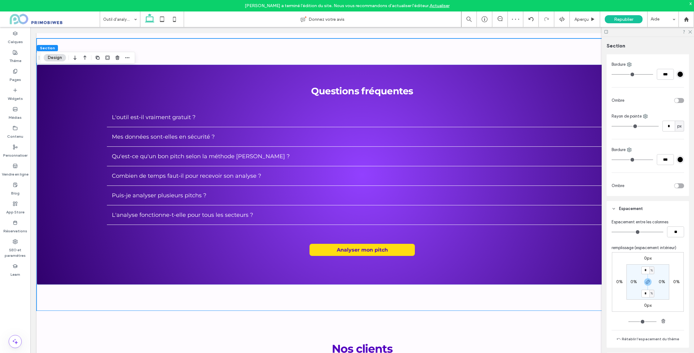
scroll to position [176, 0]
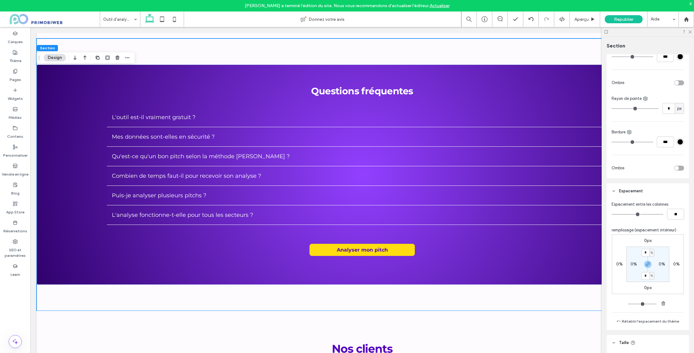
click at [634, 266] on label "0%" at bounding box center [634, 263] width 7 height 5
type input "*"
type input "**"
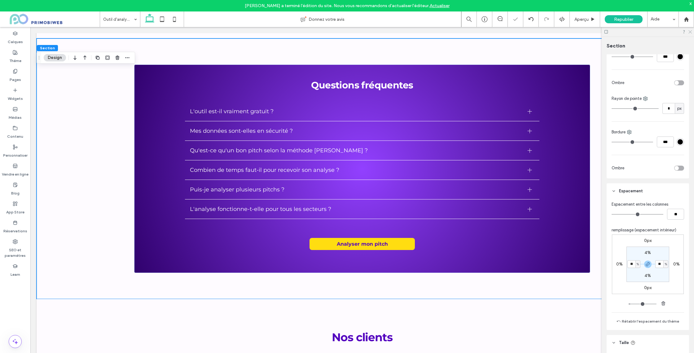
click at [690, 33] on icon at bounding box center [690, 31] width 4 height 4
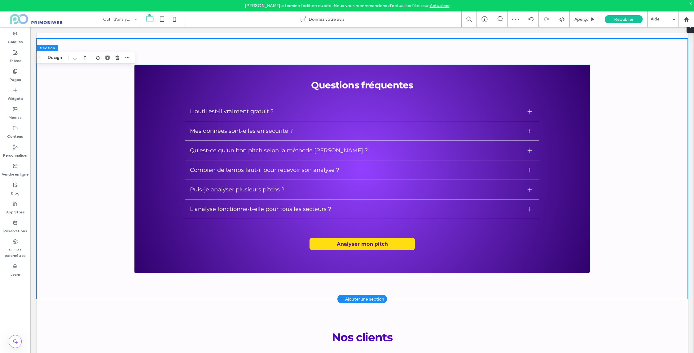
click at [636, 120] on div "Questions fréquentes L'outil est-il vraiment gratuit ? Oui, absolument ! Notre …" at bounding box center [362, 168] width 651 height 260
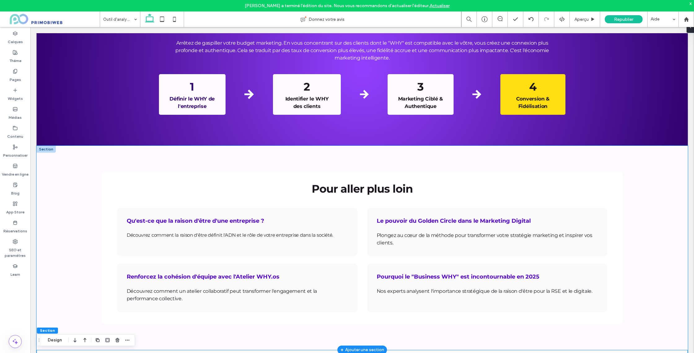
scroll to position [1848, 0]
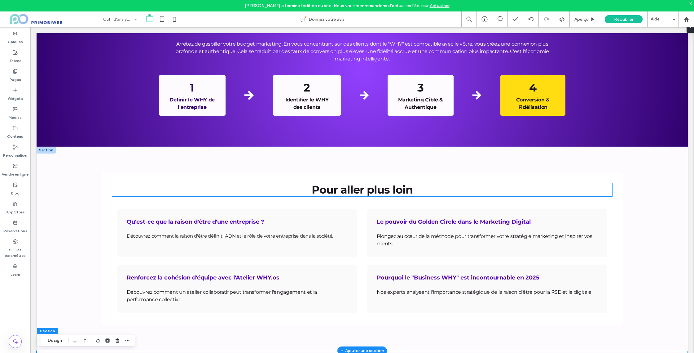
click at [394, 194] on strong "Pour aller plus loin" at bounding box center [362, 189] width 101 height 13
click at [394, 194] on div "Pour aller plus loin" at bounding box center [362, 189] width 500 height 13
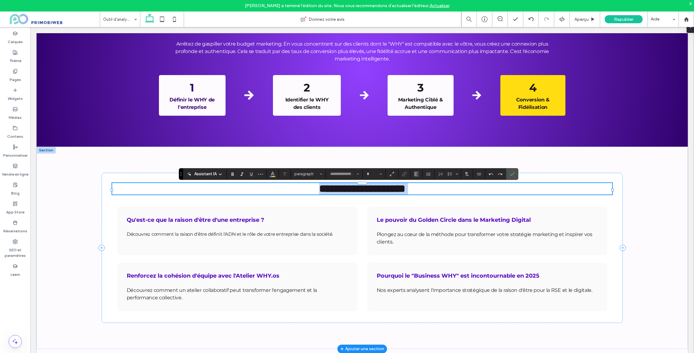
type input "**********"
type input "**"
click at [269, 174] on button "Couleur" at bounding box center [272, 174] width 9 height 9
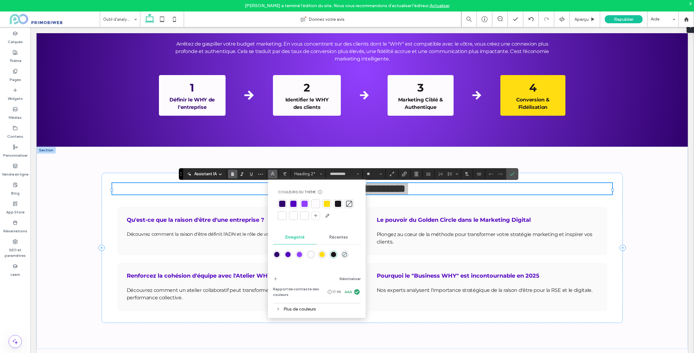
click at [283, 204] on div at bounding box center [282, 203] width 6 height 6
click at [289, 204] on div at bounding box center [293, 203] width 9 height 9
click at [511, 176] on icon "Confirmer" at bounding box center [512, 173] width 5 height 5
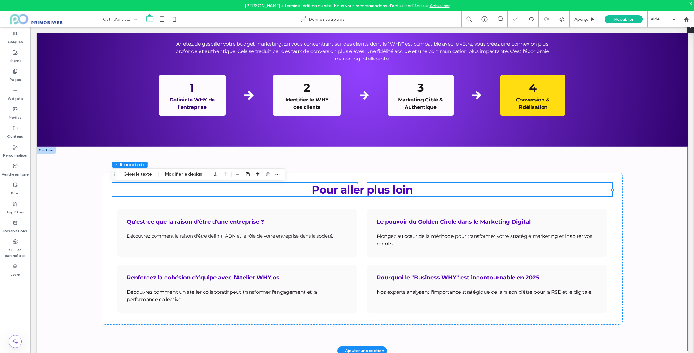
click at [652, 192] on div "Pour aller plus loin Qu'est-ce que la raison d'être d'une entreprise ? Découvre…" at bounding box center [362, 249] width 651 height 204
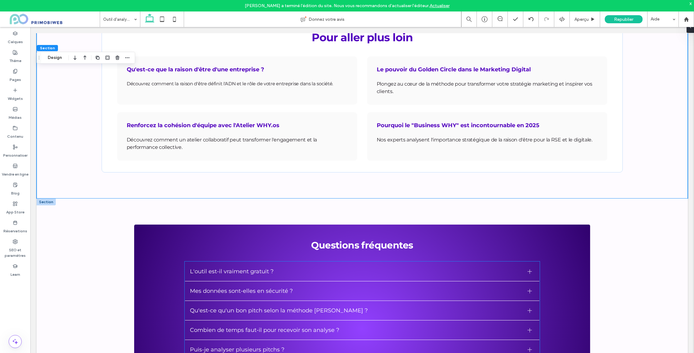
scroll to position [2145, 0]
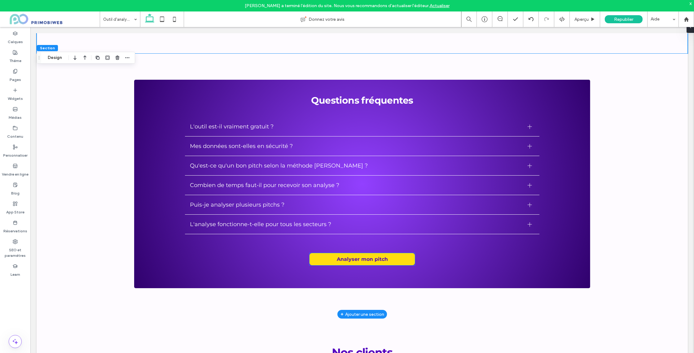
click at [357, 261] on span "Analyser mon pitch" at bounding box center [362, 259] width 51 height 6
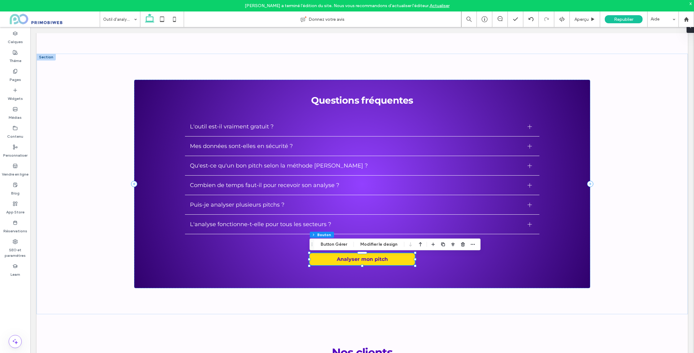
drag, startPoint x: 440, startPoint y: 245, endPoint x: 422, endPoint y: 247, distance: 18.0
click at [441, 245] on use "button" at bounding box center [443, 244] width 4 height 4
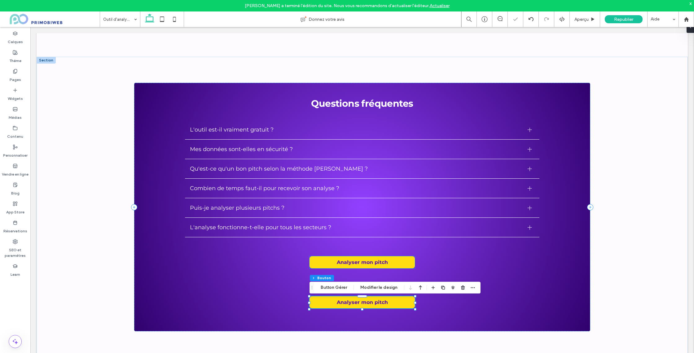
click at [369, 265] on span "Analyser mon pitch" at bounding box center [362, 262] width 51 height 6
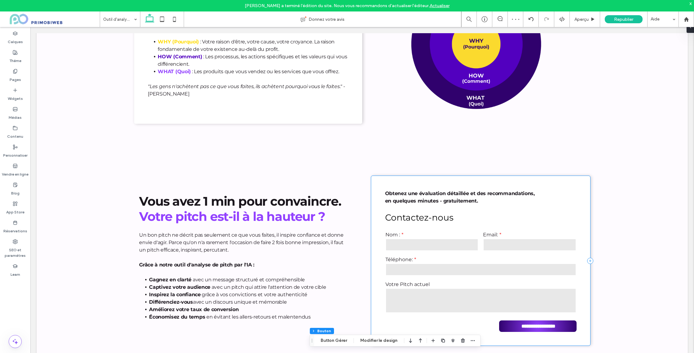
scroll to position [0, 0]
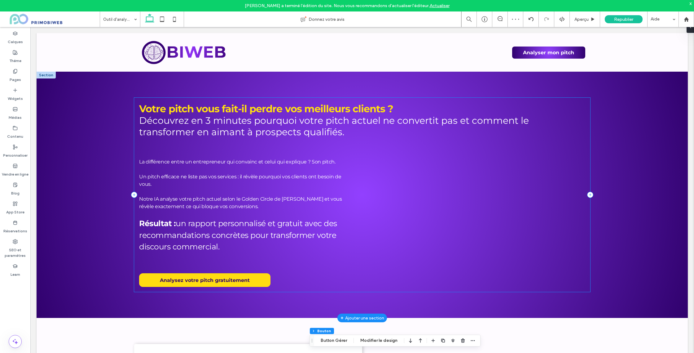
click at [219, 278] on span "Analysez votre pitch gratuitement" at bounding box center [205, 280] width 90 height 6
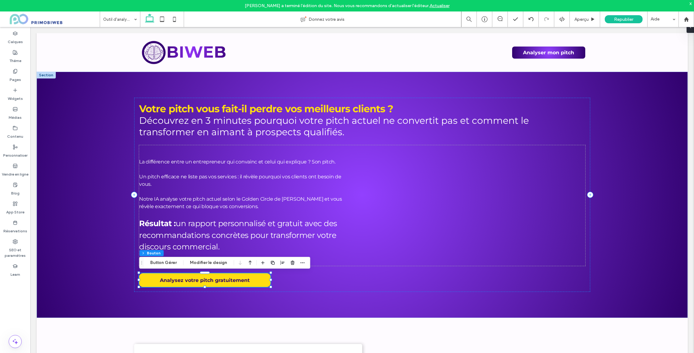
click at [203, 268] on div "Section Colonne Bouton Button Gérer Modifier le design" at bounding box center [224, 263] width 171 height 12
click at [205, 263] on button "Modifier le design" at bounding box center [208, 262] width 45 height 7
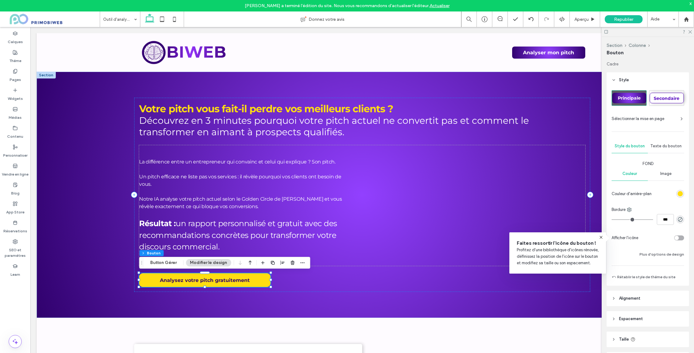
click at [671, 147] on span "Texte du bouton" at bounding box center [665, 145] width 31 height 5
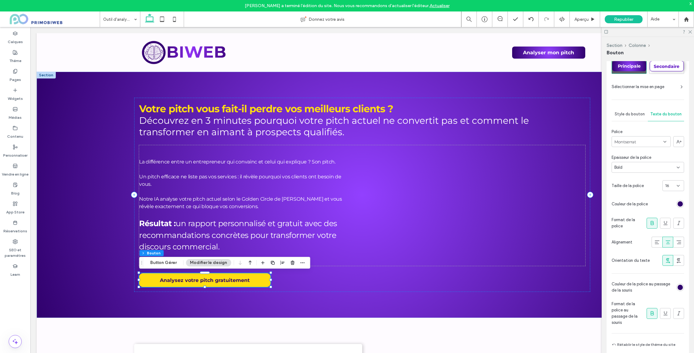
click at [681, 203] on div "rgb(48, 1, 109)" at bounding box center [680, 203] width 5 height 5
click at [680, 204] on div "rgb(48, 1, 109)" at bounding box center [680, 204] width 5 height 5
click at [680, 206] on div "rgb(48, 1, 109)" at bounding box center [680, 205] width 5 height 5
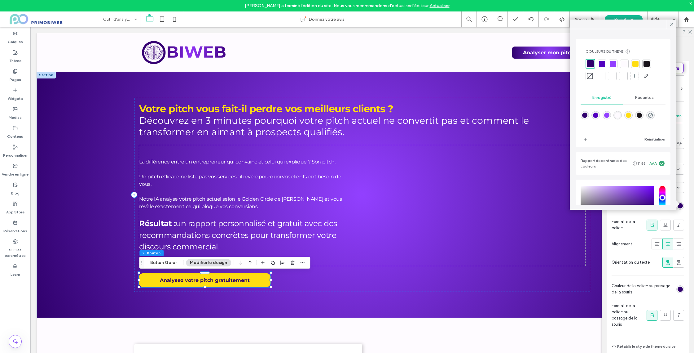
drag, startPoint x: 669, startPoint y: 23, endPoint x: 630, endPoint y: 51, distance: 48.2
click at [669, 24] on icon at bounding box center [672, 24] width 6 height 6
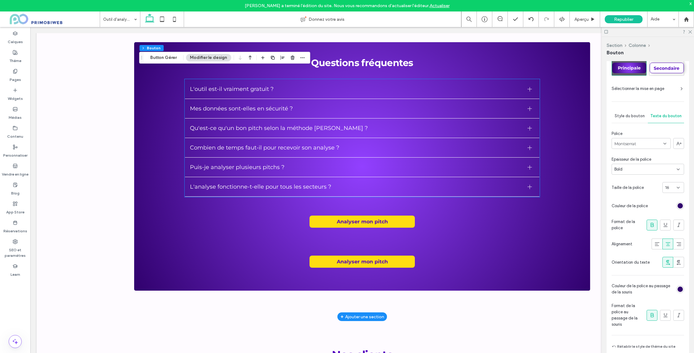
scroll to position [2232, 0]
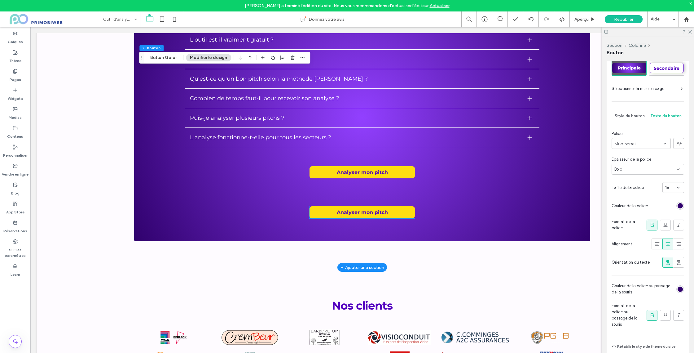
click at [407, 215] on link "Analyser mon pitch" at bounding box center [362, 212] width 105 height 12
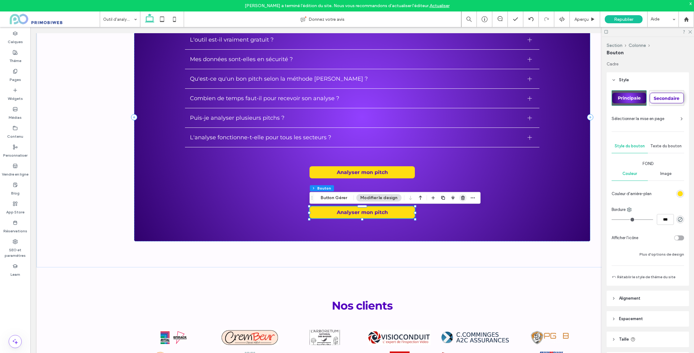
click at [460, 197] on icon "button" at bounding box center [462, 197] width 5 height 5
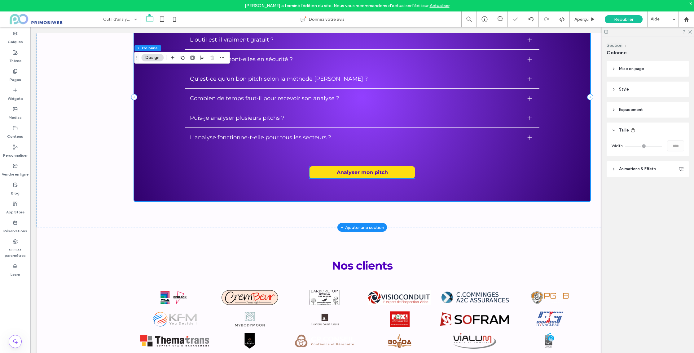
click at [394, 177] on link "Analyser mon pitch" at bounding box center [362, 172] width 105 height 12
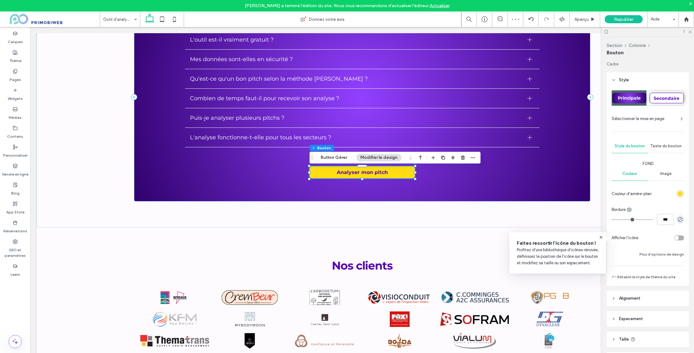
click at [670, 151] on div "Texte du bouton" at bounding box center [666, 146] width 36 height 14
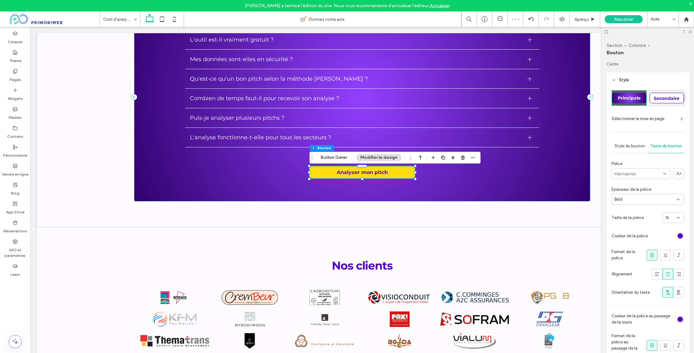
click at [681, 236] on div "rgb(82, 0, 191)" at bounding box center [680, 235] width 5 height 5
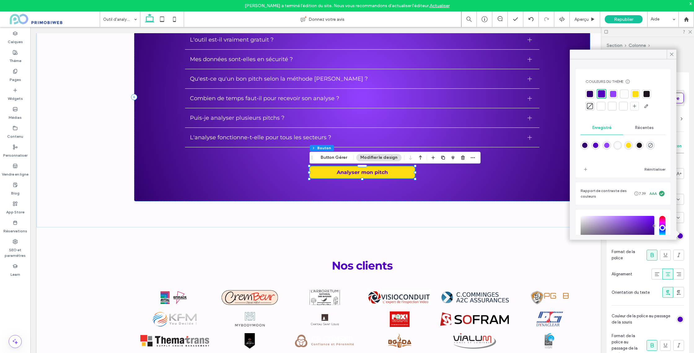
click at [589, 92] on div at bounding box center [590, 94] width 6 height 6
click at [673, 54] on icon at bounding box center [672, 54] width 6 height 6
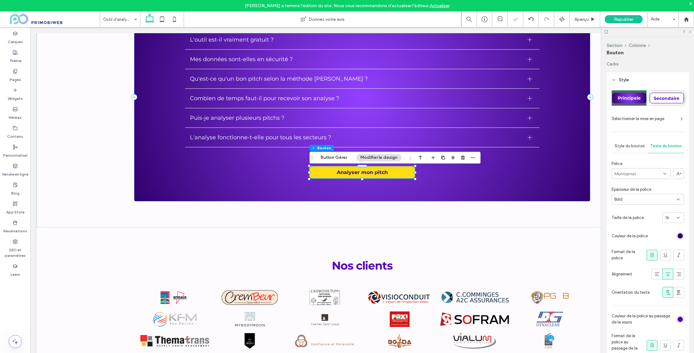
drag, startPoint x: 690, startPoint y: 32, endPoint x: 508, endPoint y: 78, distance: 188.0
click at [690, 32] on use at bounding box center [690, 31] width 3 height 3
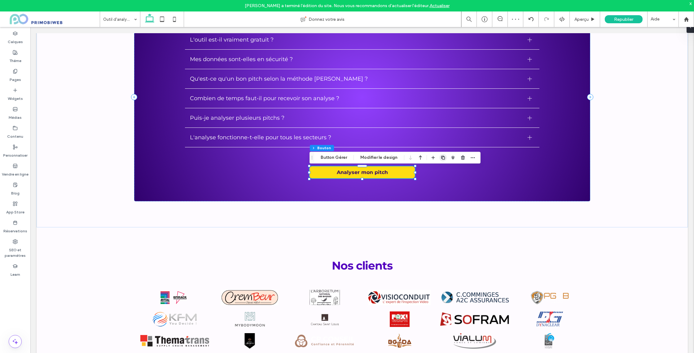
click at [444, 156] on span "button" at bounding box center [442, 157] width 7 height 7
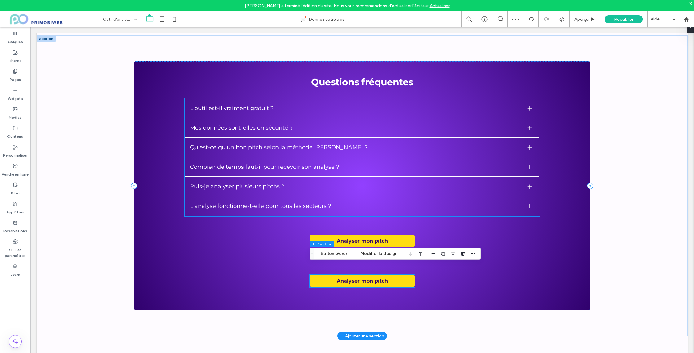
scroll to position [2157, 0]
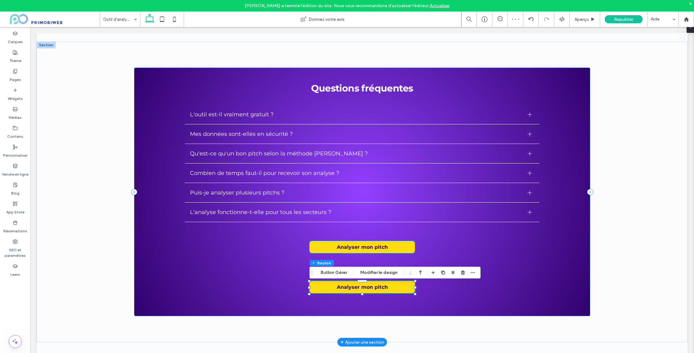
click at [381, 249] on span "Analyser mon pitch" at bounding box center [362, 247] width 51 height 6
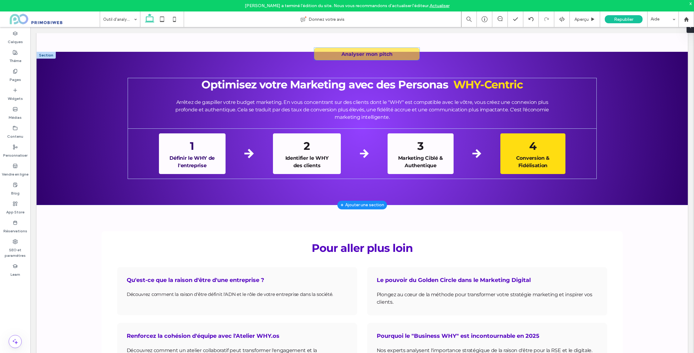
scroll to position [1789, 0]
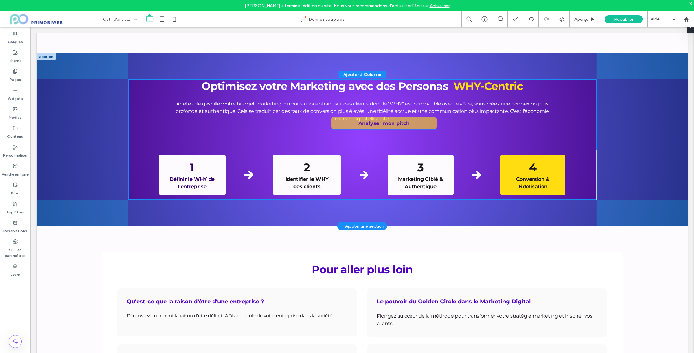
drag, startPoint x: 383, startPoint y: 250, endPoint x: 405, endPoint y: 125, distance: 127.4
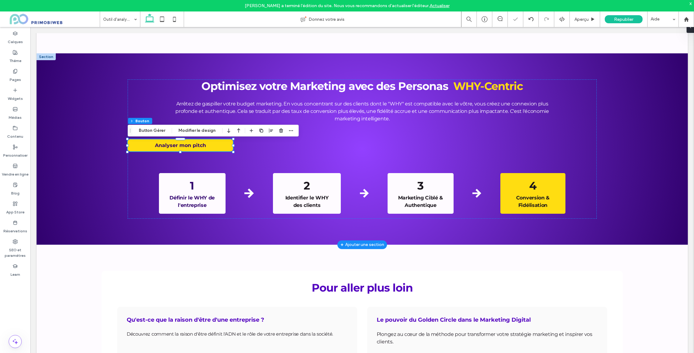
click at [222, 145] on link "Analyser mon pitch" at bounding box center [180, 145] width 105 height 12
click at [269, 131] on icon "button" at bounding box center [271, 130] width 5 height 5
click at [265, 143] on icon "center" at bounding box center [264, 142] width 5 height 5
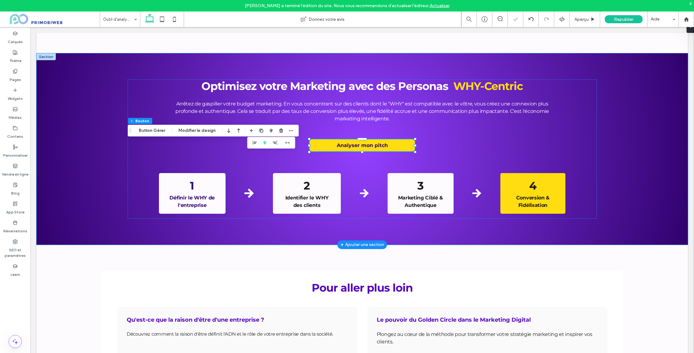
drag, startPoint x: 620, startPoint y: 115, endPoint x: 602, endPoint y: 113, distance: 18.7
click at [620, 115] on div "Optimisez votre Marketing avec des Personas WHY-Centric Arrêtez de gaspiller vo…" at bounding box center [362, 148] width 651 height 191
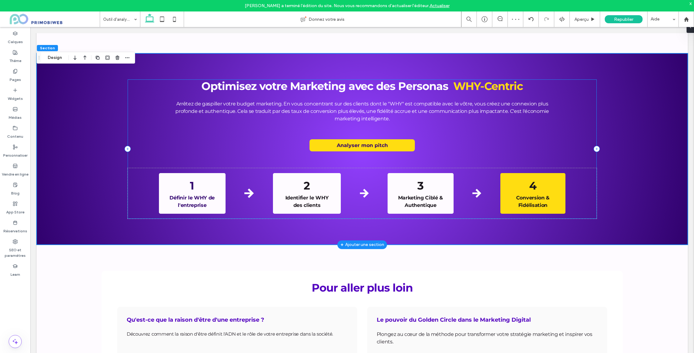
drag, startPoint x: 162, startPoint y: 105, endPoint x: 500, endPoint y: 135, distance: 339.7
click at [162, 105] on div "Optimisez votre Marketing avec des Personas WHY-Centric Arrêtez de gaspiller vo…" at bounding box center [362, 148] width 469 height 139
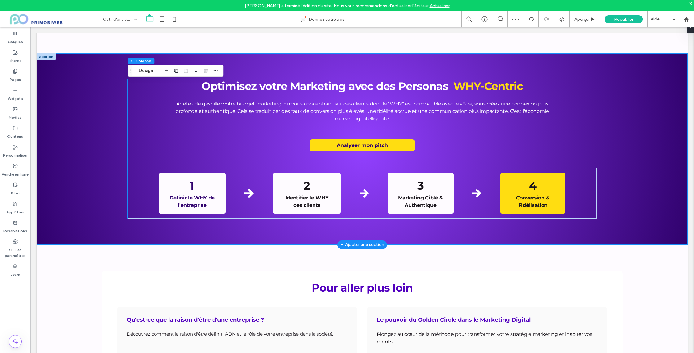
click at [608, 145] on div "Optimisez votre Marketing avec des Personas WHY-Centric Arrêtez de gaspiller vo…" at bounding box center [362, 148] width 651 height 191
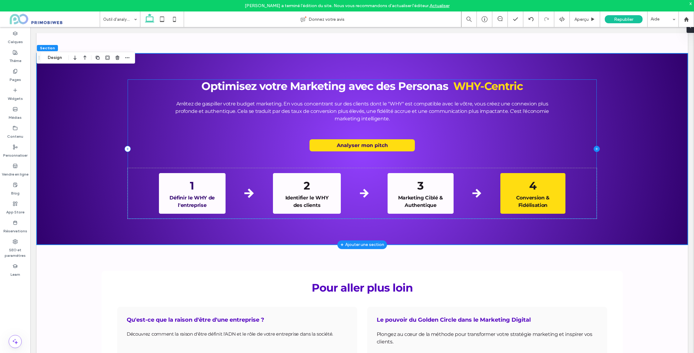
click at [594, 151] on icon at bounding box center [597, 149] width 6 height 6
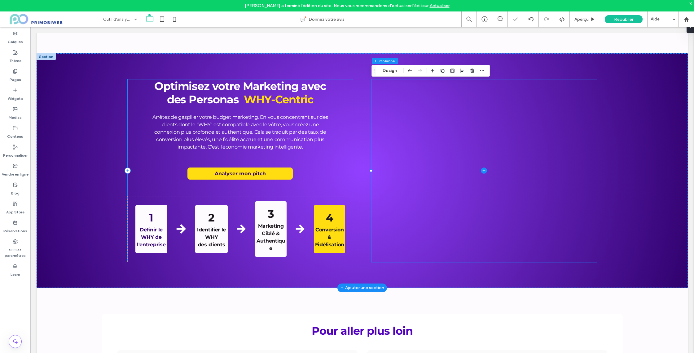
drag, startPoint x: 293, startPoint y: 177, endPoint x: 276, endPoint y: 176, distance: 17.7
click at [293, 177] on div "Optimisez votre Marketing avec des Personas WHY-Centric Arrêtez de gaspiller vo…" at bounding box center [240, 170] width 225 height 182
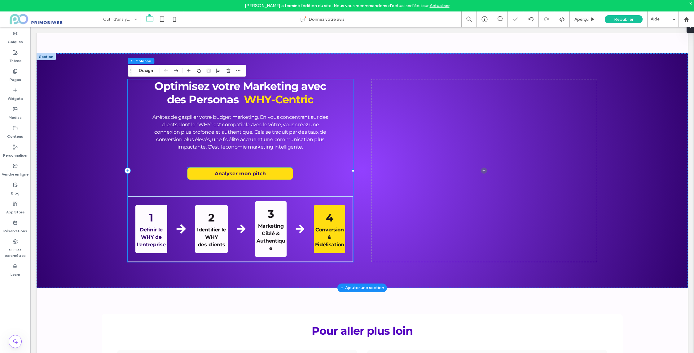
click at [276, 176] on link "Analyser mon pitch" at bounding box center [239, 173] width 105 height 12
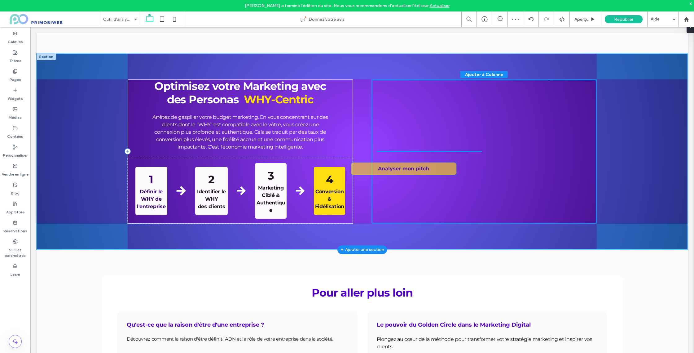
drag, startPoint x: 278, startPoint y: 174, endPoint x: 433, endPoint y: 169, distance: 155.3
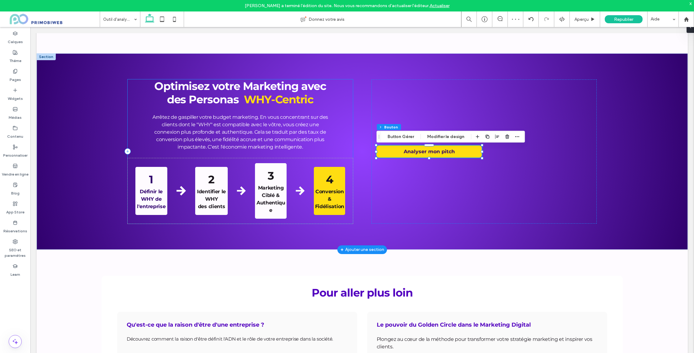
click at [347, 111] on div "Optimisez votre Marketing avec des Personas WHY-Centric Arrêtez de gaspiller vo…" at bounding box center [240, 151] width 225 height 144
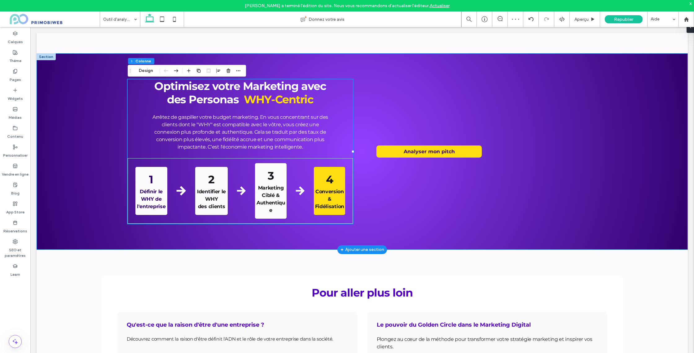
click at [262, 69] on div "Optimisez votre Marketing avec des Personas WHY-Centric Arrêtez de gaspiller vo…" at bounding box center [362, 151] width 651 height 196
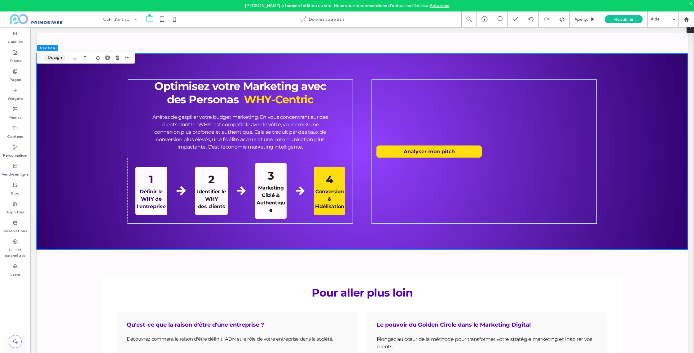
click at [60, 58] on button "Design" at bounding box center [55, 57] width 22 height 7
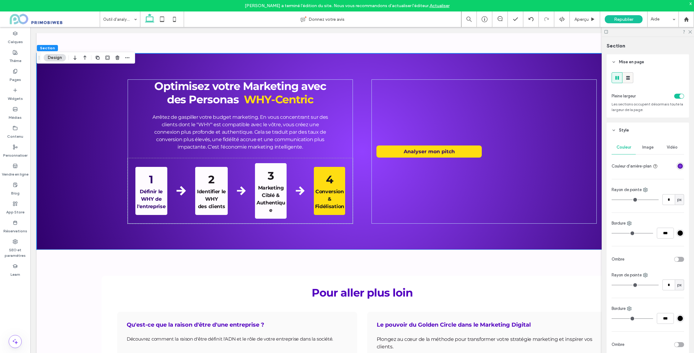
click at [629, 80] on icon at bounding box center [628, 78] width 6 height 6
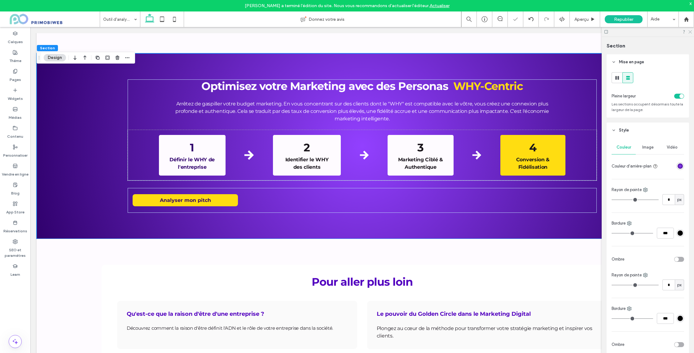
click at [689, 30] on icon at bounding box center [690, 31] width 4 height 4
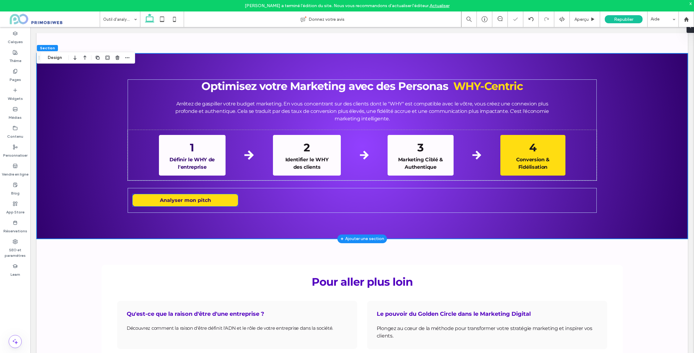
click at [214, 204] on link "Analyser mon pitch" at bounding box center [185, 200] width 105 height 12
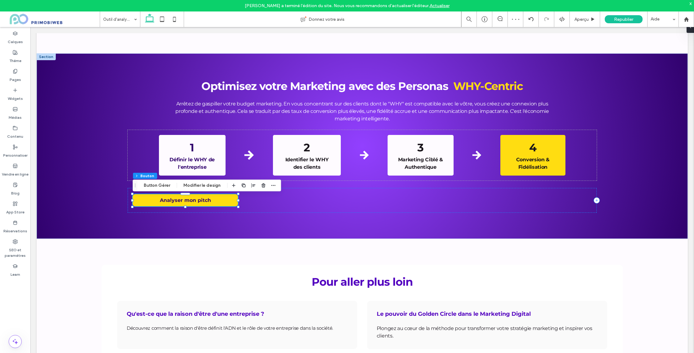
drag, startPoint x: 256, startPoint y: 183, endPoint x: 255, endPoint y: 188, distance: 4.7
click at [256, 183] on div at bounding box center [253, 185] width 47 height 11
drag, startPoint x: 253, startPoint y: 187, endPoint x: 254, endPoint y: 191, distance: 3.2
click at [253, 188] on span "button" at bounding box center [253, 185] width 7 height 7
click at [255, 196] on use "flex-end" at bounding box center [257, 197] width 4 height 4
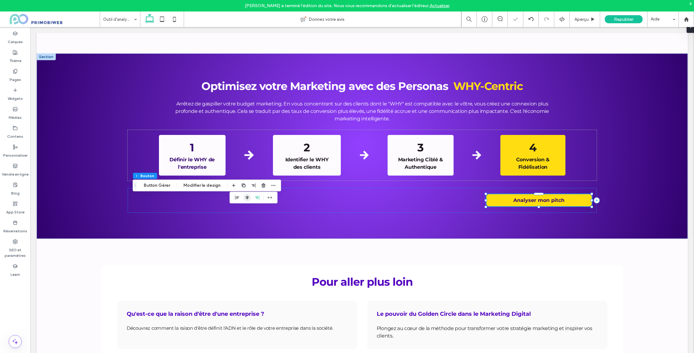
click at [245, 198] on icon "center" at bounding box center [247, 197] width 5 height 5
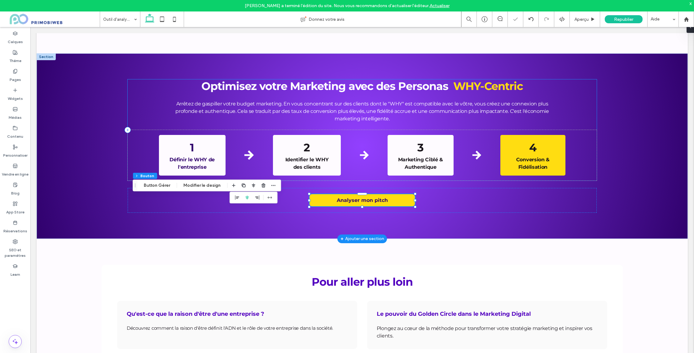
drag, startPoint x: 568, startPoint y: 127, endPoint x: 601, endPoint y: 119, distance: 33.8
click at [568, 127] on div "Optimisez votre Marketing avec des Personas WHY-Centric Arrêtez de gaspiller vo…" at bounding box center [362, 129] width 469 height 101
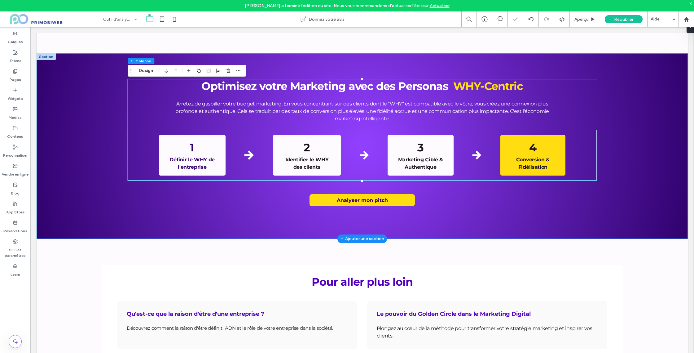
click at [646, 117] on div "Optimisez votre Marketing avec des Personas WHY-Centric Arrêtez de gaspiller vo…" at bounding box center [362, 145] width 651 height 185
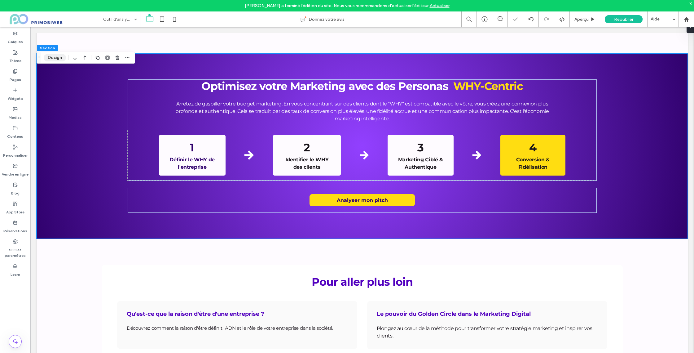
click at [60, 59] on button "Design" at bounding box center [55, 57] width 22 height 7
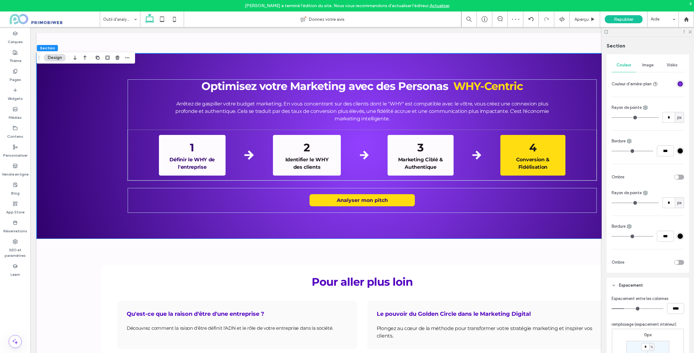
scroll to position [190, 0]
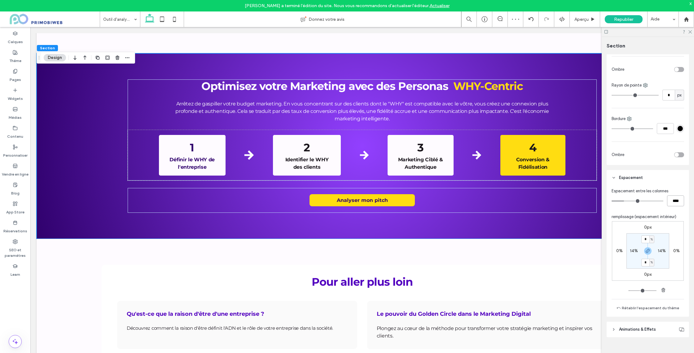
click at [676, 202] on input "****" at bounding box center [675, 200] width 17 height 11
type input "**"
type input "****"
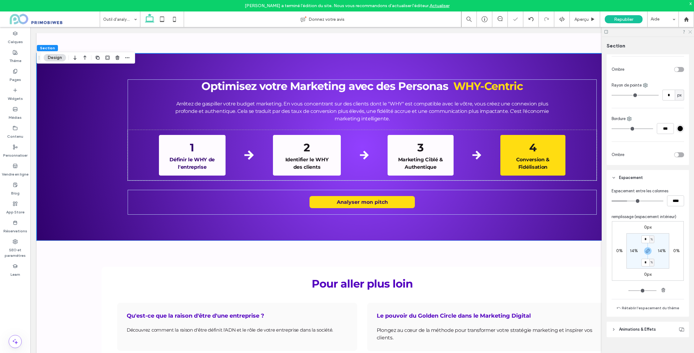
click at [691, 31] on icon at bounding box center [690, 31] width 4 height 4
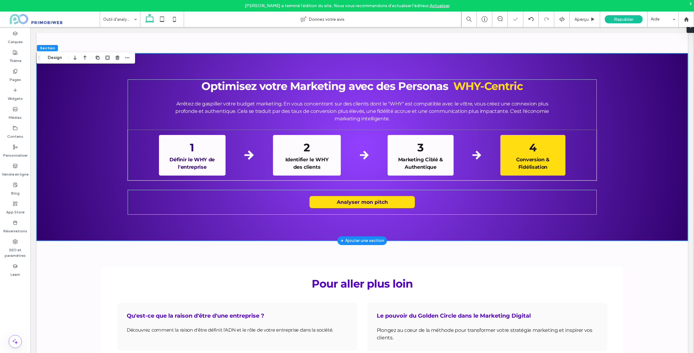
click at [644, 109] on div "Optimisez votre Marketing avec des Personas WHY-Centric Arrêtez de gaspiller vo…" at bounding box center [362, 146] width 651 height 187
drag, startPoint x: 653, startPoint y: 113, endPoint x: 626, endPoint y: 159, distance: 53.2
click at [653, 113] on div "Optimisez votre Marketing avec des Personas WHY-Centric Arrêtez de gaspiller vo…" at bounding box center [362, 146] width 651 height 187
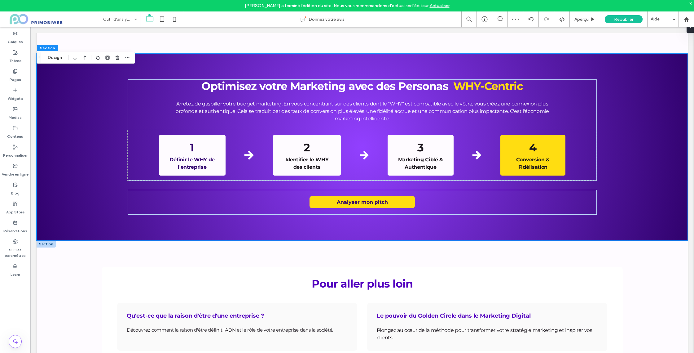
click at [551, 256] on div "Pour aller plus loin Qu'est-ce que la raison d'être d'une entreprise ? Découvre…" at bounding box center [362, 342] width 651 height 204
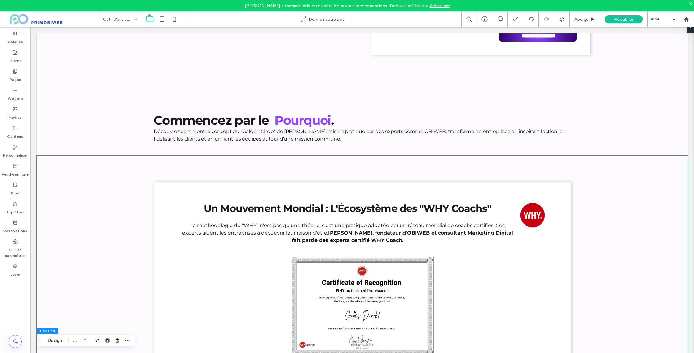
scroll to position [633, 0]
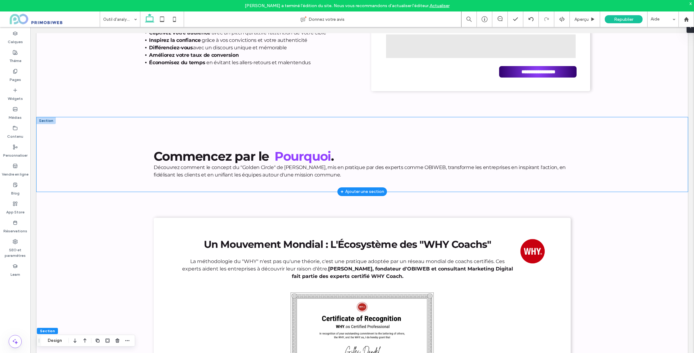
click at [86, 143] on div "Commencez par le Pourquoi . Découvrez comment le concept du "Golden Circle" de …" at bounding box center [362, 154] width 651 height 74
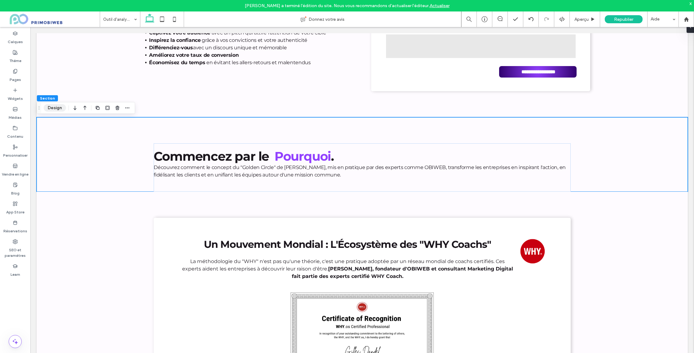
click at [58, 109] on button "Design" at bounding box center [55, 107] width 22 height 7
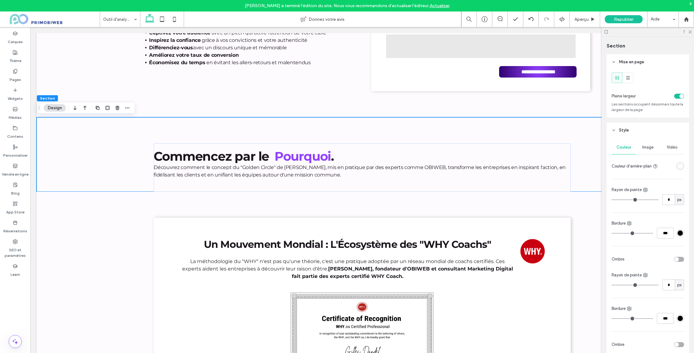
click at [681, 166] on div "rgba(254,251,255,1)" at bounding box center [680, 165] width 5 height 5
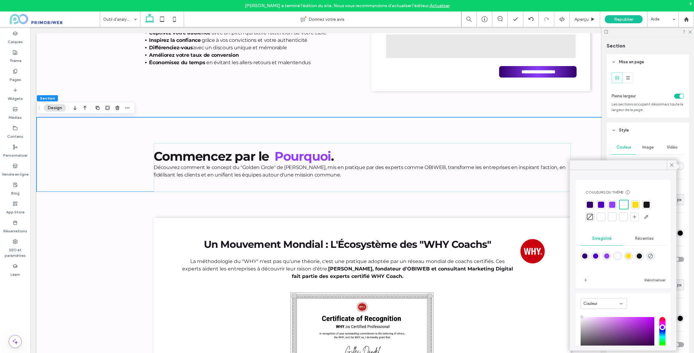
scroll to position [51, 0]
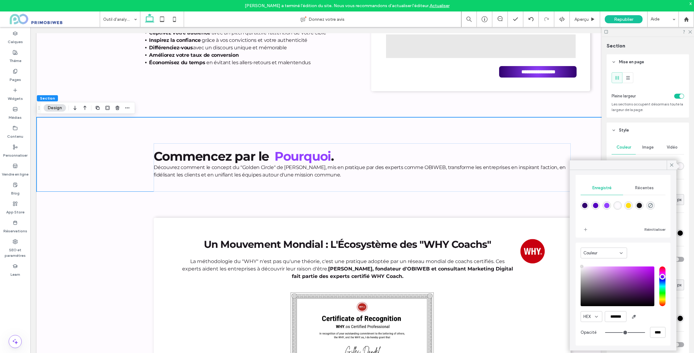
drag, startPoint x: 614, startPoint y: 250, endPoint x: 614, endPoint y: 255, distance: 5.6
click at [614, 250] on div "Couleur" at bounding box center [601, 253] width 36 height 6
click at [610, 264] on div "Couleur" at bounding box center [604, 263] width 46 height 11
drag, startPoint x: 615, startPoint y: 250, endPoint x: 614, endPoint y: 257, distance: 6.5
click at [615, 251] on div "Couleur" at bounding box center [601, 253] width 36 height 6
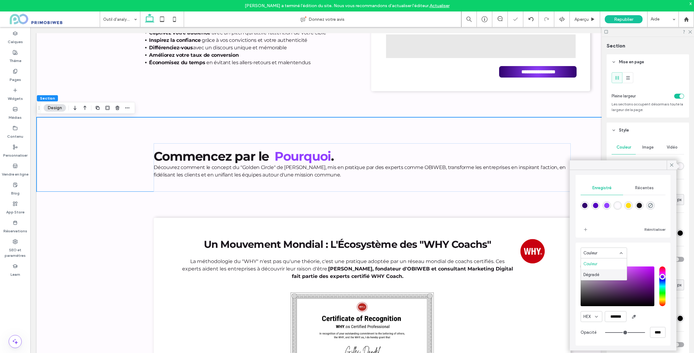
click at [604, 274] on div "Dégradé" at bounding box center [604, 274] width 46 height 11
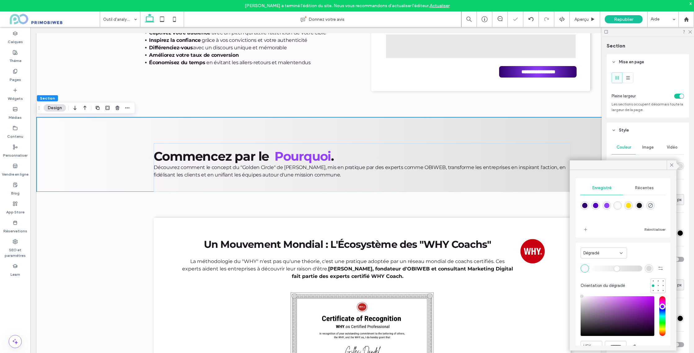
scroll to position [32, 0]
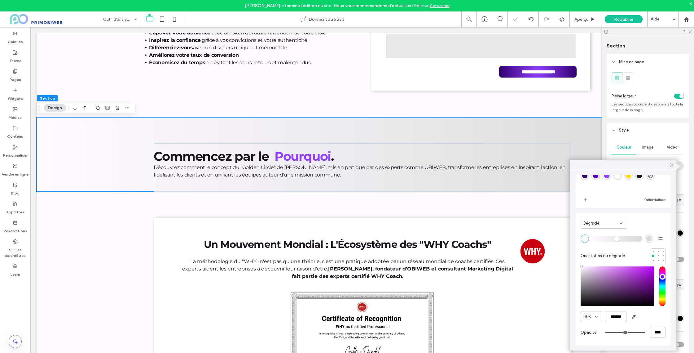
drag, startPoint x: 608, startPoint y: 178, endPoint x: 624, endPoint y: 207, distance: 33.3
click at [608, 178] on div "rgba(146,64,255,1)" at bounding box center [606, 175] width 5 height 5
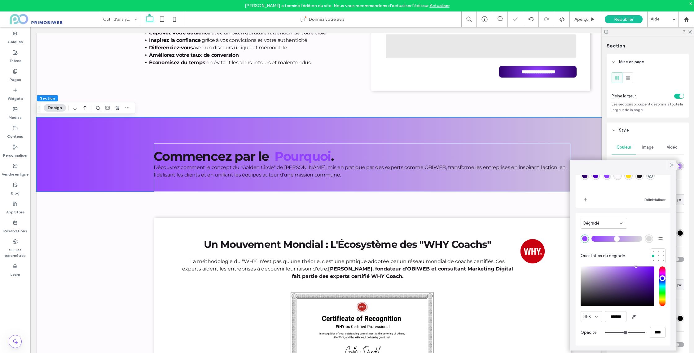
click at [649, 238] on div "rgba(217, 217, 217, 1)" at bounding box center [648, 238] width 5 height 5
type input "*******"
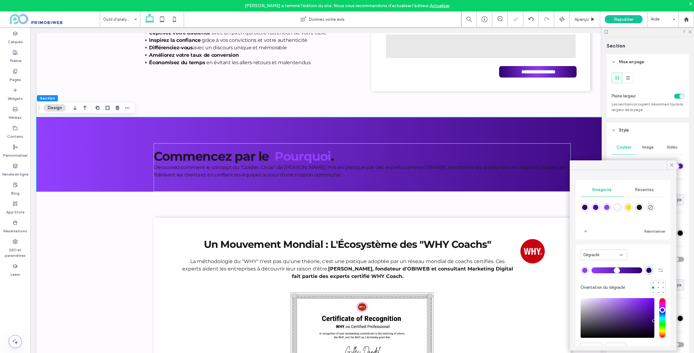
scroll to position [32, 0]
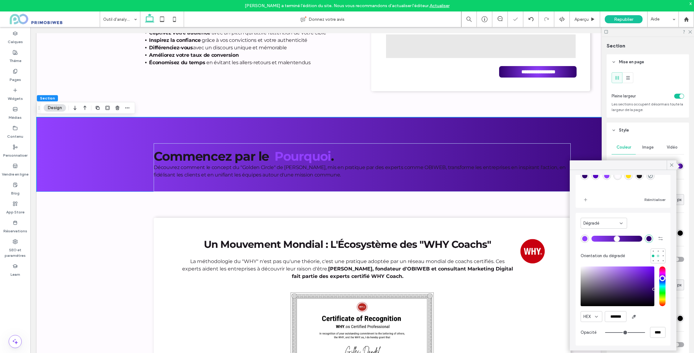
click at [659, 255] on div at bounding box center [658, 255] width 4 height 4
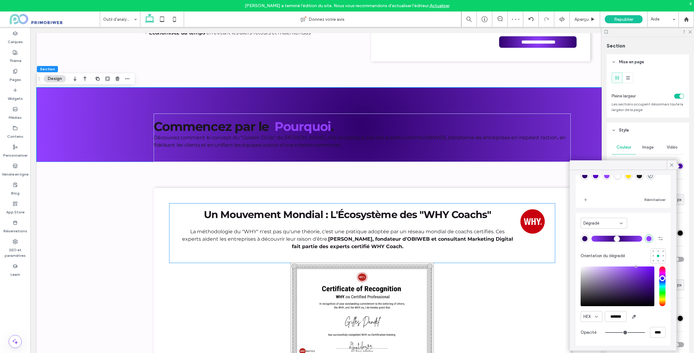
scroll to position [663, 0]
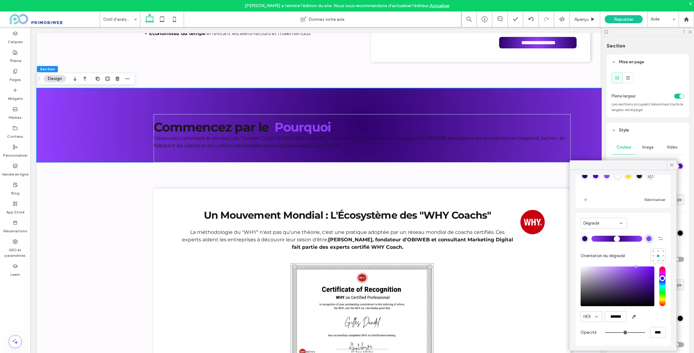
click at [584, 240] on div "rgba(48,1,109,1)" at bounding box center [584, 238] width 5 height 5
click at [605, 178] on div "rgba(146,64,255,1)" at bounding box center [607, 175] width 8 height 8
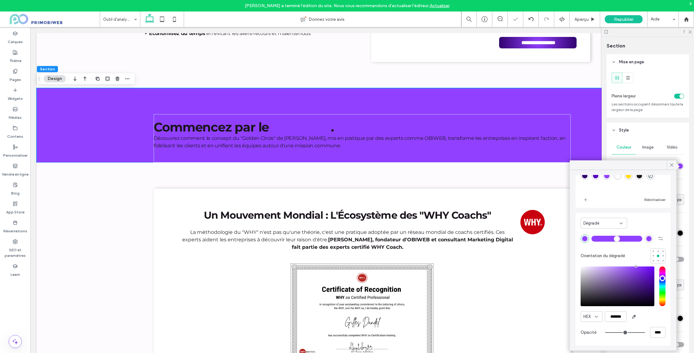
click at [647, 238] on div "rgba(146,64,255,1)" at bounding box center [648, 238] width 5 height 5
click at [586, 176] on div "rgba(48,1,109,1)" at bounding box center [584, 175] width 5 height 5
type input "*******"
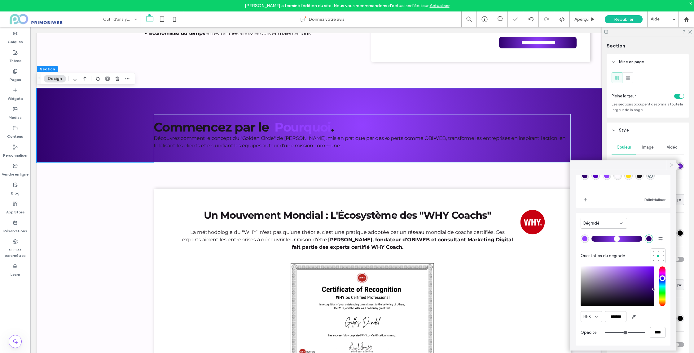
click at [672, 165] on icon at bounding box center [672, 165] width 6 height 6
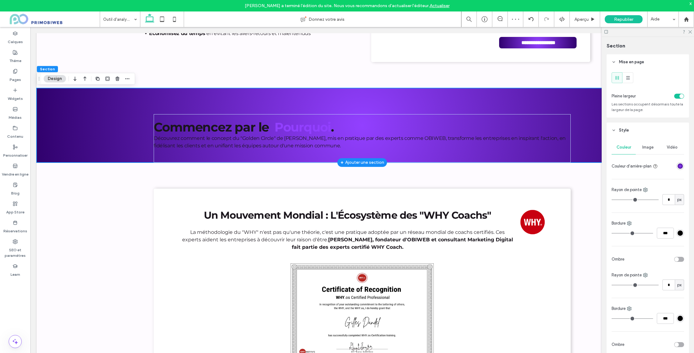
click at [99, 118] on div "Commencez par le Pourquoi . Découvrez comment le concept du "Golden Circle" de …" at bounding box center [362, 125] width 651 height 74
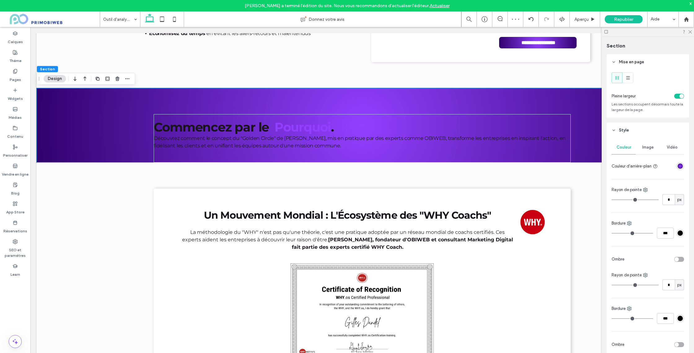
click at [60, 80] on button "Design" at bounding box center [55, 78] width 22 height 7
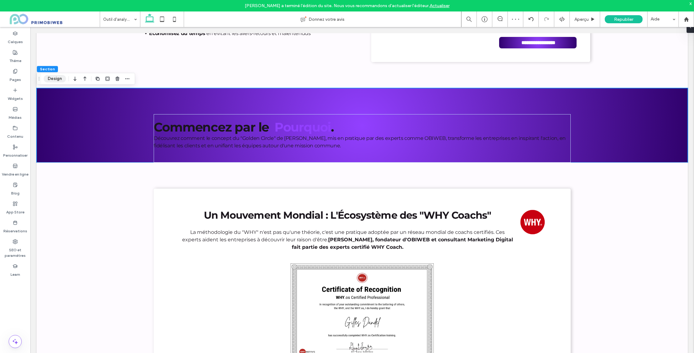
click at [60, 80] on button "Design" at bounding box center [55, 78] width 22 height 7
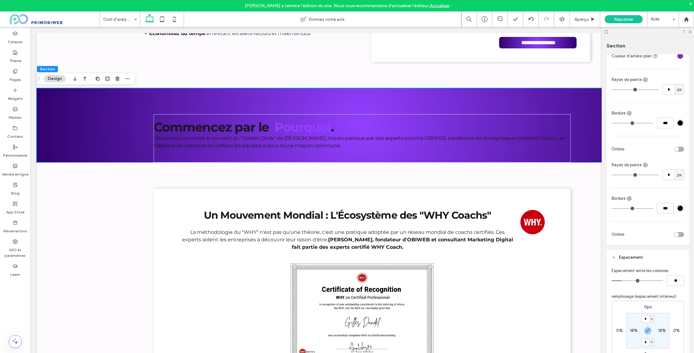
scroll to position [229, 0]
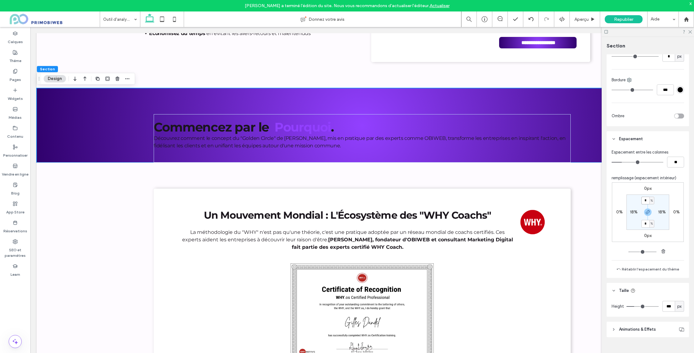
click at [646, 200] on input "*" at bounding box center [645, 200] width 8 height 8
type input "*"
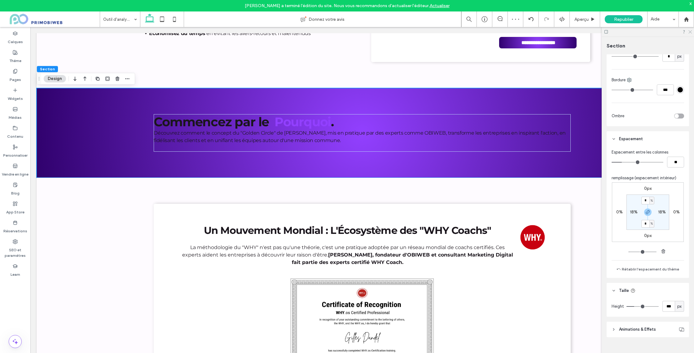
click at [689, 32] on icon at bounding box center [690, 31] width 4 height 4
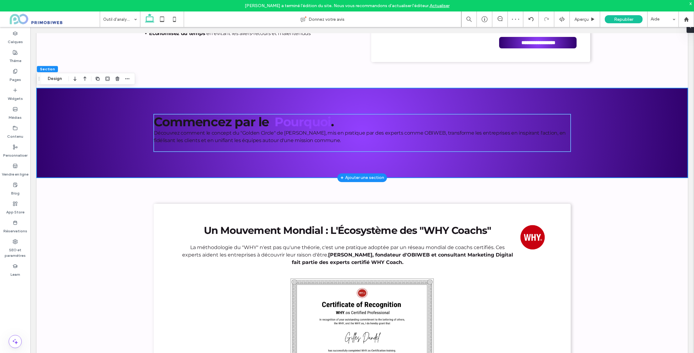
click at [302, 132] on span "Découvrez comment le concept du "Golden Circle" de [PERSON_NAME], mis en pratiq…" at bounding box center [360, 136] width 412 height 13
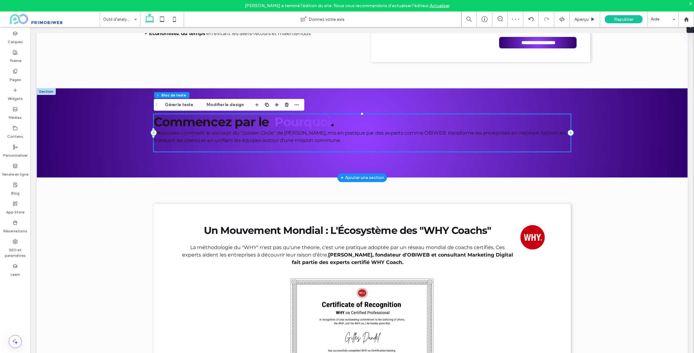
click at [302, 132] on span "Découvrez comment le concept du "Golden Circle" de [PERSON_NAME], mis en pratiq…" at bounding box center [360, 136] width 412 height 13
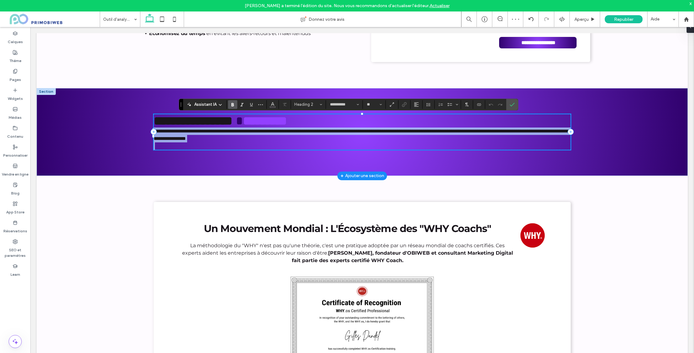
click at [336, 140] on span "**********" at bounding box center [363, 135] width 419 height 12
drag, startPoint x: 269, startPoint y: 133, endPoint x: 139, endPoint y: 120, distance: 130.8
click at [140, 120] on div "**********" at bounding box center [362, 132] width 651 height 88
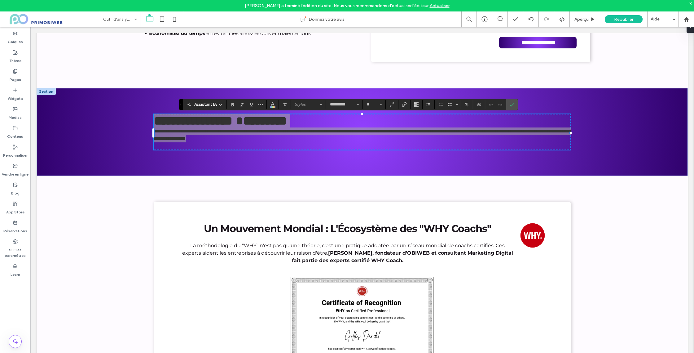
drag, startPoint x: 269, startPoint y: 104, endPoint x: 273, endPoint y: 108, distance: 6.2
click at [269, 104] on button "Couleur" at bounding box center [272, 104] width 9 height 9
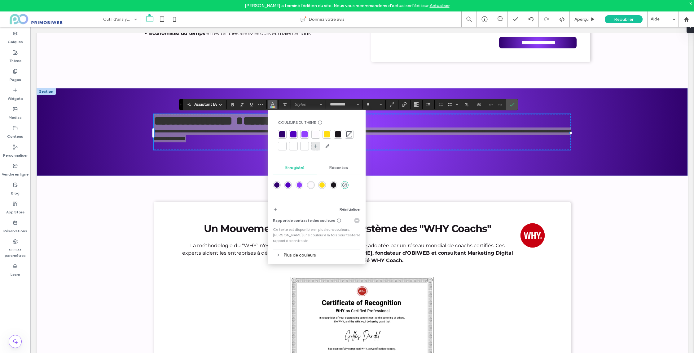
drag, startPoint x: 316, startPoint y: 135, endPoint x: 316, endPoint y: 148, distance: 12.7
click at [316, 135] on div at bounding box center [316, 134] width 6 height 6
click at [305, 145] on div at bounding box center [305, 147] width 6 height 6
click at [291, 146] on div at bounding box center [293, 146] width 6 height 6
drag, startPoint x: 303, startPoint y: 246, endPoint x: 308, endPoint y: 246, distance: 5.0
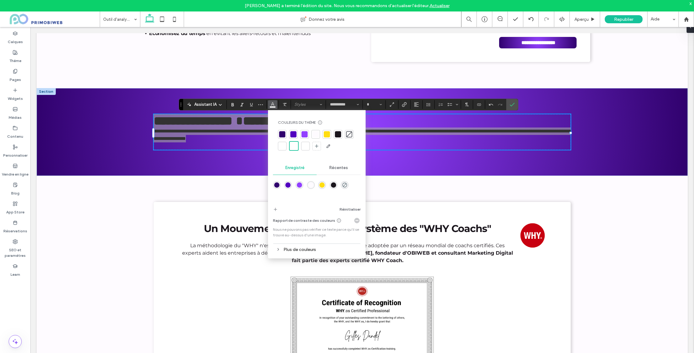
click at [303, 246] on div "Plus de couleurs" at bounding box center [317, 249] width 88 height 8
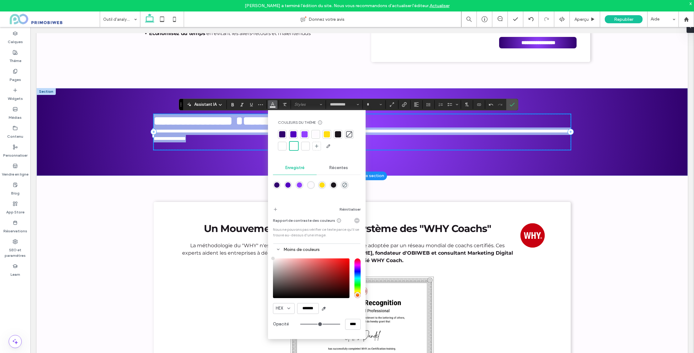
click at [232, 127] on strong "**********" at bounding box center [193, 121] width 79 height 12
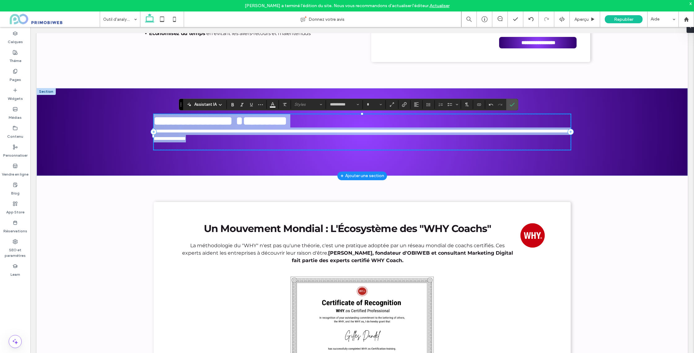
click at [232, 123] on strong "**********" at bounding box center [193, 121] width 79 height 12
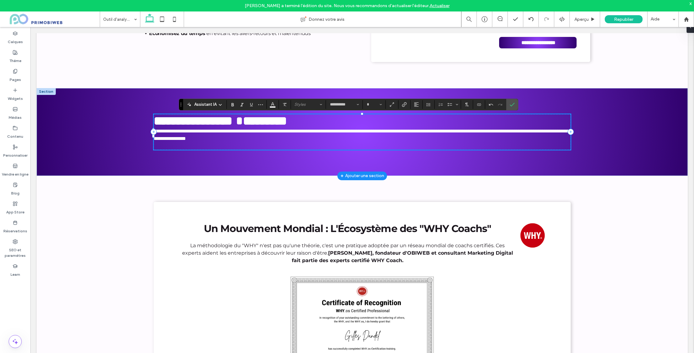
type input "**"
click at [287, 121] on strong "*********" at bounding box center [265, 121] width 44 height 12
click at [272, 103] on use "Couleur" at bounding box center [272, 103] width 3 height 3
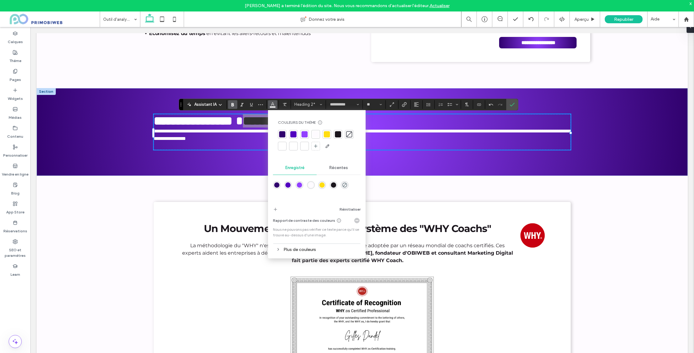
click at [329, 134] on div at bounding box center [327, 134] width 6 height 6
click at [512, 108] on span "Confirmer" at bounding box center [511, 104] width 3 height 11
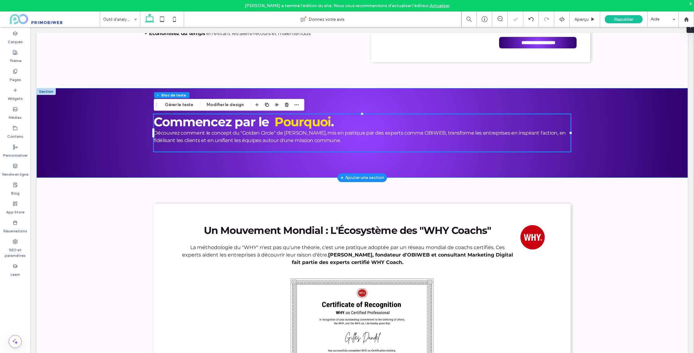
click at [625, 132] on div "Commencez par le Pourquoi . Découvrez comment le concept du "Golden Circle" de …" at bounding box center [362, 133] width 651 height 90
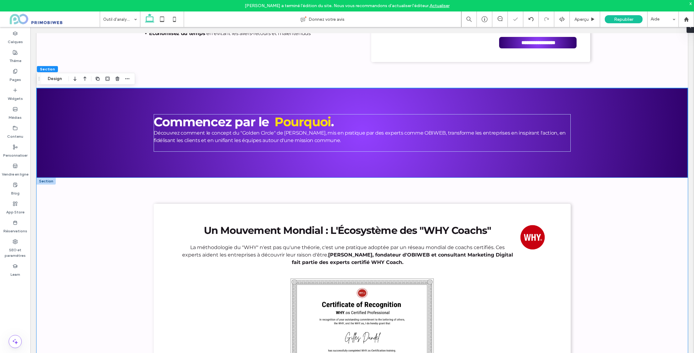
click at [628, 222] on div "Un Mouvement Mondial : L'Écosystème des "WHY Coachs" La méthodologie du "WHY" n…" at bounding box center [362, 312] width 651 height 268
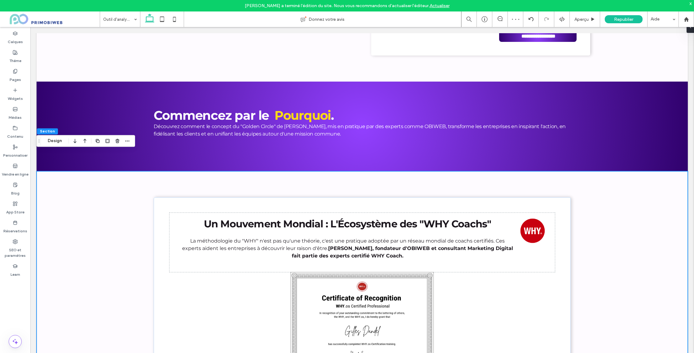
scroll to position [750, 0]
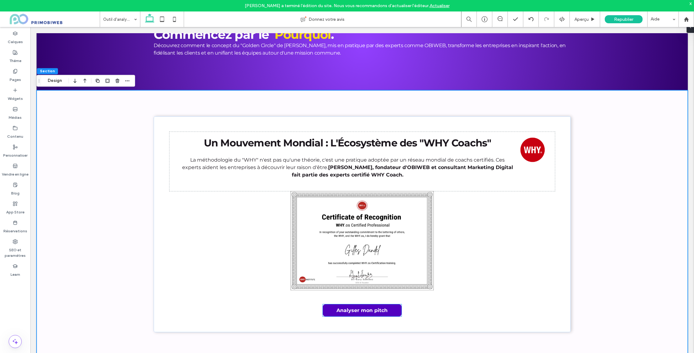
click at [395, 314] on link "Analyser mon pitch" at bounding box center [362, 310] width 79 height 12
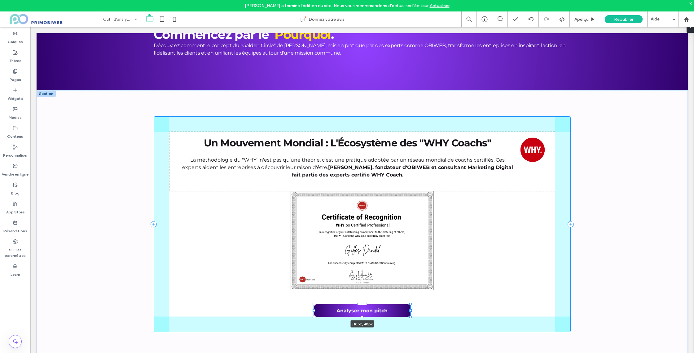
drag, startPoint x: 402, startPoint y: 310, endPoint x: 411, endPoint y: 310, distance: 8.7
click at [411, 310] on div at bounding box center [410, 310] width 2 height 2
type input "***"
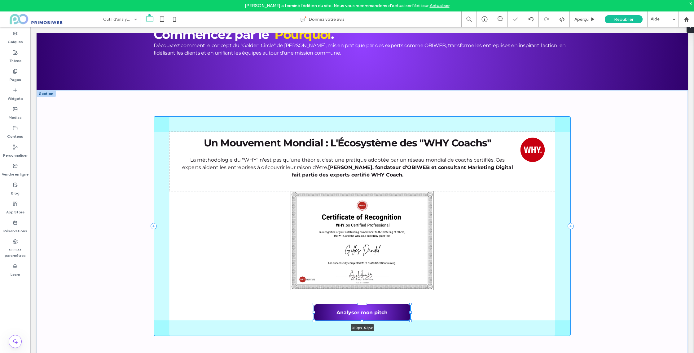
drag, startPoint x: 363, startPoint y: 317, endPoint x: 533, endPoint y: 300, distance: 171.3
click at [363, 319] on div "Un Mouvement Mondial : L'Écosystème des "WHY Coachs" La méthodologie du "WHY" n…" at bounding box center [362, 226] width 651 height 272
type input "**"
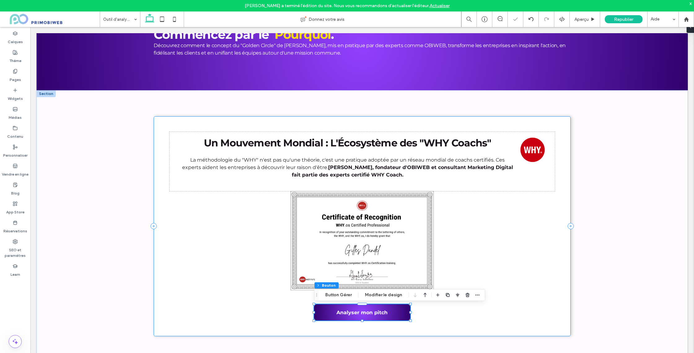
click at [595, 295] on div "Un Mouvement Mondial : L'Écosystème des "WHY Coachs" La méthodologie du "WHY" n…" at bounding box center [362, 226] width 651 height 272
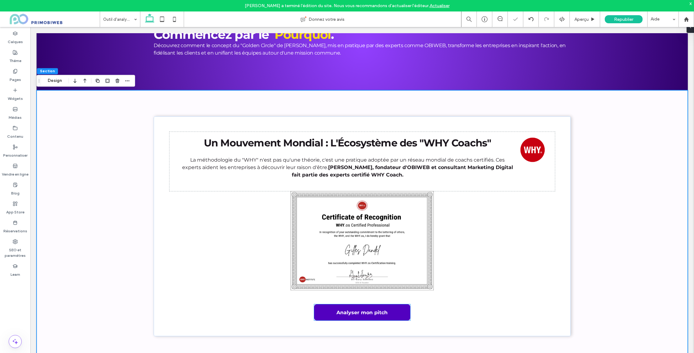
click at [394, 311] on link "Analyser mon pitch" at bounding box center [362, 312] width 96 height 16
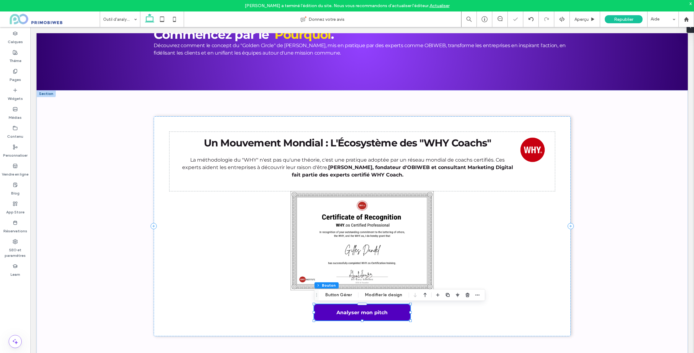
type input "**"
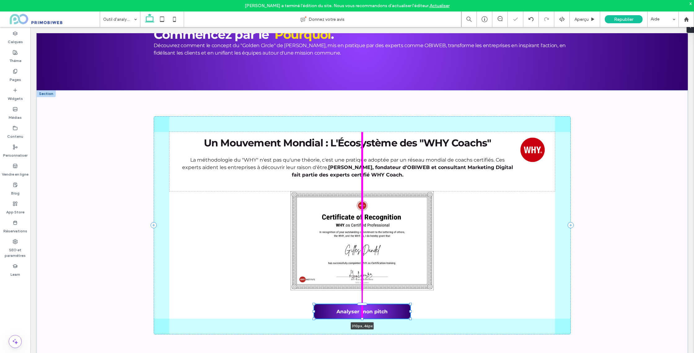
drag, startPoint x: 363, startPoint y: 321, endPoint x: 622, endPoint y: 290, distance: 260.6
click at [363, 319] on div at bounding box center [362, 318] width 2 height 2
type input "**"
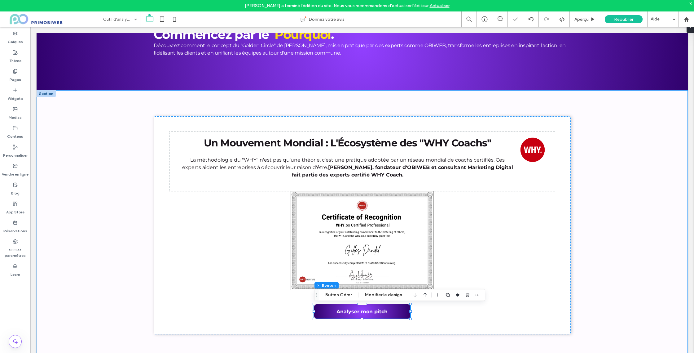
click at [633, 286] on div "Un Mouvement Mondial : L'Écosystème des "WHY Coachs" La méthodologie du "WHY" n…" at bounding box center [362, 225] width 651 height 270
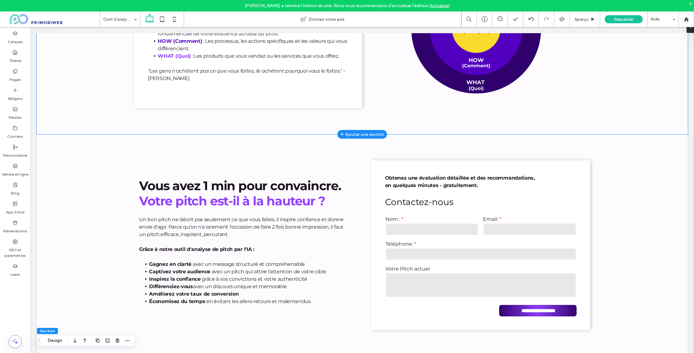
scroll to position [425, 0]
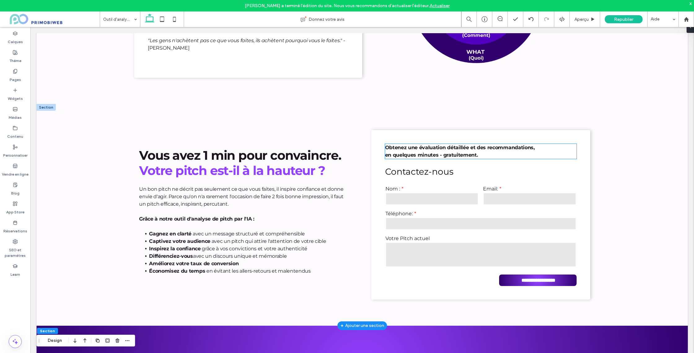
click at [446, 156] on strong "en quelques minutes - gratuitement." at bounding box center [431, 155] width 93 height 6
click at [446, 156] on div "Obtenez une évaluation détaillée et des recommandations, en quelques minutes - …" at bounding box center [481, 151] width 192 height 15
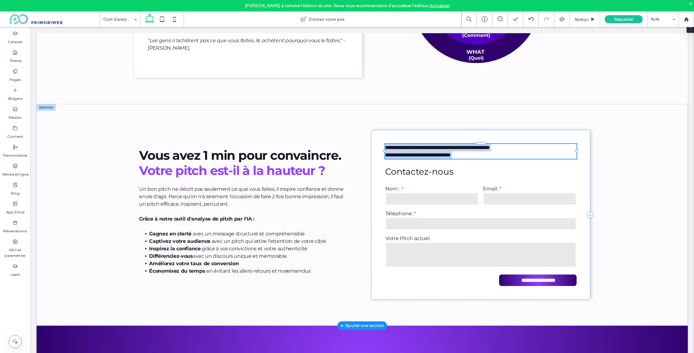
type input "**********"
type input "**"
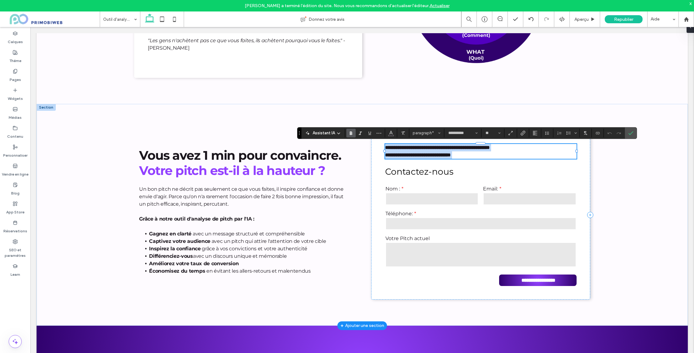
click at [451, 156] on strong "**********" at bounding box center [418, 154] width 66 height 5
click at [390, 131] on icon "Couleur" at bounding box center [391, 132] width 5 height 5
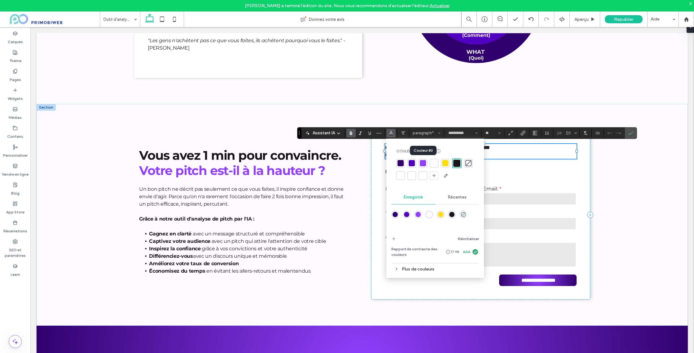
drag, startPoint x: 420, startPoint y: 162, endPoint x: 464, endPoint y: 165, distance: 44.1
click at [420, 162] on div at bounding box center [423, 163] width 6 height 6
click at [634, 134] on label "Confirmer" at bounding box center [630, 132] width 9 height 11
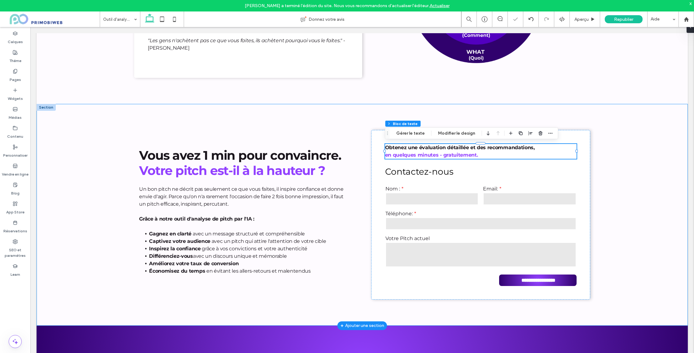
click at [635, 162] on div "**********" at bounding box center [362, 214] width 651 height 221
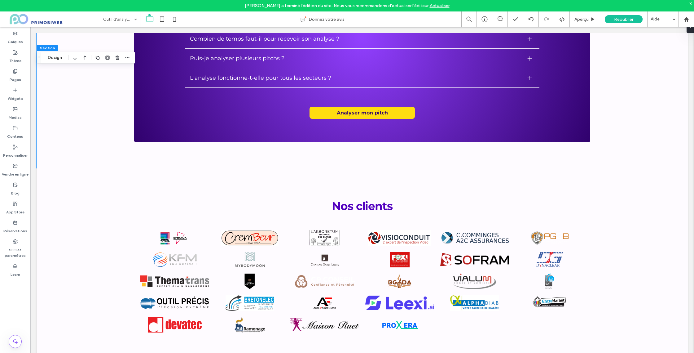
scroll to position [2398, 0]
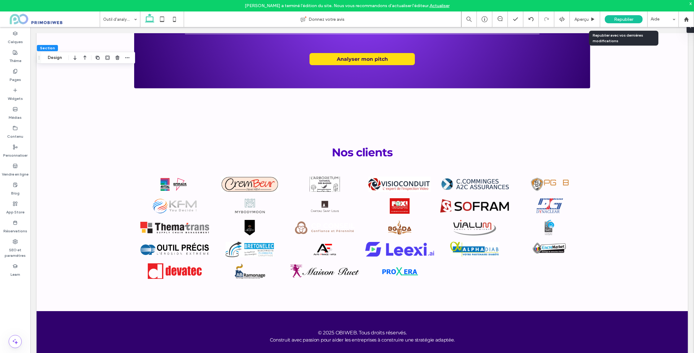
click at [614, 21] on div "Republier" at bounding box center [624, 19] width 38 height 8
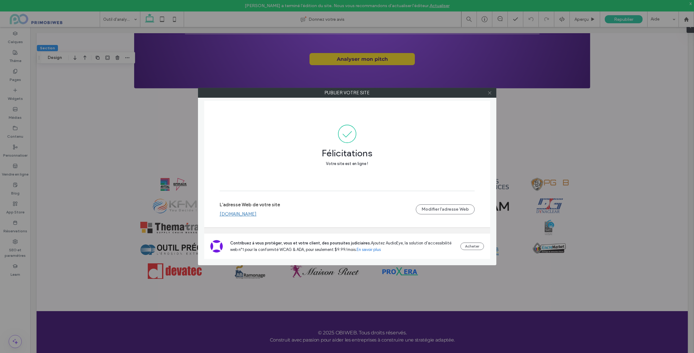
click at [491, 91] on icon at bounding box center [489, 92] width 5 height 5
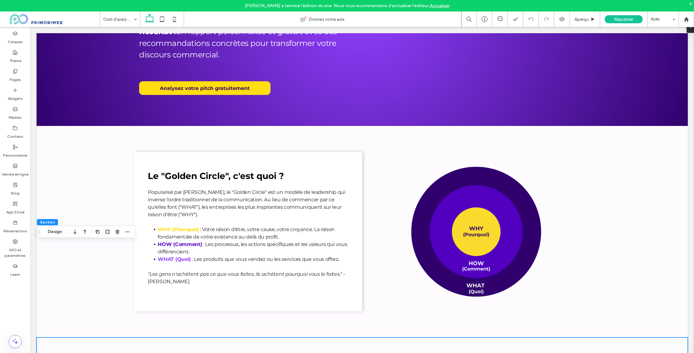
scroll to position [0, 0]
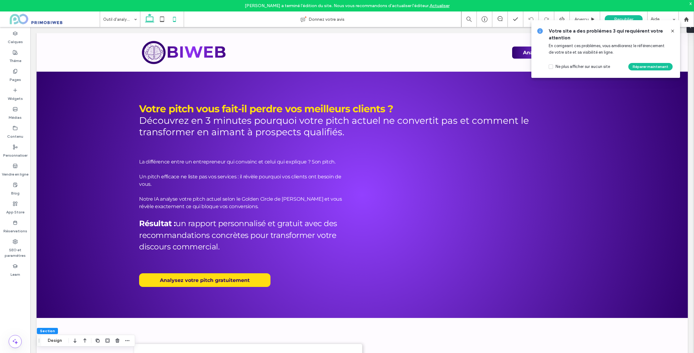
click at [179, 21] on icon at bounding box center [174, 19] width 12 height 12
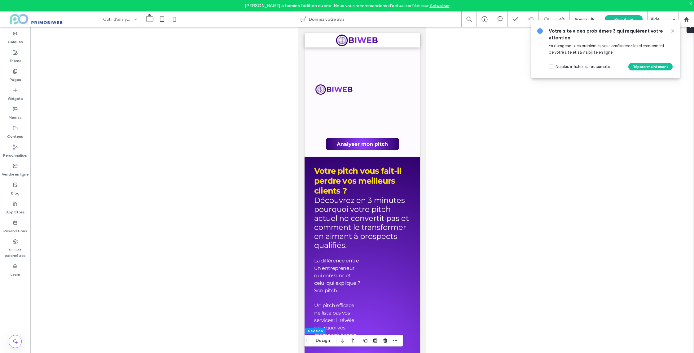
click at [673, 30] on icon at bounding box center [672, 31] width 5 height 5
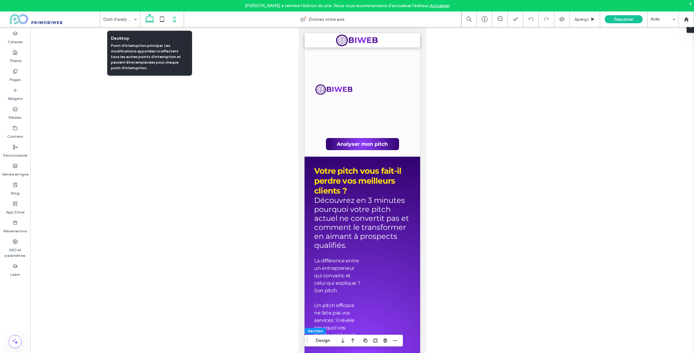
click at [152, 23] on icon at bounding box center [149, 19] width 12 height 12
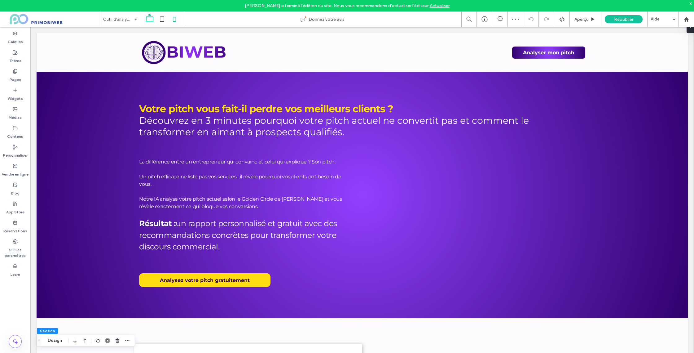
click at [174, 19] on icon at bounding box center [174, 19] width 12 height 12
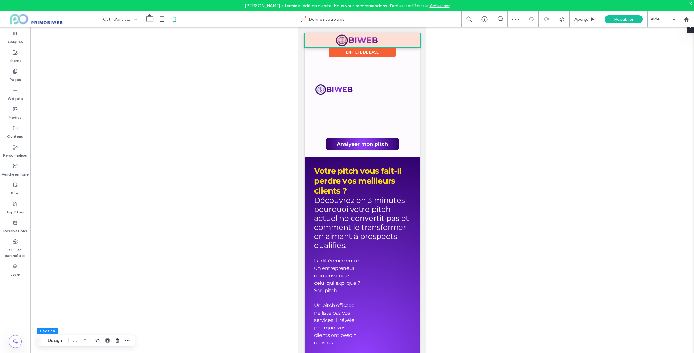
click at [401, 41] on div at bounding box center [362, 40] width 116 height 14
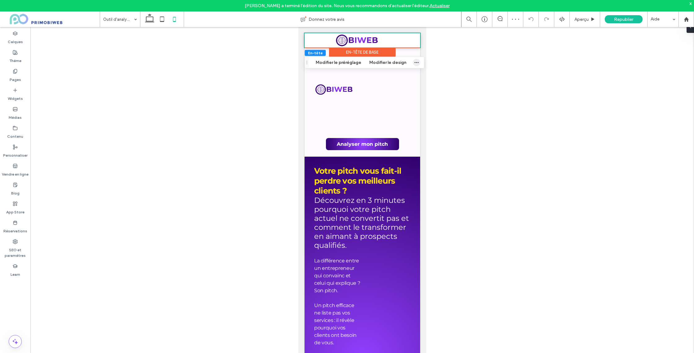
click at [414, 64] on icon "button" at bounding box center [416, 62] width 5 height 5
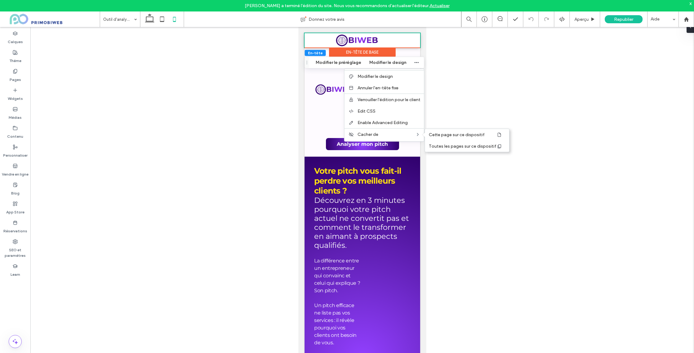
click at [459, 135] on span "Cette page sur ce dispositif" at bounding box center [457, 134] width 56 height 5
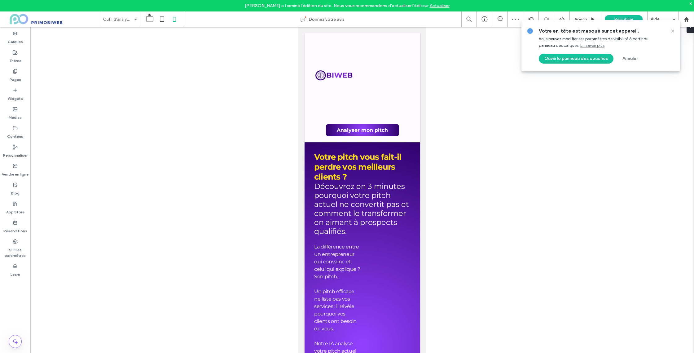
click at [672, 31] on use at bounding box center [672, 30] width 3 height 3
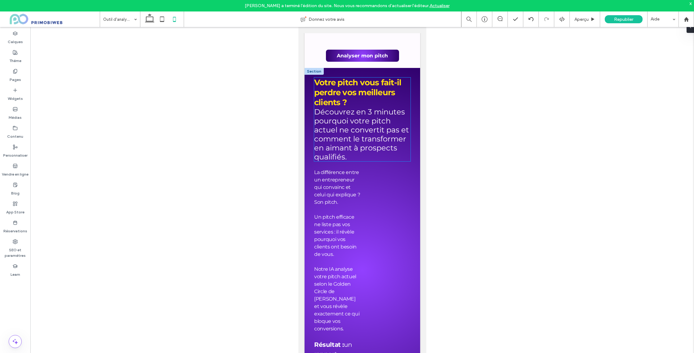
scroll to position [73, 0]
click at [357, 173] on span "La différence entre un entrepreneur qui convainc et celui qui explique ? Son pi…" at bounding box center [337, 188] width 46 height 36
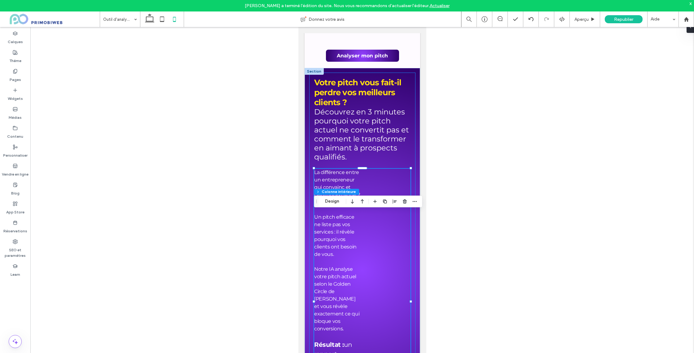
scroll to position [0, 0]
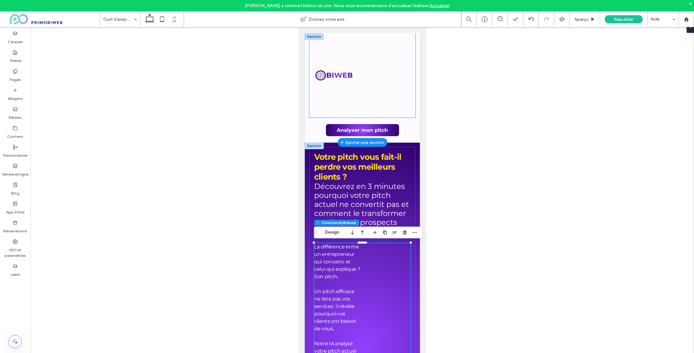
click at [383, 102] on div at bounding box center [362, 75] width 106 height 84
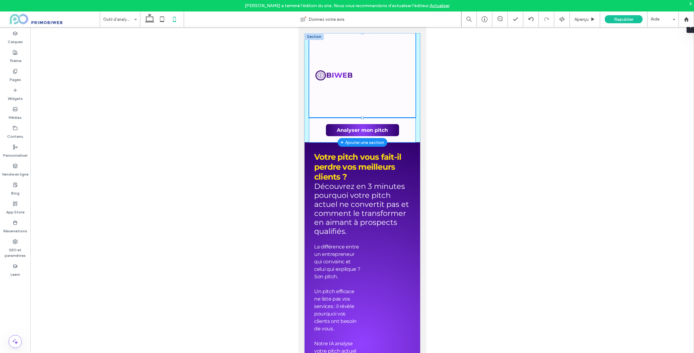
drag, startPoint x: 362, startPoint y: 117, endPoint x: 366, endPoint y: 85, distance: 32.1
click at [366, 85] on div "Analyser mon pitch" at bounding box center [362, 87] width 116 height 109
type input "***"
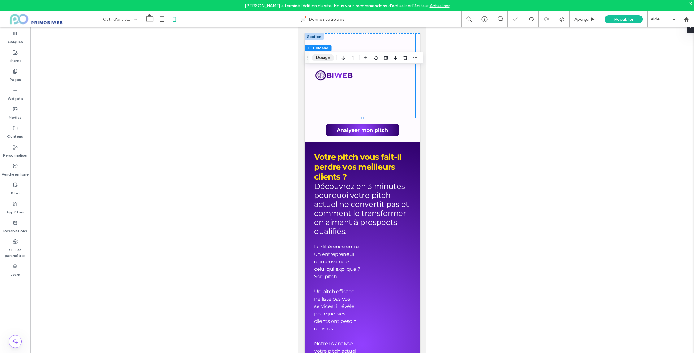
click at [325, 59] on button "Design" at bounding box center [323, 57] width 22 height 7
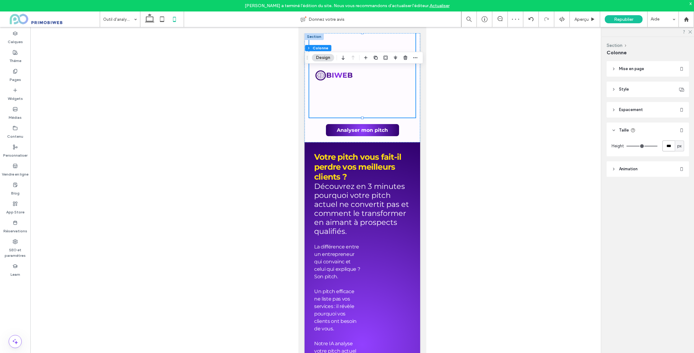
click at [672, 144] on input "***" at bounding box center [669, 145] width 12 height 11
type input "*"
click at [650, 195] on div "Mise en page Alignement du contenu Horizontal Vertical Sens d'empilage Style Co…" at bounding box center [650, 131] width 86 height 140
click at [468, 77] on div at bounding box center [362, 195] width 664 height 336
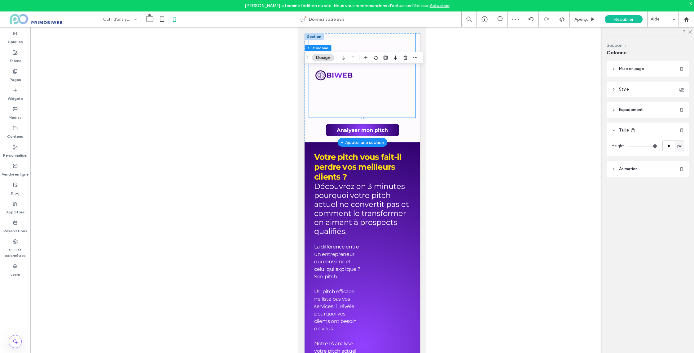
click at [376, 101] on div at bounding box center [362, 75] width 106 height 84
click at [418, 48] on div "Analyser mon pitch" at bounding box center [362, 87] width 116 height 109
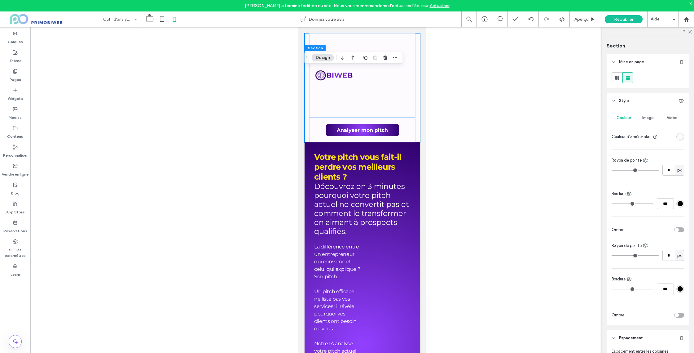
click at [617, 98] on header "Style" at bounding box center [648, 100] width 82 height 15
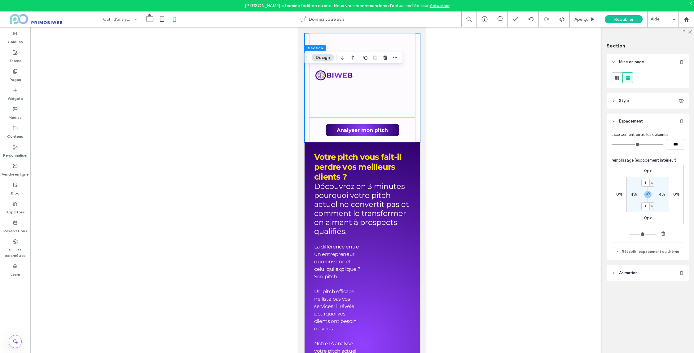
click at [625, 121] on span "Espacement" at bounding box center [631, 121] width 24 height 6
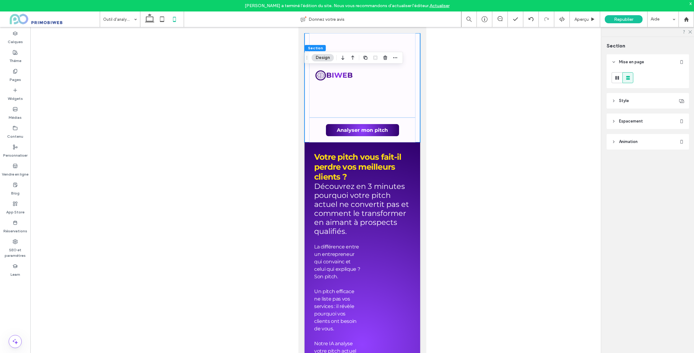
click at [625, 121] on span "Espacement" at bounding box center [631, 121] width 24 height 6
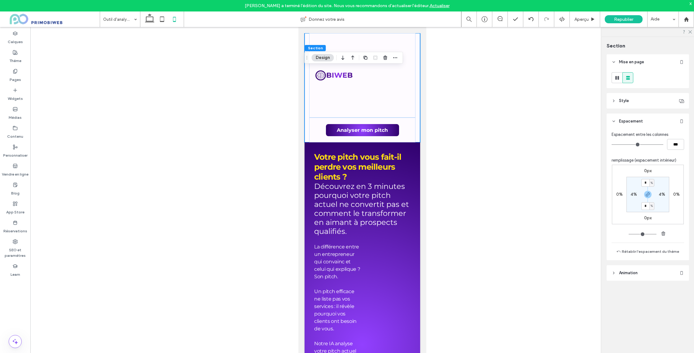
click at [625, 121] on span "Espacement" at bounding box center [631, 121] width 24 height 6
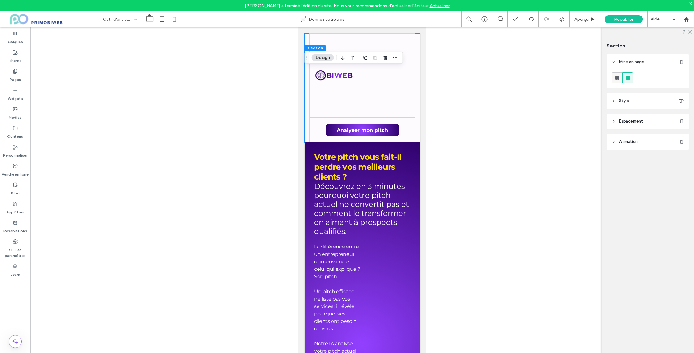
click at [618, 80] on icon at bounding box center [617, 78] width 6 height 6
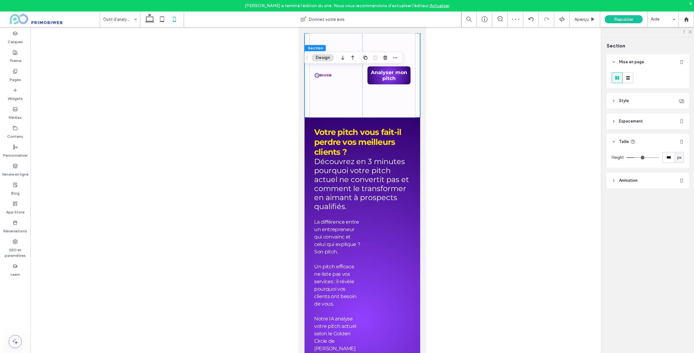
click at [614, 62] on icon at bounding box center [614, 62] width 4 height 4
click at [394, 108] on div "Analyser mon pitch" at bounding box center [388, 75] width 53 height 84
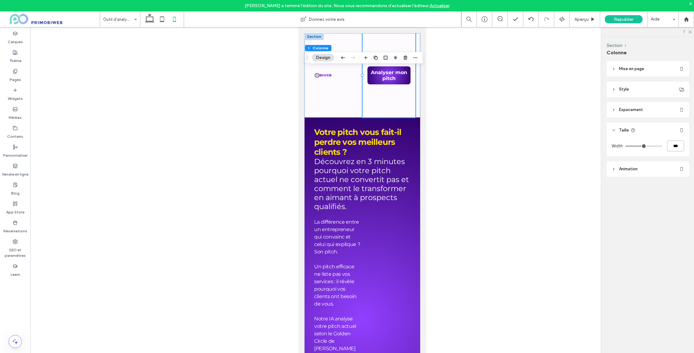
drag, startPoint x: 675, startPoint y: 145, endPoint x: 669, endPoint y: 145, distance: 6.2
click at [669, 145] on input "***" at bounding box center [675, 145] width 17 height 11
type input "**"
type input "***"
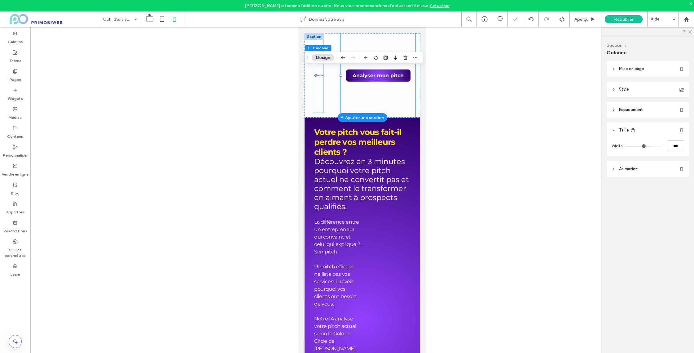
click at [314, 74] on img at bounding box center [318, 75] width 9 height 74
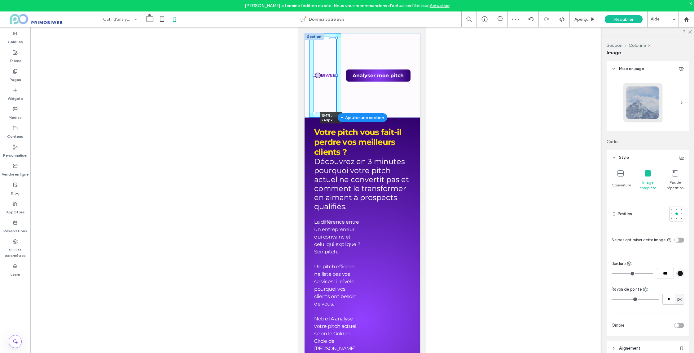
drag, startPoint x: 324, startPoint y: 75, endPoint x: 336, endPoint y: 74, distance: 12.4
click at [336, 74] on div at bounding box center [336, 75] width 2 height 2
type input "***"
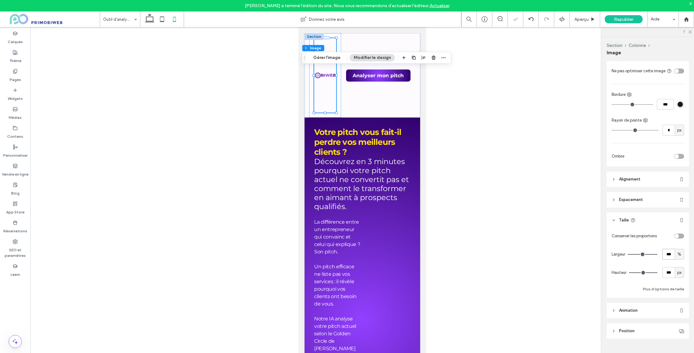
click at [667, 253] on input "***" at bounding box center [669, 254] width 12 height 11
click at [669, 266] on input "***" at bounding box center [669, 271] width 12 height 11
type input "*"
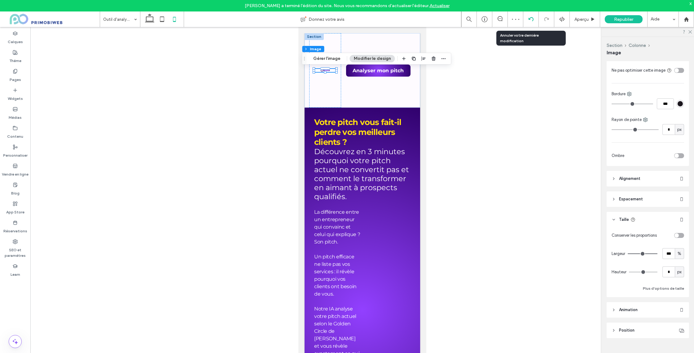
click at [534, 23] on div at bounding box center [530, 18] width 15 height 15
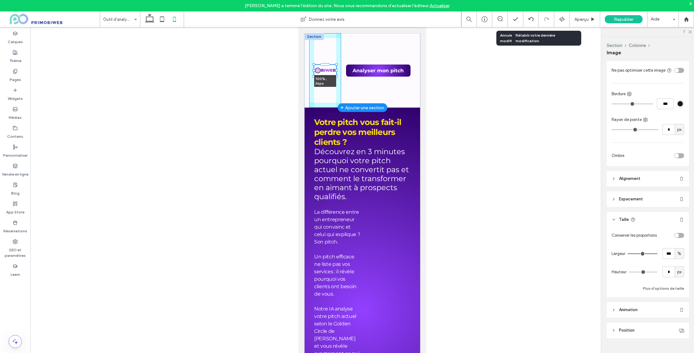
click at [324, 77] on div at bounding box center [325, 76] width 2 height 2
type input "**"
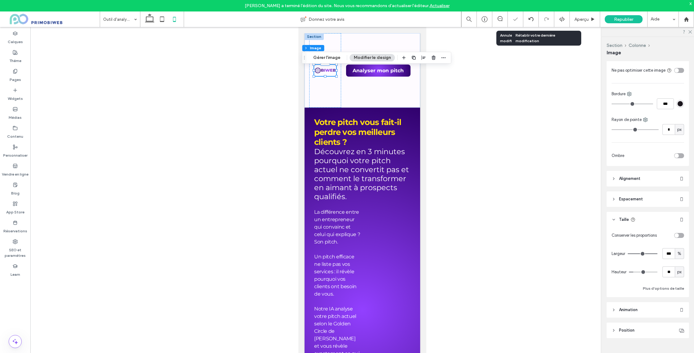
click at [489, 83] on div at bounding box center [362, 195] width 664 height 336
drag, startPoint x: 485, startPoint y: 86, endPoint x: 442, endPoint y: 94, distance: 43.8
click at [485, 86] on div at bounding box center [362, 195] width 664 height 336
click at [368, 95] on div "Analyser mon pitch" at bounding box center [378, 70] width 74 height 74
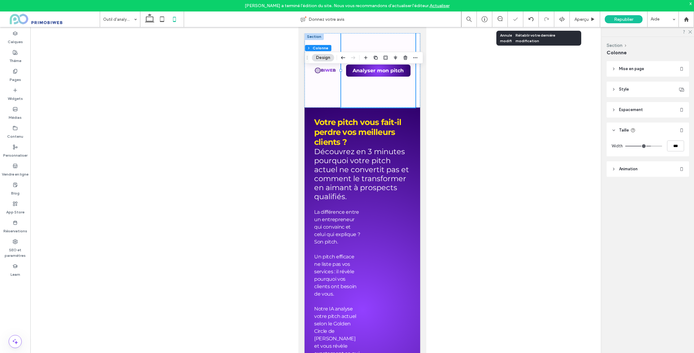
click at [458, 87] on div at bounding box center [362, 195] width 664 height 336
click at [389, 43] on div "Analyser mon pitch" at bounding box center [378, 70] width 74 height 74
click at [328, 90] on div at bounding box center [325, 70] width 32 height 74
click at [306, 41] on div "Analyser mon pitch" at bounding box center [362, 70] width 116 height 74
click at [671, 138] on input "***" at bounding box center [669, 139] width 12 height 11
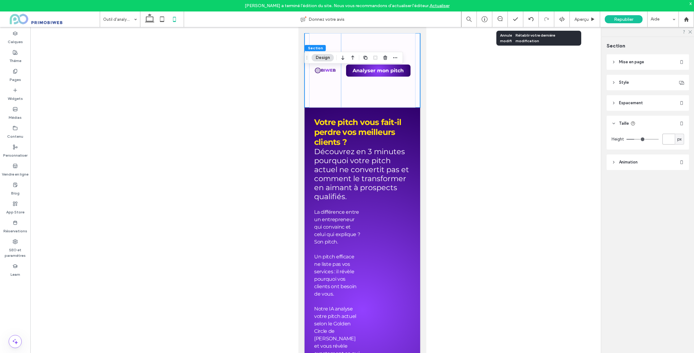
type input "*"
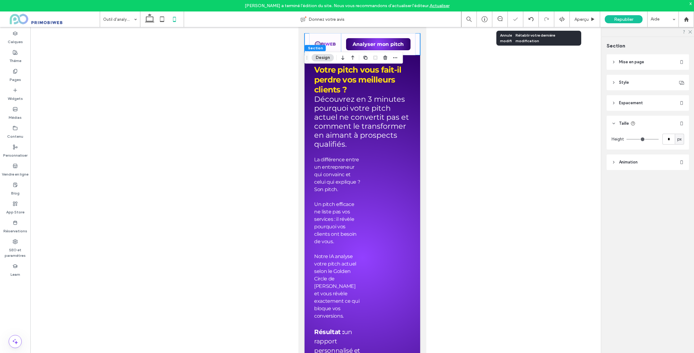
click at [511, 122] on div at bounding box center [362, 195] width 664 height 336
click at [469, 118] on div at bounding box center [362, 195] width 664 height 336
drag, startPoint x: 387, startPoint y: 109, endPoint x: 393, endPoint y: 111, distance: 6.4
click at [387, 109] on span "Découvrez en 3 minutes pourquoi votre pitch actuel ne convertit pas et comment …" at bounding box center [361, 122] width 95 height 54
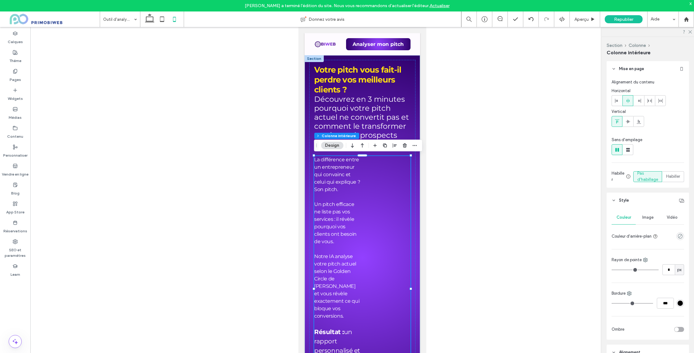
click at [495, 118] on div at bounding box center [362, 195] width 664 height 336
click at [148, 19] on icon at bounding box center [149, 19] width 12 height 12
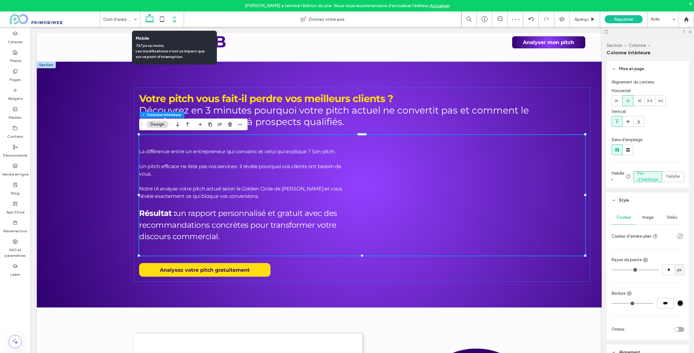
click at [177, 19] on icon at bounding box center [174, 19] width 12 height 12
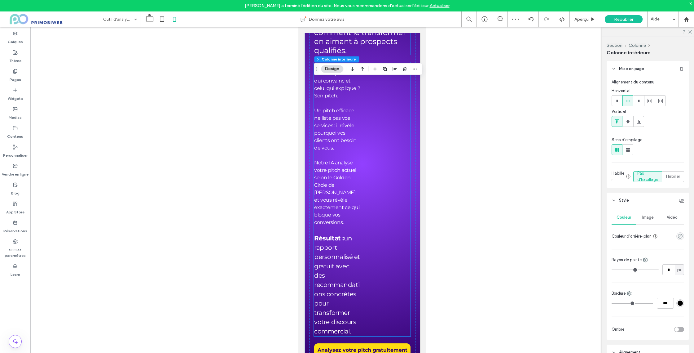
scroll to position [0, 0]
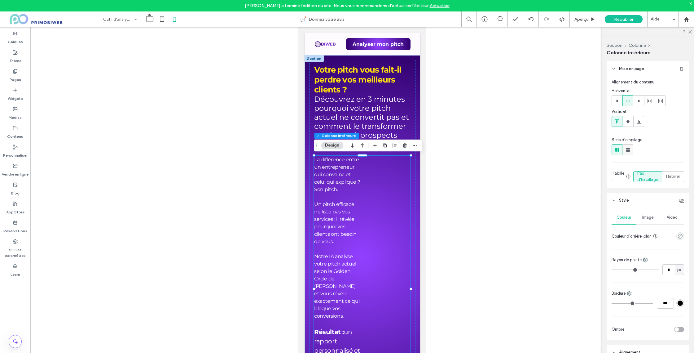
click at [625, 152] on icon at bounding box center [628, 150] width 6 height 6
type input "**"
type input "****"
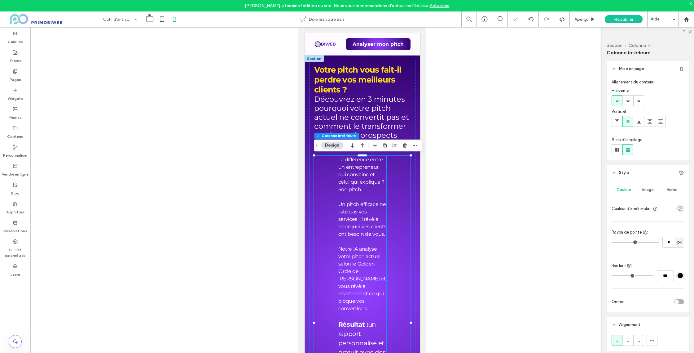
click at [368, 214] on p "Un pitch efficace ne liste pas vos services : il révèle pourquoi vos clients on…" at bounding box center [362, 218] width 48 height 37
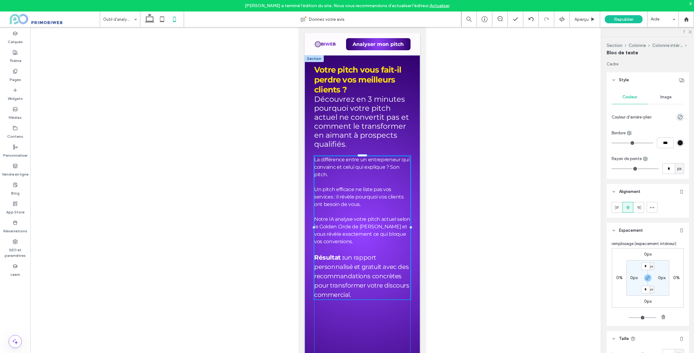
drag, startPoint x: 386, startPoint y: 281, endPoint x: 752, endPoint y: 303, distance: 366.3
click at [411, 279] on div "Votre pitch vous fait-il perdre vos meilleurs clients ? Découvrez en 3 minutes …" at bounding box center [362, 234] width 116 height 359
type input "***"
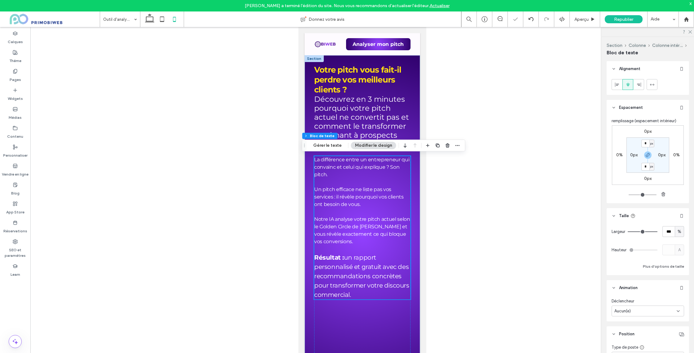
scroll to position [112, 0]
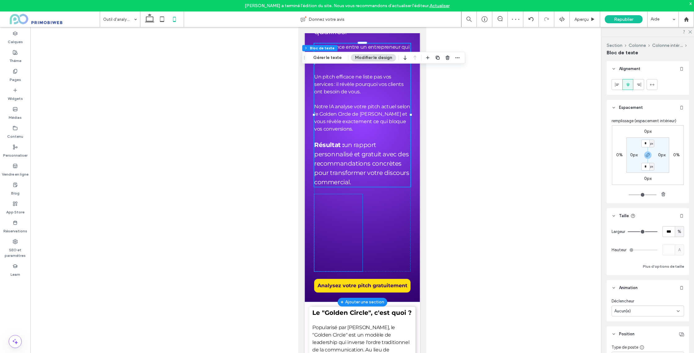
click at [354, 209] on div at bounding box center [338, 207] width 48 height 27
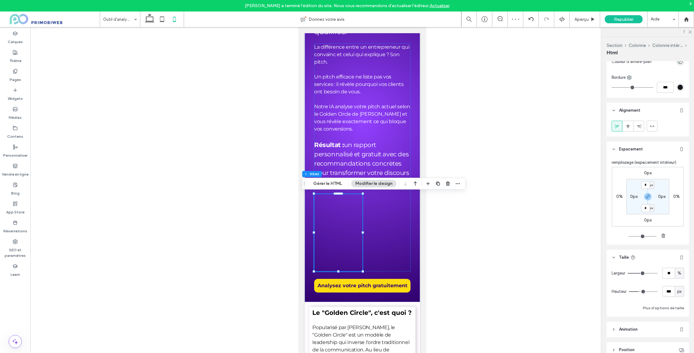
scroll to position [44, 0]
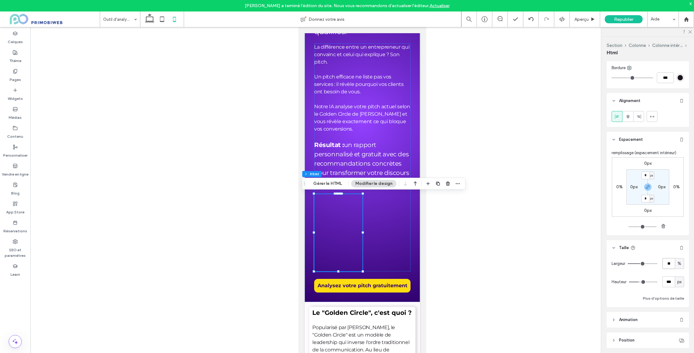
click at [667, 264] on input "**" at bounding box center [669, 263] width 12 height 11
type input "***"
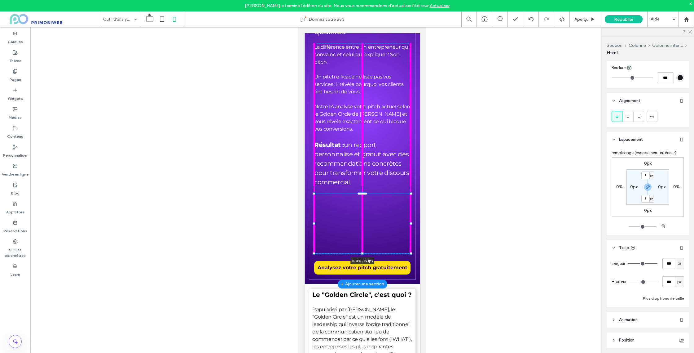
drag, startPoint x: 362, startPoint y: 271, endPoint x: 363, endPoint y: 262, distance: 9.0
click at [363, 262] on div "Votre pitch vous fait-il perdre vos meilleurs clients ? Découvrez en 3 minutes …" at bounding box center [362, 113] width 116 height 341
type input "***"
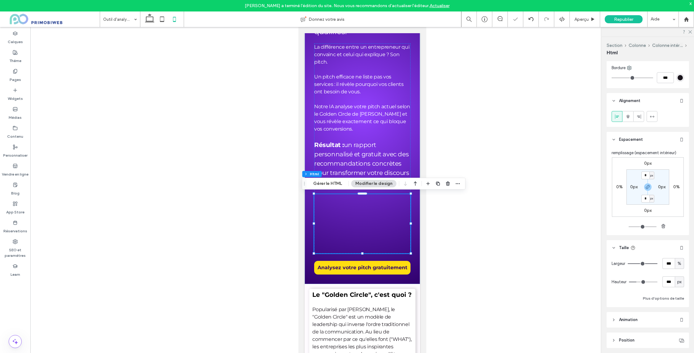
click at [452, 235] on div at bounding box center [362, 195] width 664 height 336
click at [149, 20] on icon at bounding box center [149, 19] width 12 height 12
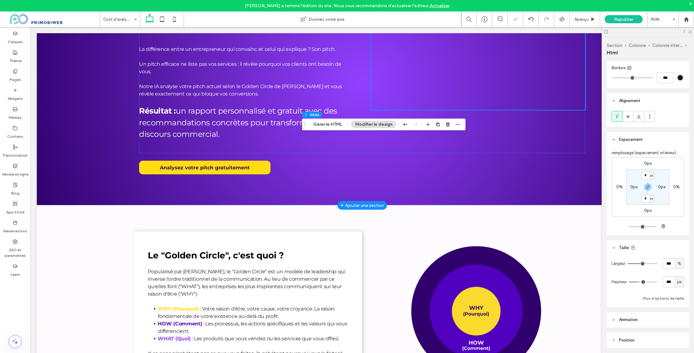
type input "**"
type input "***"
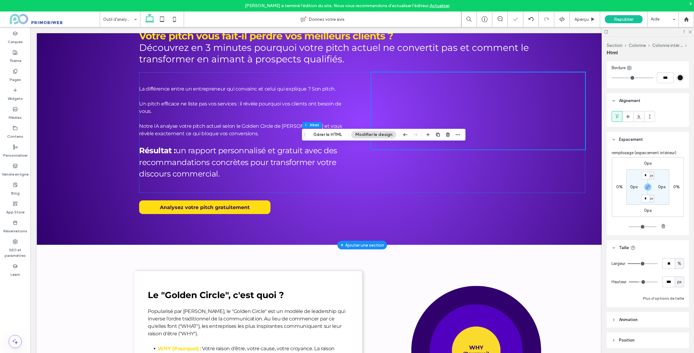
scroll to position [0, 0]
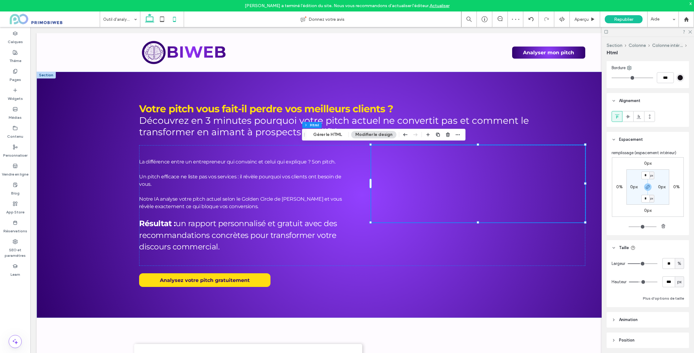
click at [178, 23] on icon at bounding box center [174, 19] width 12 height 12
type input "***"
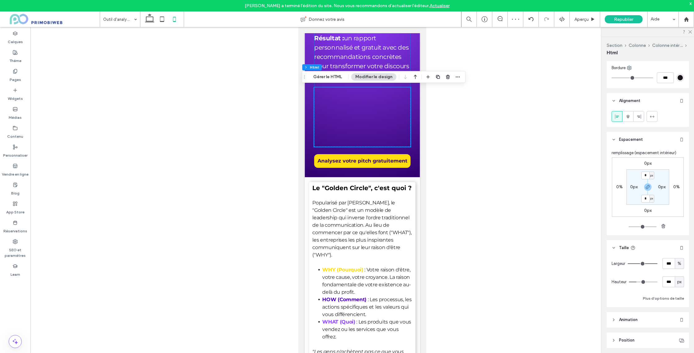
click at [462, 187] on div at bounding box center [362, 195] width 664 height 336
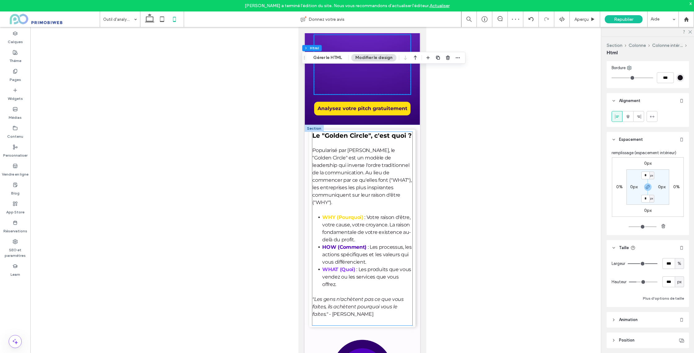
scroll to position [279, 0]
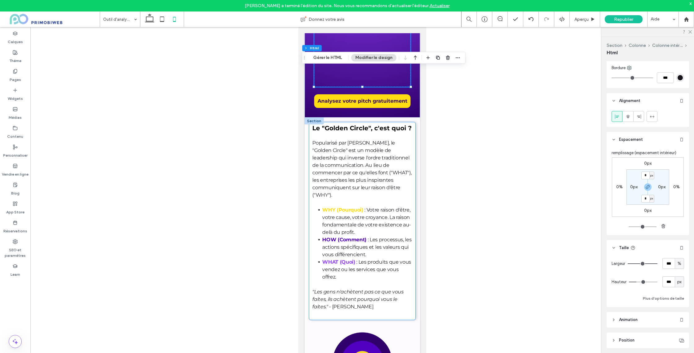
click at [361, 122] on div "Le "Golden Circle", c'est quoi ? Popularisé par Simon Sinek, le "Golden Circle"…" at bounding box center [362, 221] width 106 height 198
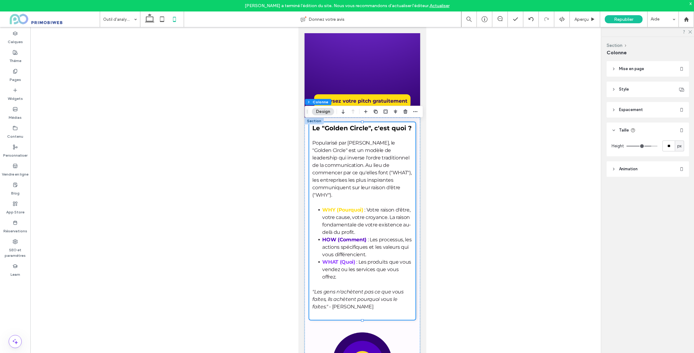
click at [639, 110] on span "Espacement" at bounding box center [631, 110] width 24 height 6
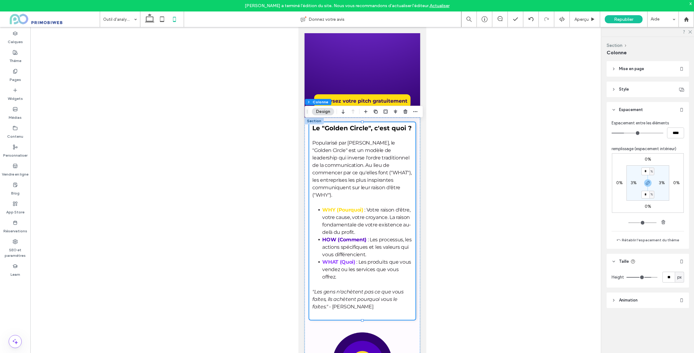
click at [635, 183] on label "3%" at bounding box center [634, 182] width 6 height 5
type input "*"
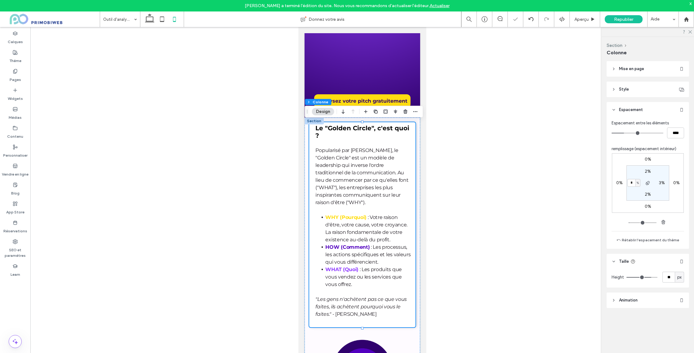
click at [646, 171] on label "2%" at bounding box center [648, 171] width 6 height 5
type input "*"
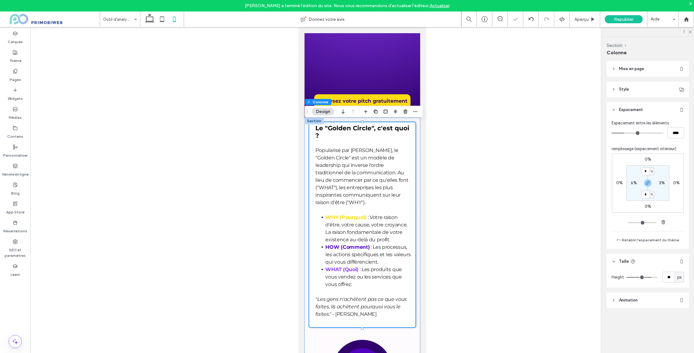
type input "*"
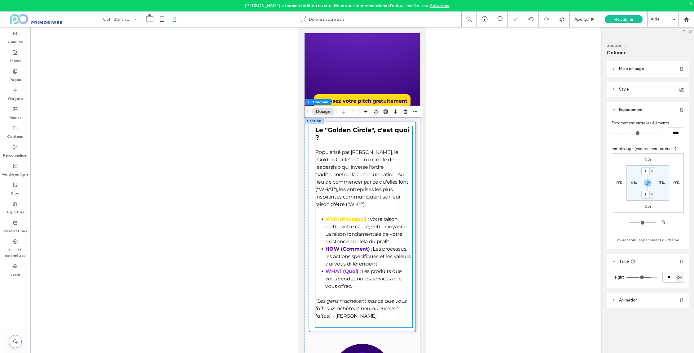
scroll to position [414, 0]
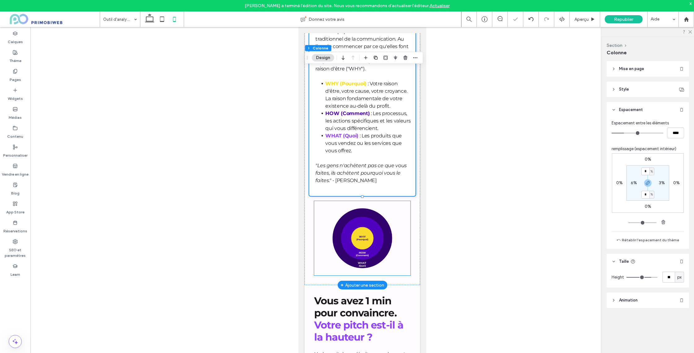
click at [391, 230] on img at bounding box center [362, 238] width 96 height 74
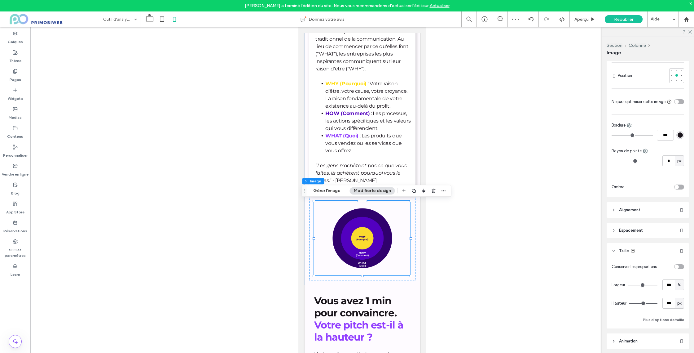
scroll to position [170, 0]
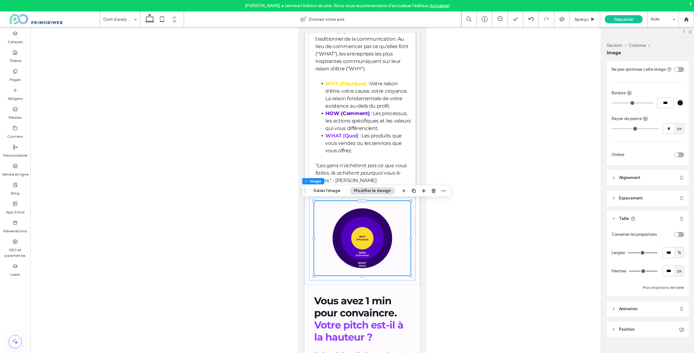
click at [637, 200] on span "Espacement" at bounding box center [631, 198] width 24 height 6
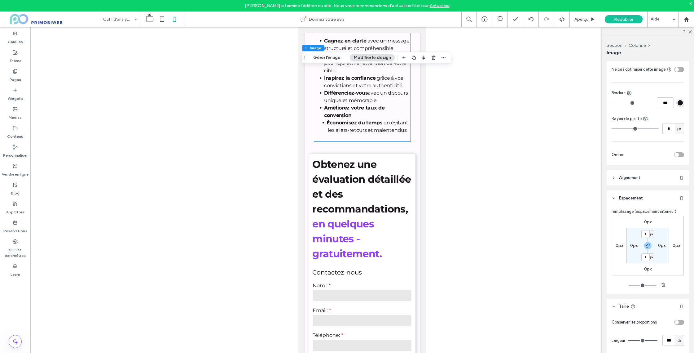
scroll to position [804, 0]
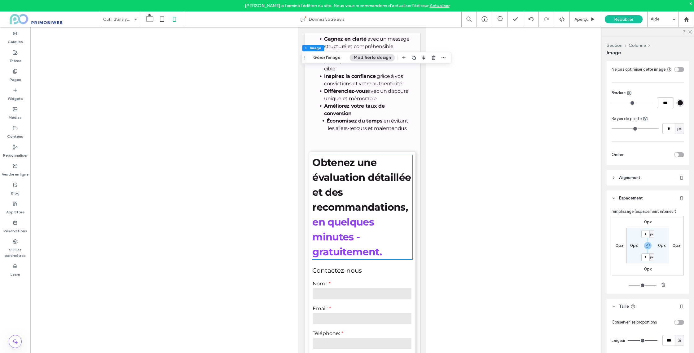
click at [394, 163] on p "Obtenez une évaluation détaillée et des recommandations," at bounding box center [362, 184] width 100 height 59
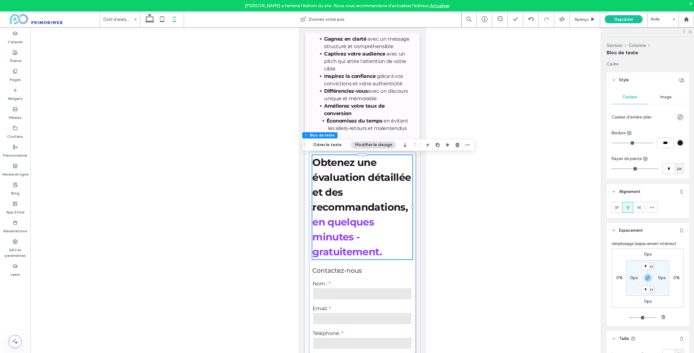
click at [387, 254] on p "en quelques minutes - gratuitement." at bounding box center [362, 236] width 100 height 45
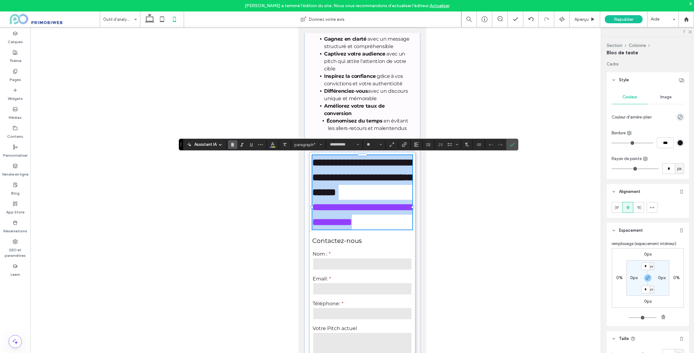
drag, startPoint x: 384, startPoint y: 253, endPoint x: 311, endPoint y: 162, distance: 115.5
click at [311, 162] on div "**********" at bounding box center [362, 265] width 106 height 227
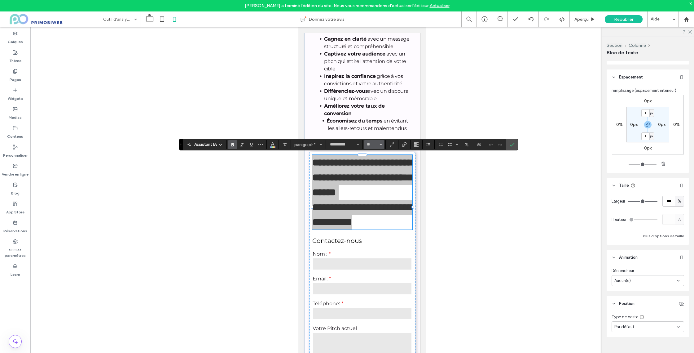
click at [381, 142] on span "Taille" at bounding box center [381, 144] width 2 height 8
click at [514, 146] on icon "Confirmer" at bounding box center [512, 144] width 5 height 5
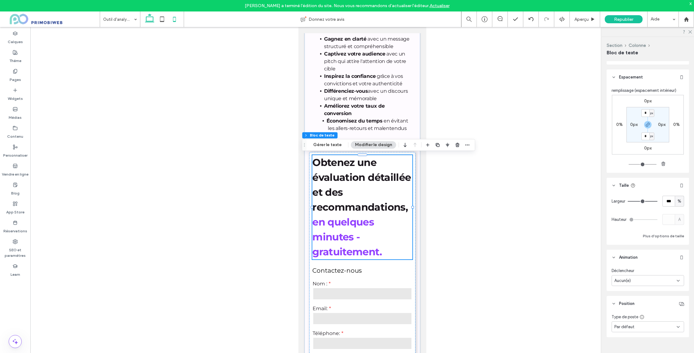
click at [149, 21] on icon at bounding box center [149, 19] width 12 height 12
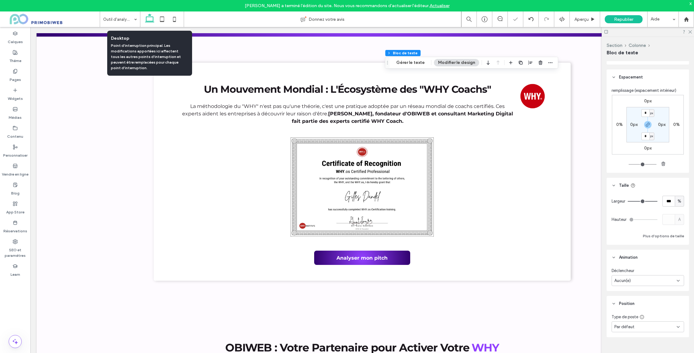
scroll to position [495, 0]
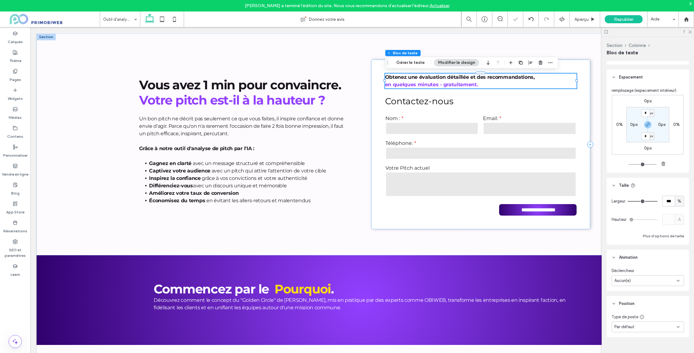
click at [444, 81] on strong "en quelques minutes - gratuitement." at bounding box center [431, 84] width 93 height 6
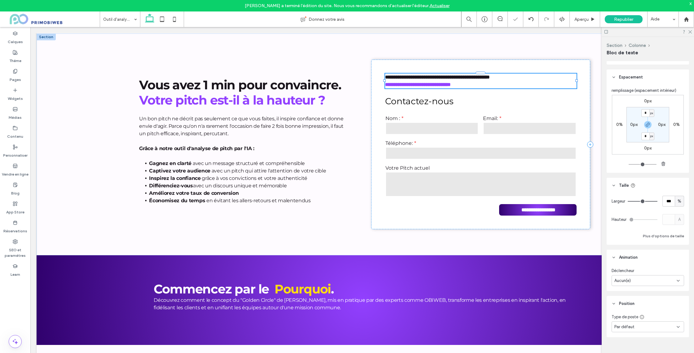
type input "**********"
type input "**"
click at [439, 79] on strong "**********" at bounding box center [437, 77] width 105 height 5
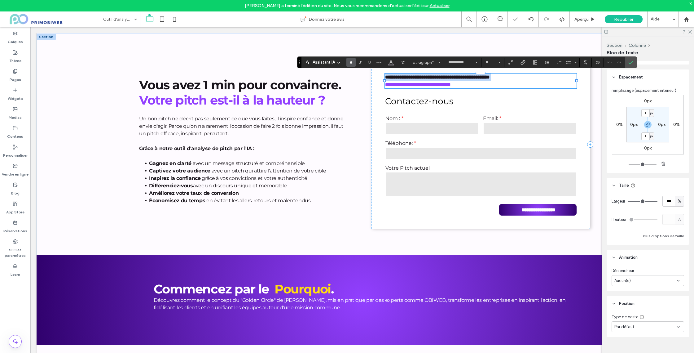
click at [439, 79] on strong "**********" at bounding box center [437, 77] width 105 height 5
click at [178, 21] on icon at bounding box center [174, 19] width 12 height 12
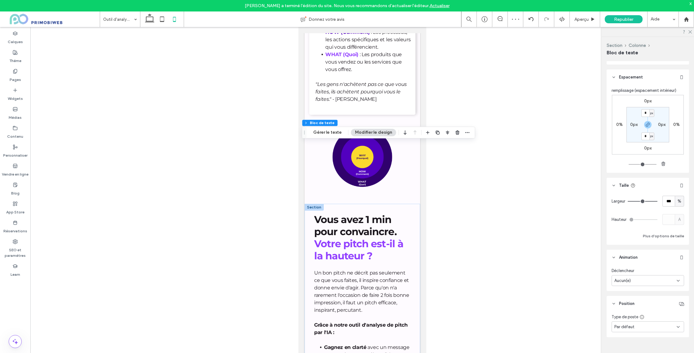
scroll to position [816, 0]
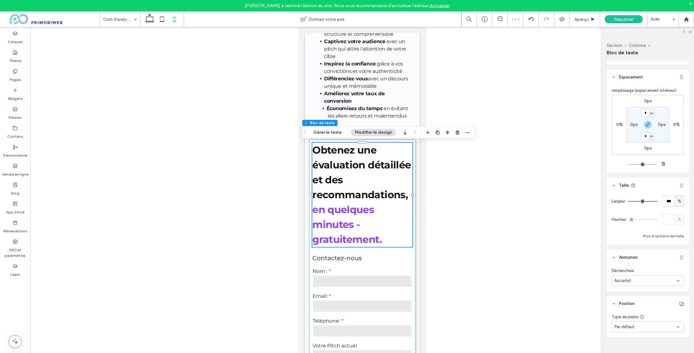
click at [370, 192] on strong "Obtenez une évaluation détaillée et des recommandations," at bounding box center [361, 172] width 99 height 57
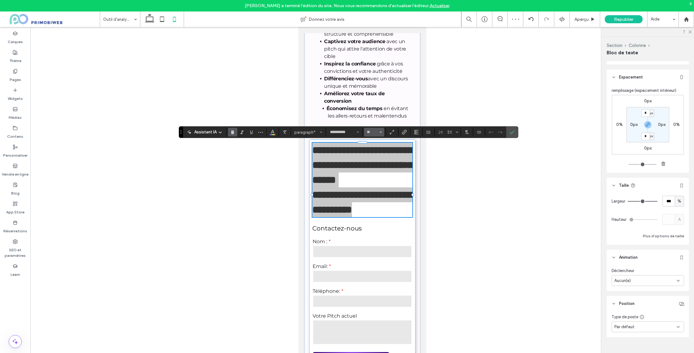
click at [367, 130] on input "**" at bounding box center [372, 132] width 12 height 5
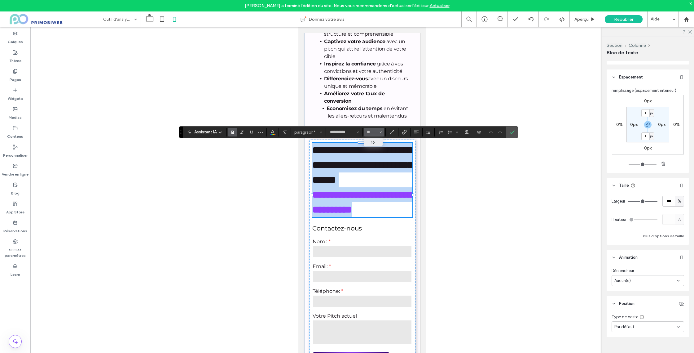
type input "**"
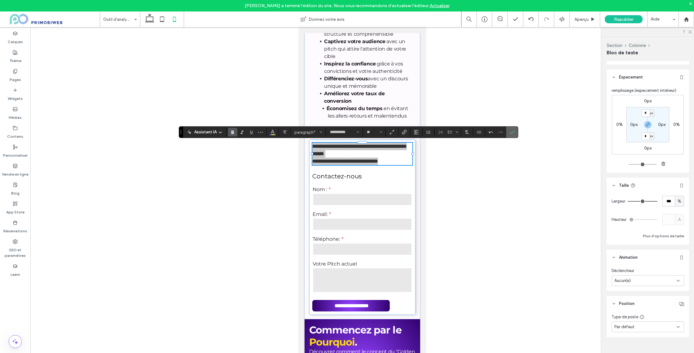
click at [510, 131] on icon "Confirmer" at bounding box center [512, 132] width 5 height 5
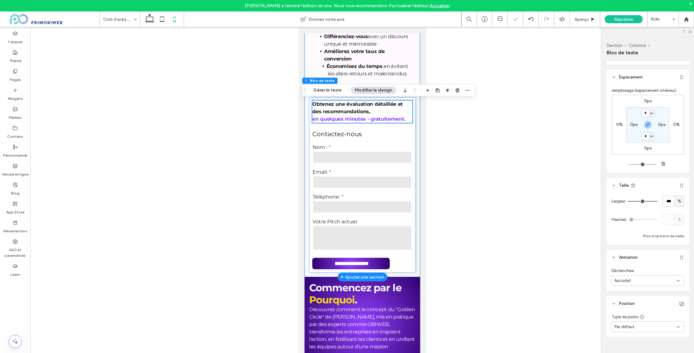
scroll to position [871, 0]
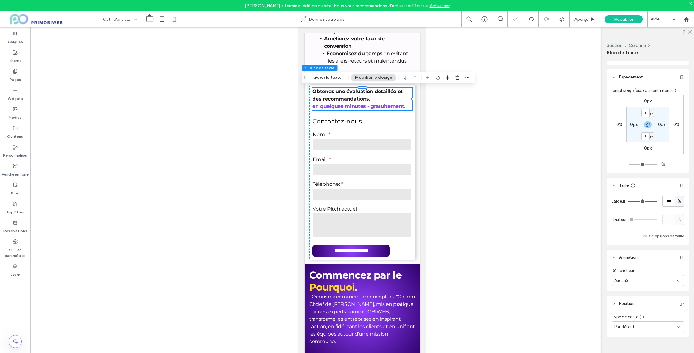
click at [447, 266] on div at bounding box center [362, 195] width 664 height 336
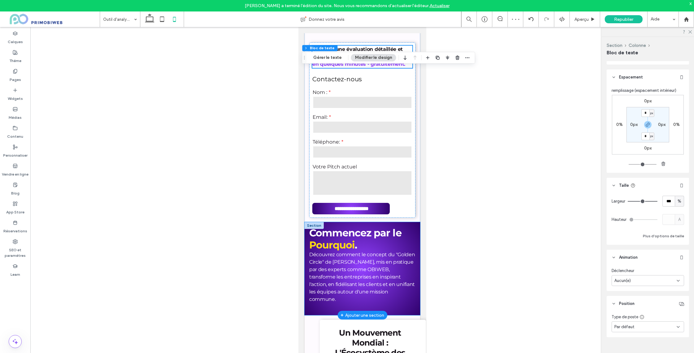
scroll to position [925, 0]
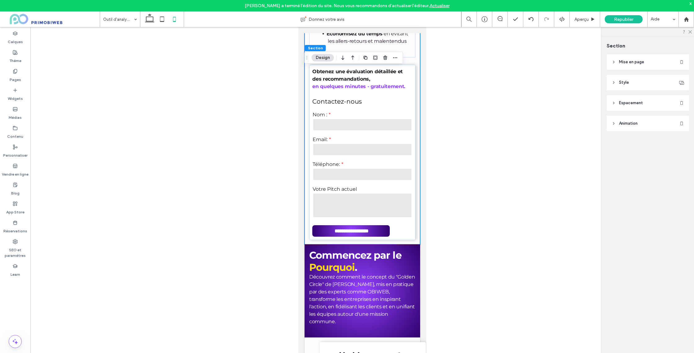
scroll to position [884, 0]
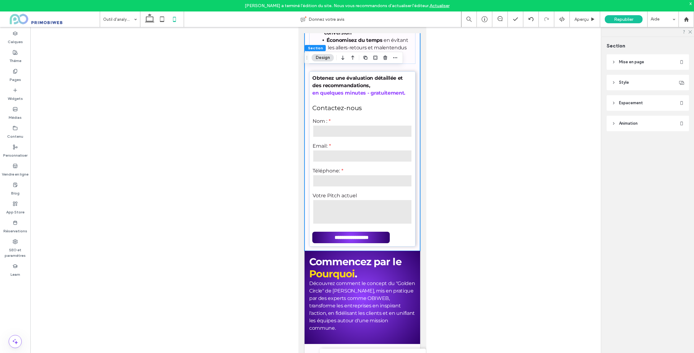
click at [634, 105] on span "Espacement" at bounding box center [631, 103] width 24 height 6
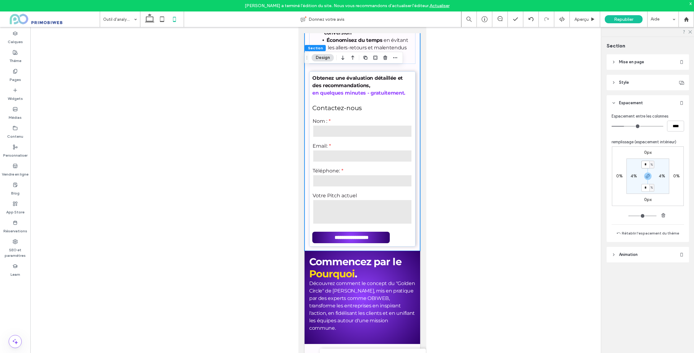
click at [645, 167] on input "*" at bounding box center [645, 165] width 8 height 8
type input "**"
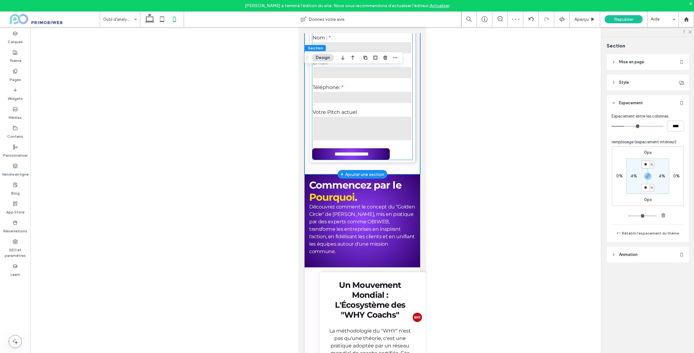
scroll to position [1011, 0]
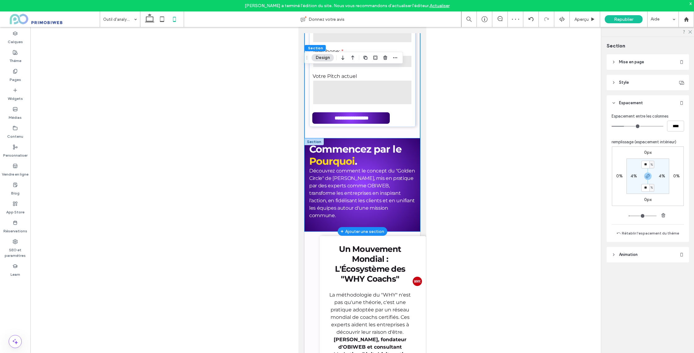
click at [402, 143] on div "Commencez par le Pourquoi . Découvrez comment le concept du "Golden Circle" de …" at bounding box center [362, 184] width 116 height 93
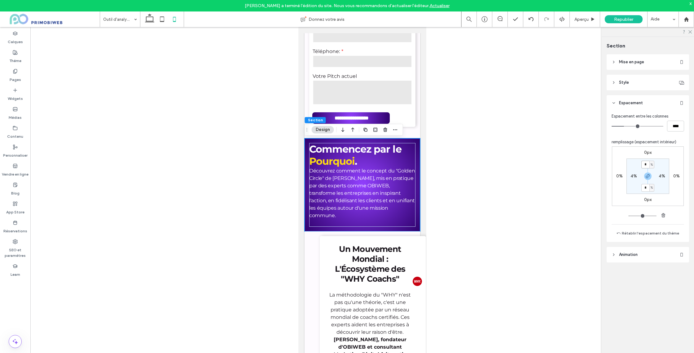
click at [647, 162] on input "*" at bounding box center [645, 165] width 8 height 8
type input "**"
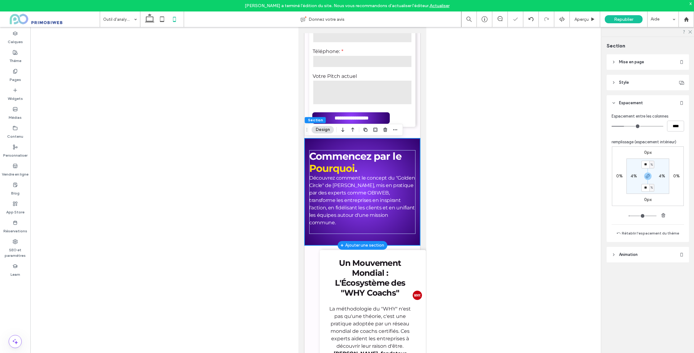
drag, startPoint x: 403, startPoint y: 239, endPoint x: 408, endPoint y: 239, distance: 5.9
click at [403, 239] on div "Commencez par le Pourquoi . Découvrez comment le concept du "Golden Circle" de …" at bounding box center [362, 191] width 116 height 107
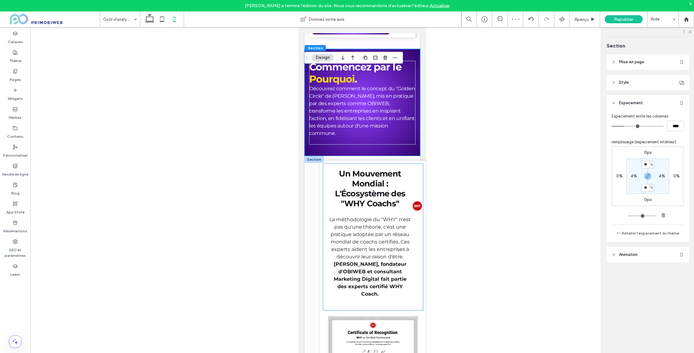
scroll to position [1105, 0]
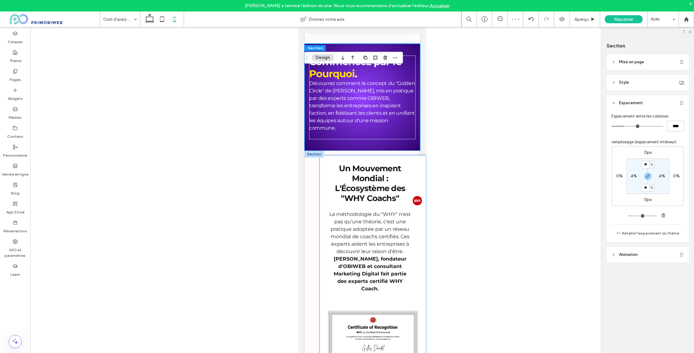
click at [374, 155] on div "Un Mouvement Mondial : L'Écosystème des "WHY Coachs" La méthodologie du "WHY" n…" at bounding box center [372, 282] width 106 height 255
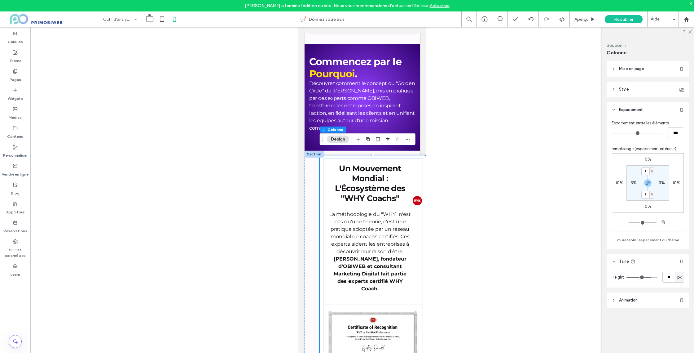
click at [623, 87] on span "Style" at bounding box center [624, 89] width 10 height 6
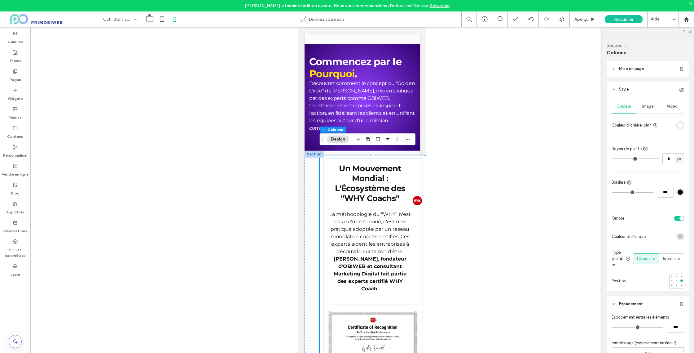
click at [623, 88] on span "Style" at bounding box center [624, 89] width 10 height 6
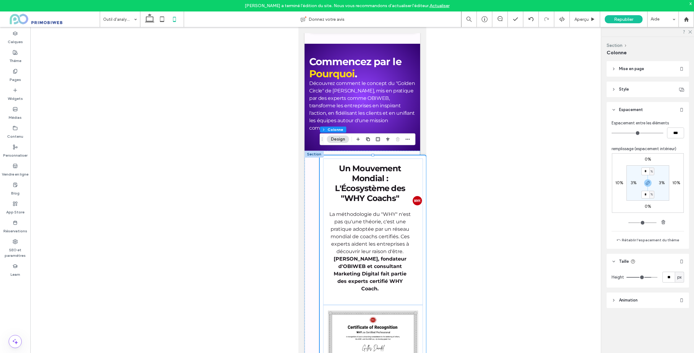
click at [623, 88] on span "Style" at bounding box center [624, 89] width 10 height 6
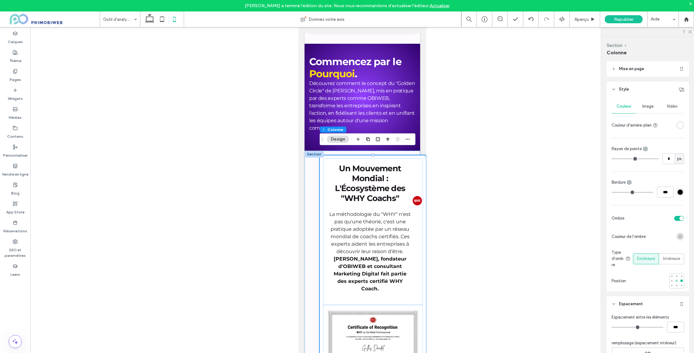
click at [676, 281] on div at bounding box center [677, 280] width 4 height 4
click at [682, 276] on div at bounding box center [681, 276] width 2 height 2
click at [689, 31] on use at bounding box center [690, 31] width 3 height 3
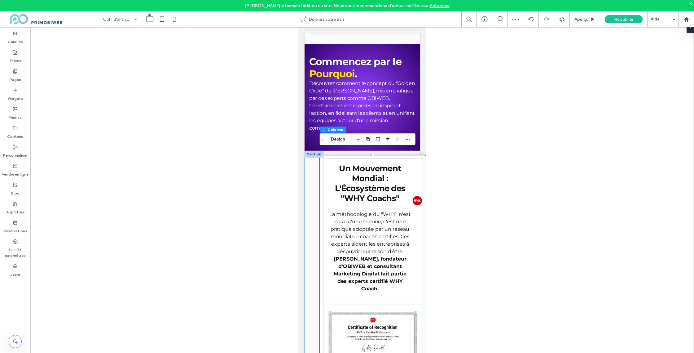
click at [312, 213] on div "Un Mouvement Mondial : L'Écosystème des "WHY Coachs" La méthodologie du "WHY" n…" at bounding box center [362, 283] width 116 height 264
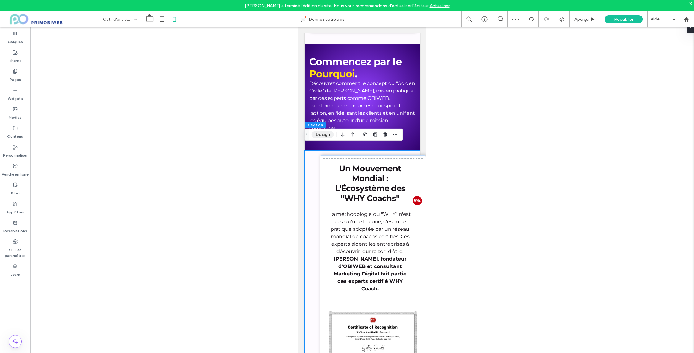
click at [324, 136] on button "Design" at bounding box center [323, 134] width 22 height 7
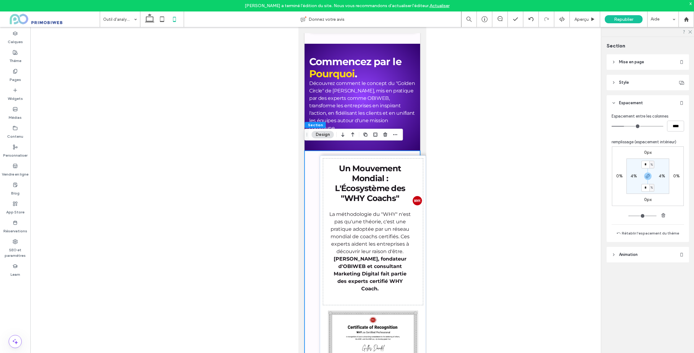
click at [631, 177] on label "4%" at bounding box center [634, 175] width 7 height 5
type input "*"
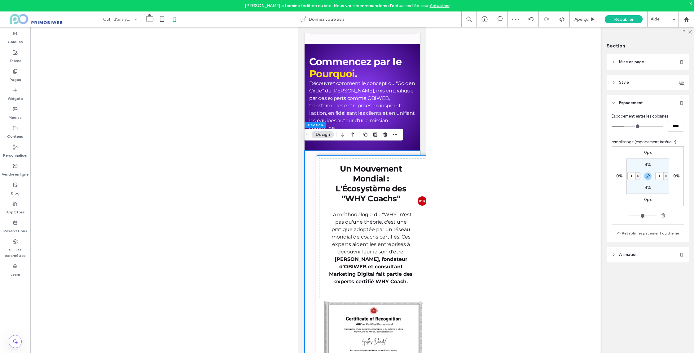
click at [388, 155] on div "Un Mouvement Mondial : L'Écosystème des "WHY Coachs" La méthodologie du "WHY" n…" at bounding box center [374, 279] width 116 height 248
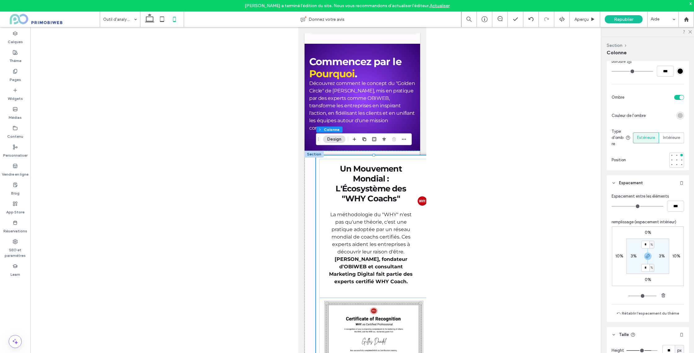
scroll to position [129, 0]
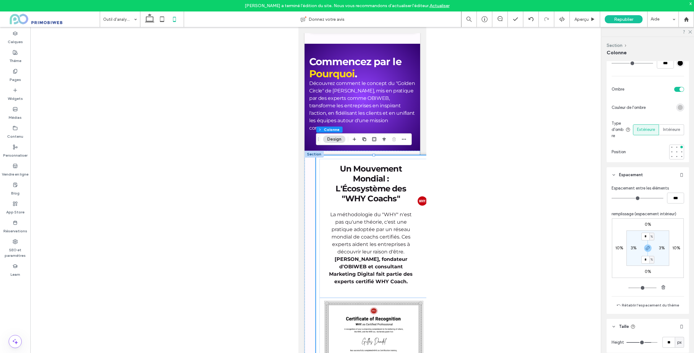
click at [618, 247] on label "10%" at bounding box center [619, 247] width 8 height 5
type input "**"
type input "*"
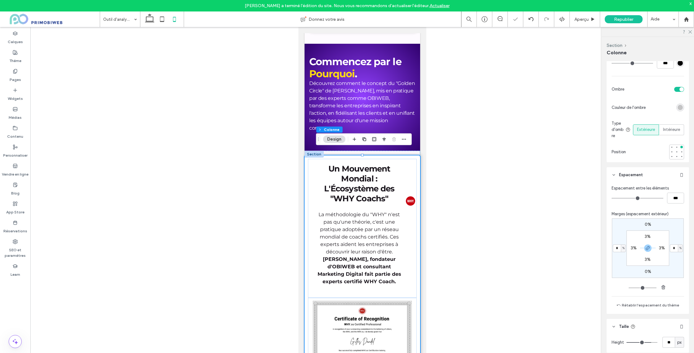
click at [416, 151] on div "Un Mouvement Mondial : L'Écosystème des "WHY Coachs" La méthodologie du "WHY" n…" at bounding box center [362, 280] width 116 height 258
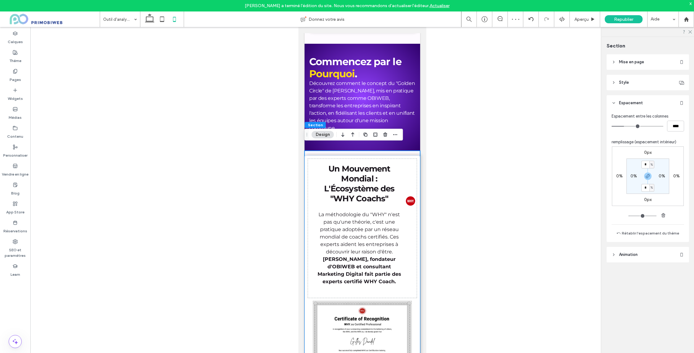
click at [415, 151] on div "Un Mouvement Mondial : L'Écosystème des "WHY Coachs" La méthodologie du "WHY" n…" at bounding box center [362, 280] width 116 height 258
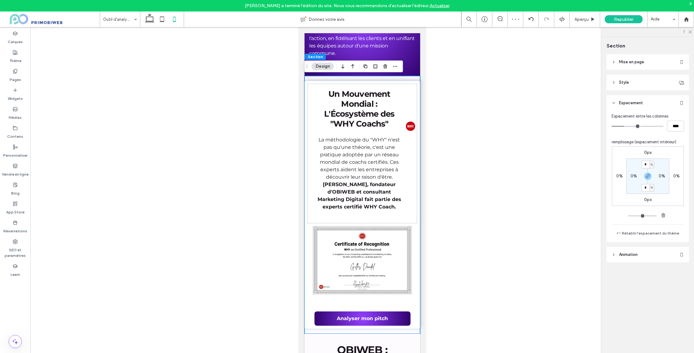
scroll to position [1181, 0]
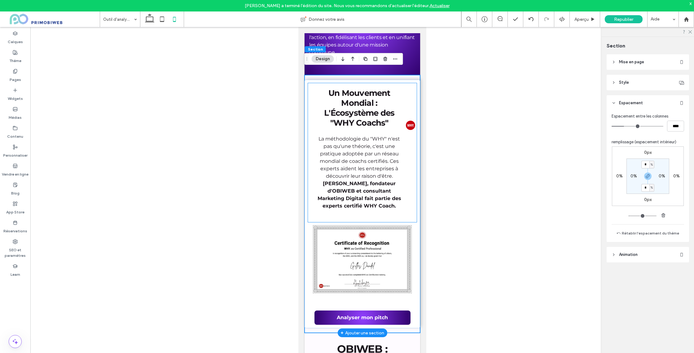
click at [391, 154] on span "La méthodologie du "WHY" n'est pas qu'une théorie, c'est une pratique adoptée p…" at bounding box center [358, 157] width 81 height 43
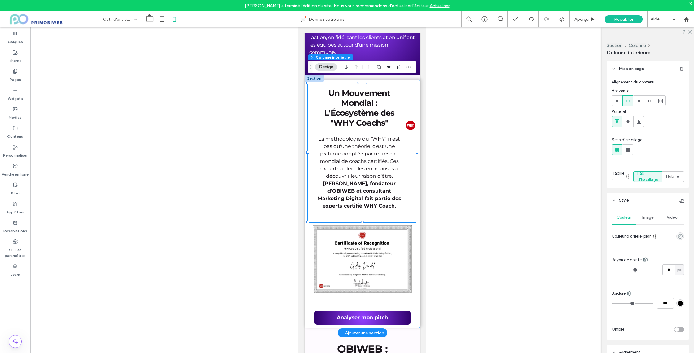
click at [374, 157] on span "La méthodologie du "WHY" n'est pas qu'une théorie, c'est une pratique adoptée p…" at bounding box center [358, 157] width 81 height 43
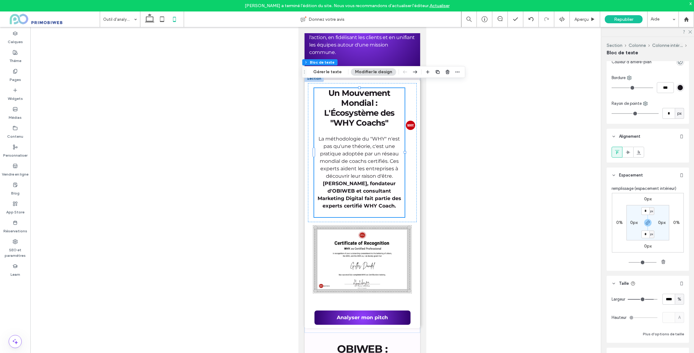
scroll to position [56, 0]
click at [410, 146] on img at bounding box center [410, 125] width 10 height 74
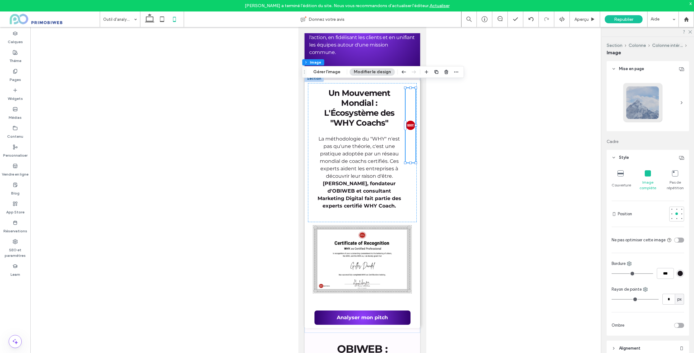
click at [470, 137] on div at bounding box center [362, 195] width 664 height 336
click at [318, 83] on div "Un Mouvement Mondial : L'Écosystème des "WHY Coachs" La méthodologie du "WHY" n…" at bounding box center [362, 152] width 109 height 139
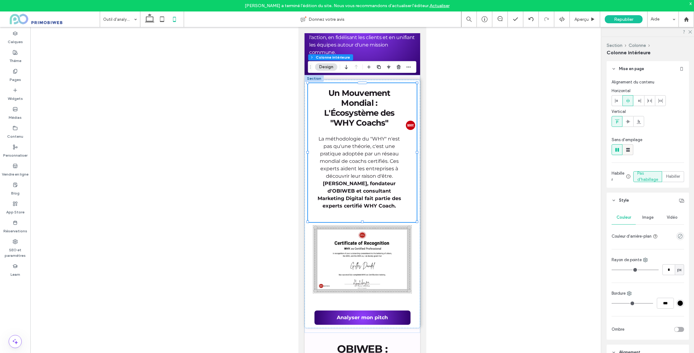
click at [630, 150] on use at bounding box center [628, 150] width 4 height 4
type input "**"
type input "****"
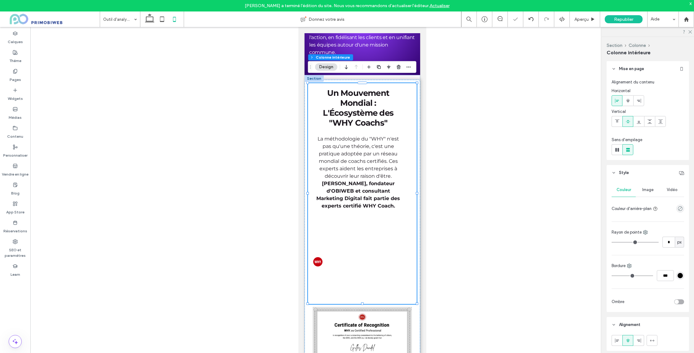
click at [341, 234] on div "Un Mouvement Mondial : L'Écosystème des "WHY Coachs" La méthodologie du "WHY" n…" at bounding box center [362, 193] width 109 height 221
click at [359, 236] on div "Un Mouvement Mondial : L'Écosystème des "WHY Coachs" La méthodologie du "WHY" n…" at bounding box center [362, 193] width 109 height 221
click at [326, 269] on div "Un Mouvement Mondial : L'Écosystème des "WHY Coachs" La méthodologie du "WHY" n…" at bounding box center [362, 193] width 109 height 221
click at [320, 258] on img at bounding box center [318, 261] width 10 height 74
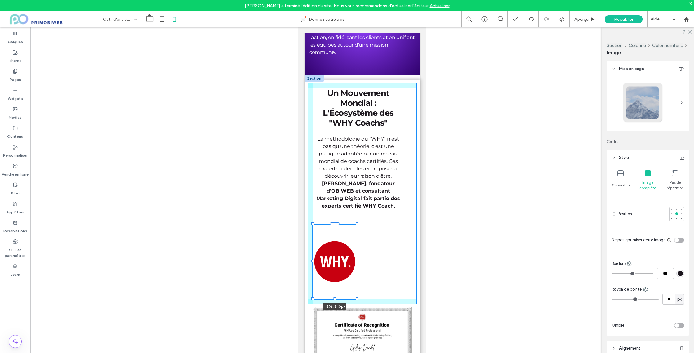
drag, startPoint x: 345, startPoint y: 256, endPoint x: 357, endPoint y: 256, distance: 11.8
click at [357, 260] on div at bounding box center [356, 261] width 2 height 2
type input "**"
type input "****"
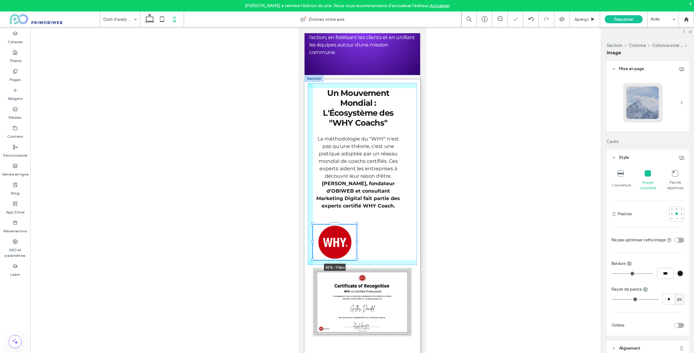
drag, startPoint x: 334, startPoint y: 292, endPoint x: 334, endPoint y: 273, distance: 19.5
click at [334, 273] on div "Un Mouvement Mondial : L'Écosystème des "WHY Coachs" La méthodologie du "WHY" n…" at bounding box center [362, 225] width 116 height 300
type input "***"
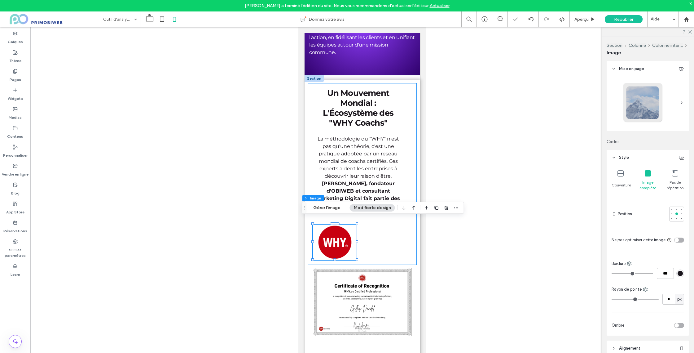
click at [376, 231] on div "Un Mouvement Mondial : L'Écosystème des "WHY Coachs" La méthodologie du "WHY" n…" at bounding box center [362, 174] width 109 height 182
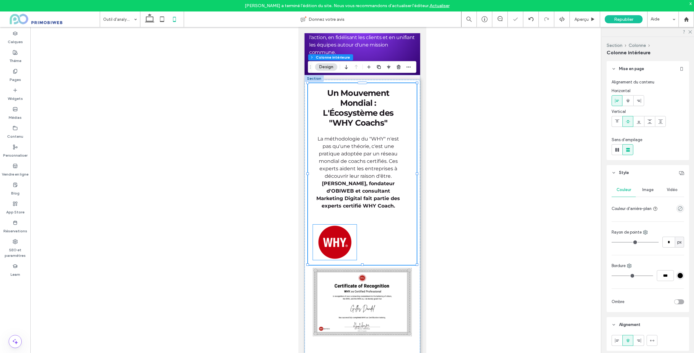
click at [348, 236] on img at bounding box center [335, 241] width 44 height 35
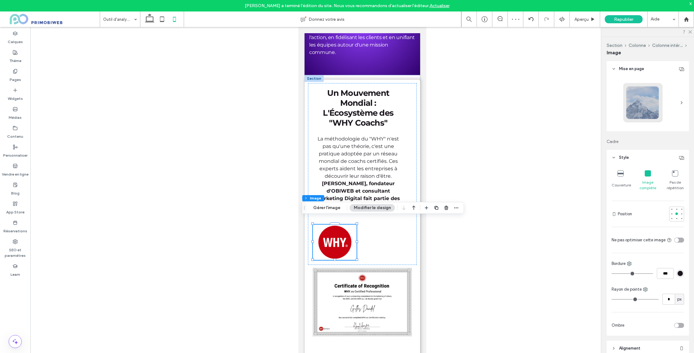
scroll to position [102, 0]
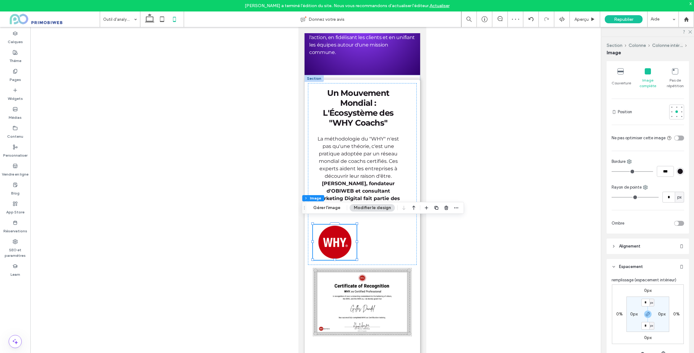
click at [634, 249] on header "Alignement" at bounding box center [648, 245] width 82 height 15
click at [626, 264] on span at bounding box center [628, 262] width 5 height 10
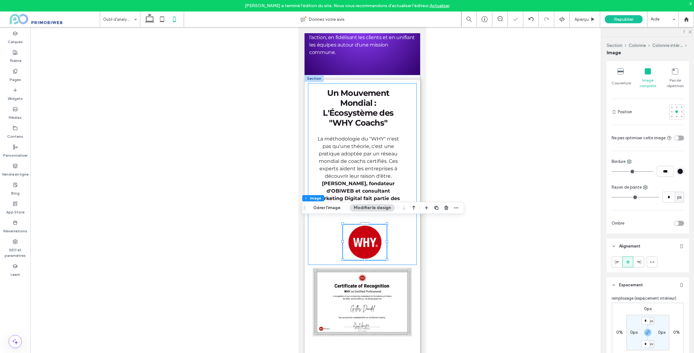
click at [400, 153] on p "La méthodologie du "WHY" n'est pas qu'une théorie, c'est une pratique adoptée p…" at bounding box center [358, 172] width 90 height 74
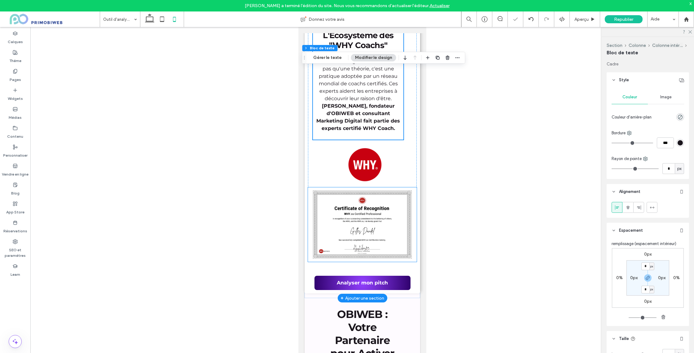
scroll to position [1287, 0]
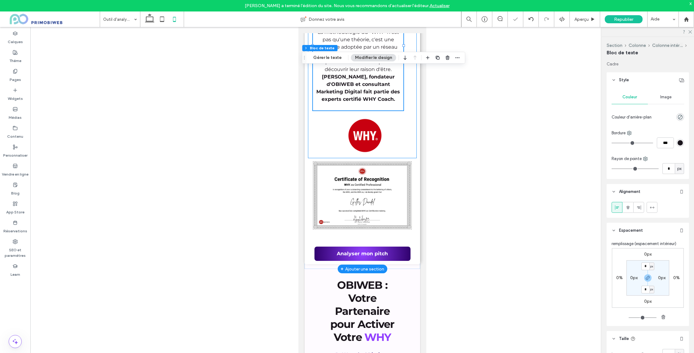
click at [387, 146] on div "Un Mouvement Mondial : L'Écosystème des "WHY Coachs" La méthodologie du "WHY" n…" at bounding box center [362, 67] width 109 height 182
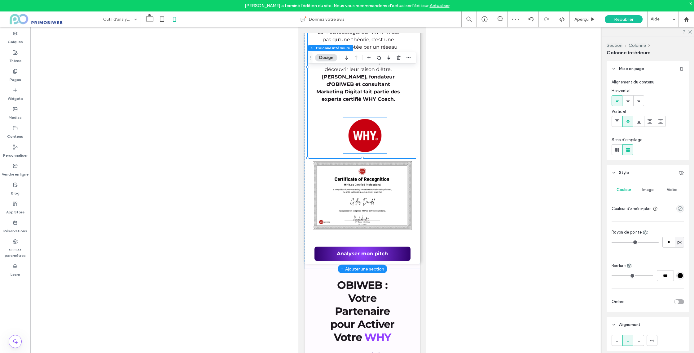
drag, startPoint x: 372, startPoint y: 139, endPoint x: 378, endPoint y: 142, distance: 6.0
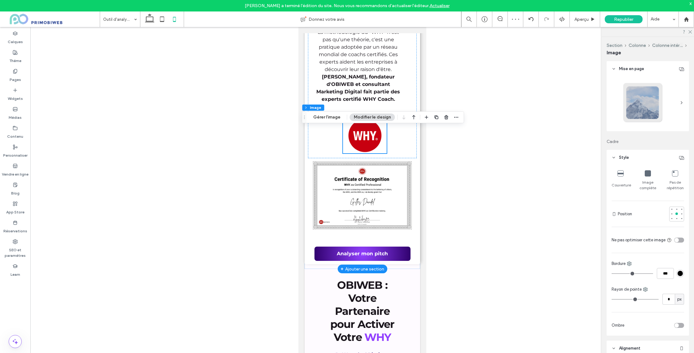
scroll to position [1207, 0]
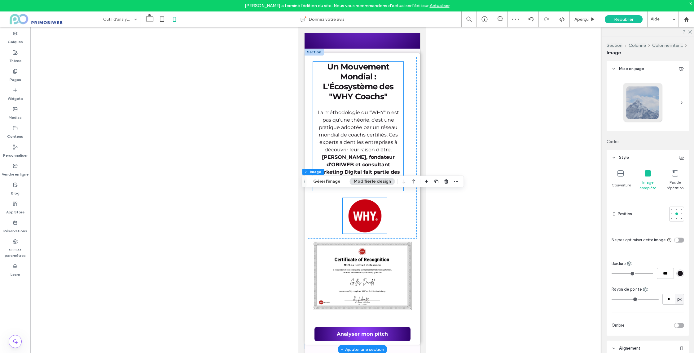
drag, startPoint x: 385, startPoint y: 132, endPoint x: 394, endPoint y: 133, distance: 9.3
click at [385, 132] on span "La méthodologie du "WHY" n'est pas qu'une théorie, c'est une pratique adoptée p…" at bounding box center [357, 130] width 81 height 43
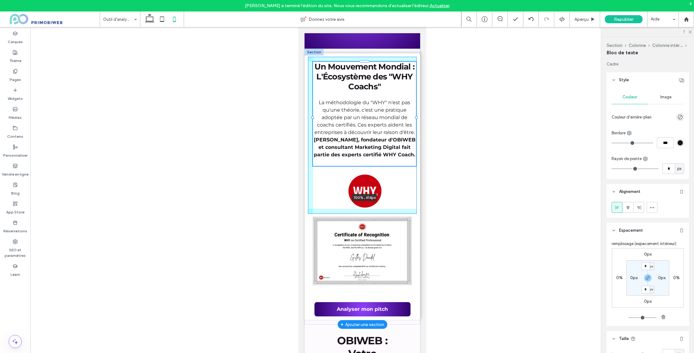
drag, startPoint x: 404, startPoint y: 121, endPoint x: 416, endPoint y: 119, distance: 12.8
click at [416, 119] on div "Un Mouvement Mondial : L'Écosystème des "WHY Coachs" La méthodologie du "WHY" n…" at bounding box center [362, 186] width 116 height 275
type input "***"
type input "****"
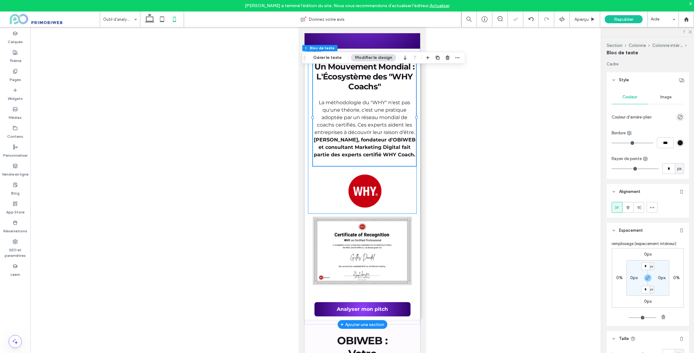
click at [407, 194] on div "Un Mouvement Mondial : L'Écosystème des "WHY Coachs" La méthodologie du "WHY" n…" at bounding box center [362, 135] width 109 height 157
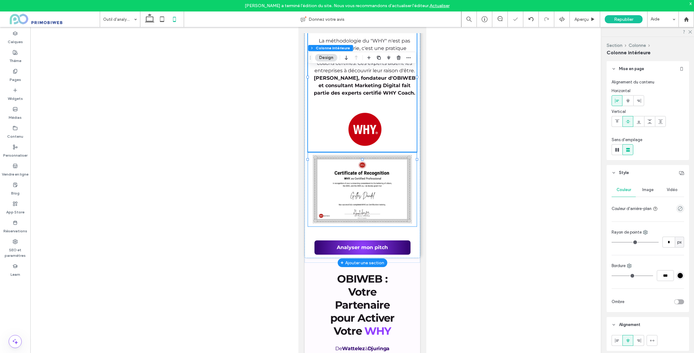
click at [382, 196] on img at bounding box center [362, 189] width 99 height 74
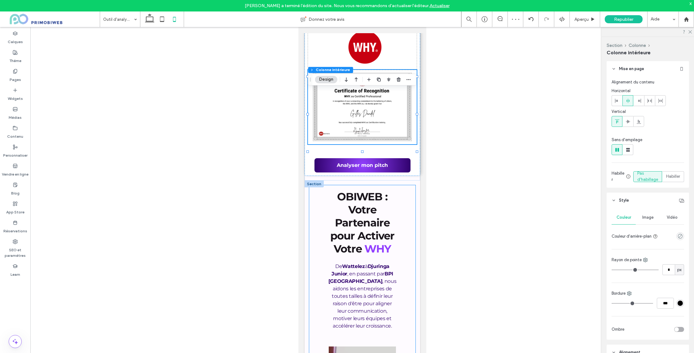
scroll to position [1424, 0]
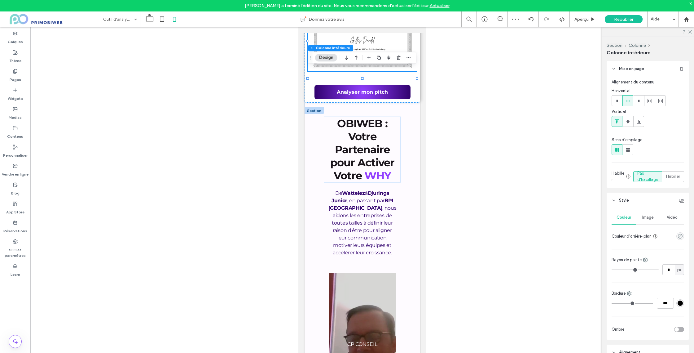
click at [370, 158] on strong "OBIWEB : Votre Partenaire pour Activer Votre" at bounding box center [362, 149] width 64 height 65
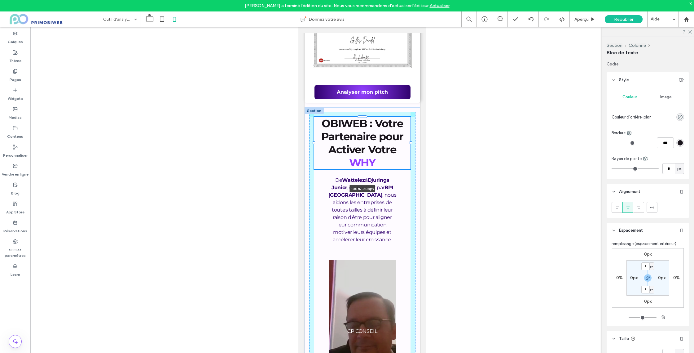
drag, startPoint x: 404, startPoint y: 149, endPoint x: 411, endPoint y: 148, distance: 7.5
click at [411, 148] on div "OBIWEB : Votre Partenaire pour Activer Votre WHY 100% , 208px De Wattelez à Dju…" at bounding box center [362, 274] width 116 height 335
type input "***"
type input "****"
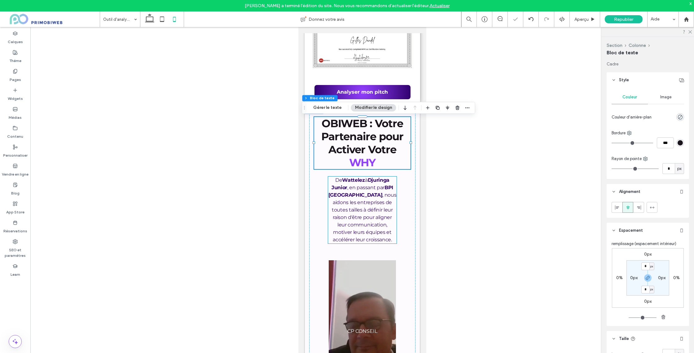
click at [375, 205] on span ", nous aidons les entreprises de toutes tailles à définir leur raison d'être po…" at bounding box center [364, 217] width 64 height 51
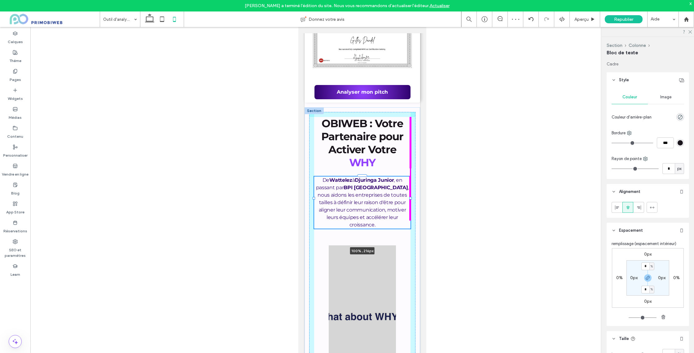
drag, startPoint x: 396, startPoint y: 210, endPoint x: 410, endPoint y: 206, distance: 14.4
click at [410, 206] on div "OBIWEB : Votre Partenaire pour Activer Votre WHY De Wattelez à Djuringa Junior …" at bounding box center [362, 267] width 116 height 320
type input "***"
type input "****"
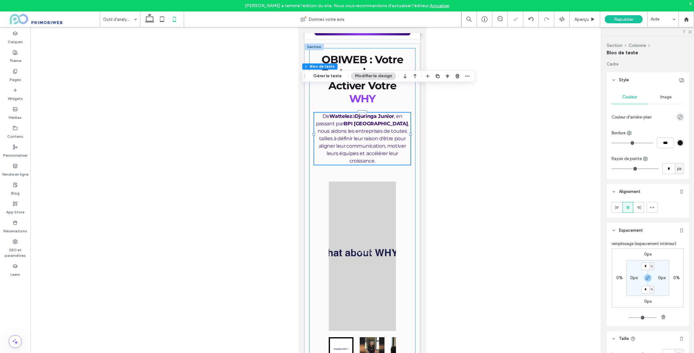
scroll to position [1514, 0]
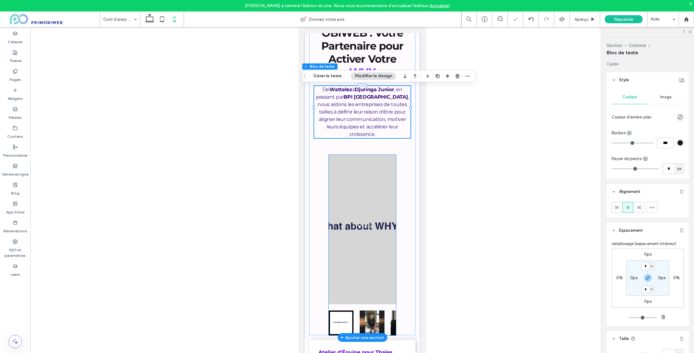
click at [370, 232] on div "THALES" at bounding box center [362, 229] width 68 height 149
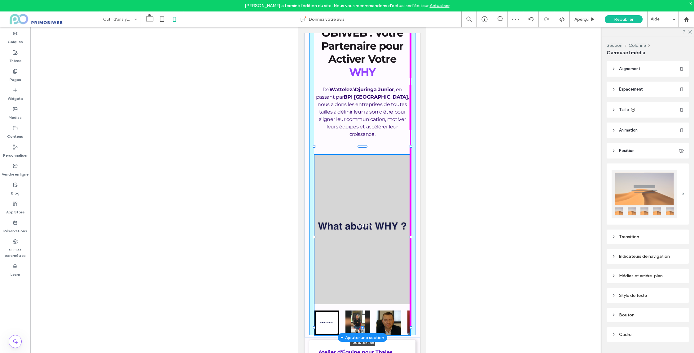
drag, startPoint x: 396, startPoint y: 238, endPoint x: 411, endPoint y: 236, distance: 14.4
click at [411, 236] on div "OBIWEB : Votre Partenaire pour Activer Votre WHY De Wattelez à Djuringa Junior …" at bounding box center [362, 177] width 116 height 320
type input "***"
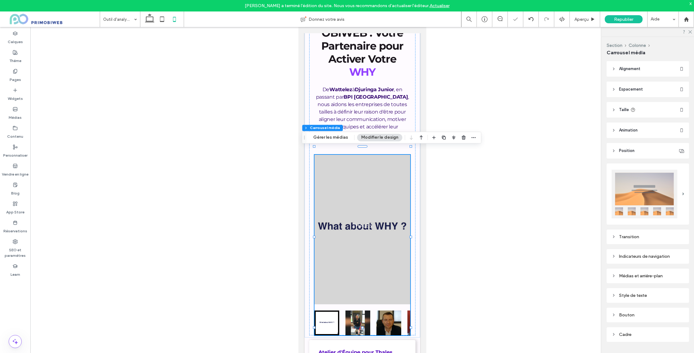
click at [634, 108] on use at bounding box center [633, 110] width 4 height 4
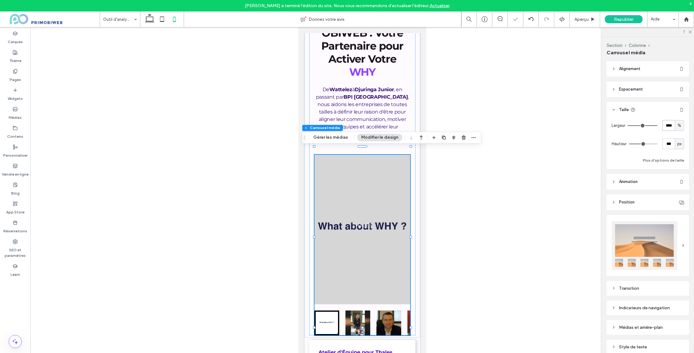
click at [669, 126] on input "****" at bounding box center [669, 125] width 12 height 11
type input "***"
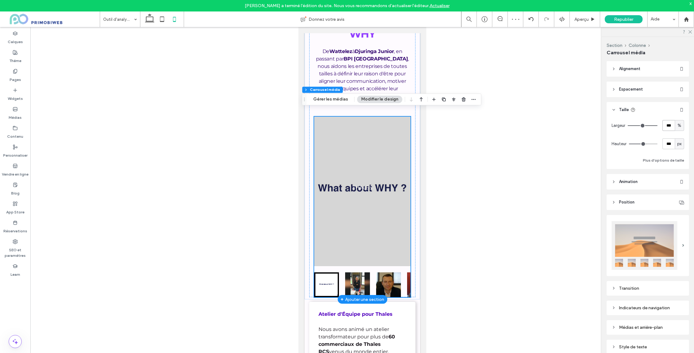
scroll to position [1557, 0]
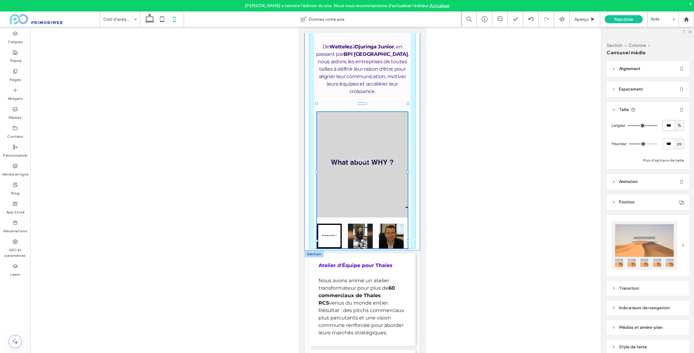
drag, startPoint x: 313, startPoint y: 285, endPoint x: 316, endPoint y: 262, distance: 23.8
click at [316, 262] on div "Section Analyser mon pitch Section + Ajouter une section Votre pitch vous fait-…" at bounding box center [362, 297] width 116 height 3643
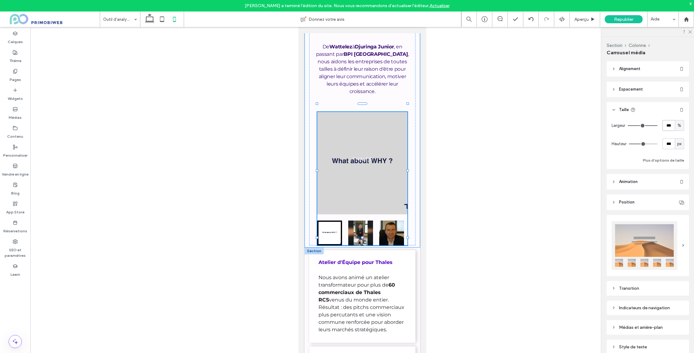
type input "**"
type input "***"
type input "****"
type input "***"
click at [409, 236] on div "OBIWEB : Votre Partenaire pour Activer Votre WHY De Wattelez à Djuringa Junior …" at bounding box center [362, 112] width 106 height 266
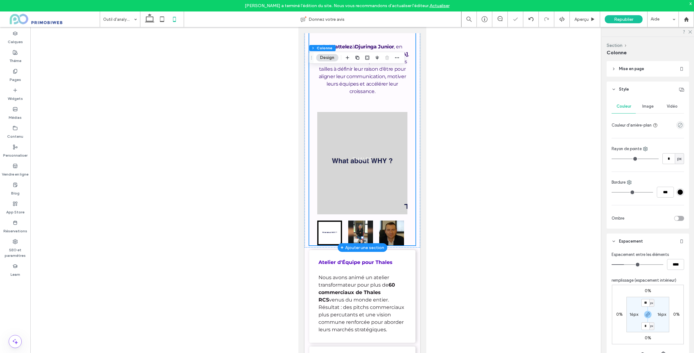
click at [408, 236] on div "OBIWEB : Votre Partenaire pour Activer Votre WHY De Wattelez à Djuringa Junior …" at bounding box center [362, 110] width 116 height 273
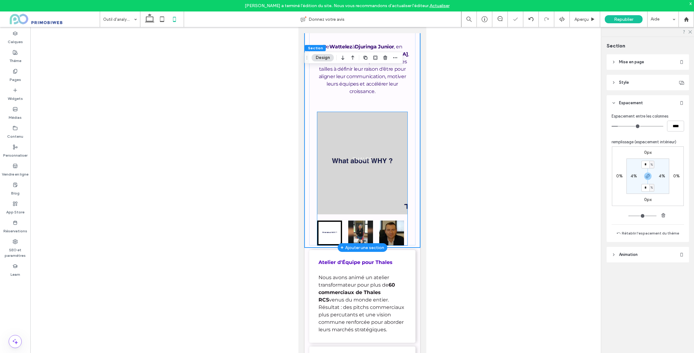
click at [403, 207] on div "THALES" at bounding box center [362, 163] width 90 height 102
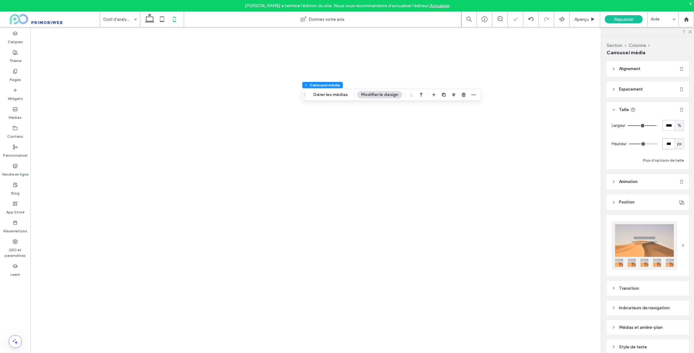
drag, startPoint x: 0, startPoint y: 0, endPoint x: 668, endPoint y: 141, distance: 682.9
click at [666, 140] on input "***" at bounding box center [669, 143] width 12 height 11
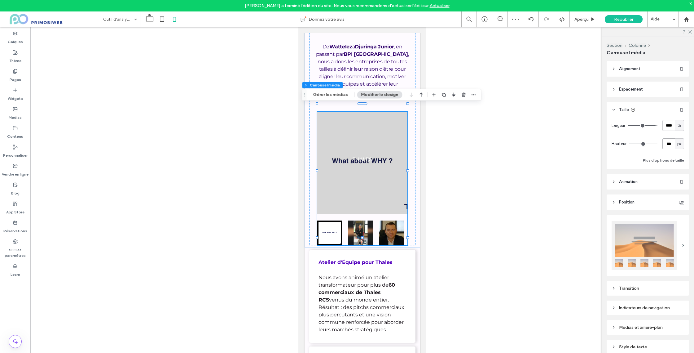
type input "***"
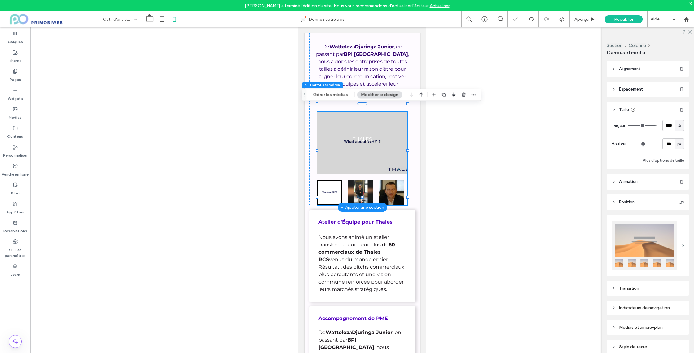
click at [417, 195] on div "OBIWEB : Votre Partenaire pour Activer Votre WHY De Wattelez à [GEOGRAPHIC_DATA…" at bounding box center [362, 90] width 116 height 233
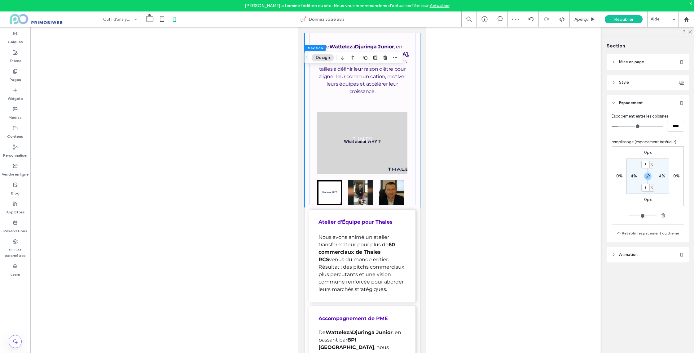
click at [647, 189] on input "*" at bounding box center [645, 188] width 8 height 8
drag, startPoint x: 648, startPoint y: 187, endPoint x: 644, endPoint y: 187, distance: 3.8
click at [644, 187] on input "*" at bounding box center [645, 188] width 8 height 8
type input "*"
click at [650, 178] on span "button" at bounding box center [647, 175] width 7 height 7
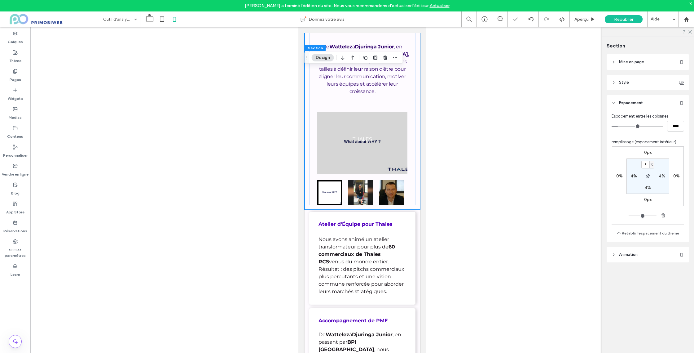
click at [647, 188] on label "4%" at bounding box center [648, 187] width 7 height 5
type input "**"
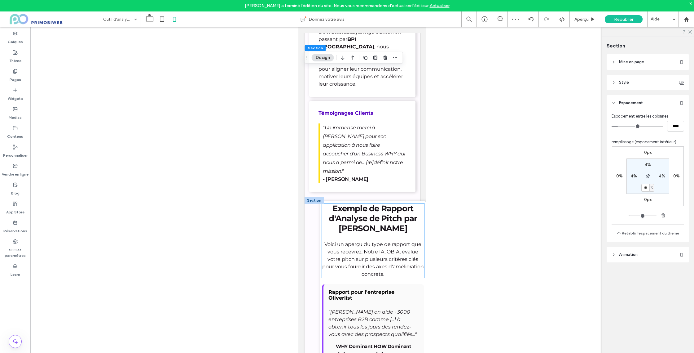
scroll to position [1874, 0]
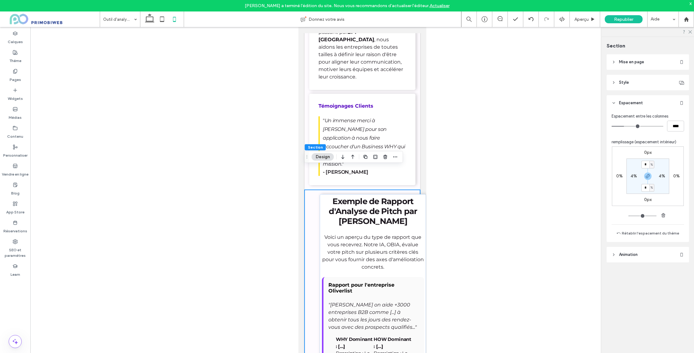
click at [632, 175] on label "4%" at bounding box center [634, 175] width 7 height 5
type input "*"
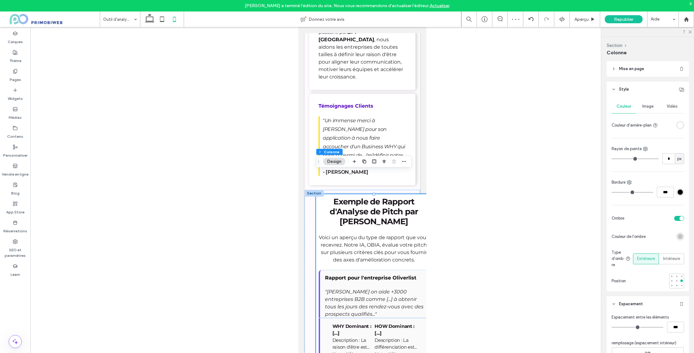
scroll to position [165, 0]
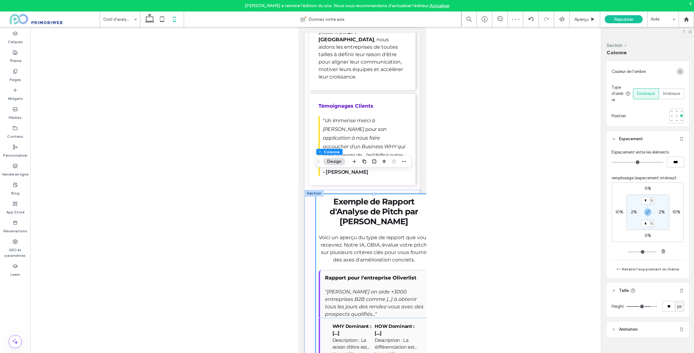
click at [632, 211] on label "2%" at bounding box center [634, 211] width 6 height 5
click at [618, 211] on label "10%" at bounding box center [619, 212] width 8 height 5
type input "**"
type input "*"
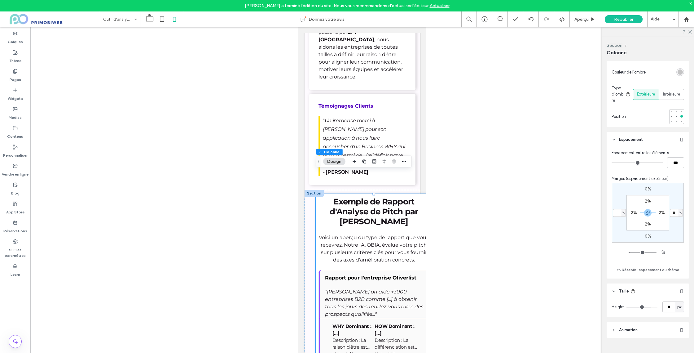
type input "*"
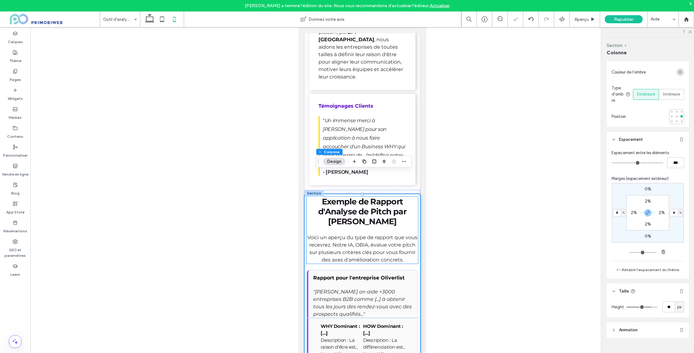
click at [410, 234] on span "Voici un aperçu du type de rapport que vous recevrez. Notre IA, OBIA, évalue vo…" at bounding box center [362, 248] width 110 height 28
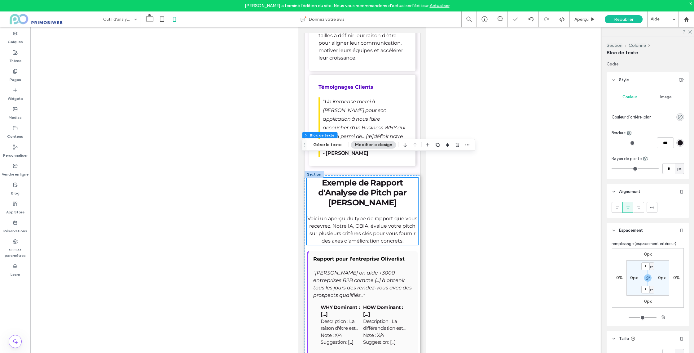
scroll to position [1880, 0]
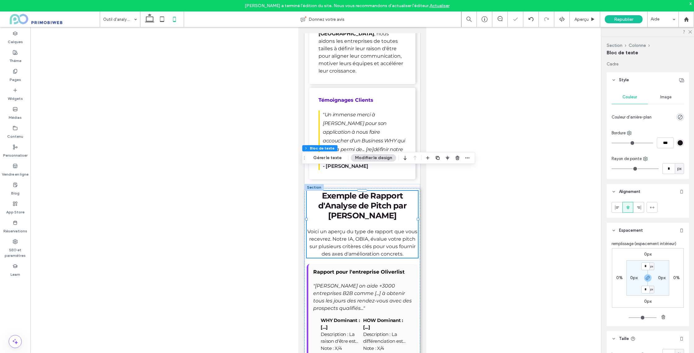
click at [487, 146] on div at bounding box center [362, 195] width 664 height 336
click at [478, 128] on div at bounding box center [362, 195] width 664 height 336
click at [410, 126] on div "Témoignages Clients " Un immense merci à Gilles Dandel pour son application à n…" at bounding box center [362, 133] width 106 height 91
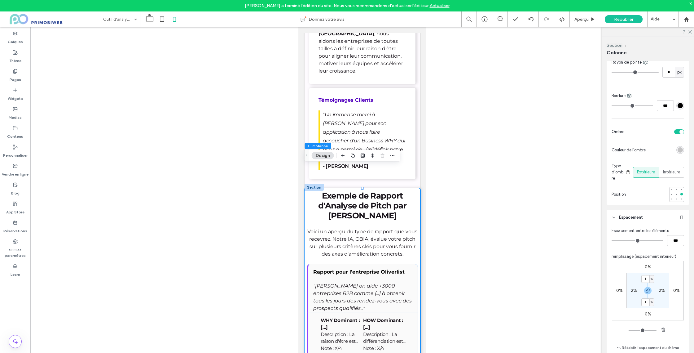
scroll to position [151, 0]
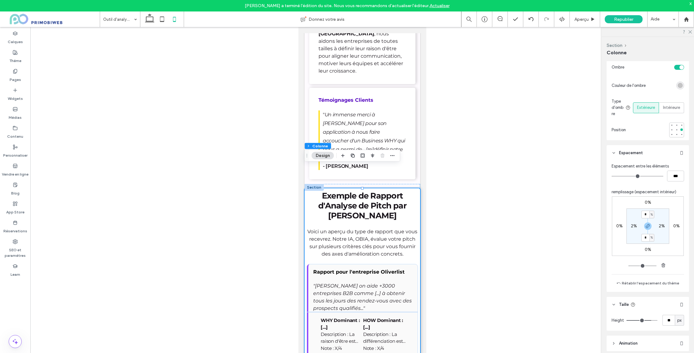
click at [650, 214] on div "%" at bounding box center [652, 214] width 5 height 8
click at [644, 214] on input "*" at bounding box center [645, 214] width 8 height 8
type input "**"
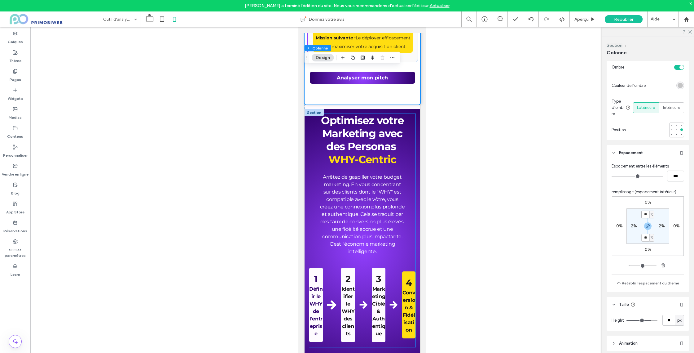
scroll to position [2368, 0]
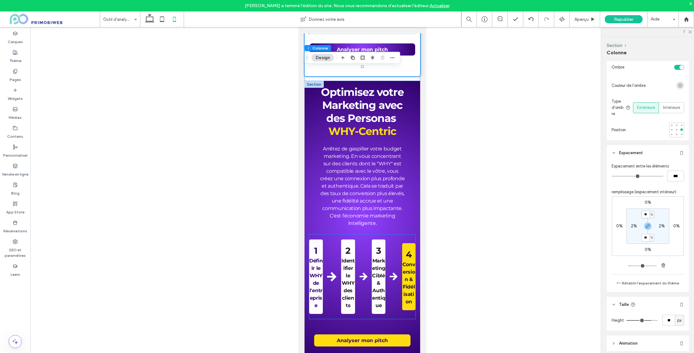
click at [403, 234] on div "1 Définir le WHY de l'entreprise 2 Identifier le WHY ﻿ des clients 3 Marketing …" at bounding box center [362, 276] width 106 height 84
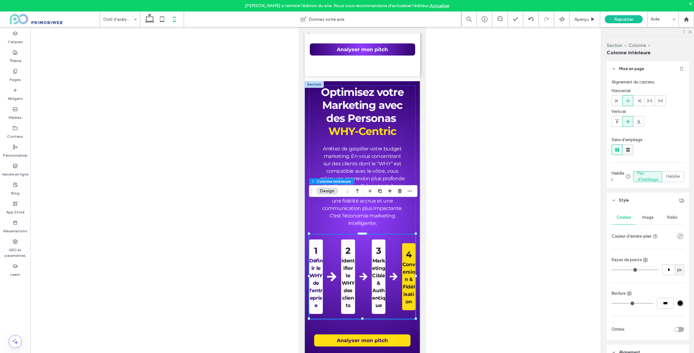
click at [626, 150] on icon at bounding box center [628, 150] width 6 height 6
type input "**"
type input "****"
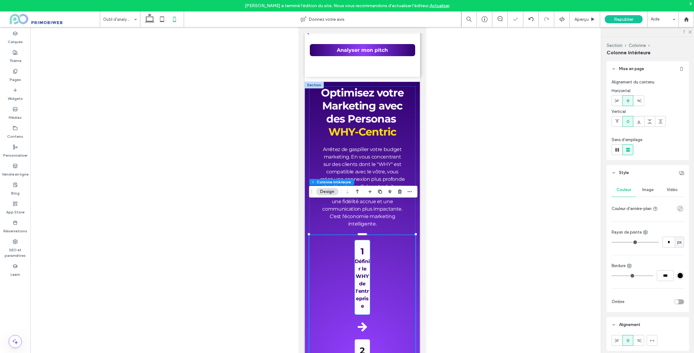
click at [365, 246] on p "1 Définir le WHY de l'entreprise" at bounding box center [361, 276] width 15 height 65
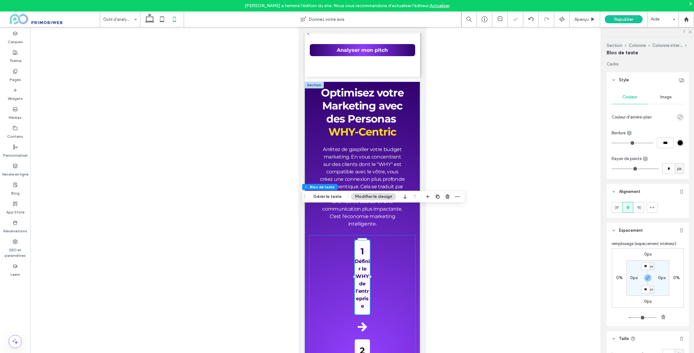
type input "*"
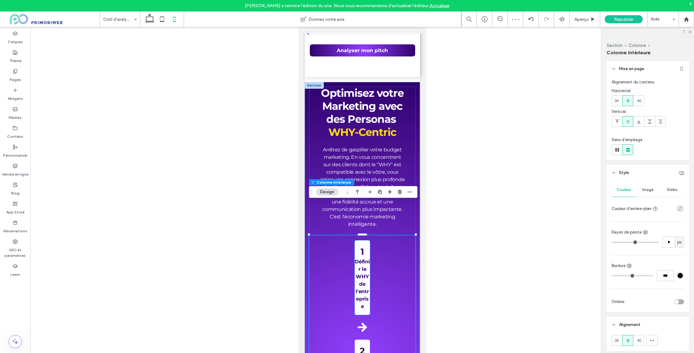
click at [365, 258] on strong "Définir le WHY de l'entreprise" at bounding box center [361, 283] width 15 height 51
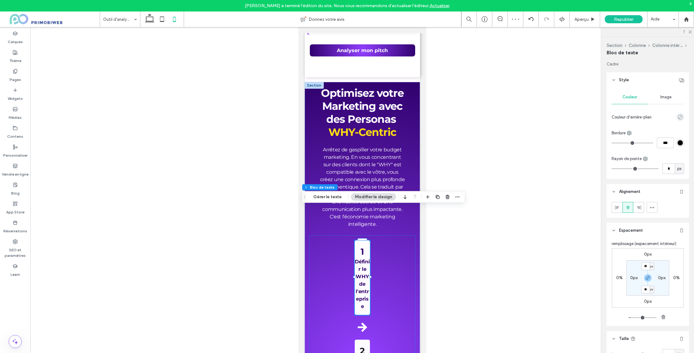
type input "*"
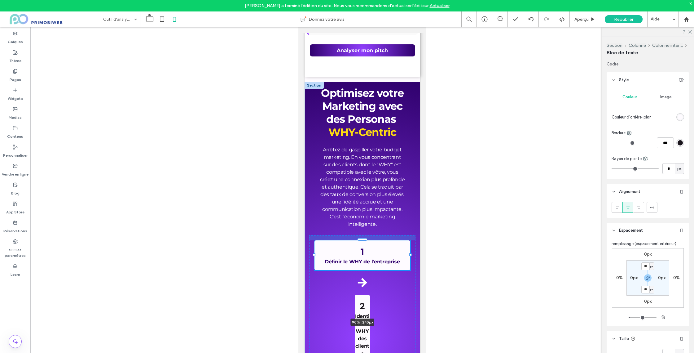
drag, startPoint x: 370, startPoint y: 244, endPoint x: 410, endPoint y: 240, distance: 40.5
click at [410, 240] on div "Optimisez votre Marketing avec des Personas WHY-Centric Arrêtez de gaspiller vo…" at bounding box center [362, 339] width 116 height 514
type input "**"
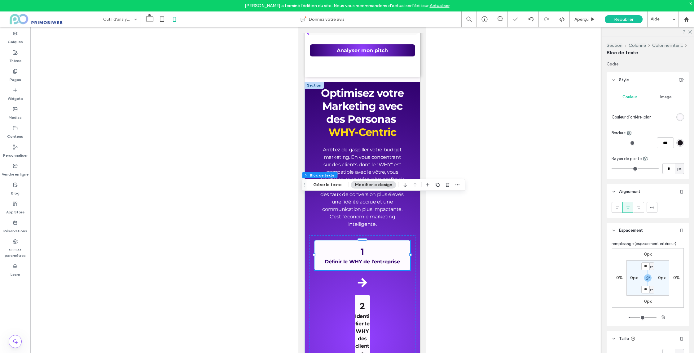
scroll to position [2380, 0]
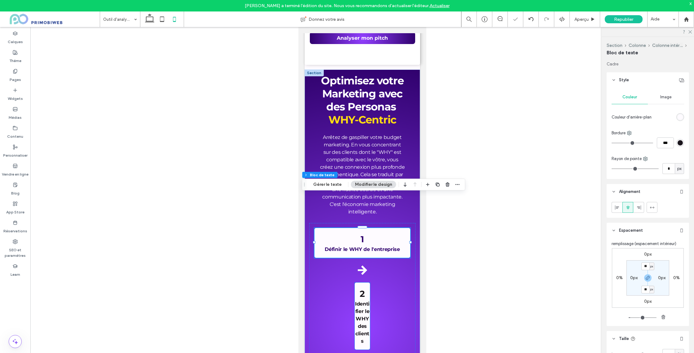
click at [367, 287] on p "2 Identifier le WHY" at bounding box center [361, 304] width 15 height 35
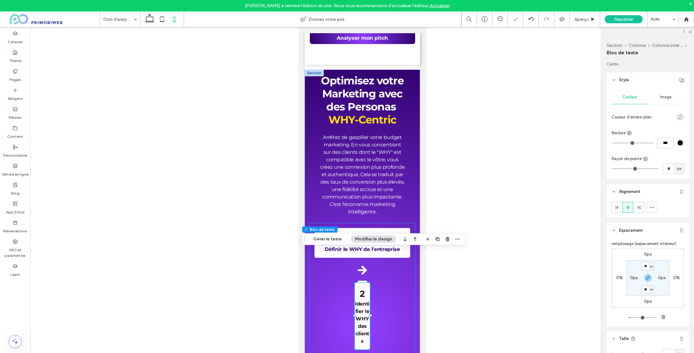
type input "*"
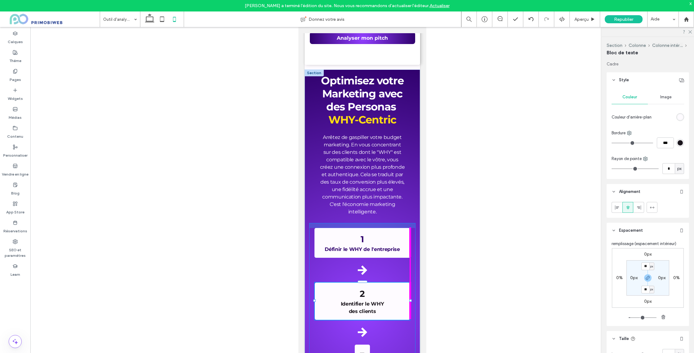
drag, startPoint x: 393, startPoint y: 280, endPoint x: 411, endPoint y: 278, distance: 18.7
click at [411, 278] on div "Optimisez votre Marketing avec des Personas WHY-Centric Arrêtez de gaspiller vo…" at bounding box center [362, 311] width 116 height 485
type input "**"
type input "****"
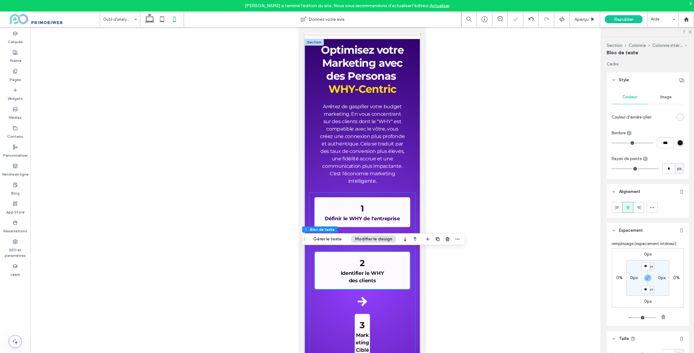
scroll to position [2473, 0]
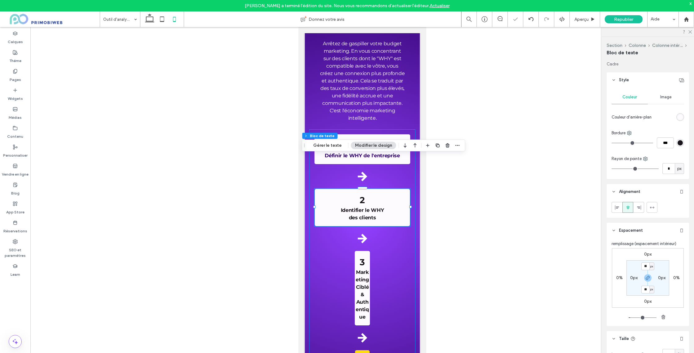
click at [368, 259] on p "3 Marketing Ciblé & Authentique" at bounding box center [361, 287] width 15 height 65
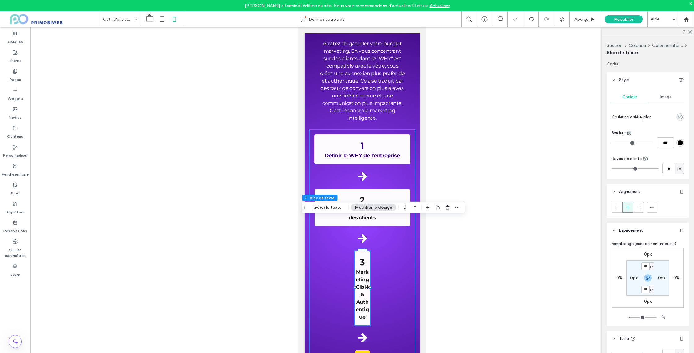
type input "*"
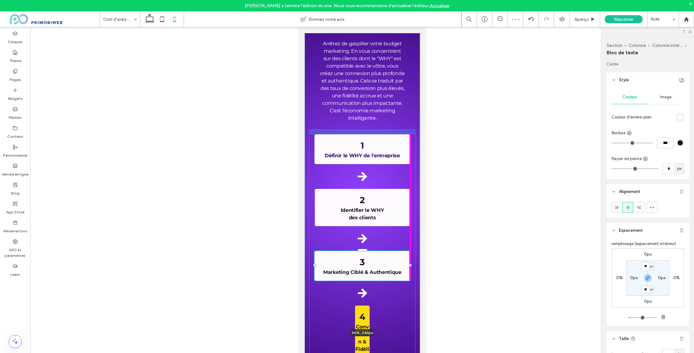
drag, startPoint x: 370, startPoint y: 254, endPoint x: 407, endPoint y: 270, distance: 39.7
click at [411, 252] on div "Optimisez votre Marketing avec des Personas WHY-Centric Arrêtez de gaspiller vo…" at bounding box center [362, 196] width 116 height 440
type input "**"
type input "****"
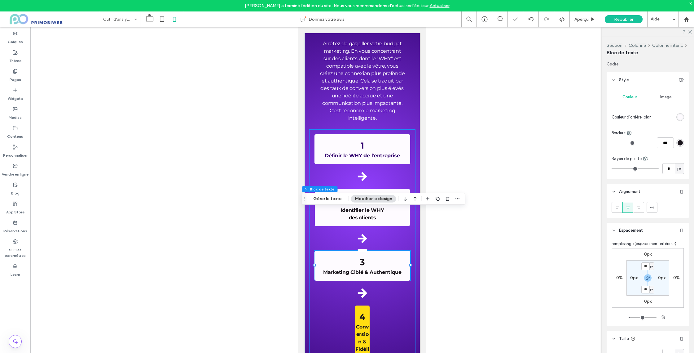
scroll to position [2490, 0]
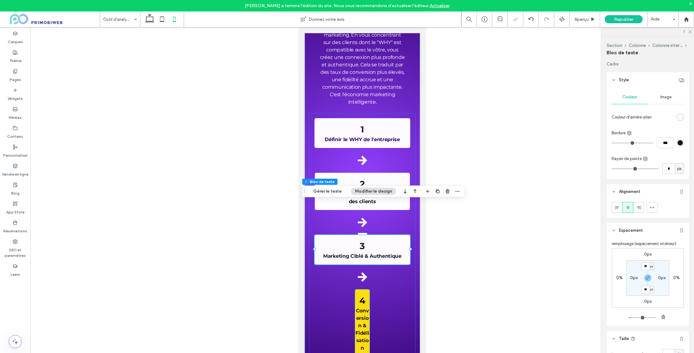
click at [367, 307] on strong "Conversion &" at bounding box center [362, 317] width 13 height 21
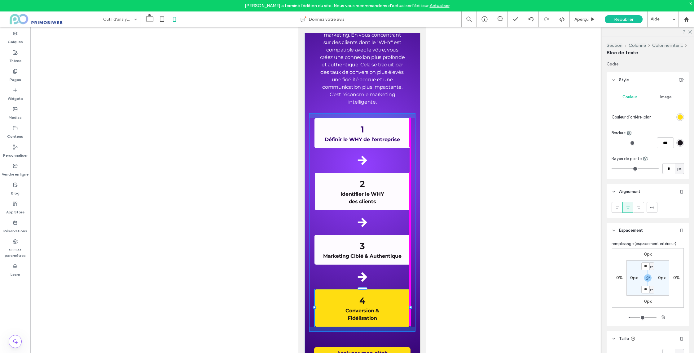
drag, startPoint x: 370, startPoint y: 289, endPoint x: 411, endPoint y: 285, distance: 40.5
click at [411, 285] on div "Optimisez votre Marketing avec des Personas WHY-Centric Arrêtez de gaspiller vo…" at bounding box center [362, 165] width 116 height 410
type input "**"
type input "****"
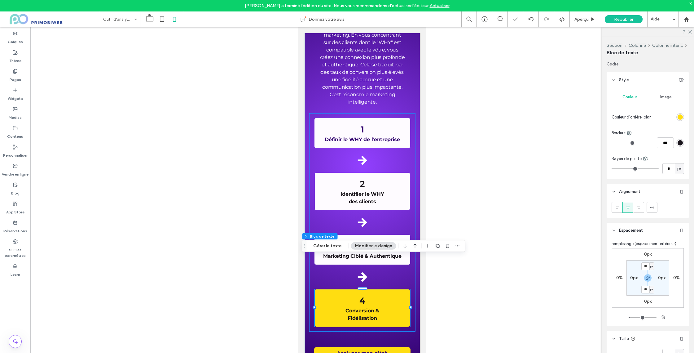
click at [362, 116] on div "1 Définir le WHY de l'entreprise 2 Identifier le WHY ﻿ des clients 3 Marketing …" at bounding box center [362, 222] width 106 height 218
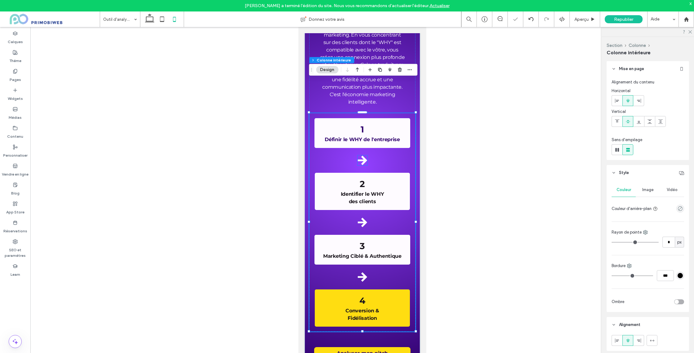
click at [363, 156] on icon at bounding box center [361, 160] width 9 height 9
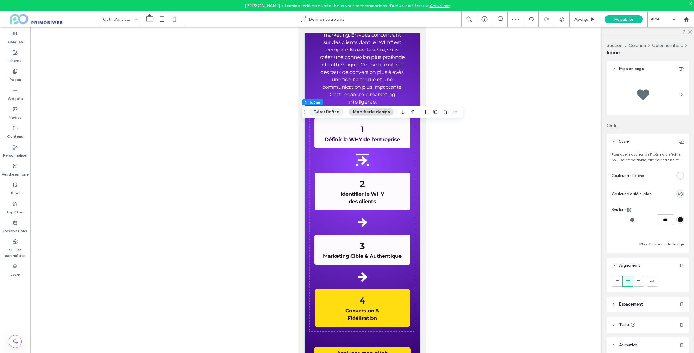
click at [330, 112] on button "Gérer l'icône" at bounding box center [326, 111] width 34 height 7
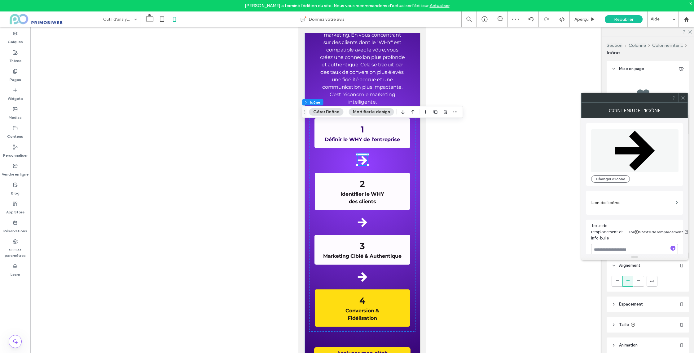
click at [631, 147] on icon at bounding box center [635, 150] width 40 height 40
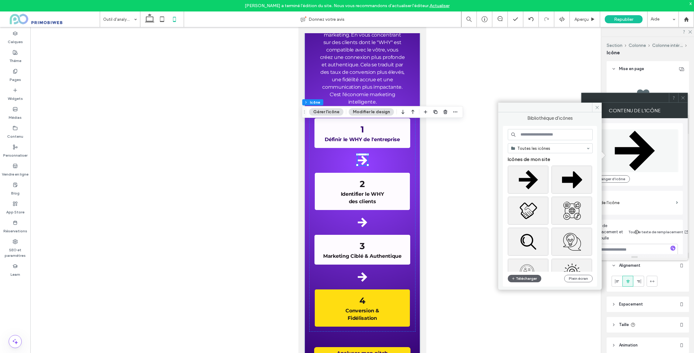
click at [535, 130] on div "Toutes les icônes Icônes de mon site Télécharger Plein écran" at bounding box center [550, 206] width 94 height 161
click at [536, 132] on input at bounding box center [550, 134] width 85 height 11
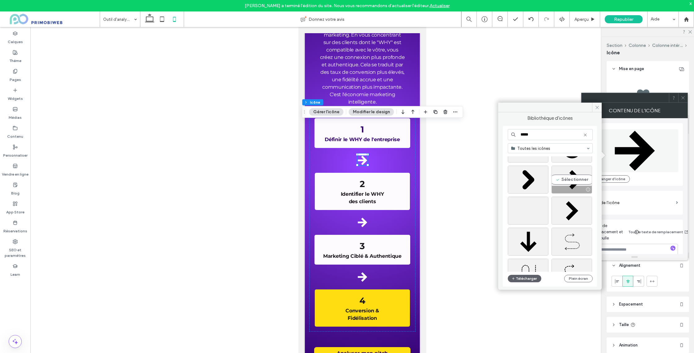
scroll to position [487, 0]
type input "*****"
click at [532, 228] on div "Sélectionner" at bounding box center [528, 231] width 41 height 28
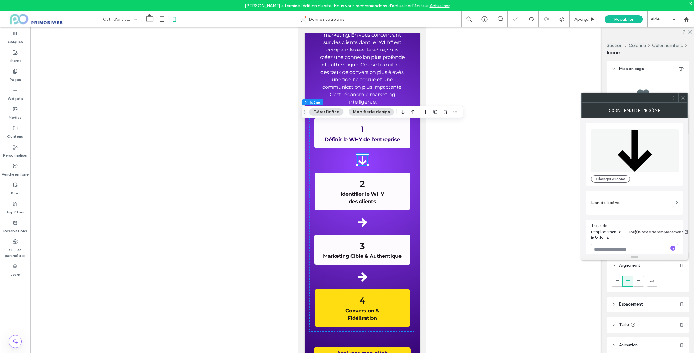
click at [684, 99] on icon at bounding box center [683, 97] width 5 height 5
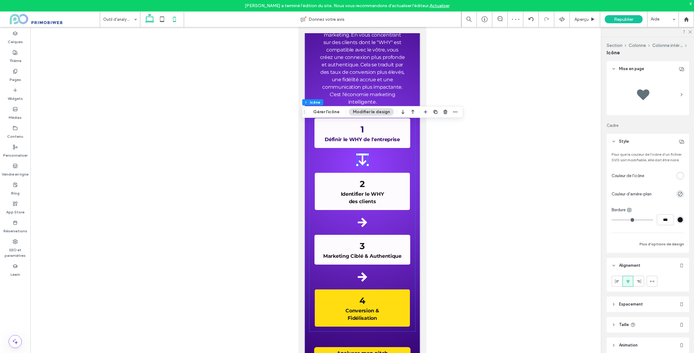
drag, startPoint x: 148, startPoint y: 20, endPoint x: 193, endPoint y: 65, distance: 64.0
click at [148, 20] on icon at bounding box center [149, 19] width 12 height 12
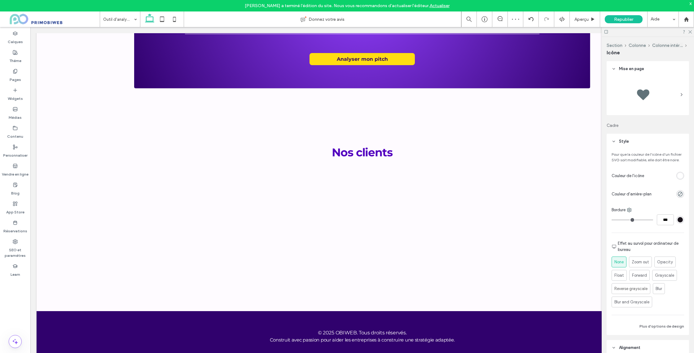
scroll to position [1768, 0]
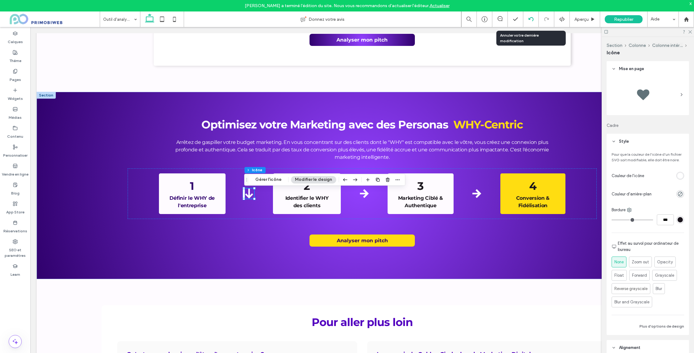
click at [530, 19] on icon at bounding box center [531, 19] width 5 height 5
click at [171, 21] on icon at bounding box center [174, 19] width 12 height 12
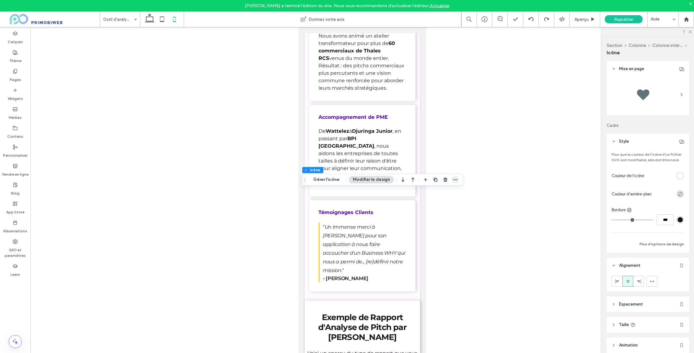
click at [453, 181] on icon "button" at bounding box center [455, 179] width 5 height 5
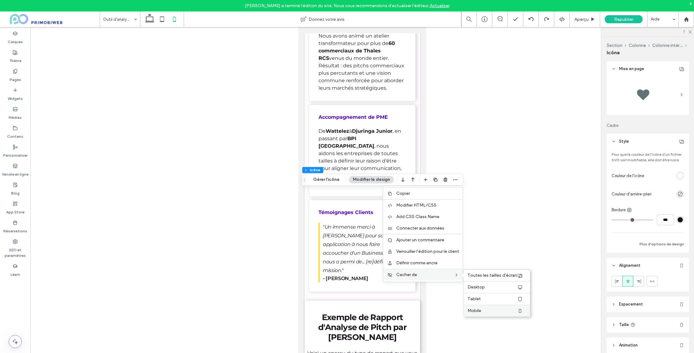
click at [485, 310] on label "Mobile" at bounding box center [493, 310] width 50 height 5
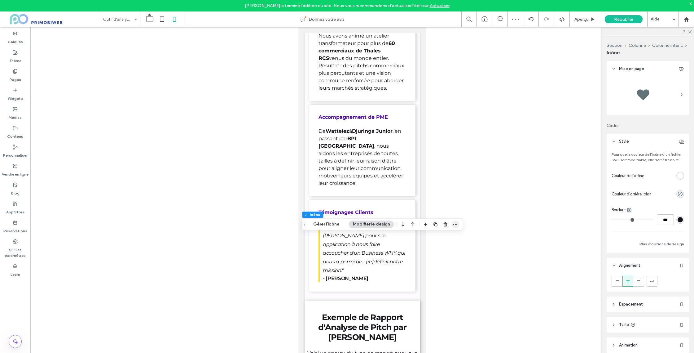
click at [453, 225] on icon "button" at bounding box center [455, 224] width 5 height 5
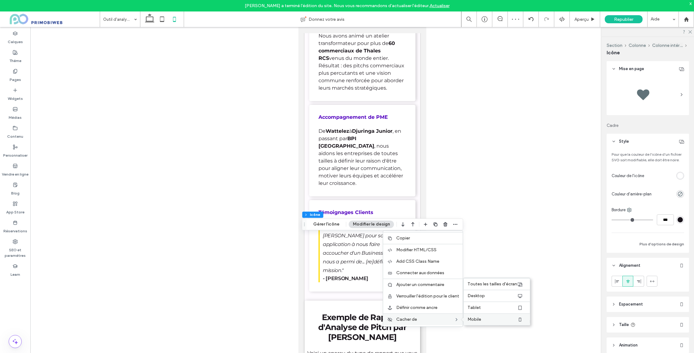
click at [481, 317] on label "Mobile" at bounding box center [493, 318] width 50 height 5
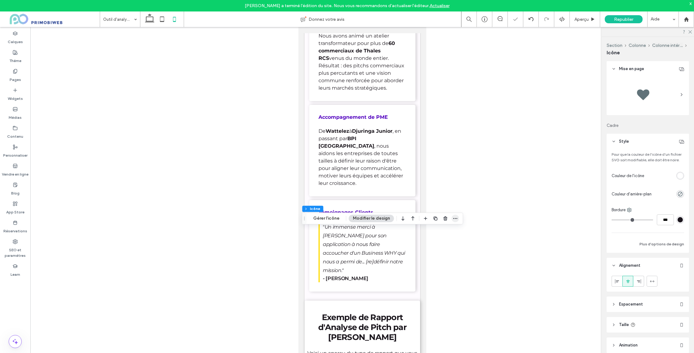
click at [453, 220] on icon "button" at bounding box center [455, 218] width 5 height 5
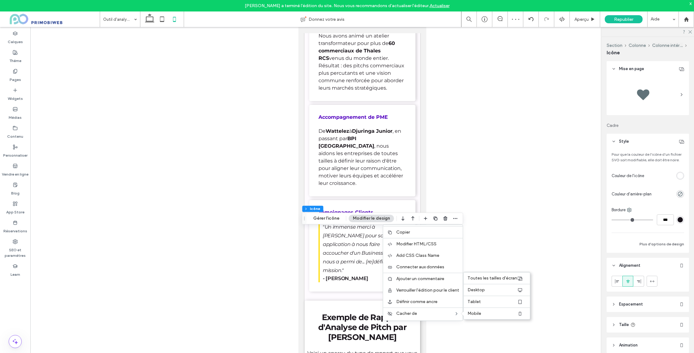
drag, startPoint x: 471, startPoint y: 313, endPoint x: 461, endPoint y: 313, distance: 9.9
click at [471, 313] on span "Mobile" at bounding box center [475, 312] width 14 height 5
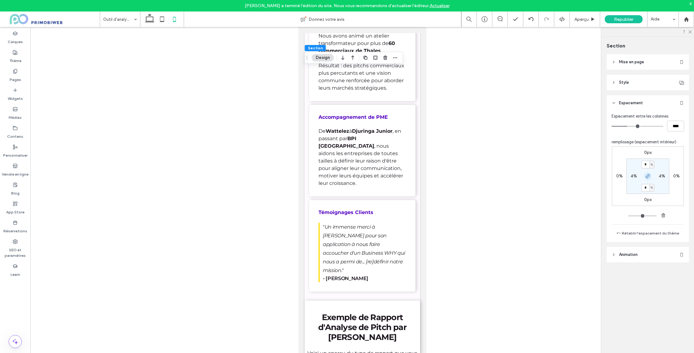
click at [650, 176] on icon "button" at bounding box center [647, 176] width 5 height 5
click at [648, 188] on label "4%" at bounding box center [648, 187] width 7 height 5
type input "**"
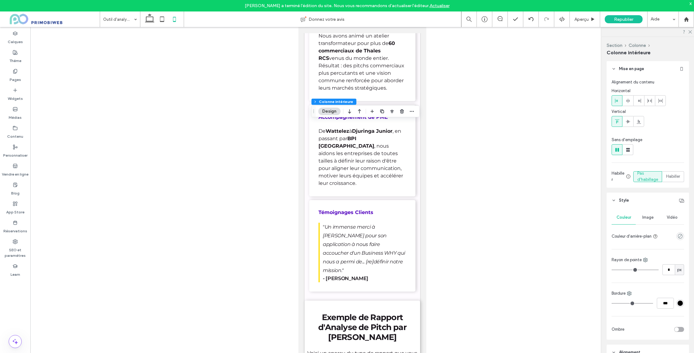
click at [628, 148] on use at bounding box center [628, 150] width 4 height 4
type input "**"
type input "****"
click at [629, 151] on use at bounding box center [628, 150] width 4 height 4
type input "**"
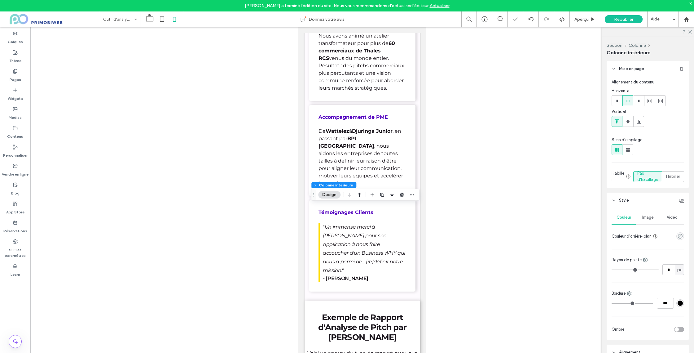
type input "****"
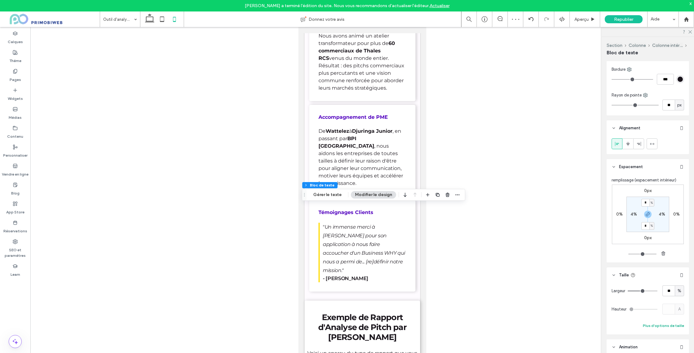
scroll to position [110, 0]
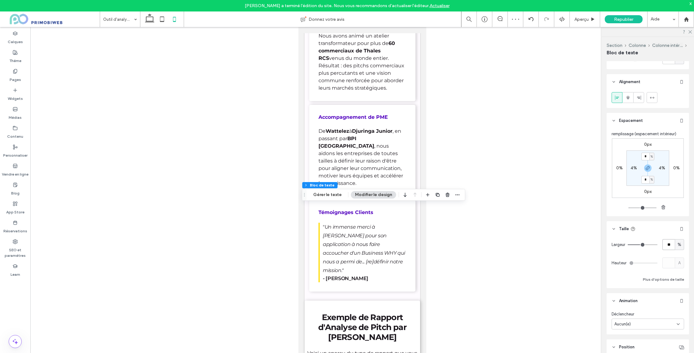
click at [668, 239] on input "**" at bounding box center [669, 244] width 12 height 11
type input "***"
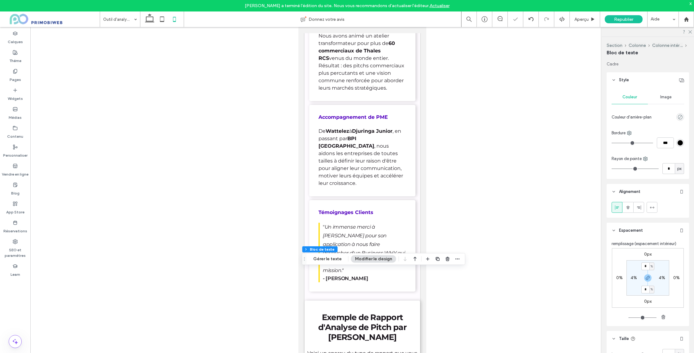
type input "**"
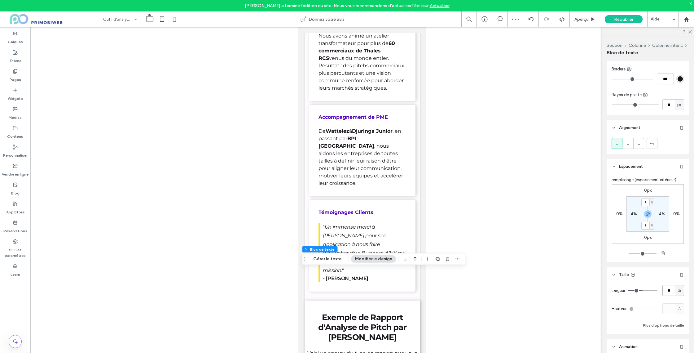
click at [671, 291] on input "**" at bounding box center [669, 290] width 12 height 11
type input "***"
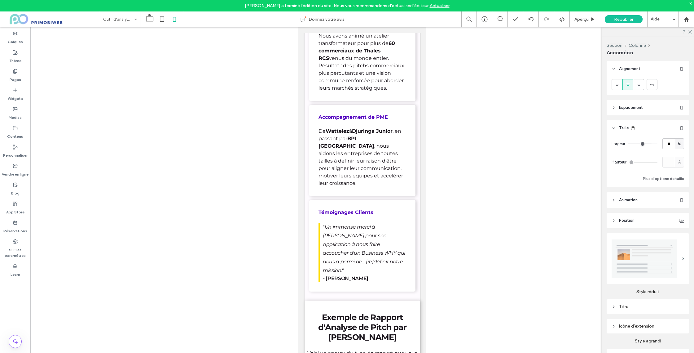
type input "***"
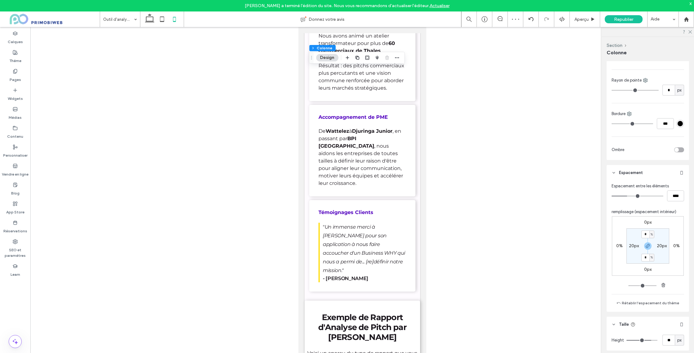
scroll to position [102, 0]
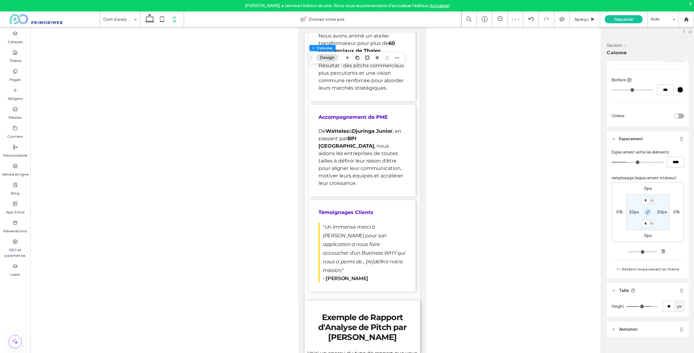
click at [647, 214] on span "button" at bounding box center [647, 211] width 7 height 7
click at [645, 223] on label "3%" at bounding box center [648, 223] width 6 height 5
type input "**"
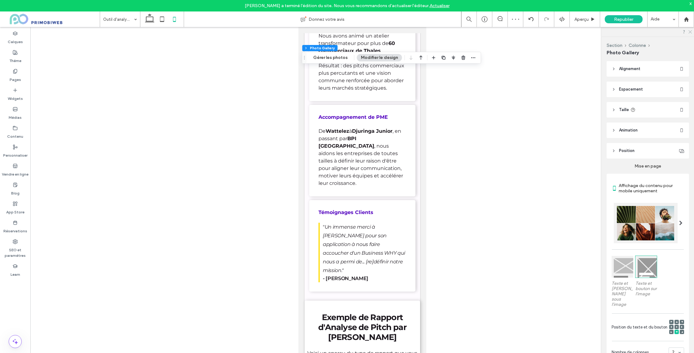
click at [689, 32] on icon at bounding box center [690, 31] width 4 height 4
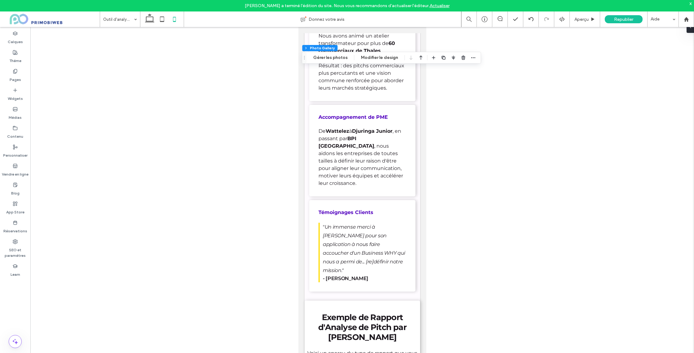
drag, startPoint x: 156, startPoint y: 18, endPoint x: 158, endPoint y: 31, distance: 13.2
click at [156, 19] on icon at bounding box center [162, 19] width 12 height 12
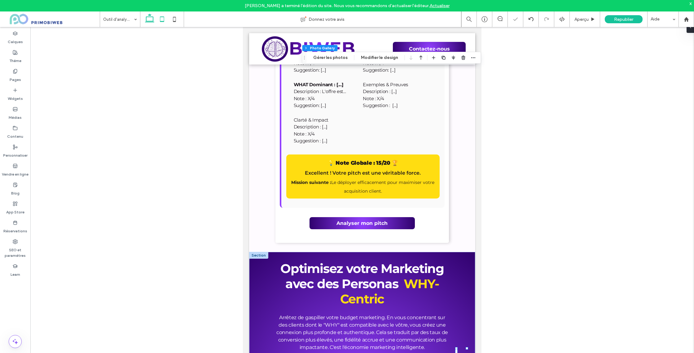
click at [155, 22] on icon at bounding box center [149, 19] width 12 height 12
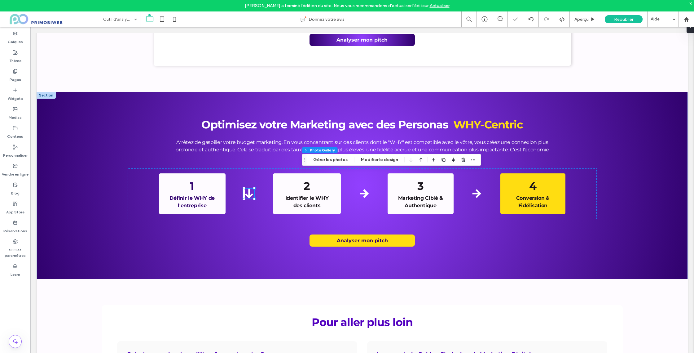
type input "***"
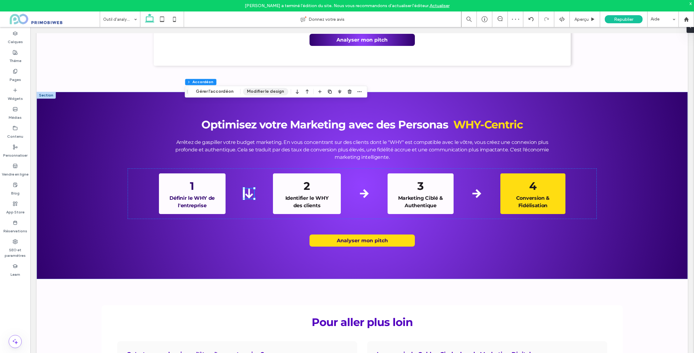
click at [250, 92] on button "Modifier le design" at bounding box center [265, 91] width 45 height 7
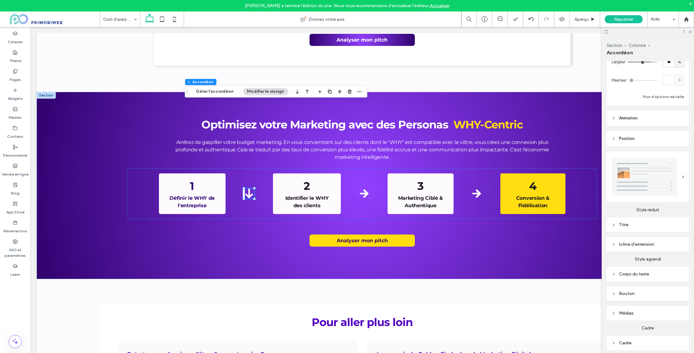
scroll to position [95, 0]
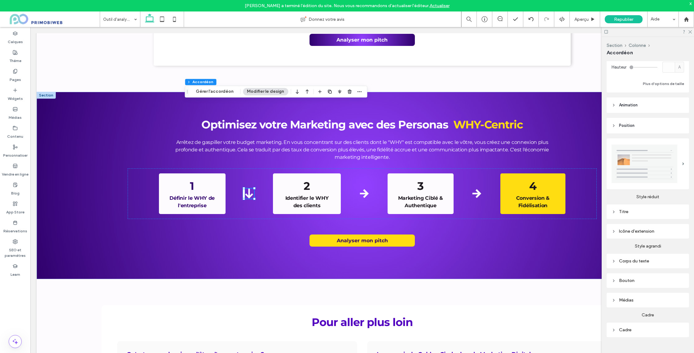
click at [628, 261] on div "Corps du texte" at bounding box center [648, 260] width 73 height 5
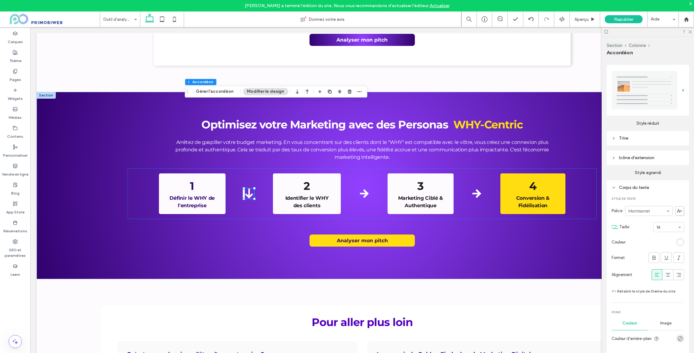
click at [631, 187] on div "Corps du texte" at bounding box center [648, 187] width 73 height 5
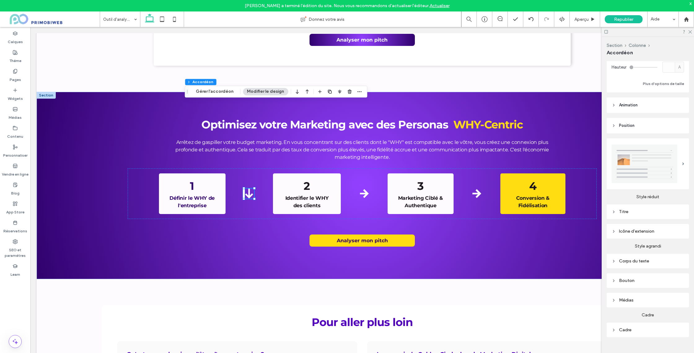
drag, startPoint x: 620, startPoint y: 211, endPoint x: 658, endPoint y: 224, distance: 39.6
click at [621, 211] on div "Titre" at bounding box center [648, 211] width 73 height 5
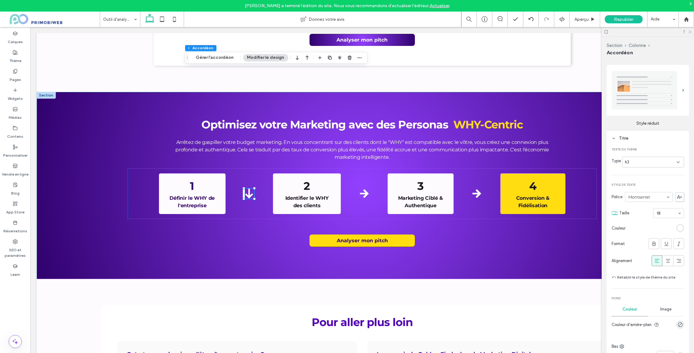
click at [691, 30] on icon at bounding box center [690, 31] width 4 height 4
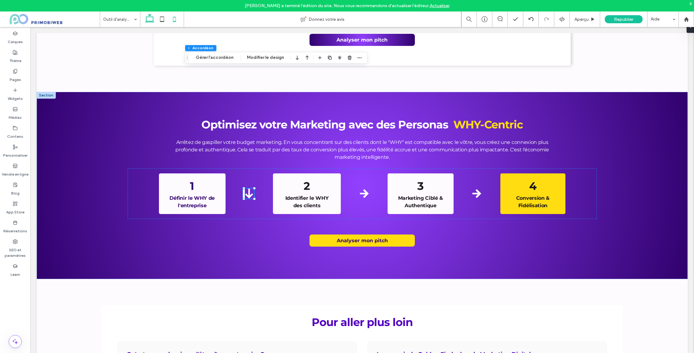
click at [179, 13] on icon at bounding box center [174, 19] width 12 height 12
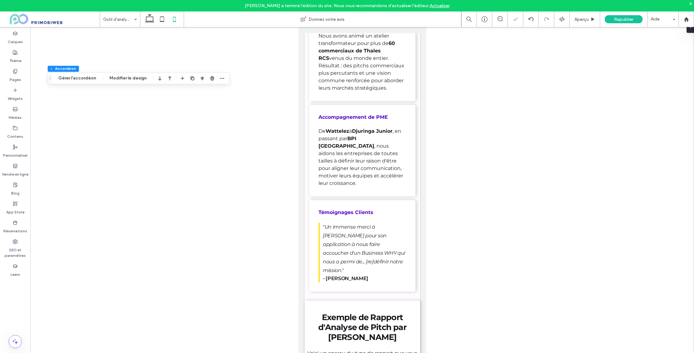
type input "***"
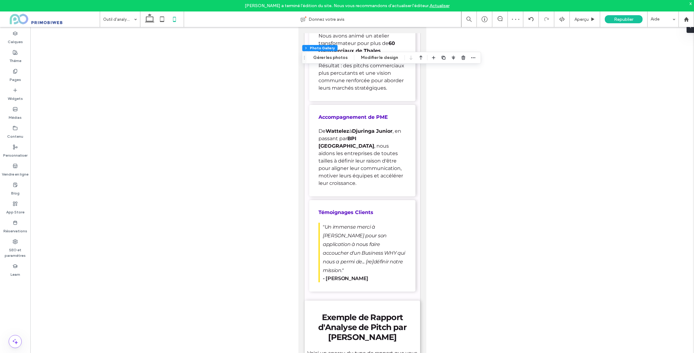
click at [365, 62] on div "Section Colonne Photo Gallery Gérer les photos Modifier le design" at bounding box center [391, 58] width 179 height 12
drag, startPoint x: 368, startPoint y: 59, endPoint x: 568, endPoint y: 207, distance: 249.4
click at [368, 59] on button "Modifier le design" at bounding box center [379, 57] width 45 height 7
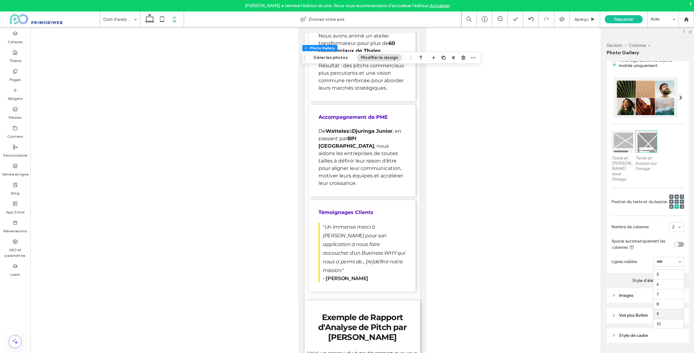
scroll to position [34, 0]
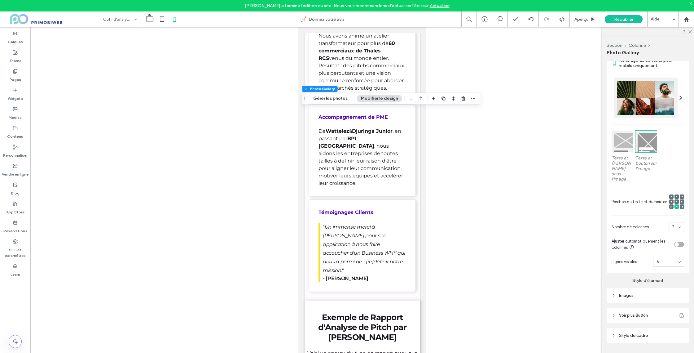
click at [672, 259] on div at bounding box center [669, 261] width 30 height 9
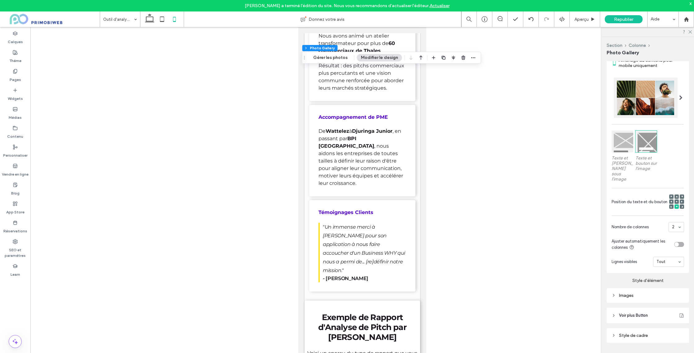
click at [676, 257] on div "Tout" at bounding box center [668, 262] width 31 height 10
drag, startPoint x: 680, startPoint y: 220, endPoint x: 679, endPoint y: 223, distance: 3.5
click at [539, 225] on div at bounding box center [362, 195] width 664 height 336
click at [537, 195] on div at bounding box center [362, 195] width 664 height 336
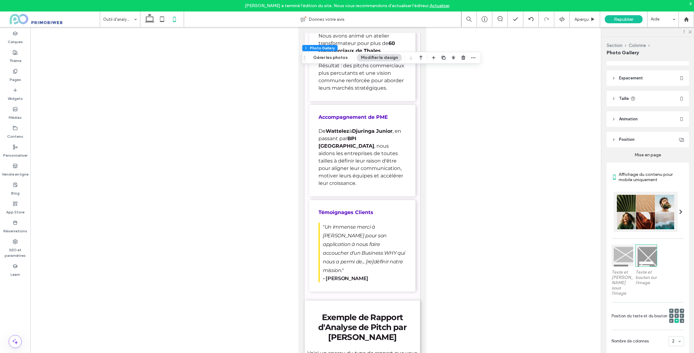
scroll to position [3, 0]
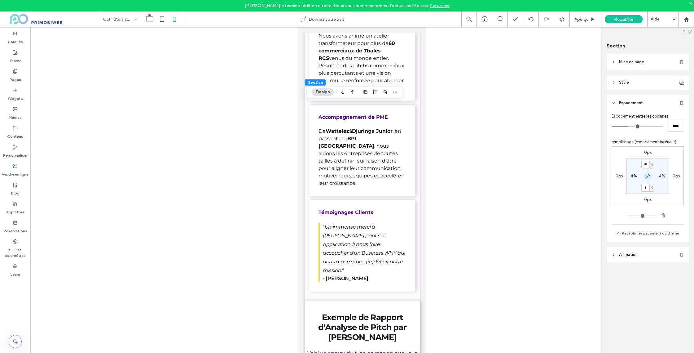
click at [648, 177] on icon "button" at bounding box center [647, 176] width 5 height 5
click at [646, 190] on section "** % 4% 0% 4%" at bounding box center [648, 175] width 43 height 35
click at [647, 187] on label "0%" at bounding box center [648, 187] width 7 height 5
type input "*"
type input "**"
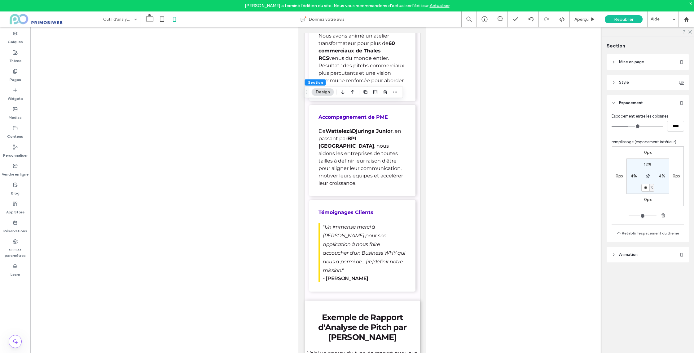
type input "**"
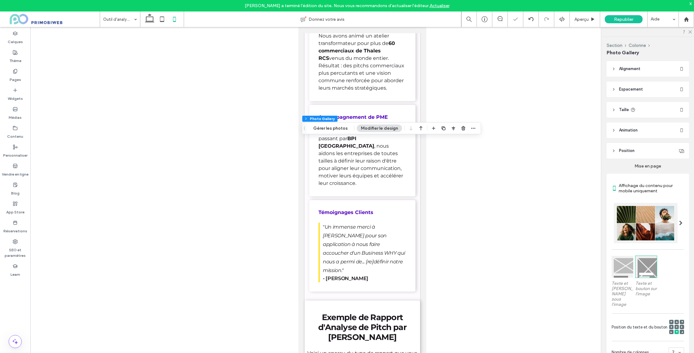
click at [452, 194] on div at bounding box center [362, 195] width 664 height 336
click at [493, 93] on div at bounding box center [362, 195] width 664 height 336
click at [690, 33] on icon at bounding box center [690, 31] width 4 height 4
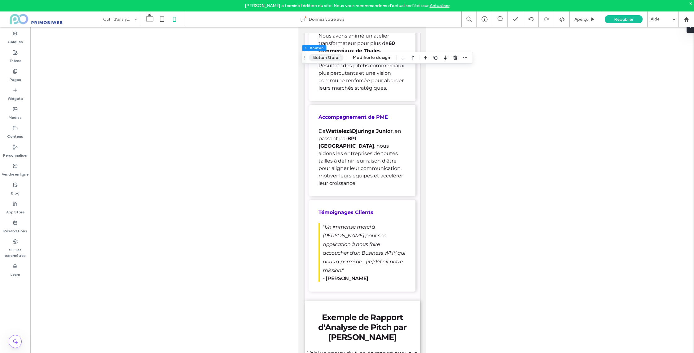
click at [331, 58] on button "Button Gérer" at bounding box center [326, 57] width 34 height 7
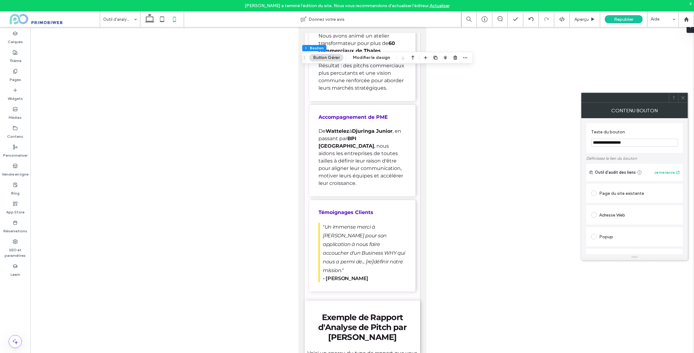
scroll to position [90, 0]
click at [683, 97] on icon at bounding box center [683, 97] width 5 height 5
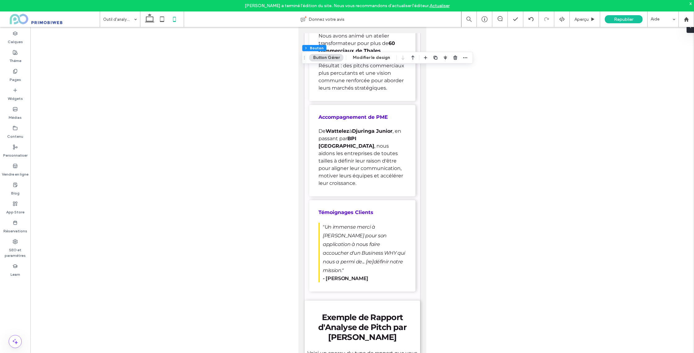
drag, startPoint x: 516, startPoint y: 103, endPoint x: 511, endPoint y: 103, distance: 5.3
click at [516, 103] on div at bounding box center [362, 195] width 664 height 336
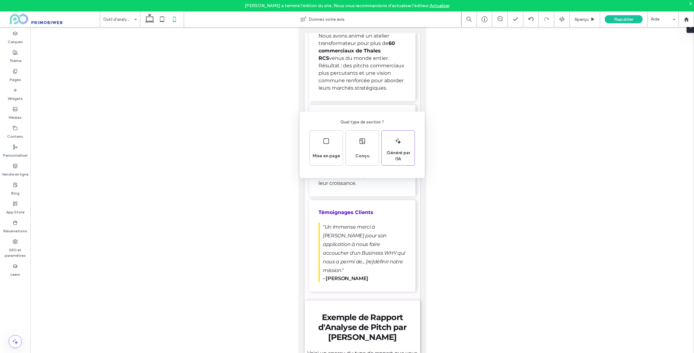
click at [413, 91] on div "Quel type de section ? Mise en page Conçu Généré par l'IA" at bounding box center [347, 191] width 694 height 383
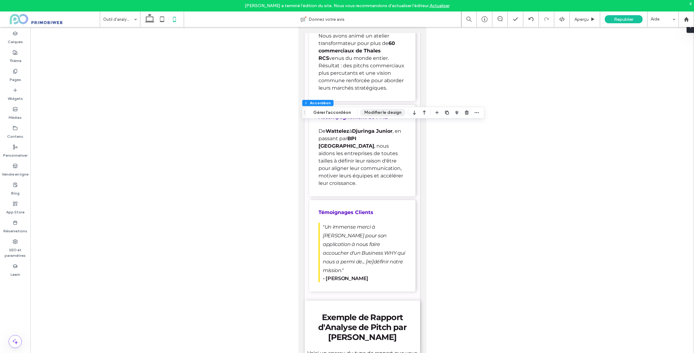
click at [376, 112] on button "Modifier le design" at bounding box center [382, 112] width 45 height 7
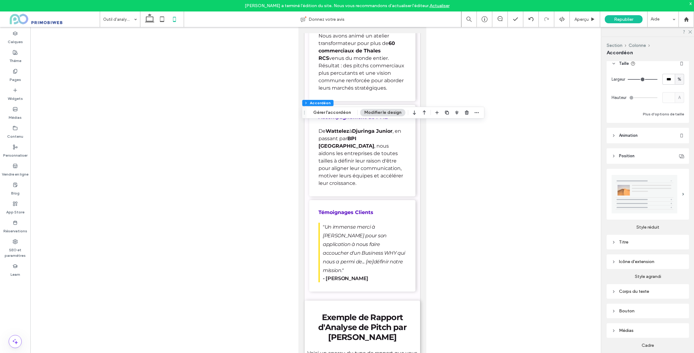
scroll to position [95, 0]
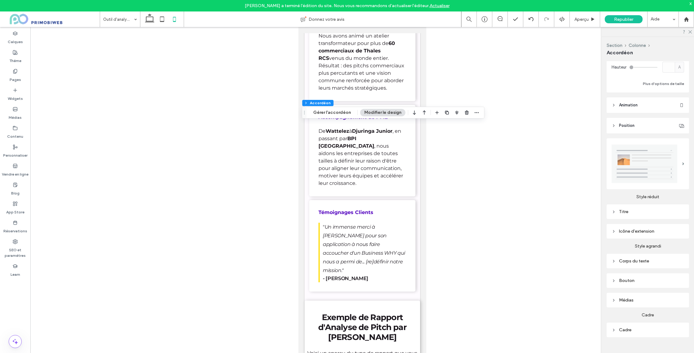
click at [619, 211] on div "Titre" at bounding box center [648, 211] width 73 height 5
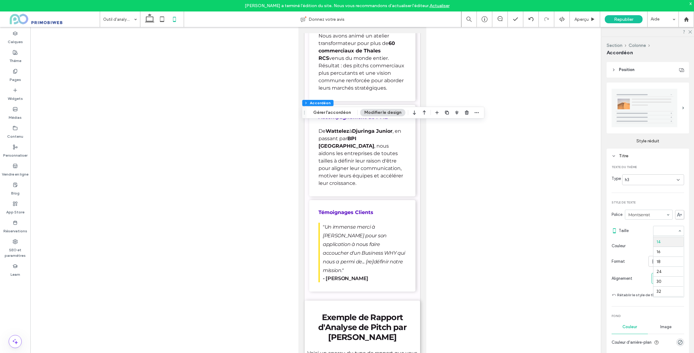
scroll to position [45, 0]
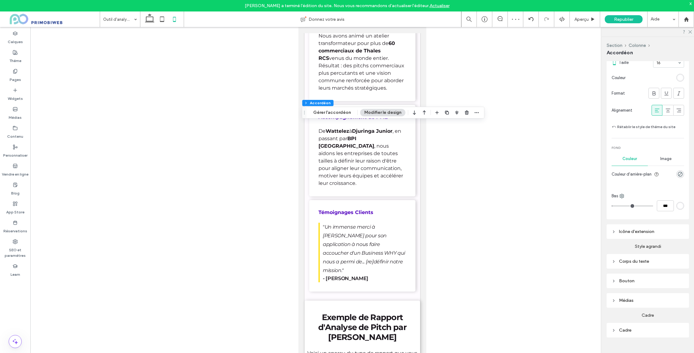
click at [633, 263] on div "Corps du texte" at bounding box center [648, 260] width 73 height 5
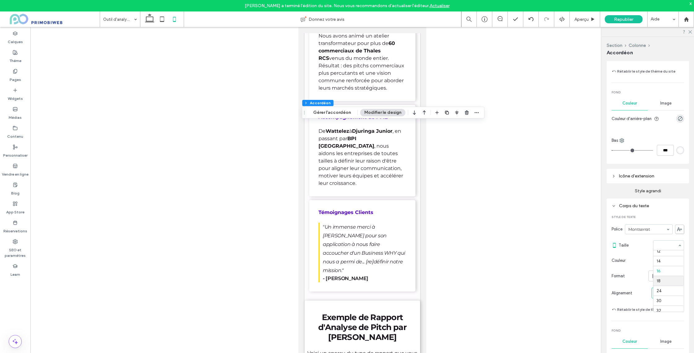
scroll to position [44, 0]
click at [689, 31] on use at bounding box center [690, 31] width 3 height 3
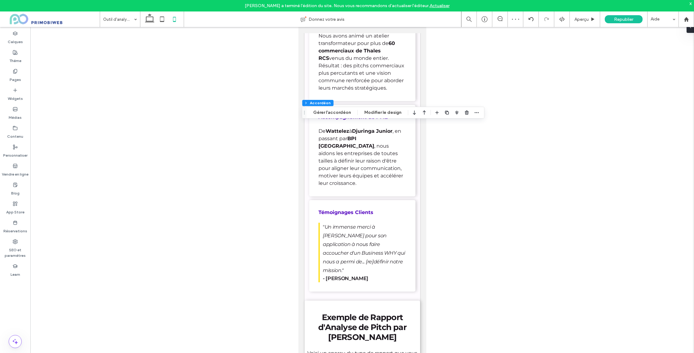
click at [472, 138] on div at bounding box center [362, 195] width 664 height 336
type input "**"
type input "****"
type input "***"
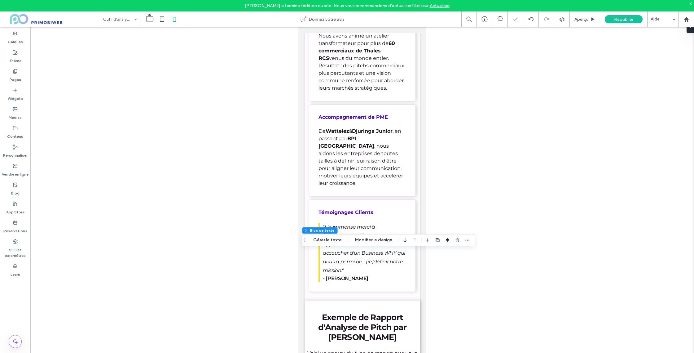
click at [441, 254] on div at bounding box center [362, 195] width 664 height 336
click at [456, 200] on div at bounding box center [362, 195] width 664 height 336
click at [327, 212] on button "Design" at bounding box center [323, 212] width 22 height 7
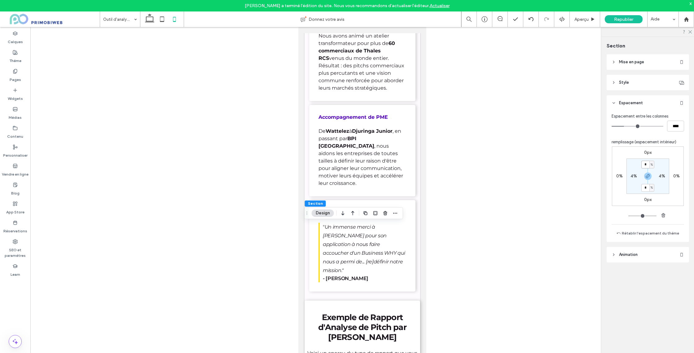
click at [649, 164] on input "*" at bounding box center [645, 165] width 8 height 8
type input "**"
click at [646, 163] on input "*" at bounding box center [645, 165] width 8 height 8
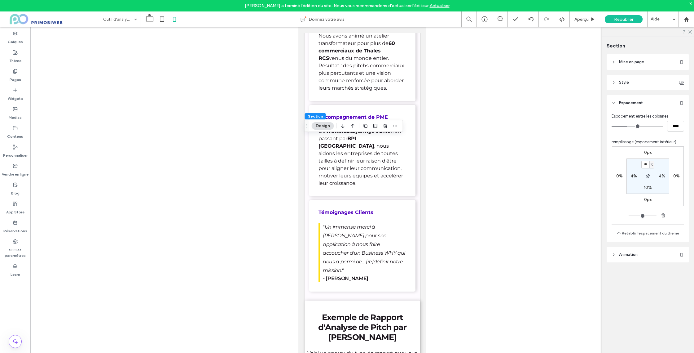
type input "**"
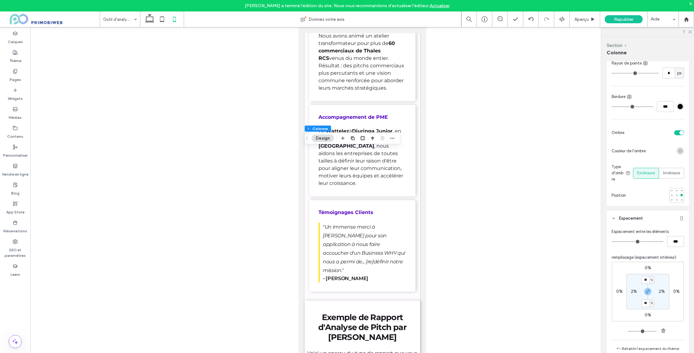
scroll to position [125, 0]
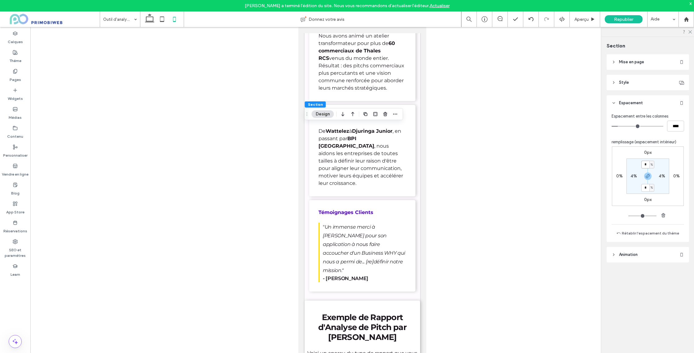
click at [644, 164] on input "*" at bounding box center [645, 165] width 8 height 8
type input "**"
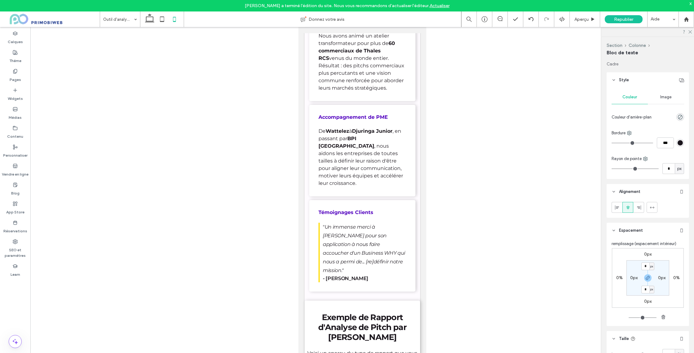
type input "**********"
type input "**"
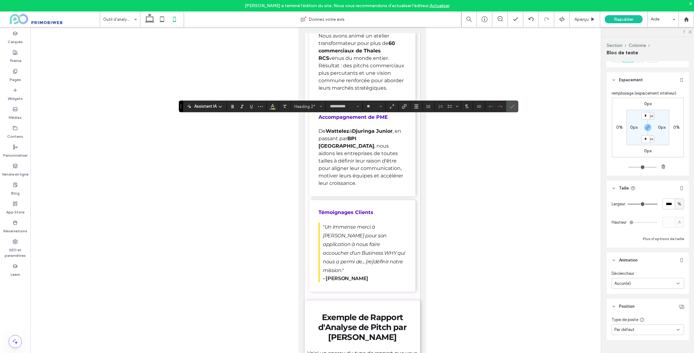
scroll to position [153, 0]
click at [669, 201] on input "****" at bounding box center [669, 201] width 12 height 11
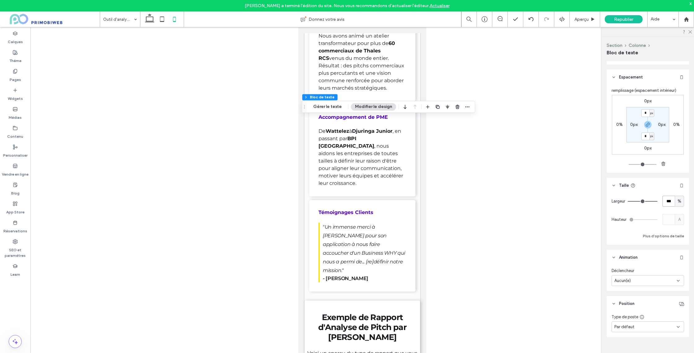
type input "***"
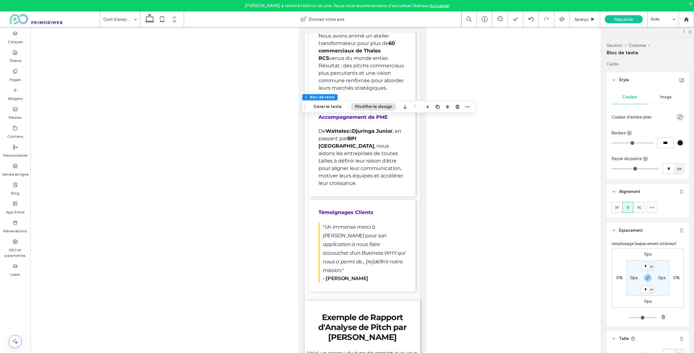
scroll to position [110, 0]
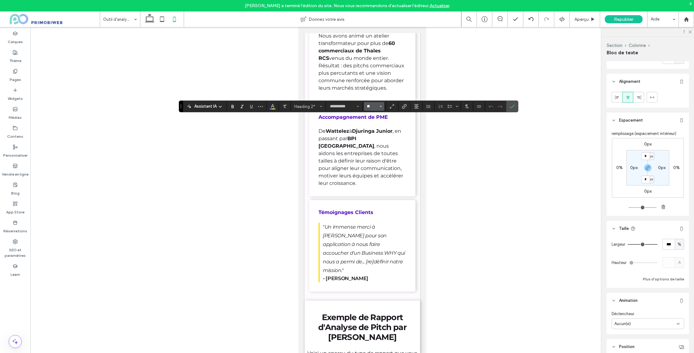
click at [377, 105] on input "**" at bounding box center [372, 106] width 12 height 5
type input "**"
drag, startPoint x: 511, startPoint y: 108, endPoint x: 497, endPoint y: 107, distance: 14.0
click at [512, 108] on use "Confirmer" at bounding box center [512, 107] width 5 height 4
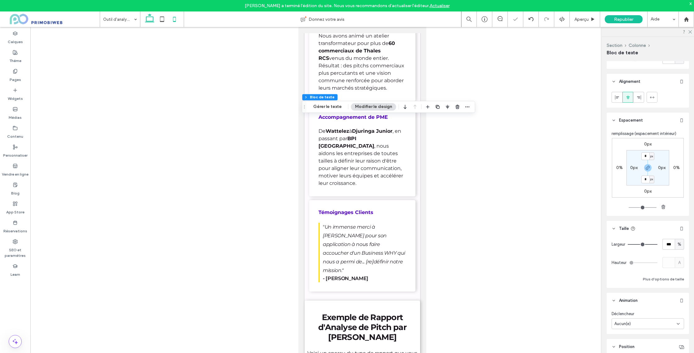
click at [152, 21] on use at bounding box center [149, 18] width 9 height 9
type input "**"
type input "****"
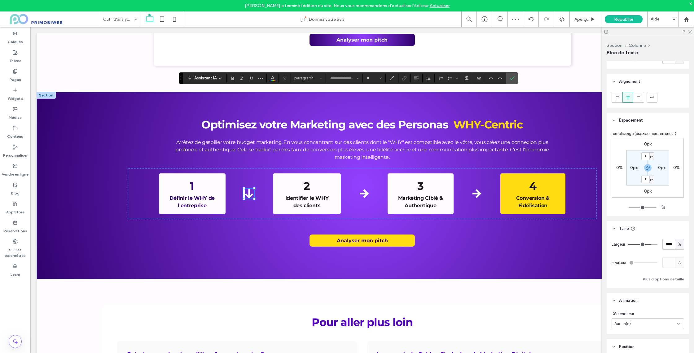
type input "**********"
type input "**"
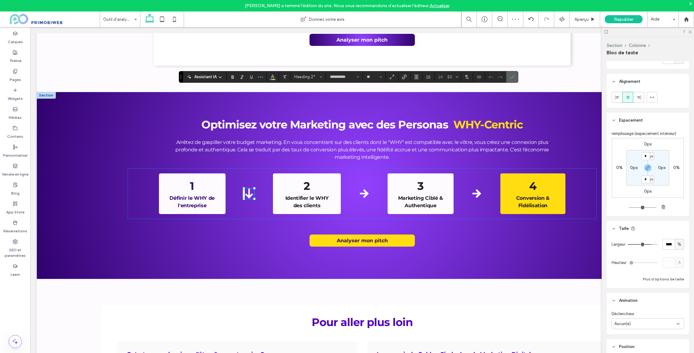
click at [515, 74] on label "Confirmer" at bounding box center [512, 76] width 9 height 11
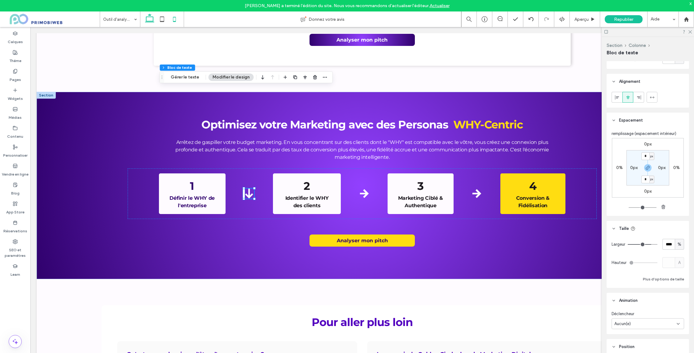
click at [176, 19] on icon at bounding box center [174, 19] width 12 height 12
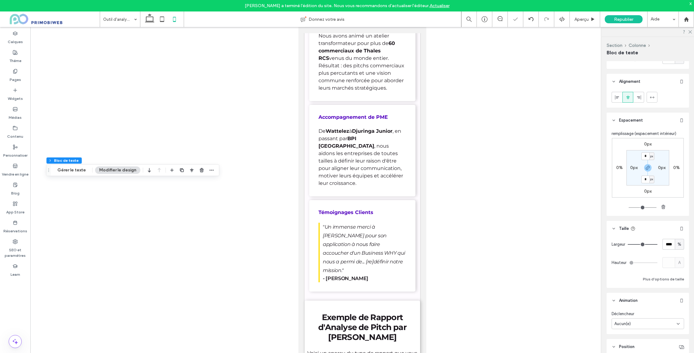
type input "***"
click at [455, 140] on div at bounding box center [362, 195] width 664 height 336
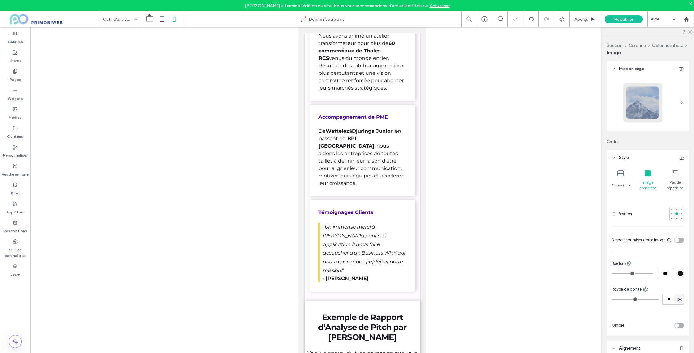
type input "**"
type input "****"
type input "**"
click at [440, 206] on div at bounding box center [362, 195] width 664 height 336
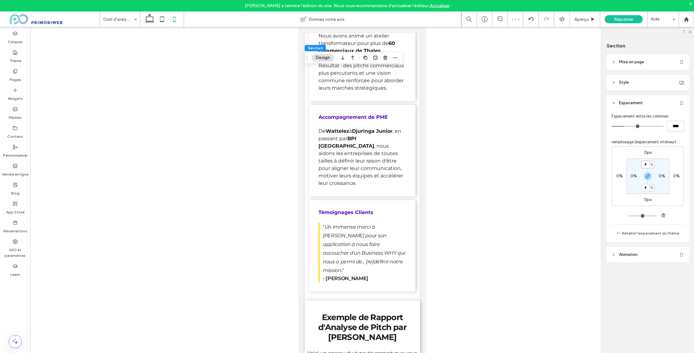
click at [646, 164] on input "*" at bounding box center [645, 165] width 8 height 8
type input "**"
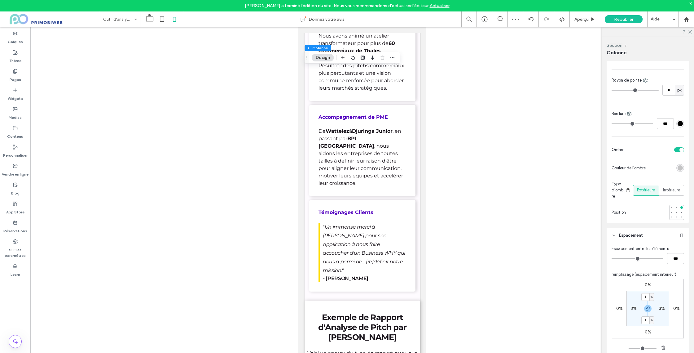
scroll to position [75, 0]
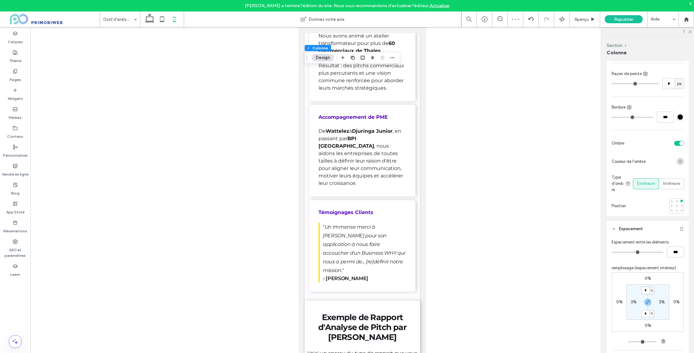
click at [646, 287] on input "*" at bounding box center [645, 290] width 8 height 8
type input "**"
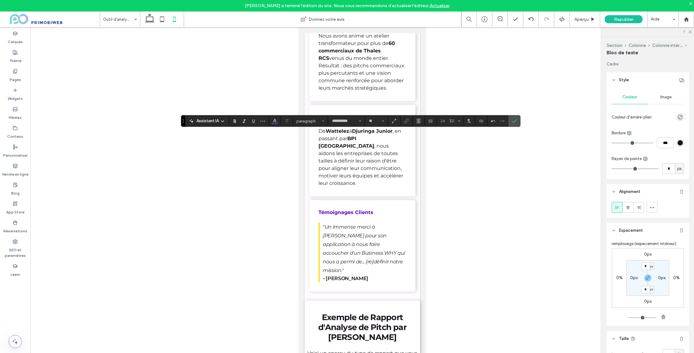
type input "**"
click at [518, 120] on label "Confirmer" at bounding box center [514, 120] width 9 height 11
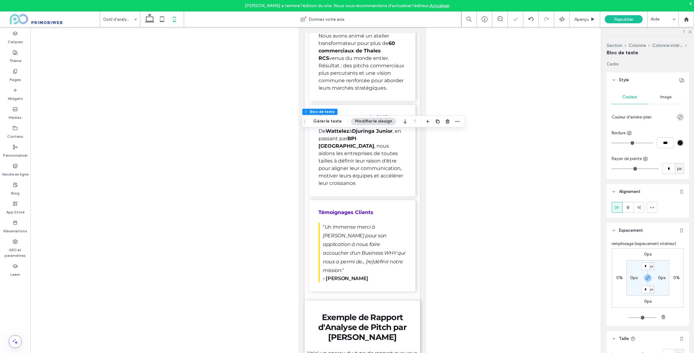
click at [448, 178] on div at bounding box center [362, 195] width 664 height 336
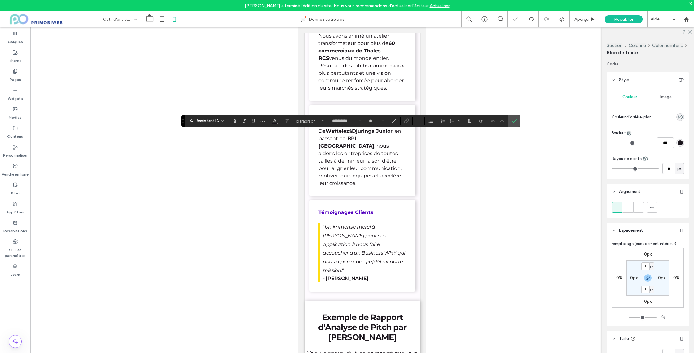
type input "**"
click at [275, 121] on use "Couleur" at bounding box center [274, 120] width 3 height 3
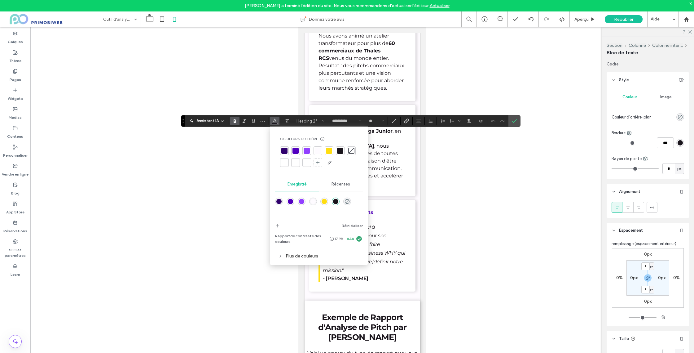
click at [330, 152] on div at bounding box center [329, 151] width 6 height 6
click at [470, 158] on div at bounding box center [362, 195] width 664 height 336
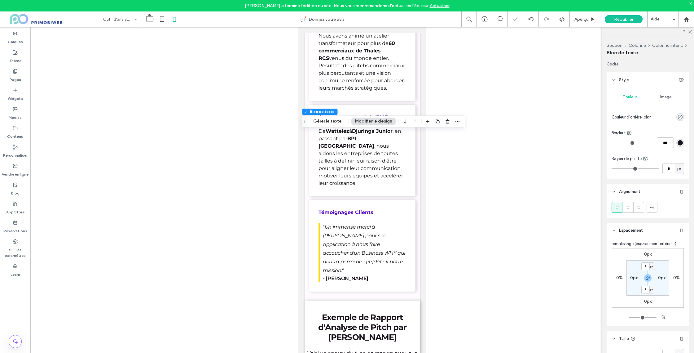
click at [449, 162] on div at bounding box center [362, 195] width 664 height 336
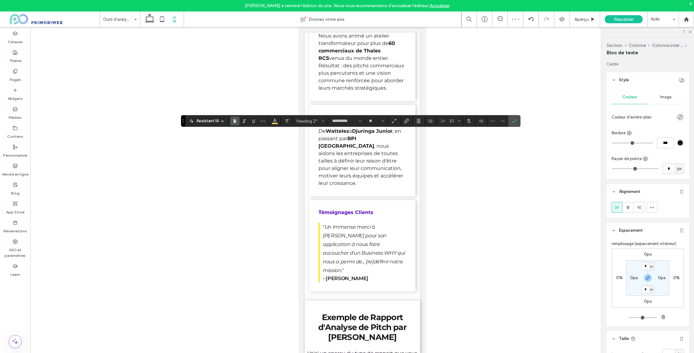
click at [277, 121] on button "Couleur" at bounding box center [274, 121] width 9 height 9
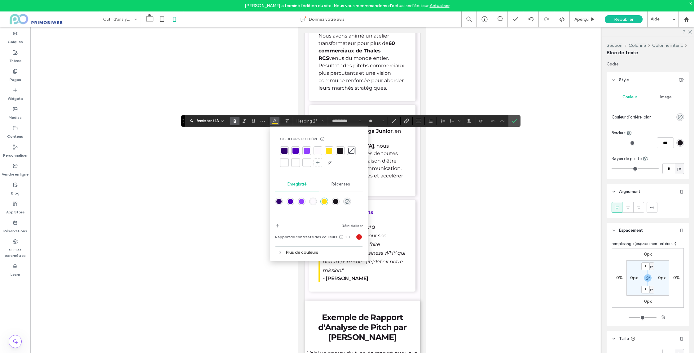
click at [304, 151] on div at bounding box center [307, 151] width 6 height 6
click at [464, 167] on div at bounding box center [362, 195] width 664 height 336
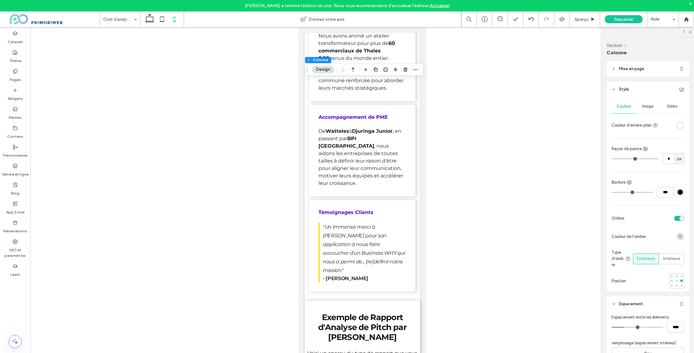
scroll to position [122, 0]
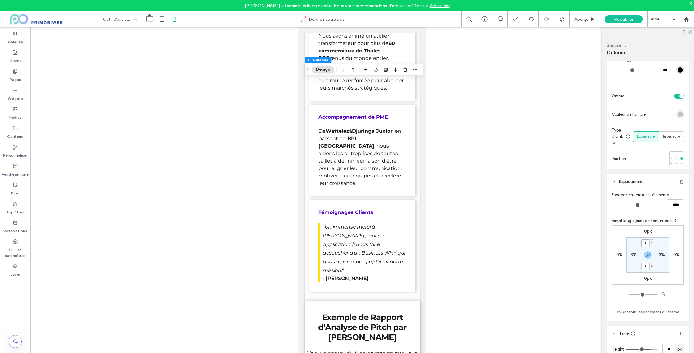
click at [647, 241] on input "*" at bounding box center [645, 243] width 8 height 8
type input "**"
click at [634, 255] on label "3%" at bounding box center [634, 254] width 6 height 5
type input "*"
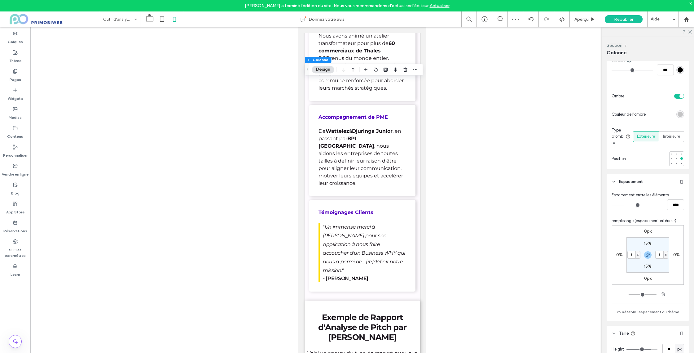
type input "*"
click at [489, 189] on div at bounding box center [362, 195] width 664 height 336
click at [472, 171] on div at bounding box center [362, 195] width 664 height 336
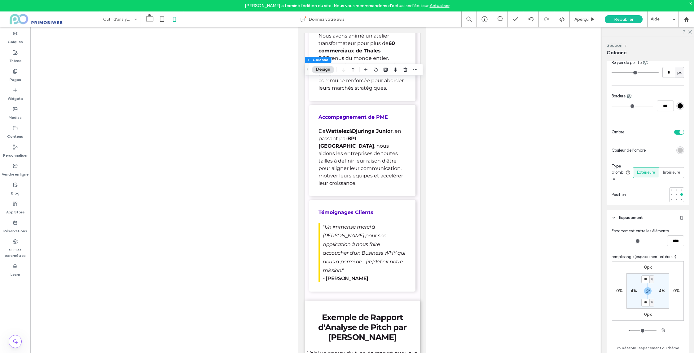
scroll to position [130, 0]
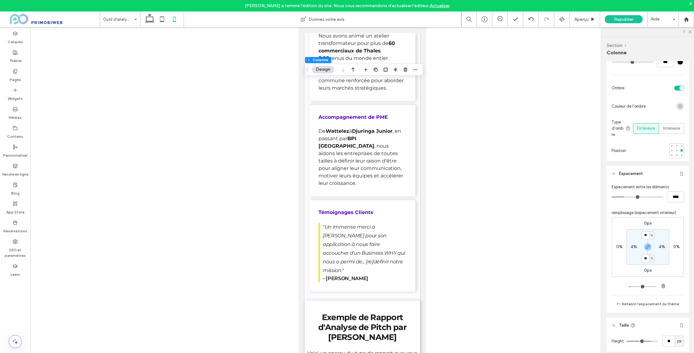
click at [631, 244] on label "4%" at bounding box center [634, 246] width 7 height 5
type input "*"
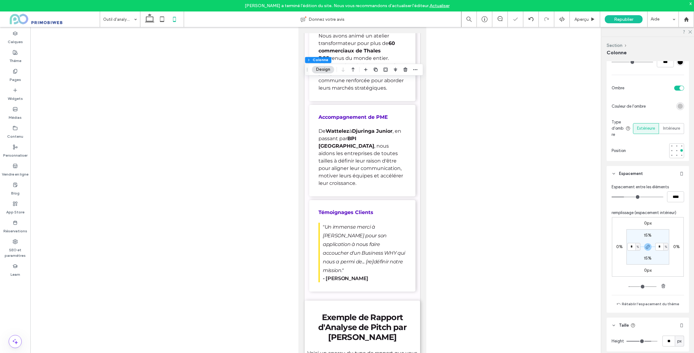
click at [572, 231] on div at bounding box center [362, 195] width 664 height 336
click at [460, 152] on div at bounding box center [362, 195] width 664 height 336
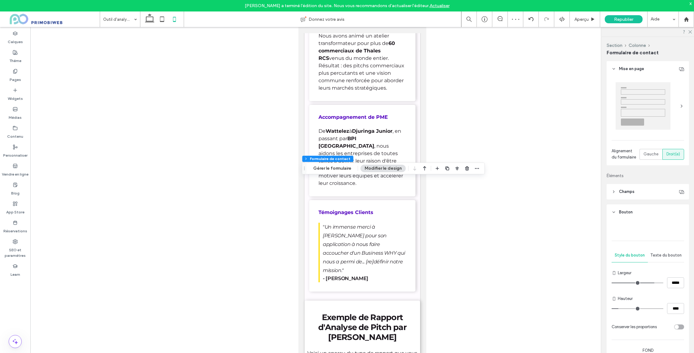
type input "*"
type input "***"
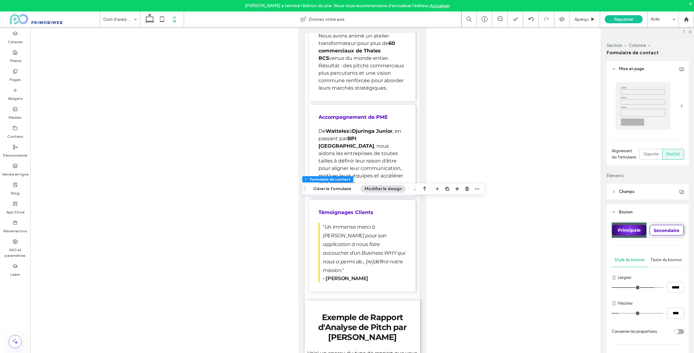
click at [339, 192] on div "Section Colonne Formulaire de contact Gérer le formulaire Modifier le design" at bounding box center [393, 189] width 183 height 12
click at [343, 188] on button "Gérer le formulaire" at bounding box center [332, 188] width 46 height 7
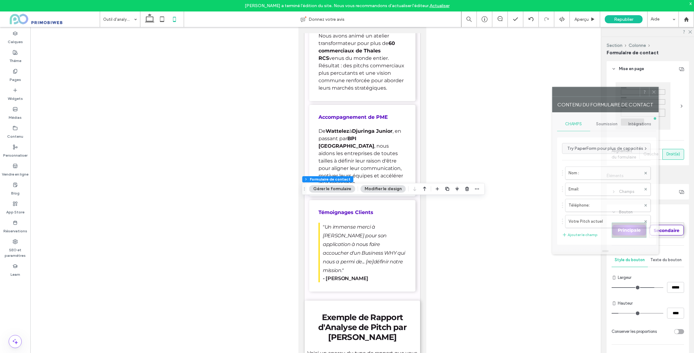
drag, startPoint x: 609, startPoint y: 95, endPoint x: 606, endPoint y: 95, distance: 3.7
click at [606, 95] on div at bounding box center [596, 91] width 87 height 9
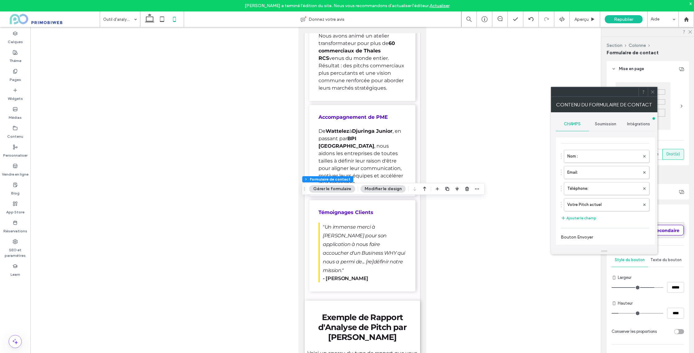
scroll to position [0, 0]
click at [614, 124] on span "Soumission" at bounding box center [605, 123] width 21 height 5
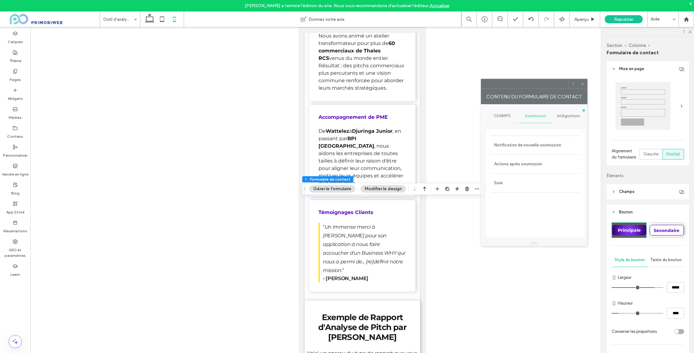
drag, startPoint x: 608, startPoint y: 95, endPoint x: 538, endPoint y: 92, distance: 70.7
click at [538, 87] on div at bounding box center [524, 83] width 87 height 9
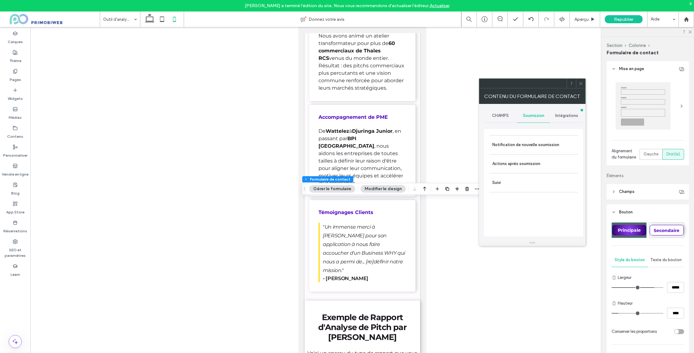
click at [502, 116] on span "CHAMPS" at bounding box center [500, 115] width 17 height 5
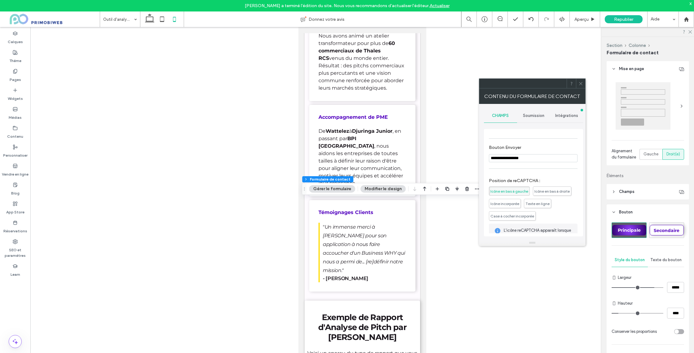
scroll to position [143, 0]
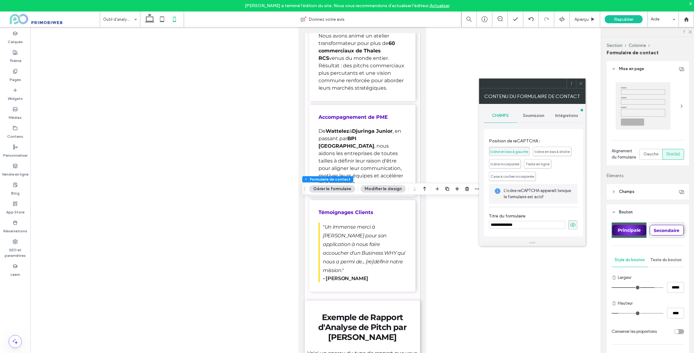
click at [518, 227] on input "**********" at bounding box center [527, 225] width 76 height 8
click at [570, 224] on icon at bounding box center [573, 224] width 6 height 7
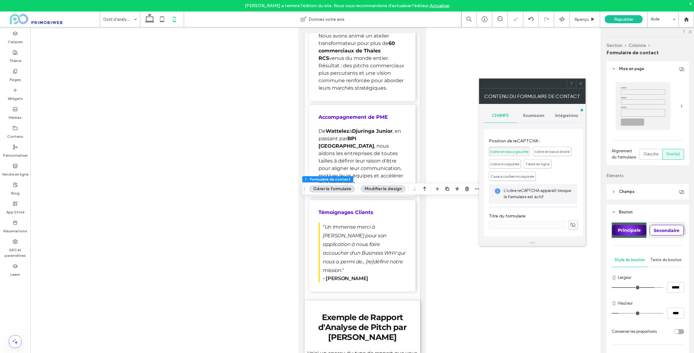
click at [581, 81] on icon at bounding box center [581, 83] width 5 height 5
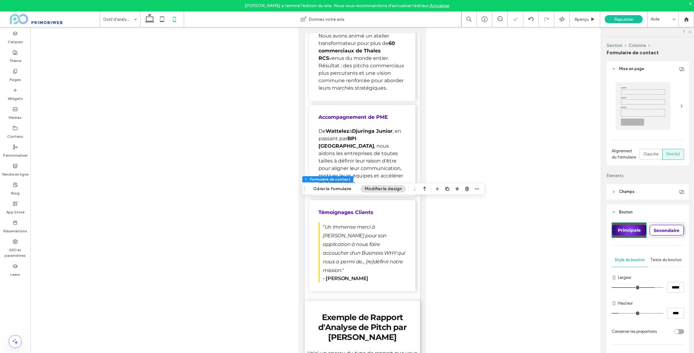
click at [690, 32] on use at bounding box center [690, 31] width 3 height 3
click at [534, 151] on div at bounding box center [362, 195] width 664 height 336
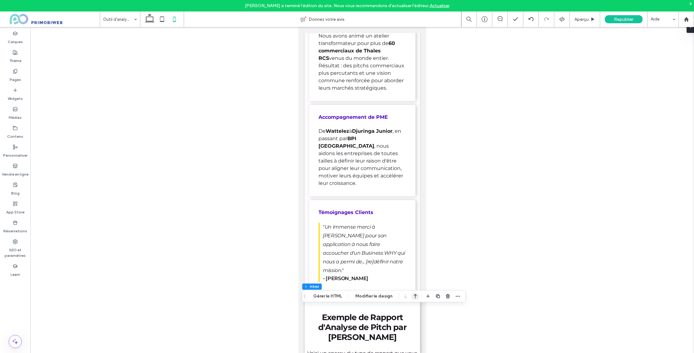
click at [412, 297] on icon "button" at bounding box center [415, 295] width 7 height 11
click at [455, 205] on div at bounding box center [362, 195] width 664 height 336
click at [438, 187] on div at bounding box center [362, 195] width 664 height 336
click at [453, 101] on div at bounding box center [362, 195] width 664 height 336
click at [152, 20] on icon at bounding box center [149, 19] width 12 height 12
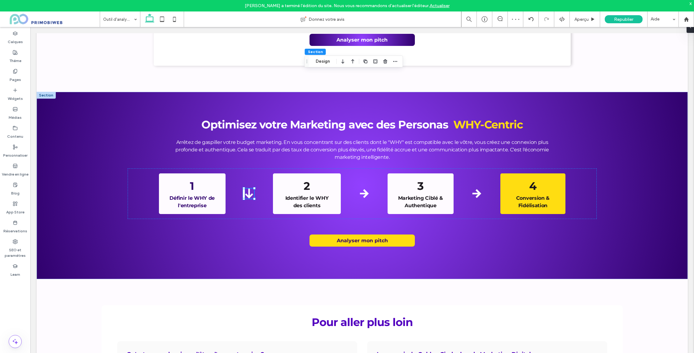
click at [177, 20] on icon at bounding box center [174, 19] width 12 height 12
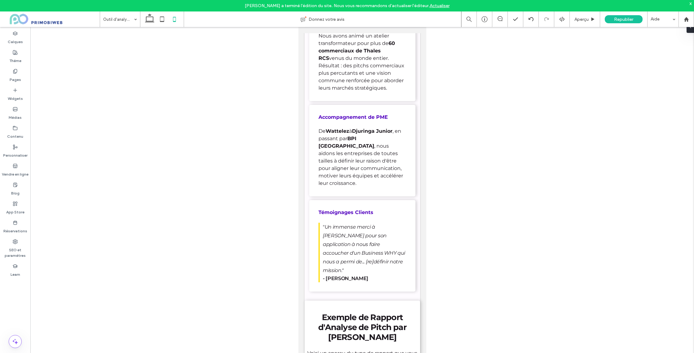
type input "**********"
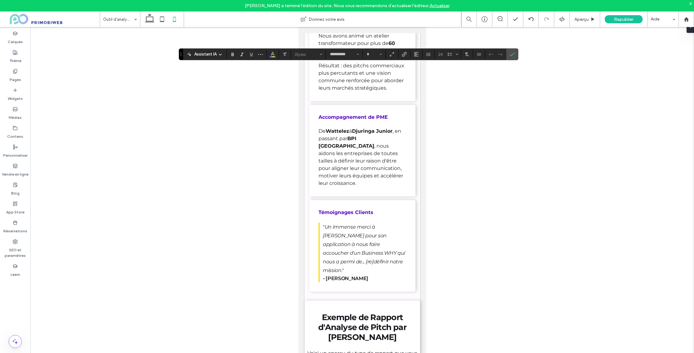
type input "**"
click at [373, 55] on input "**" at bounding box center [372, 54] width 12 height 5
type input "**"
click at [513, 55] on icon "Confirmer" at bounding box center [512, 54] width 5 height 5
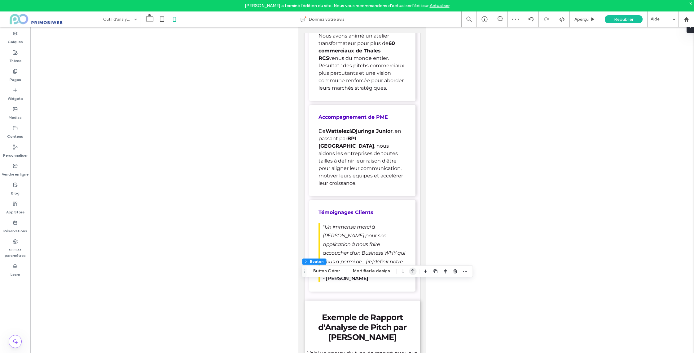
click at [412, 272] on use "button" at bounding box center [413, 271] width 3 height 4
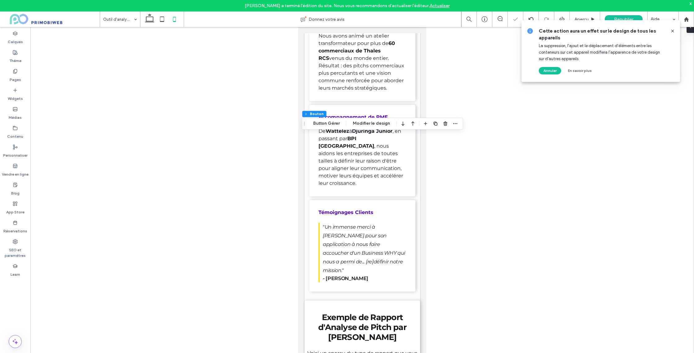
click at [452, 135] on div at bounding box center [362, 195] width 664 height 336
click at [673, 29] on icon at bounding box center [672, 31] width 5 height 5
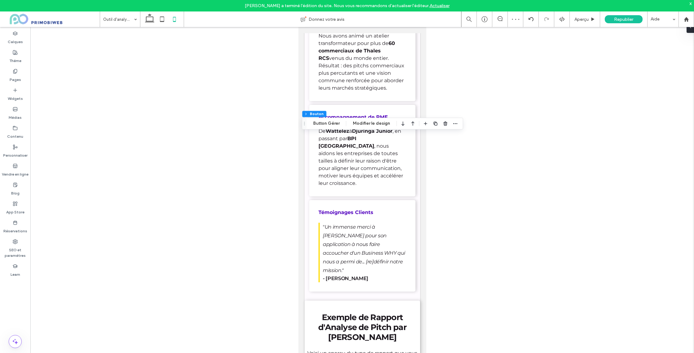
click at [522, 152] on div at bounding box center [362, 195] width 664 height 336
click at [475, 107] on div at bounding box center [362, 195] width 664 height 336
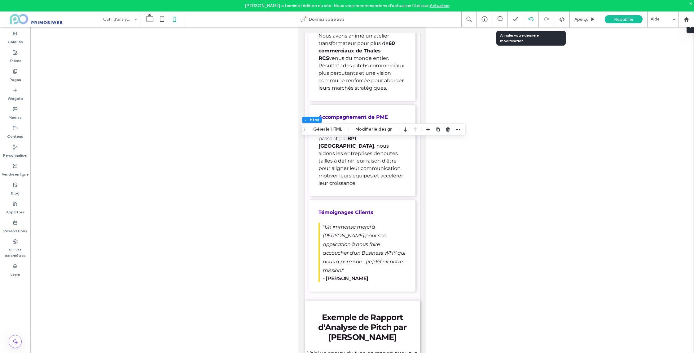
click at [531, 21] on icon at bounding box center [531, 19] width 5 height 5
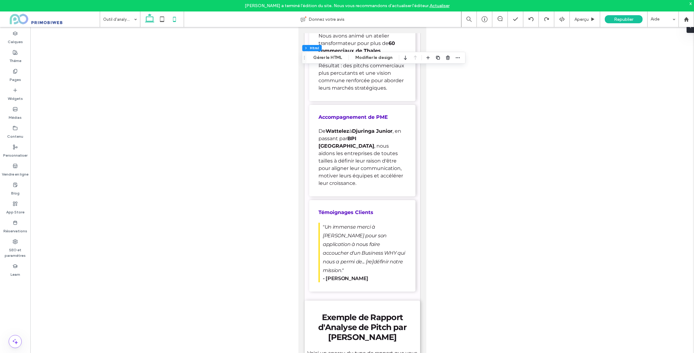
click at [147, 19] on icon at bounding box center [149, 19] width 12 height 12
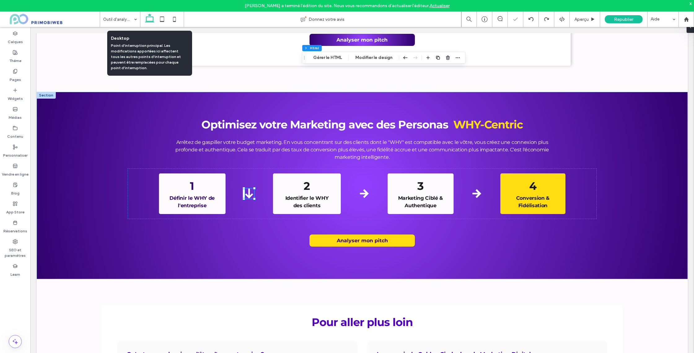
type input "**"
type input "***"
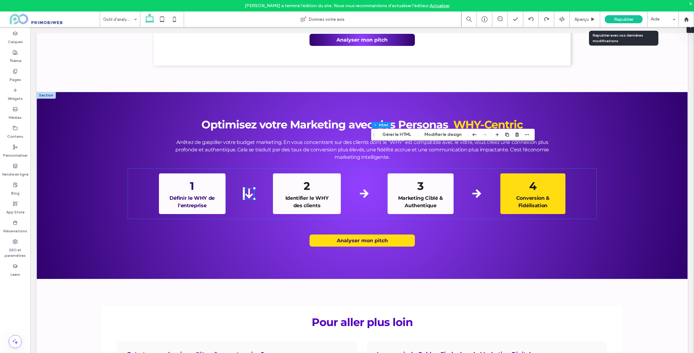
click at [613, 20] on div "Republier" at bounding box center [624, 19] width 38 height 8
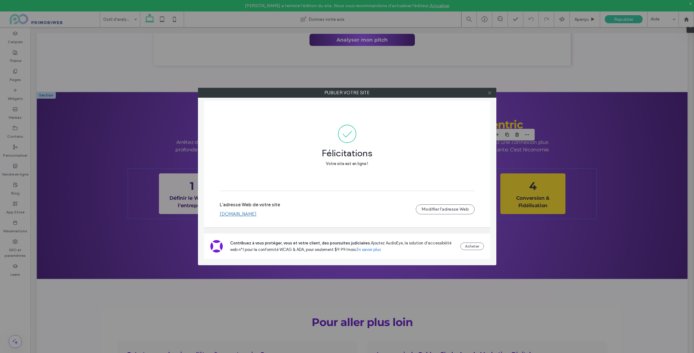
click at [488, 92] on icon at bounding box center [489, 92] width 5 height 5
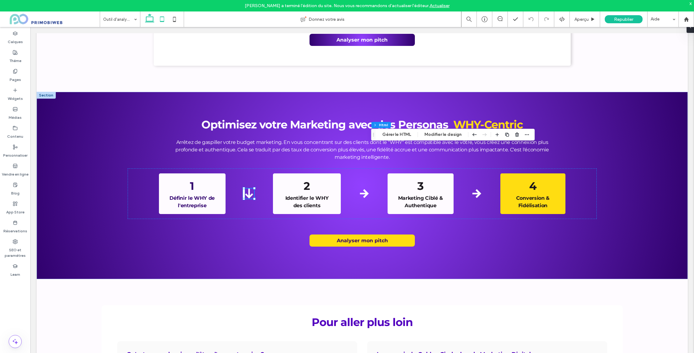
click at [164, 21] on icon at bounding box center [162, 19] width 12 height 12
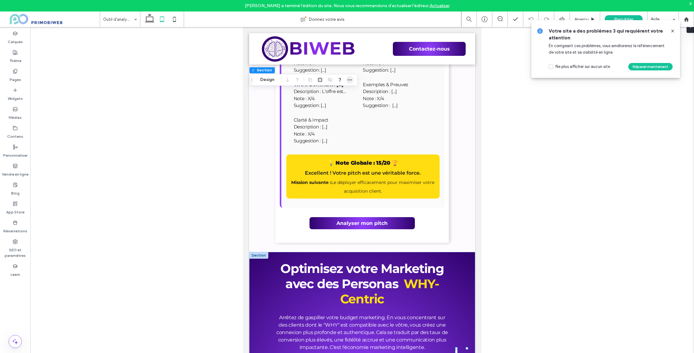
click at [348, 78] on icon "button" at bounding box center [349, 79] width 5 height 5
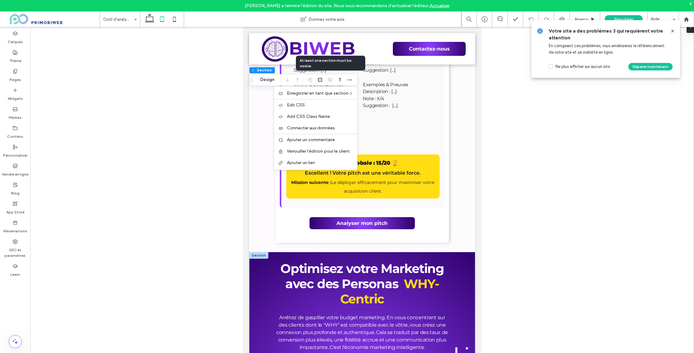
click at [329, 79] on div at bounding box center [329, 79] width 7 height 11
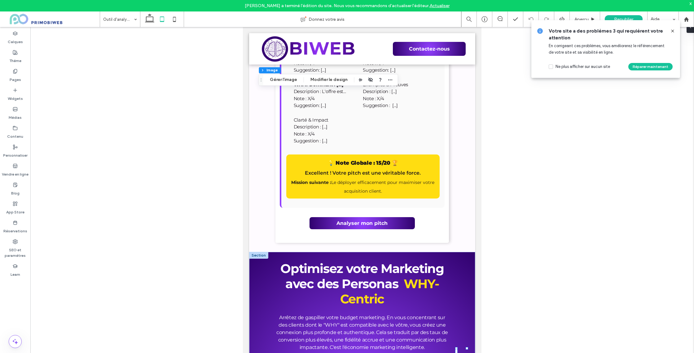
click at [384, 79] on div at bounding box center [375, 79] width 37 height 11
click at [388, 80] on use "button" at bounding box center [390, 79] width 4 height 1
click at [369, 81] on use "button" at bounding box center [370, 79] width 4 height 4
click at [451, 63] on use "button" at bounding box center [453, 63] width 4 height 4
click at [359, 57] on icon "button" at bounding box center [361, 57] width 5 height 5
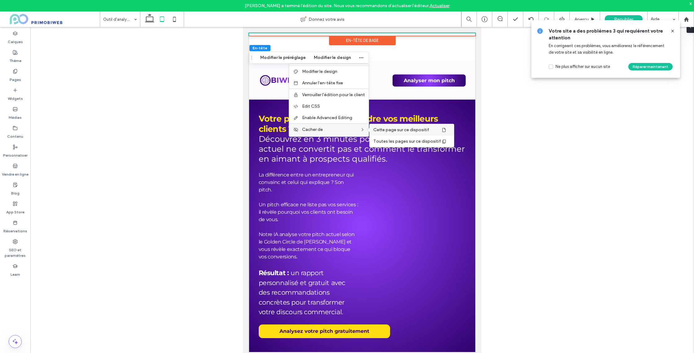
click at [387, 130] on span "Cette page sur ce dispositif" at bounding box center [401, 129] width 56 height 5
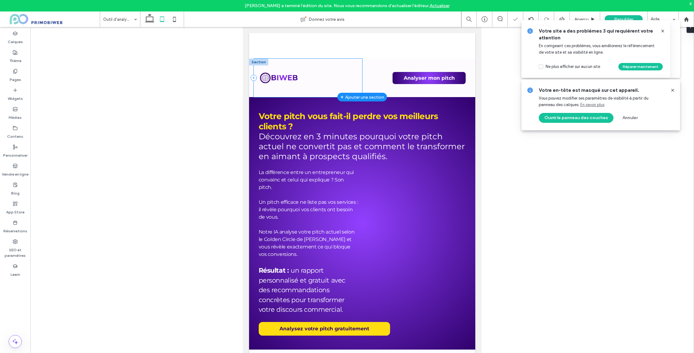
click at [302, 59] on div at bounding box center [308, 78] width 108 height 38
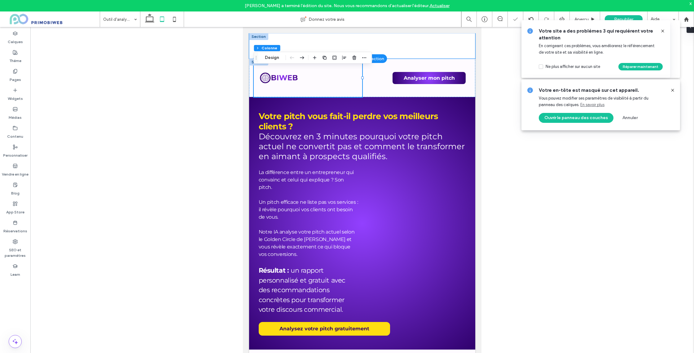
click at [301, 47] on div at bounding box center [362, 45] width 226 height 25
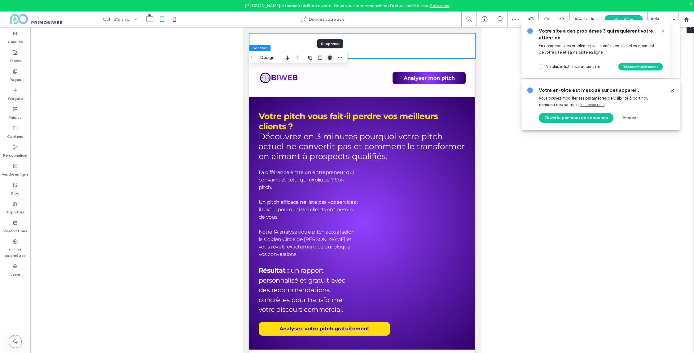
click at [328, 58] on use "button" at bounding box center [330, 57] width 4 height 4
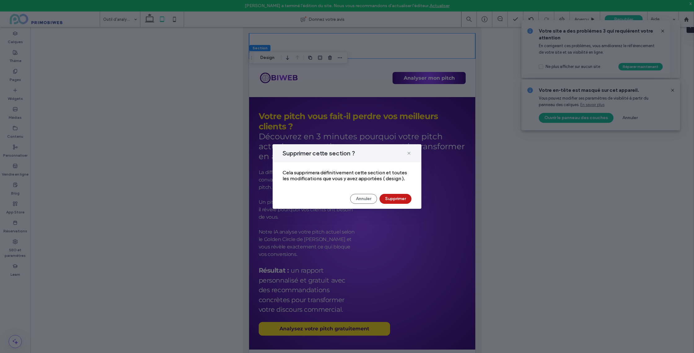
click at [395, 198] on button "Supprimer" at bounding box center [396, 199] width 32 height 10
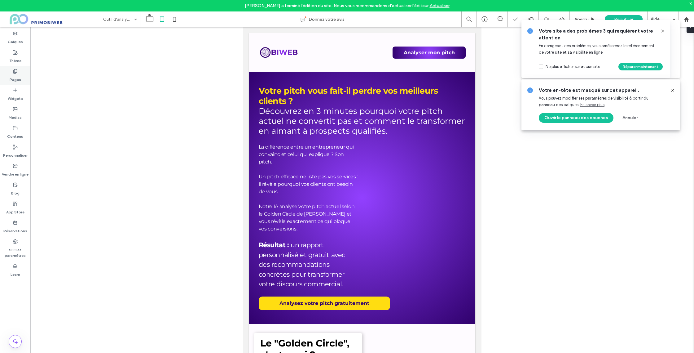
drag, startPoint x: 15, startPoint y: 71, endPoint x: 26, endPoint y: 72, distance: 10.6
click at [15, 71] on icon at bounding box center [15, 71] width 5 height 5
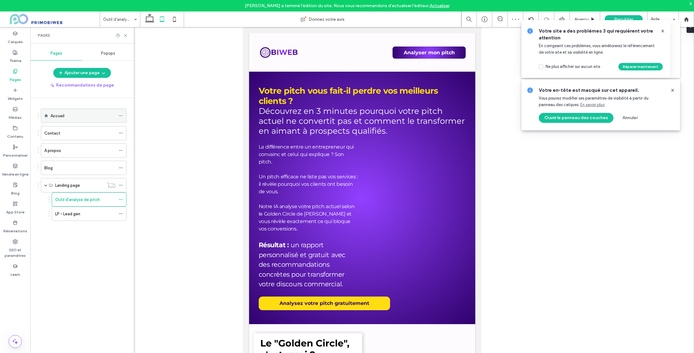
click at [59, 112] on div "Accueil" at bounding box center [83, 116] width 65 height 14
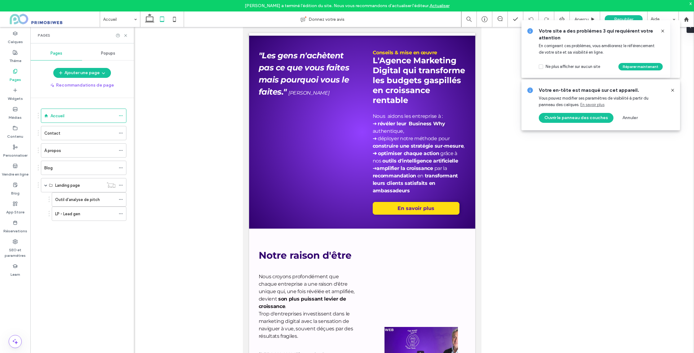
drag, startPoint x: 657, startPoint y: 30, endPoint x: 661, endPoint y: 30, distance: 4.0
click at [657, 30] on div at bounding box center [660, 31] width 10 height 7
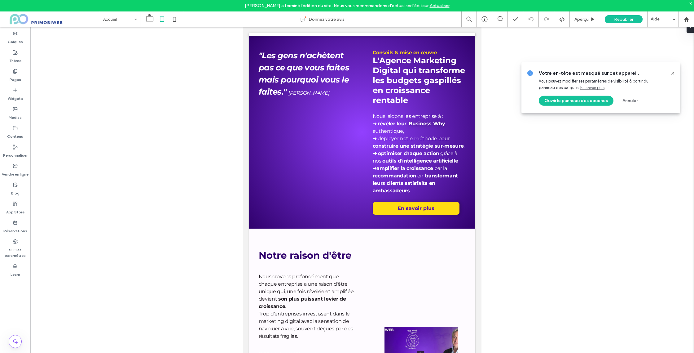
drag, startPoint x: 661, startPoint y: 30, endPoint x: 660, endPoint y: 42, distance: 11.5
click at [661, 30] on div "Votre en-tête est masqué sur cet appareil. Vous pouvez modifier ses paramètres …" at bounding box center [601, 46] width 162 height 54
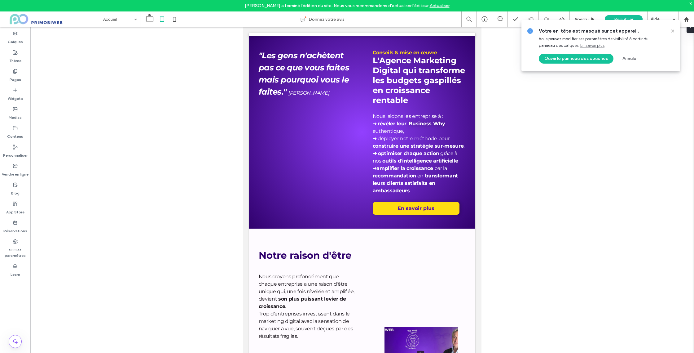
click at [668, 30] on div at bounding box center [670, 31] width 10 height 7
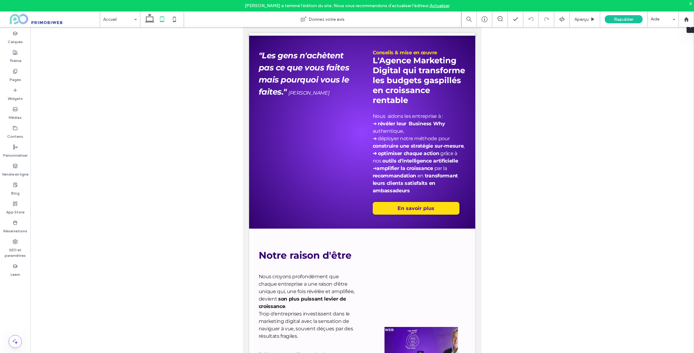
drag, startPoint x: 669, startPoint y: 30, endPoint x: 604, endPoint y: 31, distance: 65.1
click at [667, 30] on div at bounding box center [362, 195] width 664 height 336
click at [513, 63] on div at bounding box center [362, 195] width 664 height 336
drag, startPoint x: 13, startPoint y: 76, endPoint x: 50, endPoint y: 99, distance: 43.9
click at [13, 76] on label "Pages" at bounding box center [15, 78] width 11 height 9
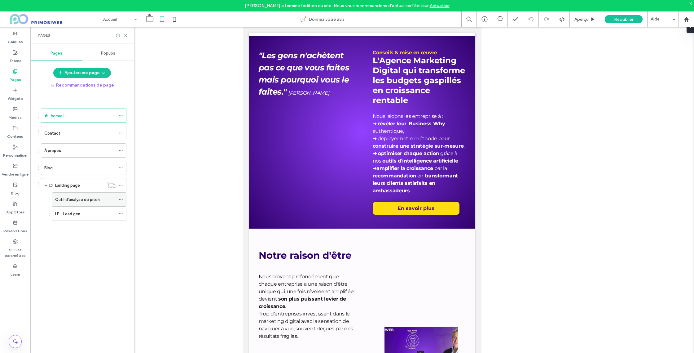
click at [77, 201] on label "Outil d'analyse de pitch" at bounding box center [77, 199] width 45 height 11
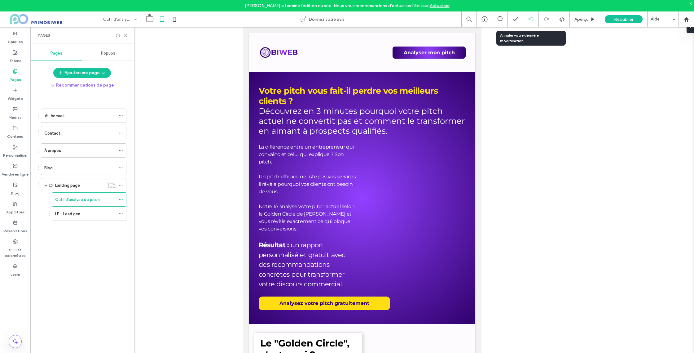
click at [531, 20] on icon at bounding box center [531, 19] width 5 height 5
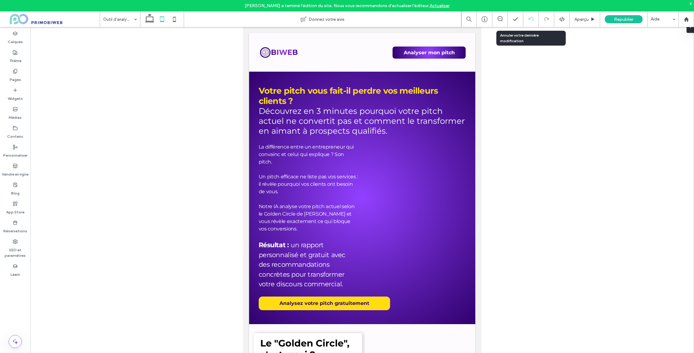
click at [531, 21] on icon at bounding box center [531, 19] width 5 height 5
click at [14, 67] on div "Pages" at bounding box center [15, 75] width 30 height 19
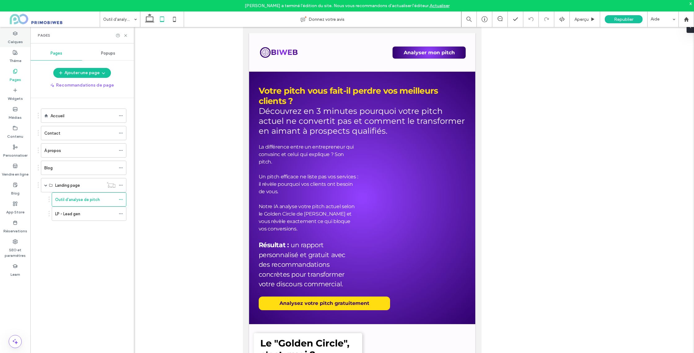
click at [19, 41] on label "Calques" at bounding box center [15, 40] width 15 height 9
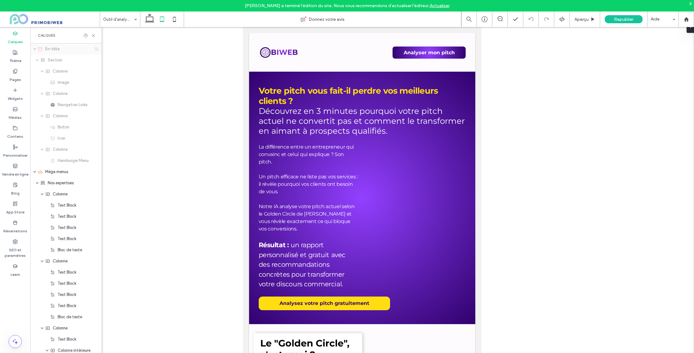
click at [99, 49] on use at bounding box center [97, 49] width 4 height 4
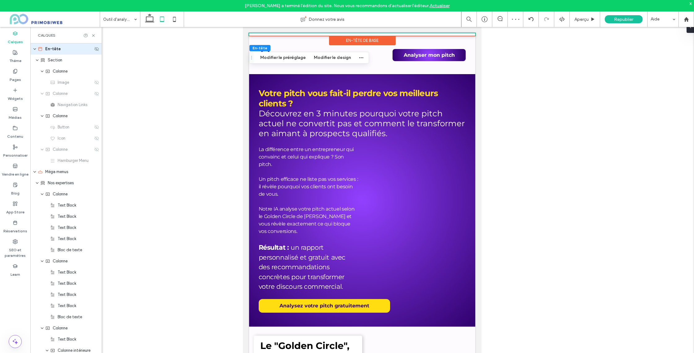
click at [34, 49] on icon "expand En-tête" at bounding box center [35, 48] width 4 height 5
click at [35, 60] on icon "expand Méga menus" at bounding box center [35, 60] width 4 height 5
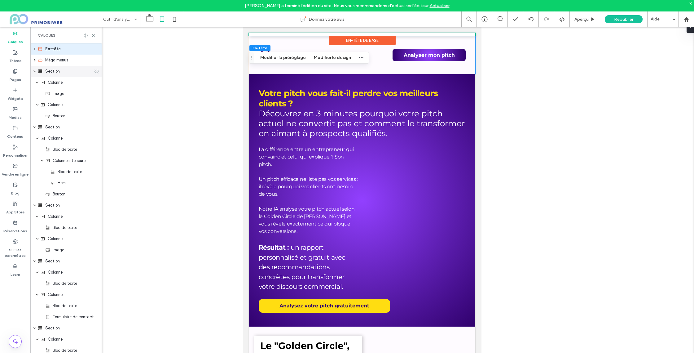
click at [98, 72] on icon at bounding box center [96, 71] width 5 height 5
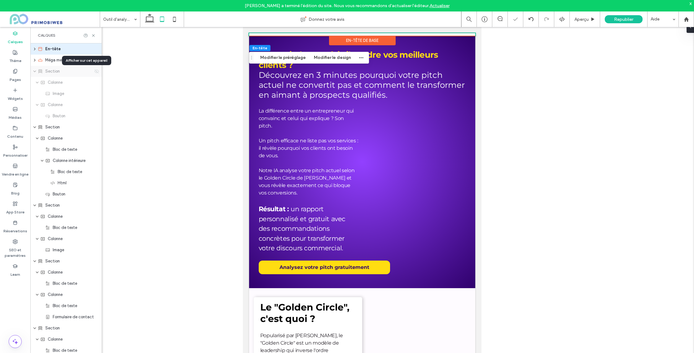
click at [97, 72] on use at bounding box center [97, 71] width 4 height 4
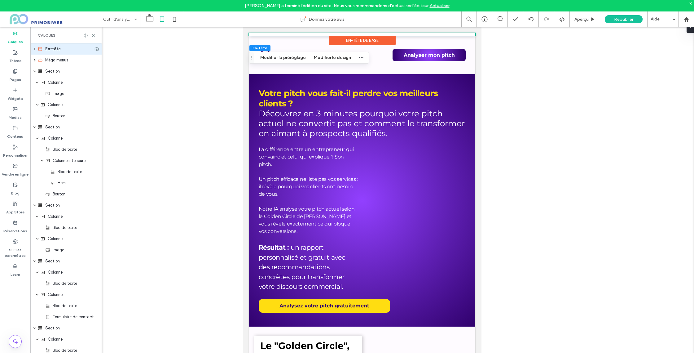
click at [35, 49] on icon "expand En-tête" at bounding box center [34, 49] width 5 height 4
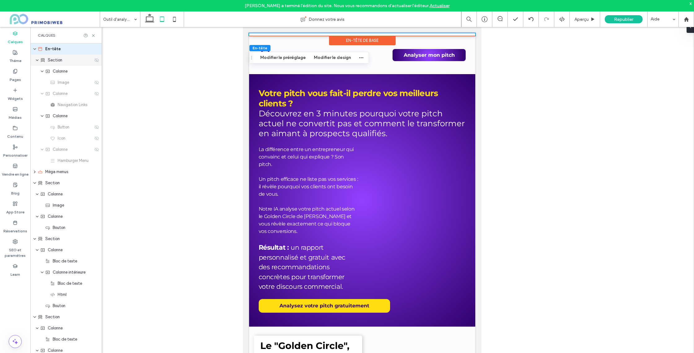
click at [97, 61] on div at bounding box center [96, 60] width 5 height 5
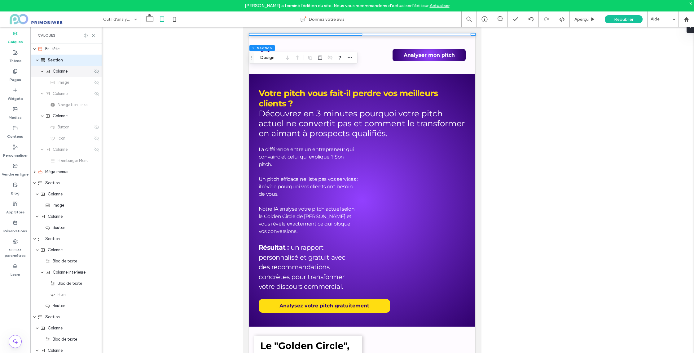
click at [97, 73] on use at bounding box center [97, 71] width 4 height 4
click at [97, 116] on use at bounding box center [97, 116] width 4 height 4
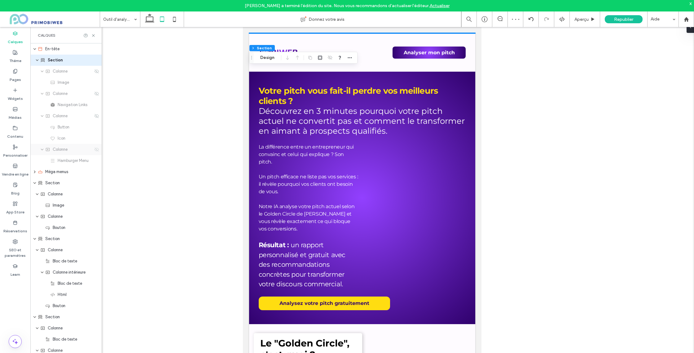
click at [96, 150] on icon at bounding box center [96, 149] width 5 height 5
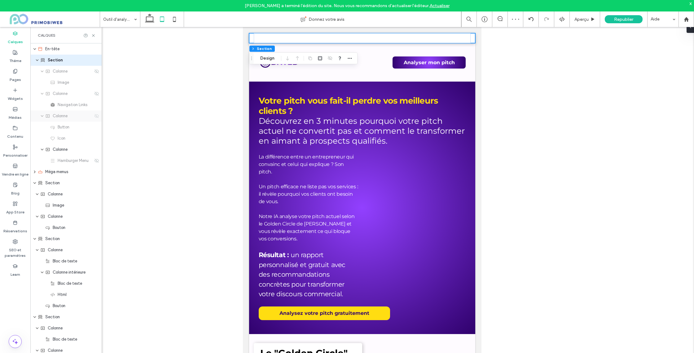
click at [97, 115] on icon at bounding box center [96, 115] width 5 height 5
click at [99, 93] on use at bounding box center [97, 93] width 4 height 4
click at [96, 70] on icon at bounding box center [96, 71] width 5 height 5
click at [98, 48] on icon at bounding box center [96, 48] width 5 height 5
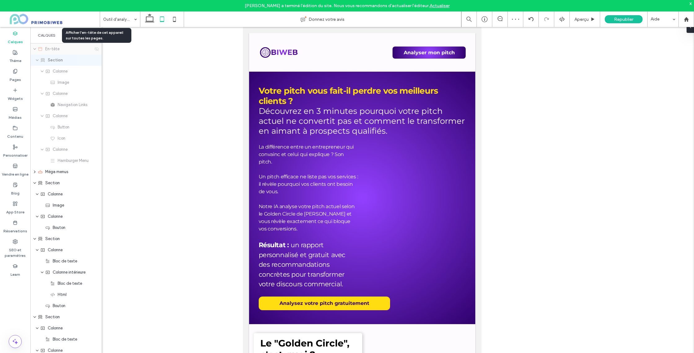
click at [98, 48] on icon at bounding box center [96, 48] width 5 height 5
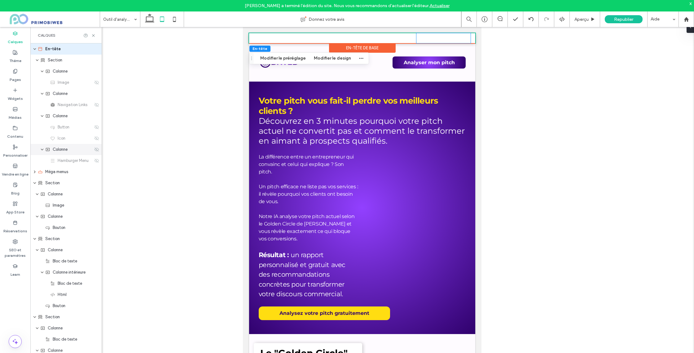
click at [96, 150] on use at bounding box center [97, 149] width 4 height 4
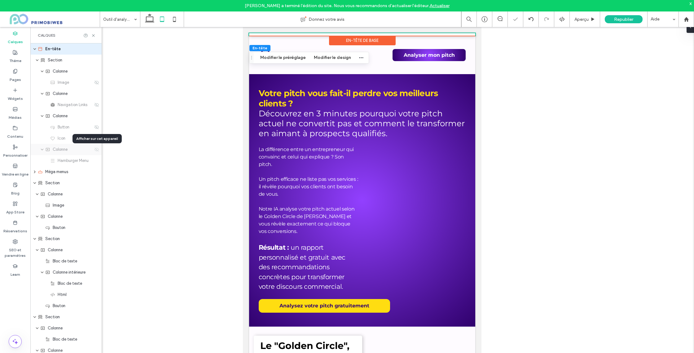
click at [96, 150] on use at bounding box center [97, 149] width 4 height 4
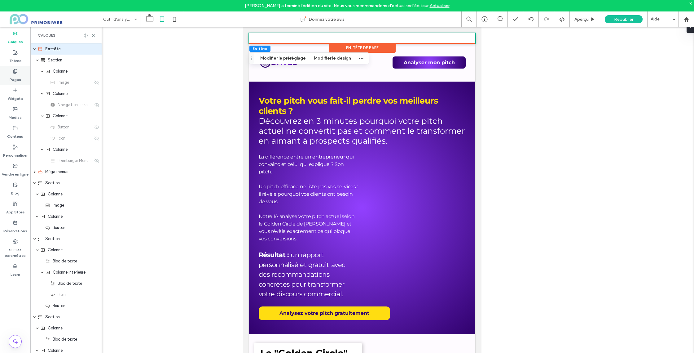
click at [17, 71] on use at bounding box center [14, 71] width 3 height 4
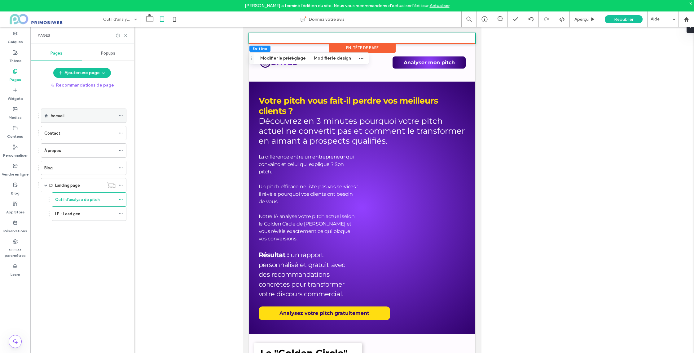
click at [76, 121] on div "Accueil" at bounding box center [83, 116] width 65 height 14
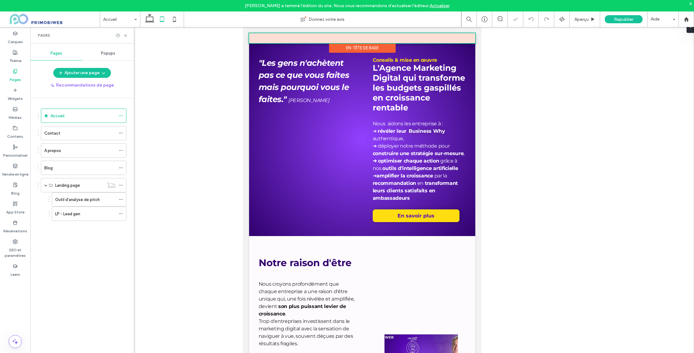
click at [332, 39] on div at bounding box center [362, 38] width 226 height 10
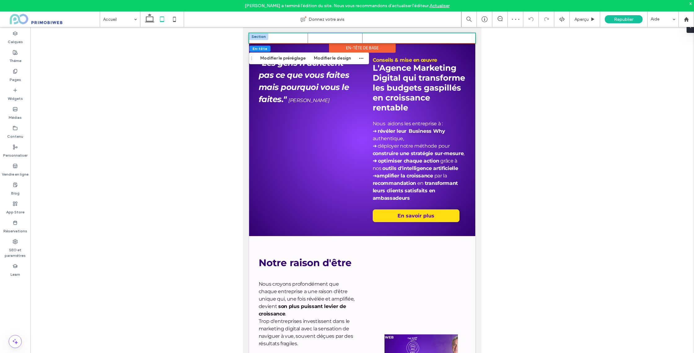
click at [327, 40] on div "L'Agence Vos enjeux Nos expertises" at bounding box center [335, 38] width 54 height 10
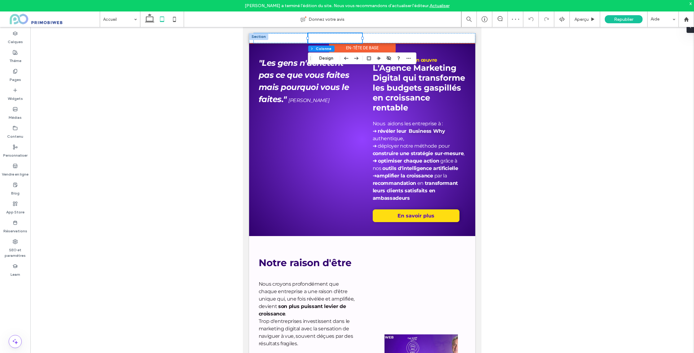
click at [288, 39] on div at bounding box center [281, 38] width 54 height 10
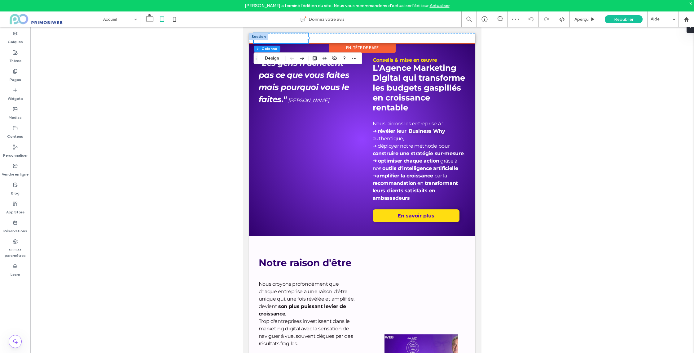
click at [285, 40] on div at bounding box center [281, 38] width 54 height 10
click at [353, 57] on icon "button" at bounding box center [354, 58] width 5 height 5
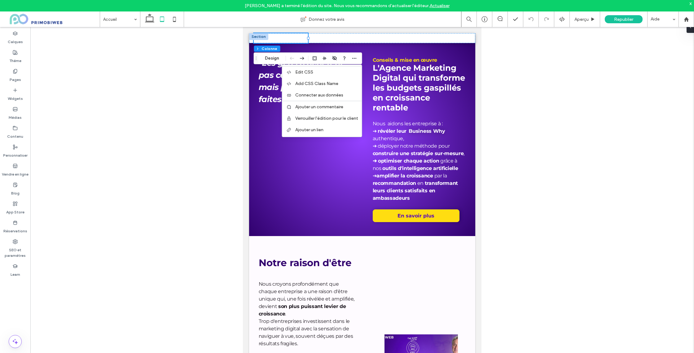
click at [339, 59] on div "Edit CSS Add CSS Class Name Connecter aux données Ajouter un commentaire Verrou…" at bounding box center [334, 58] width 47 height 11
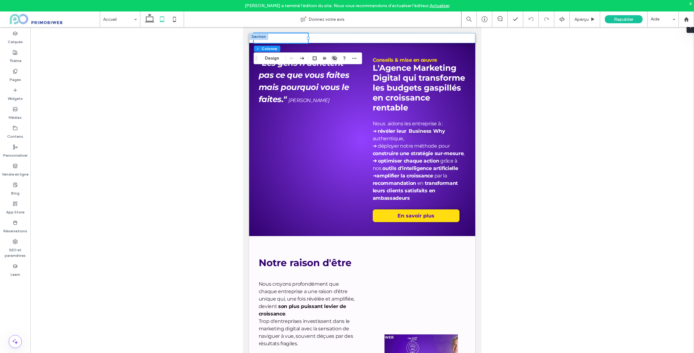
click at [336, 59] on icon "button" at bounding box center [334, 58] width 5 height 5
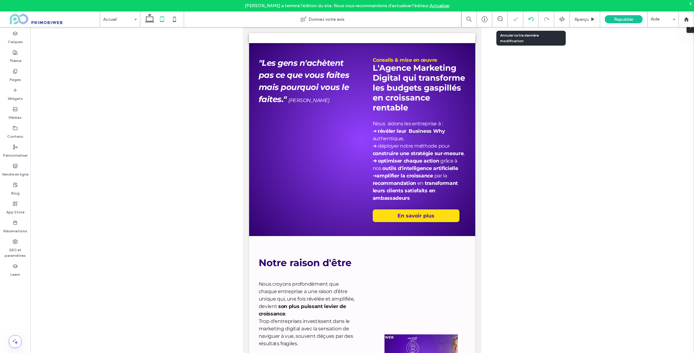
click at [527, 19] on div at bounding box center [530, 19] width 15 height 5
click at [11, 39] on label "Calques" at bounding box center [15, 40] width 15 height 9
click at [20, 44] on label "Calques" at bounding box center [15, 40] width 15 height 9
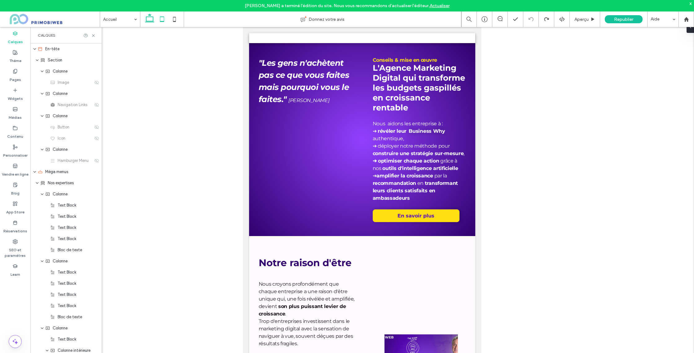
click at [153, 19] on use at bounding box center [149, 18] width 9 height 9
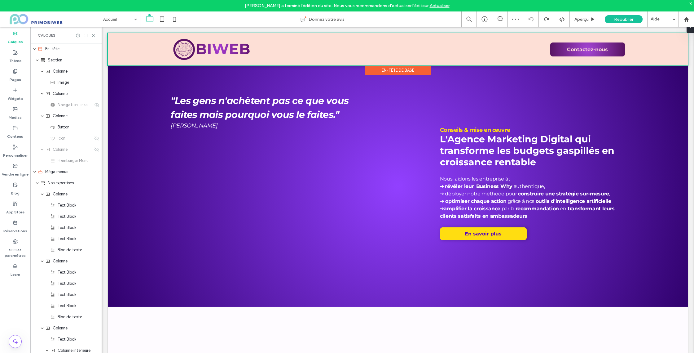
click at [225, 51] on div at bounding box center [398, 49] width 580 height 32
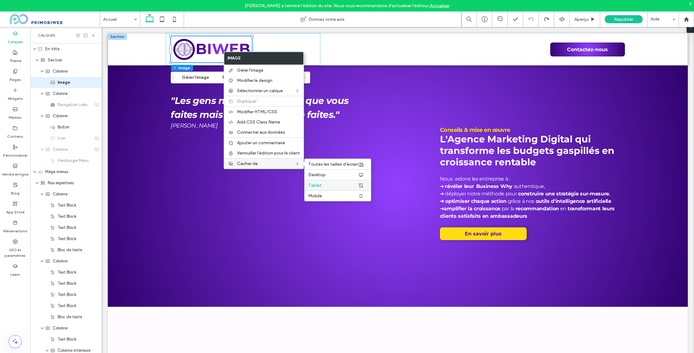
click at [329, 186] on label "Tablet" at bounding box center [333, 185] width 50 height 5
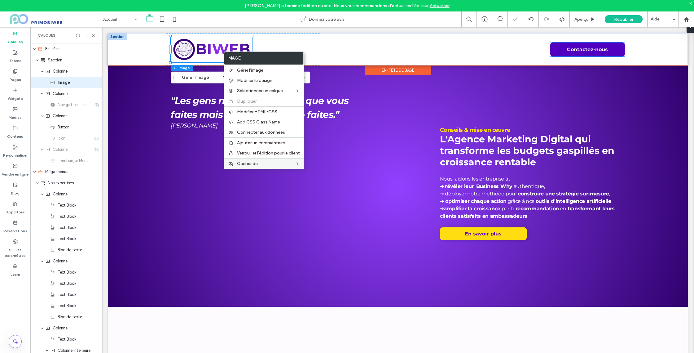
click at [572, 42] on link "Contactez-nous" at bounding box center [587, 49] width 75 height 14
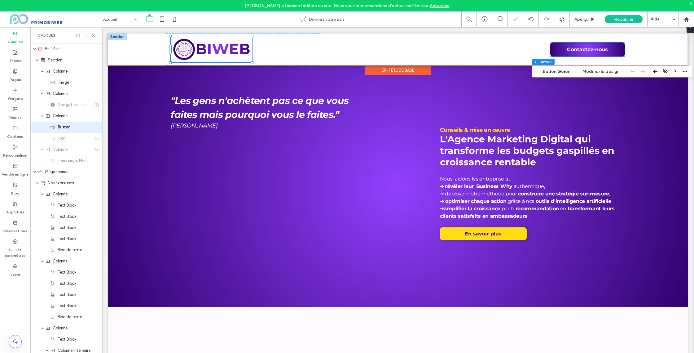
scroll to position [2, 0]
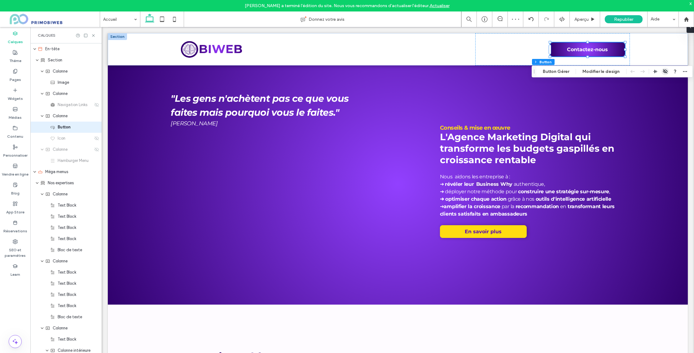
click at [666, 70] on span "button" at bounding box center [665, 71] width 7 height 7
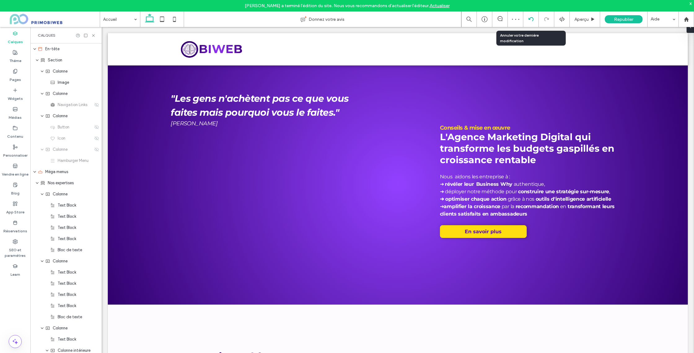
click at [526, 17] on div at bounding box center [530, 19] width 15 height 5
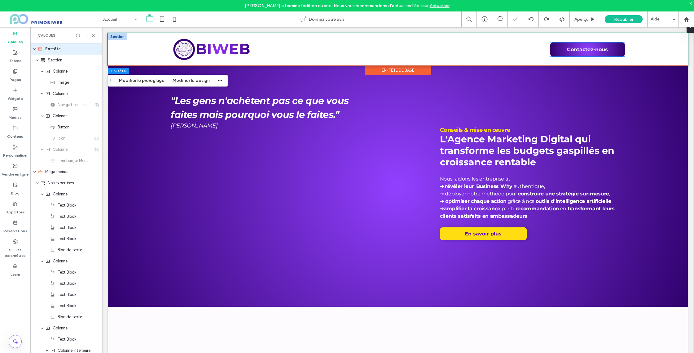
scroll to position [0, 0]
click at [595, 39] on div "Contactez-nous" at bounding box center [552, 49] width 155 height 32
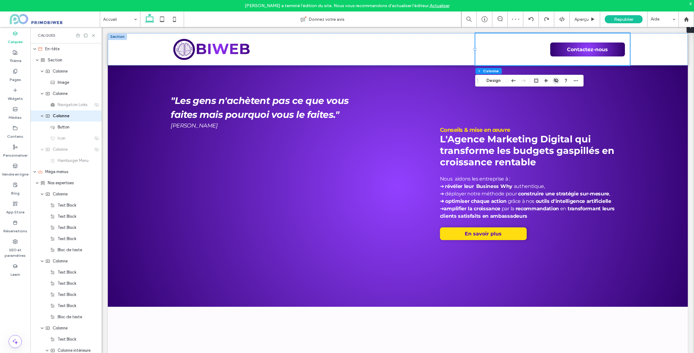
click at [557, 78] on icon "button" at bounding box center [556, 80] width 5 height 5
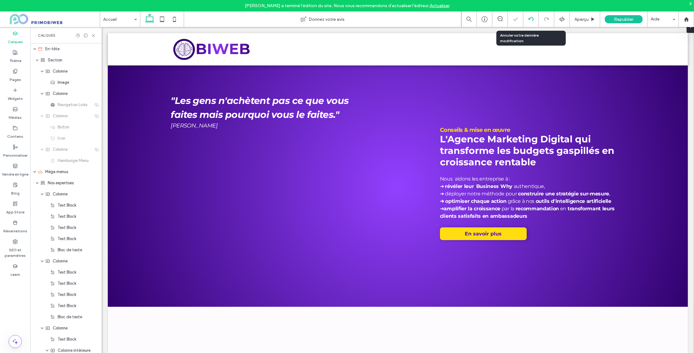
click at [531, 20] on icon at bounding box center [531, 19] width 5 height 5
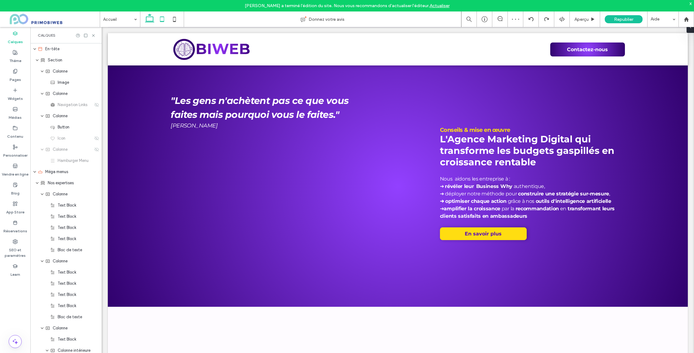
drag, startPoint x: 59, startPoint y: 0, endPoint x: 163, endPoint y: 22, distance: 105.9
click at [163, 22] on icon at bounding box center [162, 19] width 12 height 12
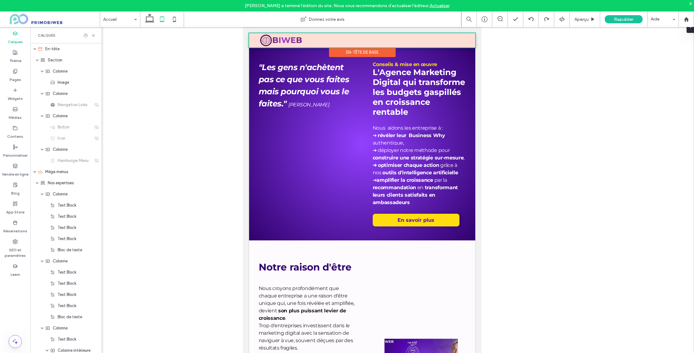
click at [423, 41] on div at bounding box center [362, 40] width 226 height 14
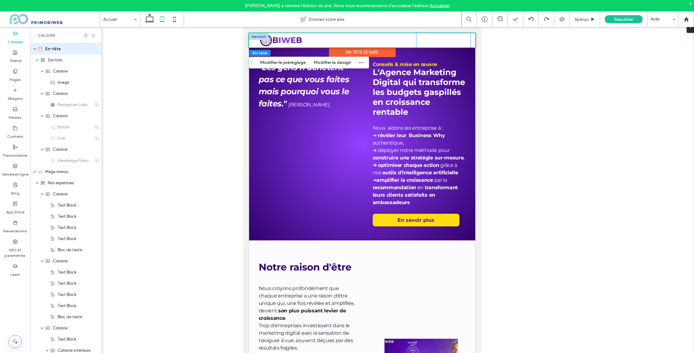
click at [433, 38] on div at bounding box center [443, 40] width 54 height 14
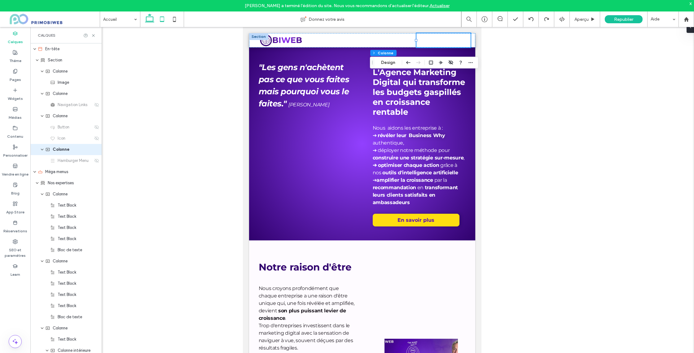
click at [152, 21] on use at bounding box center [149, 18] width 9 height 9
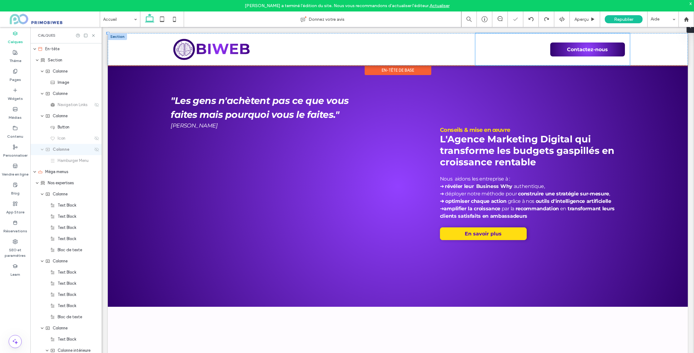
click at [566, 40] on div "Contactez-nous" at bounding box center [552, 49] width 155 height 32
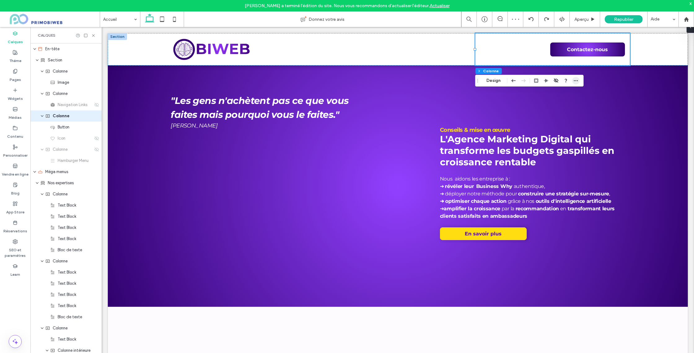
click at [577, 82] on icon "button" at bounding box center [576, 80] width 5 height 5
click at [166, 20] on icon at bounding box center [162, 19] width 12 height 12
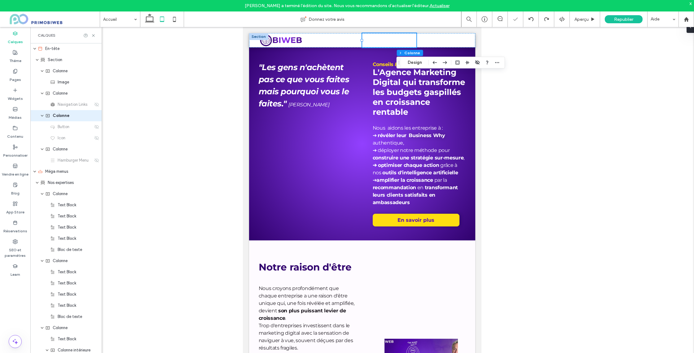
type input "**"
type input "***"
click at [96, 138] on icon at bounding box center [96, 137] width 5 height 5
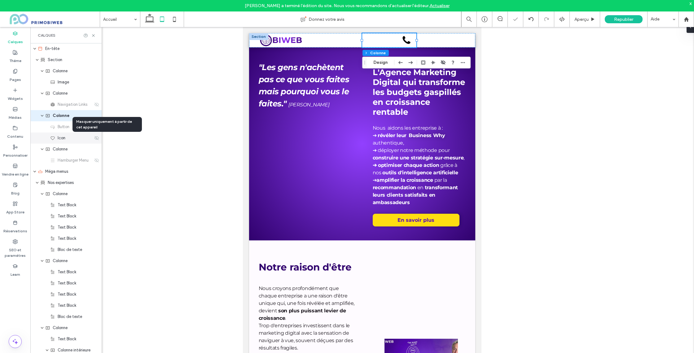
click at [96, 138] on use at bounding box center [97, 138] width 4 height 4
click at [96, 127] on use at bounding box center [97, 127] width 4 height 4
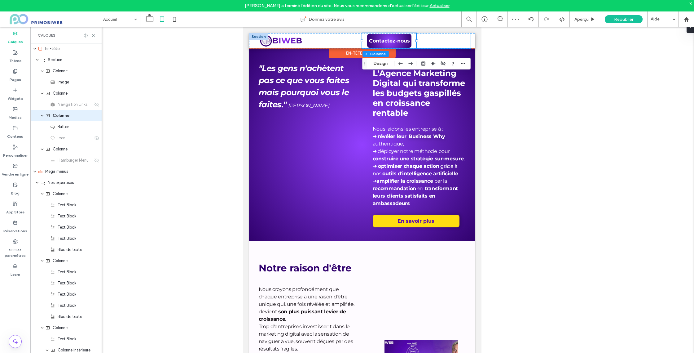
click at [433, 42] on div at bounding box center [443, 40] width 54 height 15
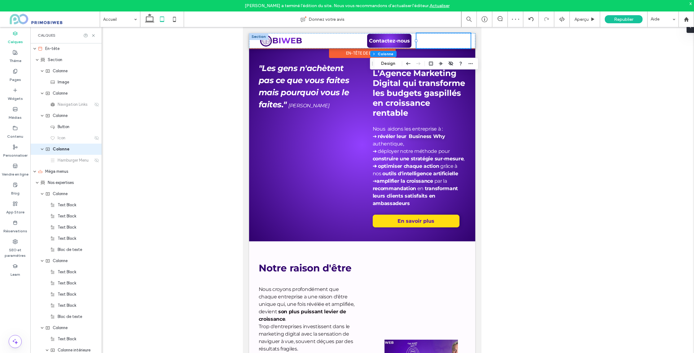
scroll to position [0, 0]
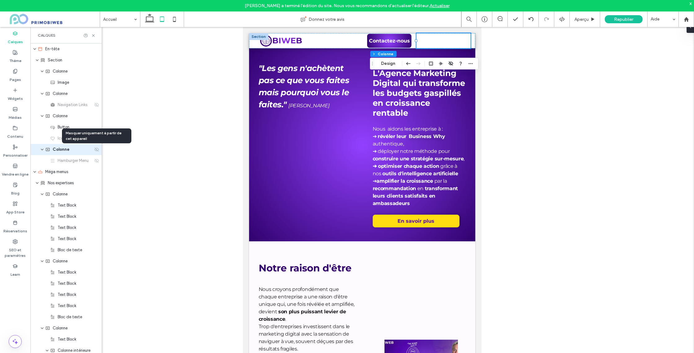
click at [97, 150] on use at bounding box center [97, 149] width 4 height 4
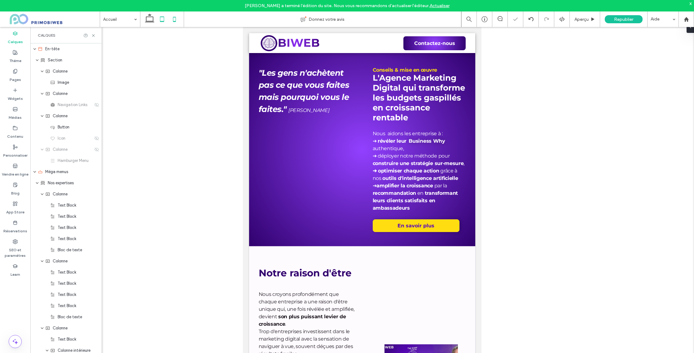
click at [150, 21] on use at bounding box center [149, 18] width 9 height 9
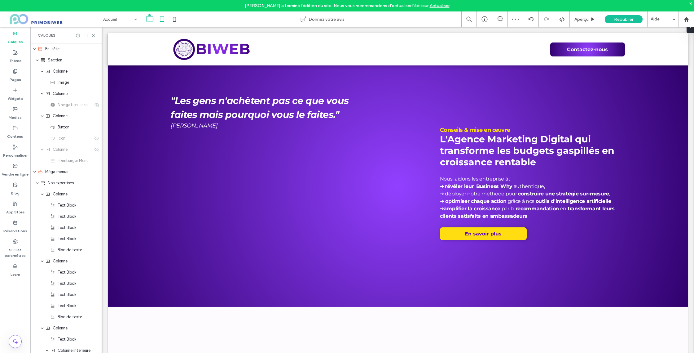
click at [164, 21] on use at bounding box center [162, 18] width 4 height 5
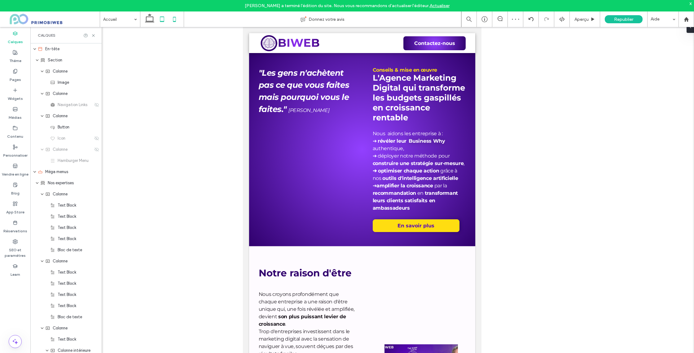
click at [174, 20] on icon at bounding box center [174, 19] width 12 height 12
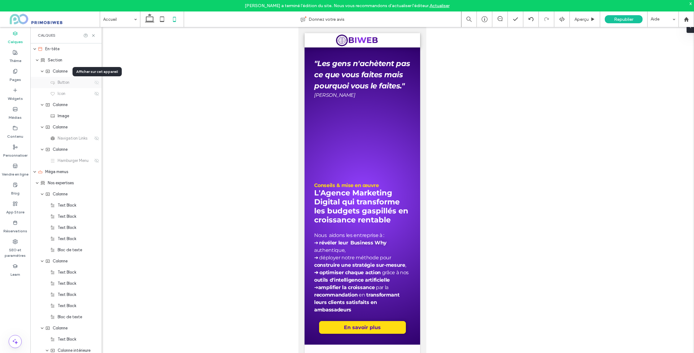
click at [98, 82] on icon at bounding box center [96, 82] width 5 height 5
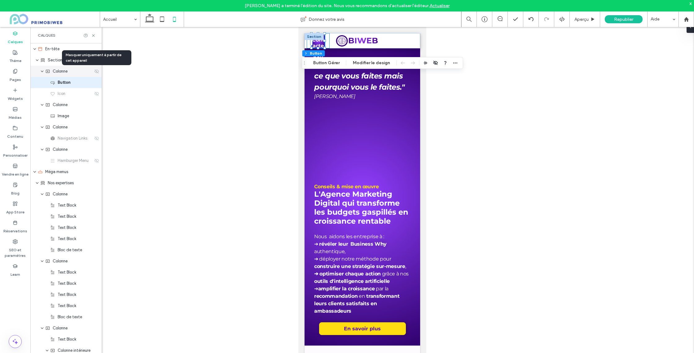
click at [96, 73] on icon at bounding box center [96, 71] width 5 height 5
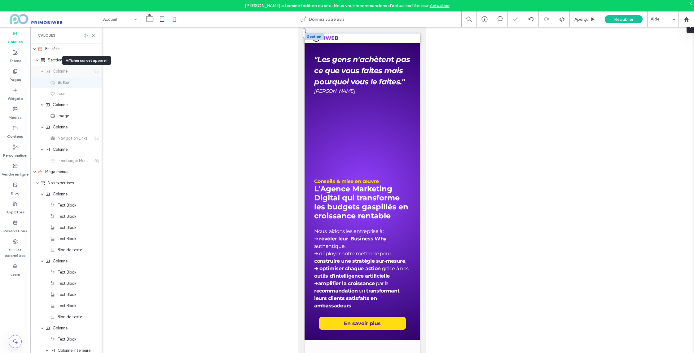
click at [96, 73] on icon at bounding box center [96, 71] width 5 height 5
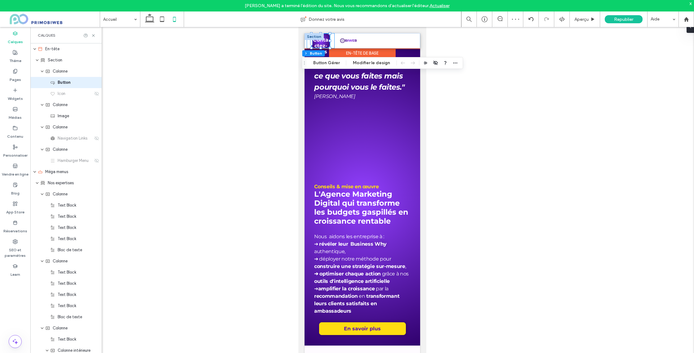
click at [334, 40] on div "Contactez-nous" at bounding box center [320, 40] width 28 height 15
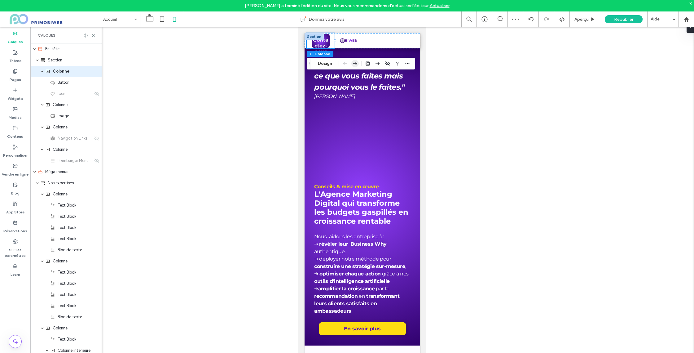
click at [358, 64] on icon "button" at bounding box center [354, 63] width 7 height 11
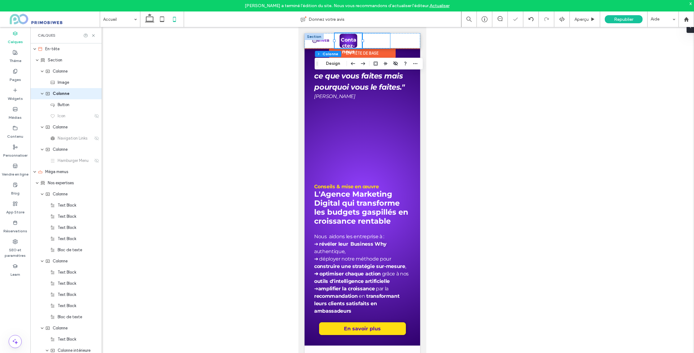
click at [386, 40] on div "L'Agence Vos enjeux Nos expertises" at bounding box center [376, 40] width 28 height 15
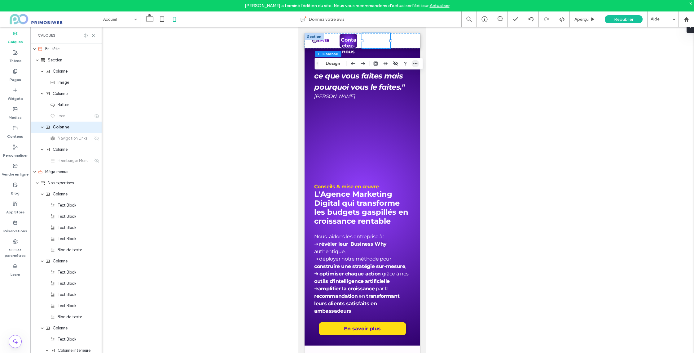
click at [415, 61] on icon "button" at bounding box center [415, 63] width 5 height 5
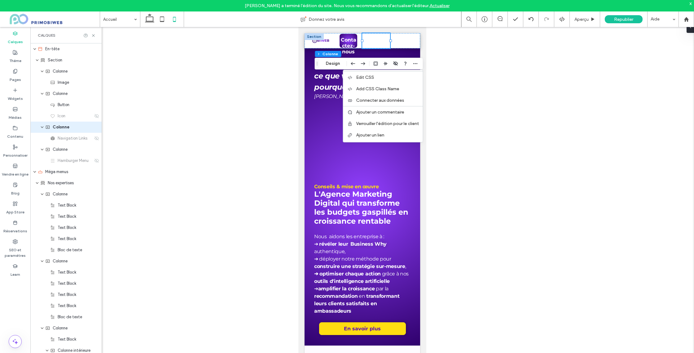
click at [463, 72] on div at bounding box center [362, 195] width 664 height 336
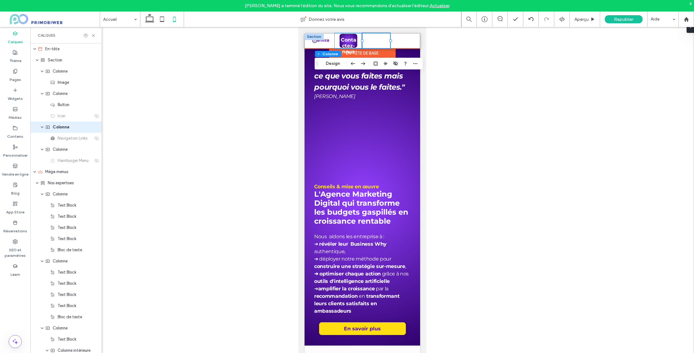
click at [359, 36] on div "Contactez-nous" at bounding box center [348, 40] width 28 height 15
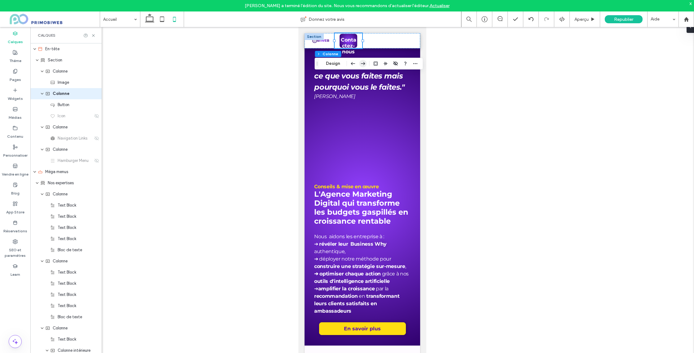
click at [364, 64] on icon "button" at bounding box center [362, 63] width 7 height 11
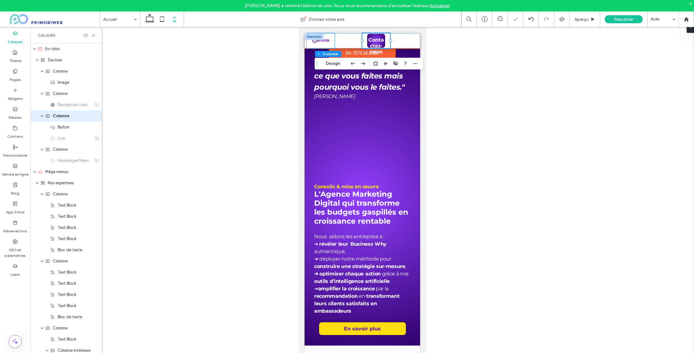
click at [330, 36] on div at bounding box center [320, 40] width 28 height 15
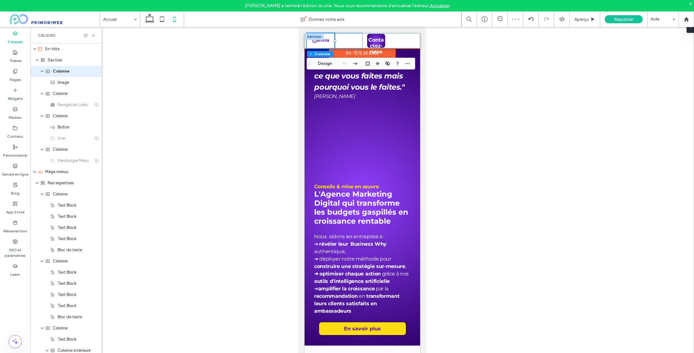
click at [343, 39] on div "L'Agence Vos enjeux Nos expertises" at bounding box center [348, 40] width 28 height 15
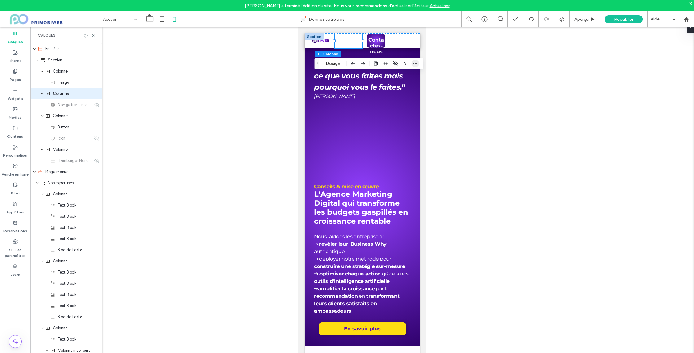
click at [416, 65] on icon "button" at bounding box center [415, 63] width 5 height 5
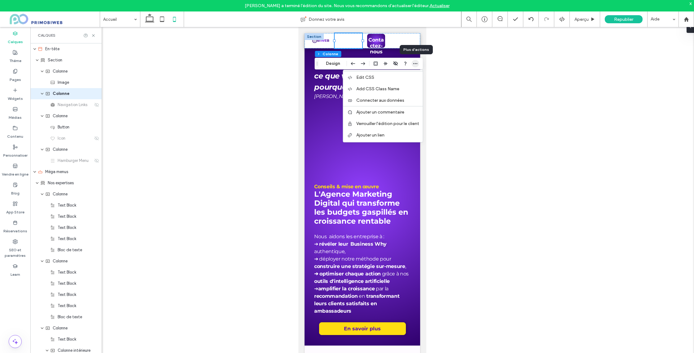
click at [416, 65] on icon "button" at bounding box center [415, 63] width 5 height 5
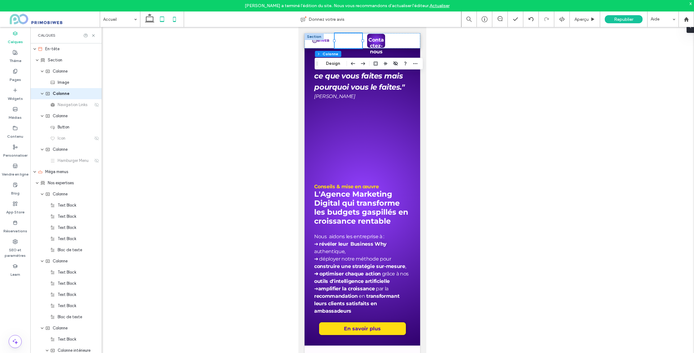
click at [156, 20] on icon at bounding box center [162, 19] width 12 height 12
click at [147, 20] on icon at bounding box center [149, 19] width 12 height 12
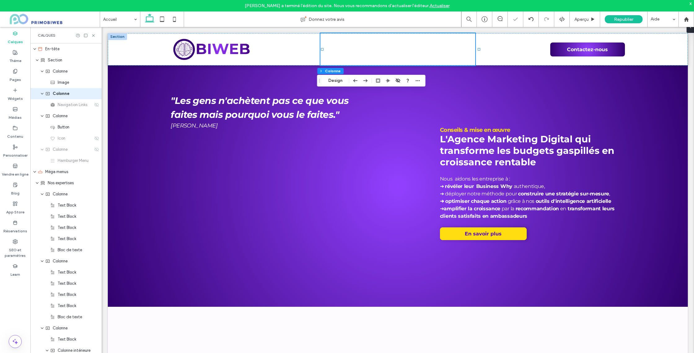
type input "**"
type input "*****"
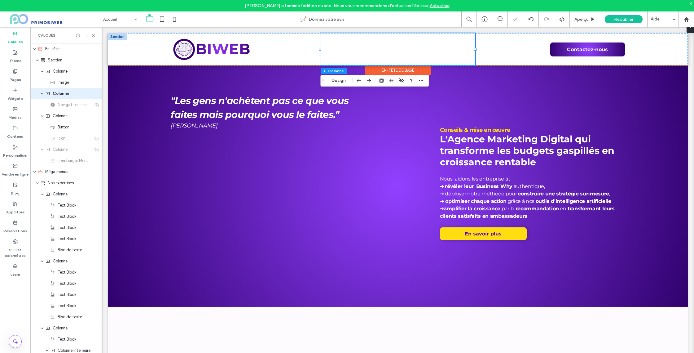
click at [350, 45] on div "L'Agence Vos enjeux Nos expertises" at bounding box center [397, 49] width 155 height 32
click at [424, 83] on span "button" at bounding box center [420, 80] width 7 height 7
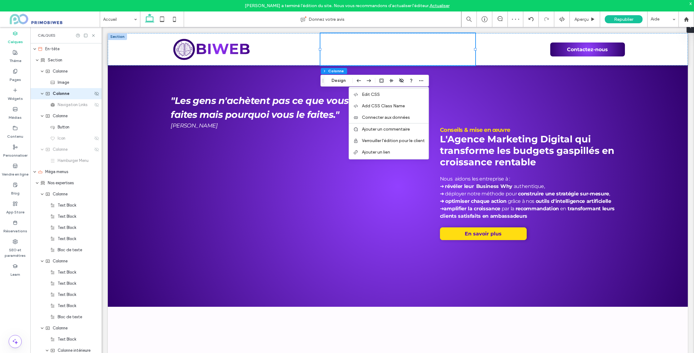
click at [73, 93] on div "Colonne" at bounding box center [69, 93] width 48 height 6
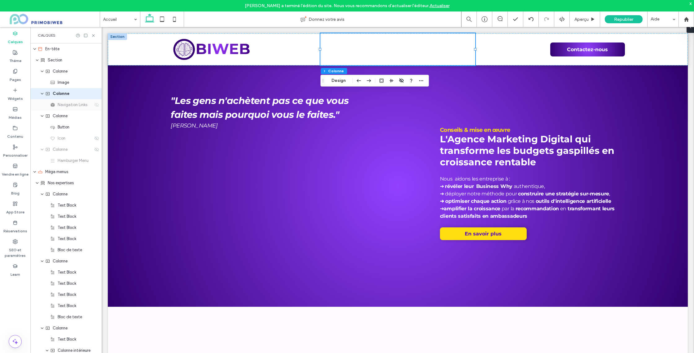
click at [97, 104] on icon at bounding box center [96, 104] width 5 height 5
click at [173, 18] on use at bounding box center [174, 19] width 3 height 5
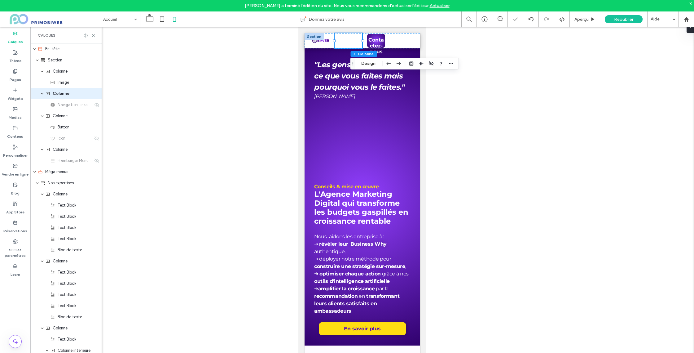
type input "**"
type input "***"
click at [350, 34] on div "L'Agence Vos enjeux Nos expertises" at bounding box center [348, 40] width 28 height 15
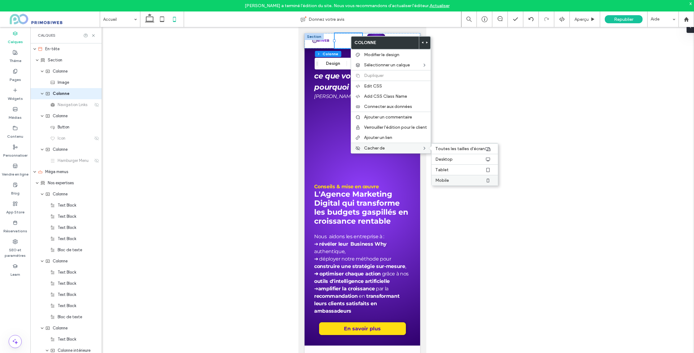
click at [456, 178] on label "Mobile" at bounding box center [460, 180] width 50 height 5
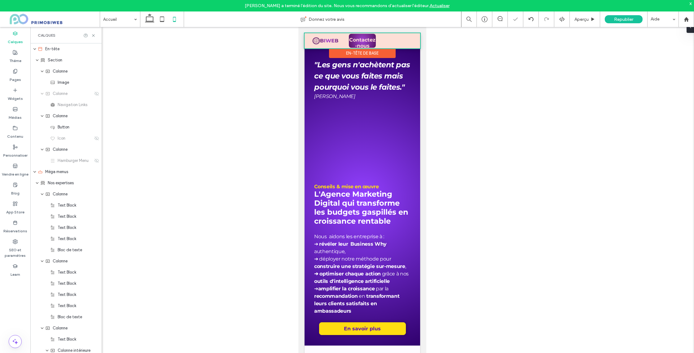
click at [403, 45] on div at bounding box center [362, 40] width 116 height 15
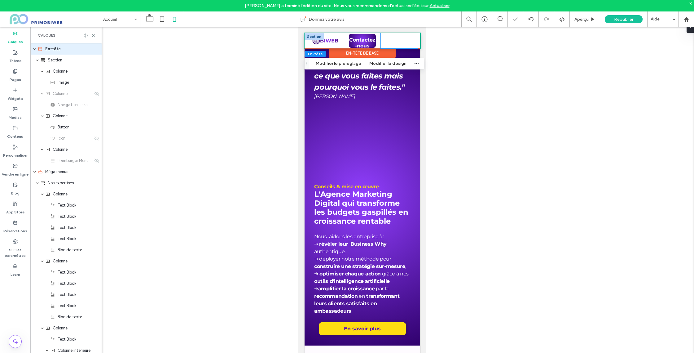
click at [404, 38] on div at bounding box center [399, 40] width 37 height 15
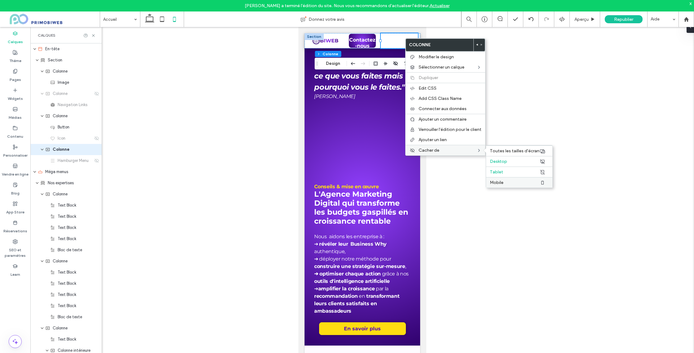
click at [508, 180] on label "Mobile" at bounding box center [515, 182] width 50 height 5
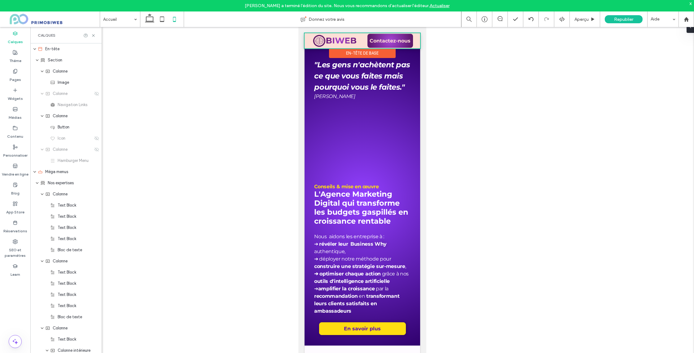
click at [306, 37] on div at bounding box center [362, 40] width 116 height 15
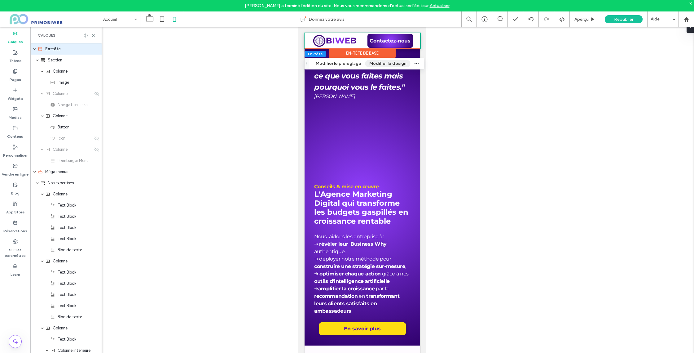
click at [376, 64] on button "Modifier le design" at bounding box center [387, 63] width 45 height 7
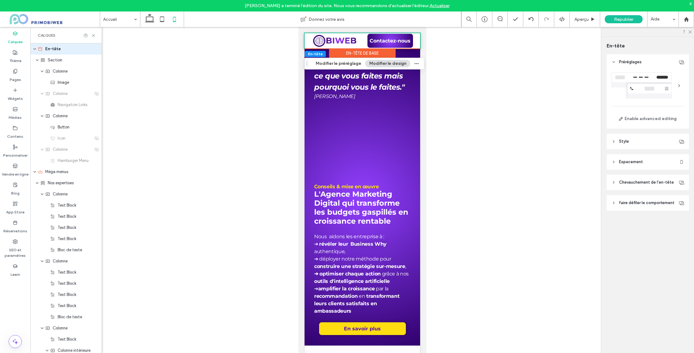
click at [635, 165] on span "Espacement" at bounding box center [631, 162] width 24 height 6
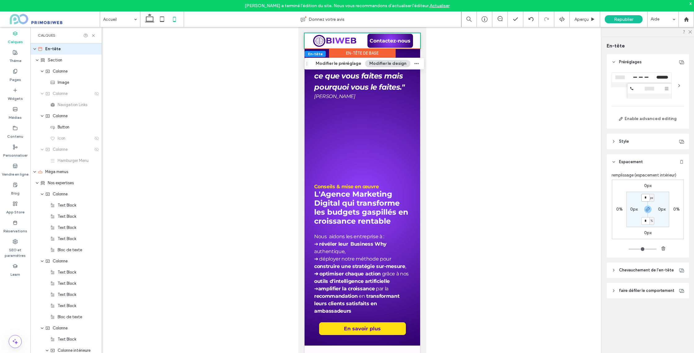
click at [649, 198] on input "*" at bounding box center [645, 198] width 8 height 8
click at [655, 198] on div "* px" at bounding box center [648, 198] width 14 height 8
click at [653, 198] on span "px" at bounding box center [651, 198] width 3 height 6
click at [651, 219] on span "%" at bounding box center [650, 218] width 4 height 6
click at [645, 197] on input "*" at bounding box center [645, 198] width 8 height 8
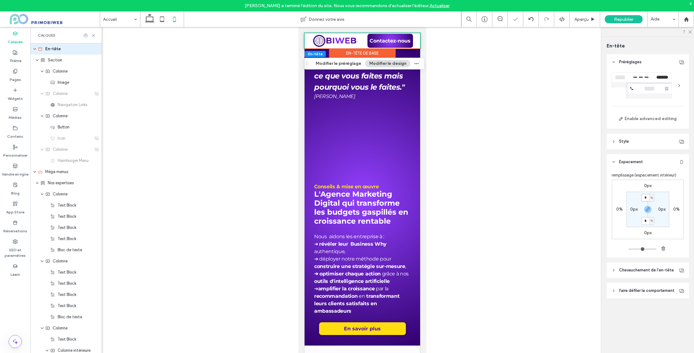
type input "*"
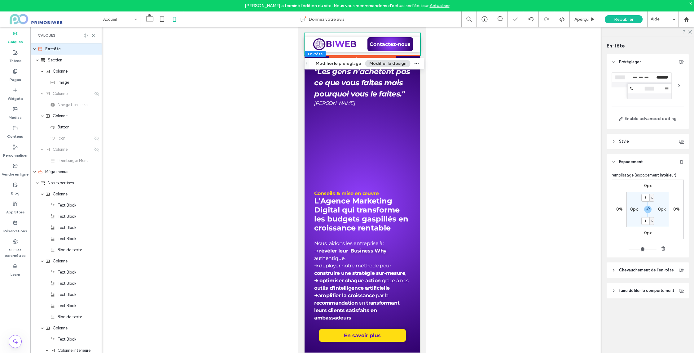
click at [539, 173] on div at bounding box center [362, 195] width 664 height 336
click at [379, 139] on div at bounding box center [362, 144] width 96 height 54
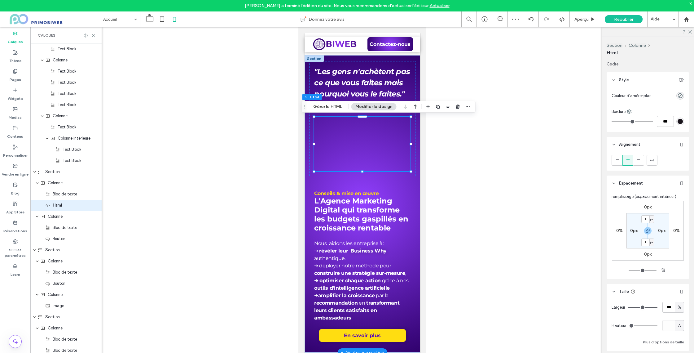
scroll to position [570, 0]
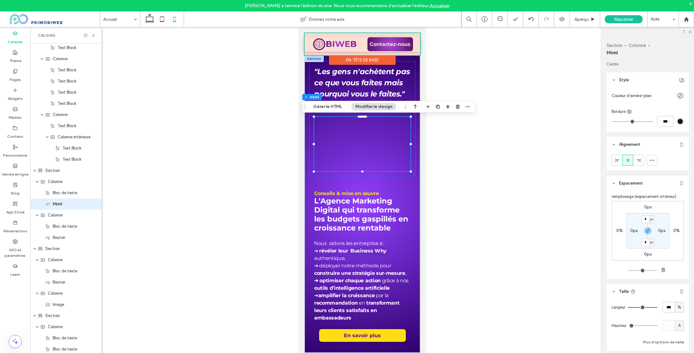
click at [415, 36] on div at bounding box center [362, 44] width 116 height 22
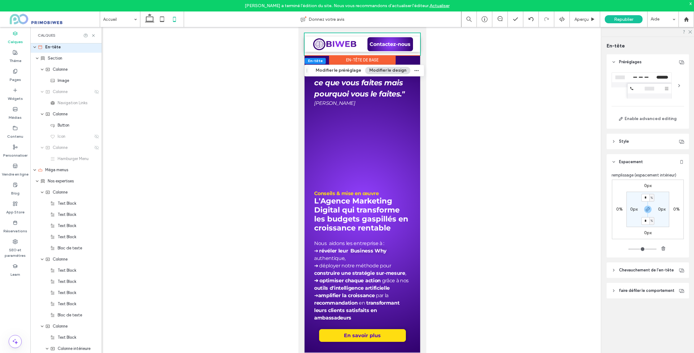
scroll to position [0, 0]
click at [645, 197] on input "*" at bounding box center [645, 198] width 8 height 8
click at [649, 184] on label "0px" at bounding box center [647, 185] width 7 height 5
type input "*"
click at [646, 186] on input "*" at bounding box center [645, 186] width 8 height 8
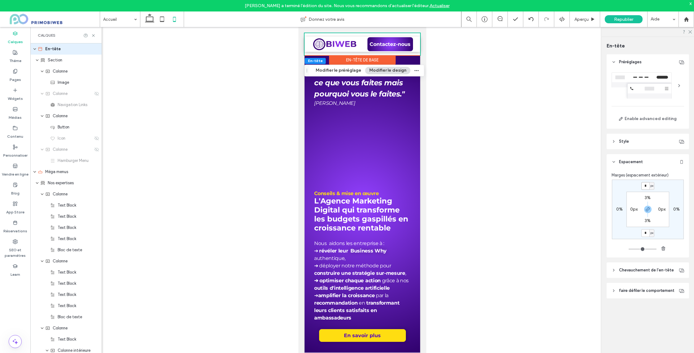
type input "*"
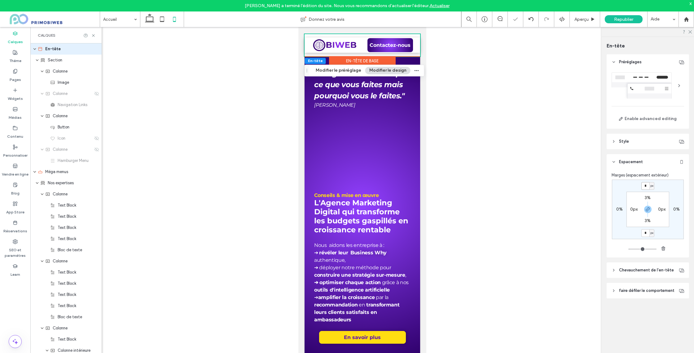
click at [646, 186] on input "*" at bounding box center [645, 186] width 8 height 8
type input "*"
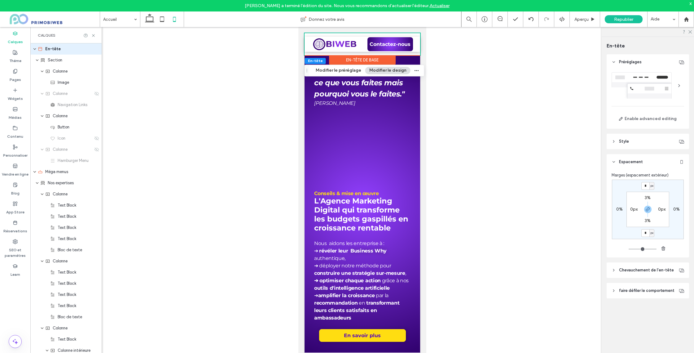
click at [650, 200] on label "3%" at bounding box center [648, 197] width 6 height 5
type input "*"
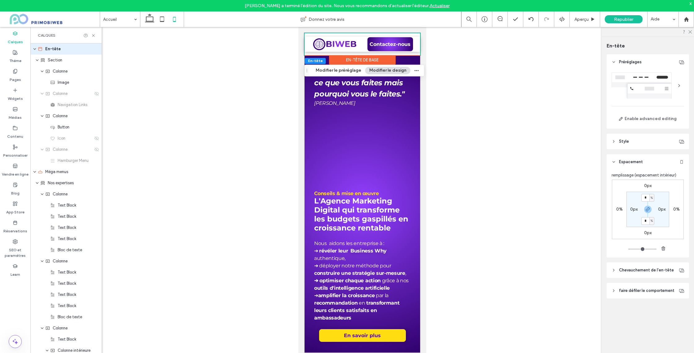
type input "*"
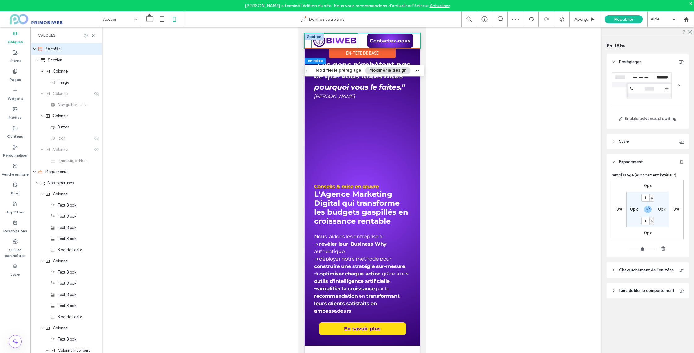
click at [337, 36] on img at bounding box center [334, 40] width 46 height 15
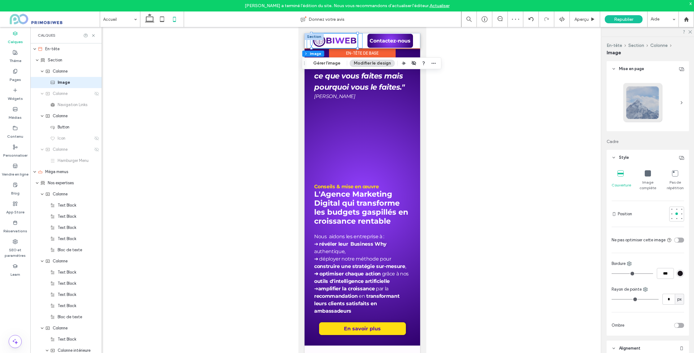
click at [360, 38] on div at bounding box center [333, 40] width 55 height 15
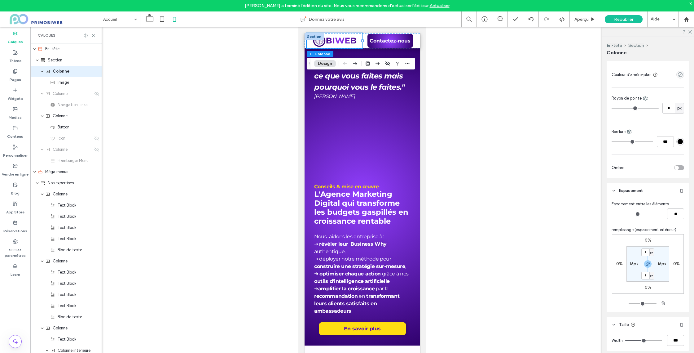
scroll to position [51, 0]
click at [646, 252] on input "*" at bounding box center [645, 251] width 8 height 8
click at [651, 251] on span "px" at bounding box center [651, 251] width 3 height 6
click at [651, 275] on div "%" at bounding box center [649, 271] width 9 height 11
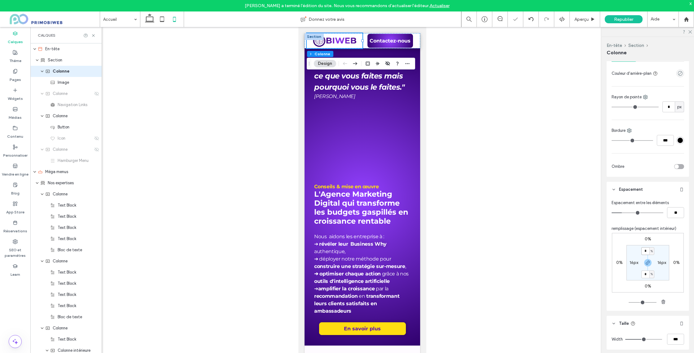
click at [646, 250] on input "*" at bounding box center [645, 251] width 8 height 8
type input "*"
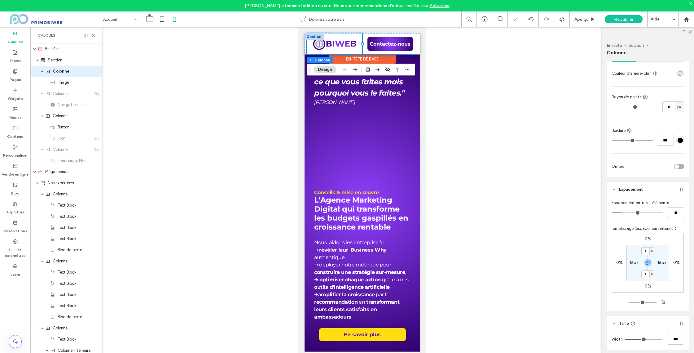
drag, startPoint x: 416, startPoint y: 42, endPoint x: 725, endPoint y: 69, distance: 310.5
click at [416, 42] on div "Contactez-nous" at bounding box center [389, 43] width 55 height 21
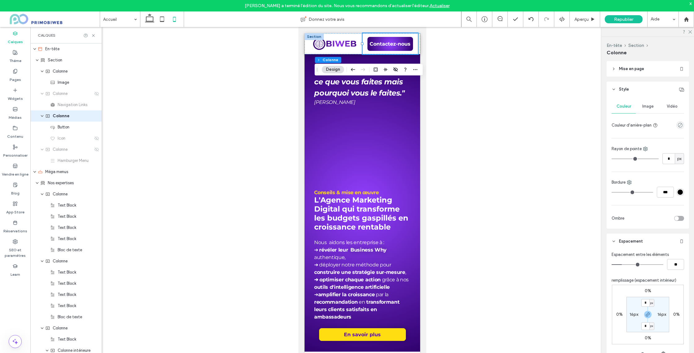
click at [640, 302] on section "* px 16px * px 16px" at bounding box center [648, 314] width 43 height 35
click at [645, 302] on input "*" at bounding box center [645, 303] width 8 height 8
click at [691, 33] on icon at bounding box center [690, 31] width 4 height 4
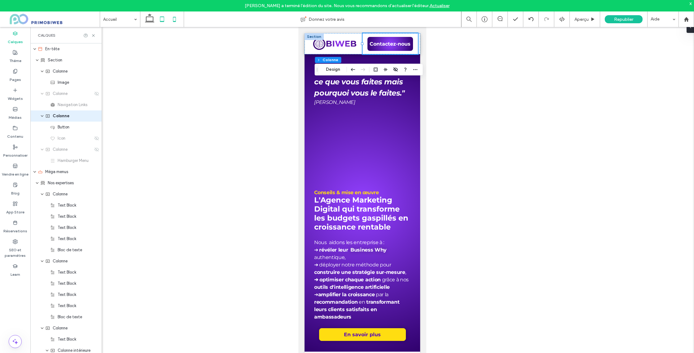
click at [156, 19] on icon at bounding box center [162, 19] width 12 height 12
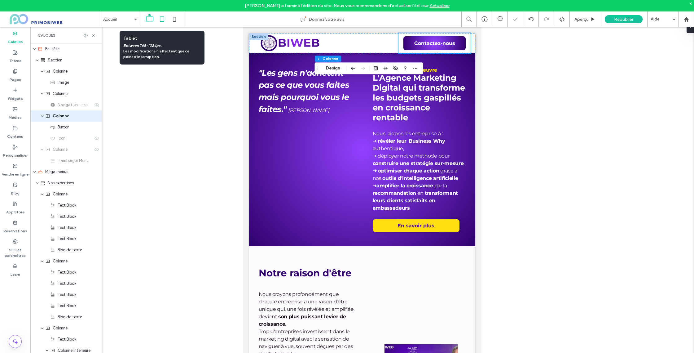
type input "**"
type input "*****"
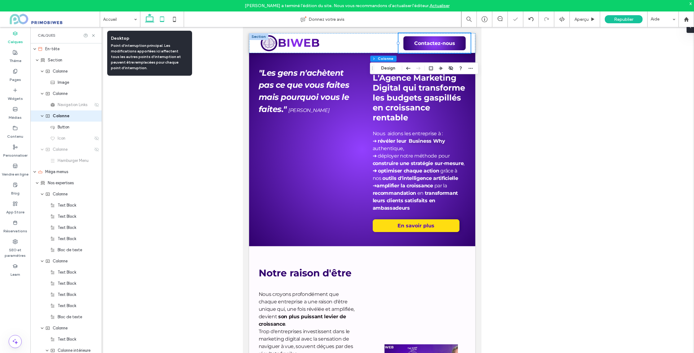
click at [147, 20] on icon at bounding box center [149, 19] width 12 height 12
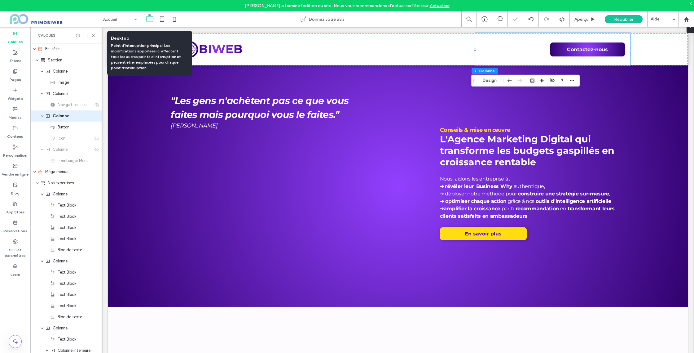
scroll to position [12, 0]
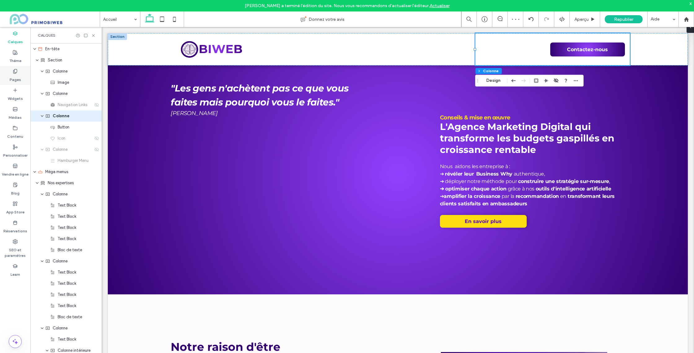
click at [15, 74] on label "Pages" at bounding box center [15, 78] width 11 height 9
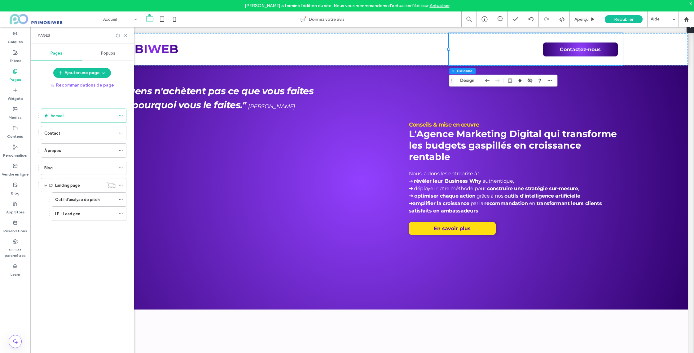
click at [69, 200] on label "Outil d'analyse de pitch" at bounding box center [77, 199] width 45 height 11
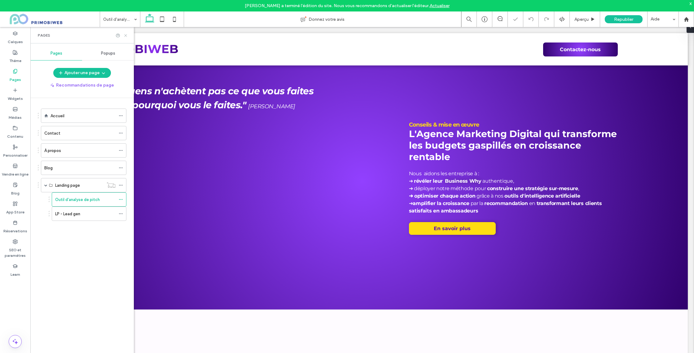
click at [127, 34] on icon at bounding box center [125, 35] width 5 height 5
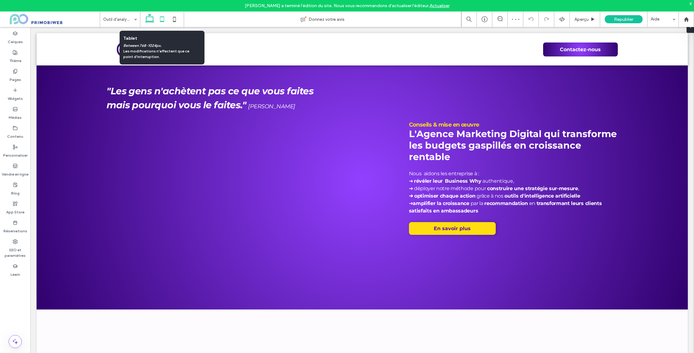
click at [161, 20] on icon at bounding box center [162, 19] width 12 height 12
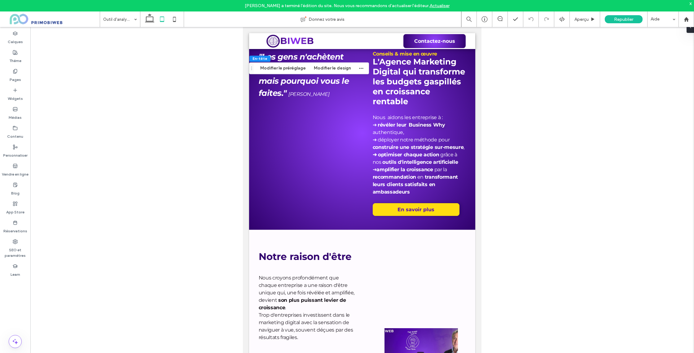
click at [353, 68] on div "En-tête Modifier le préréglage Modifier le design" at bounding box center [309, 68] width 120 height 12
click at [359, 68] on use "button" at bounding box center [361, 68] width 4 height 1
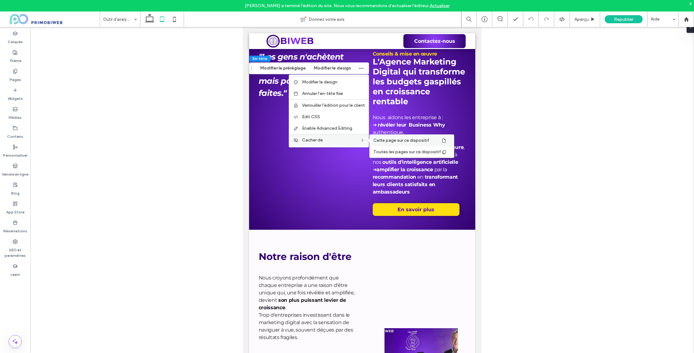
click at [400, 141] on span "Cette page sur ce dispositif" at bounding box center [401, 140] width 56 height 5
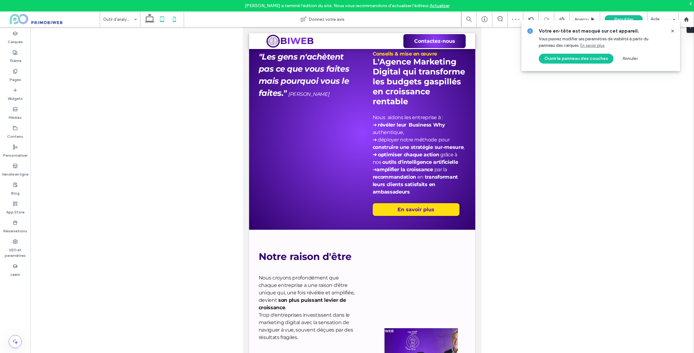
click at [172, 20] on icon at bounding box center [174, 19] width 12 height 12
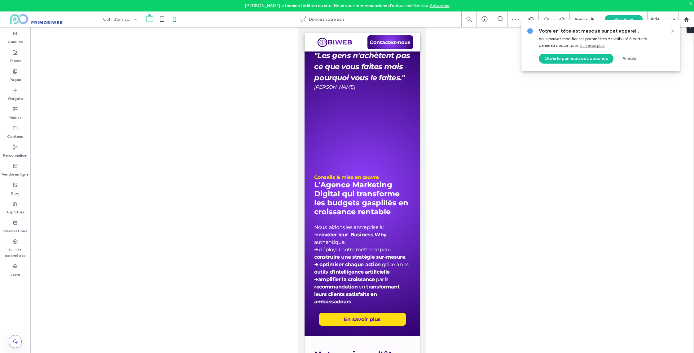
click at [146, 19] on use at bounding box center [149, 18] width 9 height 9
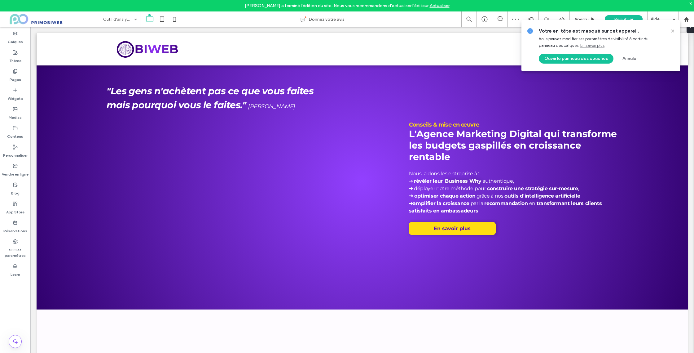
click at [673, 32] on use at bounding box center [672, 30] width 3 height 3
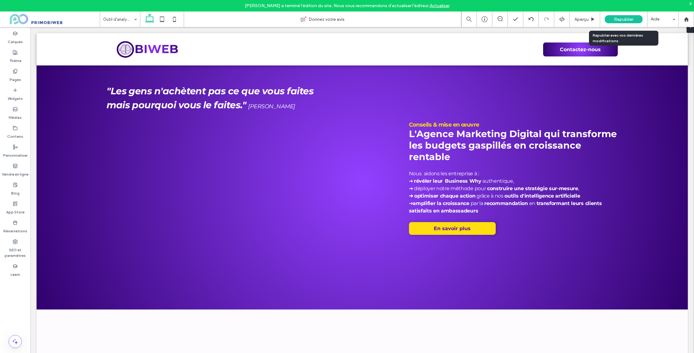
click at [617, 21] on span "Republier" at bounding box center [623, 19] width 19 height 5
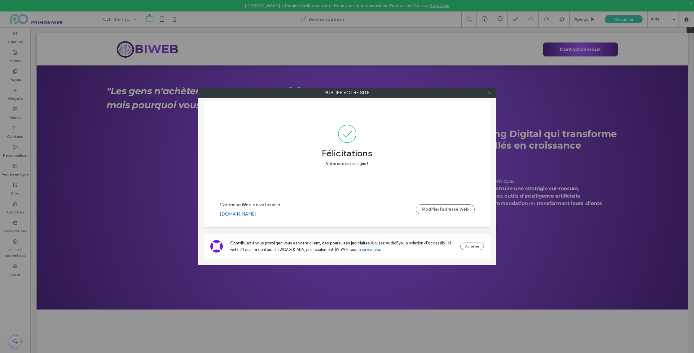
click at [489, 93] on use at bounding box center [489, 92] width 3 height 3
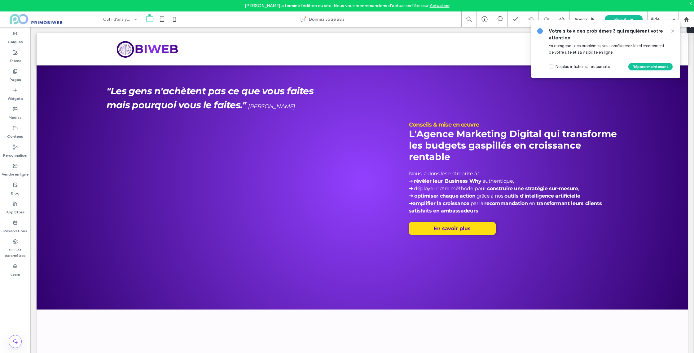
click at [673, 29] on icon at bounding box center [672, 31] width 5 height 5
